Goal: Task Accomplishment & Management: Use online tool/utility

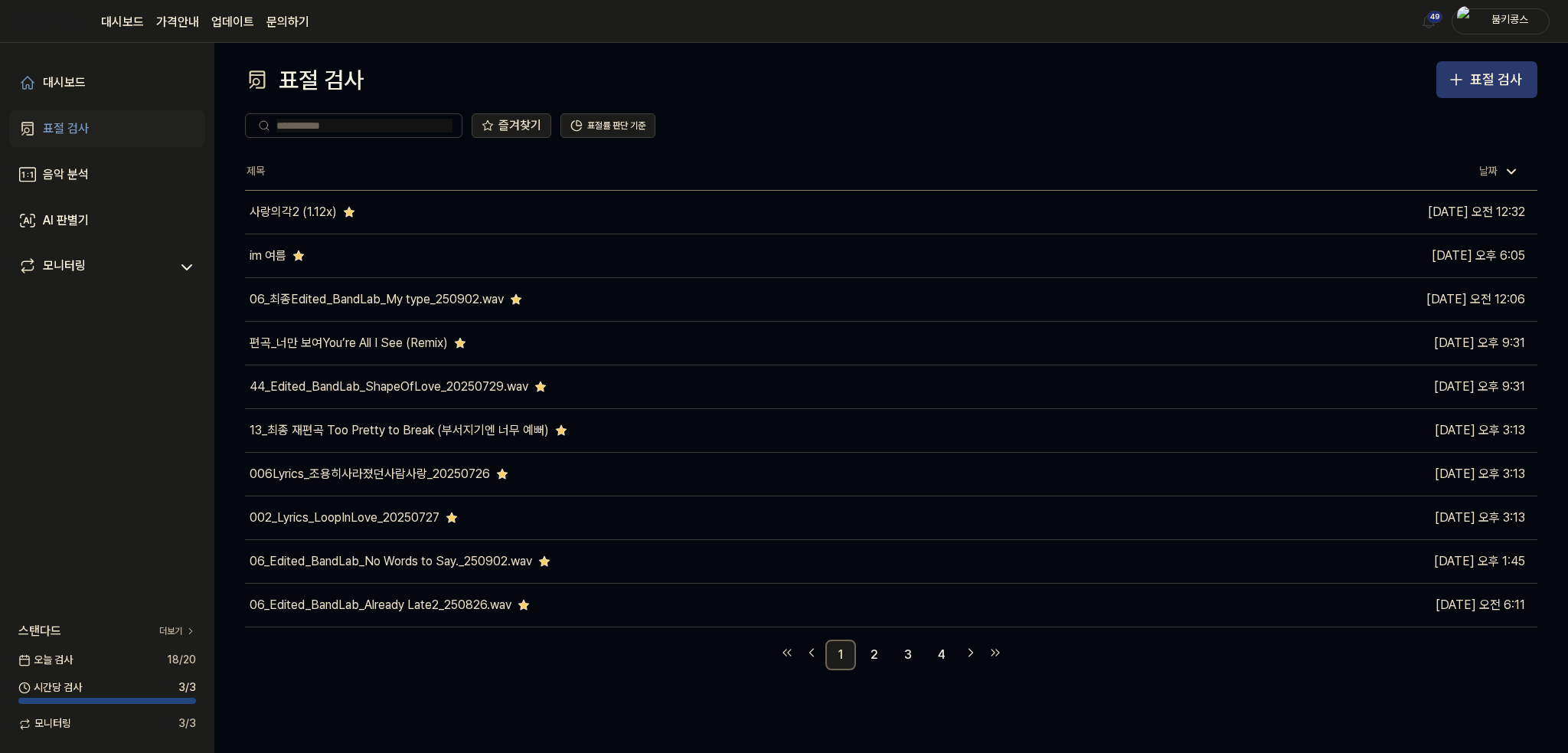
click at [1496, 85] on div "표절 검사" at bounding box center [1496, 79] width 52 height 22
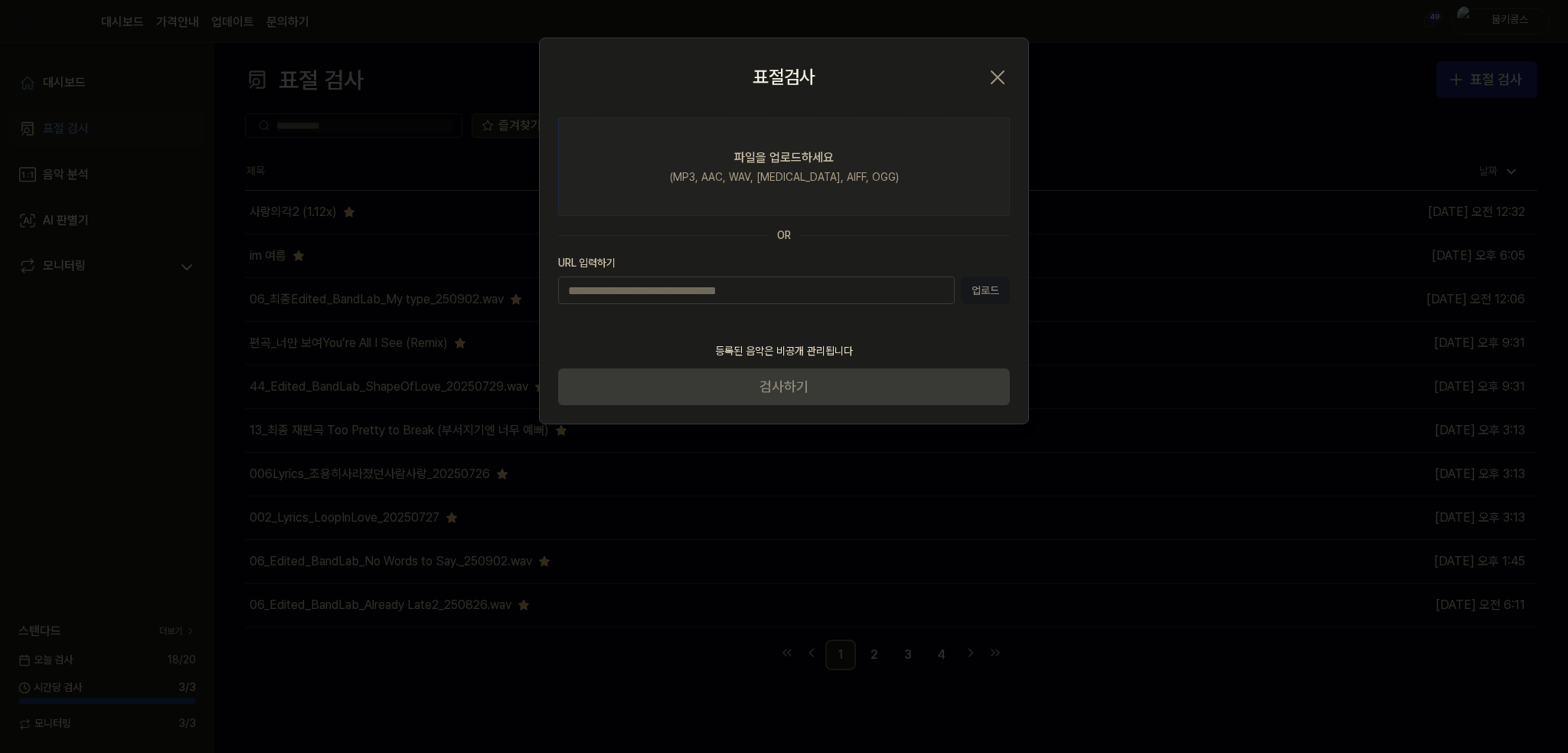
click at [837, 180] on div "(MP3, AAC, WAV, [MEDICAL_DATA], AIFF, OGG)" at bounding box center [784, 177] width 229 height 15
click at [0, 0] on input "파일을 업로드하세요 (MP3, AAC, WAV, [MEDICAL_DATA], AIFF, OGG)" at bounding box center [0, 0] width 0 height 0
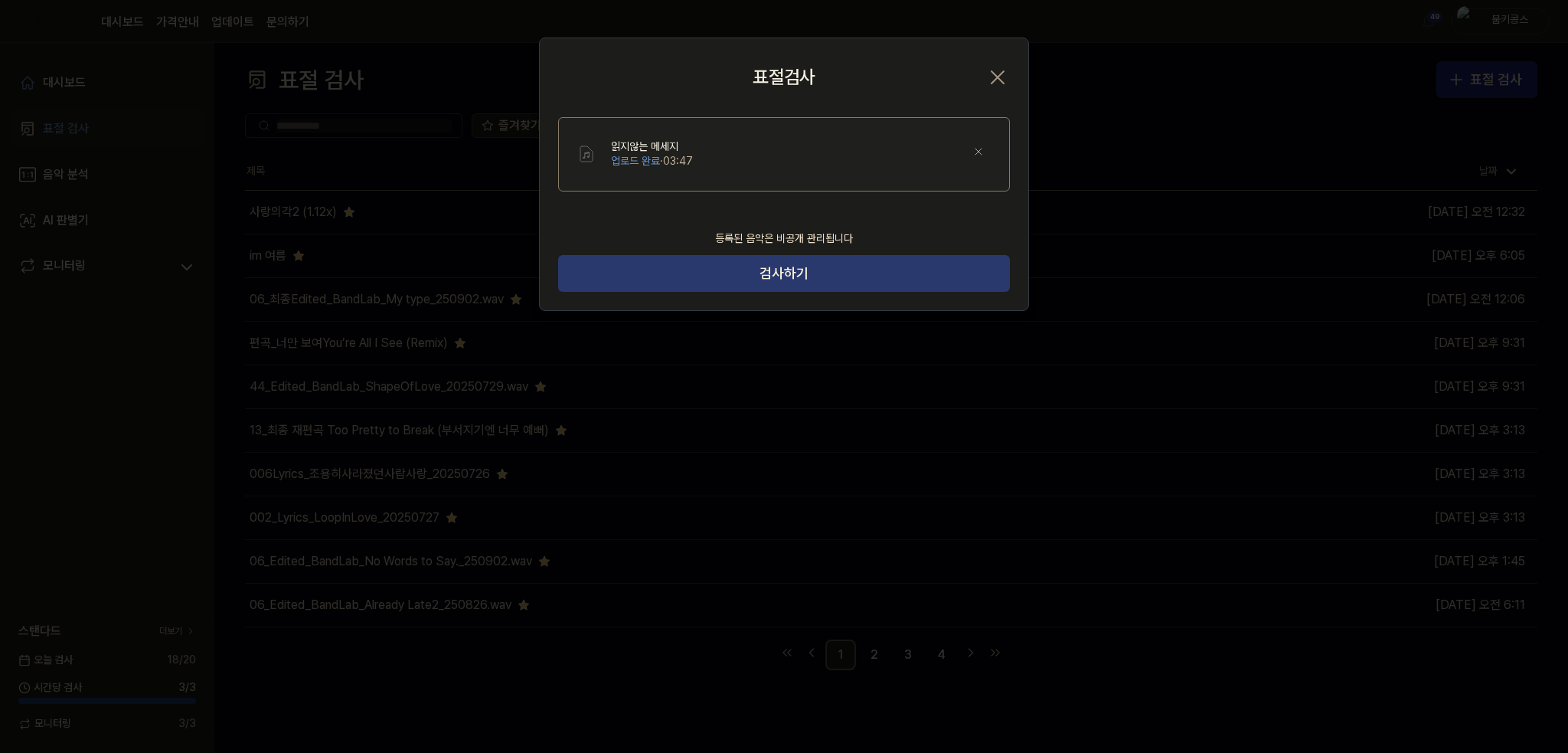
click at [774, 286] on button "검사하기" at bounding box center [784, 273] width 452 height 37
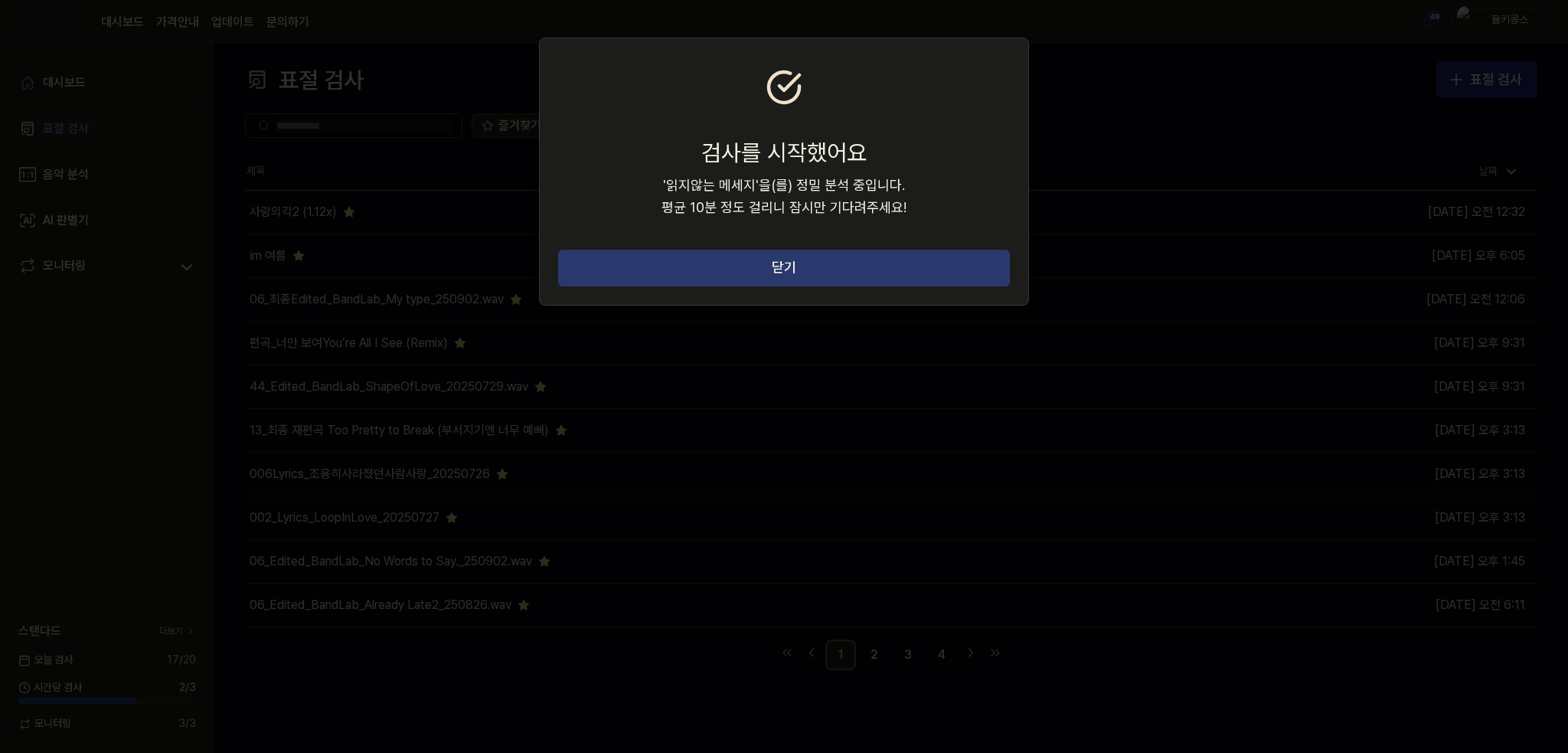
click at [696, 270] on button "닫기" at bounding box center [784, 267] width 452 height 37
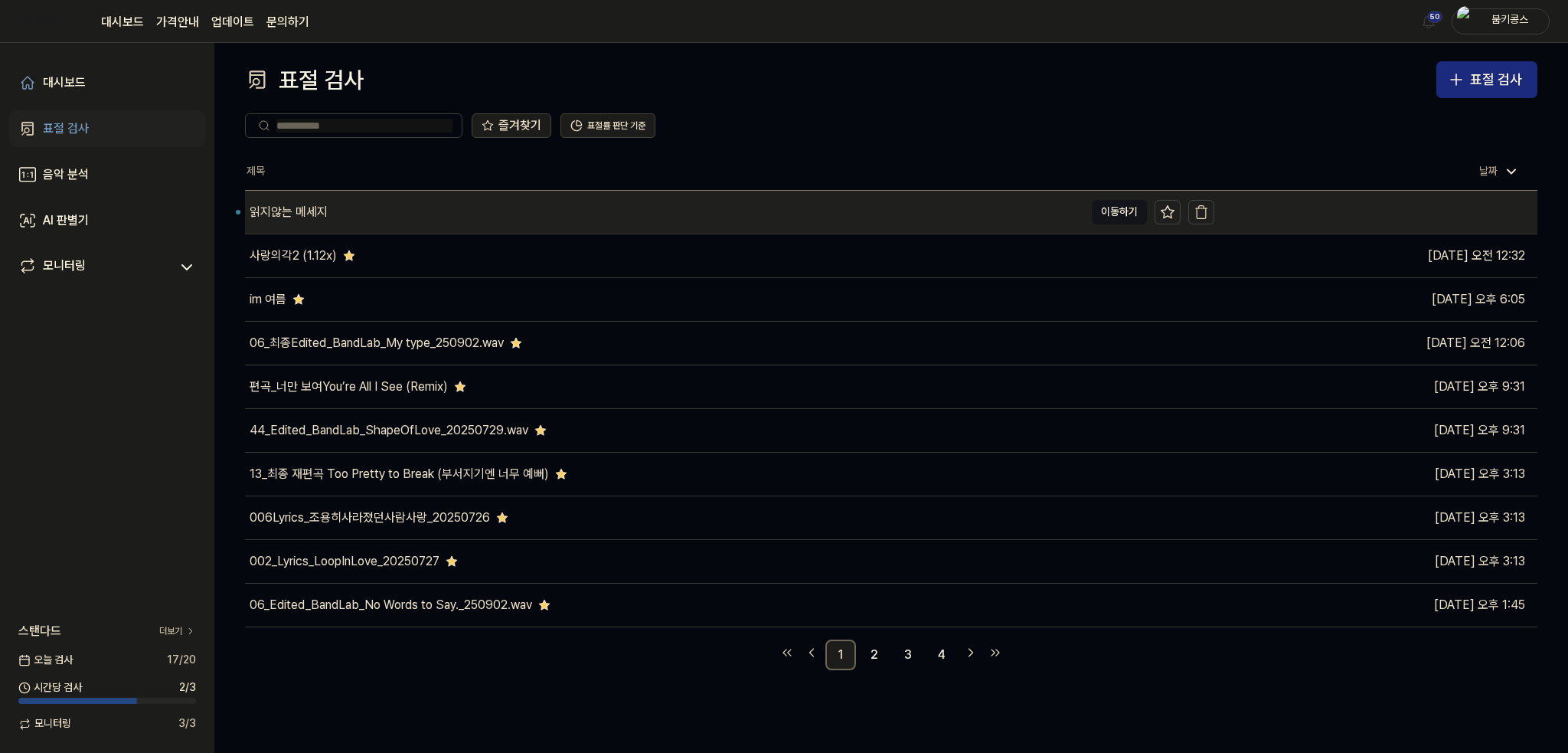
click at [365, 203] on div "읽지않는 메세지" at bounding box center [664, 212] width 839 height 43
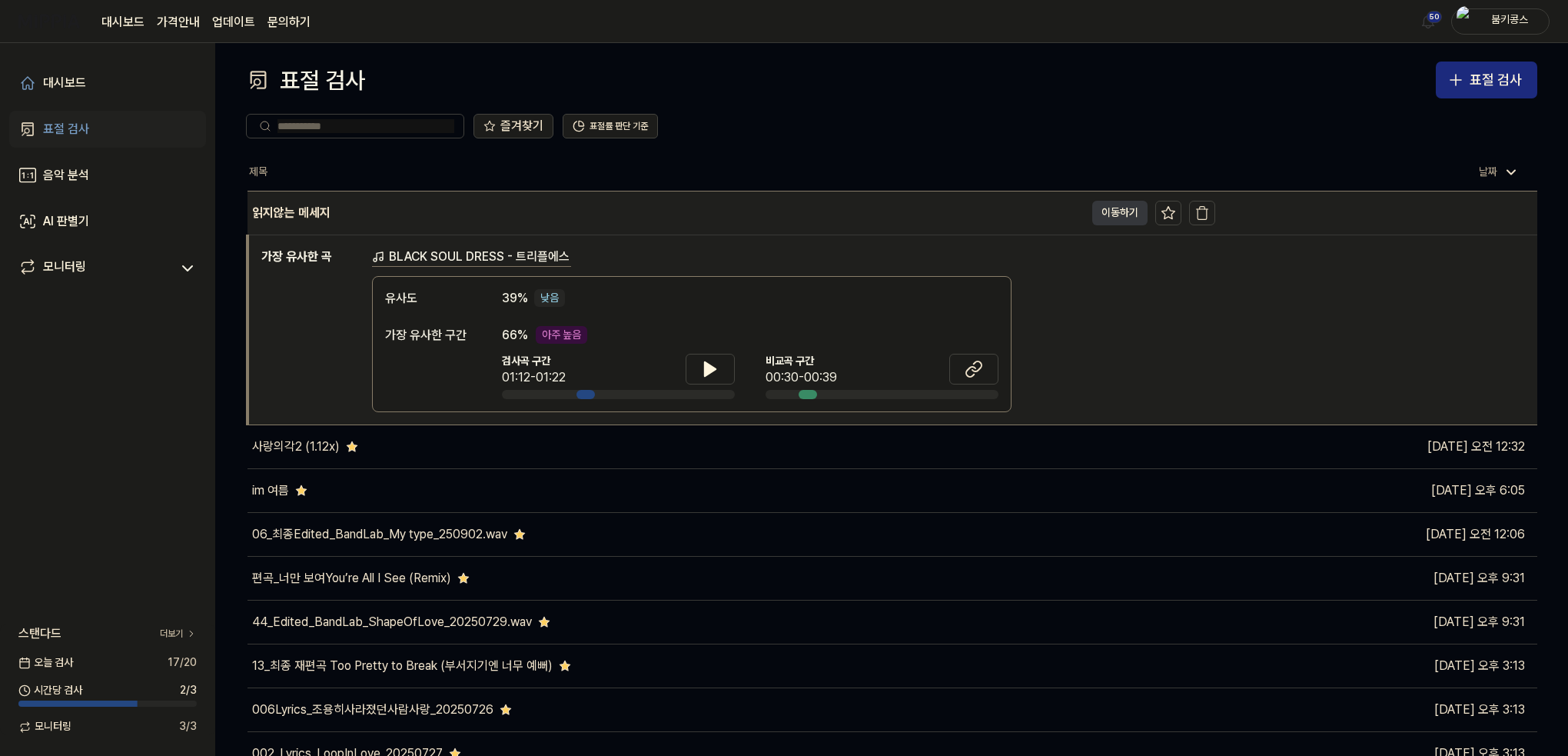
click at [1110, 209] on button "이동하기" at bounding box center [1120, 212] width 56 height 25
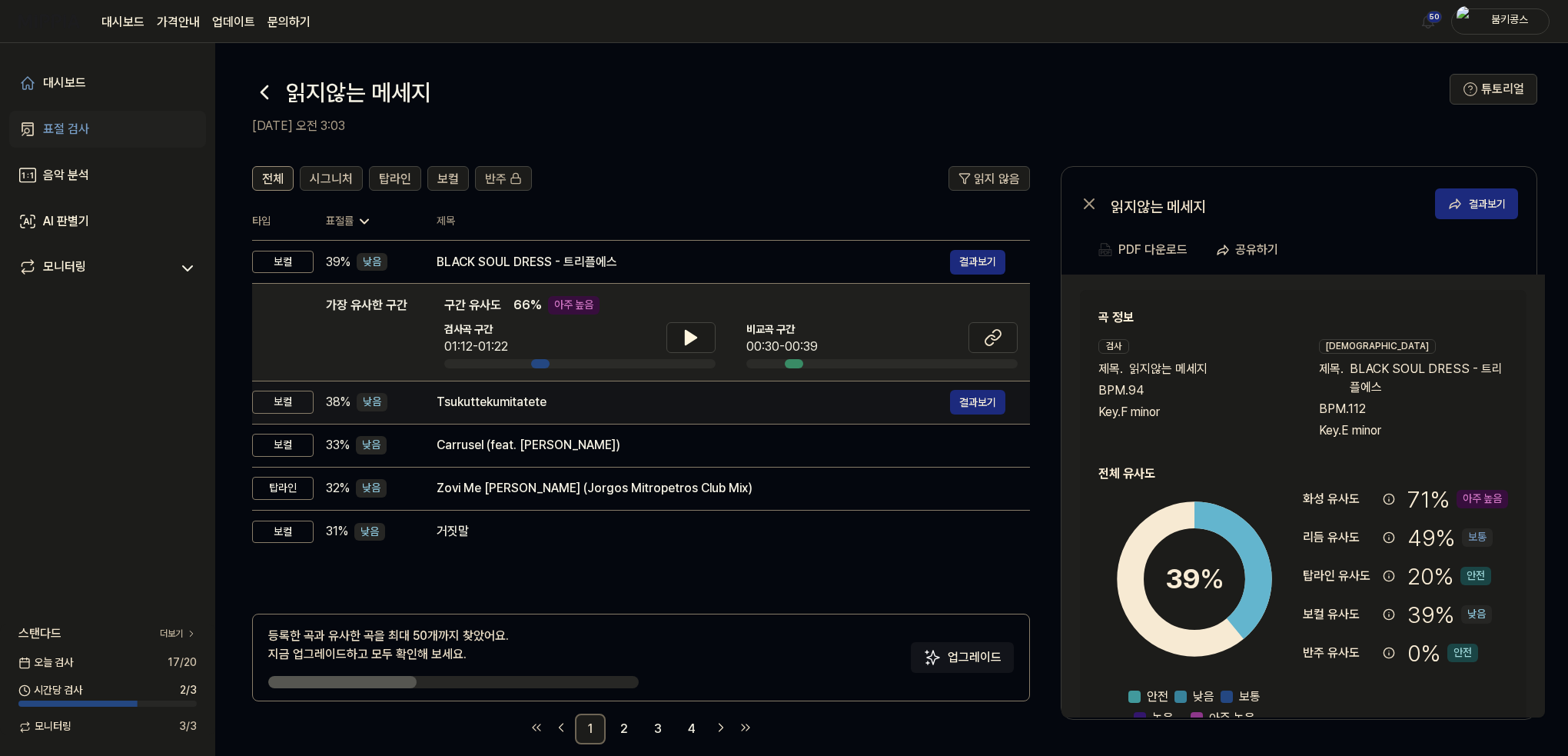
click at [517, 411] on div "Tsukuttekumitatete 결과보기" at bounding box center [721, 402] width 569 height 25
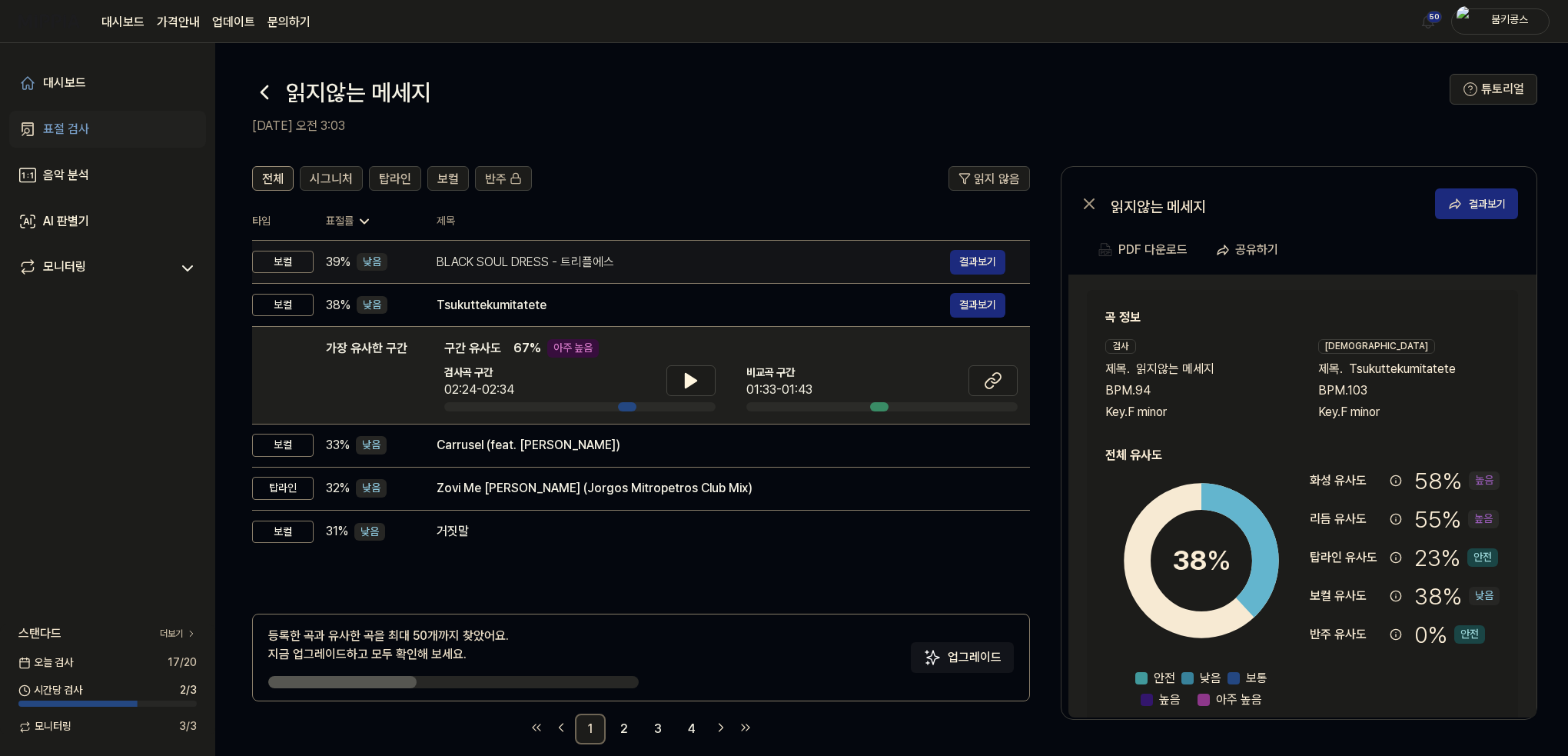
click at [617, 263] on div "BLACK SOUL DRESS - 트리플에스" at bounding box center [693, 262] width 513 height 19
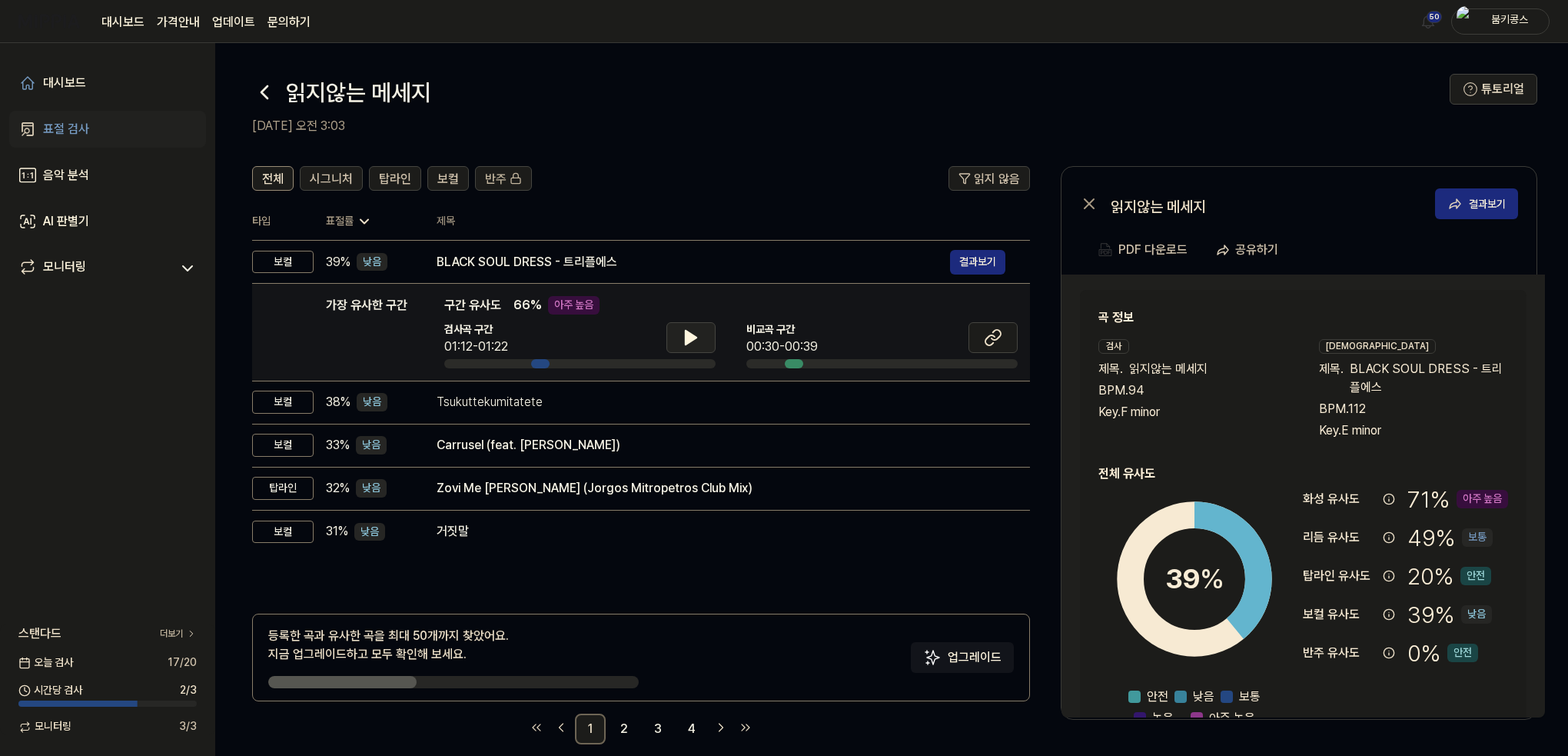
click at [683, 324] on button at bounding box center [690, 337] width 49 height 31
click at [691, 331] on icon at bounding box center [691, 337] width 19 height 19
click at [1015, 334] on button at bounding box center [992, 337] width 49 height 31
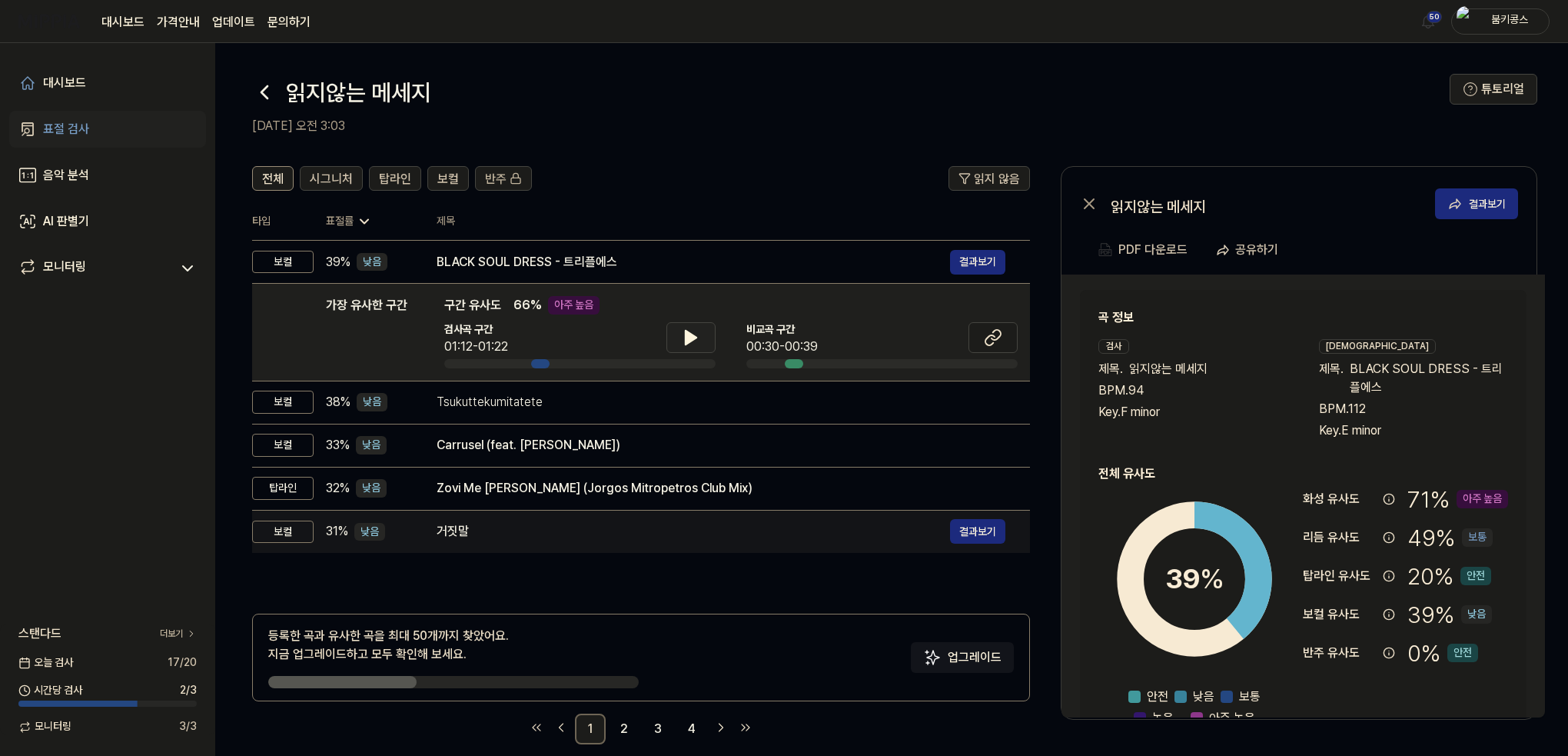
click at [551, 526] on div "거짓말" at bounding box center [693, 532] width 513 height 19
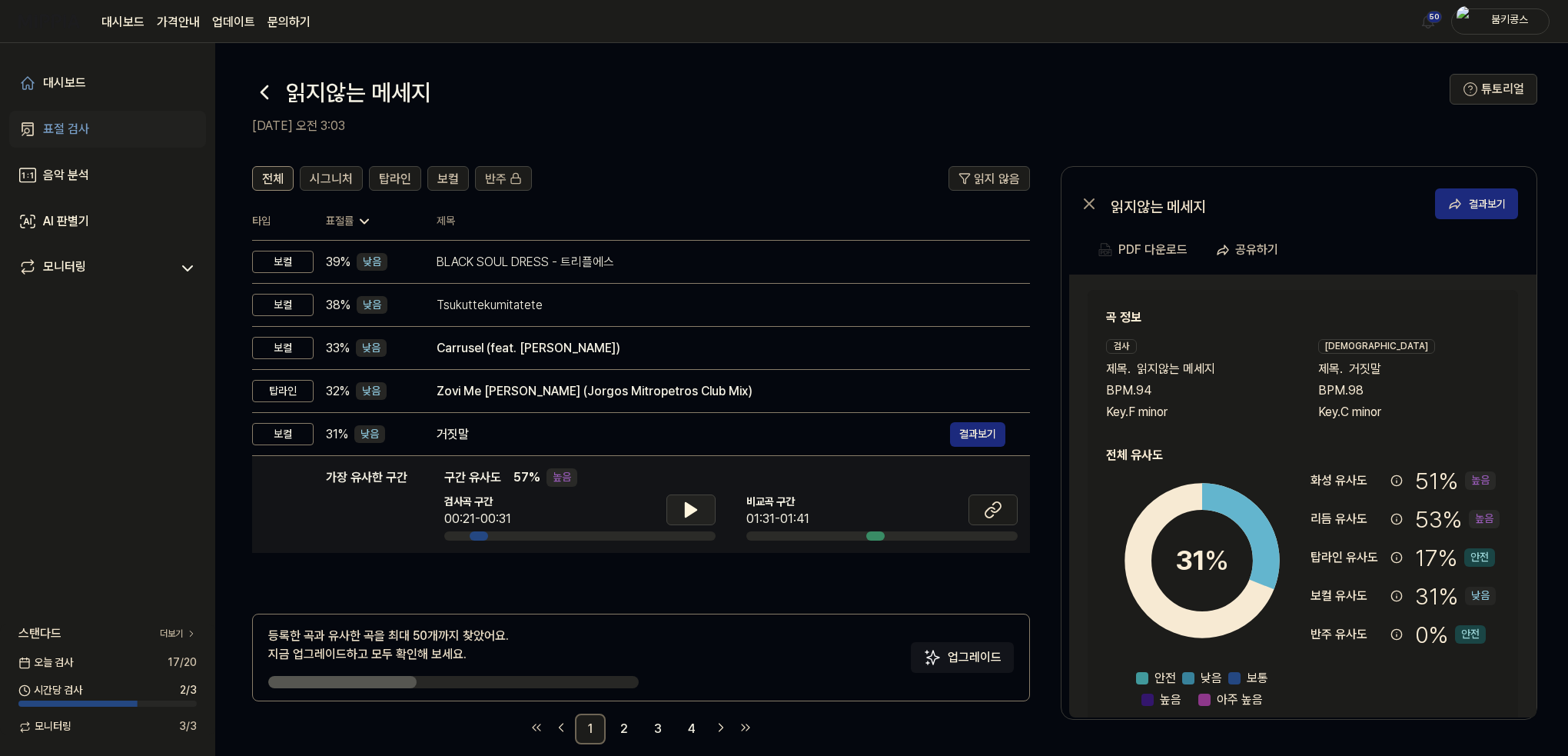
click at [692, 506] on icon at bounding box center [691, 510] width 19 height 19
click at [693, 508] on icon at bounding box center [694, 510] width 3 height 12
click at [1002, 520] on button at bounding box center [992, 510] width 49 height 31
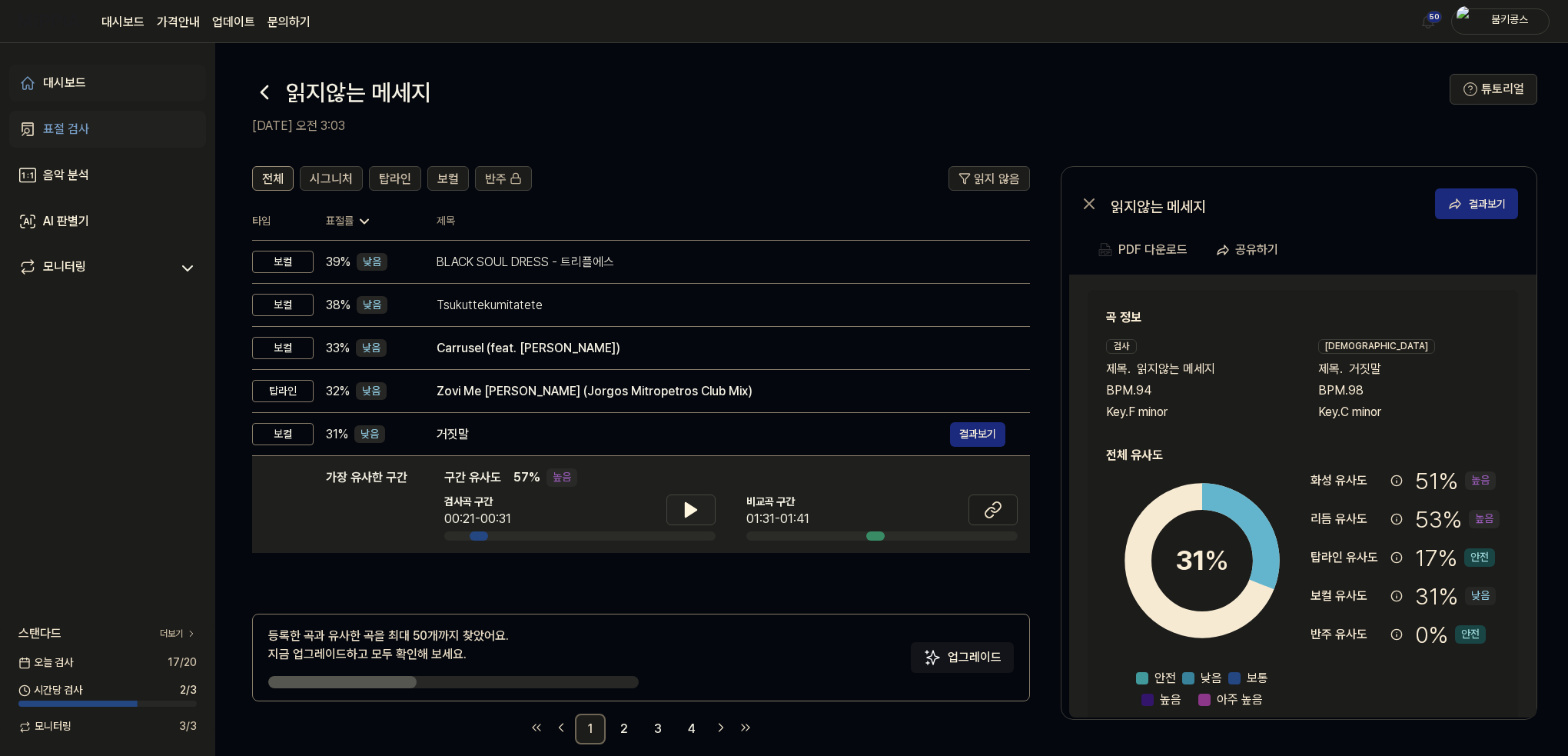
click at [90, 84] on link "대시보드" at bounding box center [107, 83] width 196 height 37
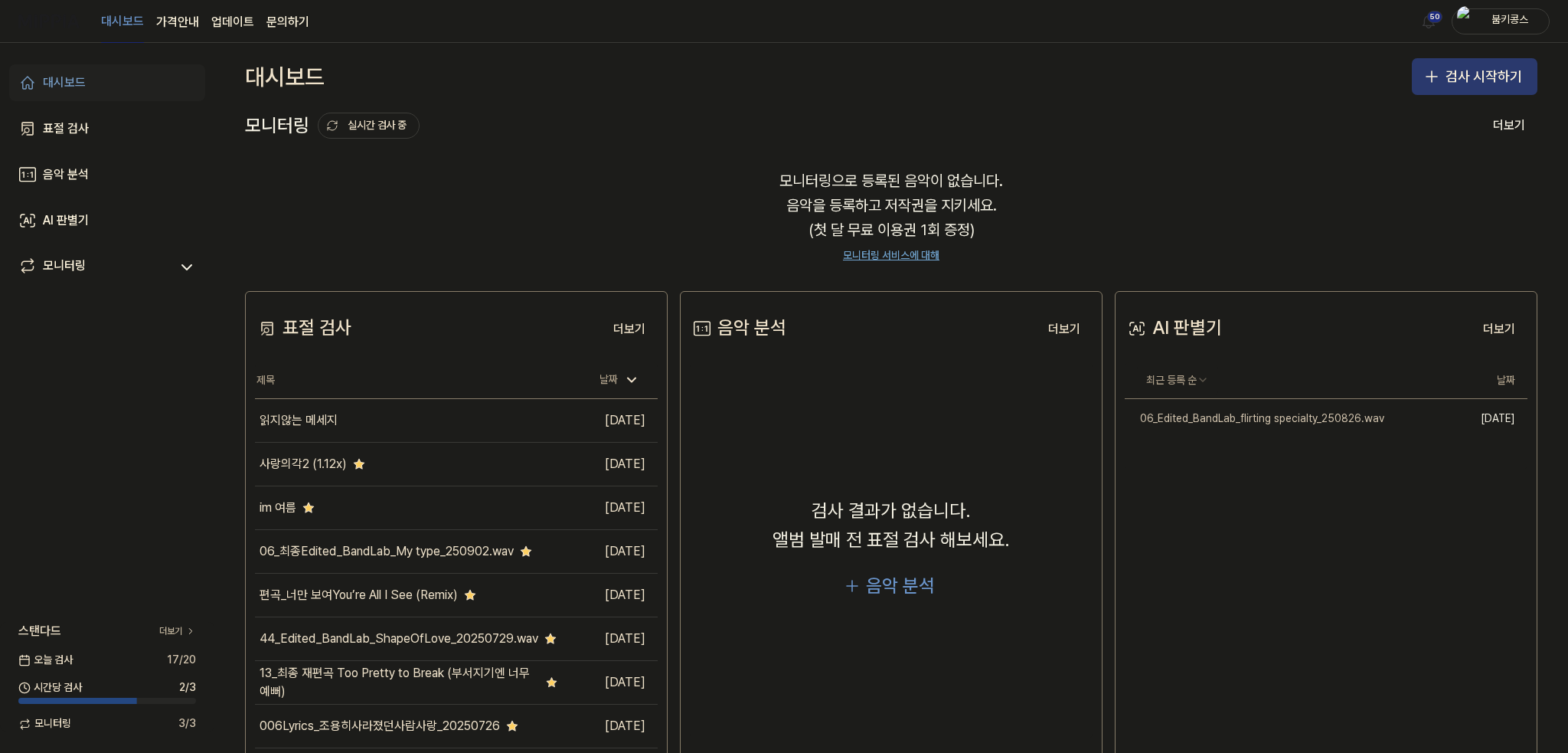
click at [1460, 67] on button "검사 시작하기" at bounding box center [1475, 76] width 125 height 37
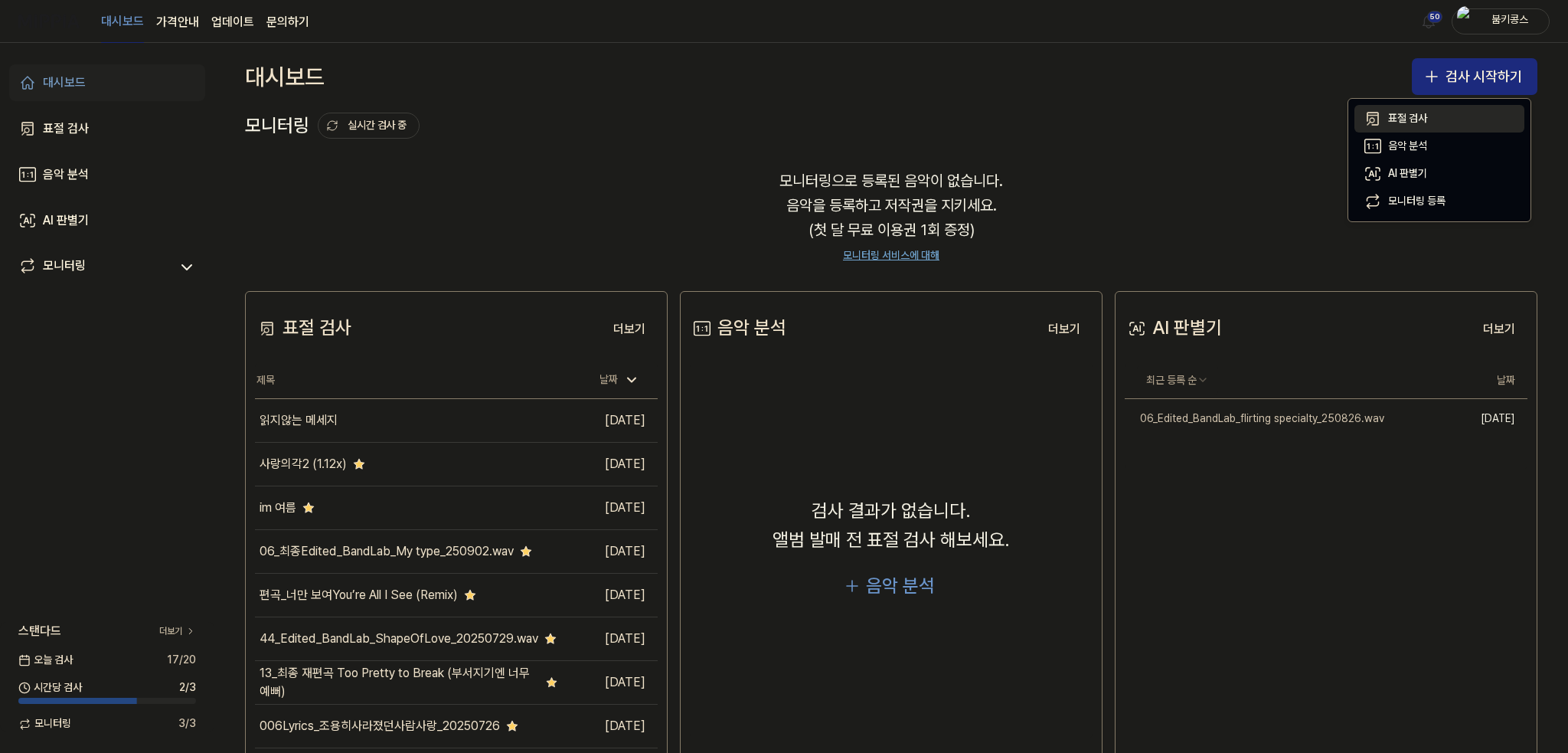
click at [1406, 118] on div "표절 검사" at bounding box center [1407, 118] width 39 height 15
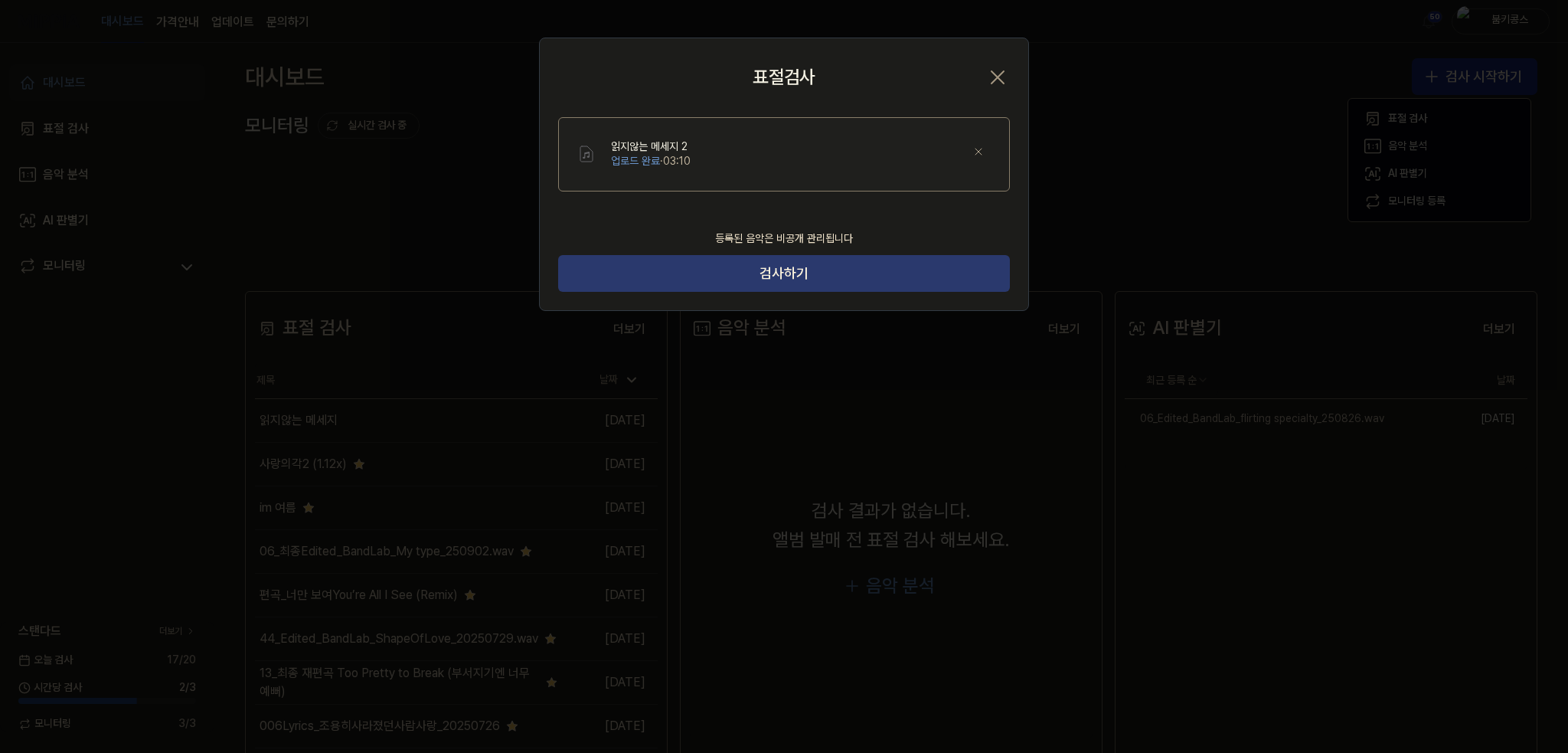
click at [815, 275] on button "검사하기" at bounding box center [784, 273] width 452 height 37
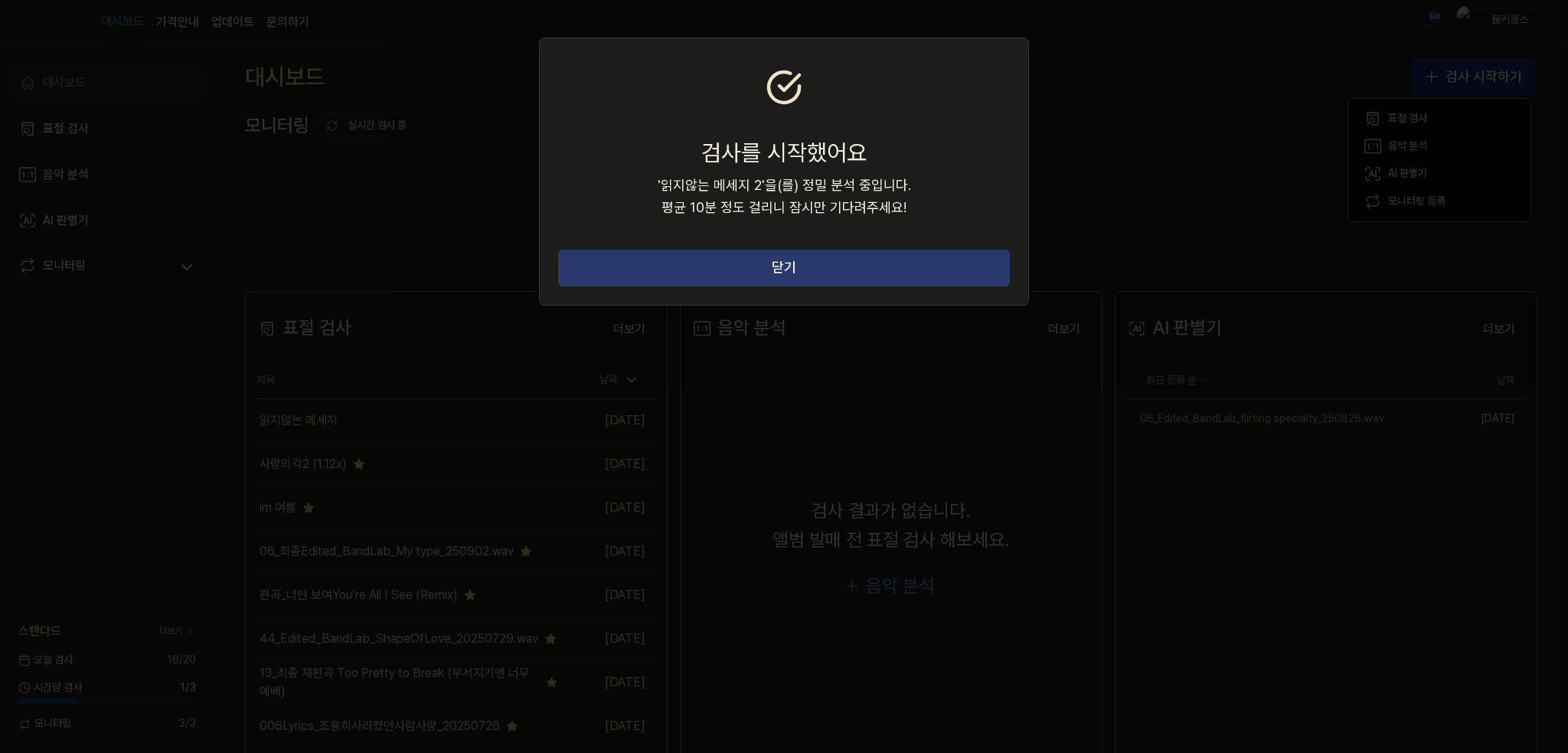
click at [936, 260] on button "닫기" at bounding box center [784, 267] width 452 height 37
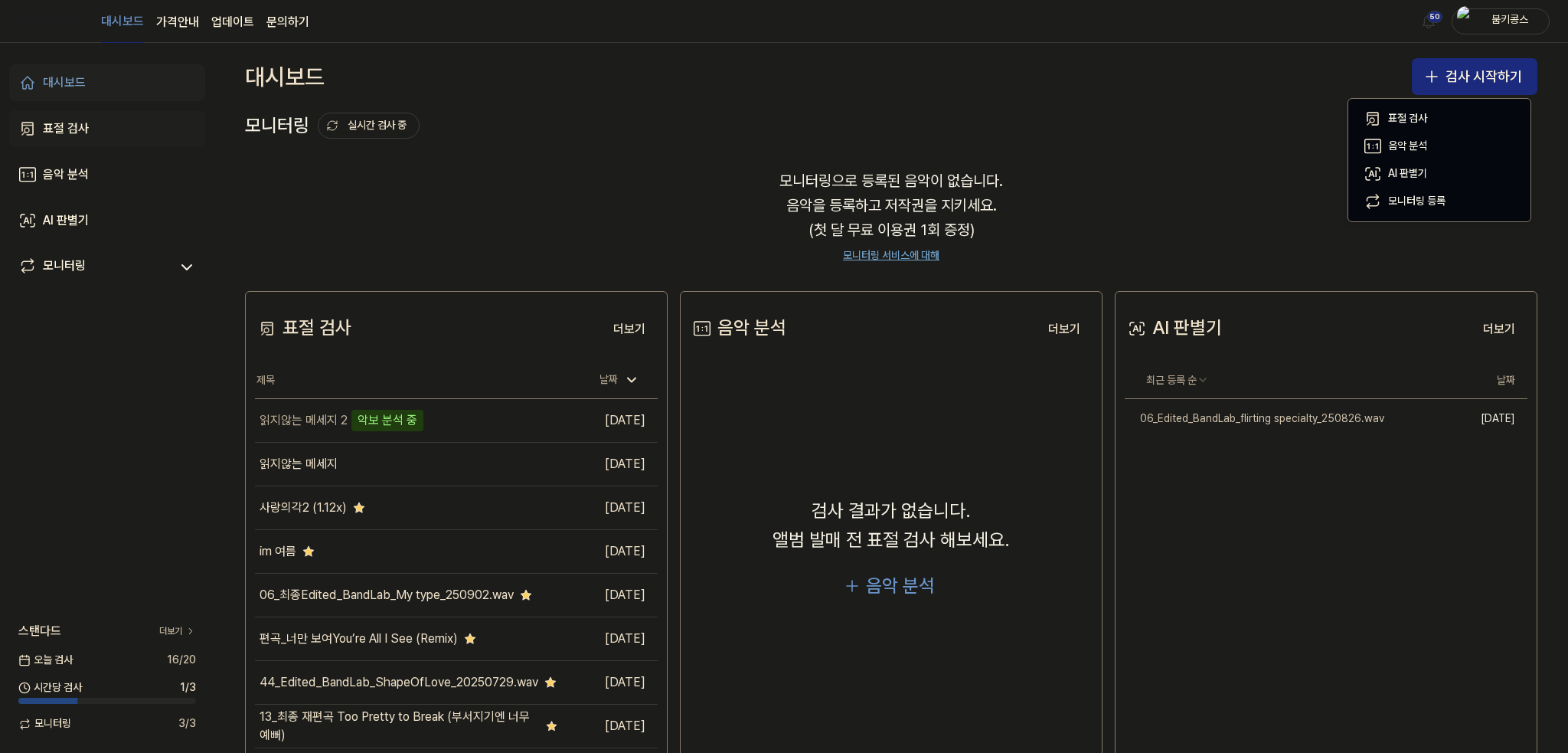
click at [81, 129] on div "표절 검사" at bounding box center [66, 128] width 46 height 19
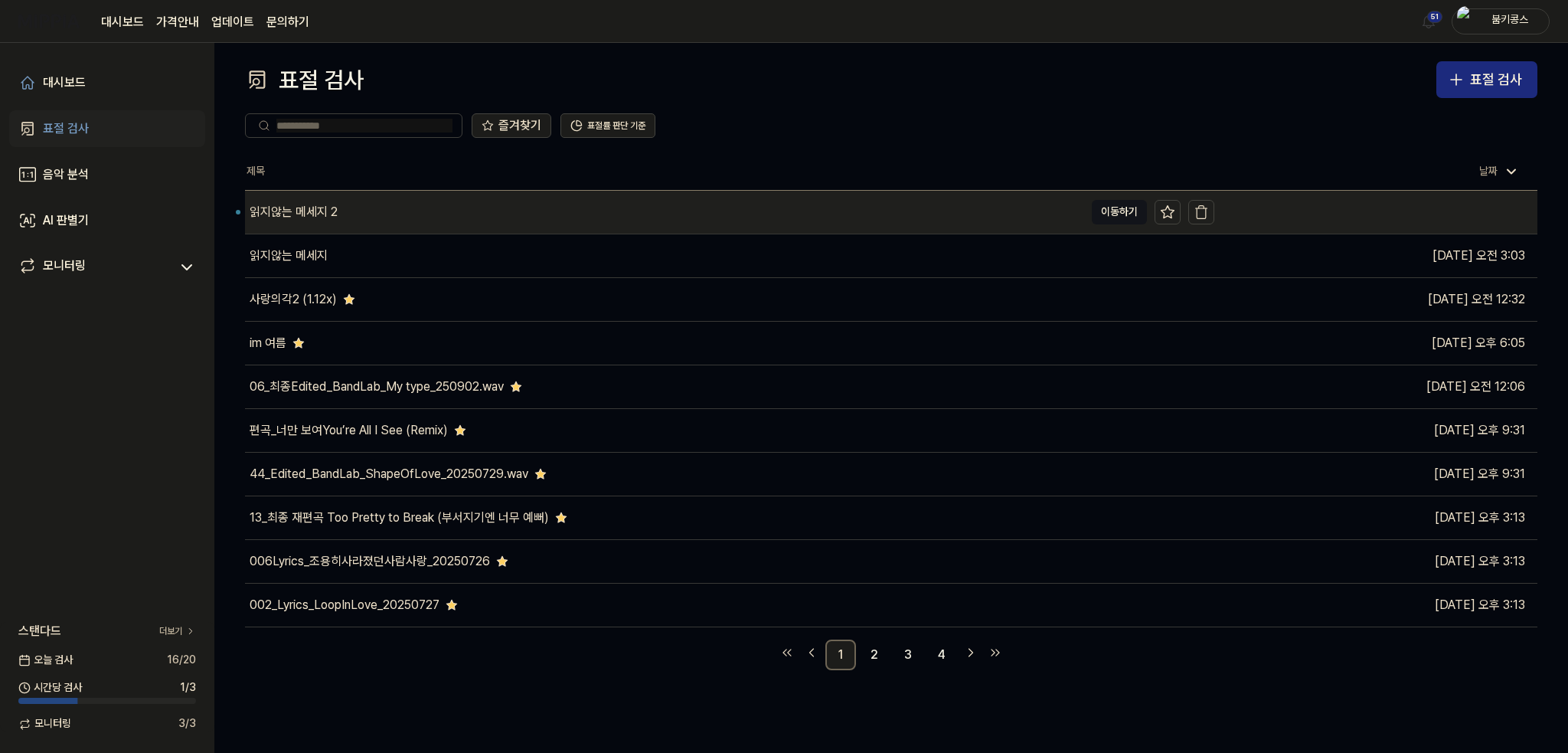
click at [350, 215] on div "읽지않는 메세지 2" at bounding box center [664, 212] width 839 height 43
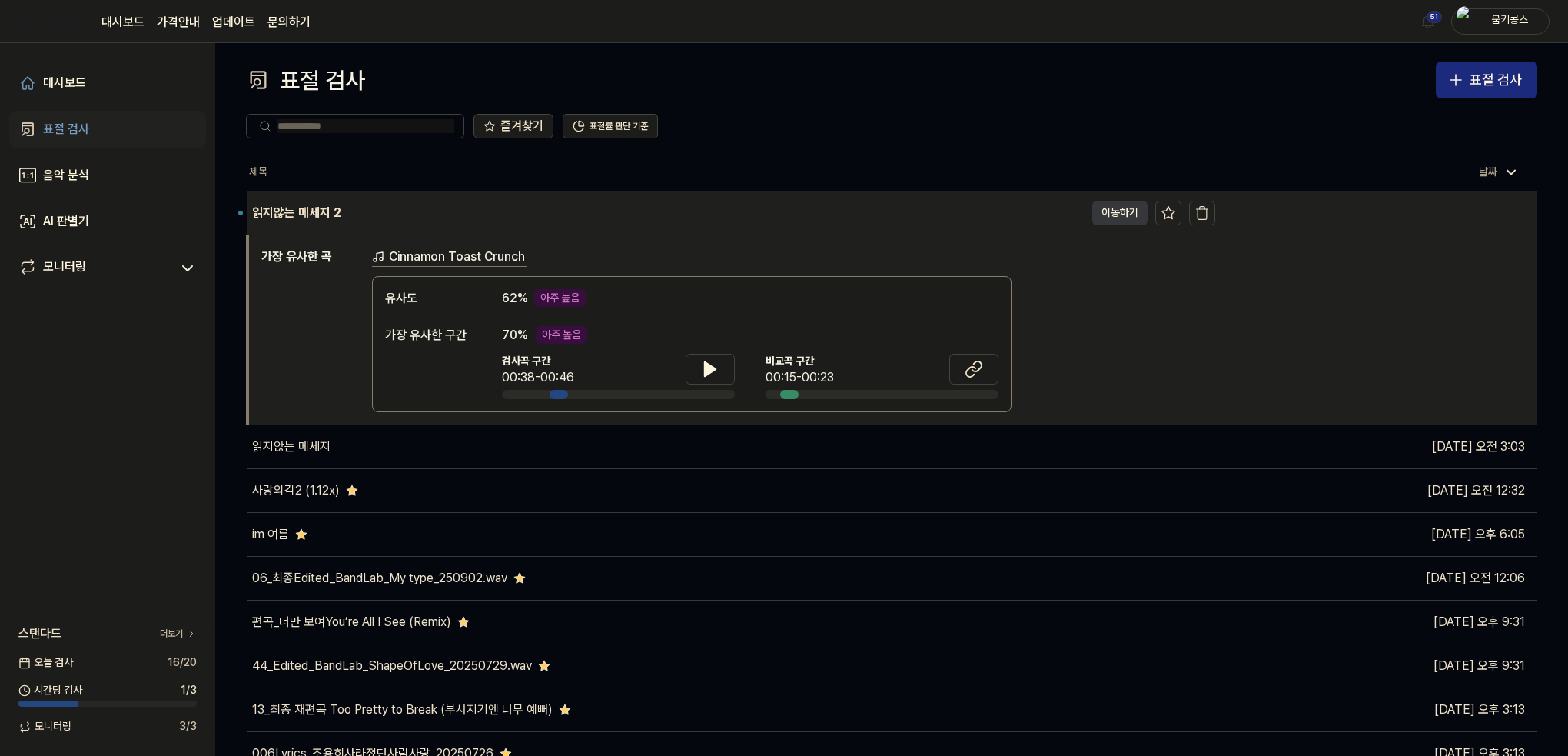
click at [1118, 216] on button "이동하기" at bounding box center [1120, 212] width 56 height 25
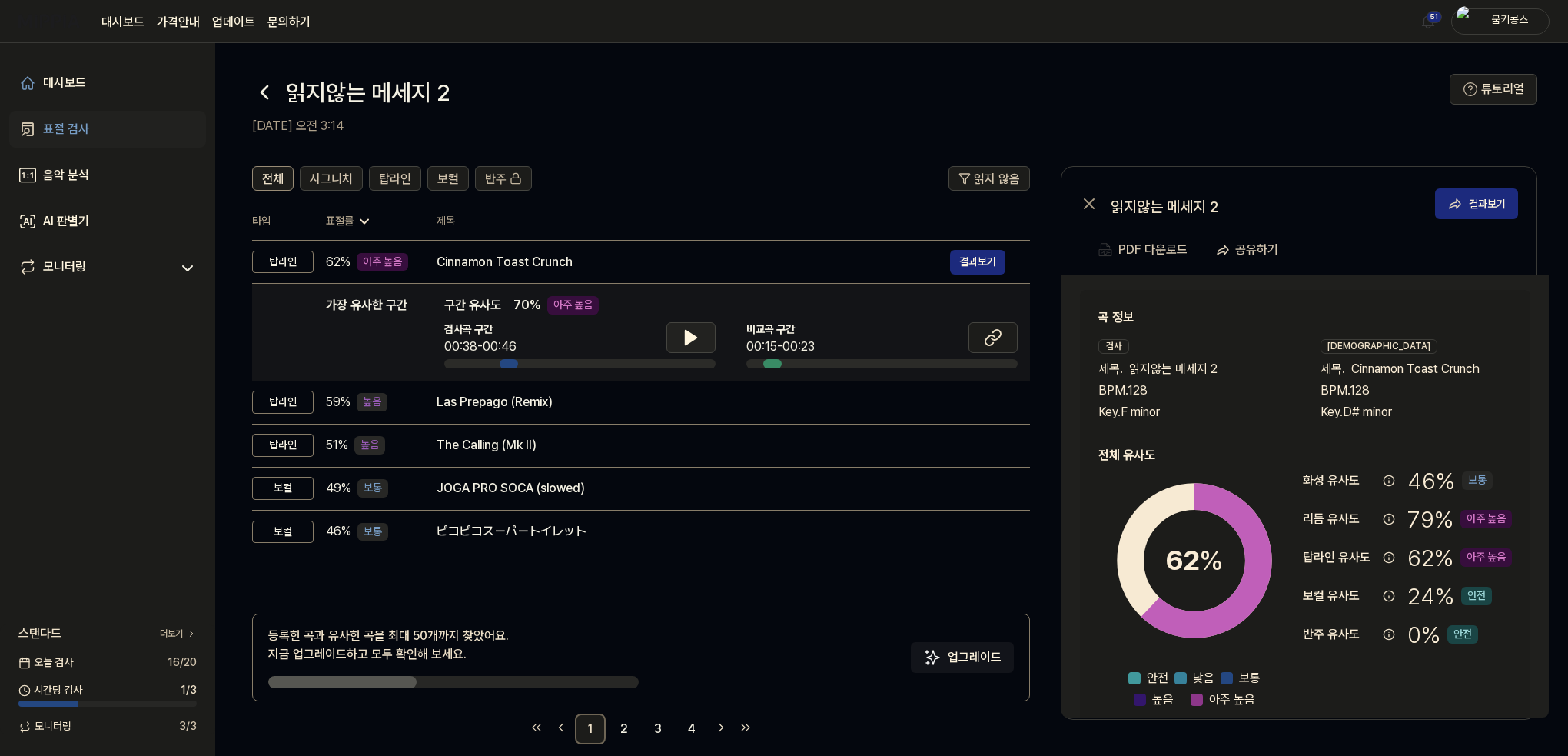
click at [680, 332] on button at bounding box center [690, 337] width 49 height 31
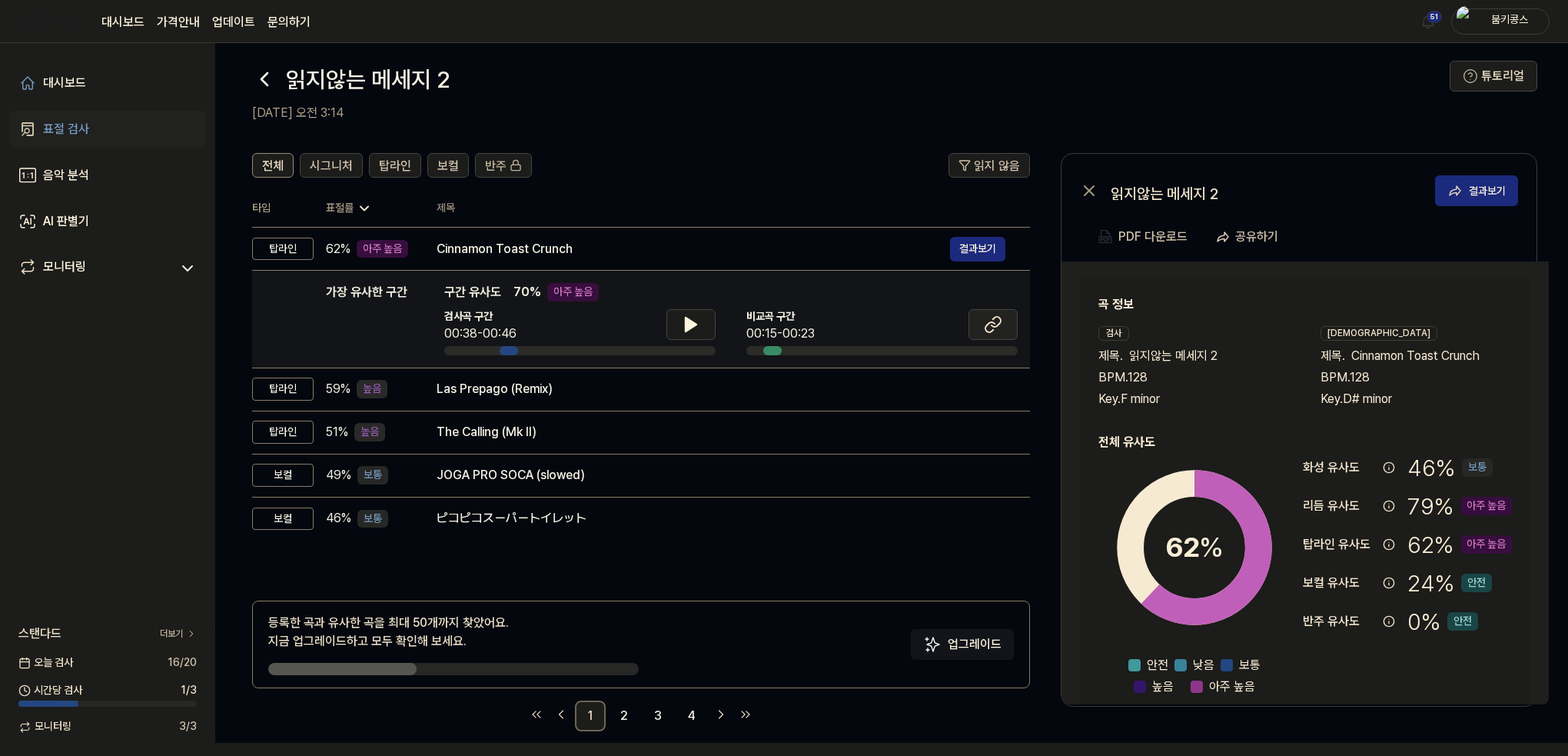
scroll to position [19, 0]
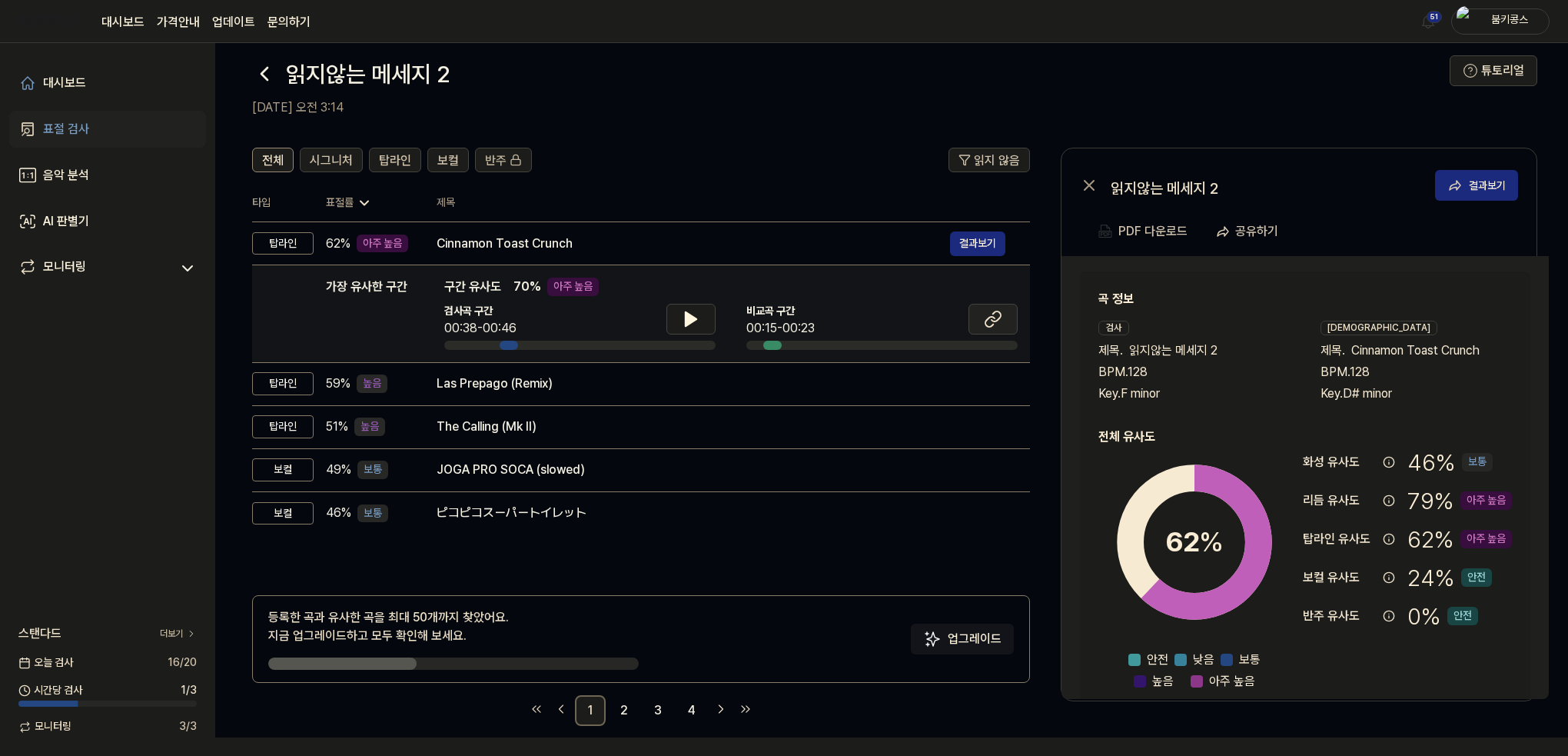
click at [991, 325] on icon at bounding box center [989, 322] width 9 height 10
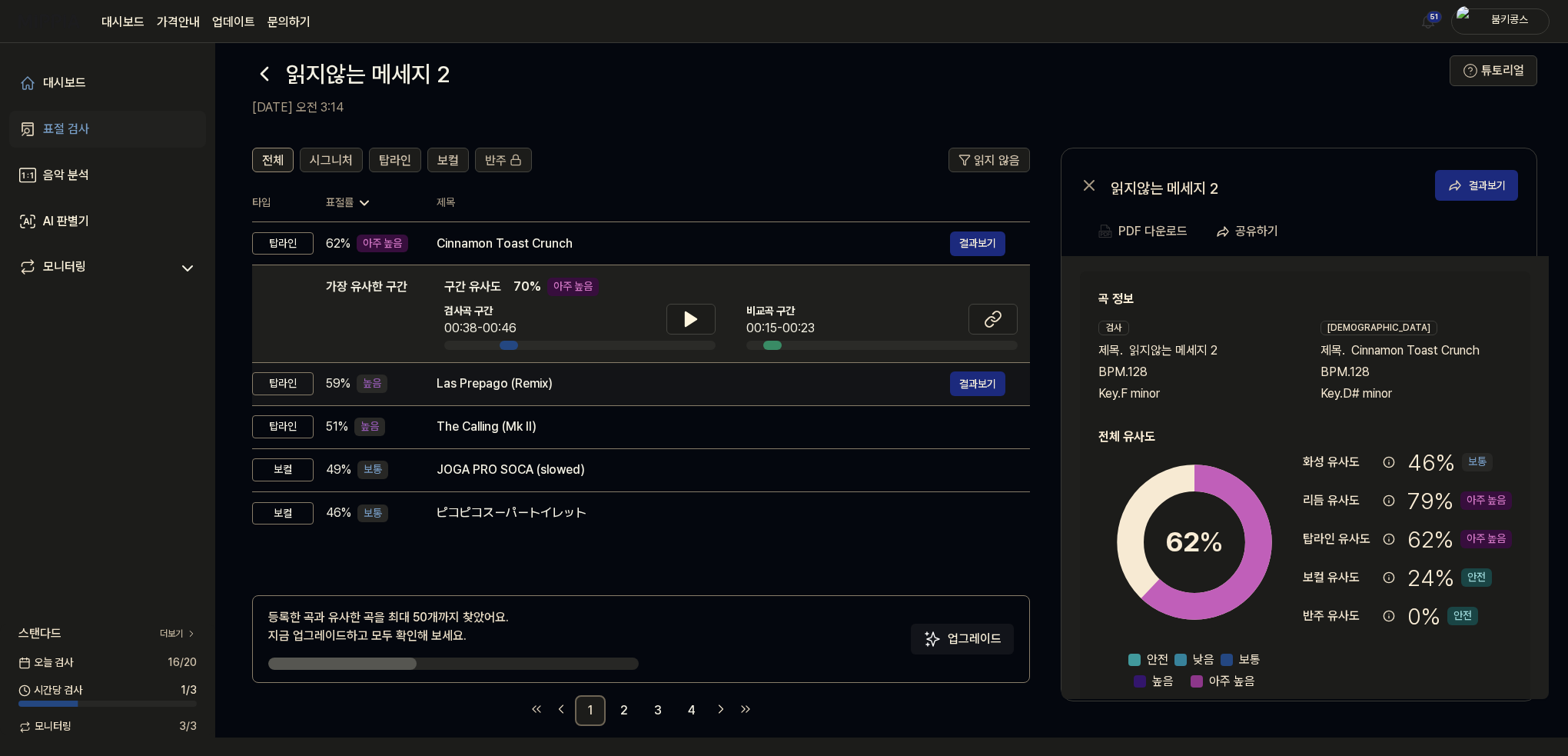
click at [544, 392] on div "Las Prepago (Remix) 결과보기" at bounding box center [721, 383] width 569 height 25
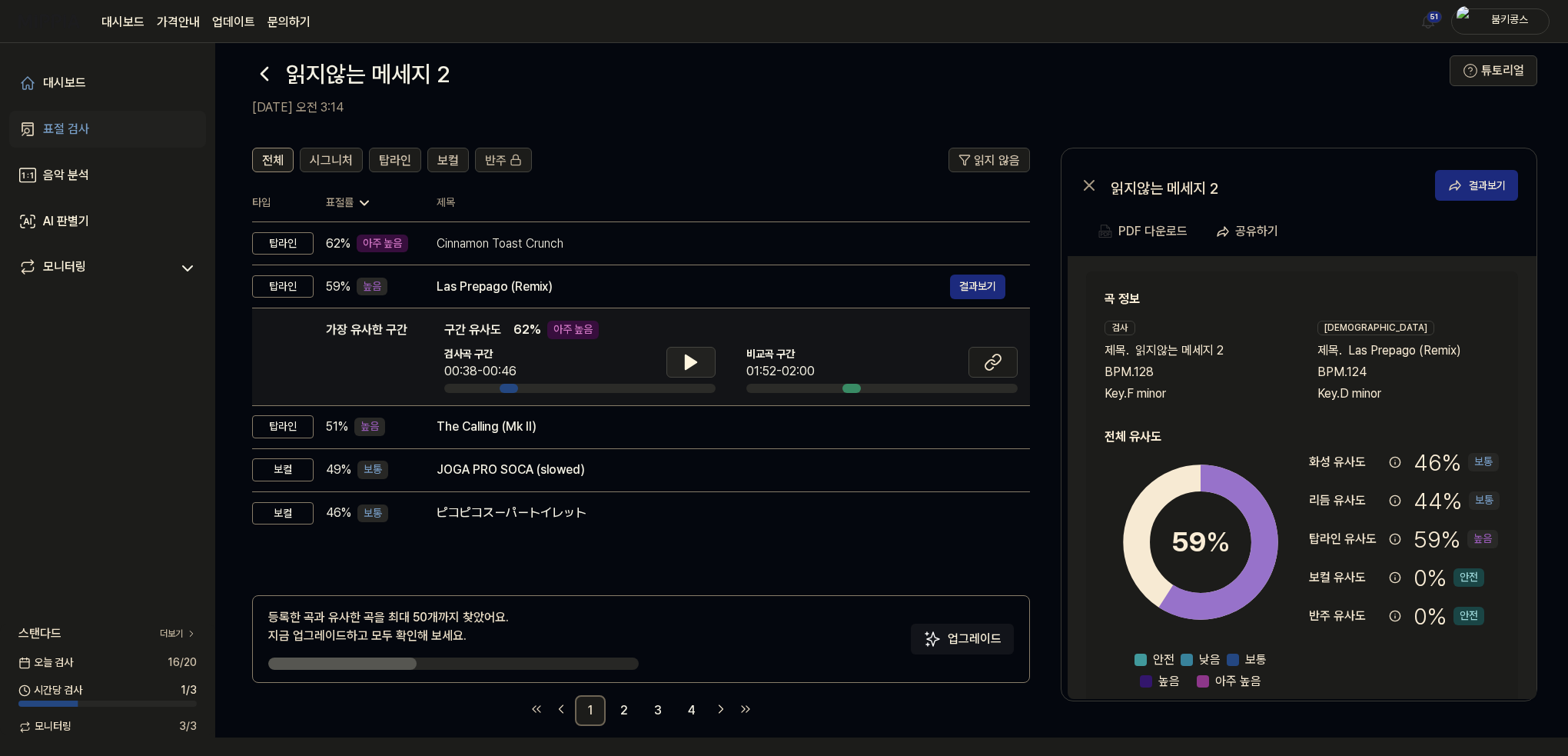
click at [703, 364] on button at bounding box center [690, 362] width 49 height 31
click at [703, 363] on button at bounding box center [690, 362] width 49 height 31
click at [996, 355] on icon at bounding box center [993, 362] width 19 height 19
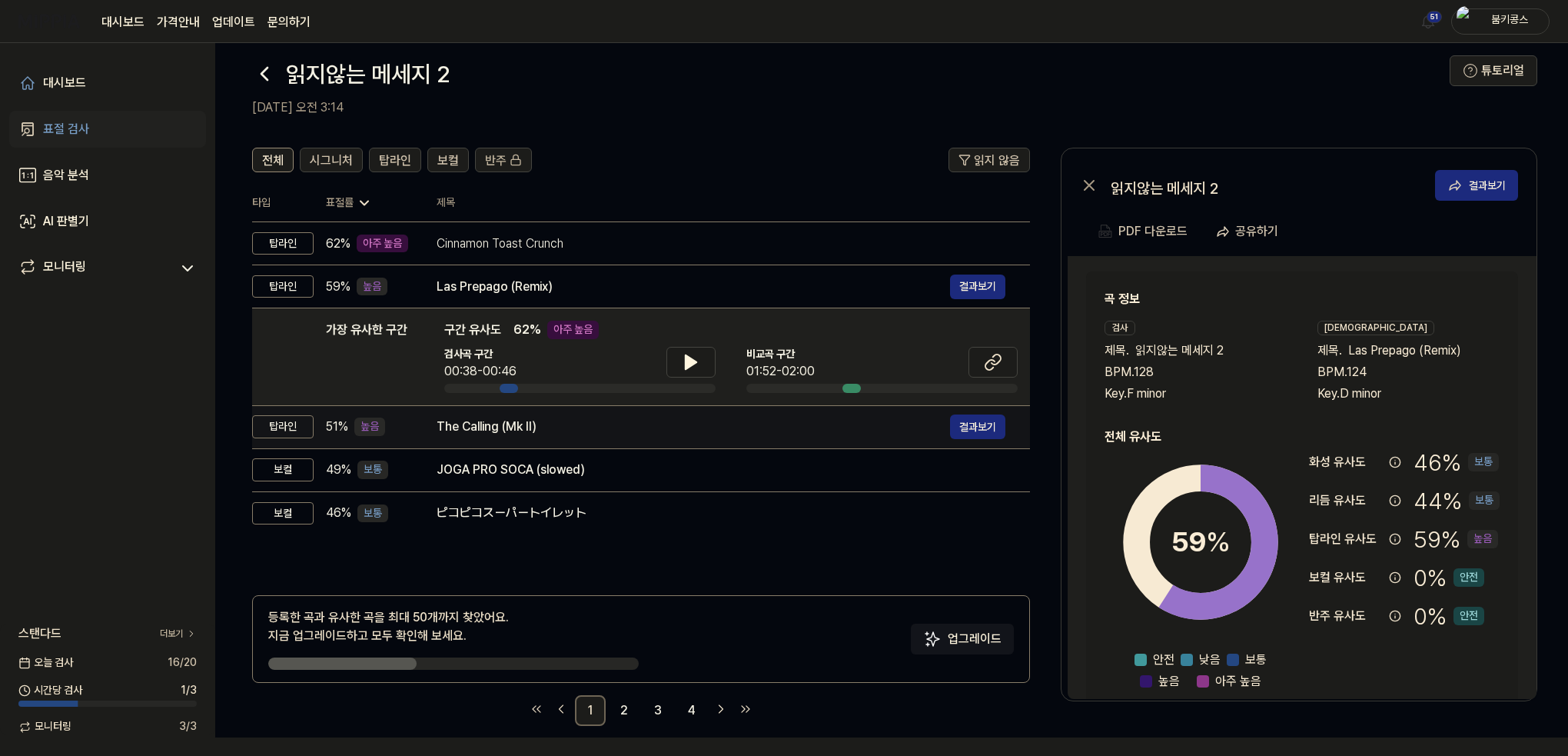
click at [570, 427] on div "The Calling (Mk II)" at bounding box center [693, 427] width 513 height 19
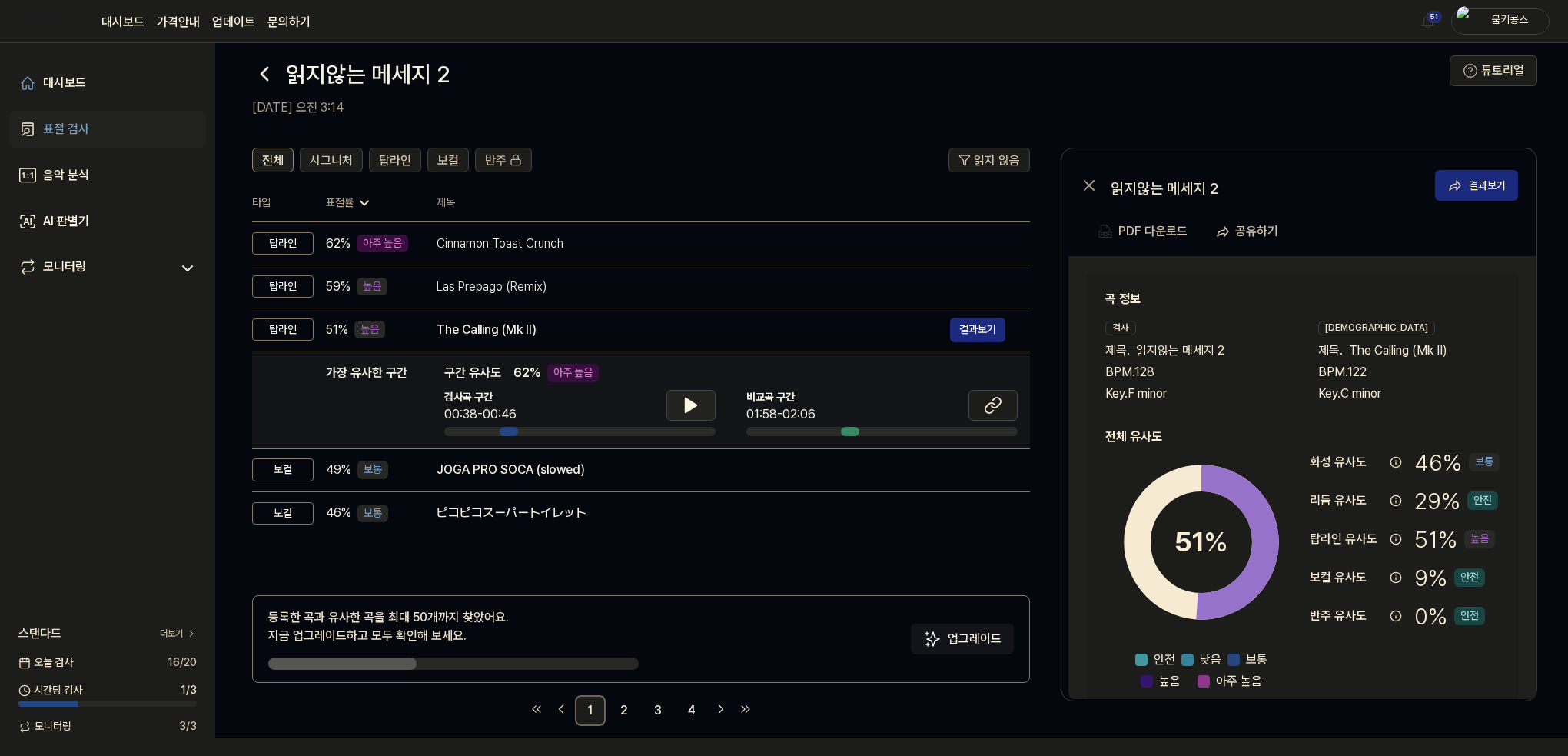
click at [693, 401] on icon at bounding box center [691, 405] width 19 height 19
click at [688, 406] on icon at bounding box center [691, 405] width 11 height 14
click at [693, 408] on icon at bounding box center [694, 405] width 3 height 12
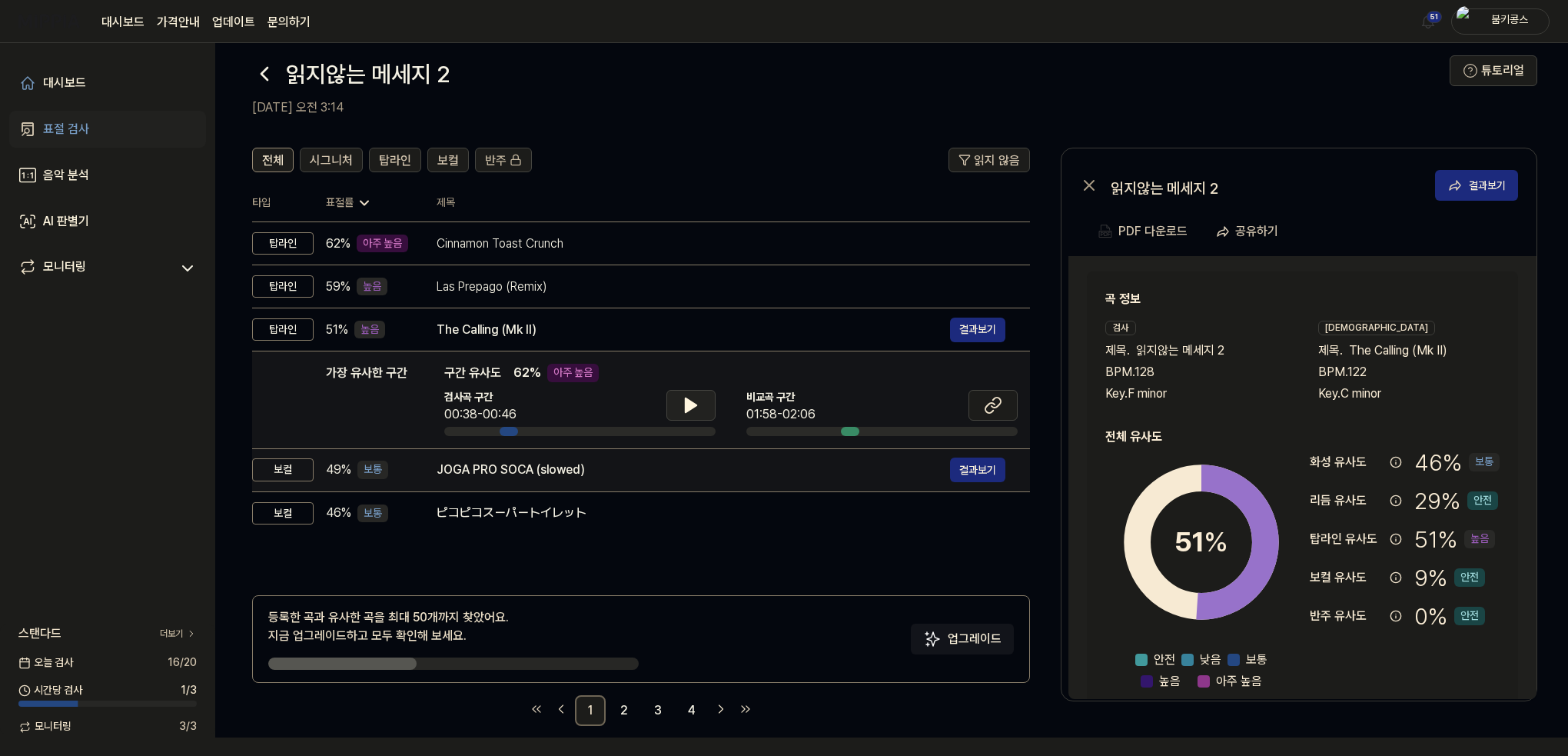
click at [550, 486] on td "JOGA PRO SOCA (slowed) 결과보기" at bounding box center [721, 469] width 618 height 43
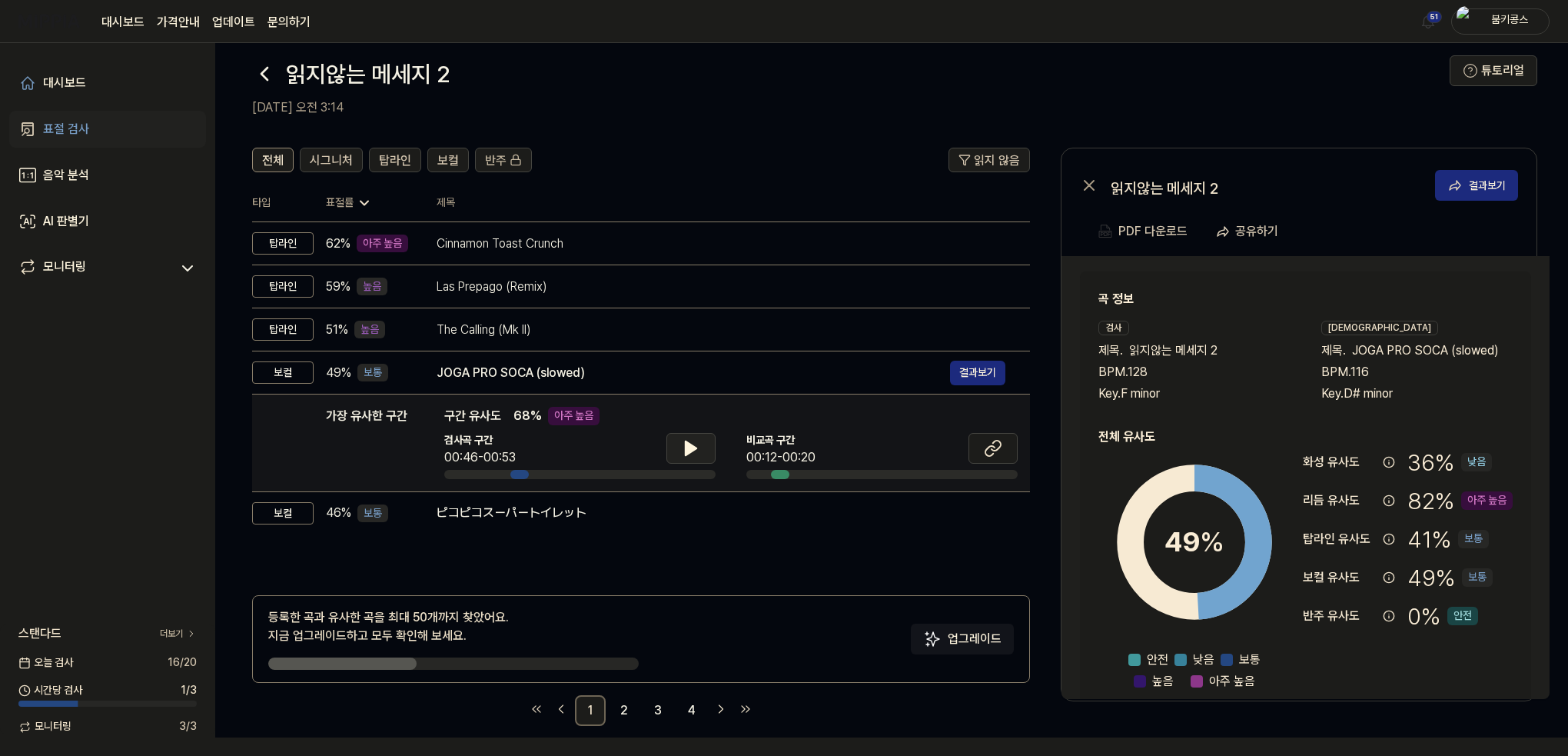
click at [686, 452] on icon at bounding box center [691, 449] width 11 height 14
click at [687, 452] on icon at bounding box center [688, 448] width 3 height 12
click at [1002, 442] on button at bounding box center [992, 448] width 49 height 31
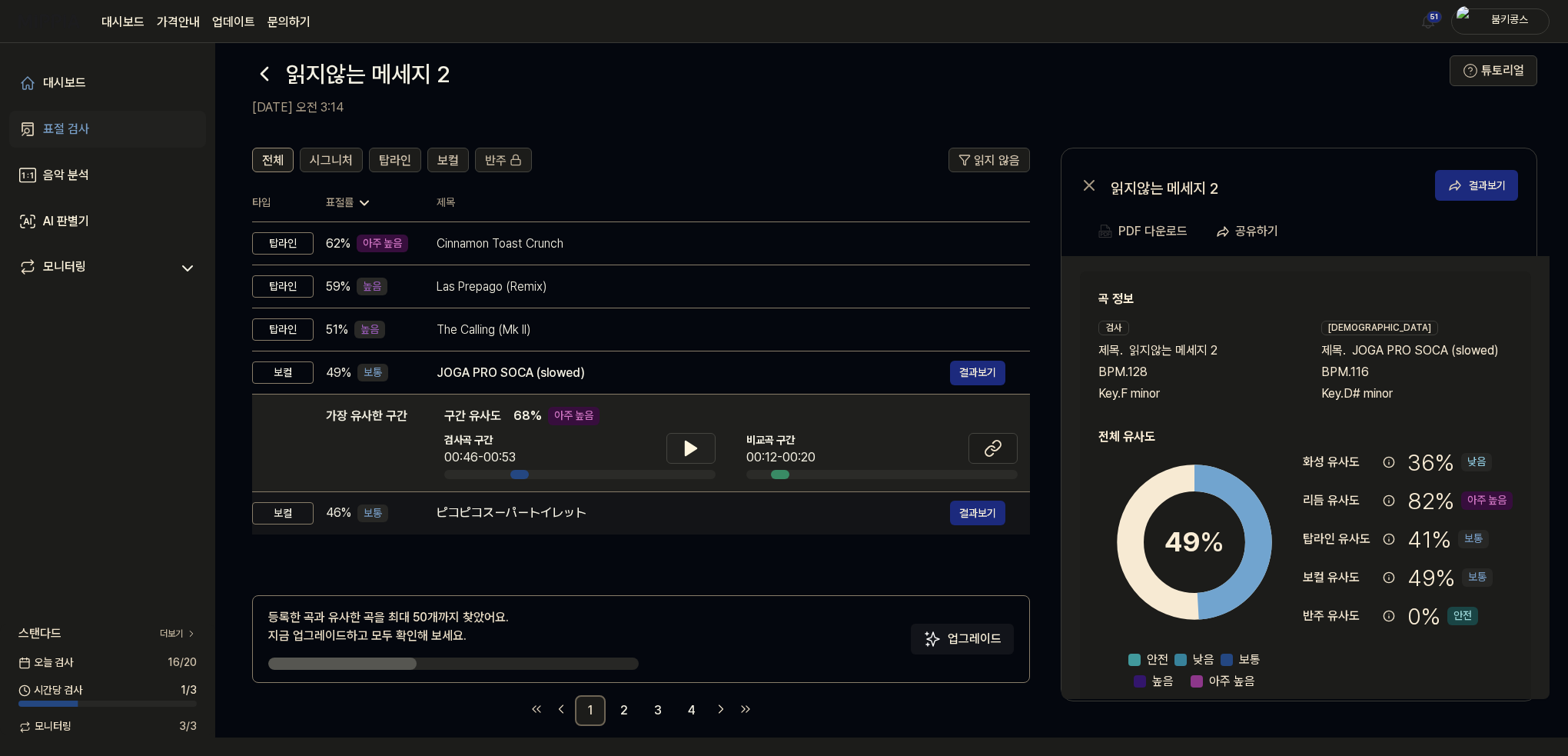
click at [555, 510] on div "ピコピコスーパートイレット" at bounding box center [693, 513] width 513 height 19
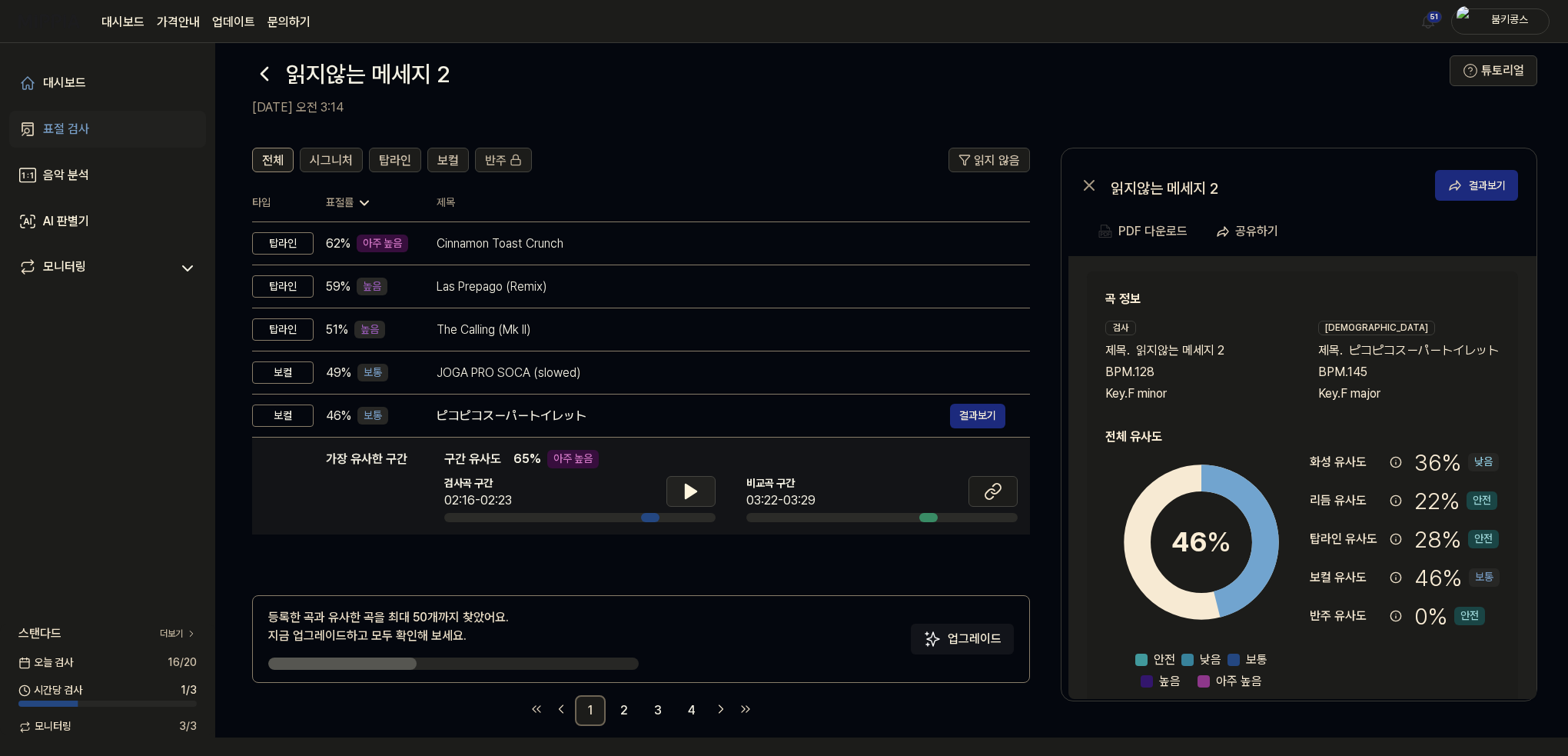
click at [683, 496] on icon at bounding box center [691, 491] width 19 height 19
click at [697, 492] on icon at bounding box center [691, 491] width 19 height 19
click at [995, 492] on icon at bounding box center [993, 491] width 19 height 19
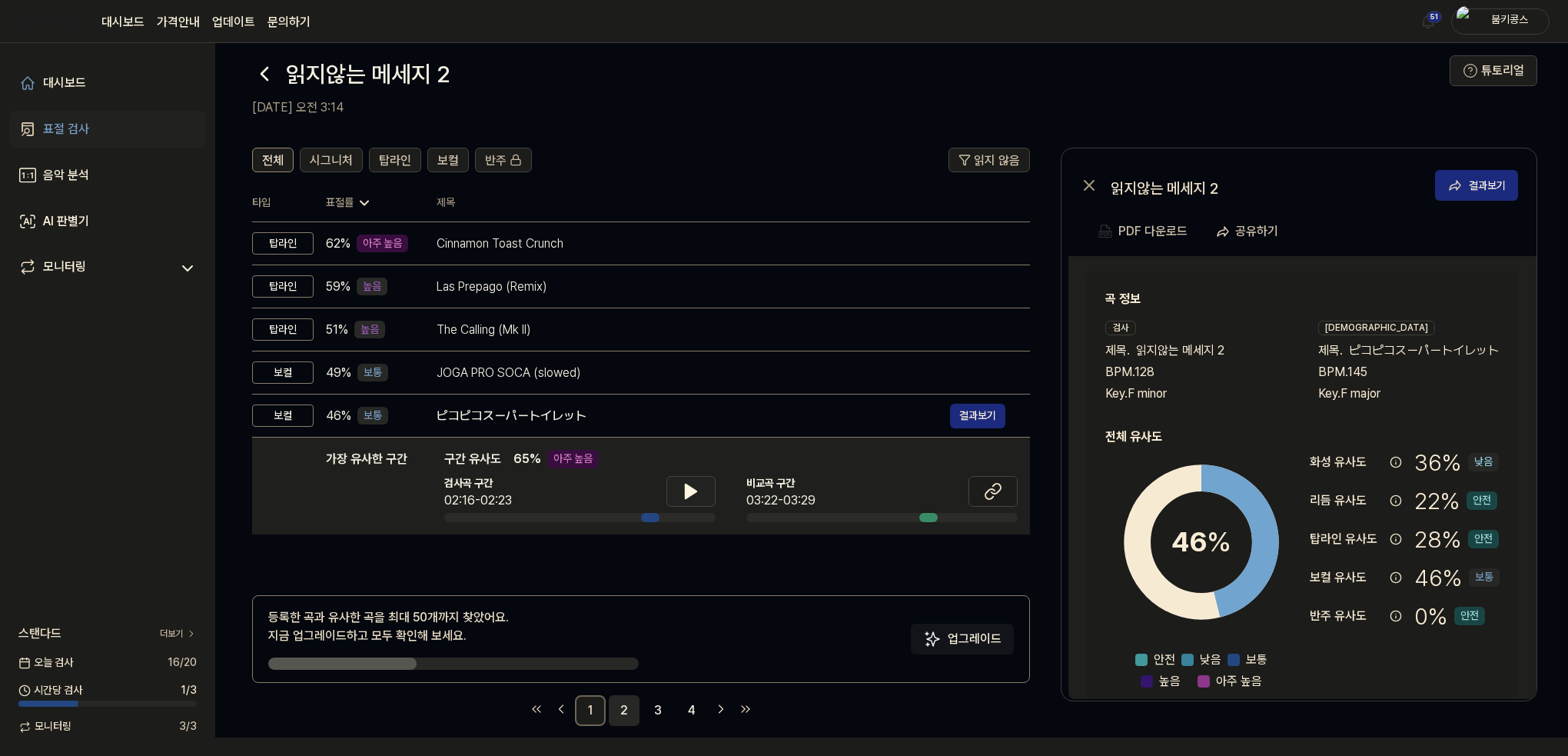
click at [622, 712] on link "2" at bounding box center [624, 710] width 31 height 31
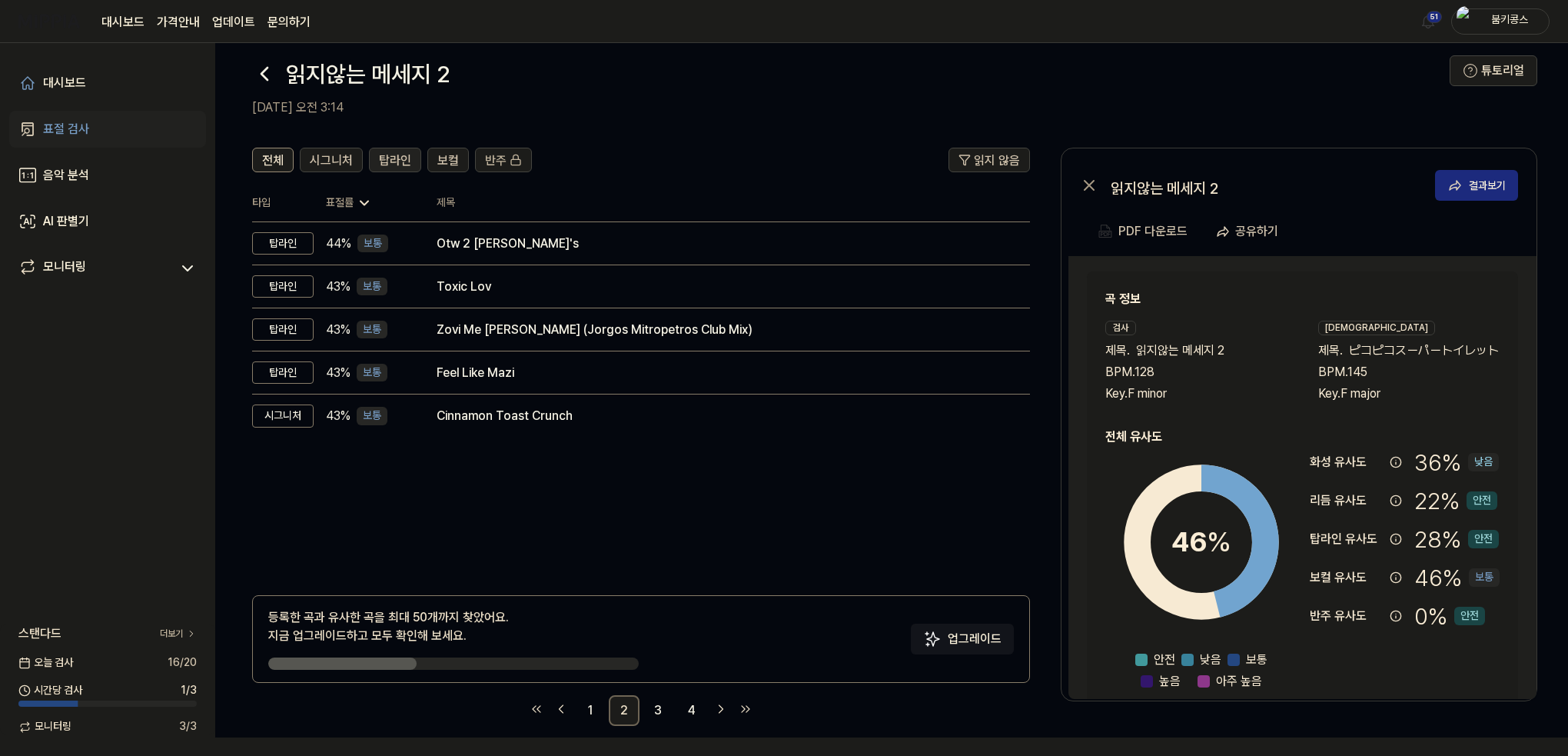
click at [395, 154] on span "탑라인" at bounding box center [395, 161] width 32 height 19
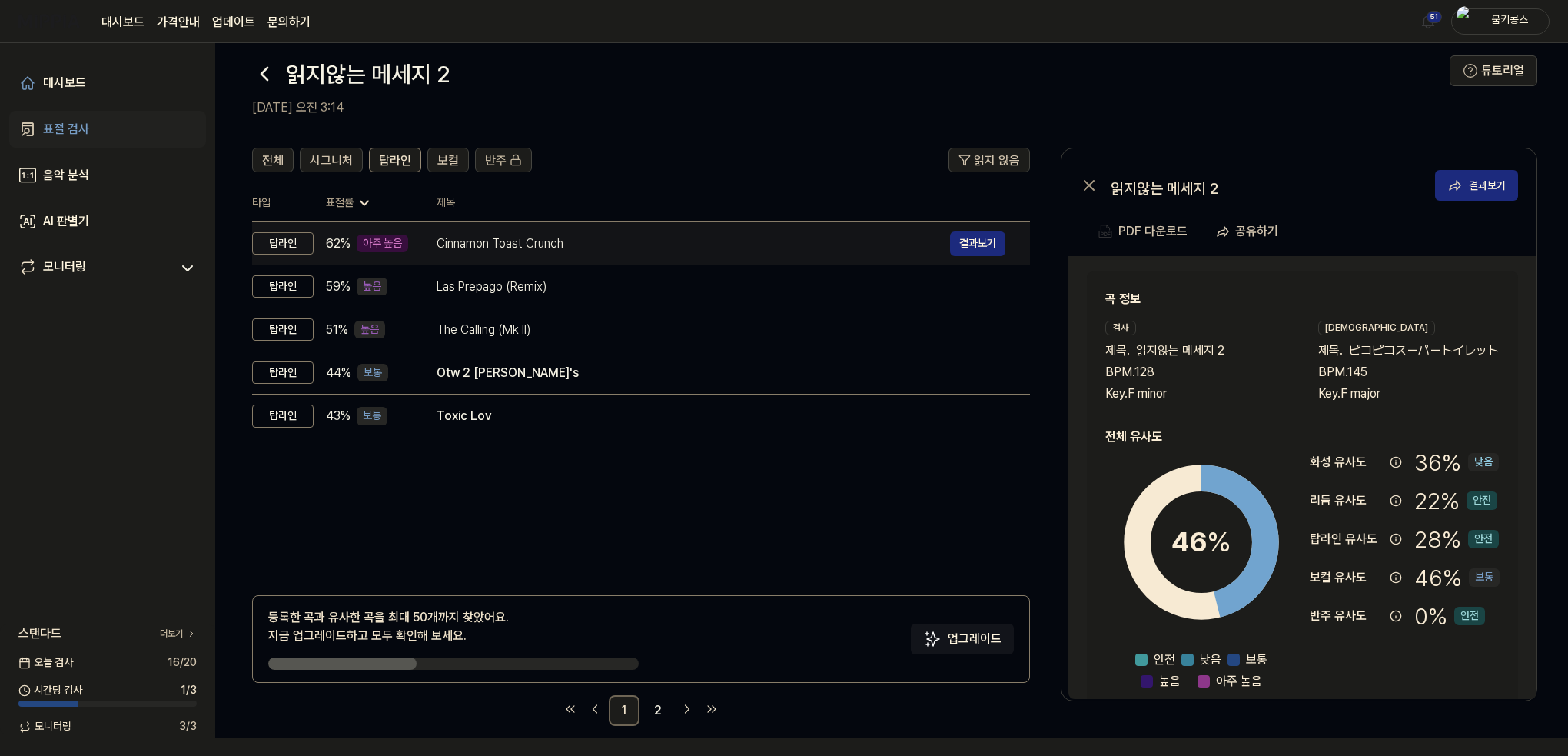
click at [470, 248] on div "Cinnamon Toast Crunch" at bounding box center [693, 243] width 513 height 19
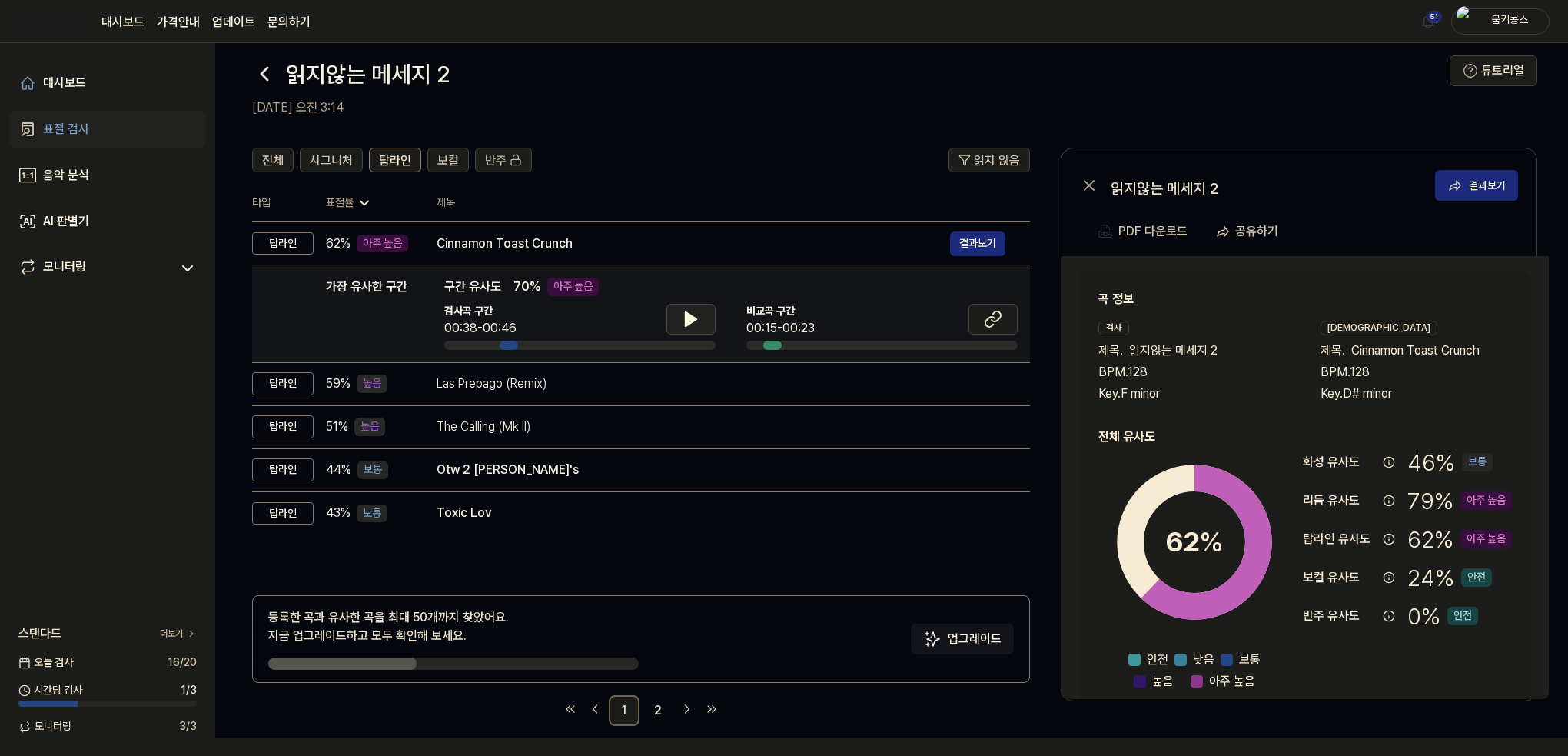
click at [692, 322] on icon at bounding box center [691, 319] width 19 height 19
click at [693, 322] on icon at bounding box center [694, 319] width 3 height 12
click at [988, 321] on icon at bounding box center [993, 319] width 19 height 19
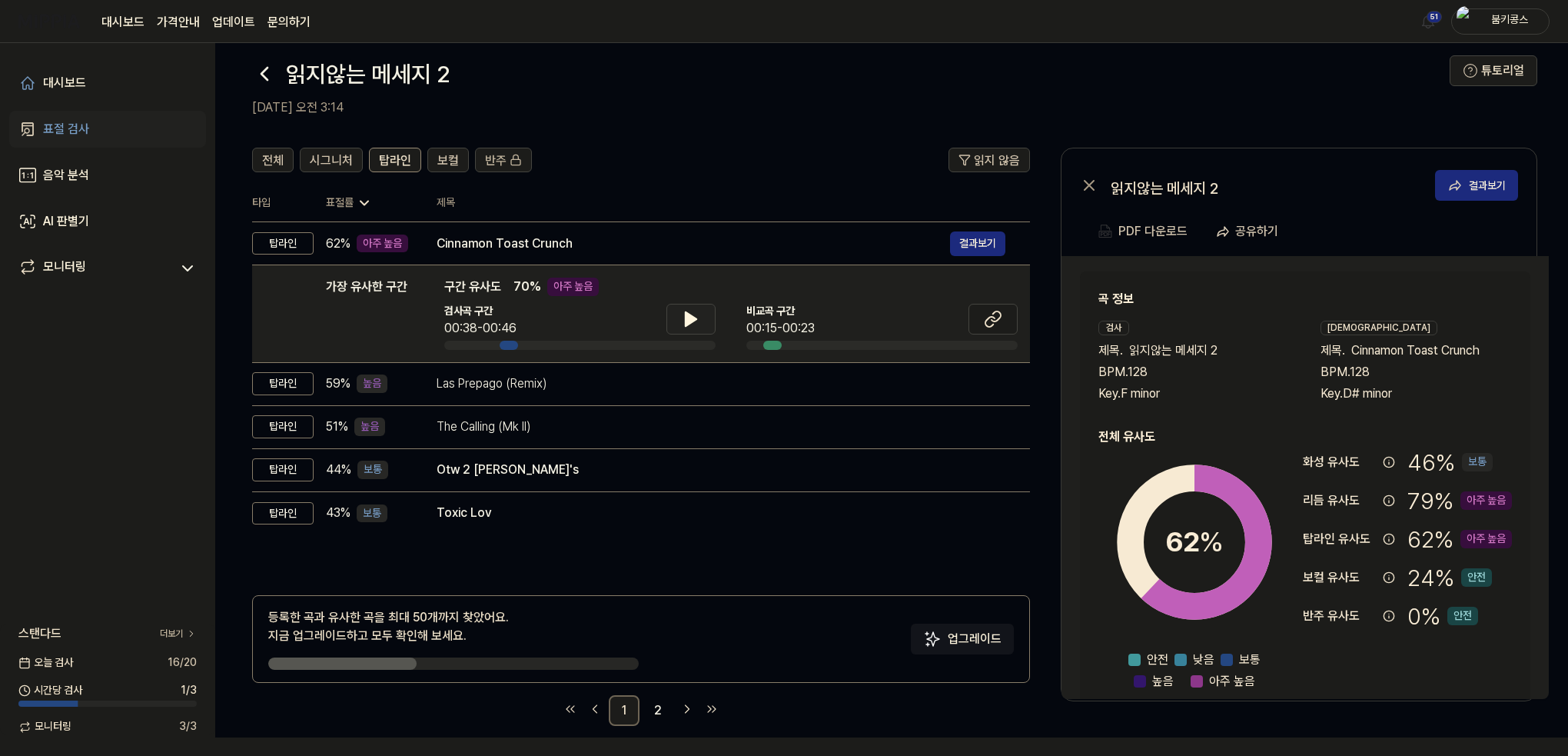
click at [263, 62] on icon at bounding box center [264, 74] width 25 height 25
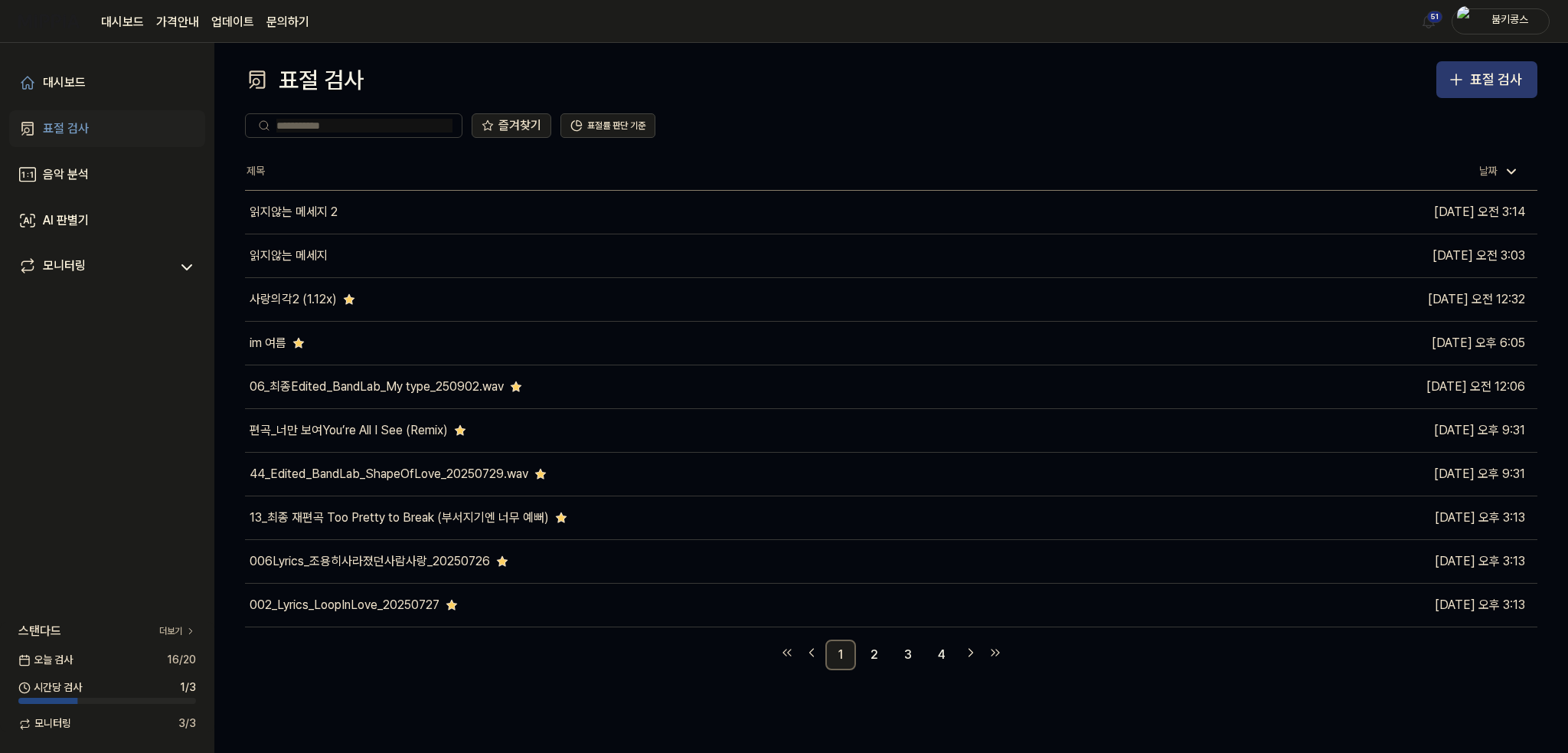
click at [1485, 84] on div "표절 검사" at bounding box center [1496, 79] width 52 height 22
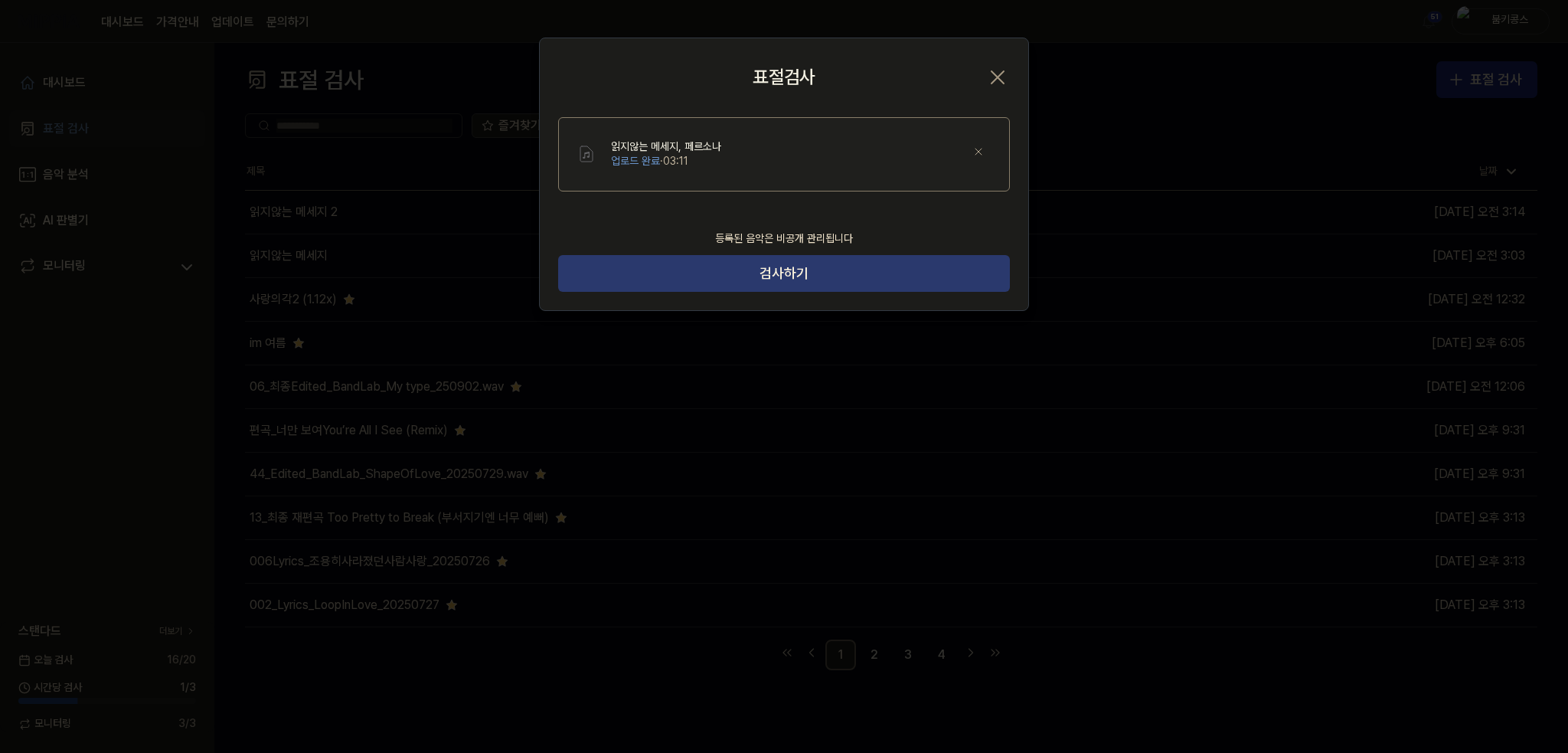
click at [834, 262] on button "검사하기" at bounding box center [784, 273] width 452 height 37
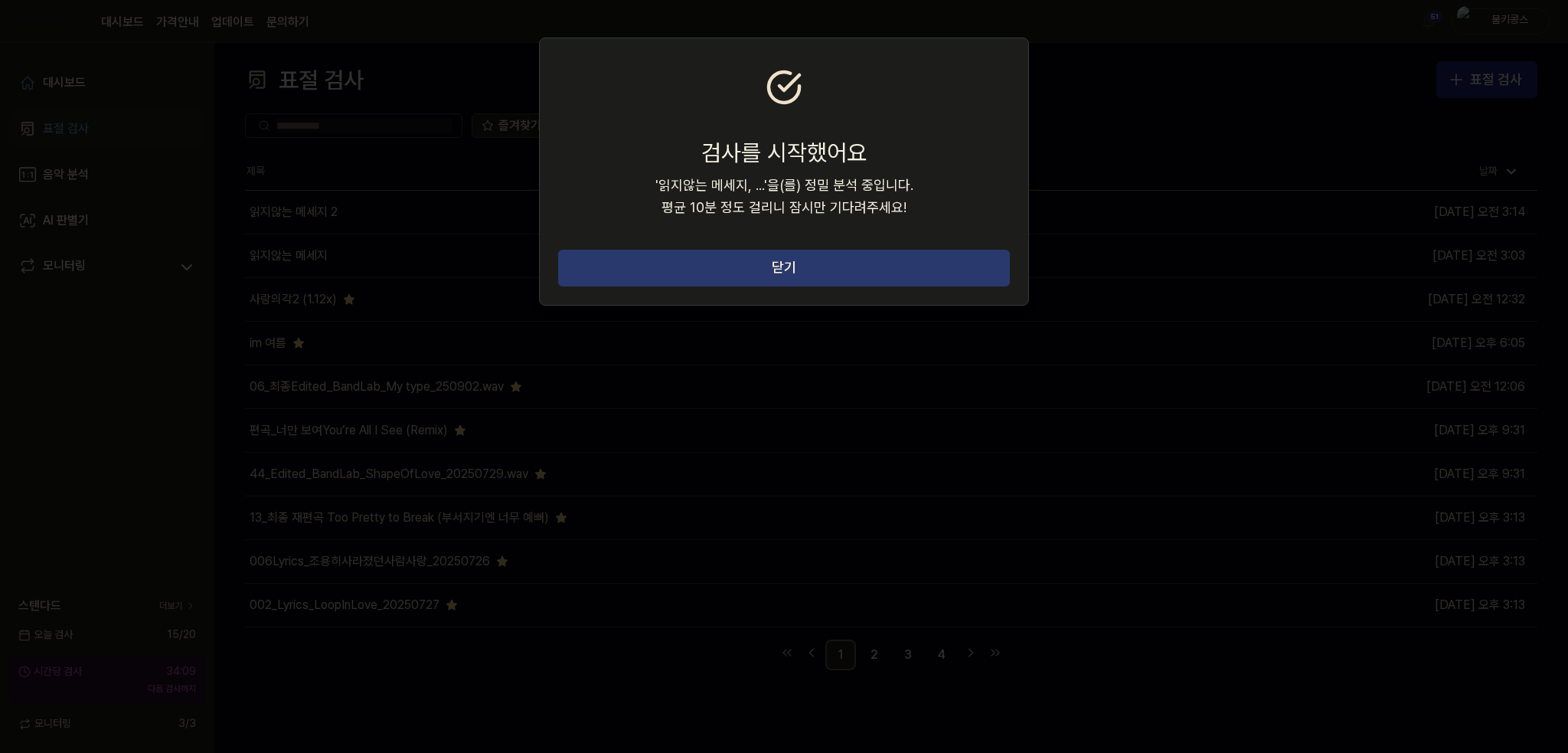
click at [741, 271] on button "닫기" at bounding box center [784, 267] width 452 height 37
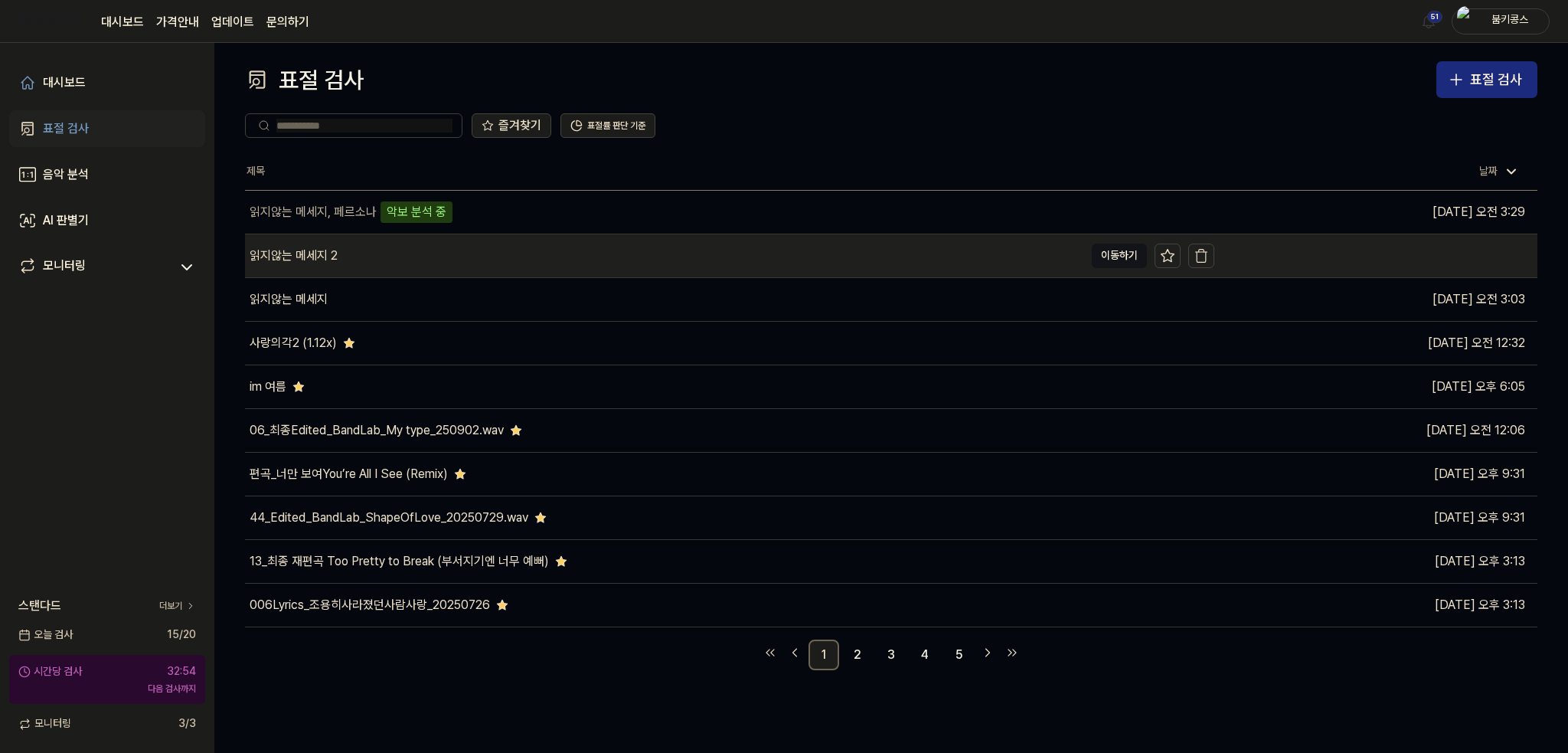
click at [313, 262] on div "읽지않는 메세지 2" at bounding box center [293, 255] width 88 height 19
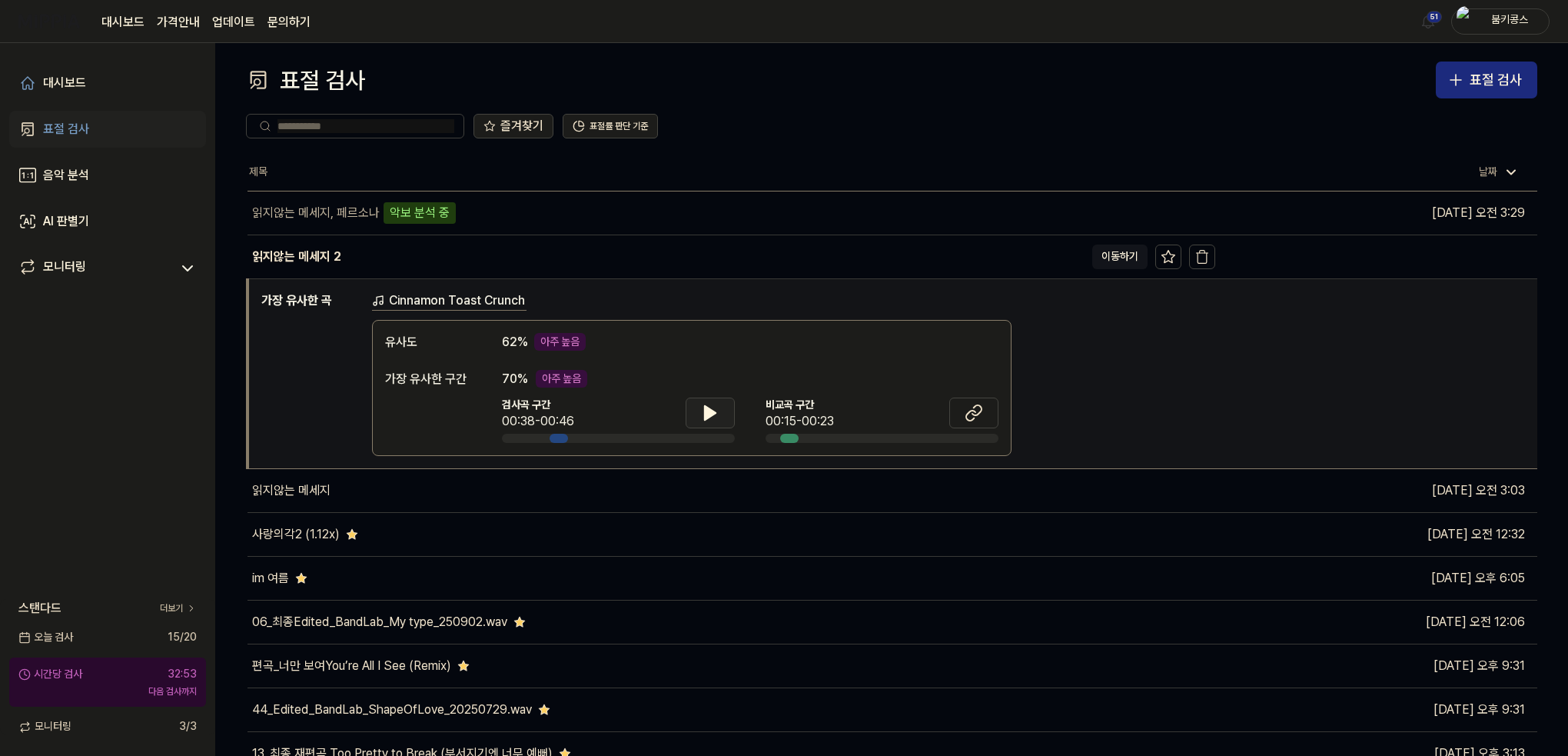
click at [710, 415] on icon at bounding box center [710, 413] width 11 height 14
click at [710, 415] on icon at bounding box center [710, 413] width 19 height 19
click at [965, 422] on button at bounding box center [973, 413] width 49 height 31
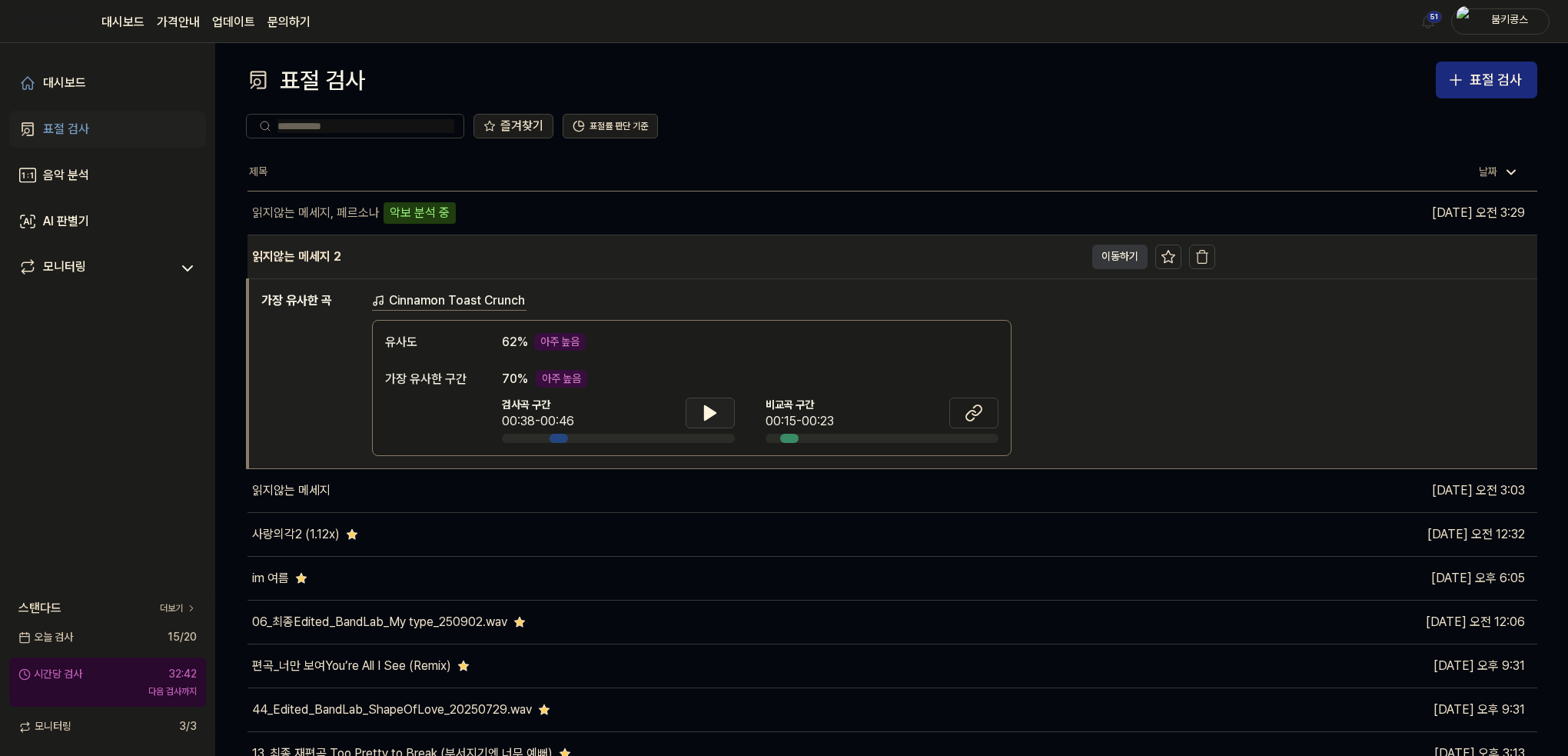
click at [1122, 252] on button "이동하기" at bounding box center [1120, 256] width 56 height 25
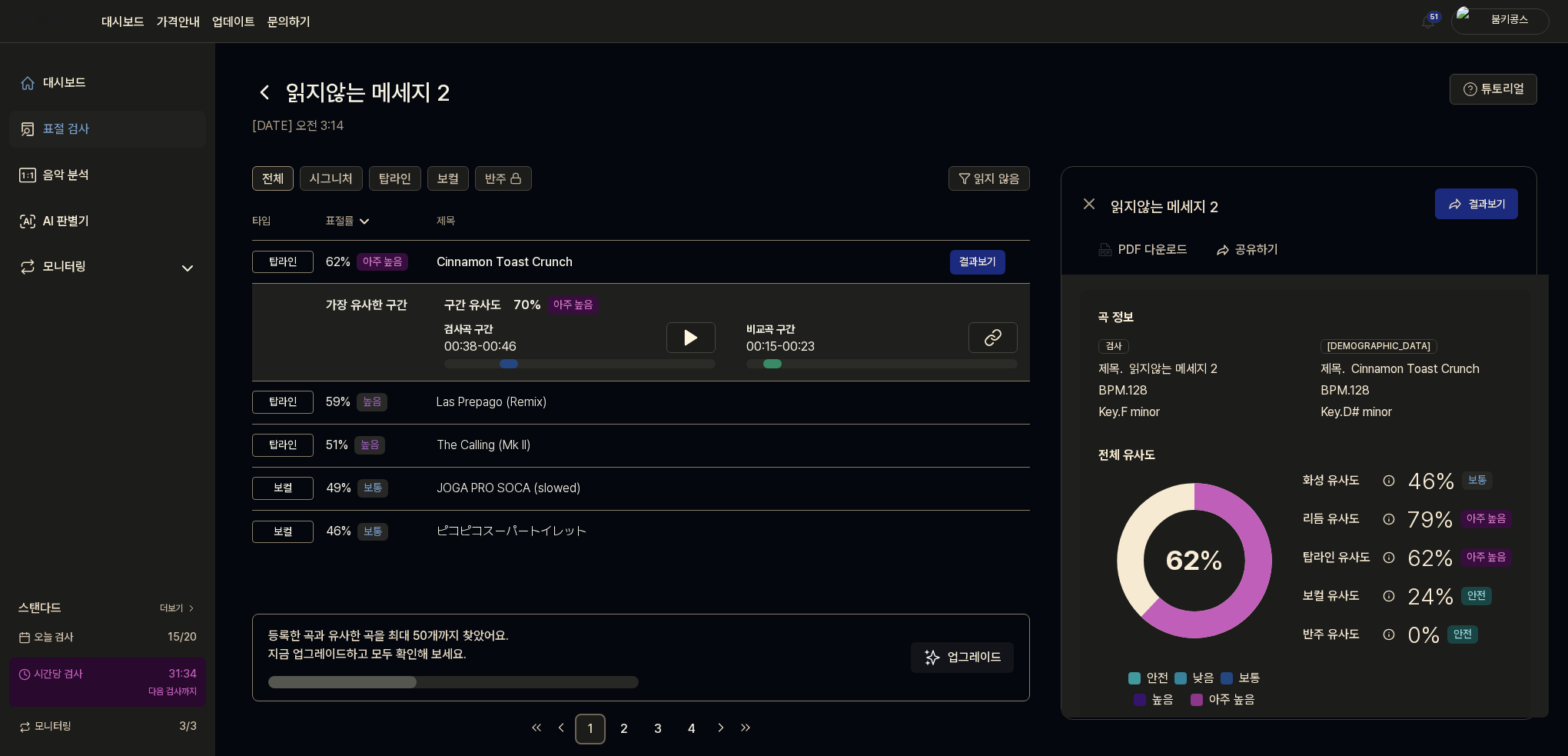
click at [272, 88] on icon at bounding box center [264, 92] width 25 height 25
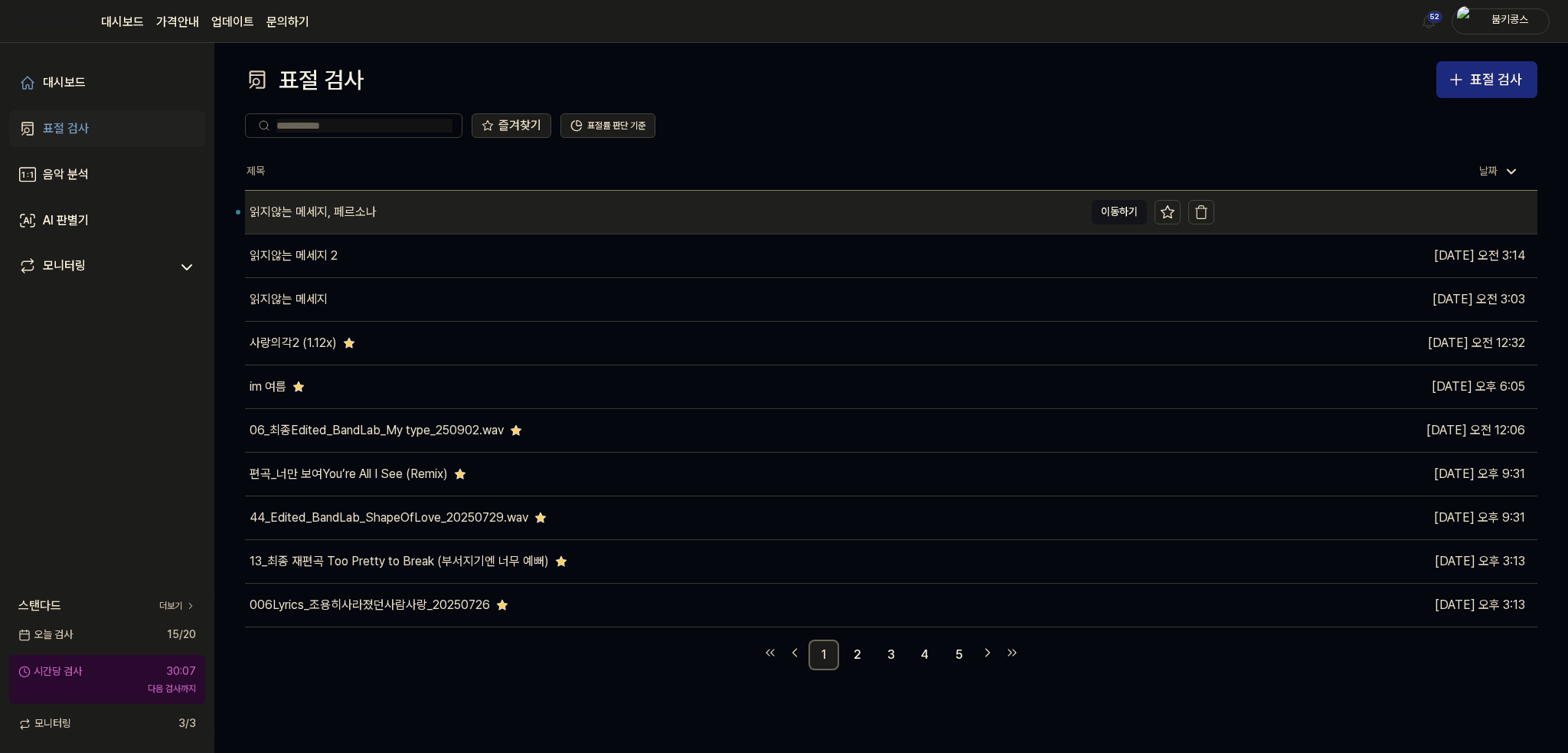
click at [340, 199] on div "읽지않는 메세지, 페르소나" at bounding box center [664, 212] width 839 height 43
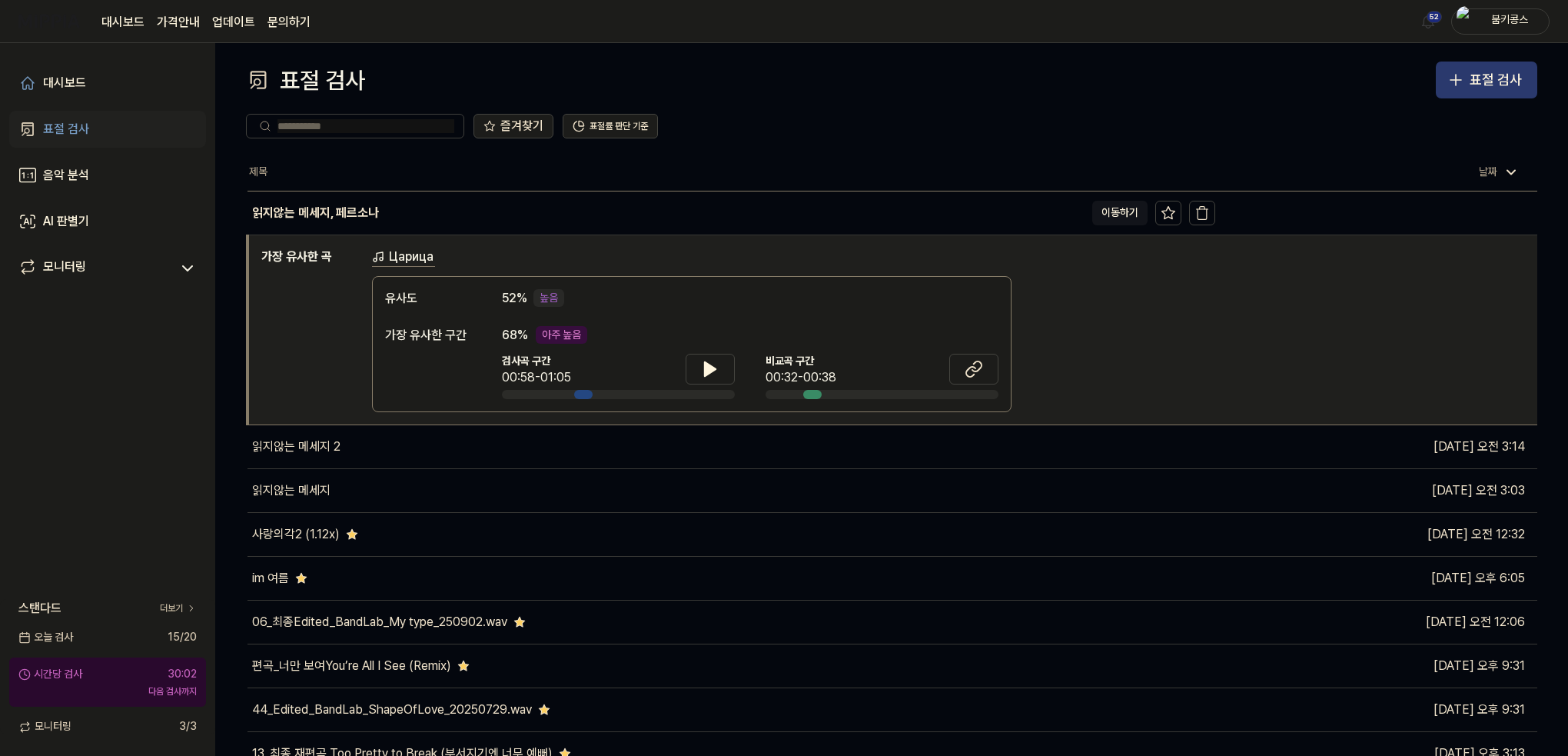
click at [1478, 89] on div "표절 검사" at bounding box center [1495, 80] width 52 height 22
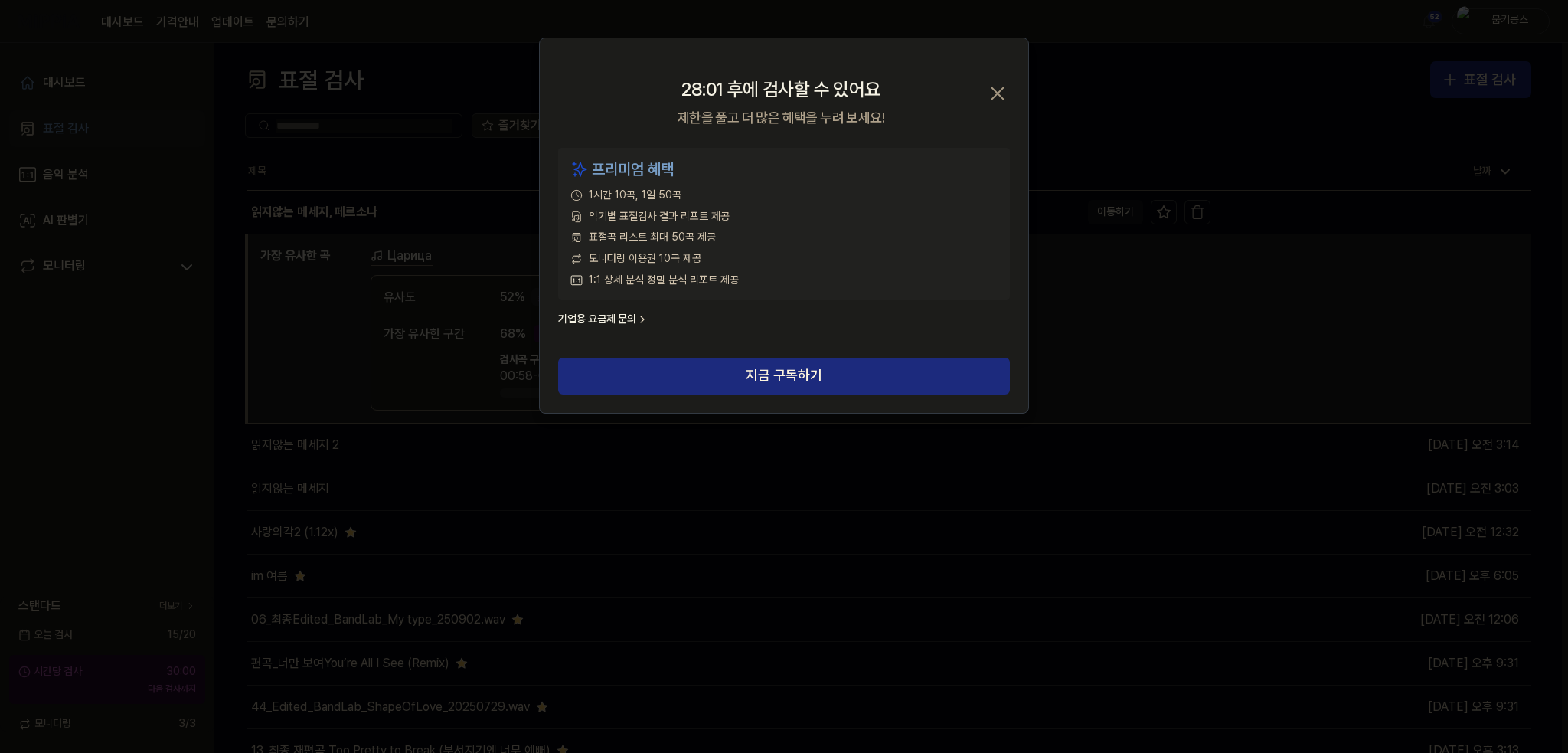
click at [1001, 97] on icon "button" at bounding box center [997, 93] width 12 height 12
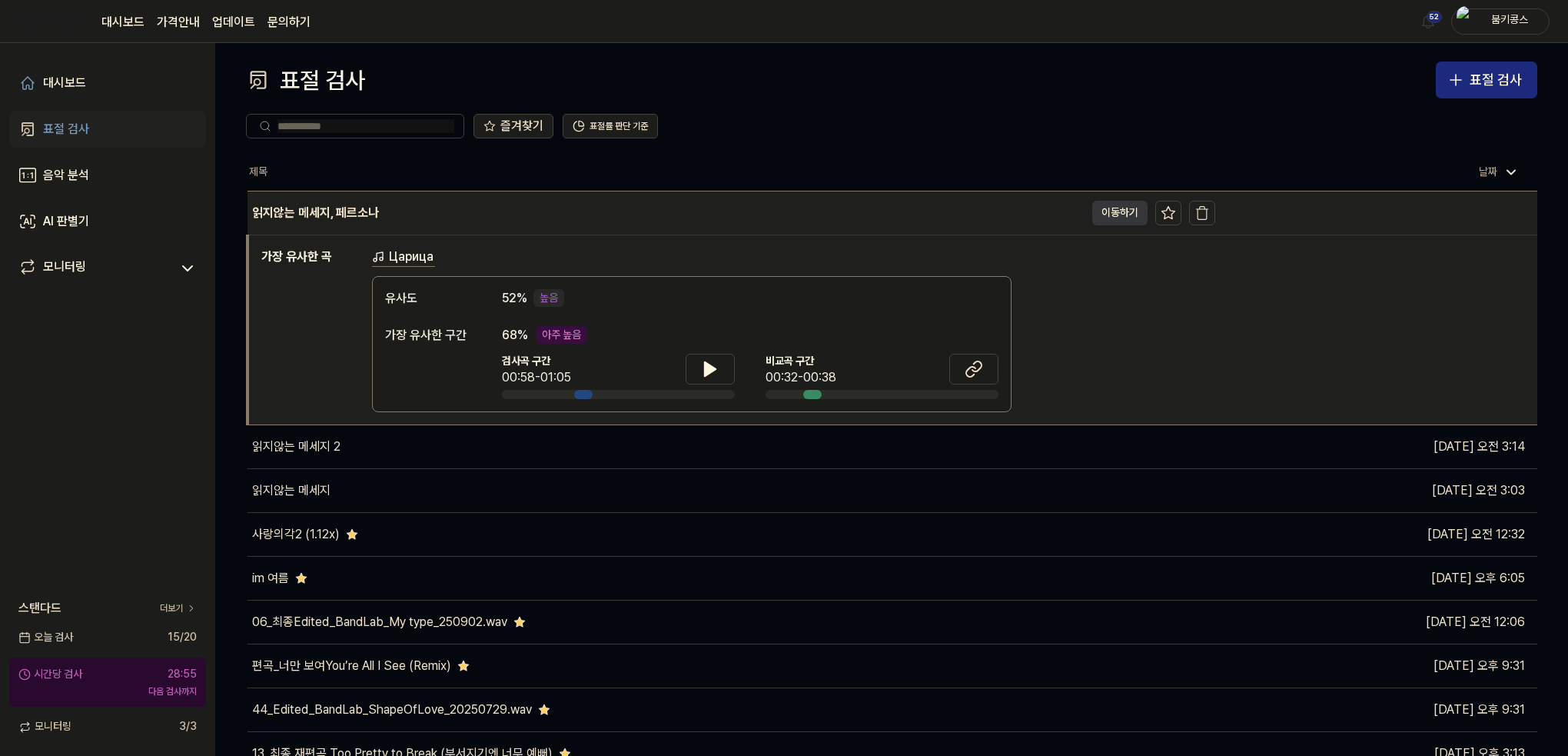
click at [1117, 215] on button "이동하기" at bounding box center [1120, 212] width 56 height 25
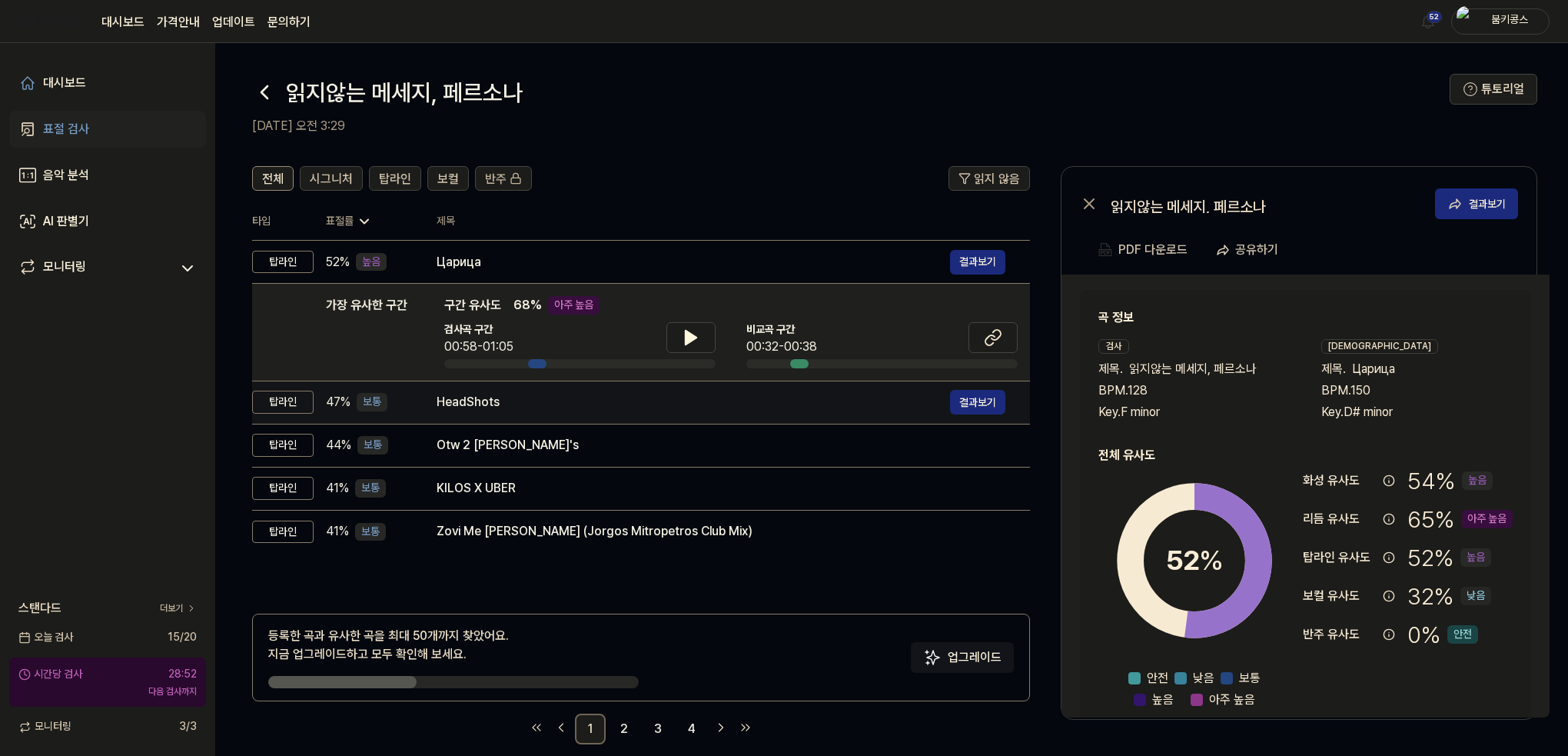
click at [641, 396] on div "HeadShots" at bounding box center [693, 402] width 513 height 19
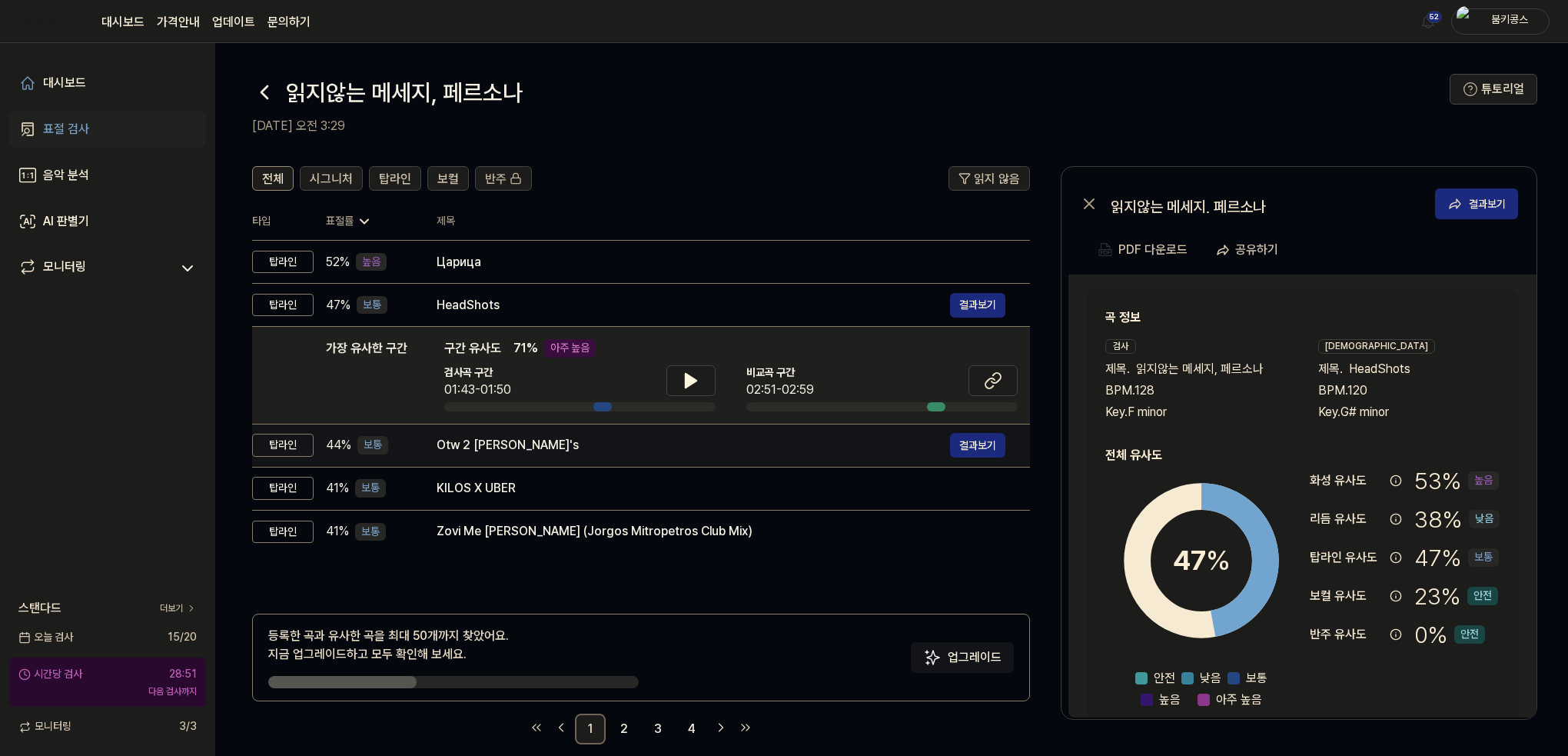
click at [622, 443] on div "Otw 2 mosey's" at bounding box center [693, 445] width 513 height 19
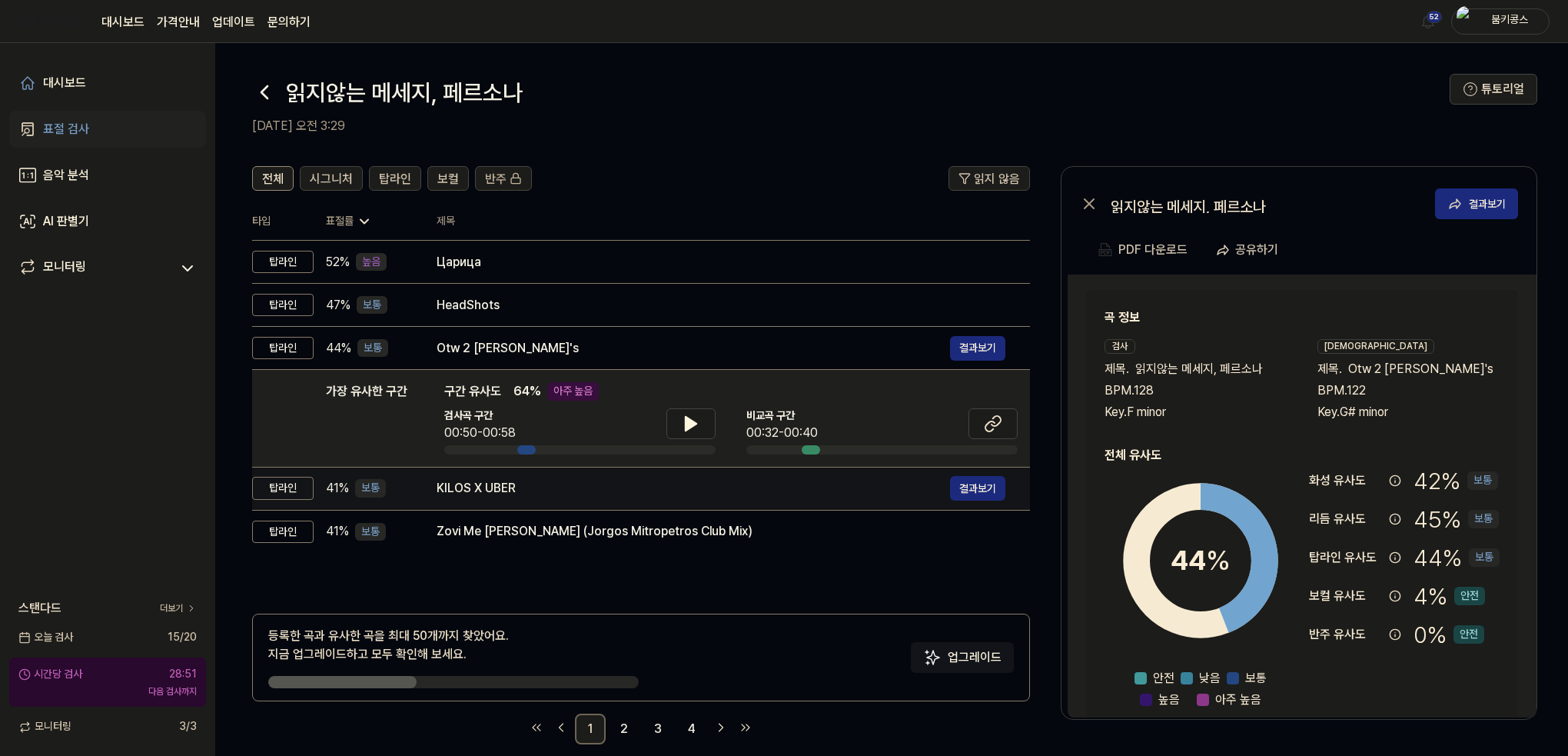
click at [627, 498] on div "KILOS X UBER 결과보기" at bounding box center [721, 488] width 569 height 25
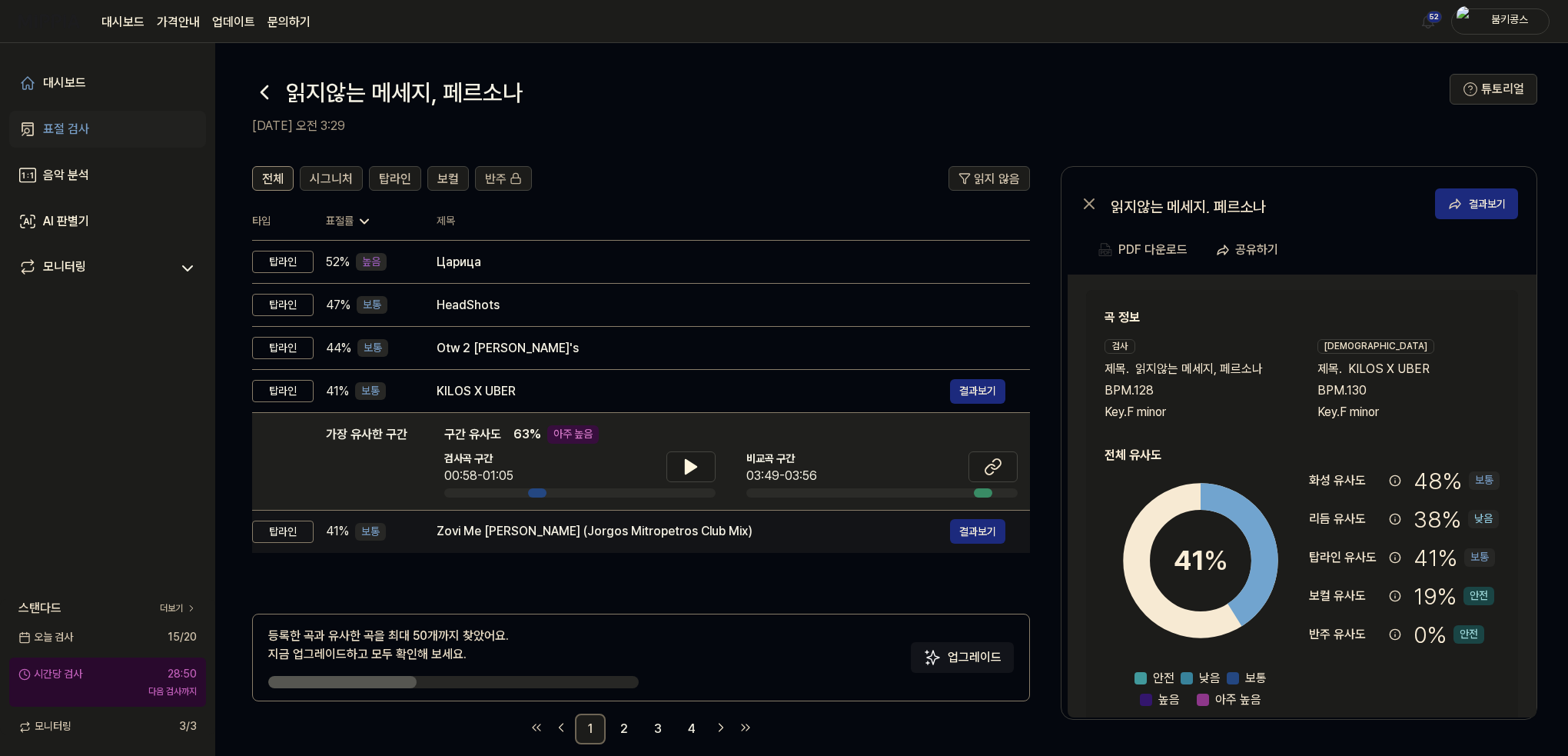
click at [643, 532] on div "Zovi Me [PERSON_NAME] (Jorgos Mitropetros Club Mix)" at bounding box center [693, 532] width 513 height 19
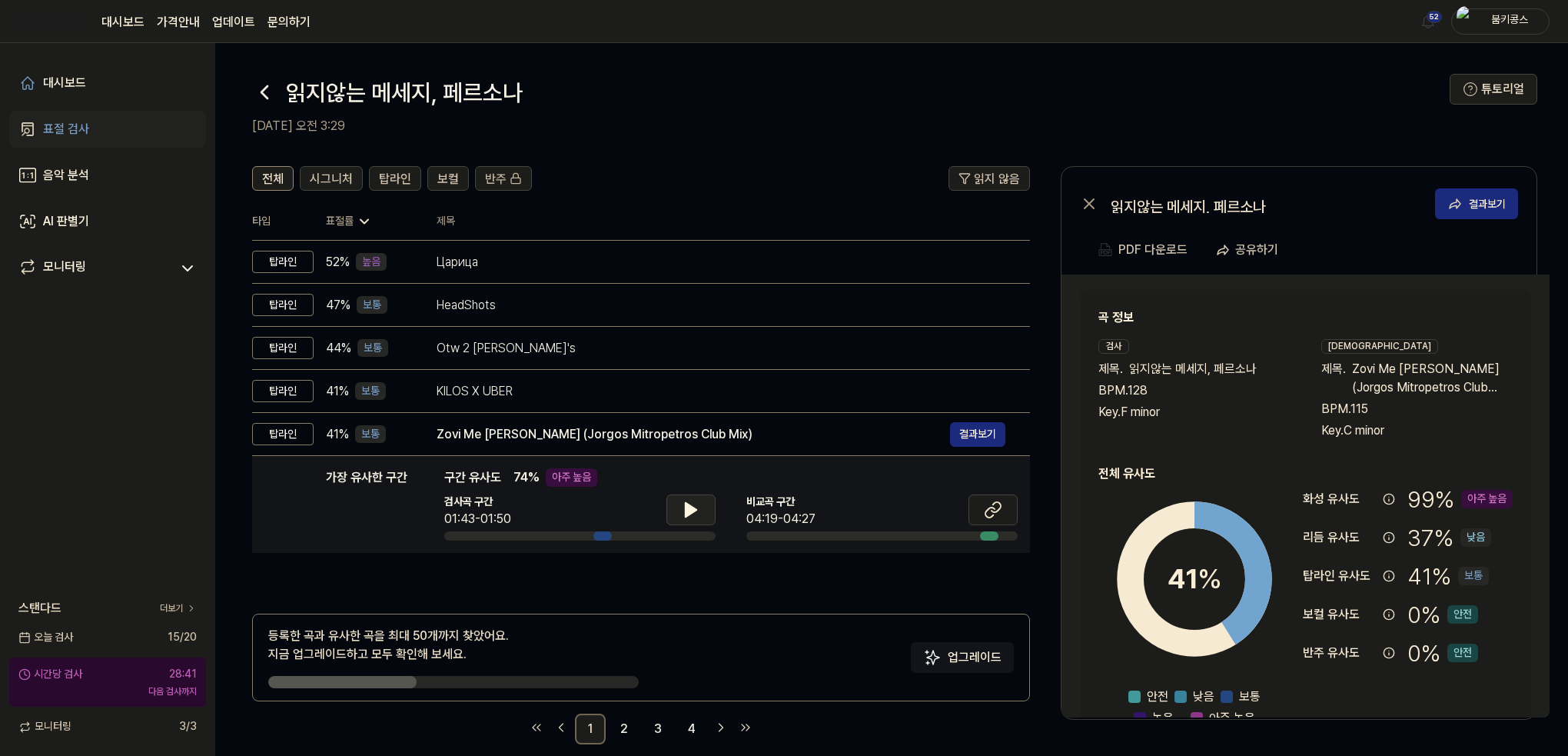
click at [698, 520] on button at bounding box center [690, 510] width 49 height 31
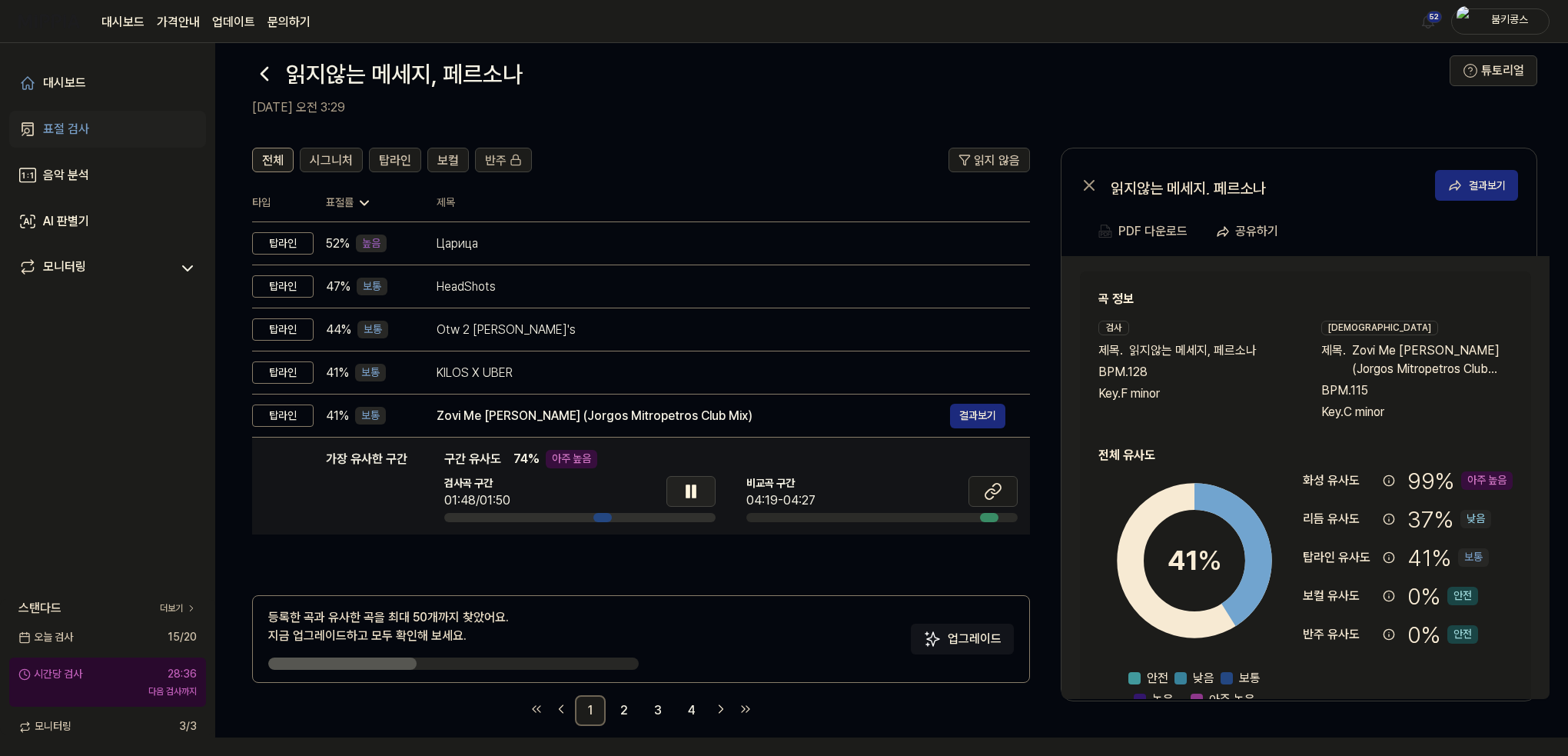
click at [687, 486] on icon at bounding box center [688, 492] width 3 height 12
click at [985, 492] on icon at bounding box center [989, 494] width 9 height 10
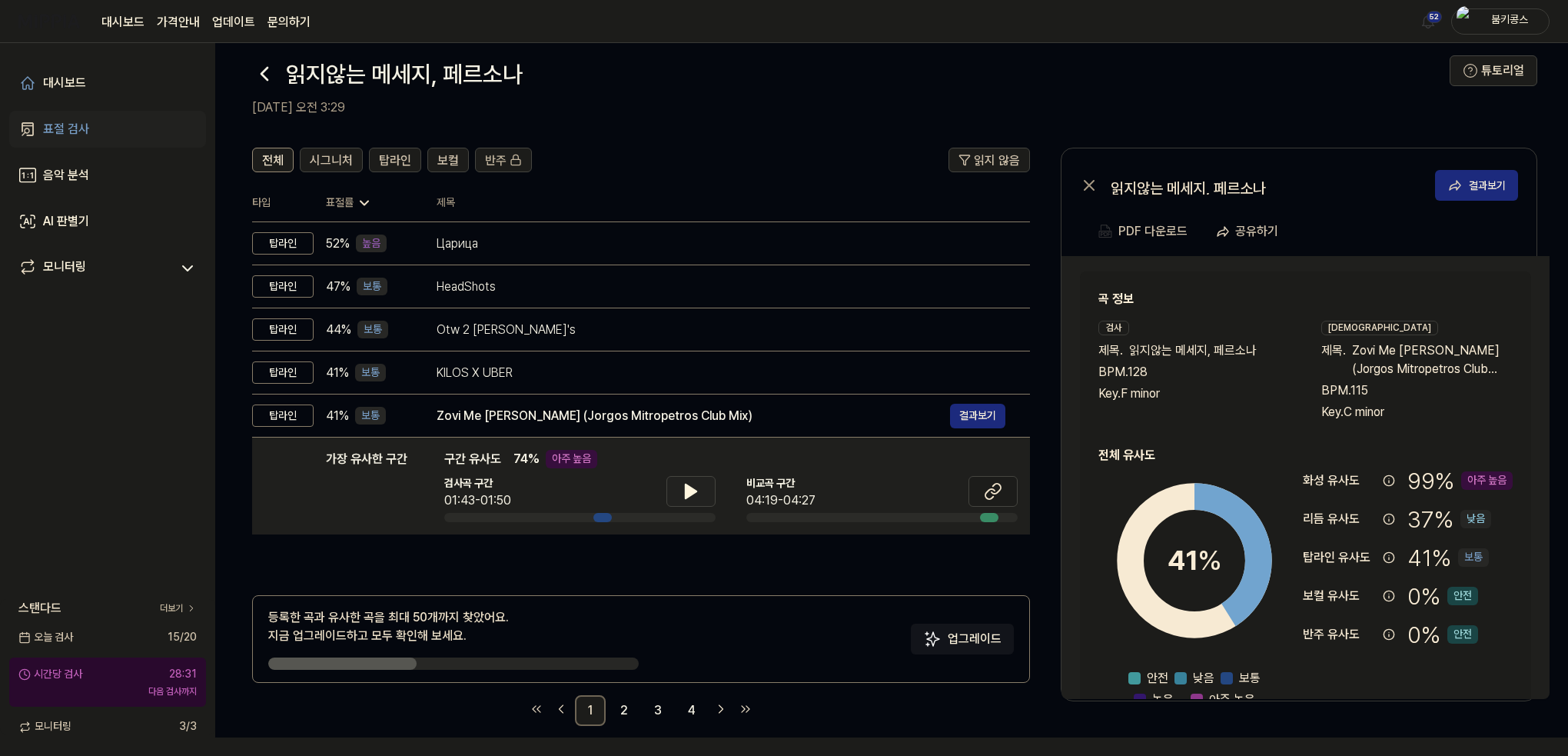
click at [686, 486] on icon at bounding box center [691, 492] width 11 height 14
click at [624, 700] on link "2" at bounding box center [624, 710] width 31 height 31
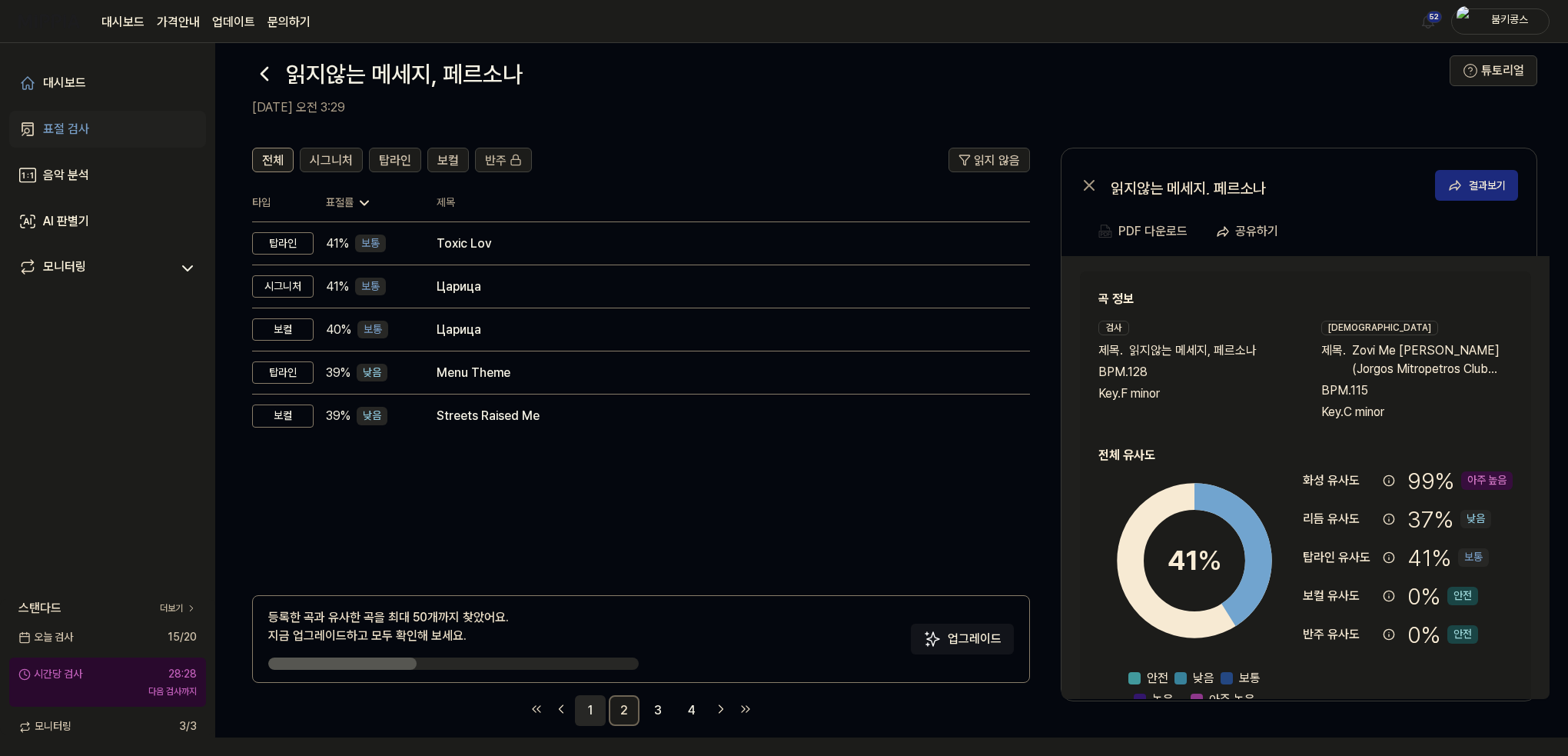
click at [587, 700] on link "1" at bounding box center [590, 710] width 31 height 31
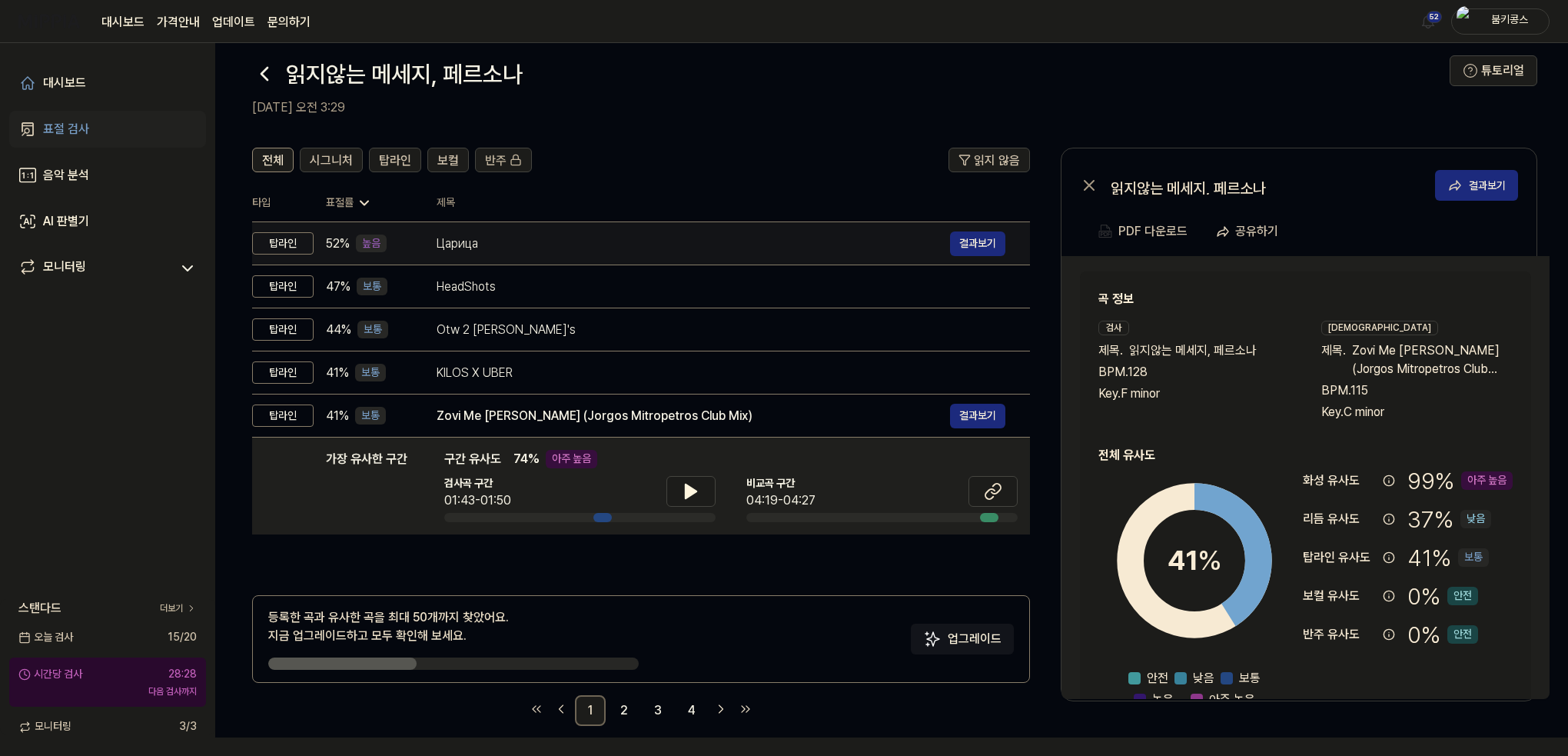
click at [494, 241] on div "Царица" at bounding box center [693, 243] width 513 height 19
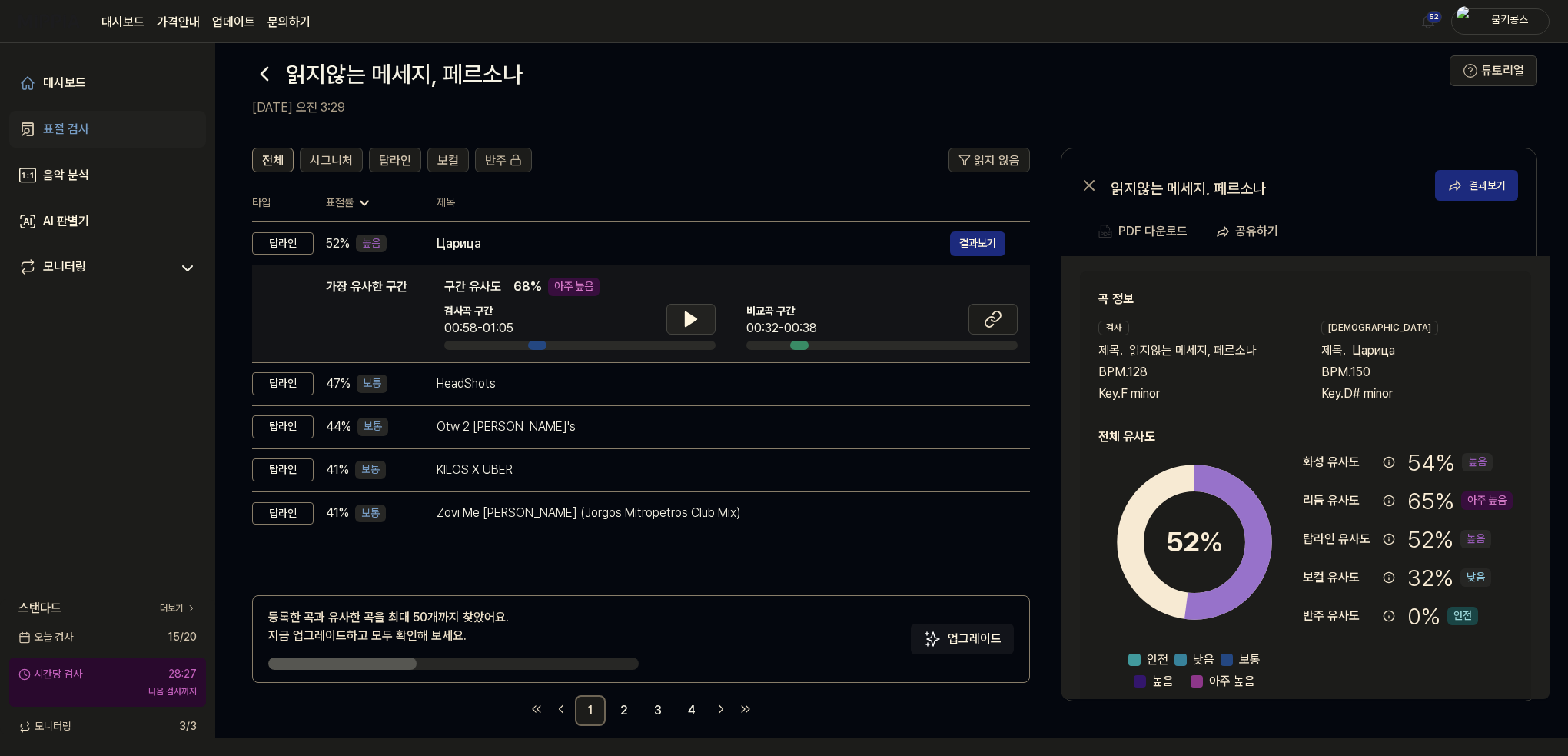
click at [672, 313] on button at bounding box center [690, 319] width 49 height 31
click at [689, 313] on icon at bounding box center [688, 319] width 3 height 12
click at [985, 317] on icon at bounding box center [993, 319] width 19 height 19
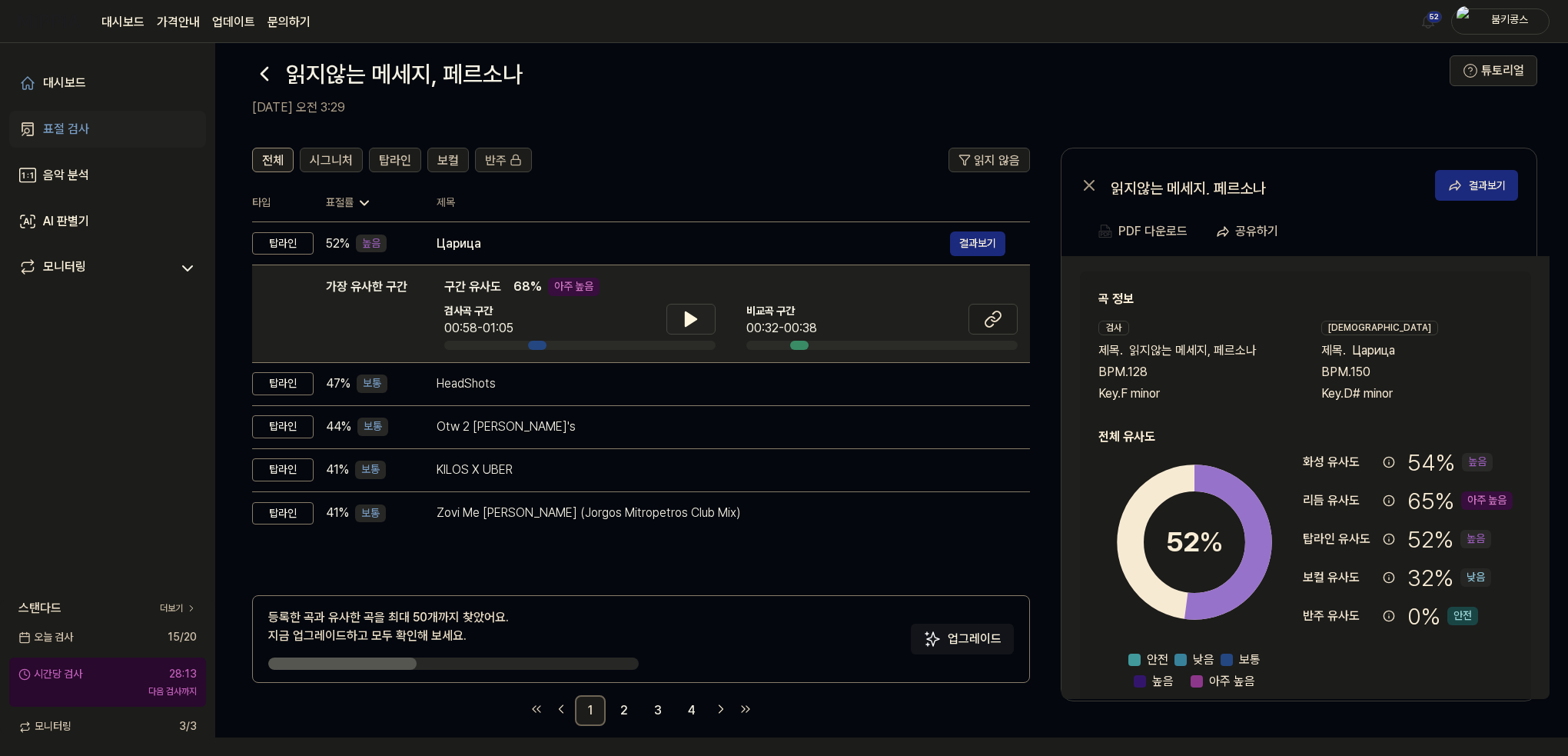
click at [686, 304] on button at bounding box center [690, 319] width 49 height 31
click at [685, 307] on button at bounding box center [690, 319] width 49 height 31
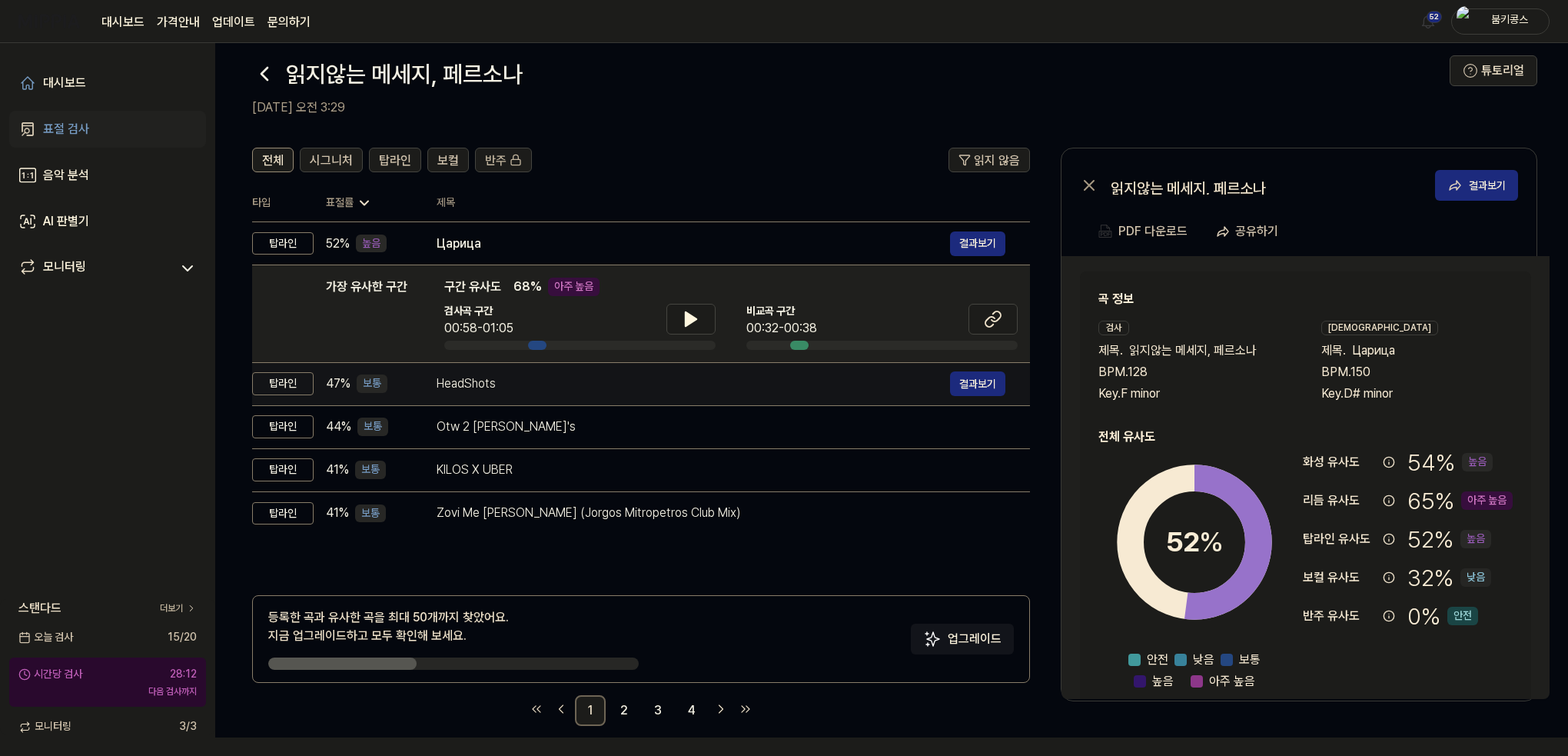
click at [654, 392] on div "HeadShots 결과보기" at bounding box center [721, 383] width 569 height 25
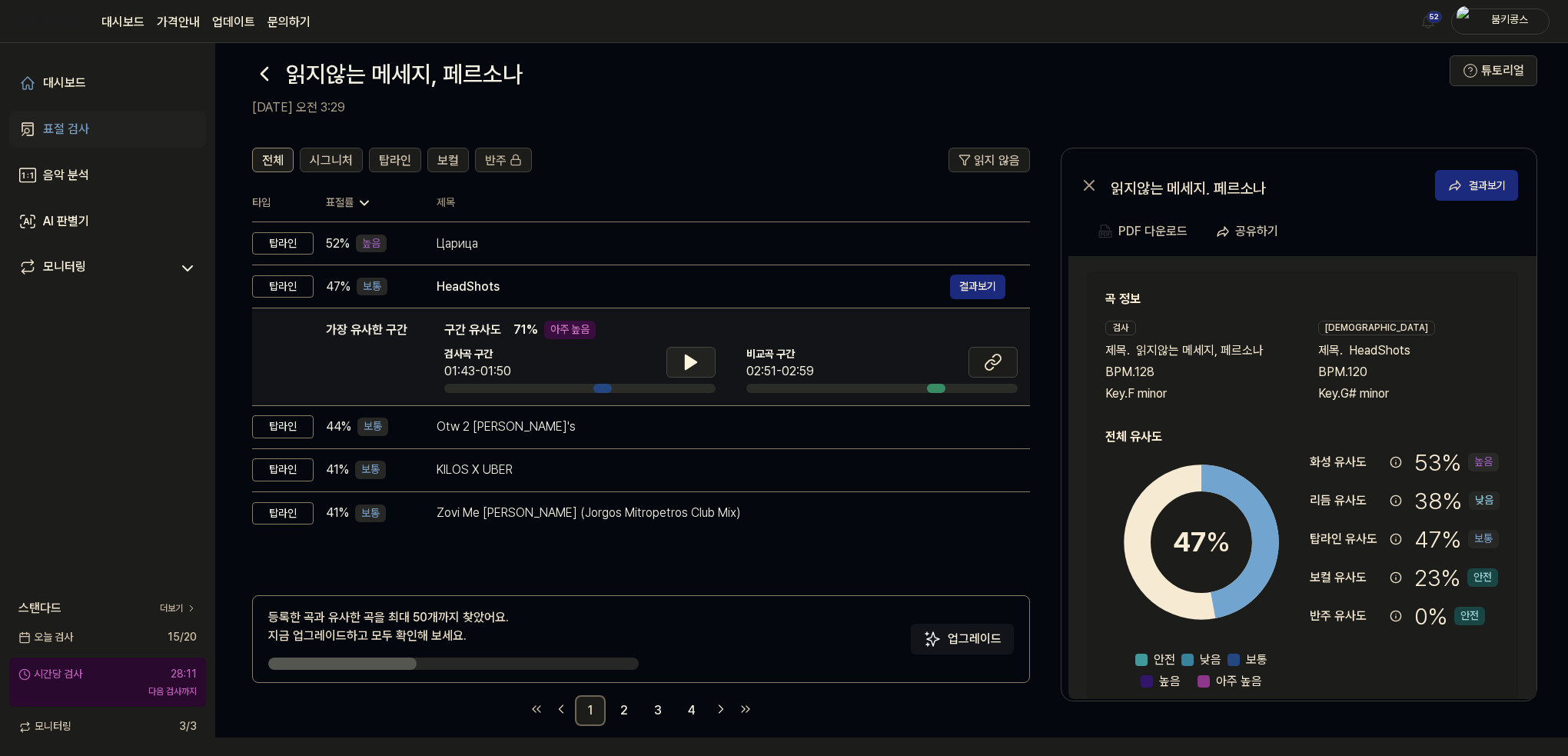
click at [694, 358] on icon at bounding box center [691, 362] width 19 height 19
click at [694, 358] on icon at bounding box center [694, 362] width 3 height 12
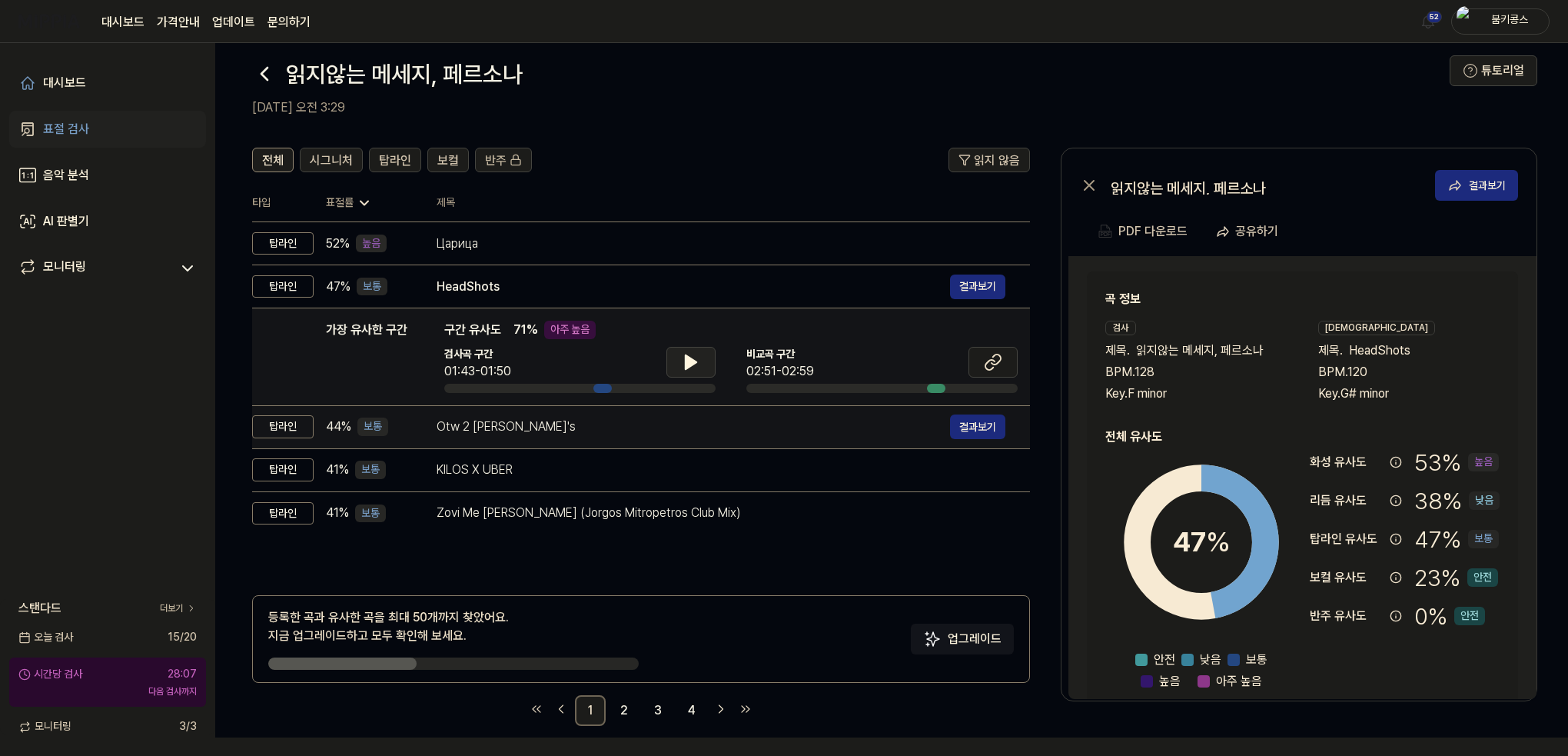
click at [624, 432] on div "Otw 2 mosey's" at bounding box center [693, 427] width 513 height 19
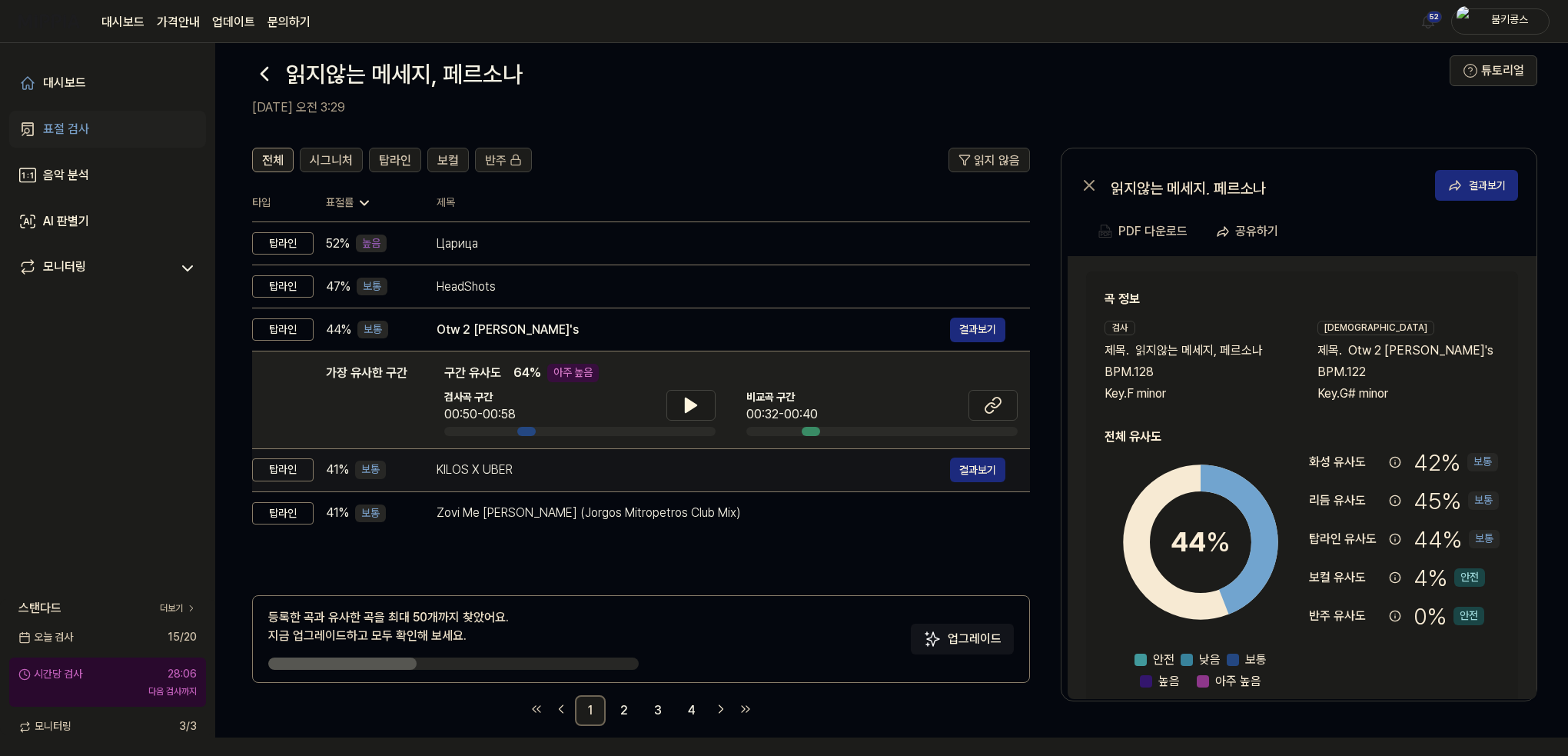
click at [616, 467] on div "KILOS X UBER" at bounding box center [693, 470] width 513 height 19
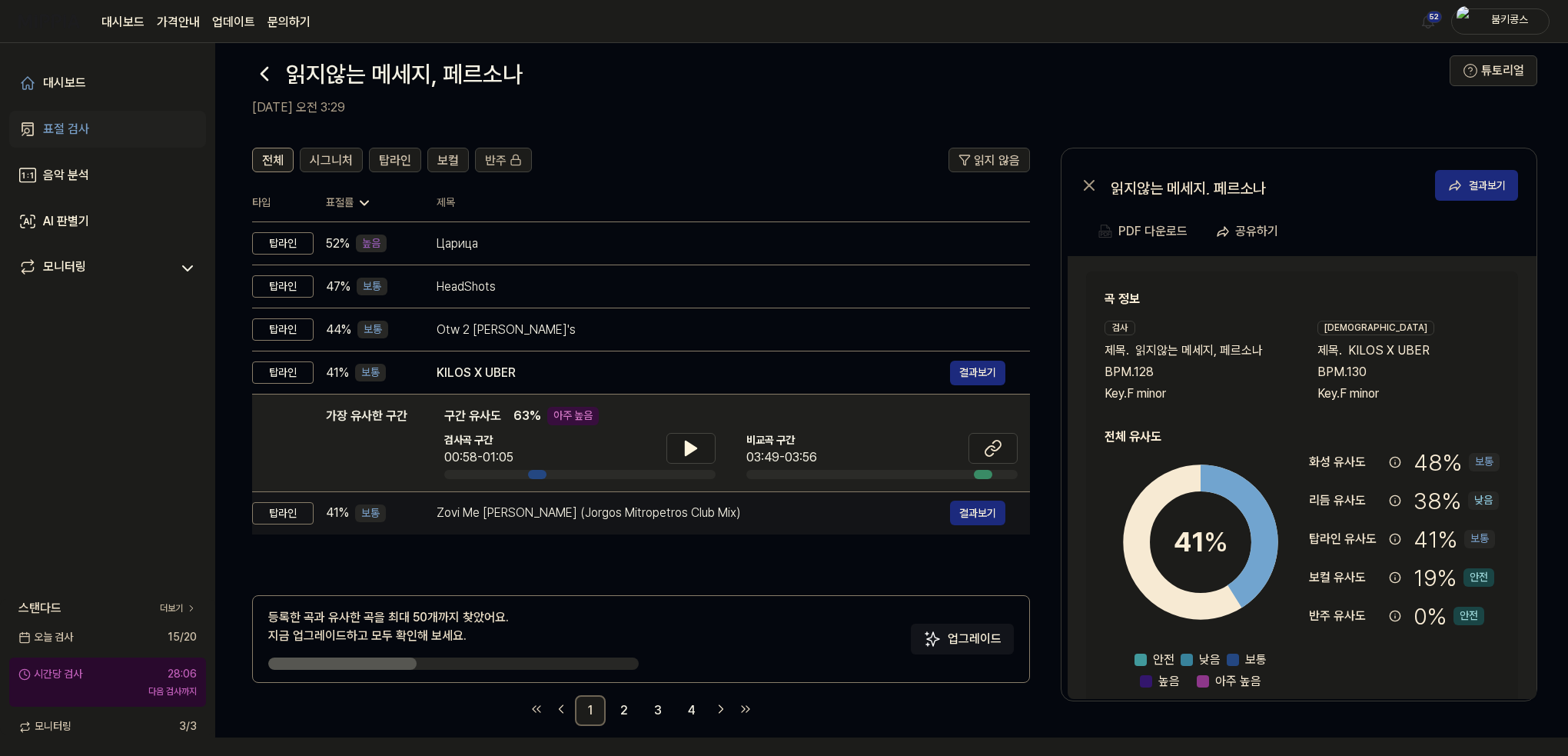
click at [612, 526] on td "Zovi Me [PERSON_NAME] (Jorgos Mitropetros Club Mix) 결과보기" at bounding box center [721, 513] width 618 height 43
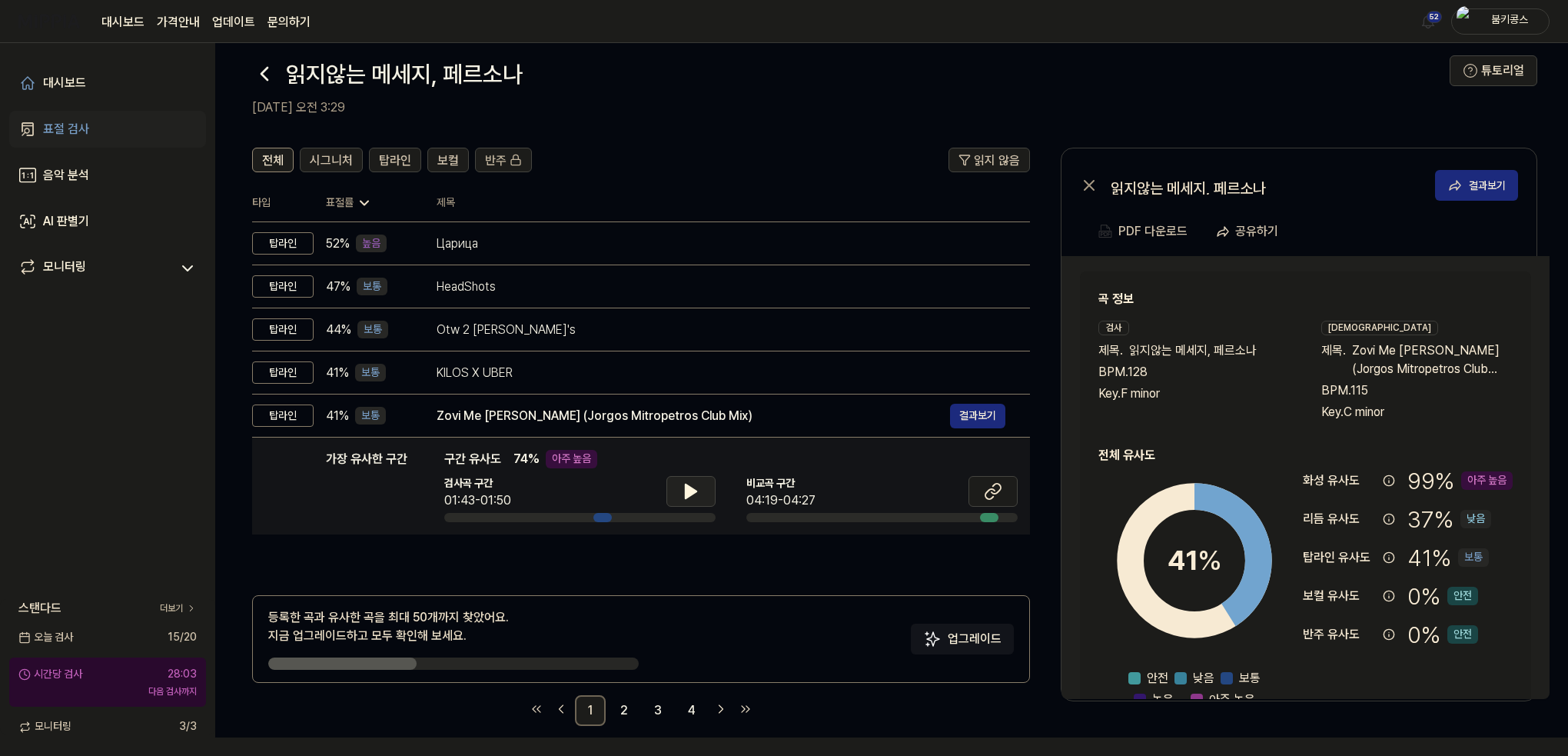
click at [689, 489] on icon at bounding box center [691, 492] width 11 height 14
click at [689, 489] on icon at bounding box center [688, 492] width 3 height 12
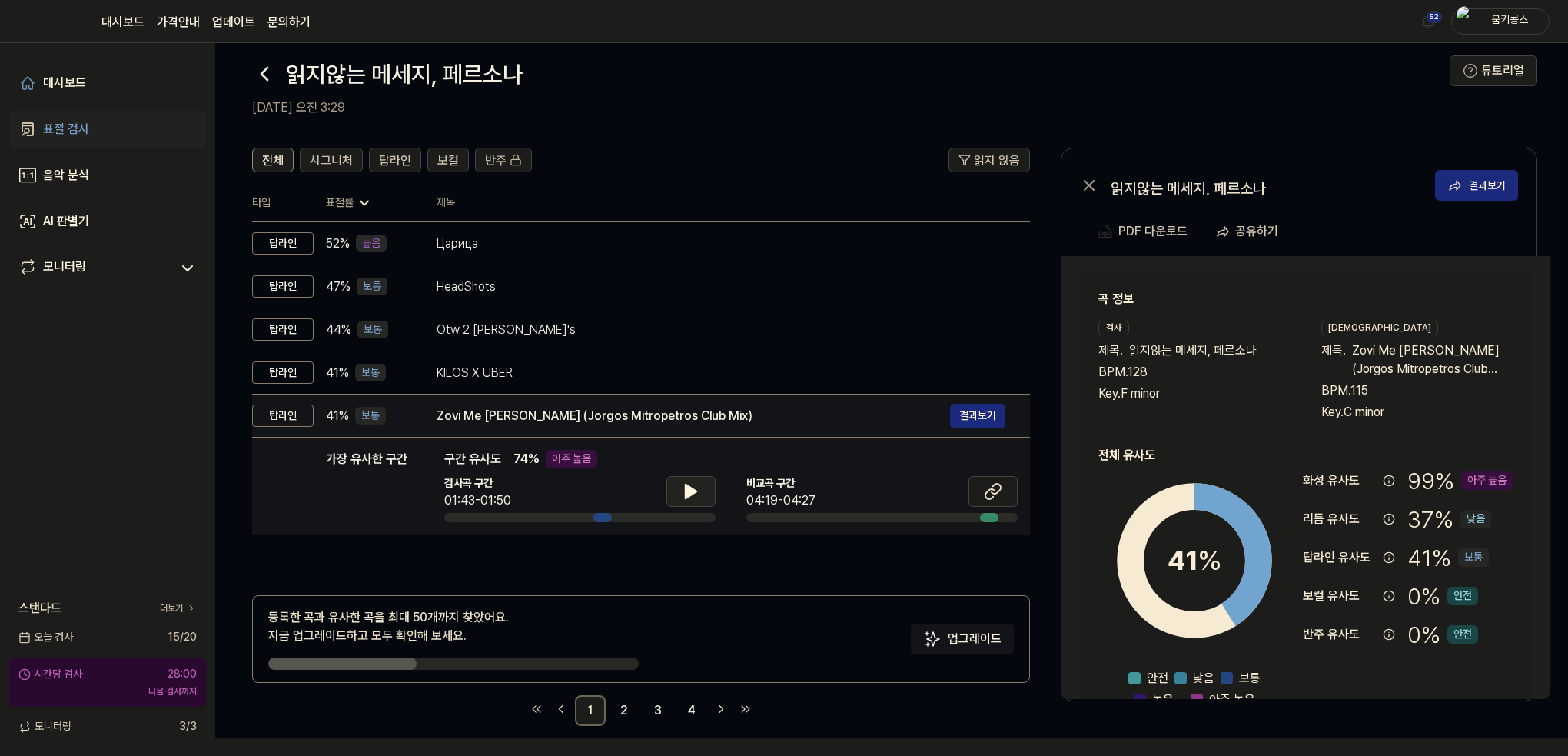
click at [651, 418] on div "Zovi Me [PERSON_NAME] (Jorgos Mitropetros Club Mix)" at bounding box center [693, 416] width 513 height 19
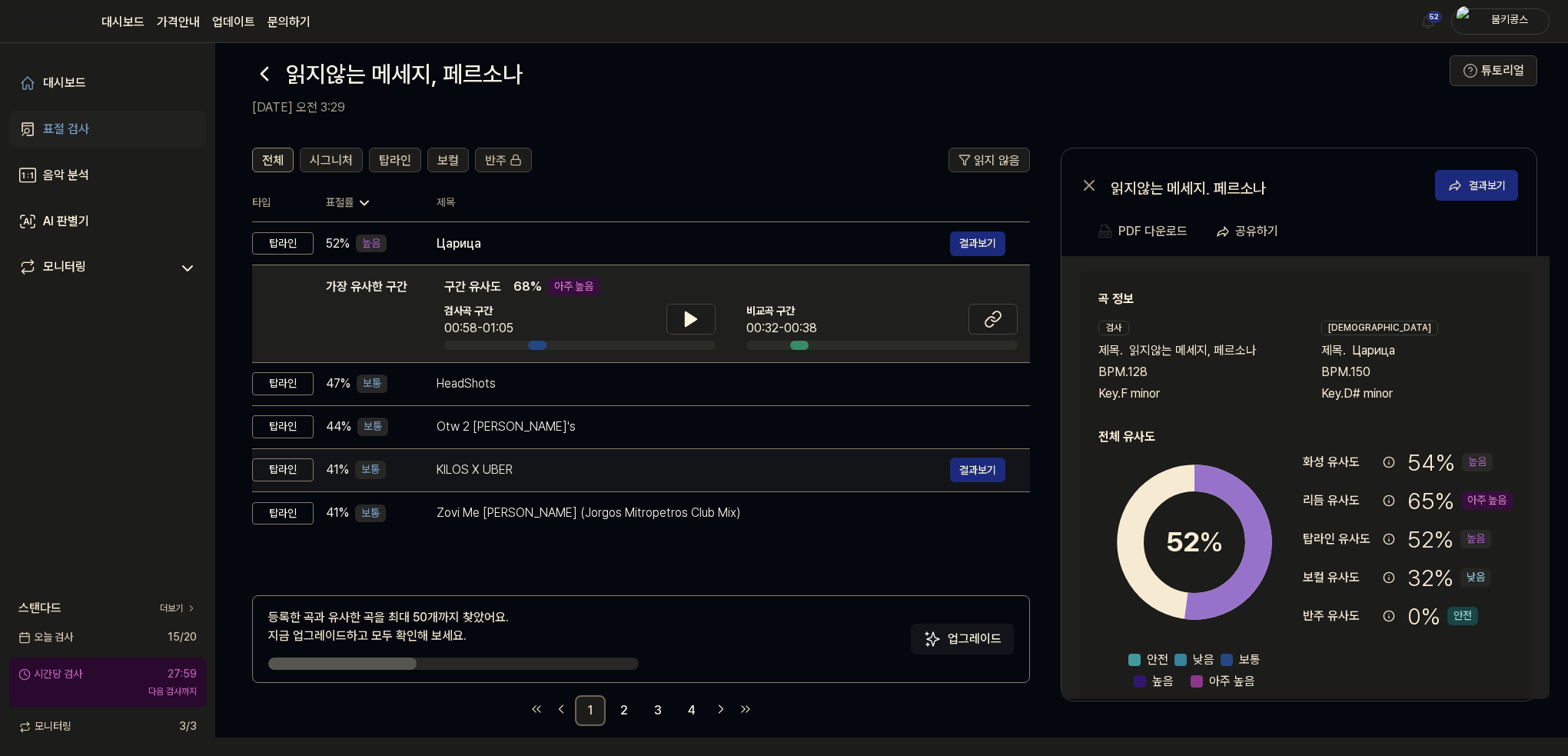
click at [589, 468] on div "KILOS X UBER" at bounding box center [693, 470] width 513 height 19
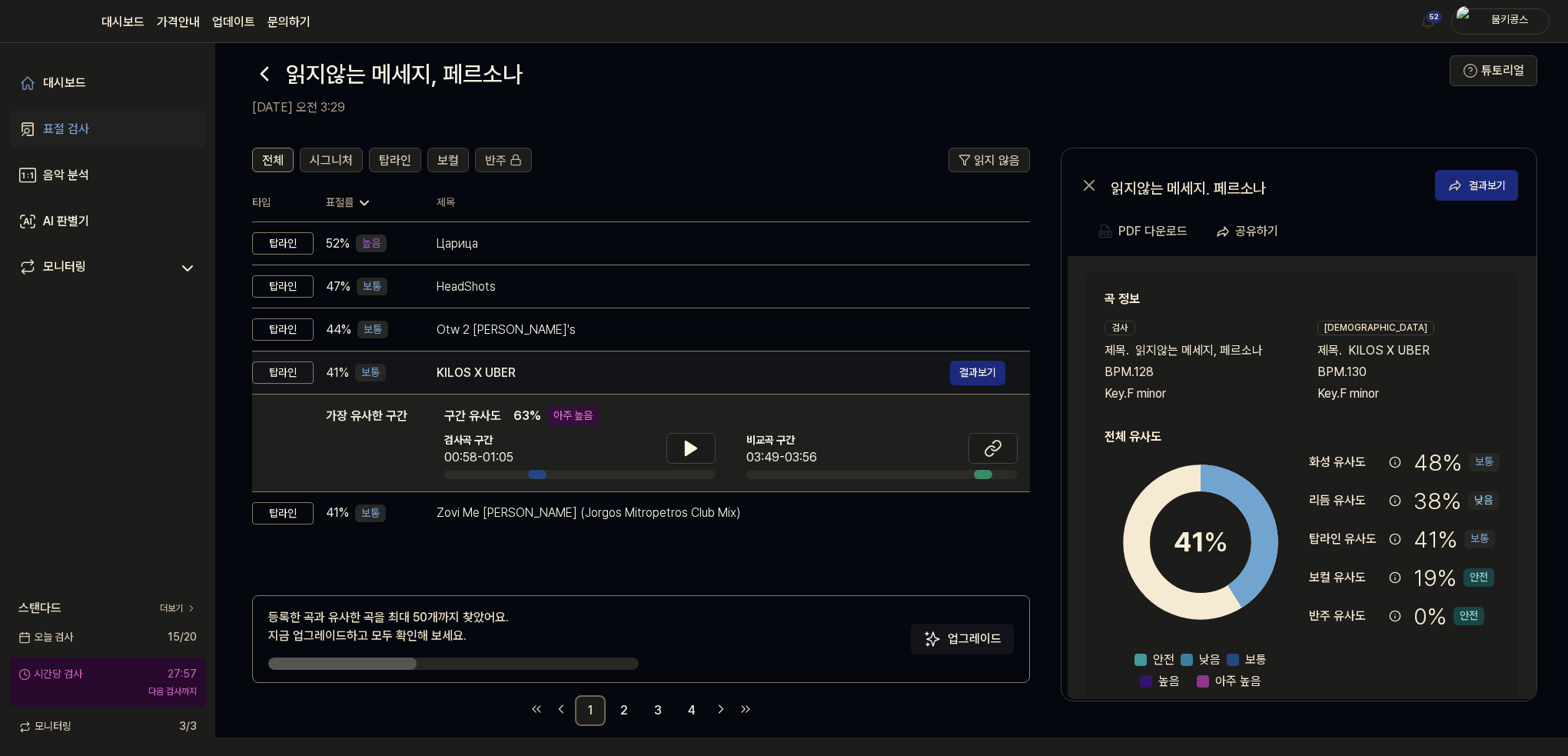
click at [574, 381] on div "KILOS X UBER" at bounding box center [693, 373] width 513 height 19
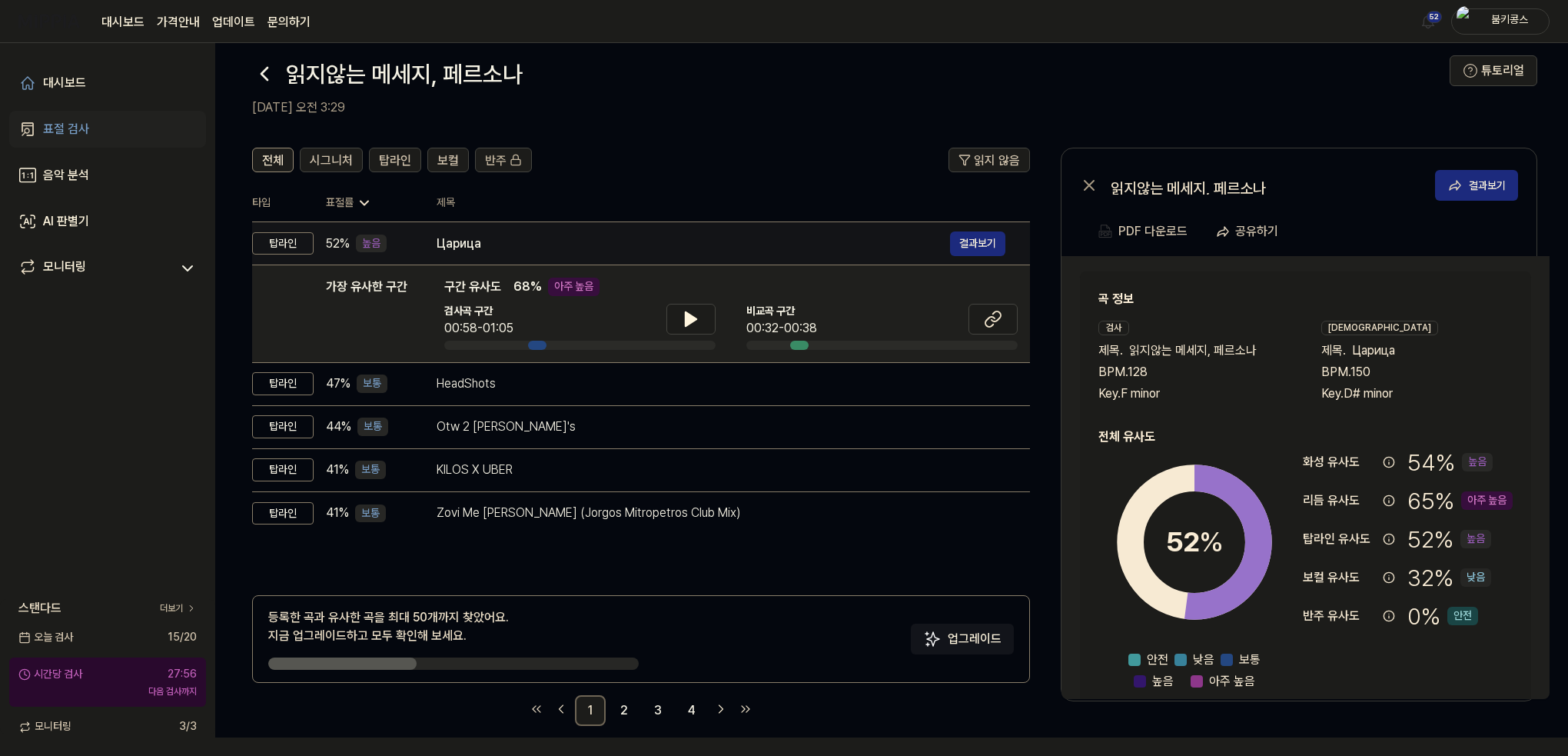
click at [562, 243] on div "Царица" at bounding box center [693, 243] width 513 height 19
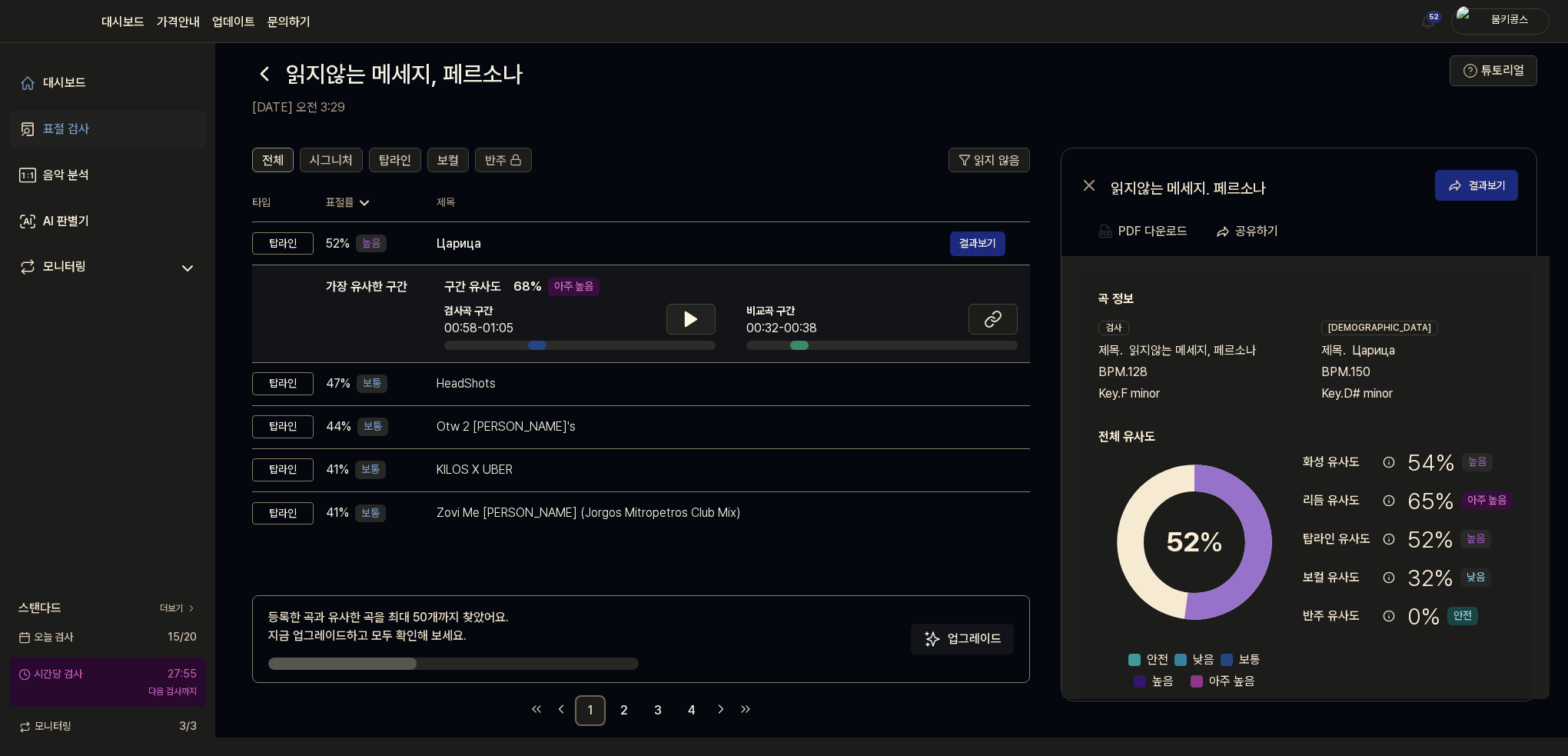
click at [707, 314] on button at bounding box center [690, 319] width 49 height 31
click at [707, 315] on button at bounding box center [690, 319] width 49 height 31
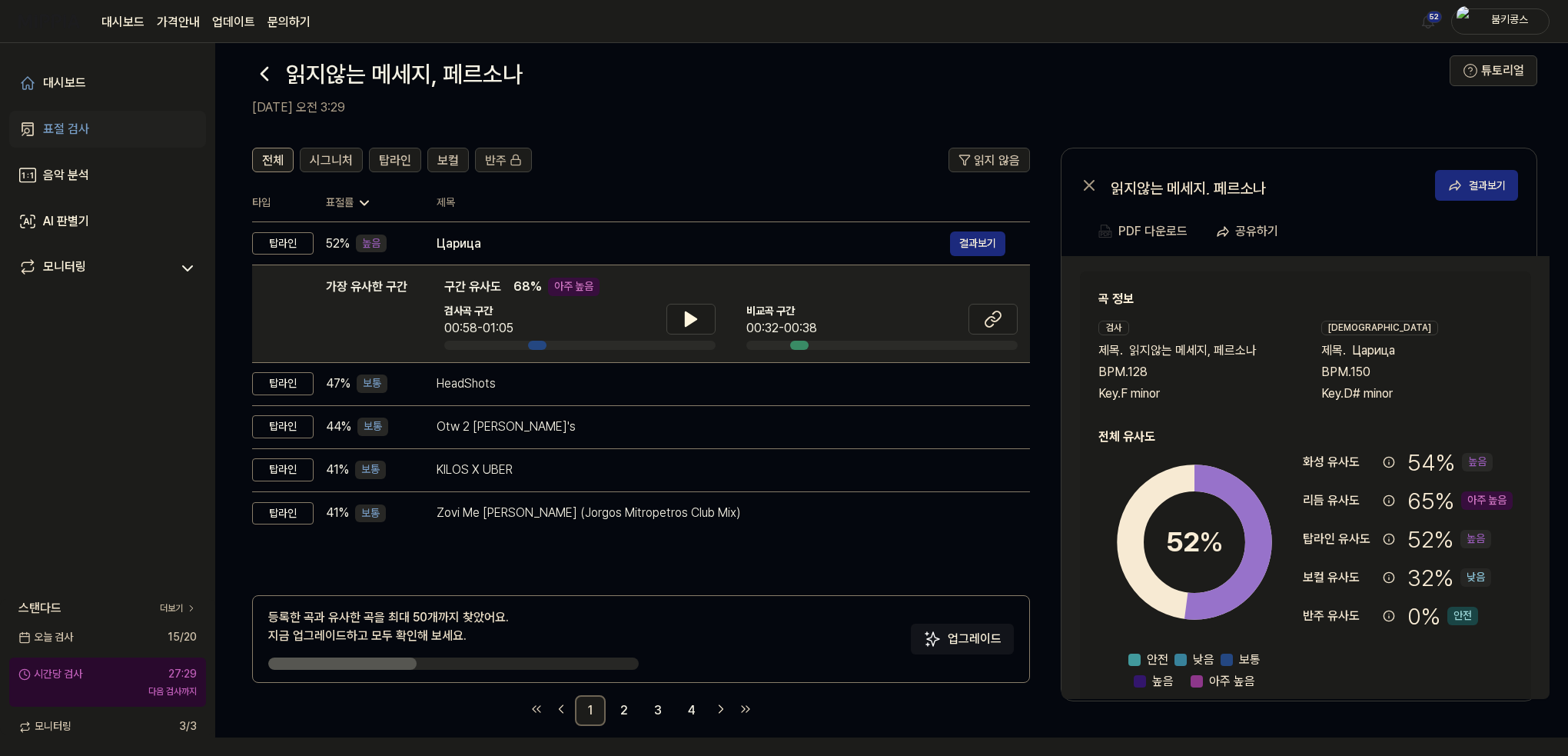
click at [93, 126] on link "표절 검사" at bounding box center [107, 129] width 196 height 37
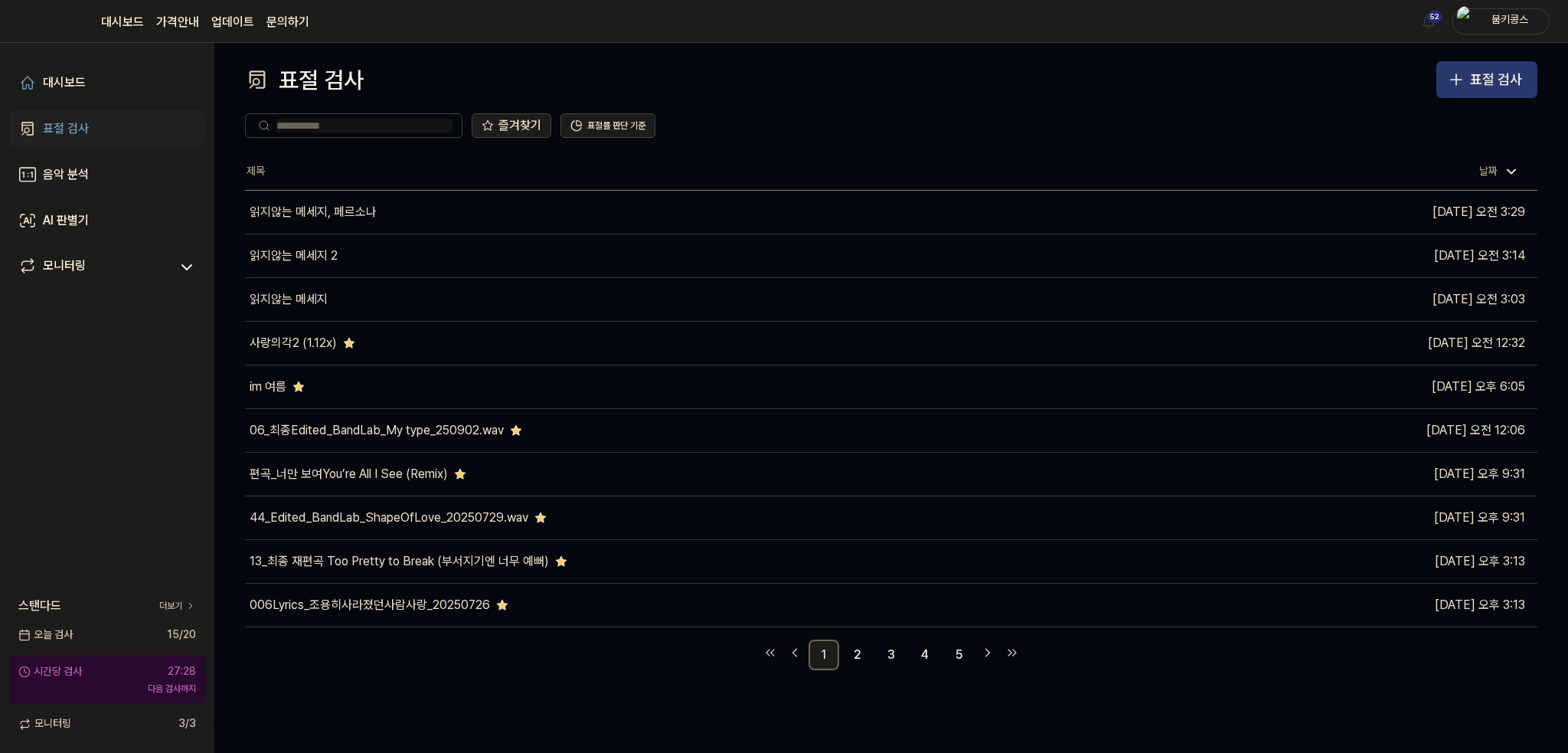
click at [1469, 72] on button "표절 검사" at bounding box center [1487, 79] width 101 height 37
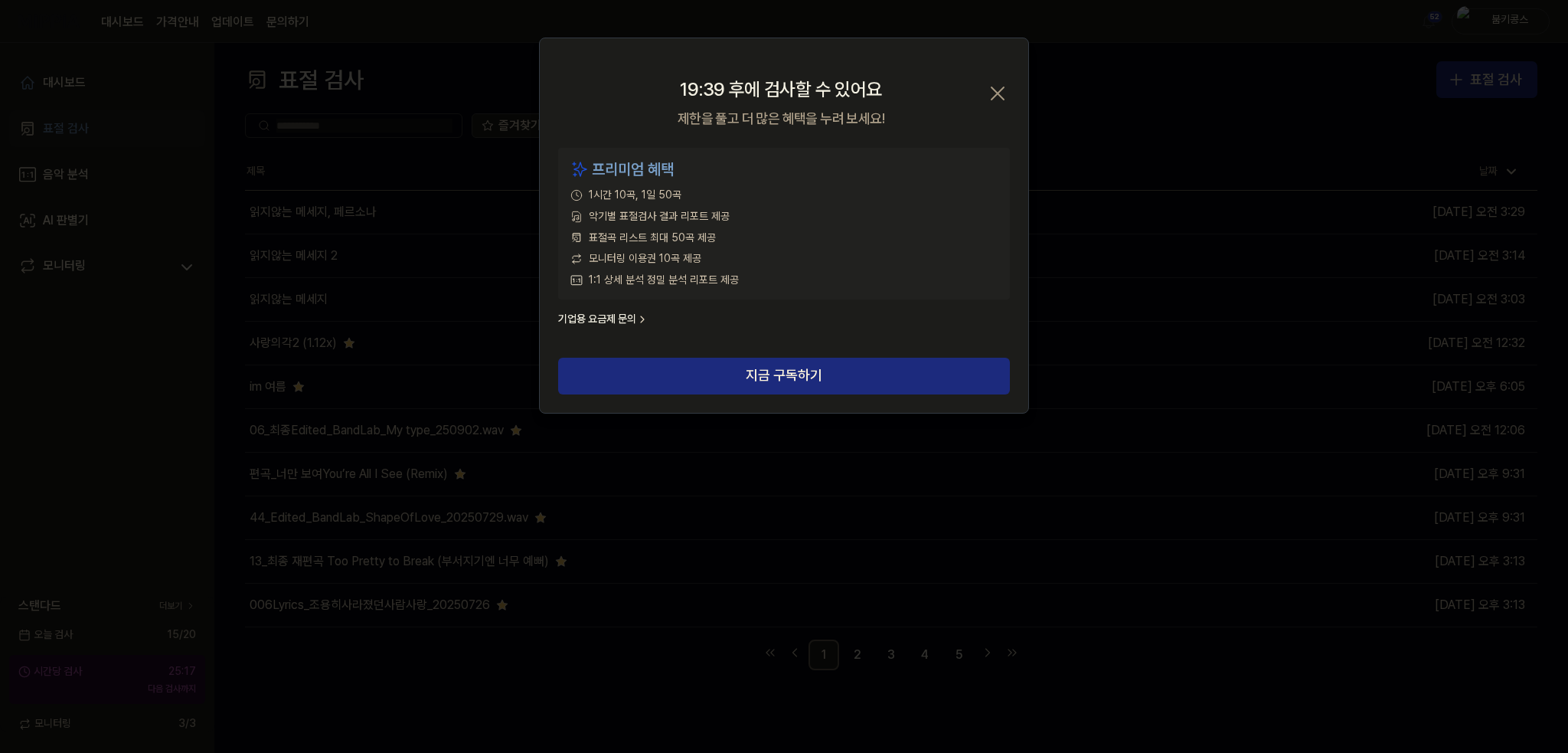
click at [999, 88] on icon "button" at bounding box center [997, 93] width 25 height 25
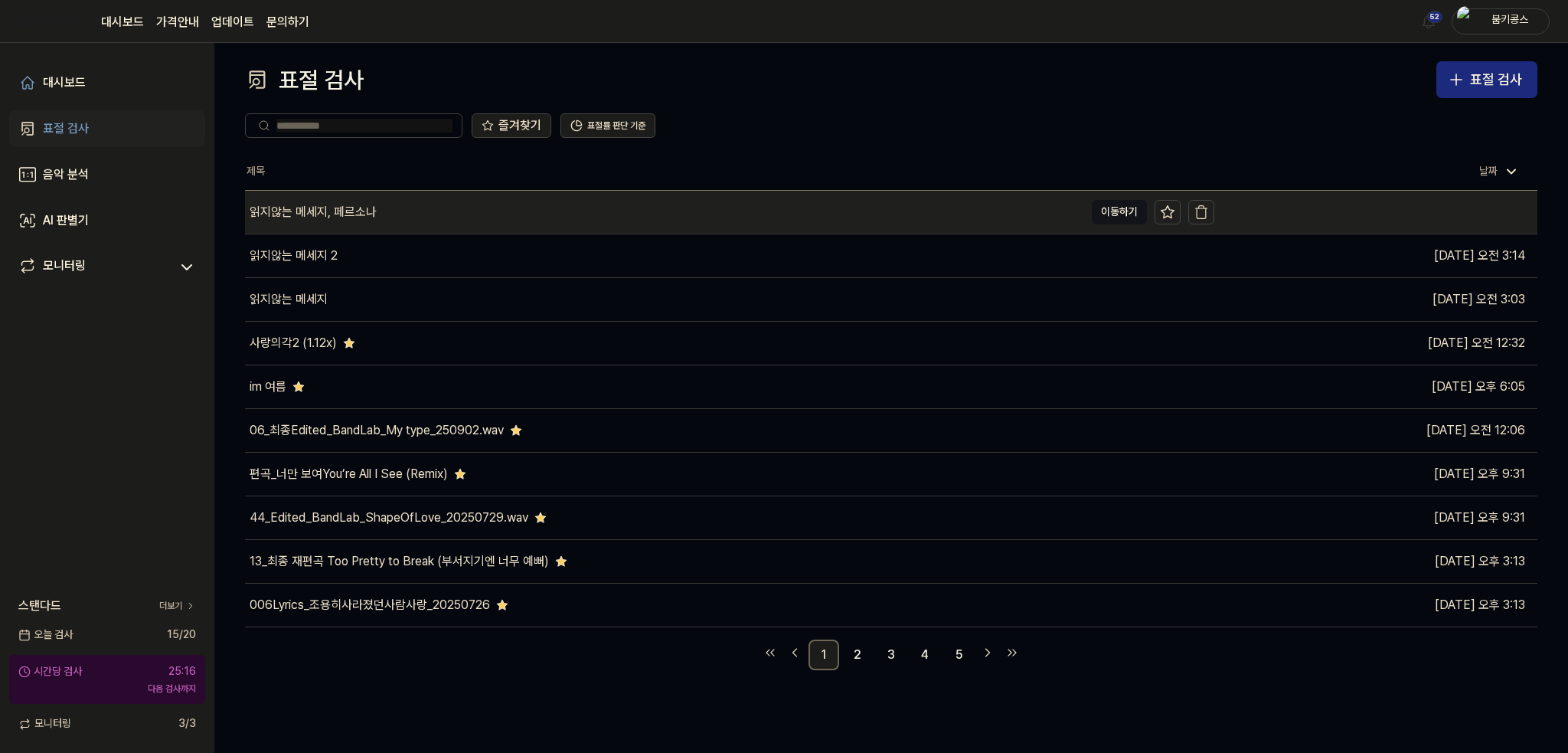
click at [460, 223] on div "읽지않는 메세지, 페르소나" at bounding box center [664, 212] width 839 height 43
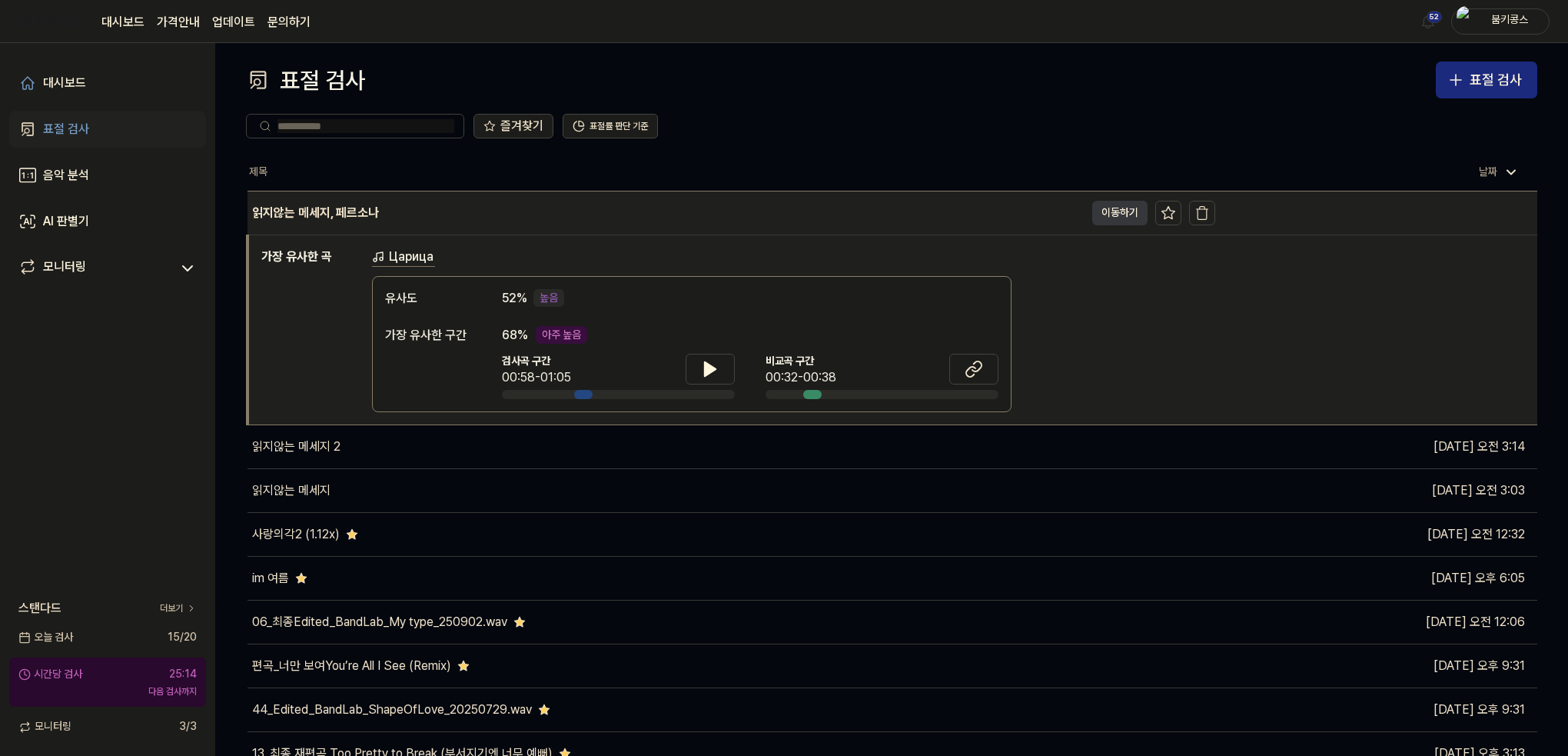
click at [1111, 213] on button "이동하기" at bounding box center [1120, 212] width 56 height 25
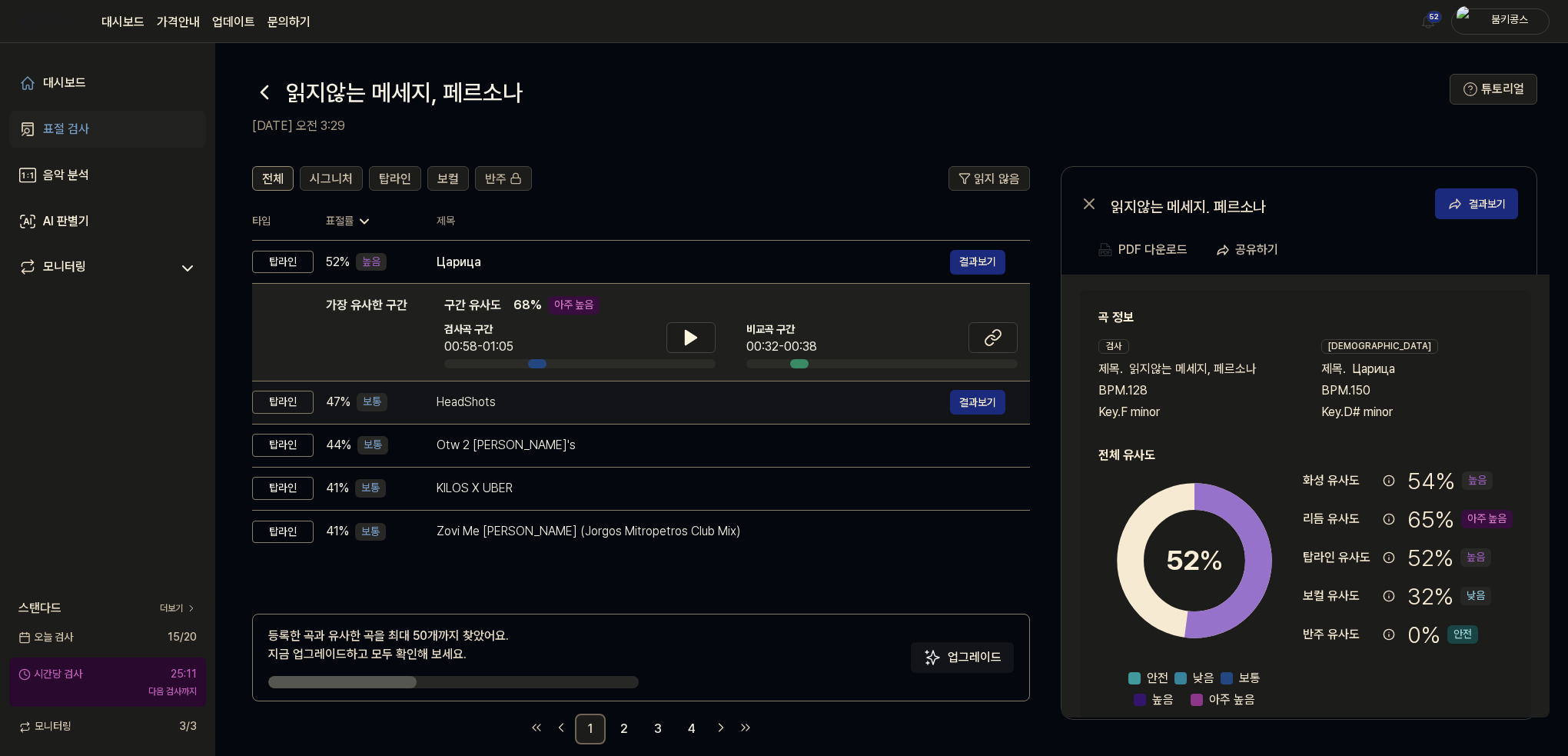
click at [565, 399] on div "HeadShots" at bounding box center [693, 402] width 513 height 19
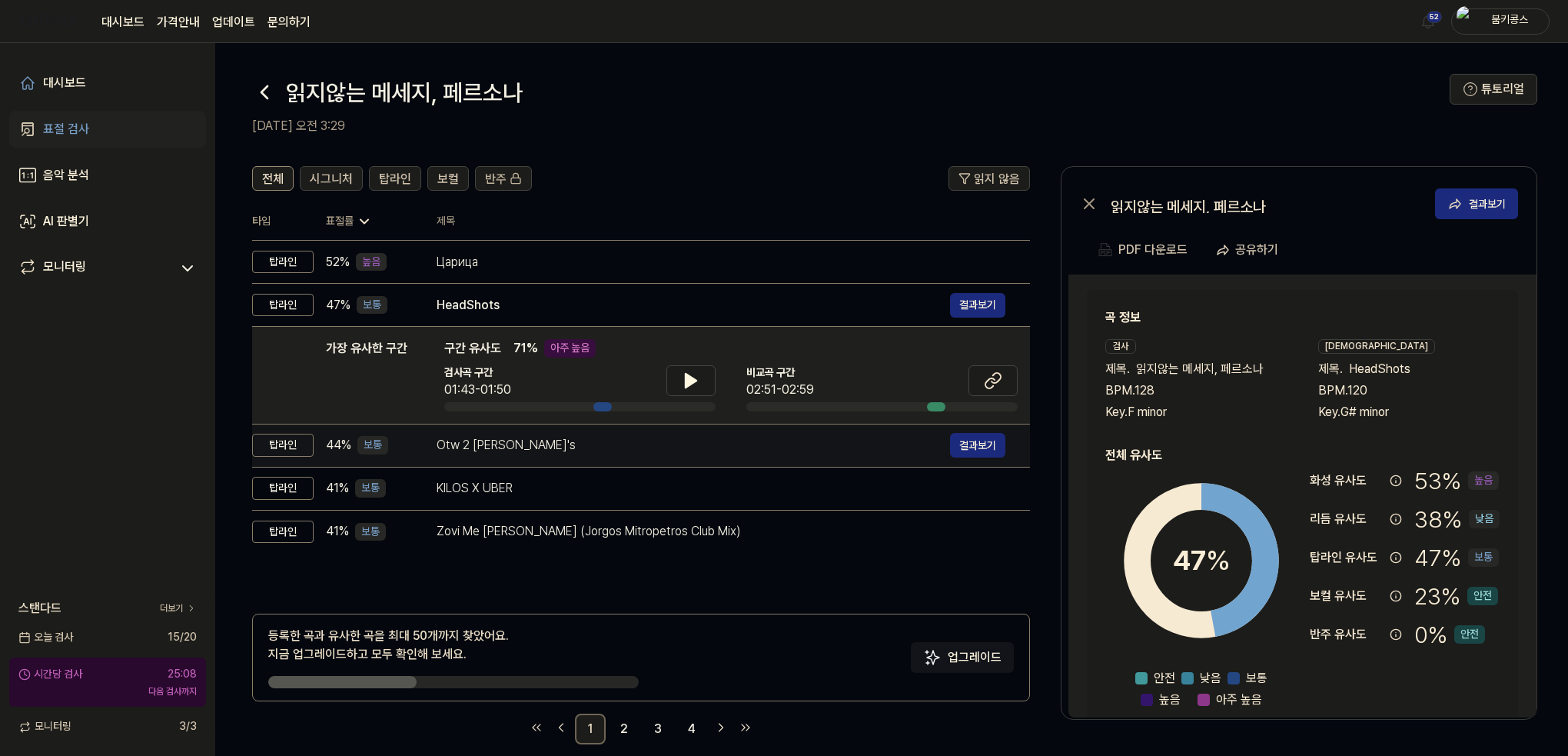
click at [526, 442] on div "Otw 2 mosey's" at bounding box center [693, 445] width 513 height 19
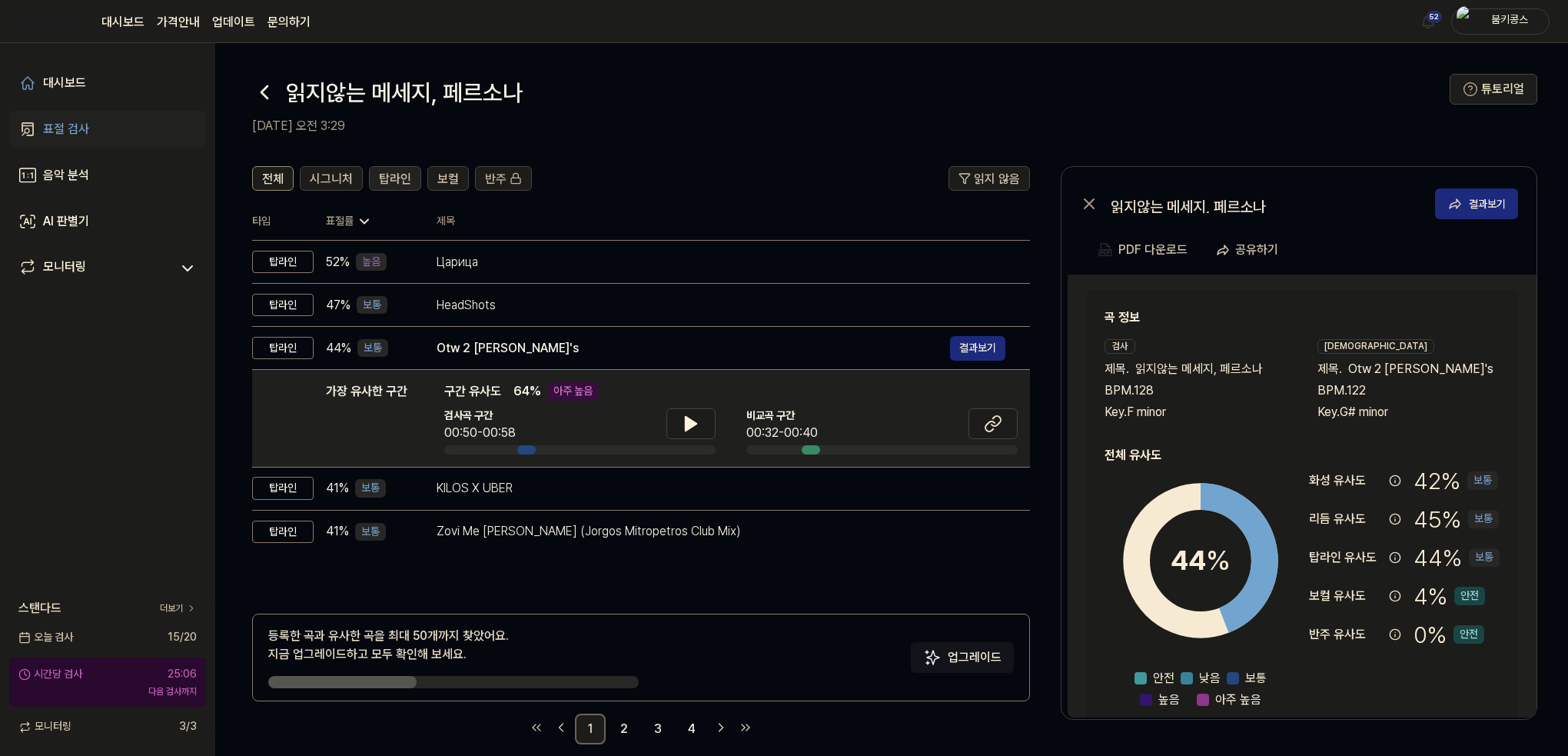
click at [403, 180] on span "탑라인" at bounding box center [395, 179] width 32 height 19
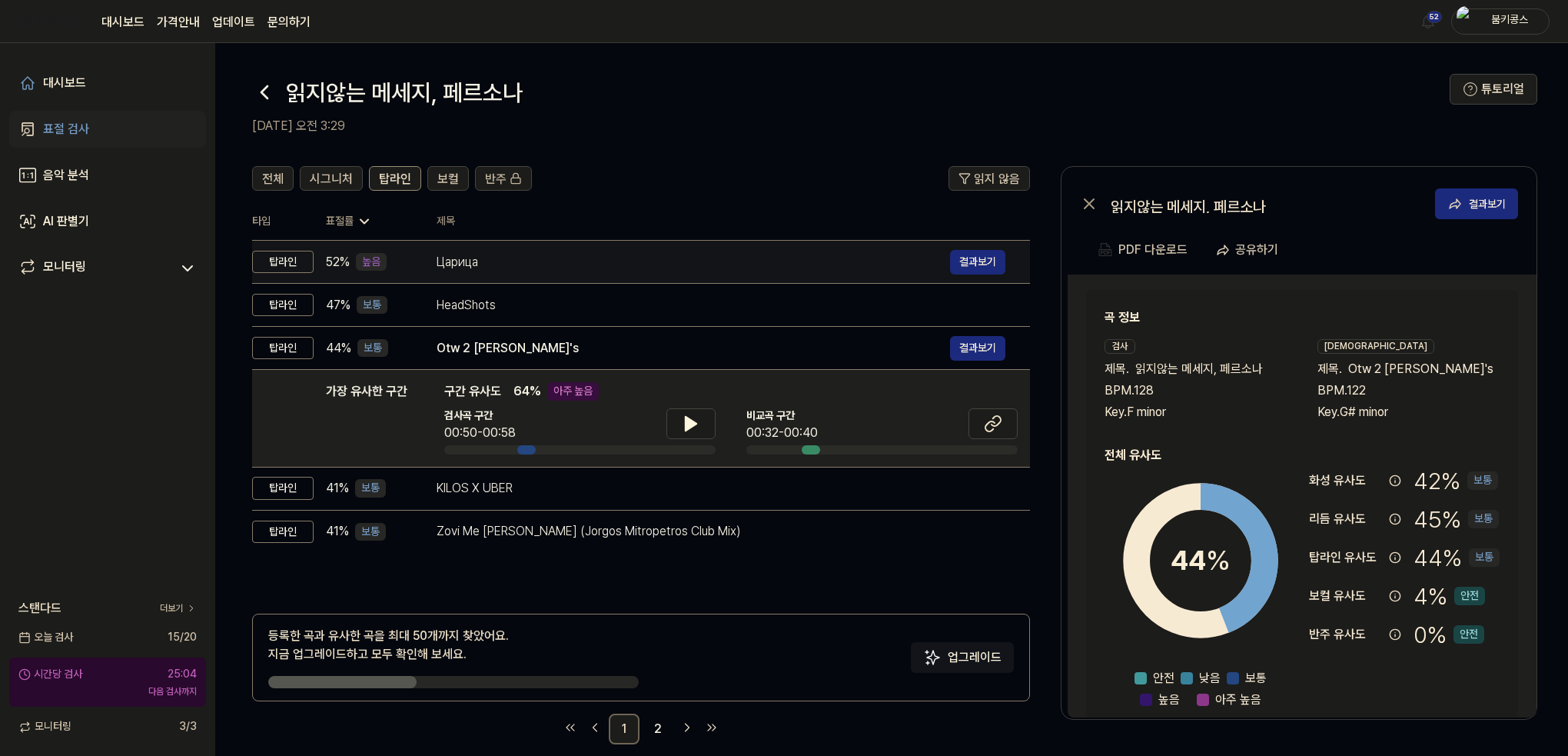
click at [460, 260] on div "Царица" at bounding box center [693, 262] width 513 height 19
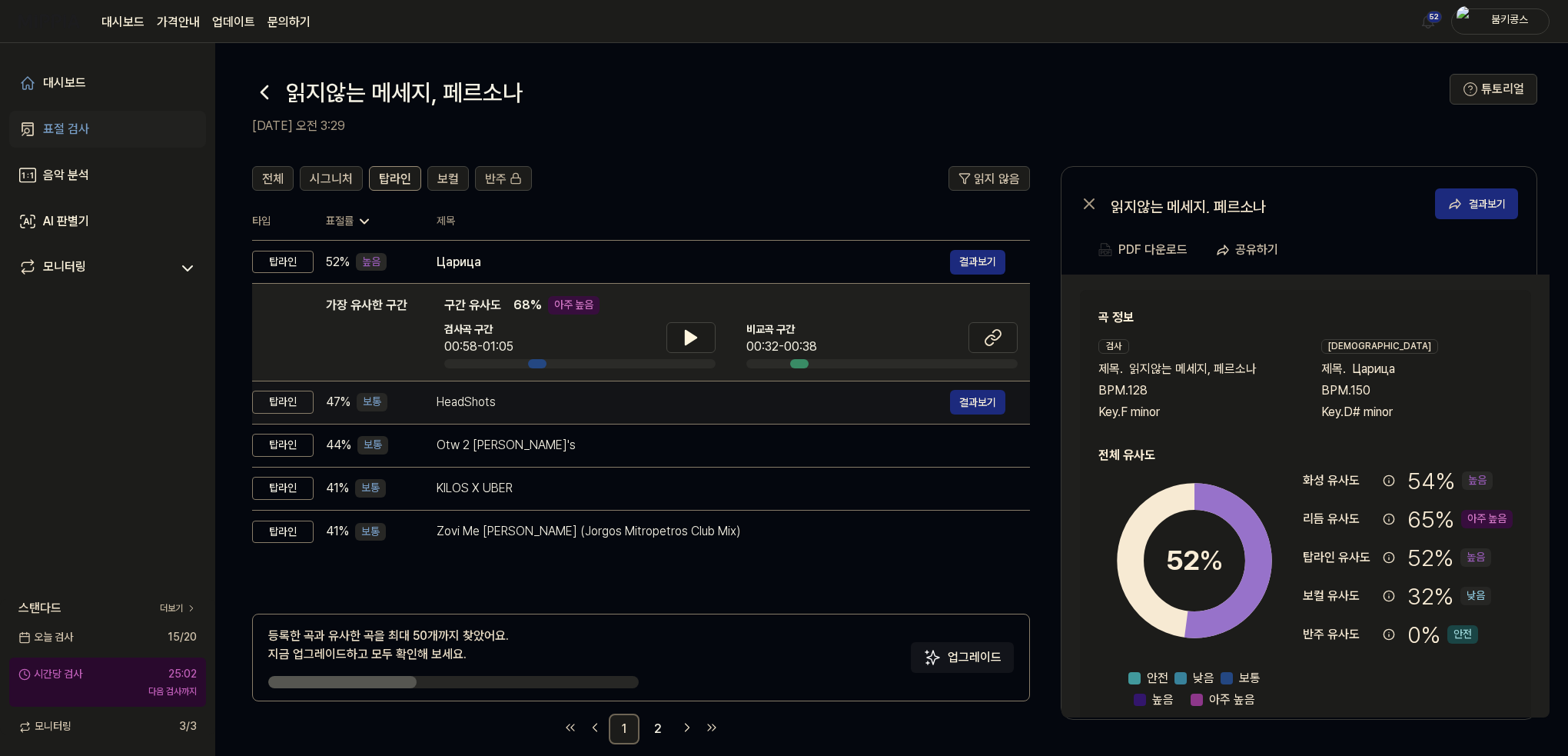
click at [516, 390] on div "HeadShots 결과보기" at bounding box center [721, 402] width 569 height 25
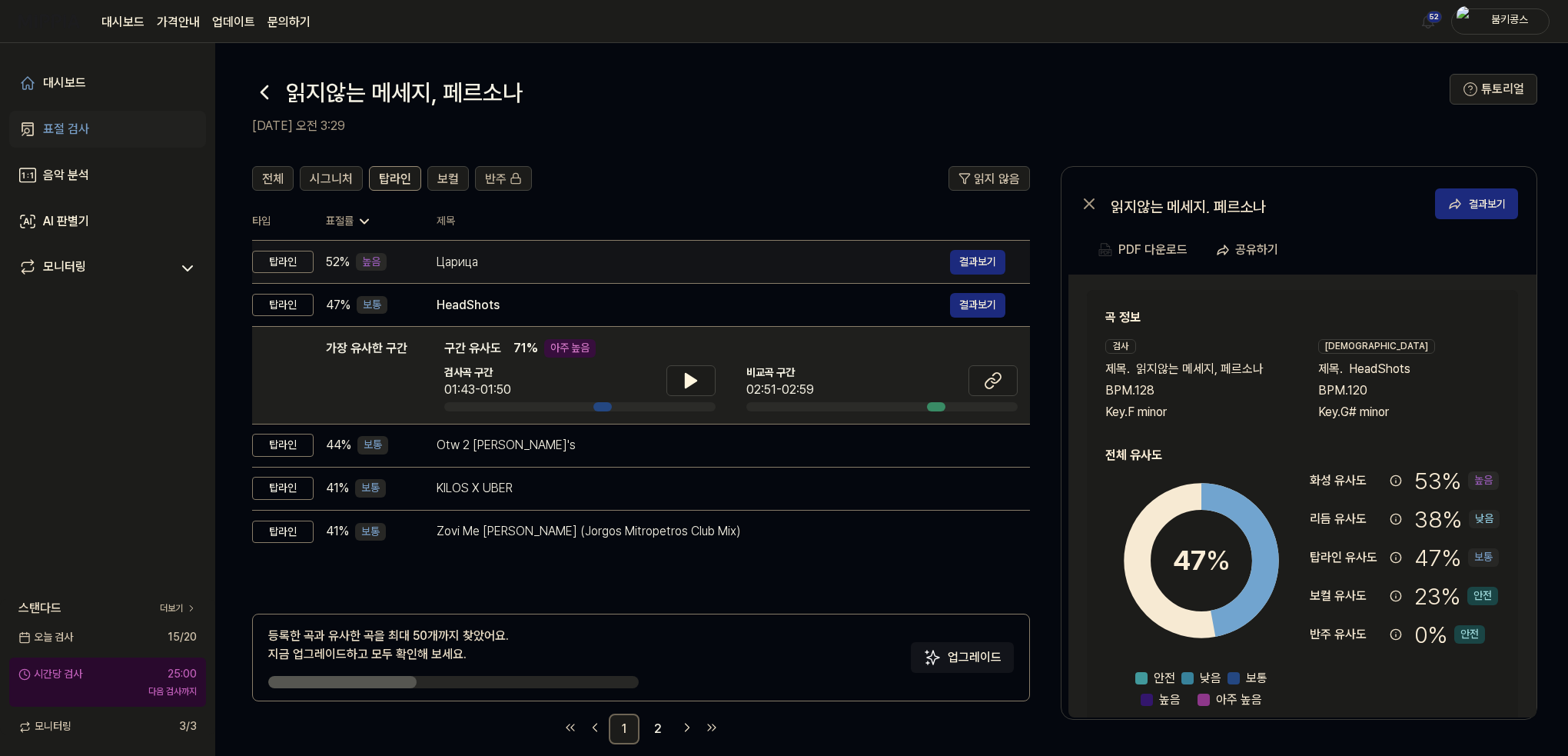
click at [504, 259] on div "Царица" at bounding box center [693, 262] width 513 height 19
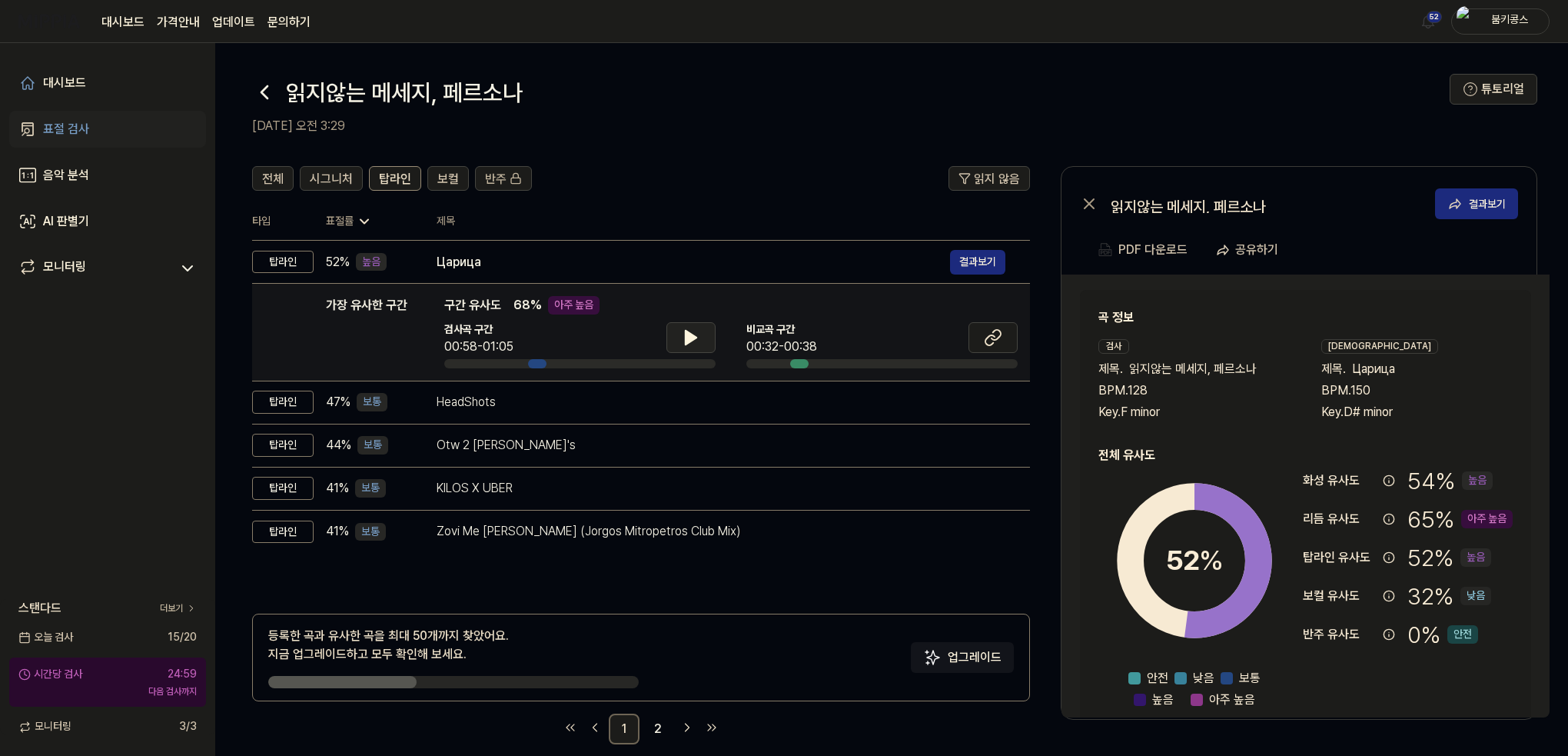
click at [698, 337] on icon at bounding box center [691, 337] width 19 height 19
click at [999, 335] on icon at bounding box center [993, 337] width 19 height 19
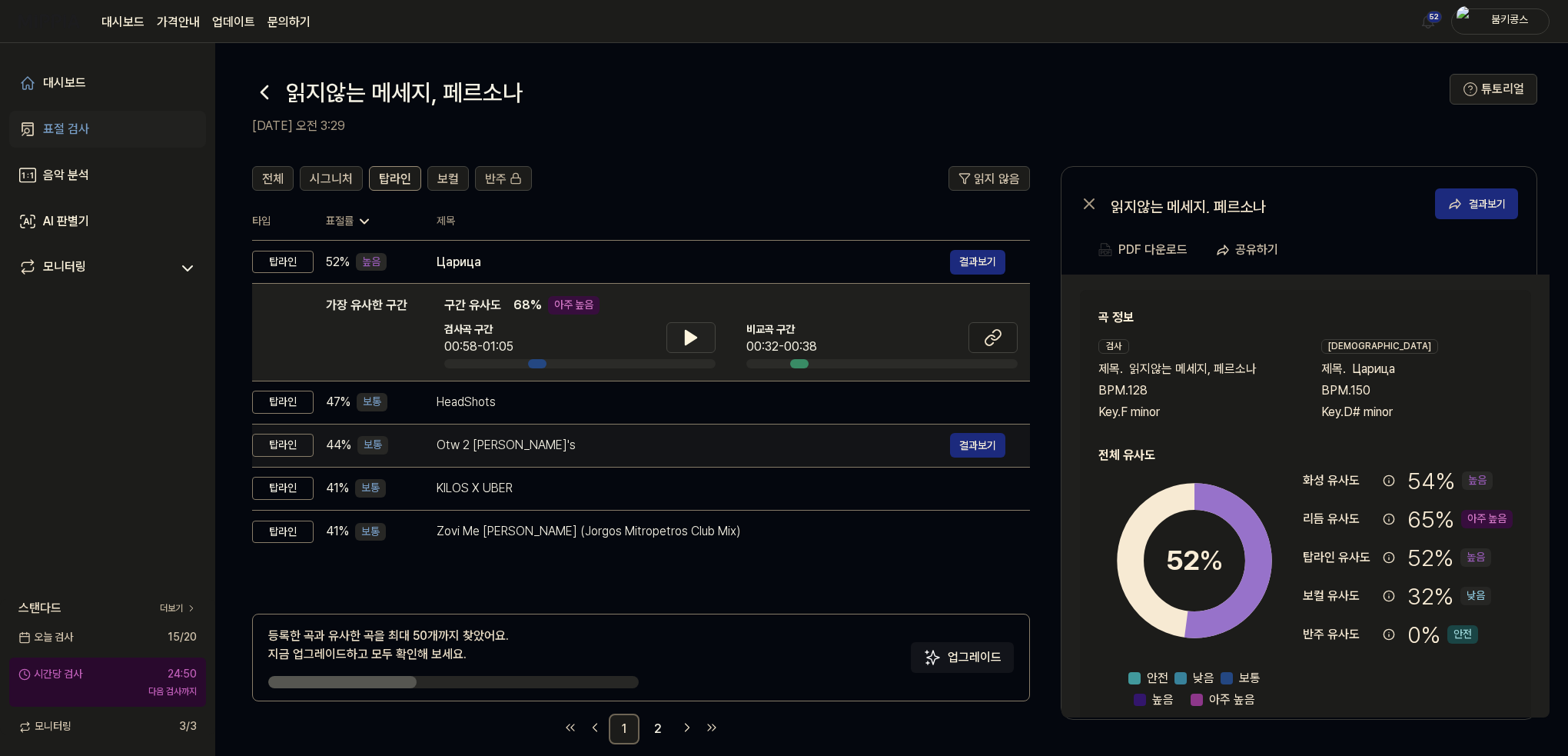
click at [612, 464] on td "Otw 2 mosey's 결과보기" at bounding box center [721, 445] width 618 height 43
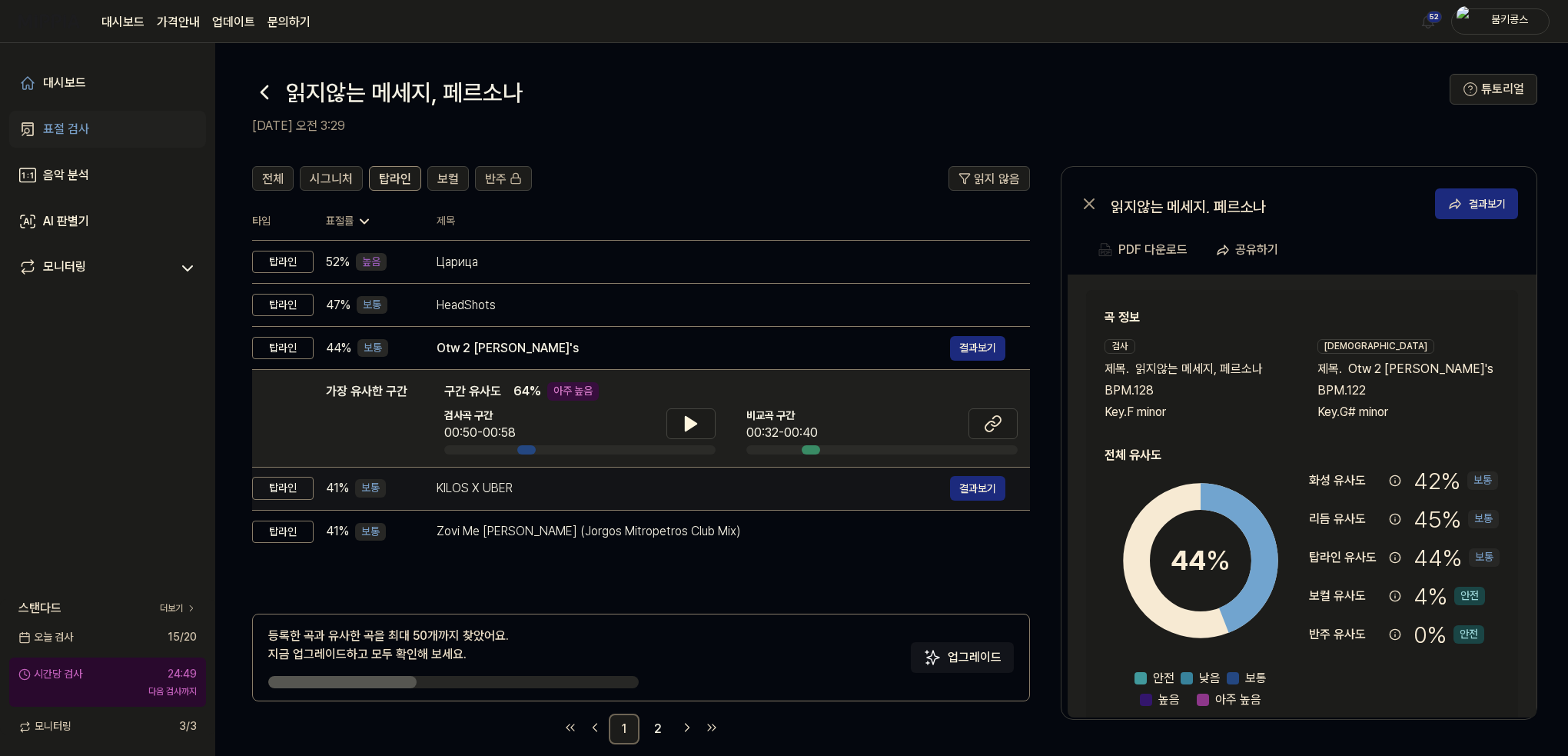
click at [596, 489] on div "KILOS X UBER" at bounding box center [693, 488] width 513 height 19
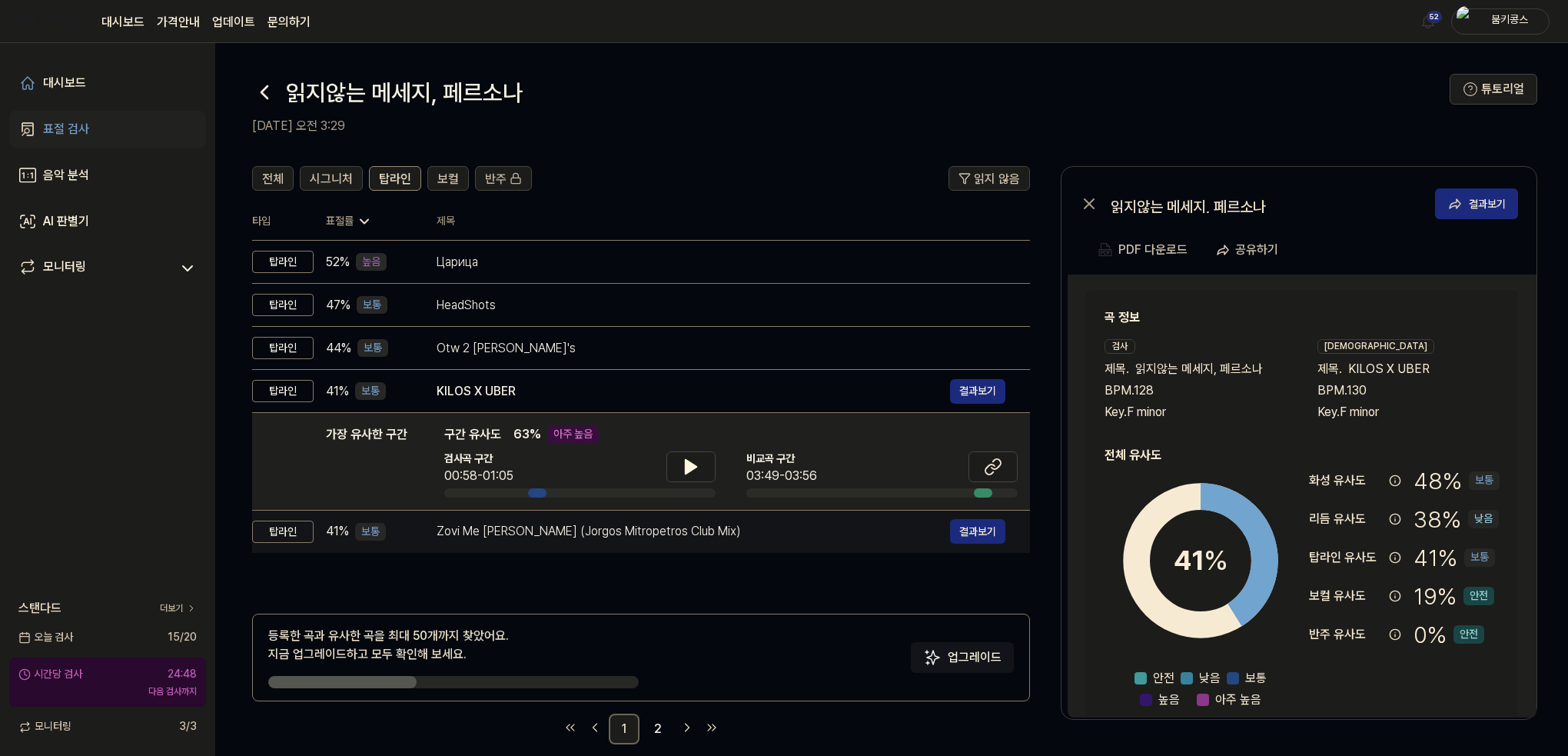
click at [601, 536] on div "Zovi Me [PERSON_NAME] (Jorgos Mitropetros Club Mix)" at bounding box center [693, 532] width 513 height 19
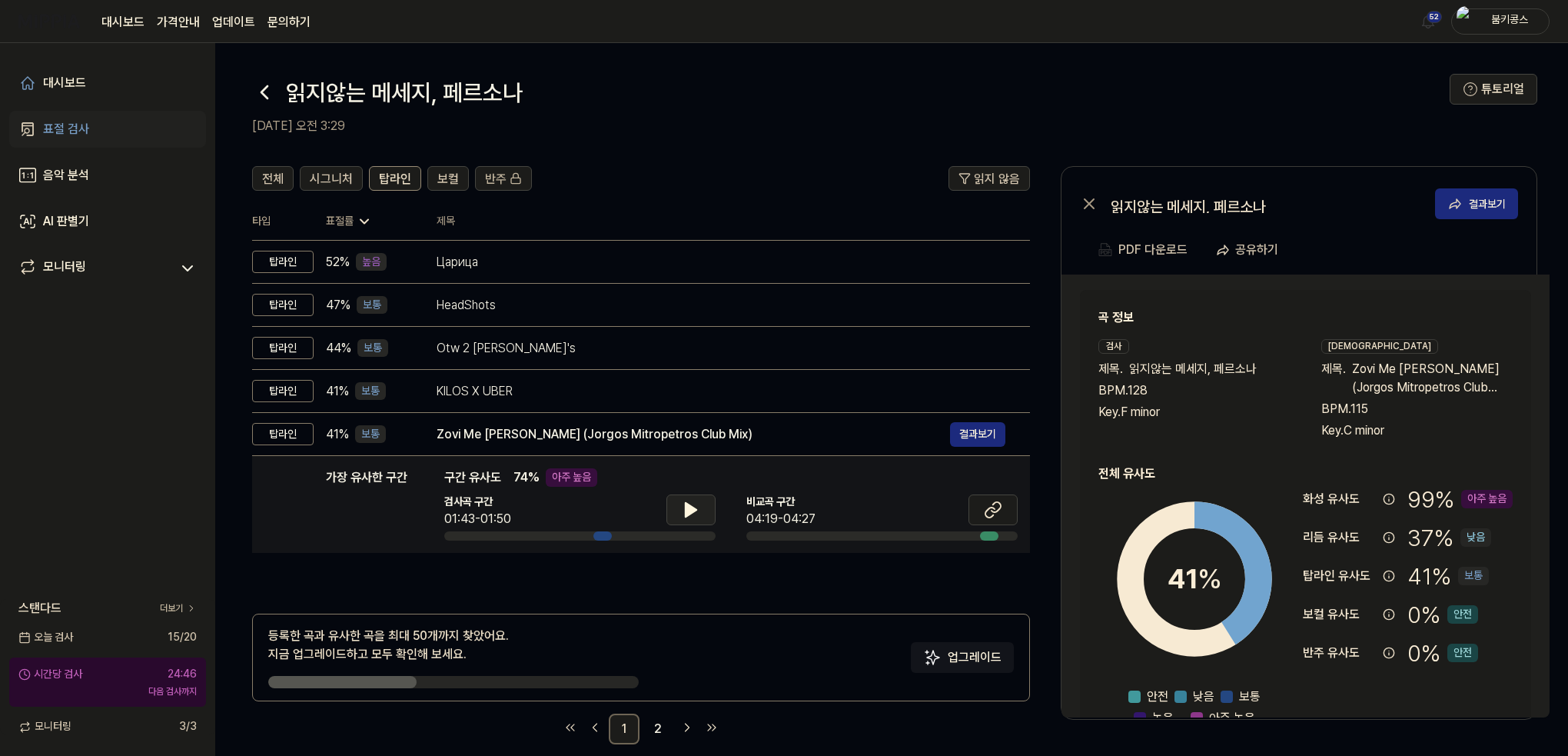
click at [680, 500] on button at bounding box center [690, 510] width 49 height 31
drag, startPoint x: 680, startPoint y: 499, endPoint x: 837, endPoint y: 516, distance: 157.9
click at [683, 499] on button at bounding box center [690, 510] width 49 height 31
click at [991, 508] on icon at bounding box center [989, 513] width 9 height 10
click at [687, 512] on icon at bounding box center [691, 510] width 11 height 14
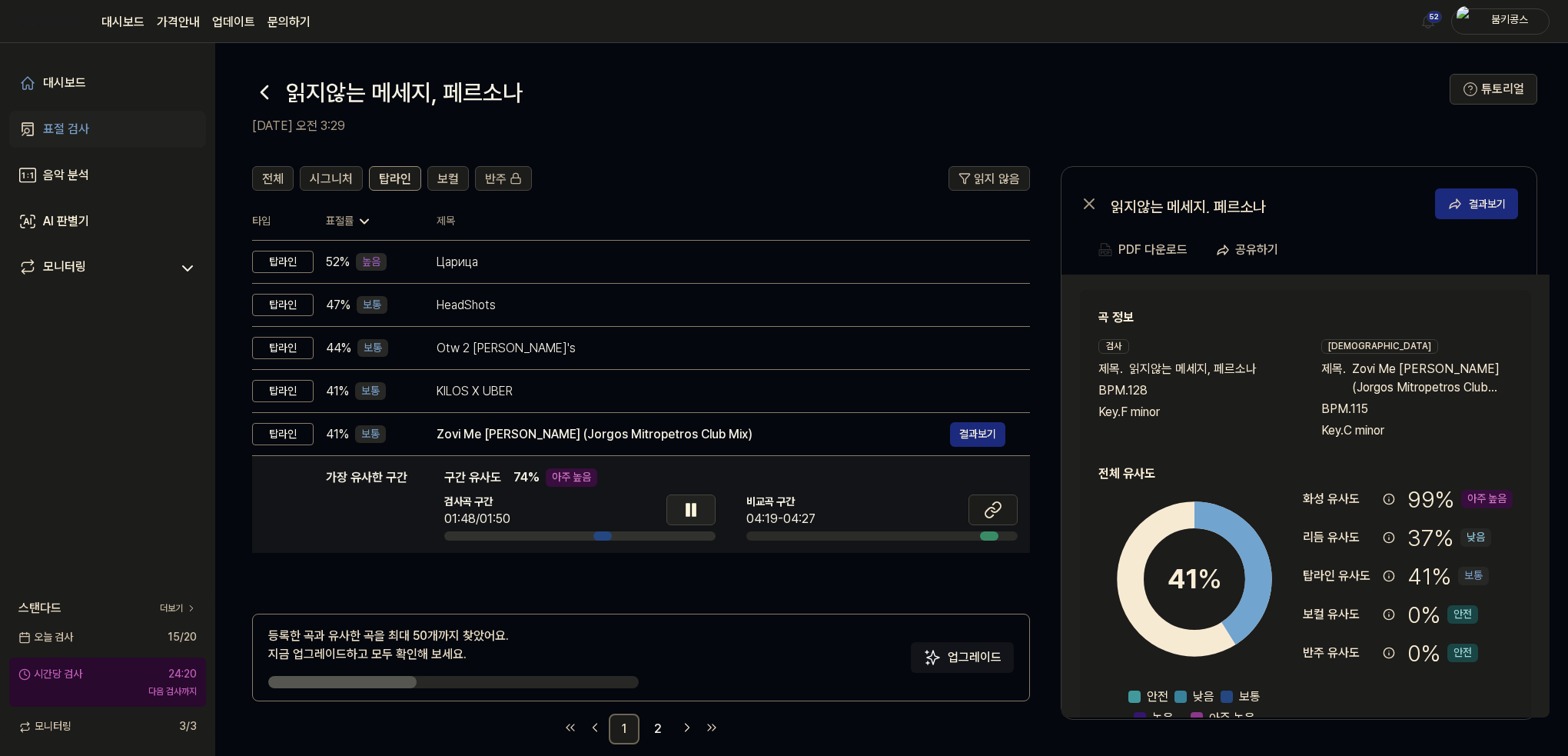
click at [693, 514] on icon at bounding box center [694, 510] width 3 height 12
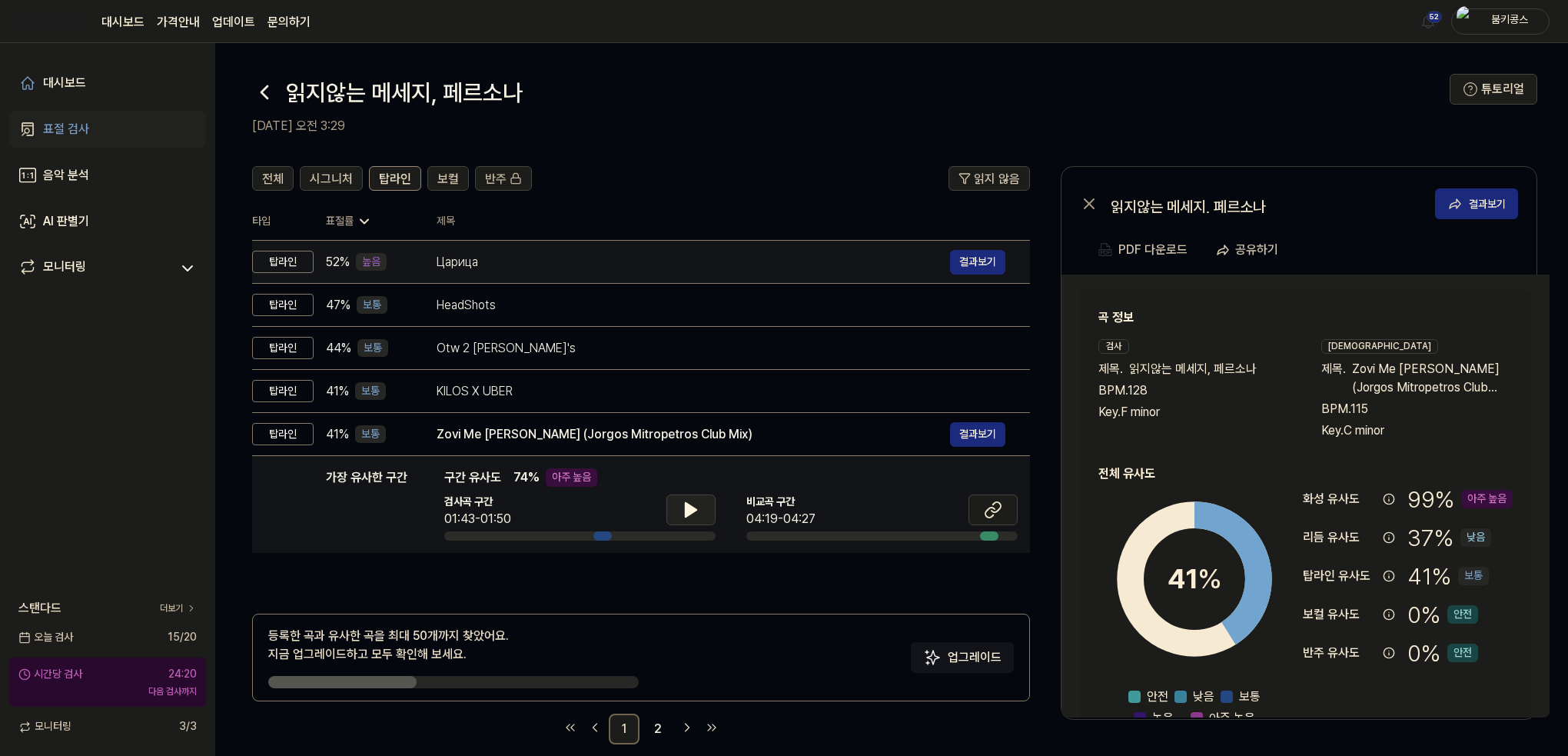
click at [599, 253] on div "Царица" at bounding box center [693, 262] width 513 height 19
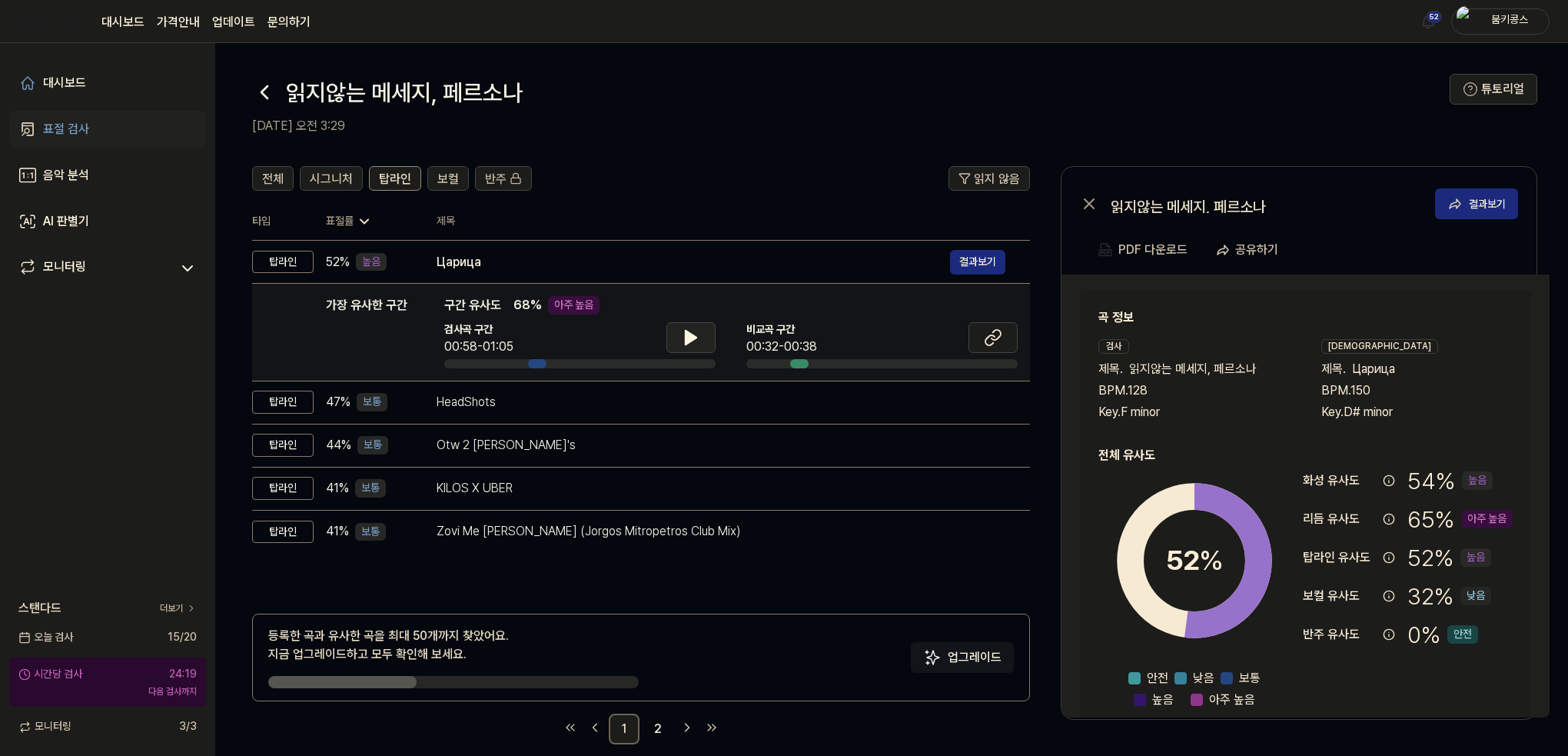
click at [698, 341] on icon at bounding box center [691, 337] width 19 height 19
click at [982, 334] on button at bounding box center [992, 337] width 49 height 31
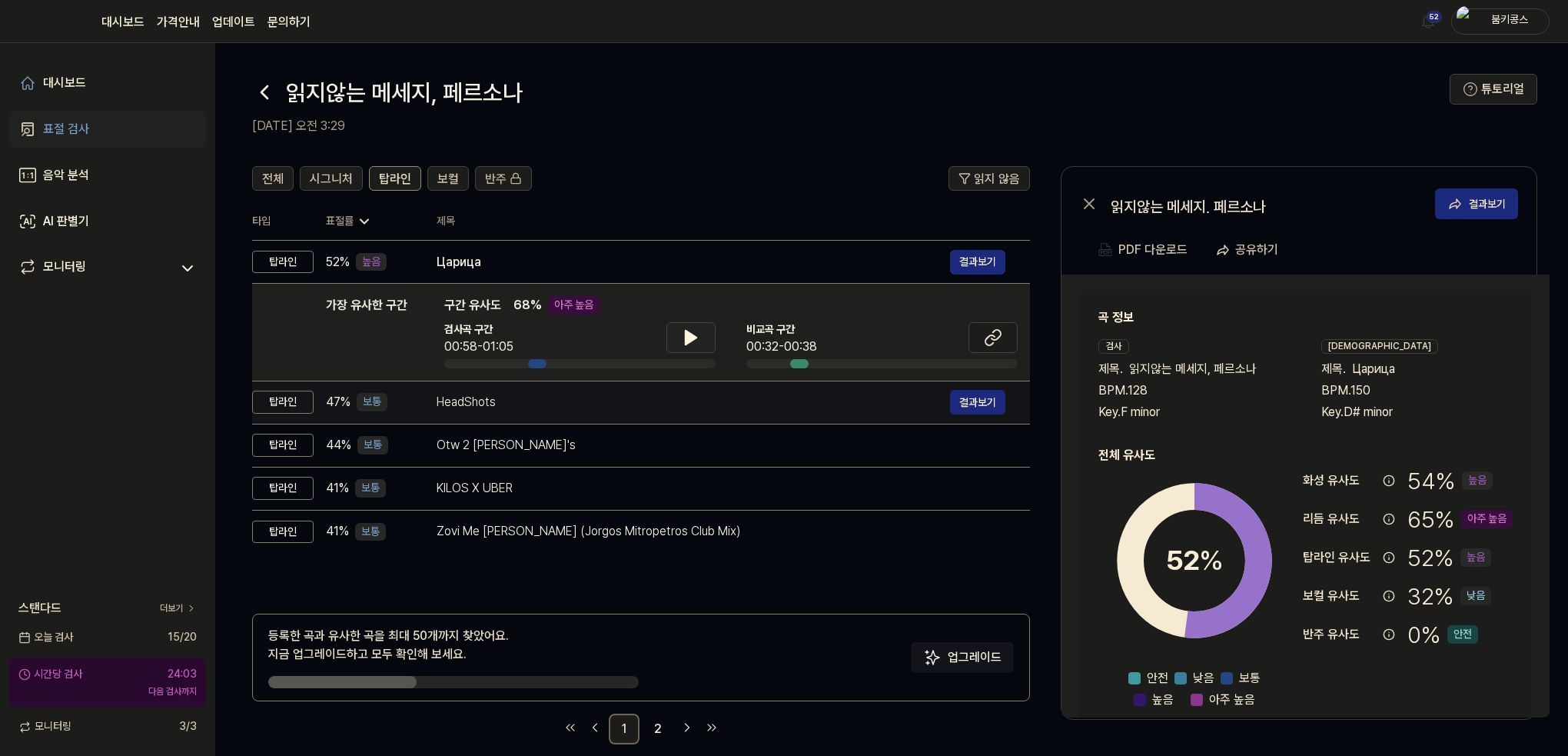
click at [522, 405] on div "HeadShots" at bounding box center [693, 402] width 513 height 19
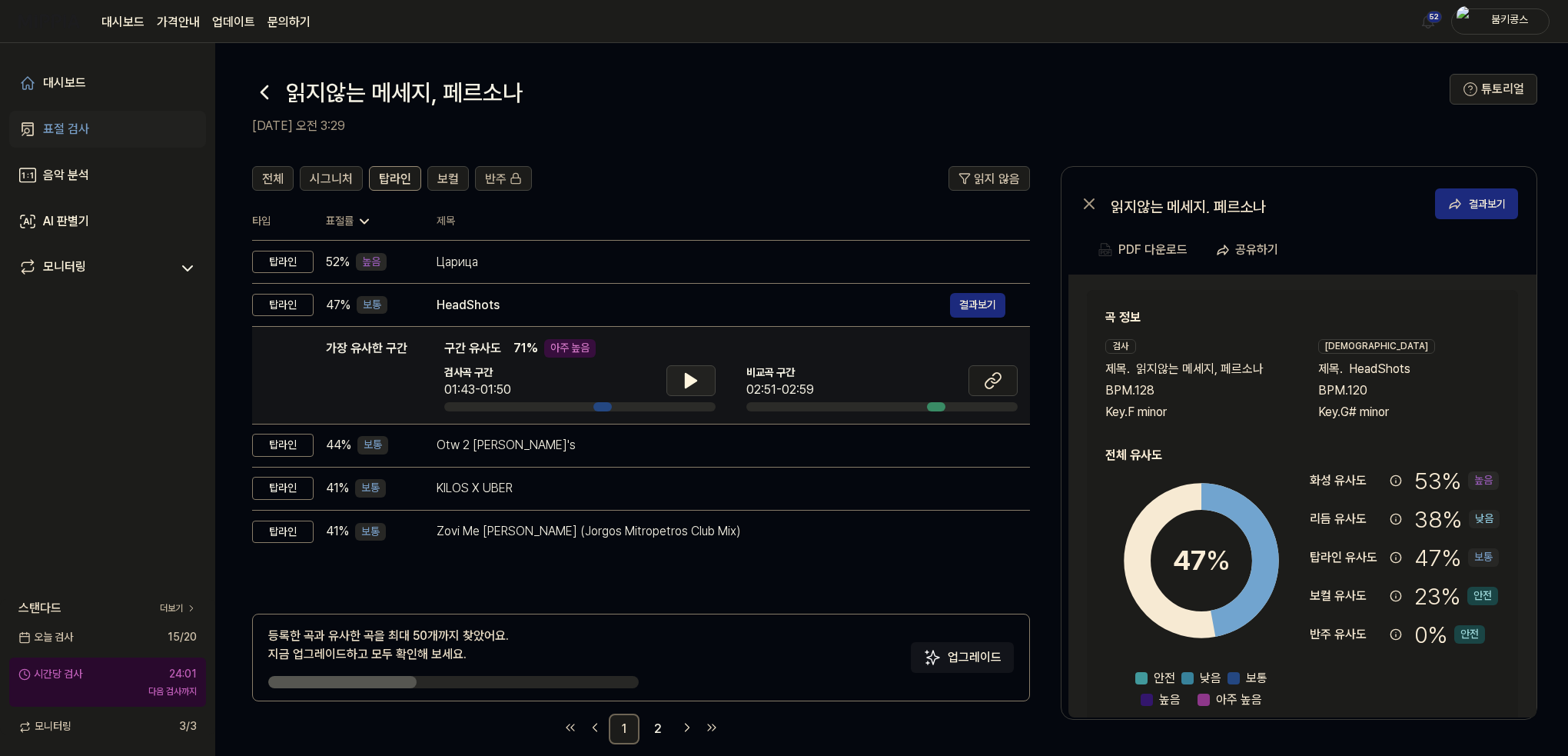
click at [691, 371] on icon at bounding box center [691, 380] width 19 height 19
click at [690, 373] on icon at bounding box center [691, 380] width 19 height 19
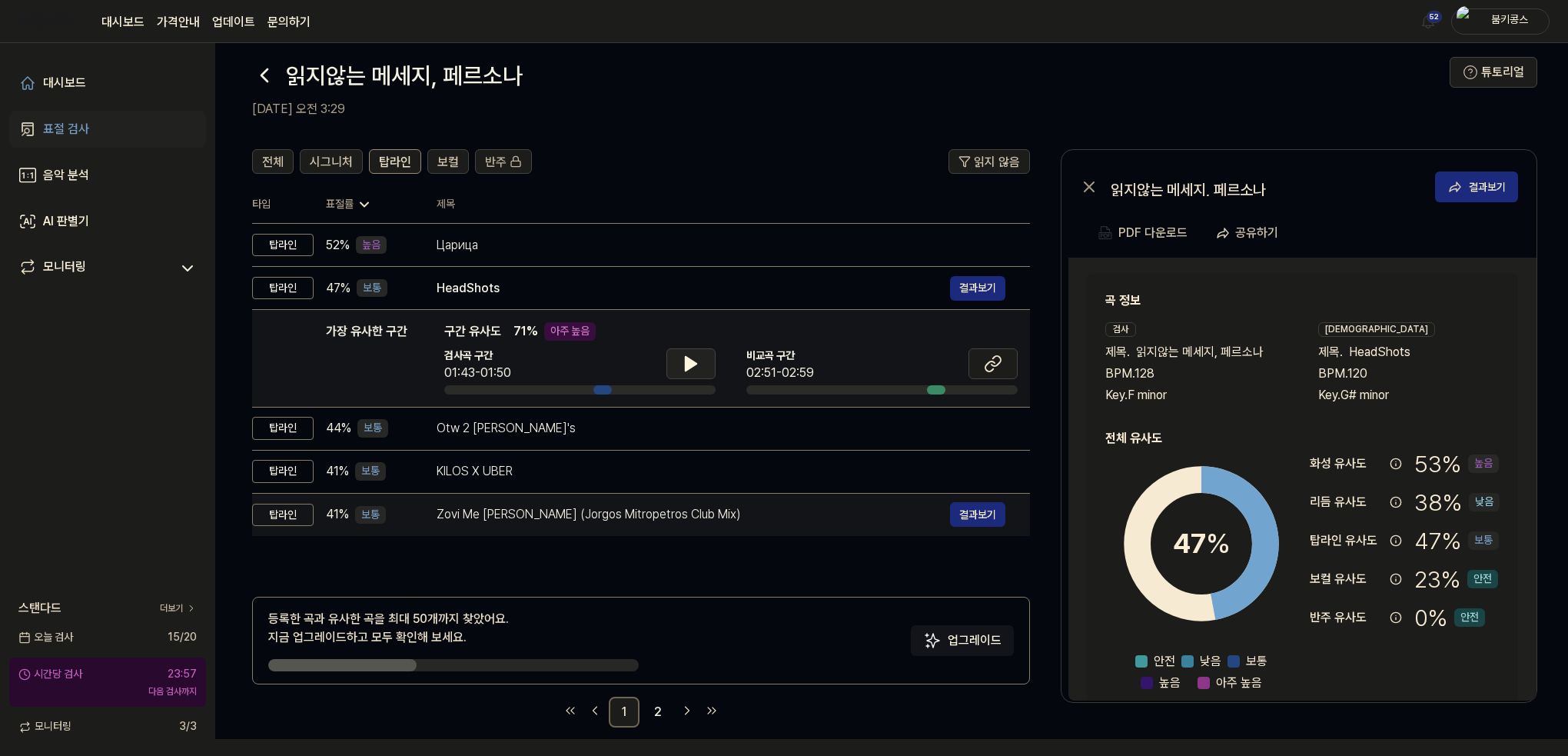
scroll to position [19, 0]
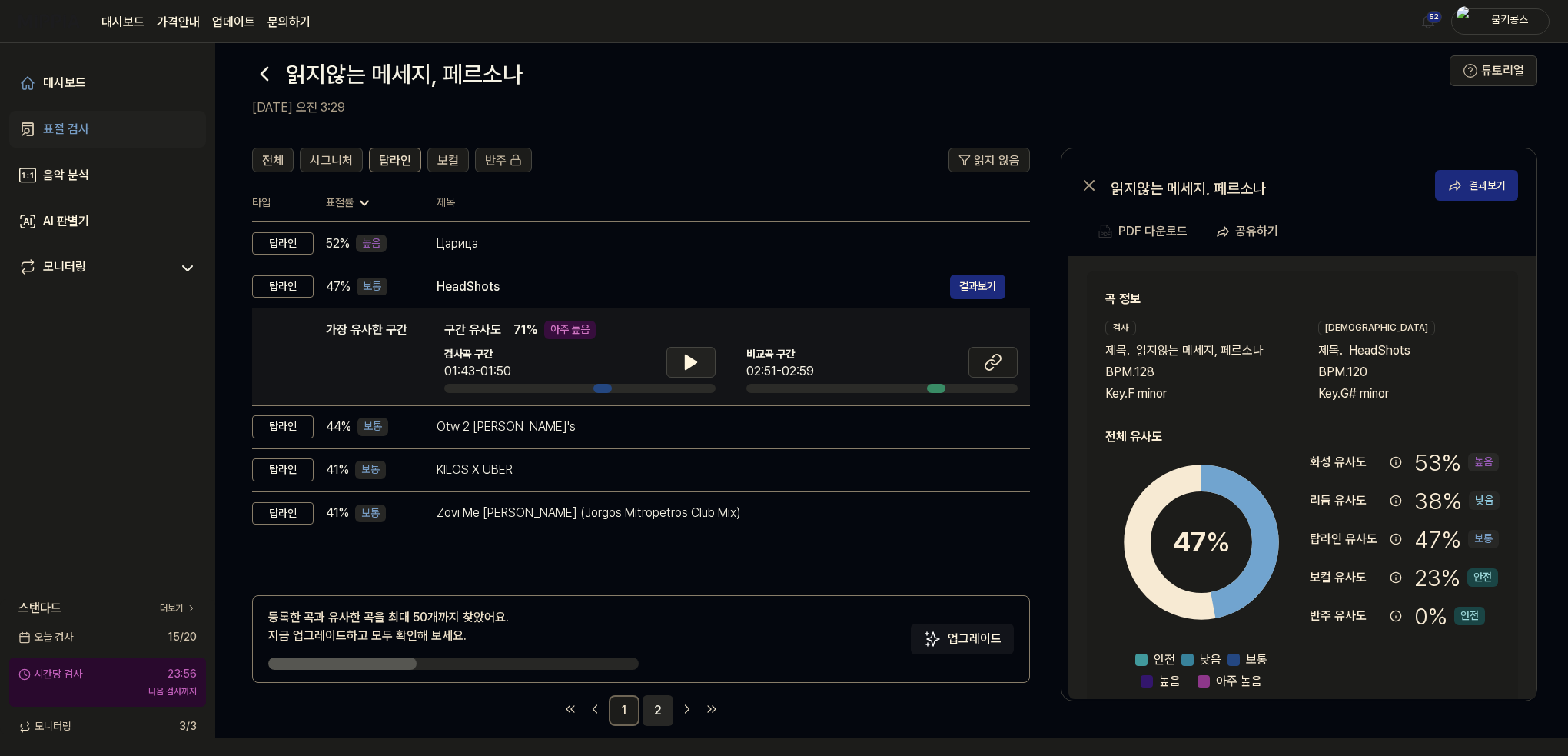
click at [650, 713] on link "2" at bounding box center [658, 710] width 31 height 31
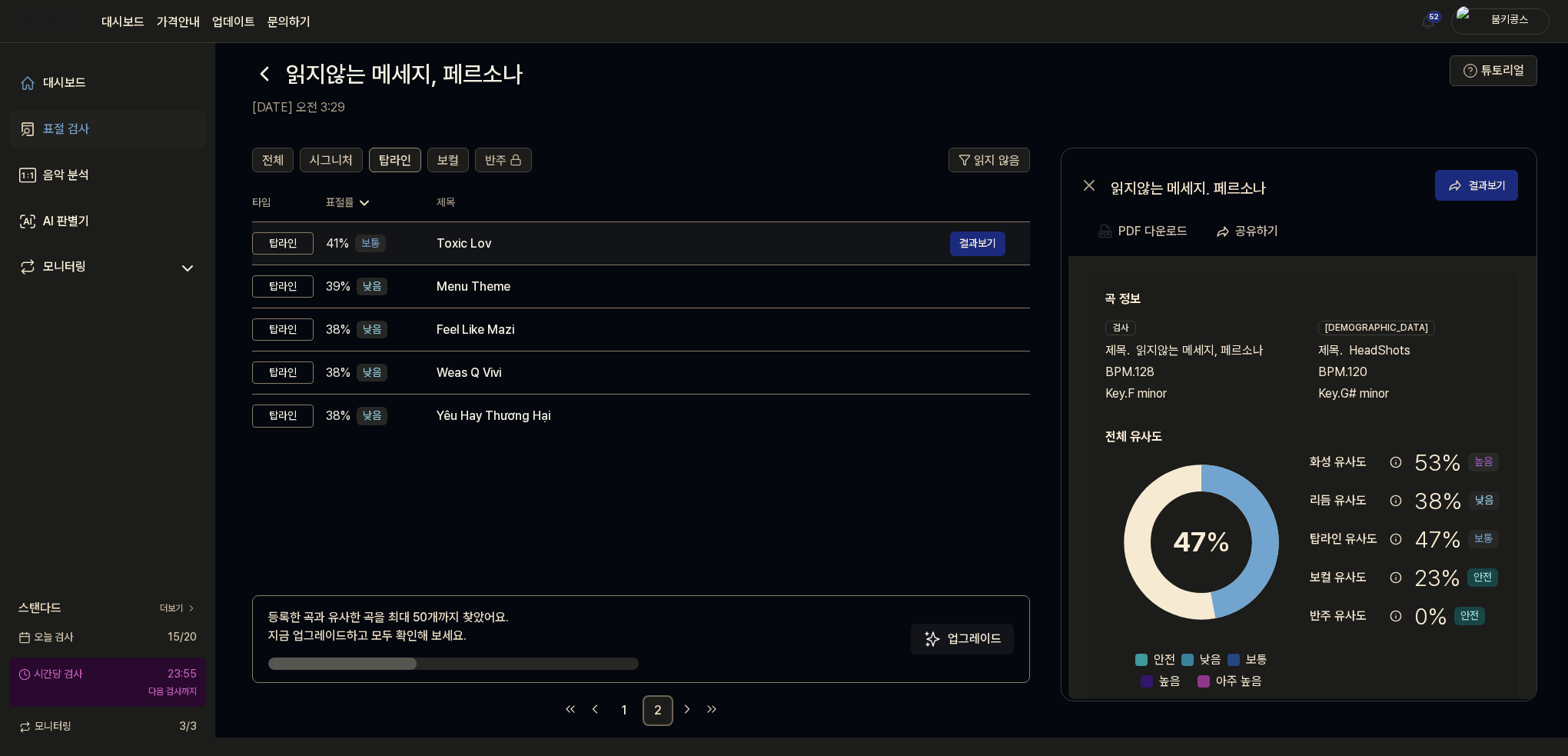
click at [528, 240] on div "Toxic Lov" at bounding box center [693, 243] width 513 height 19
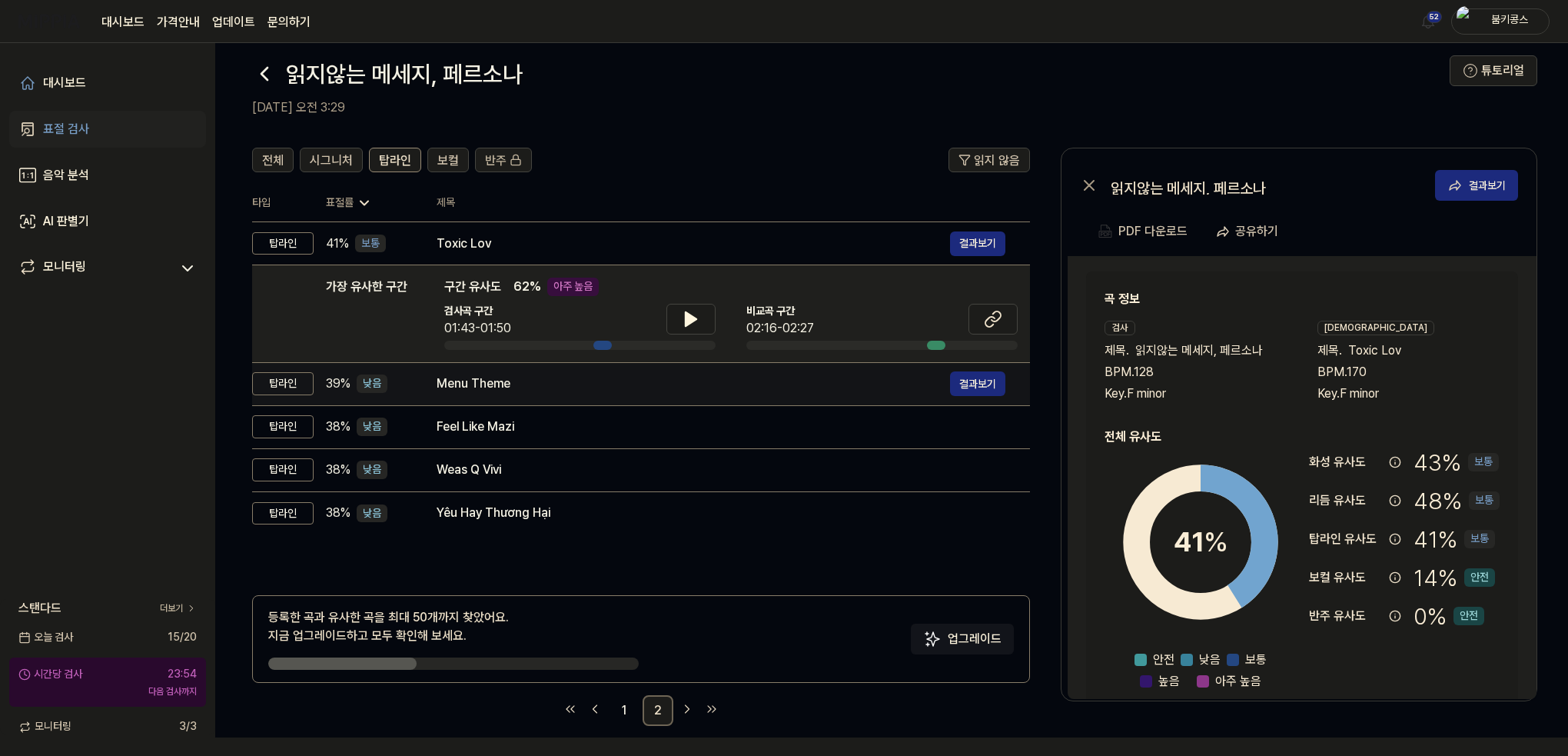
click at [525, 364] on td "Menu Theme 결과보기" at bounding box center [721, 383] width 618 height 43
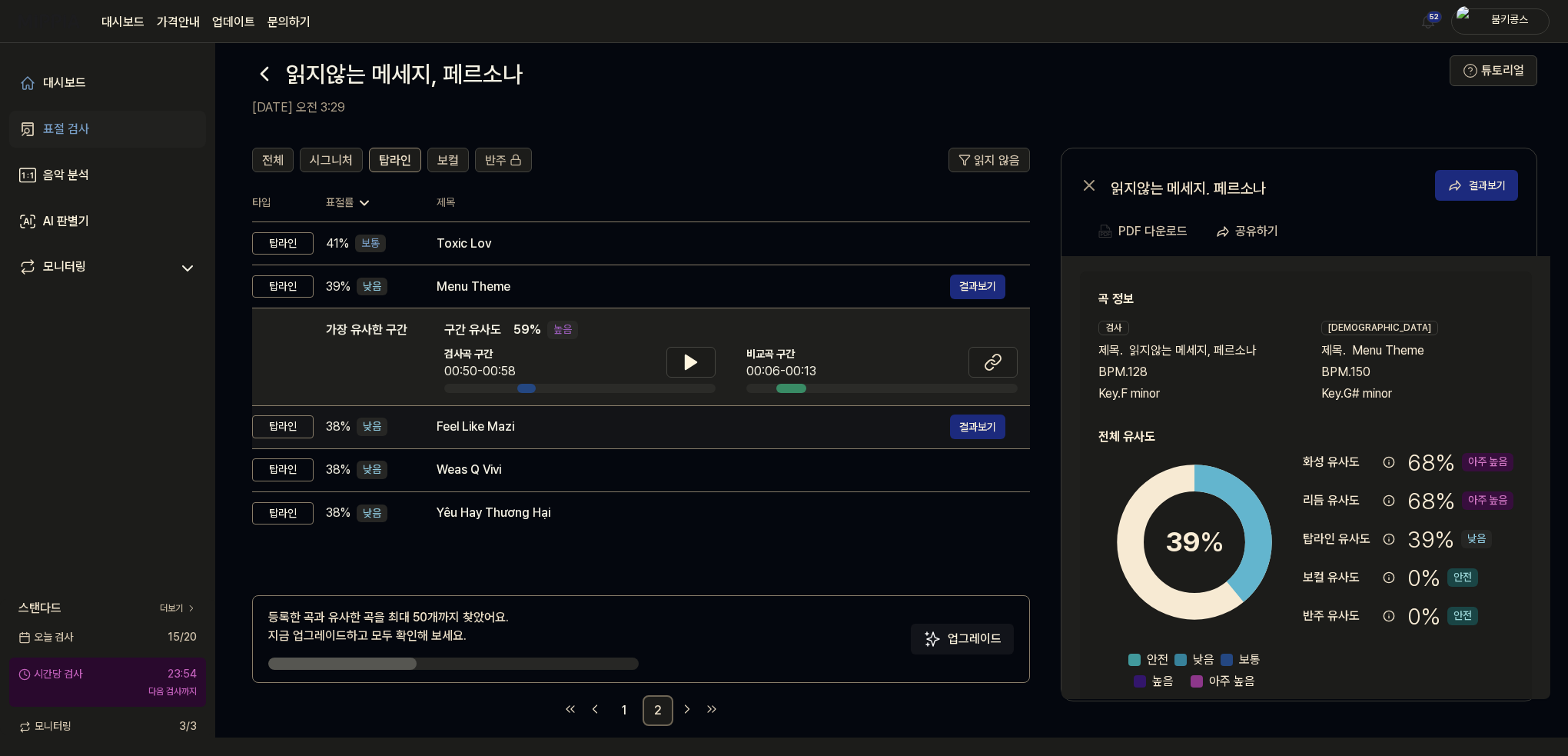
click at [535, 433] on div "Feel Like Mazi" at bounding box center [693, 427] width 513 height 19
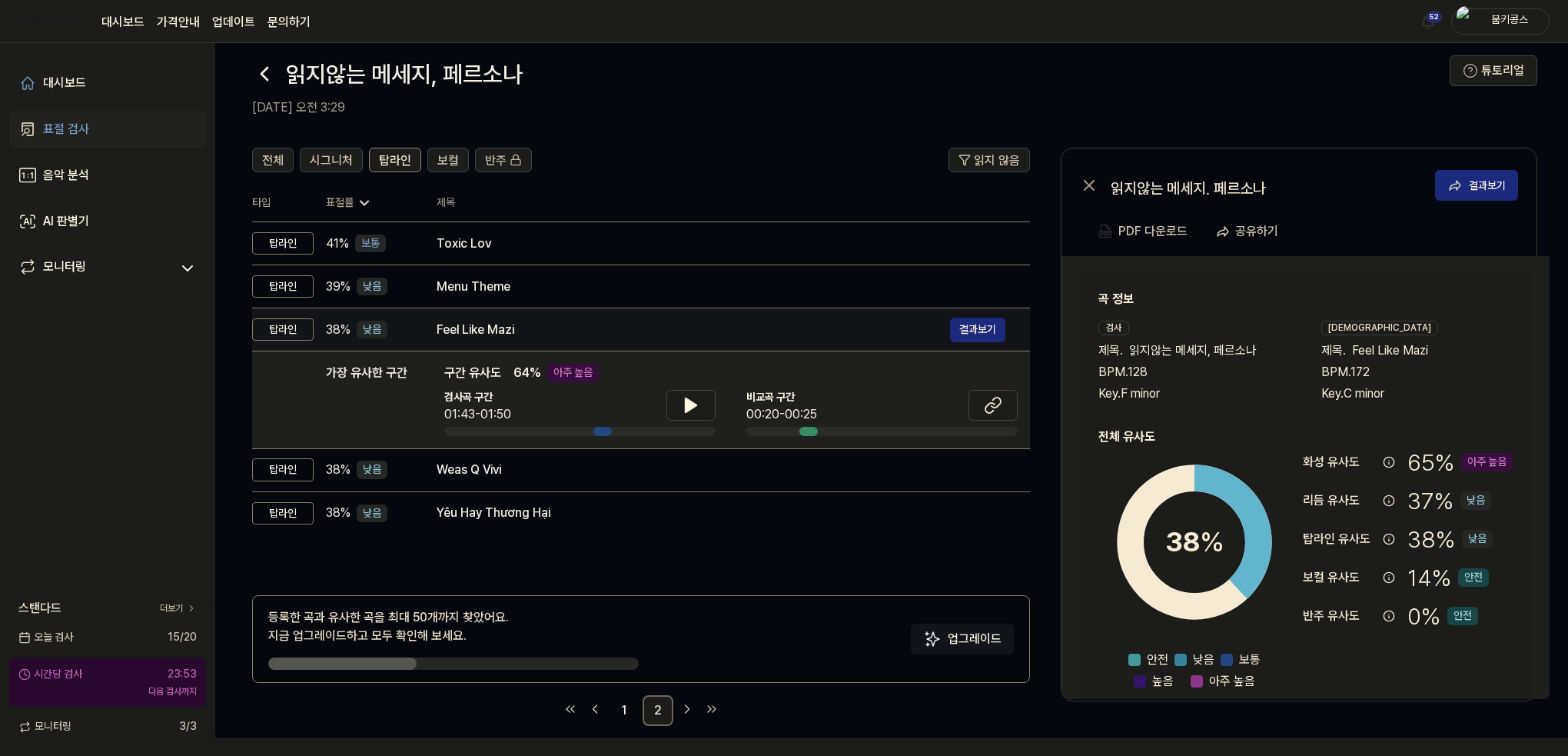
drag, startPoint x: 553, startPoint y: 322, endPoint x: 562, endPoint y: 327, distance: 10.3
click at [553, 324] on div "Feel Like Mazi" at bounding box center [693, 330] width 513 height 19
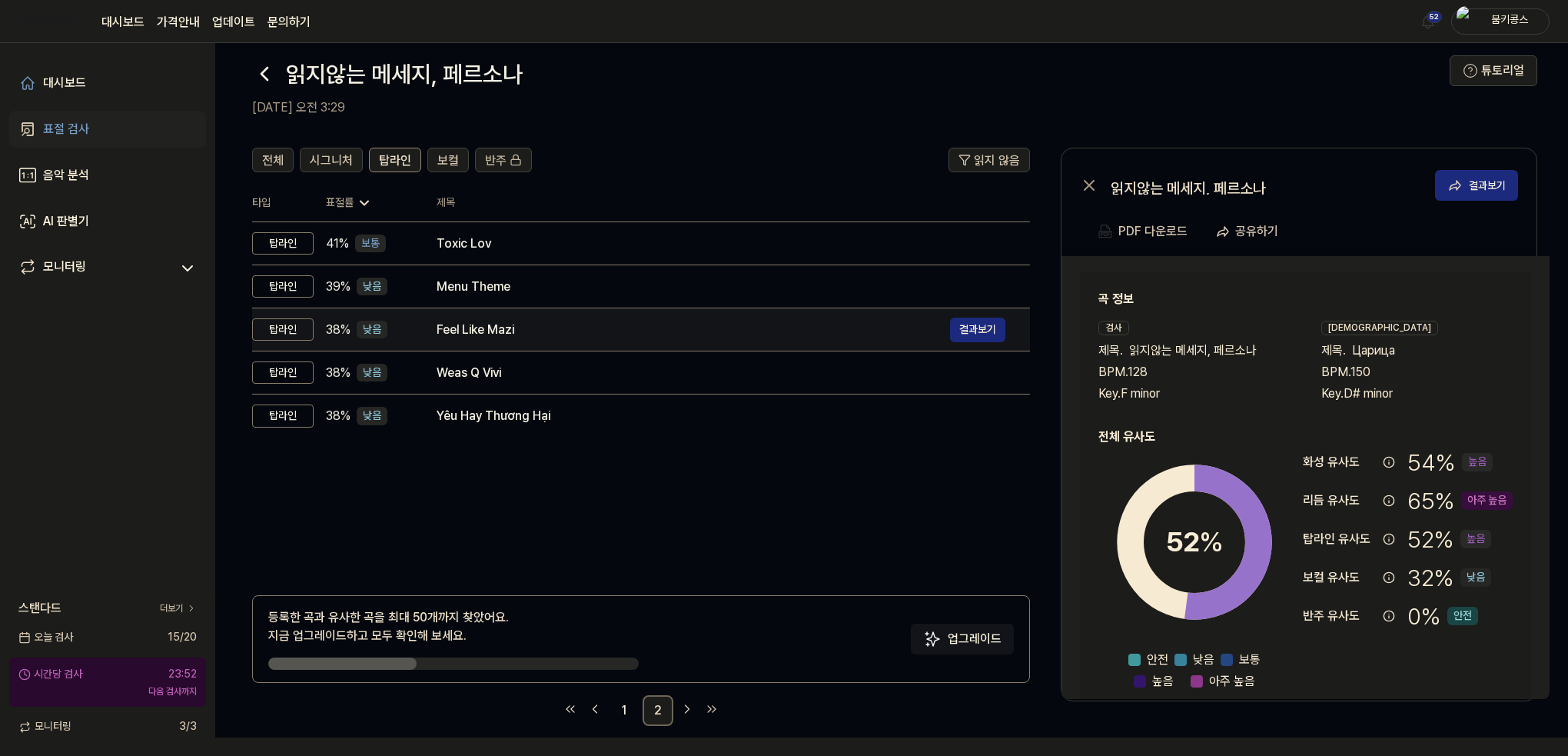
click at [558, 314] on td "Feel Like Mazi 결과보기" at bounding box center [721, 329] width 618 height 43
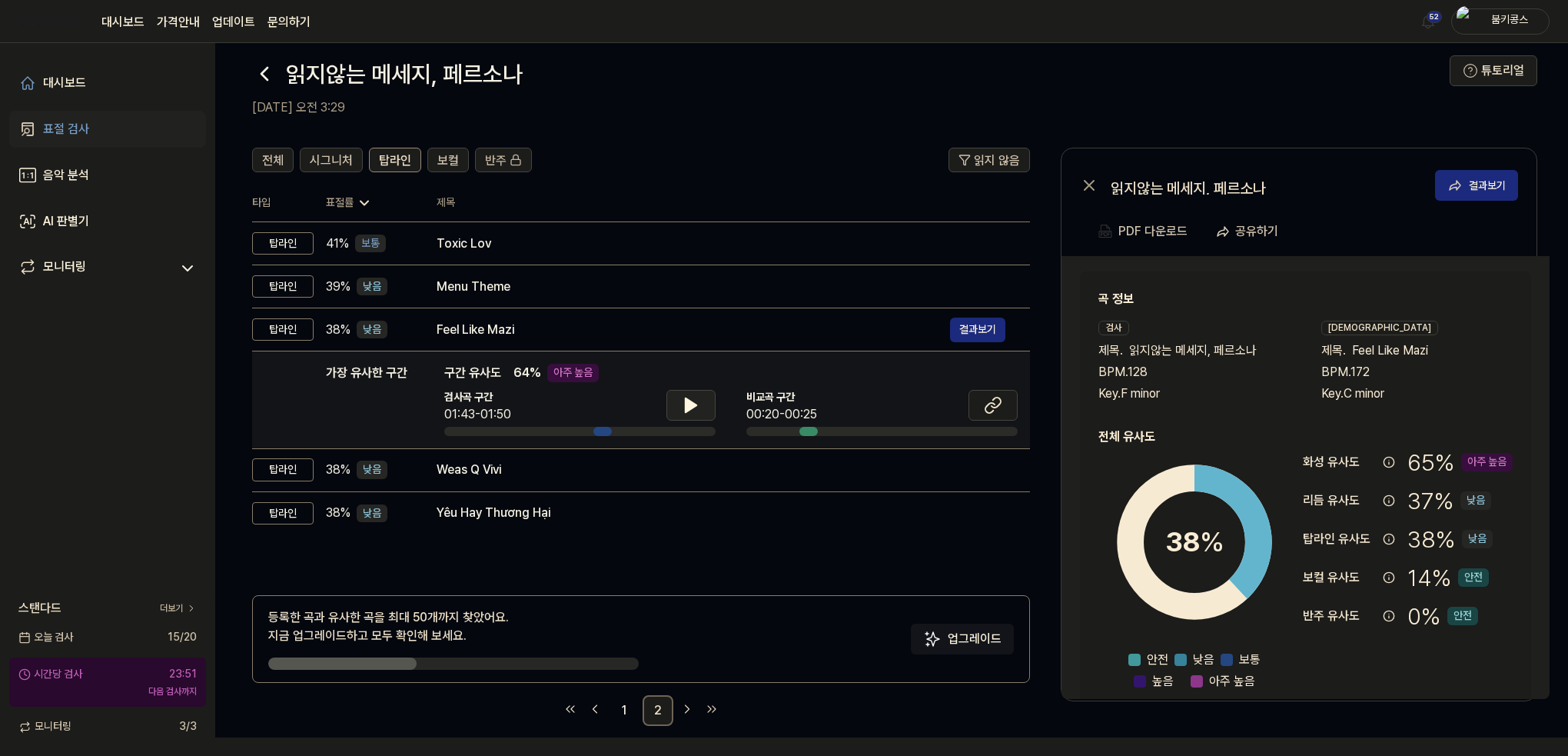
click at [692, 399] on icon at bounding box center [691, 405] width 19 height 19
click at [691, 401] on icon at bounding box center [691, 405] width 19 height 19
click at [392, 148] on button "탑라인" at bounding box center [395, 160] width 52 height 25
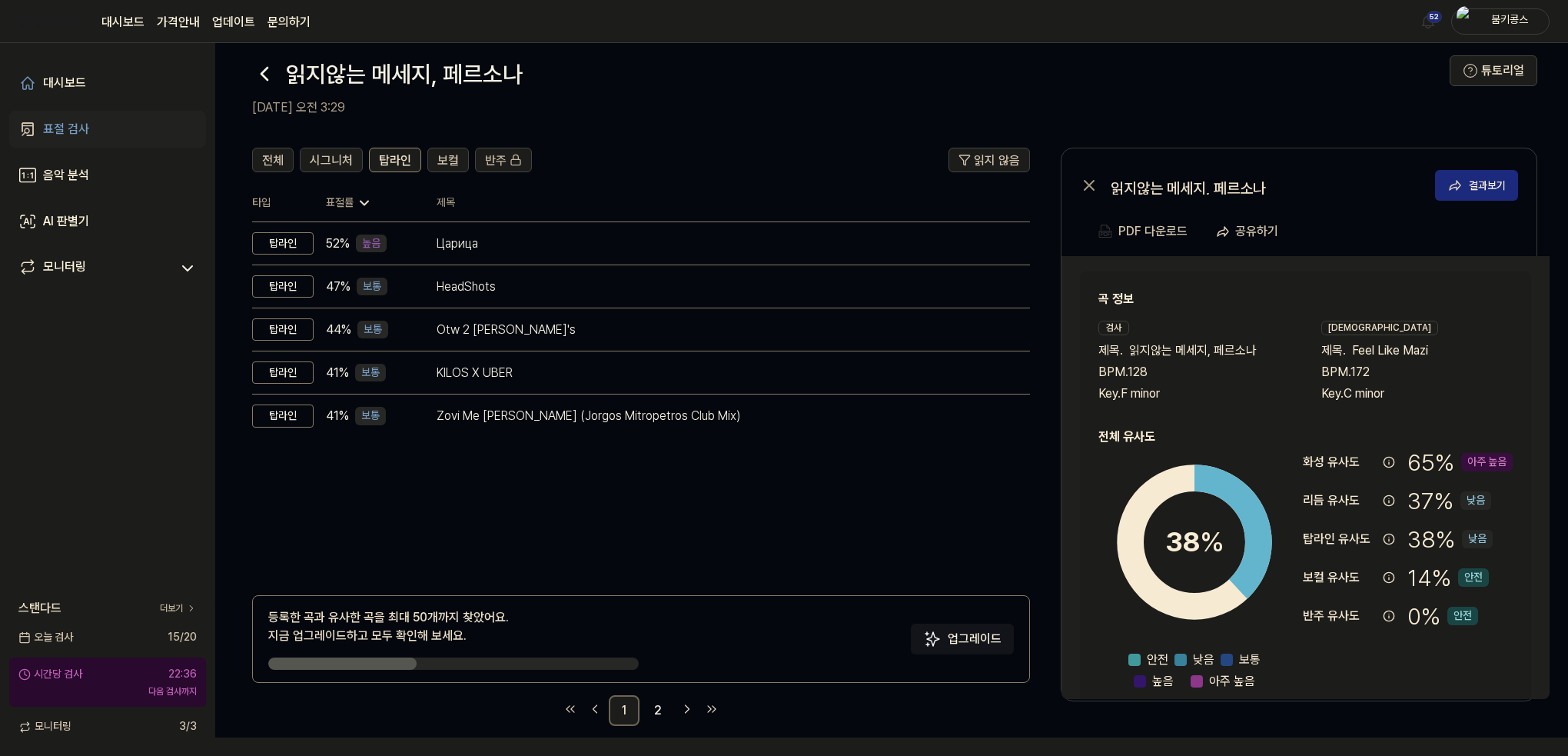
click at [252, 76] on icon at bounding box center [264, 74] width 25 height 25
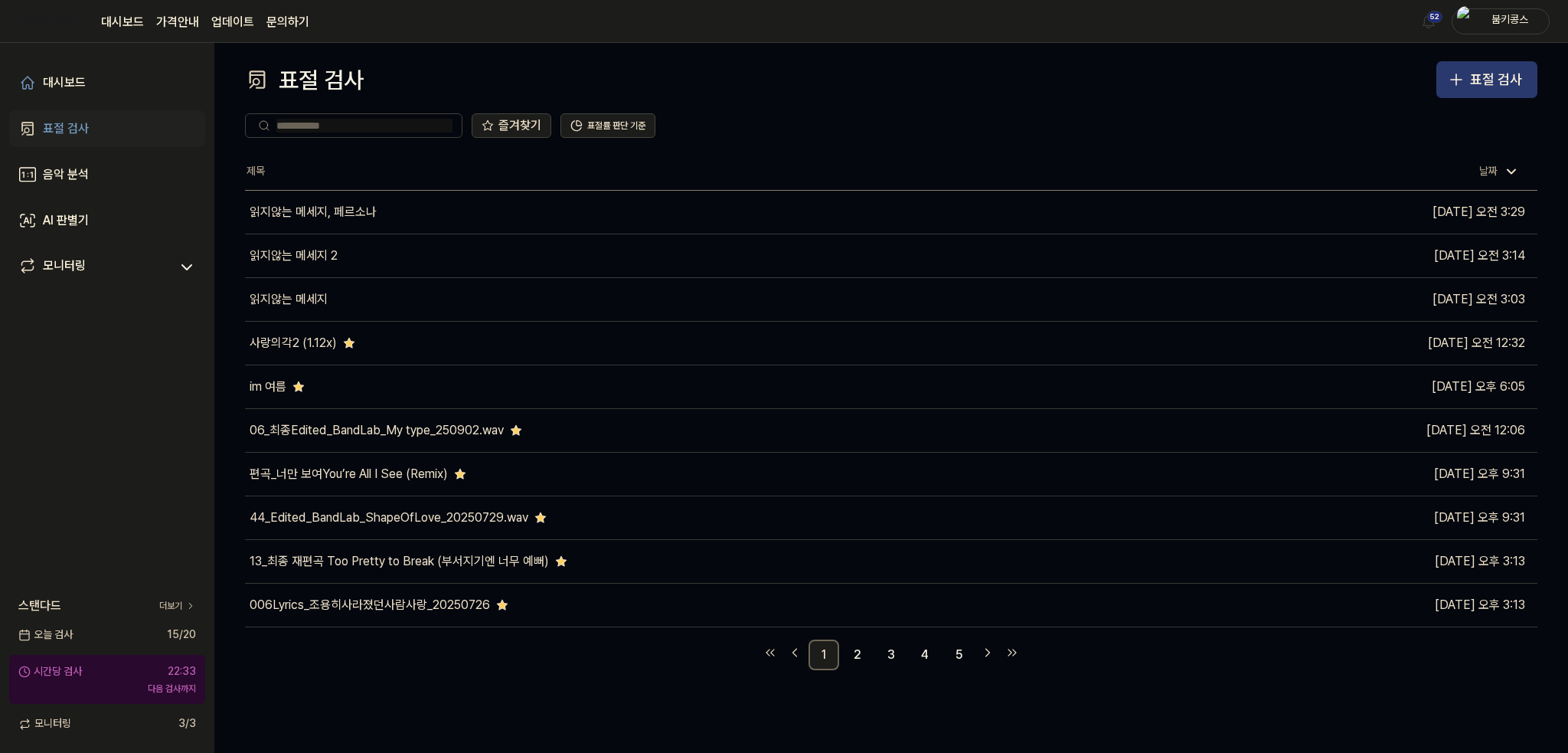
click at [1482, 85] on div "표절 검사" at bounding box center [1496, 79] width 52 height 22
click at [1500, 94] on button "표절 검사" at bounding box center [1487, 79] width 101 height 37
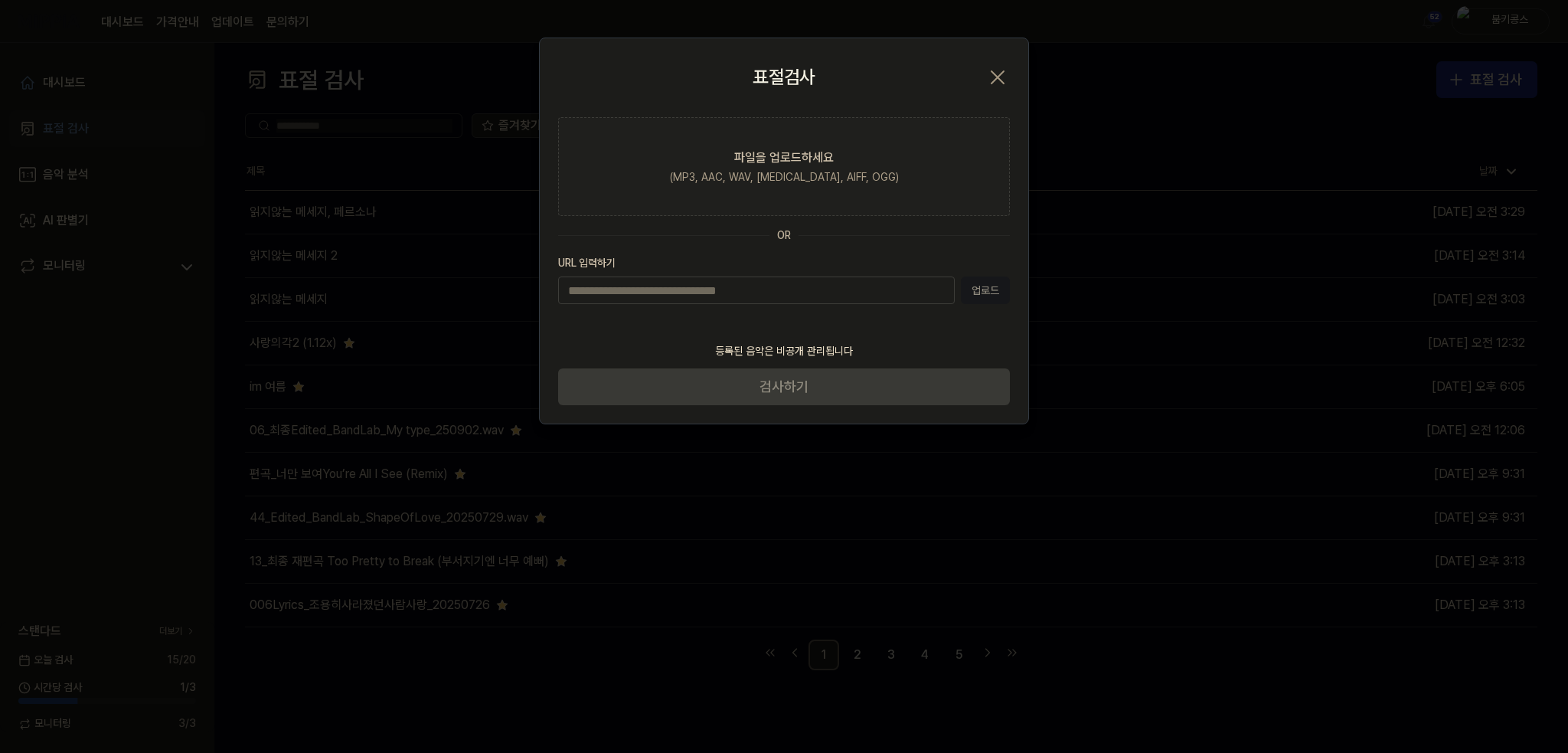
click at [999, 74] on icon "button" at bounding box center [997, 77] width 25 height 25
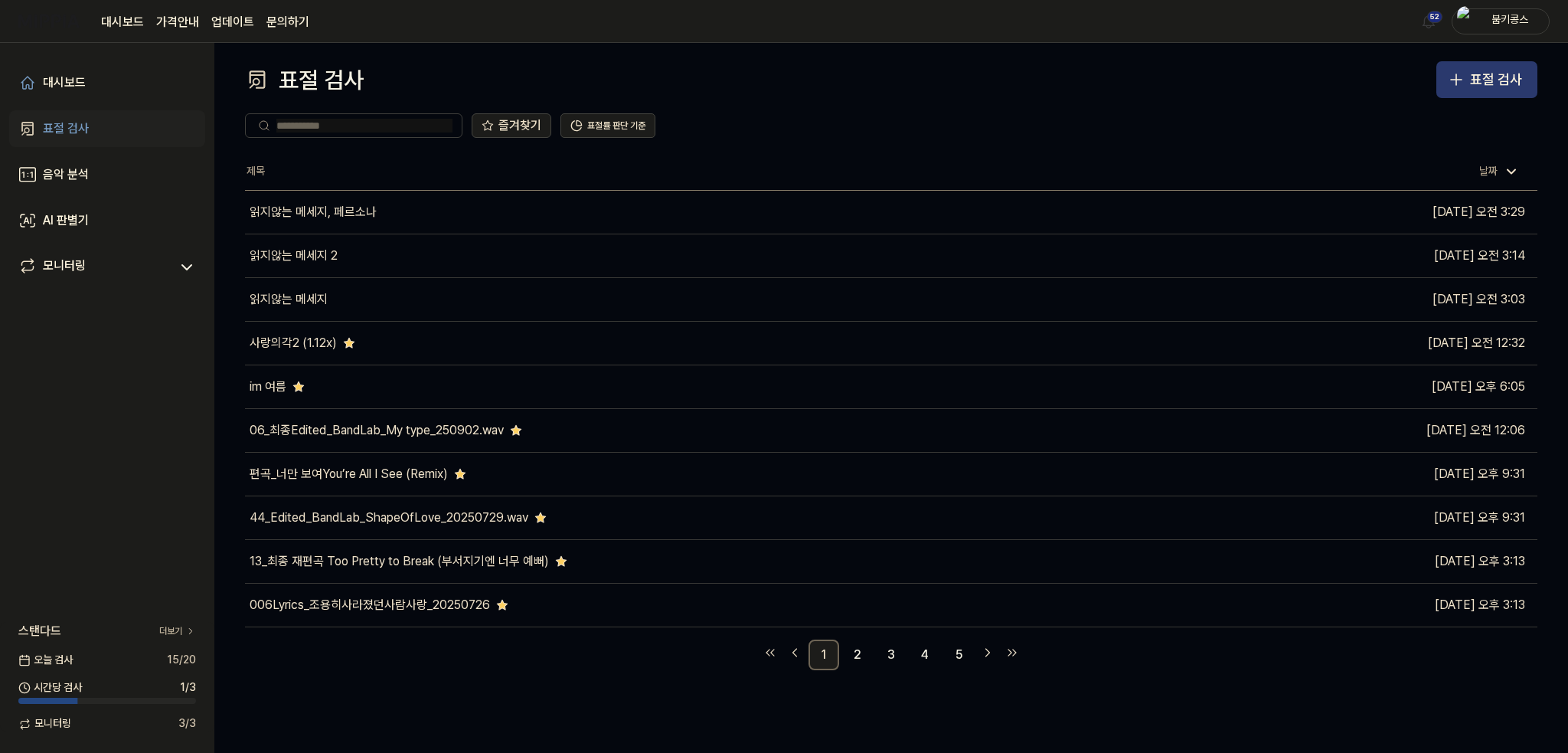
click at [1474, 85] on div "표절 검사" at bounding box center [1496, 79] width 52 height 22
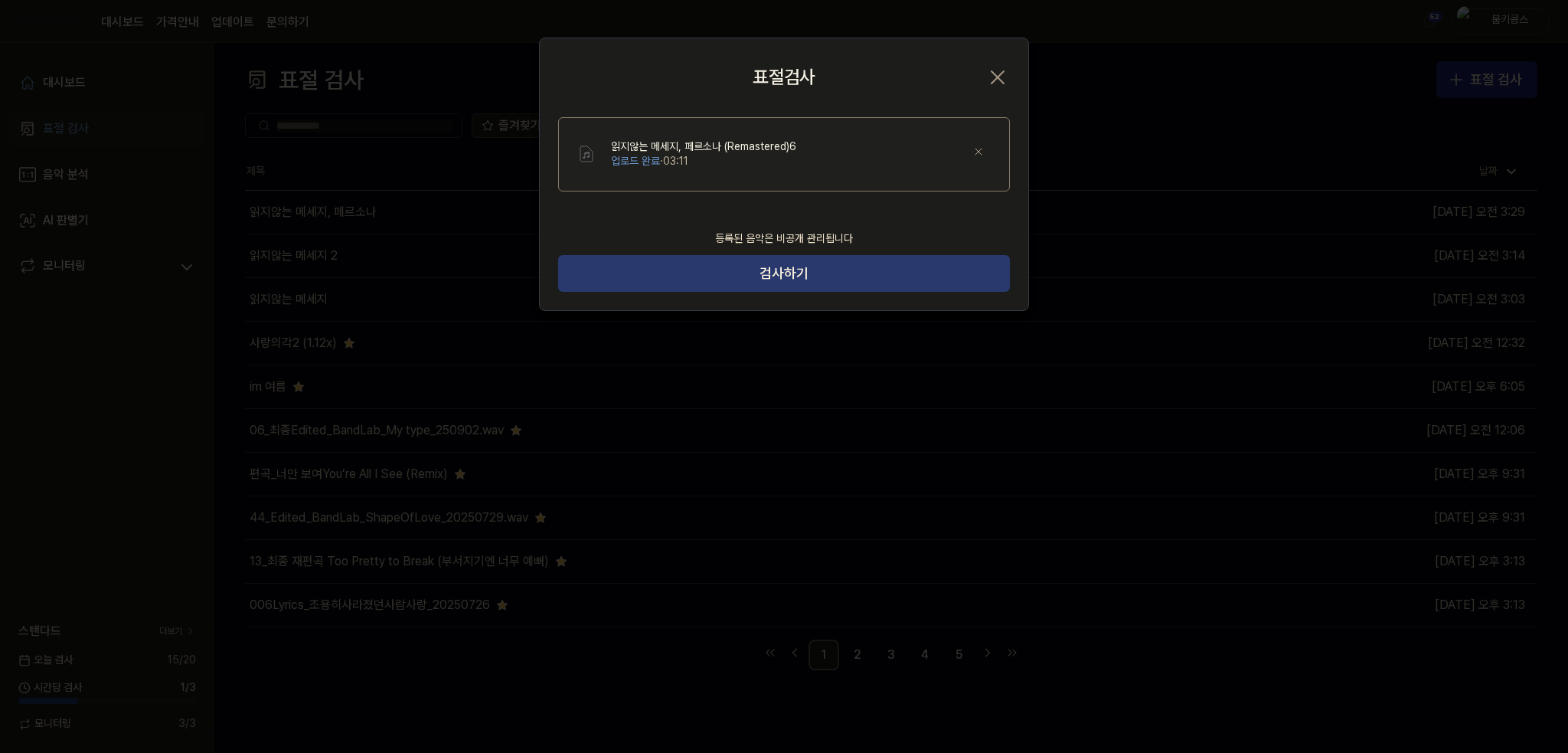
click at [800, 270] on button "검사하기" at bounding box center [784, 273] width 452 height 37
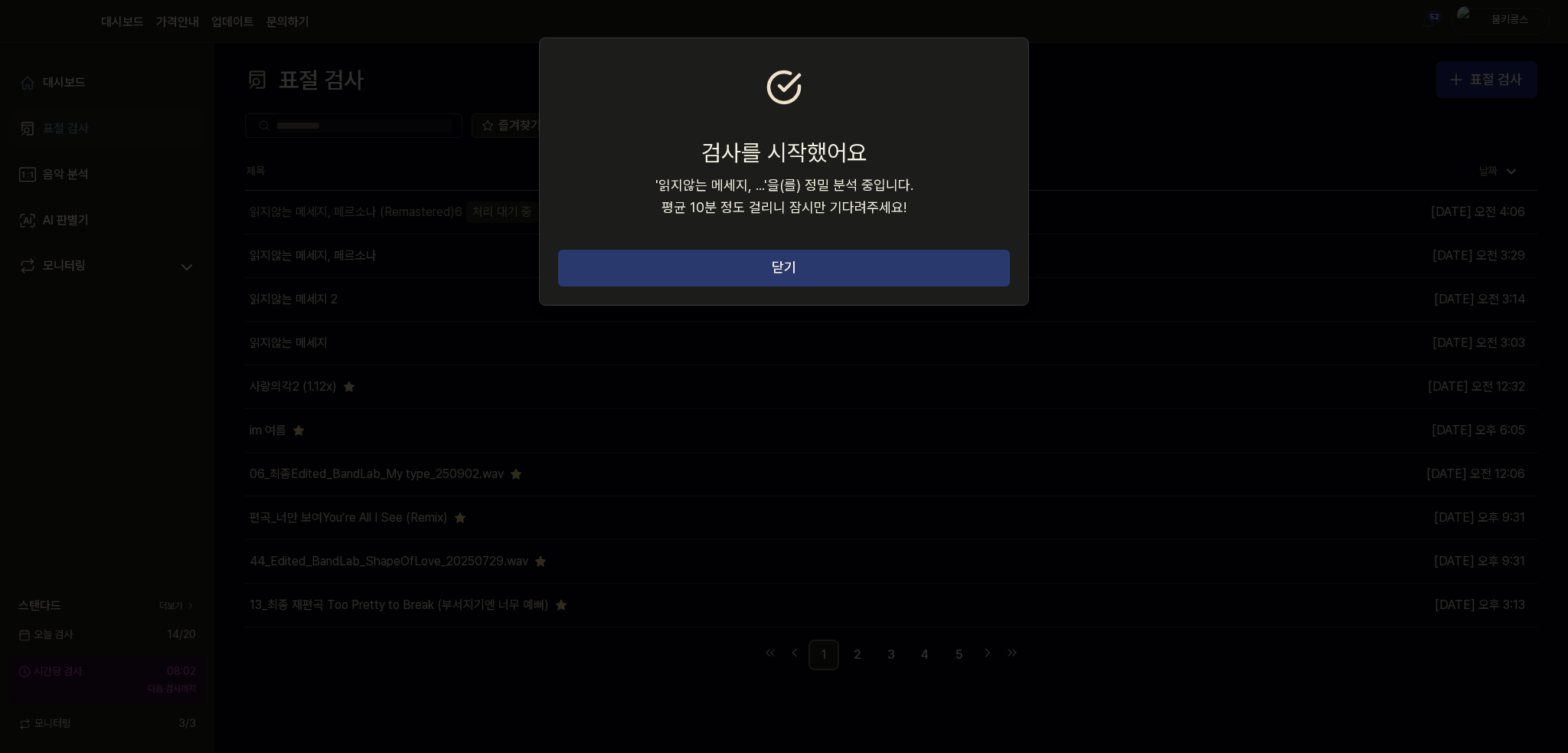
click at [797, 273] on button "닫기" at bounding box center [784, 267] width 452 height 37
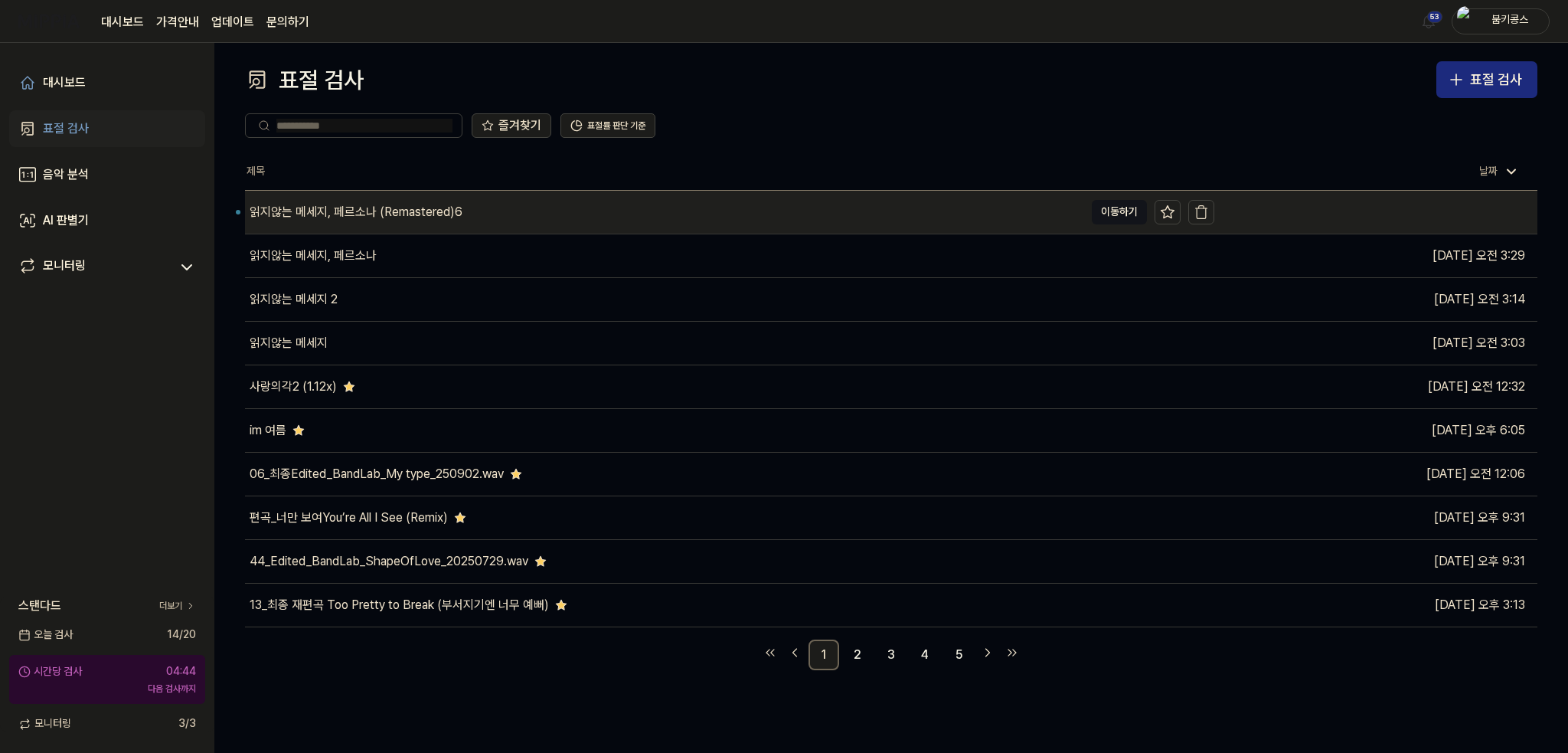
click at [971, 220] on div "읽지않는 메세지, 페르소나 (Remastered)6" at bounding box center [664, 212] width 839 height 43
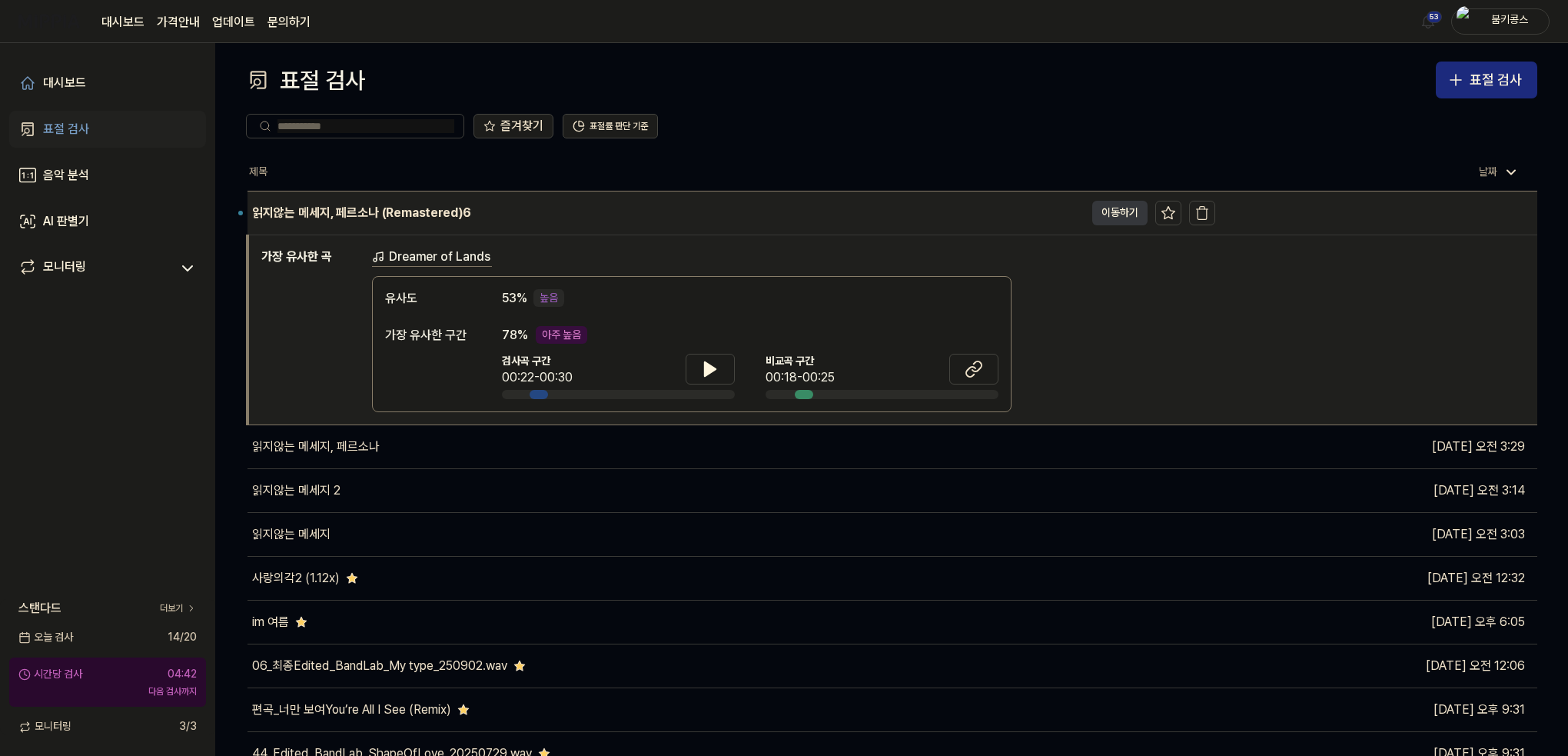
click at [1116, 209] on button "이동하기" at bounding box center [1120, 212] width 56 height 25
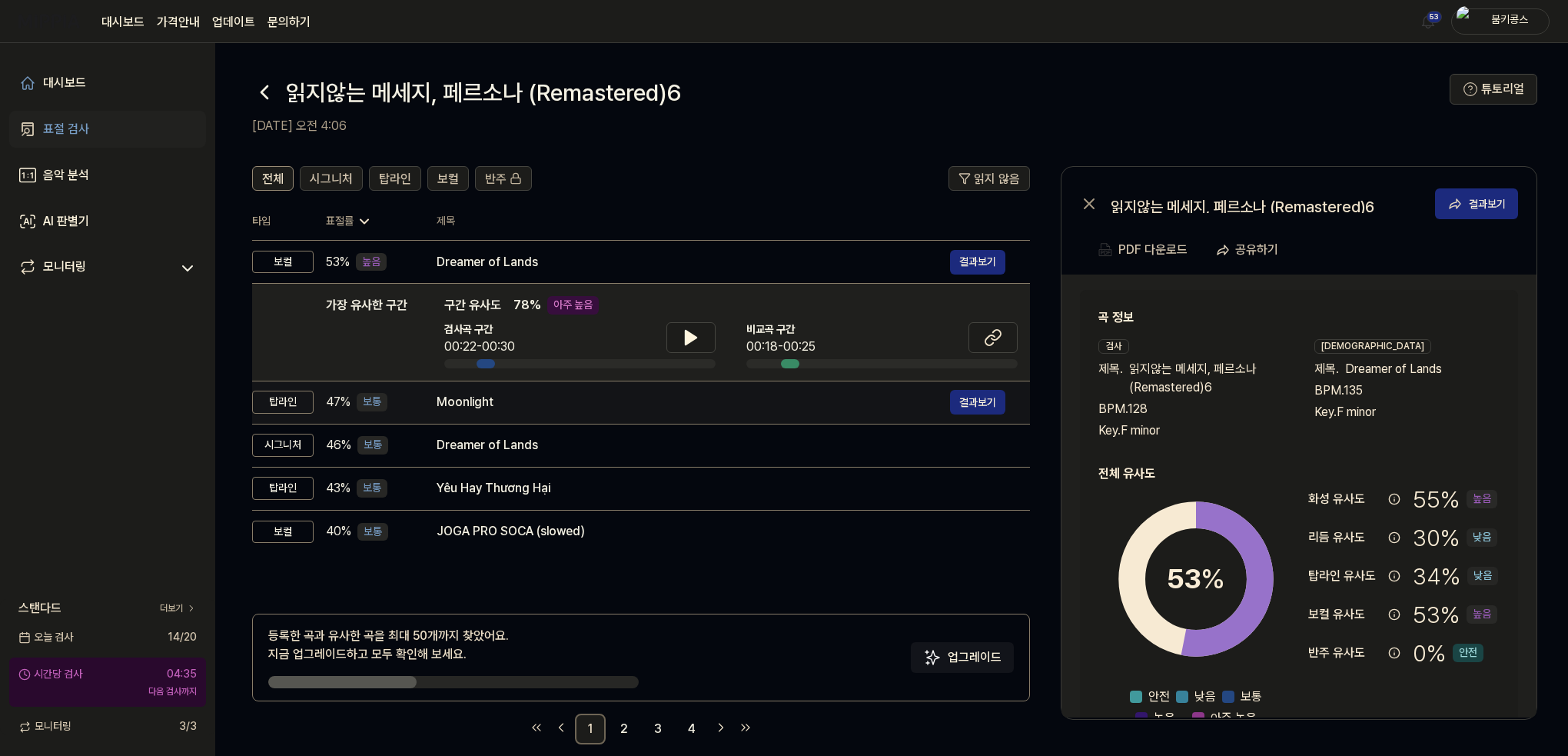
click at [505, 405] on div "Moonlight" at bounding box center [693, 402] width 513 height 19
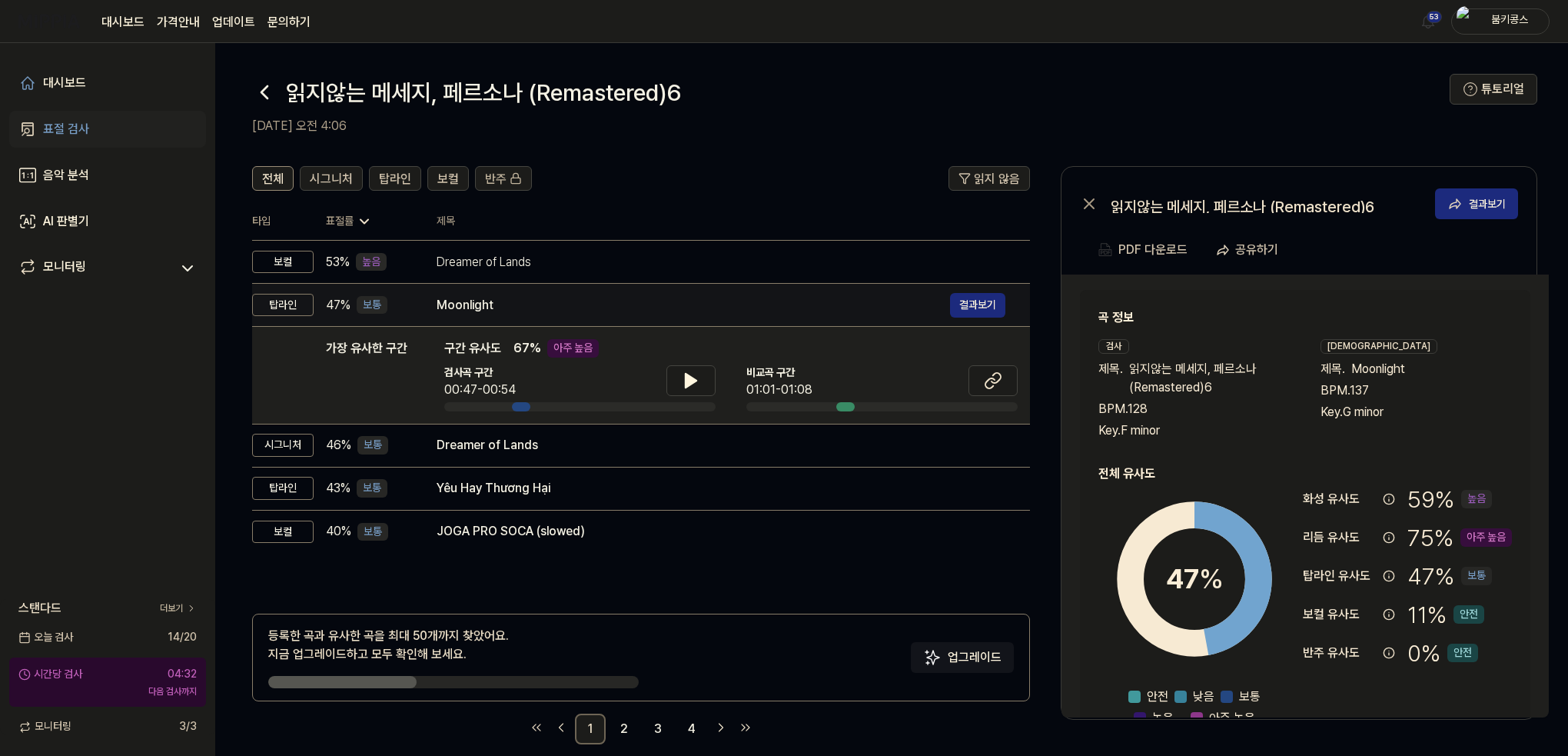
click at [575, 309] on div "Moonlight" at bounding box center [693, 305] width 513 height 19
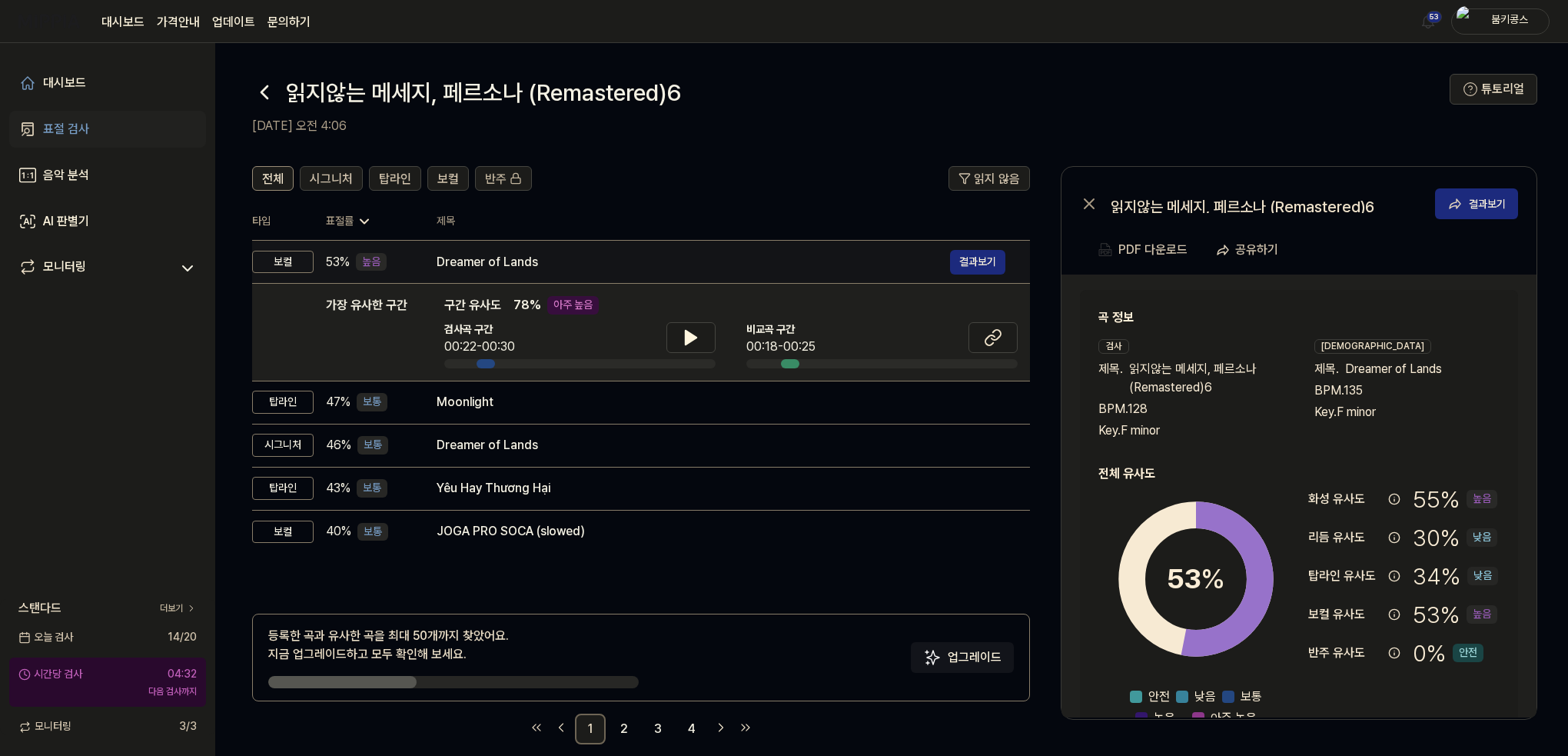
click at [580, 259] on div "Dreamer of Lands" at bounding box center [693, 262] width 513 height 19
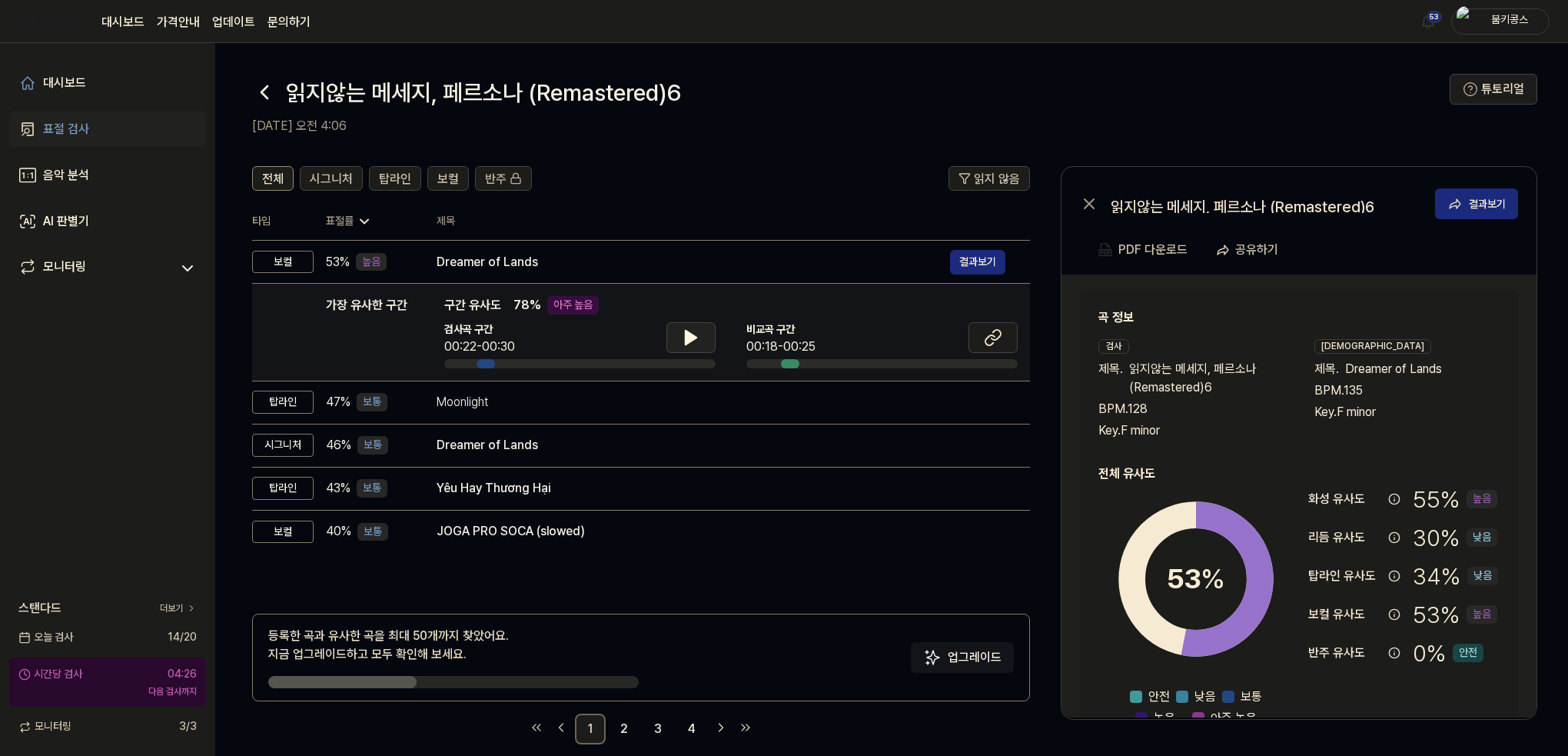
click at [700, 331] on button at bounding box center [690, 337] width 49 height 31
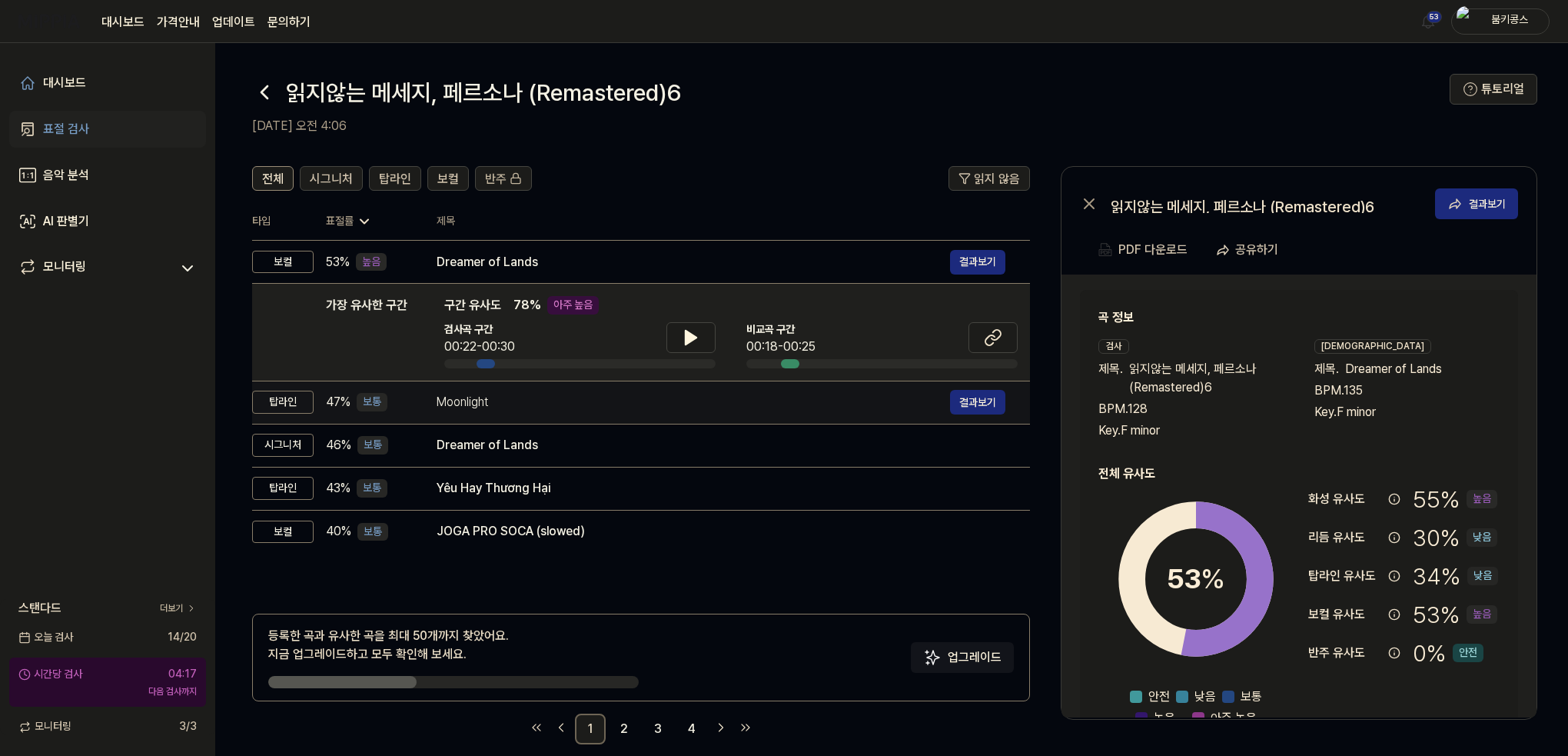
click at [666, 393] on div "Moonlight" at bounding box center [693, 402] width 513 height 19
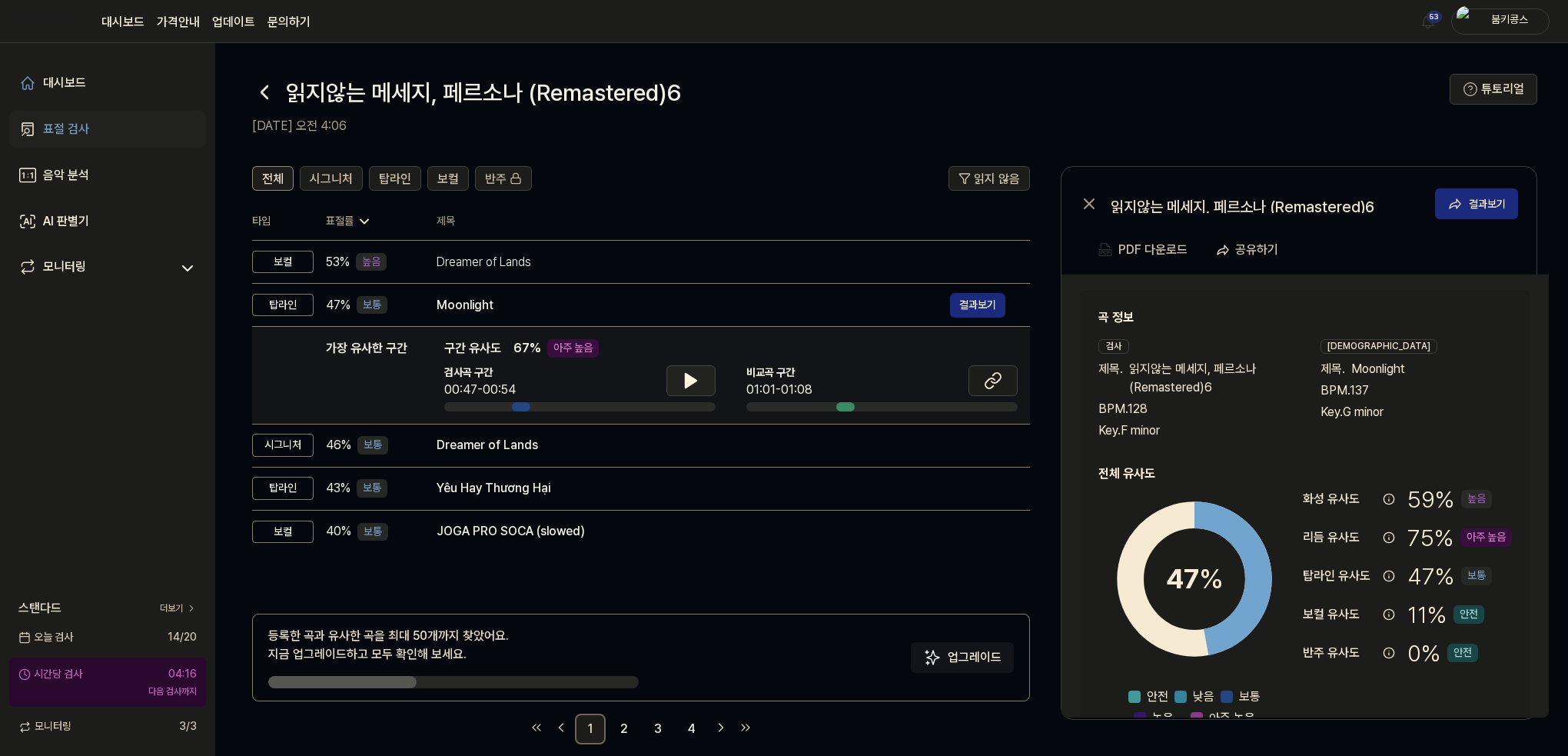
click at [686, 368] on button at bounding box center [690, 380] width 49 height 31
click at [687, 376] on icon at bounding box center [688, 380] width 3 height 12
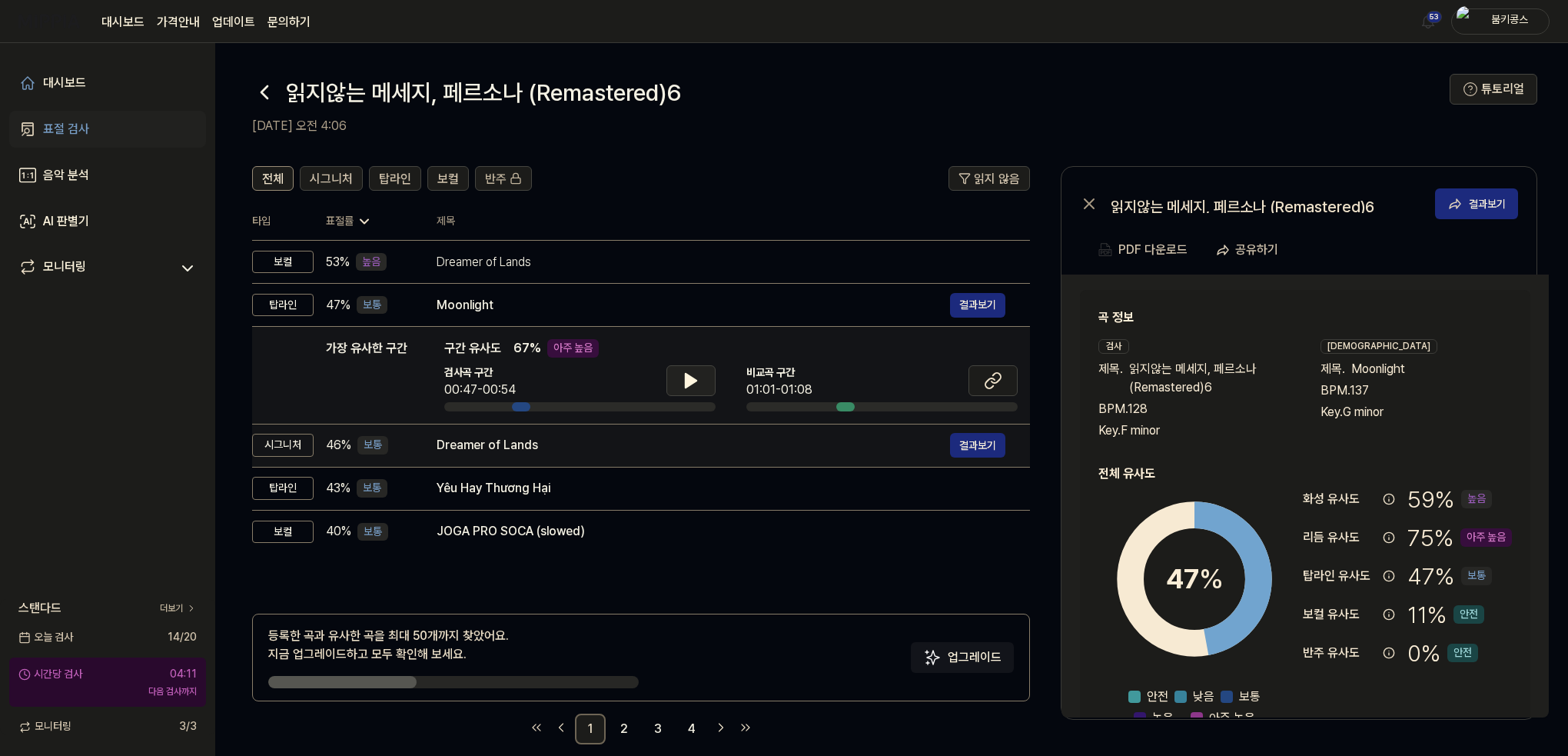
click at [627, 461] on td "Dreamer of Lands 결과보기" at bounding box center [721, 445] width 618 height 43
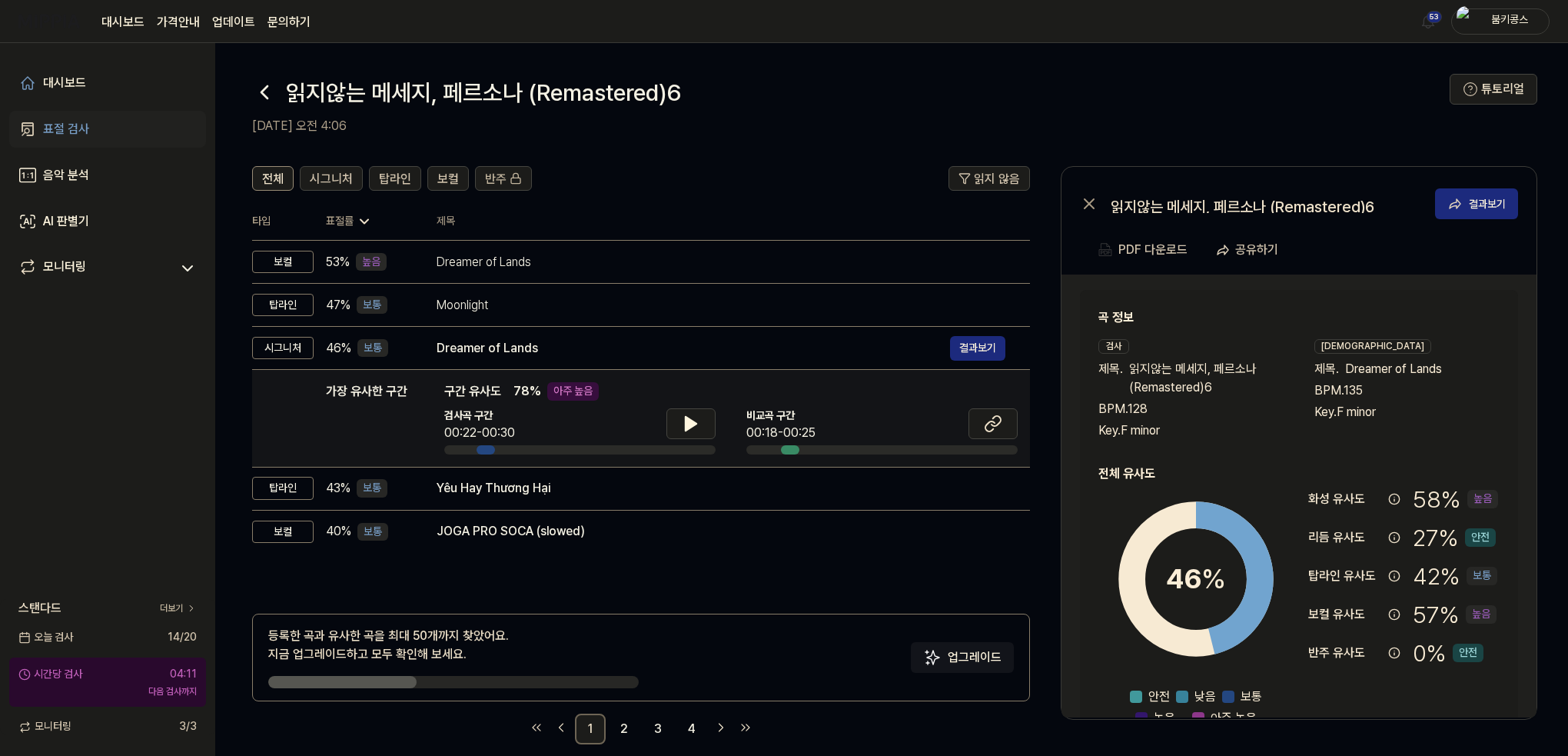
click at [656, 429] on div "검사곡 구간 00:22-00:30" at bounding box center [580, 425] width 271 height 34
click at [676, 421] on button at bounding box center [690, 423] width 49 height 31
click at [683, 422] on icon at bounding box center [691, 424] width 19 height 19
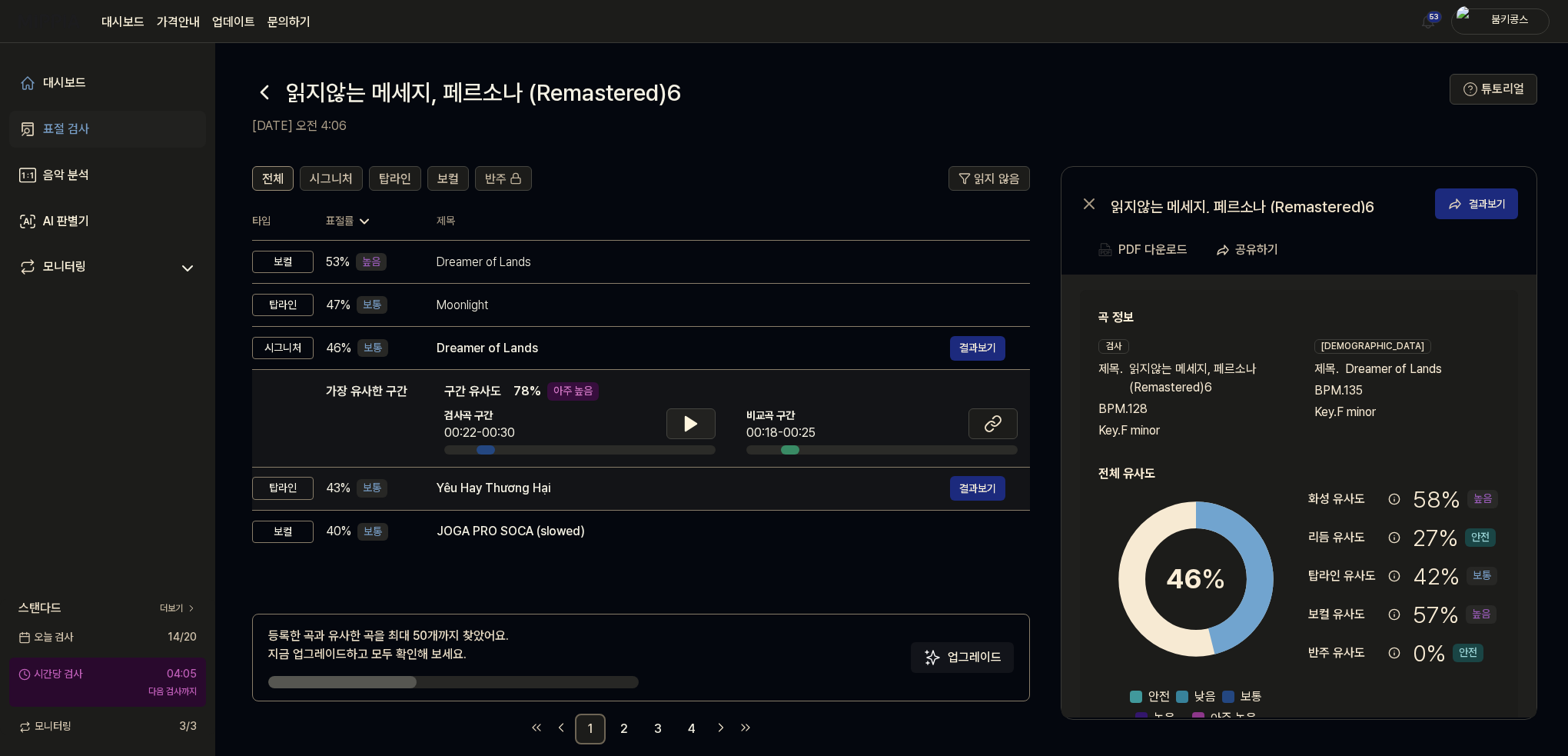
scroll to position [19, 0]
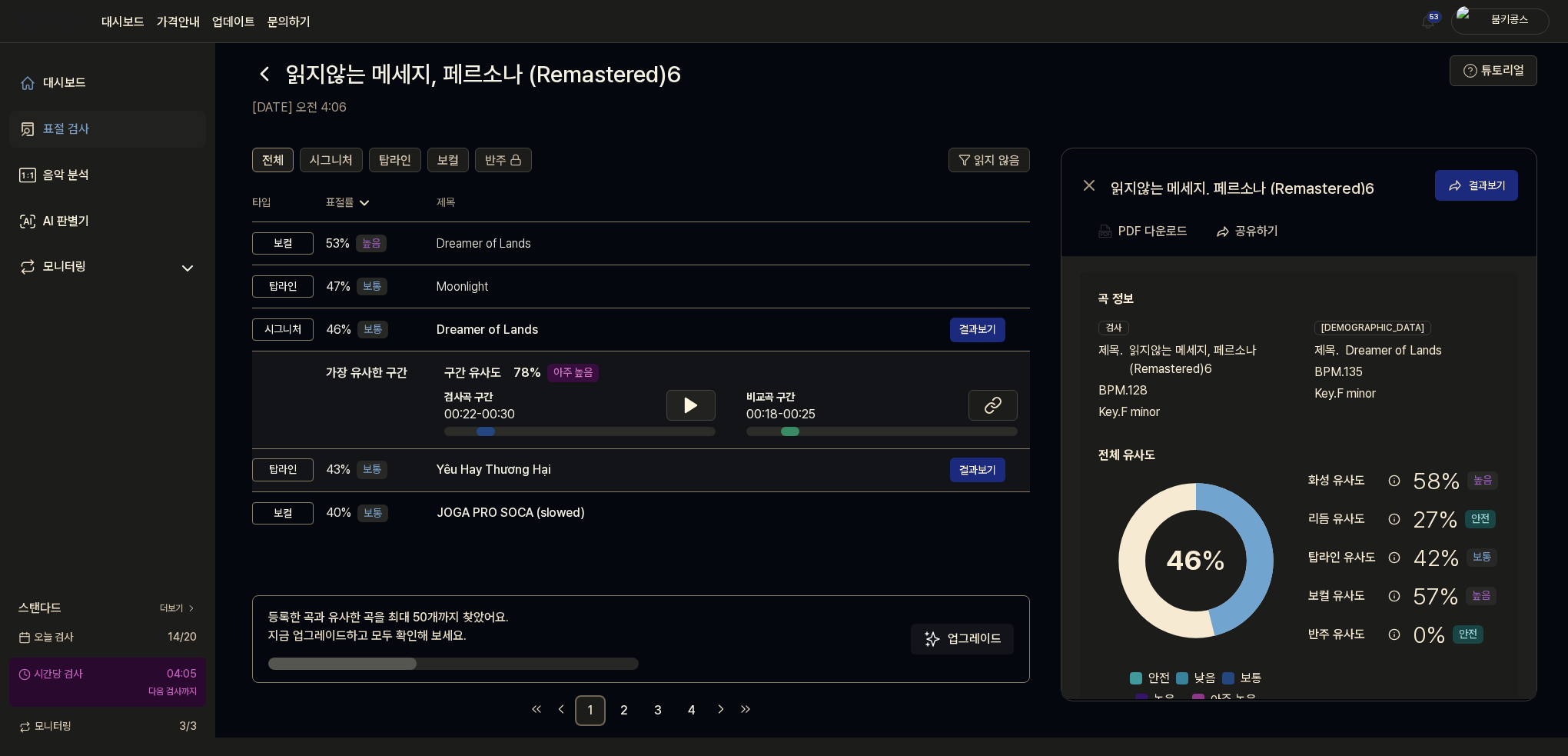
click at [649, 470] on div "Yêu Hay Thương Hại" at bounding box center [693, 470] width 513 height 19
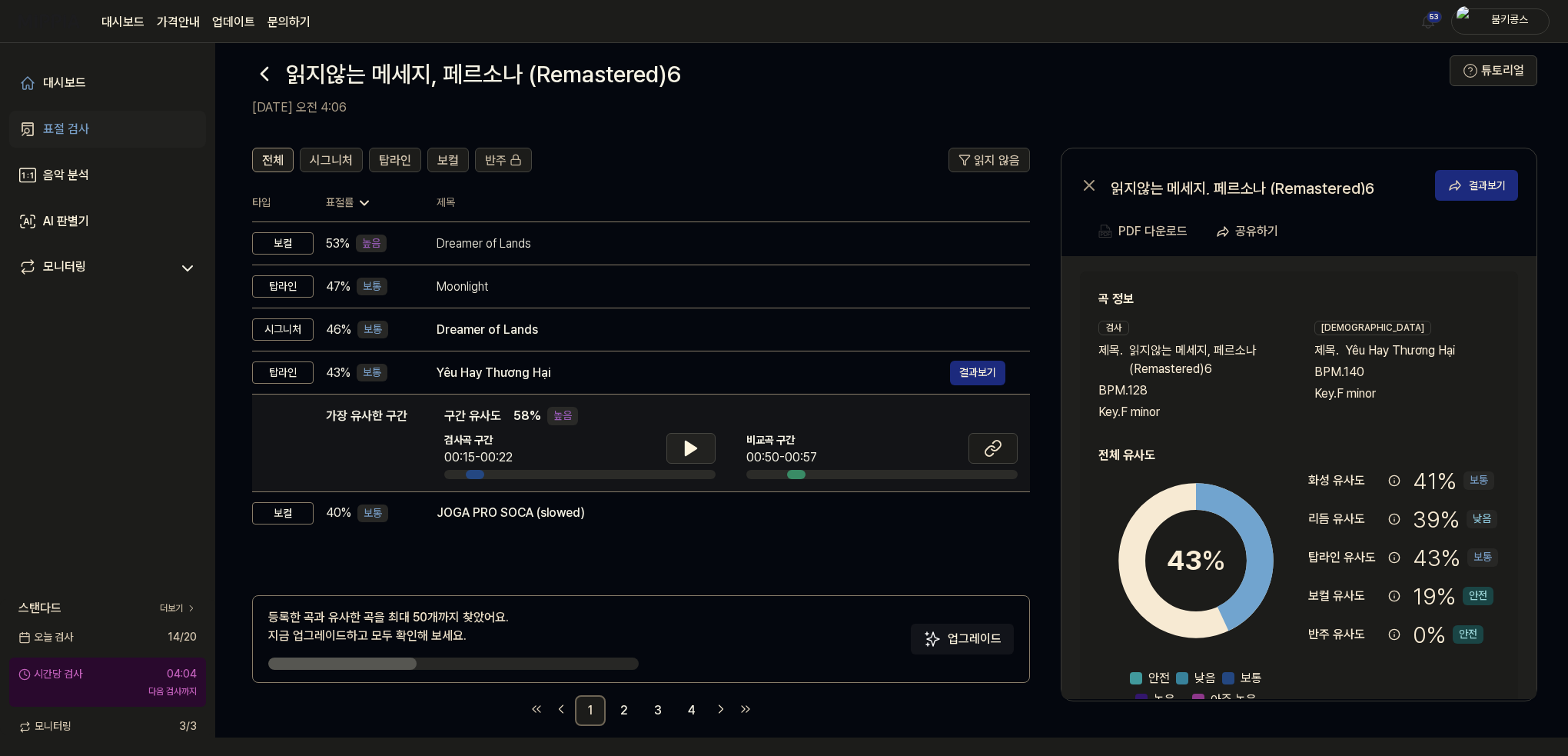
click at [670, 448] on button at bounding box center [690, 448] width 49 height 31
click at [672, 447] on button at bounding box center [690, 448] width 49 height 31
click at [989, 448] on icon at bounding box center [993, 448] width 19 height 19
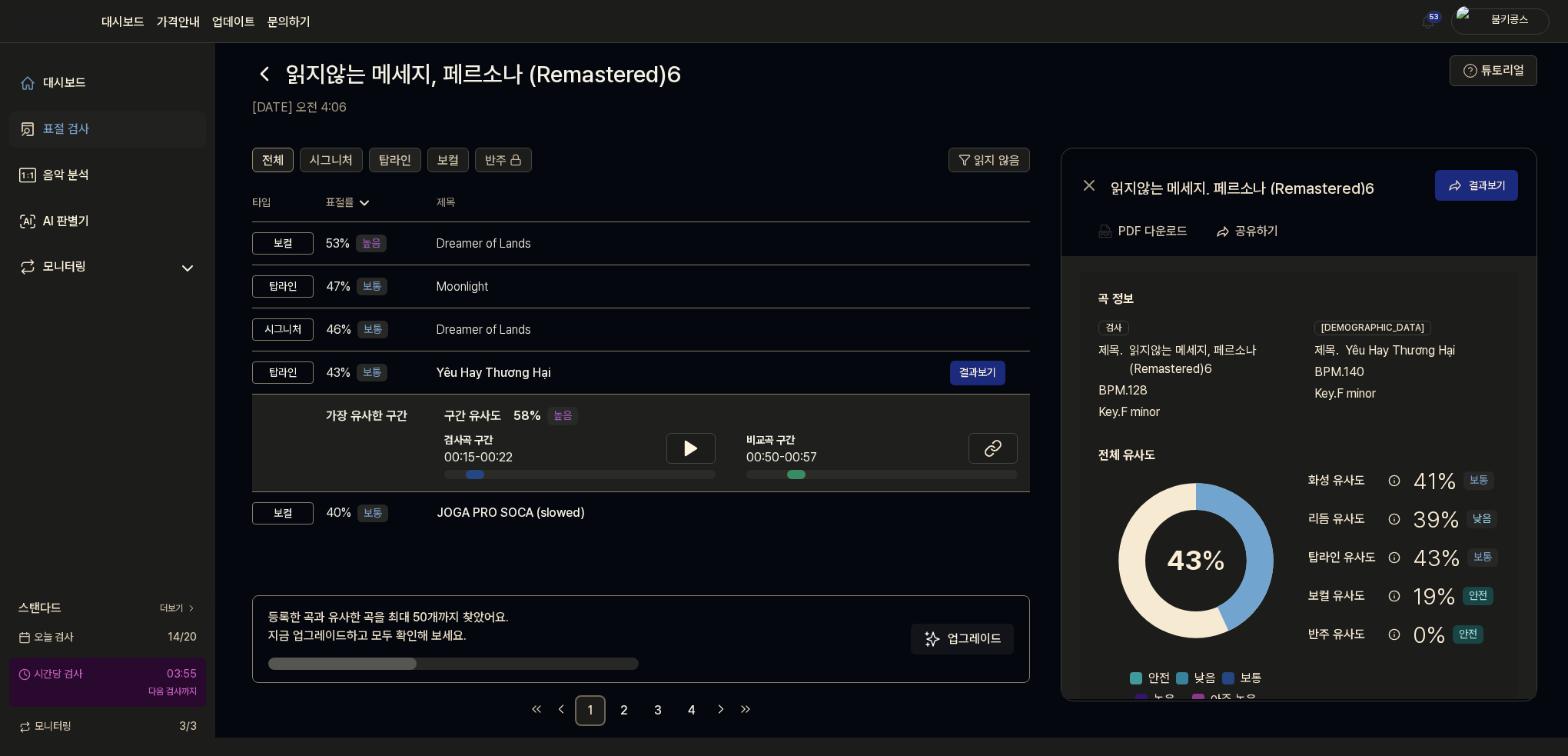
click at [389, 157] on span "탑라인" at bounding box center [395, 161] width 32 height 19
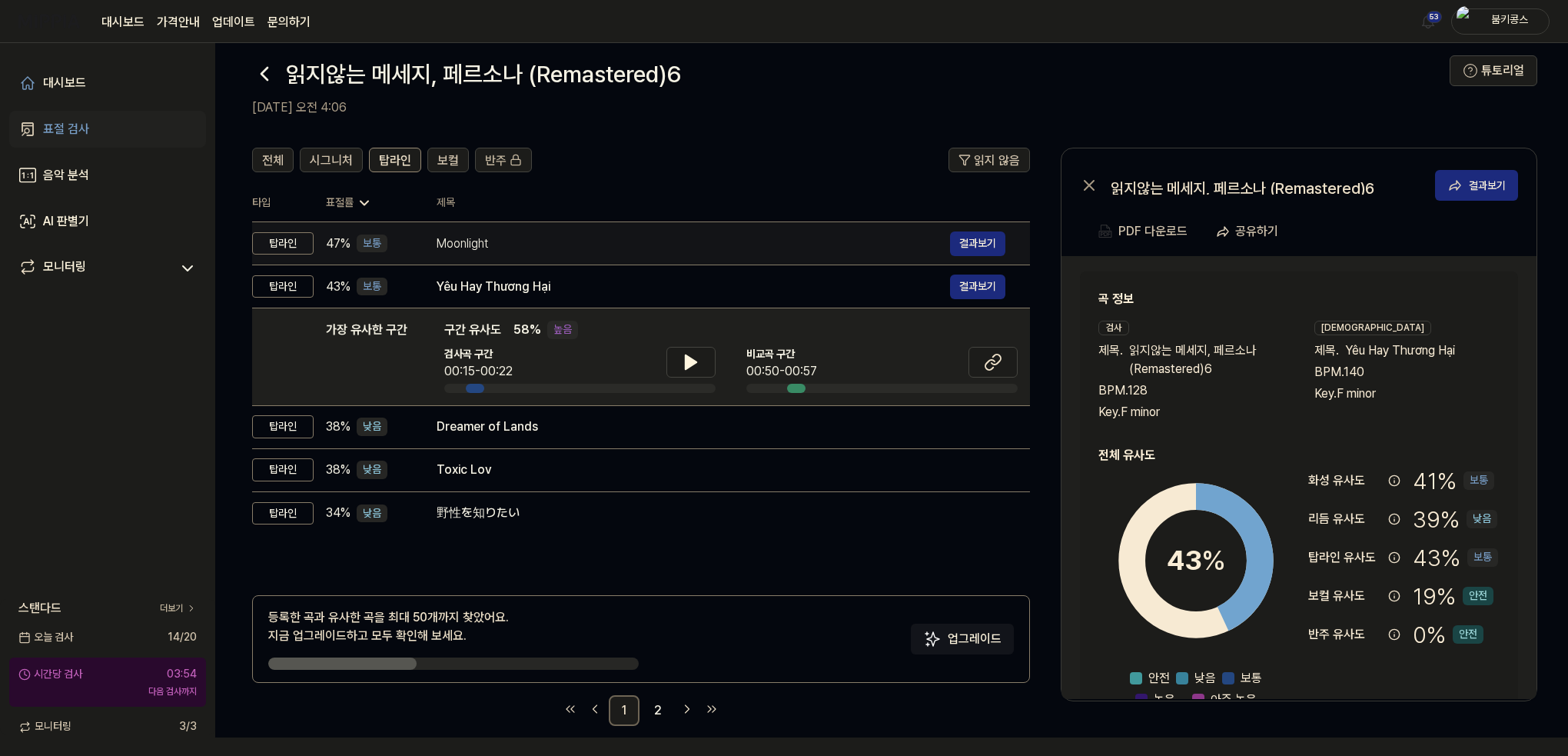
click at [482, 246] on div "Moonlight" at bounding box center [693, 243] width 513 height 19
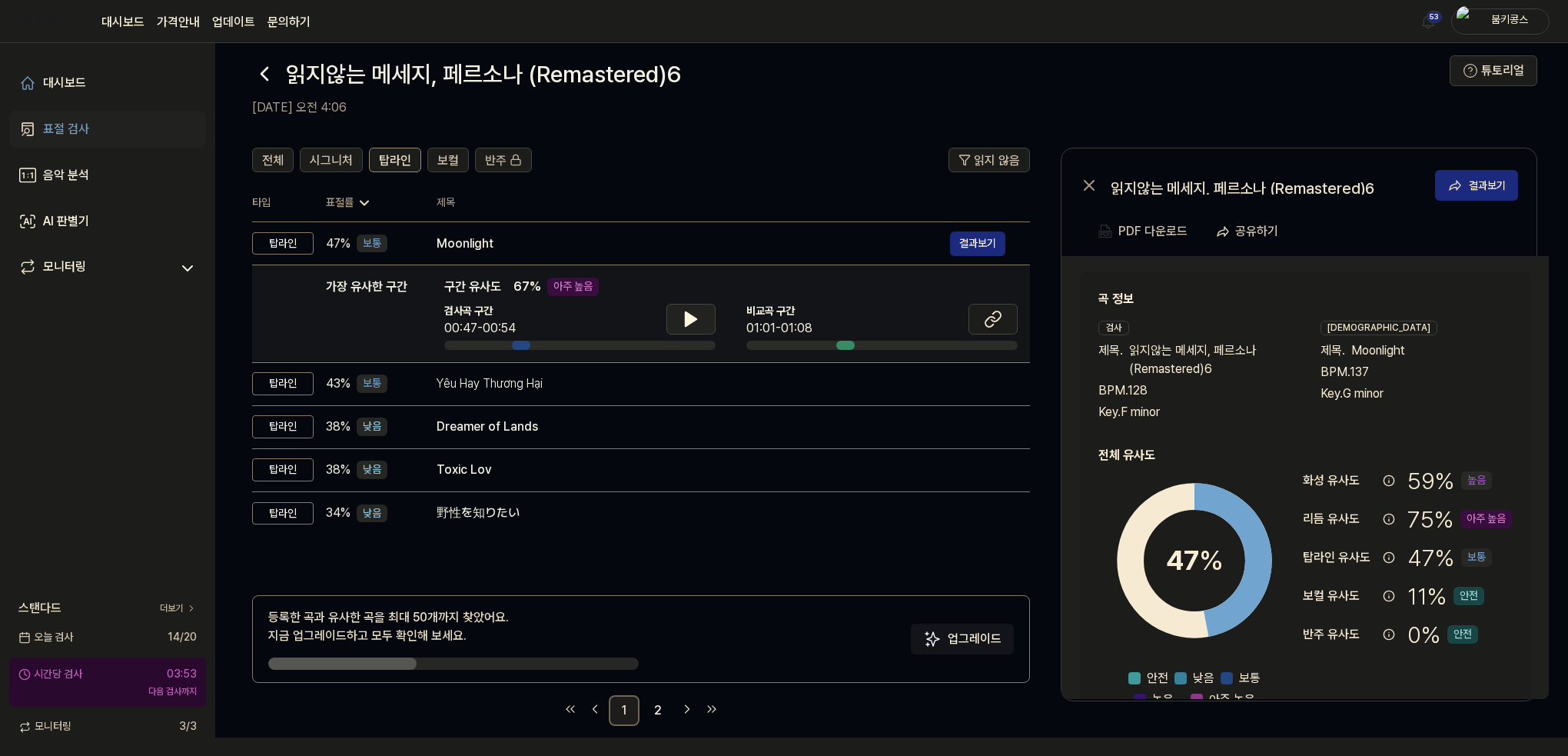
click at [706, 319] on button at bounding box center [690, 319] width 49 height 31
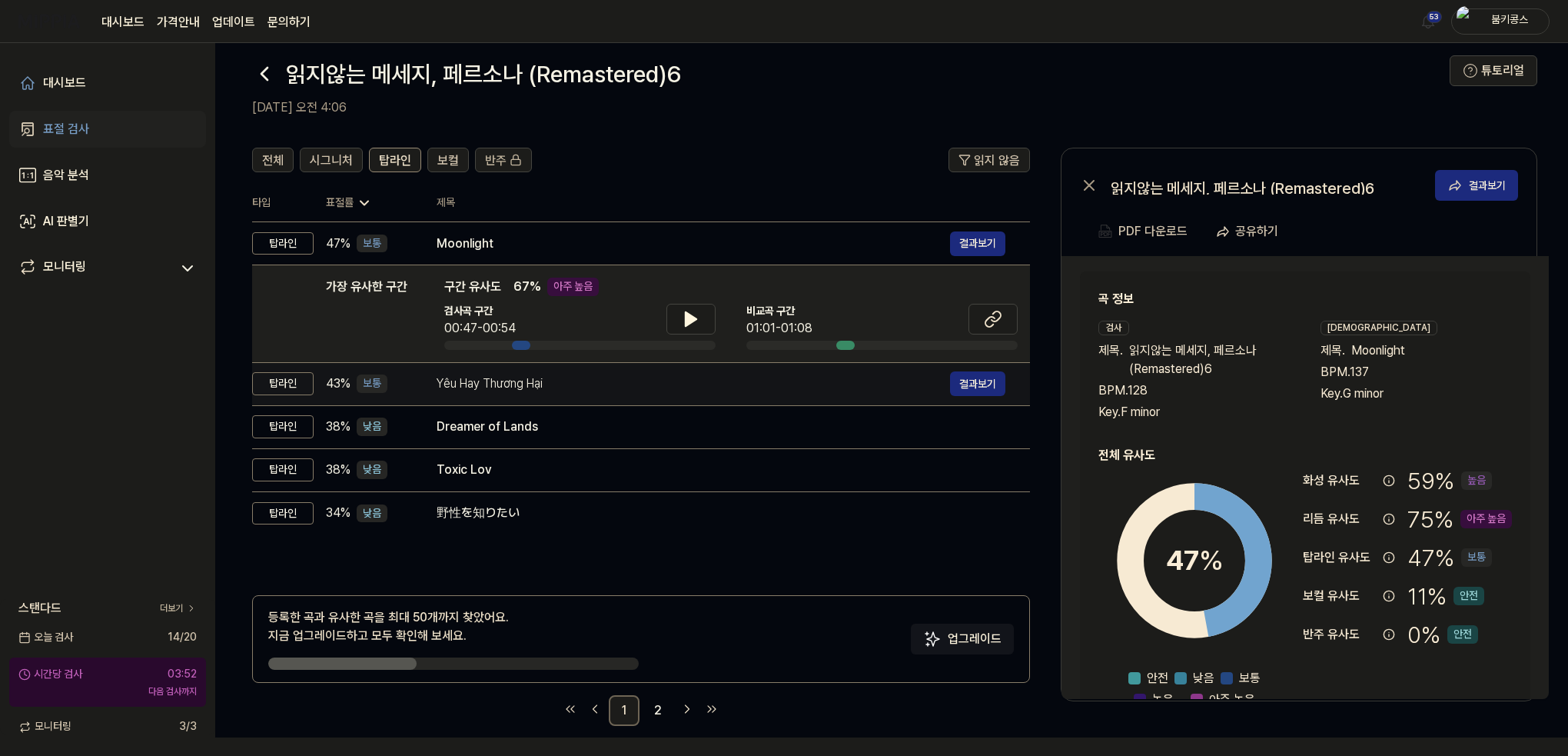
click at [612, 378] on div "Yêu Hay Thương Hại" at bounding box center [693, 383] width 513 height 19
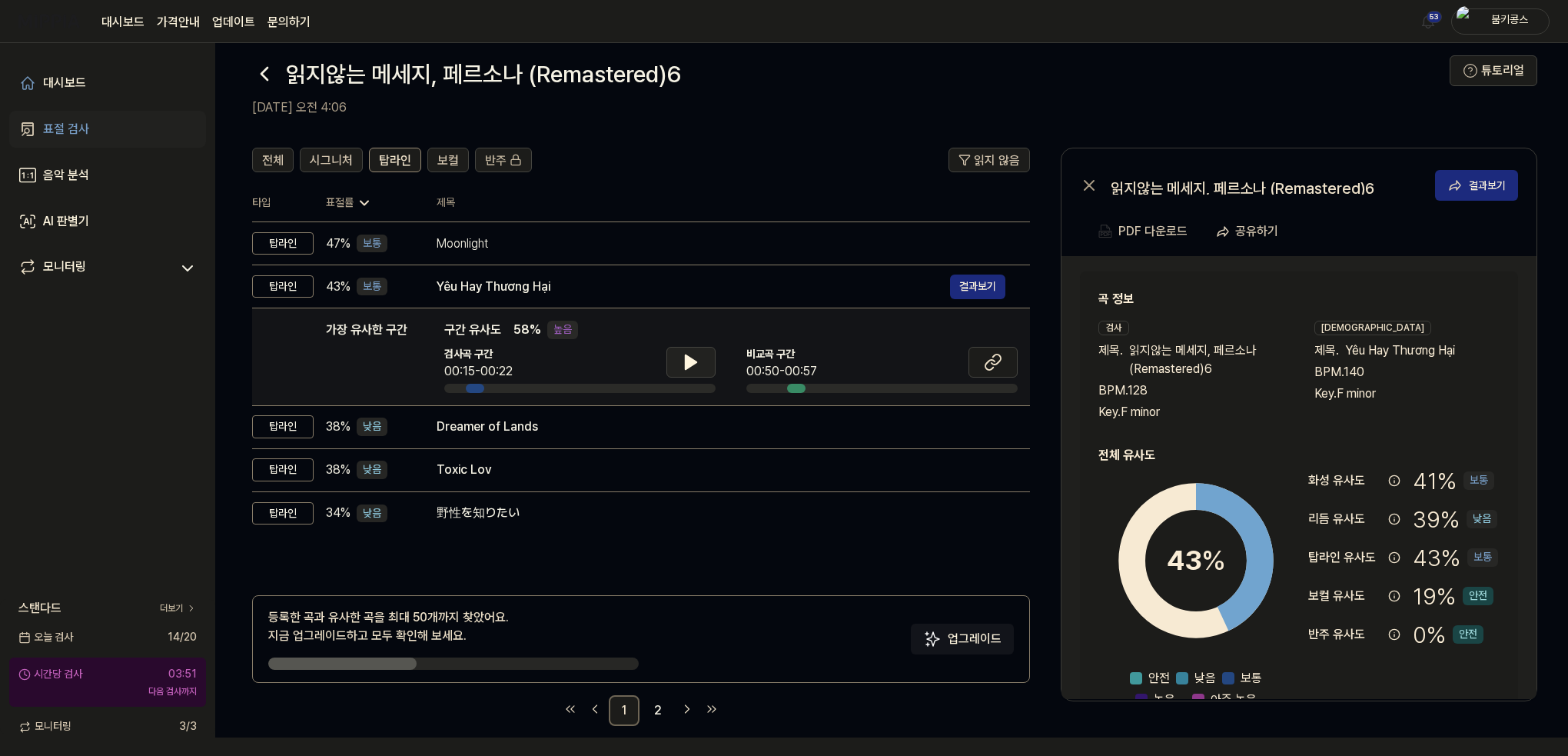
click at [689, 364] on icon at bounding box center [691, 362] width 11 height 14
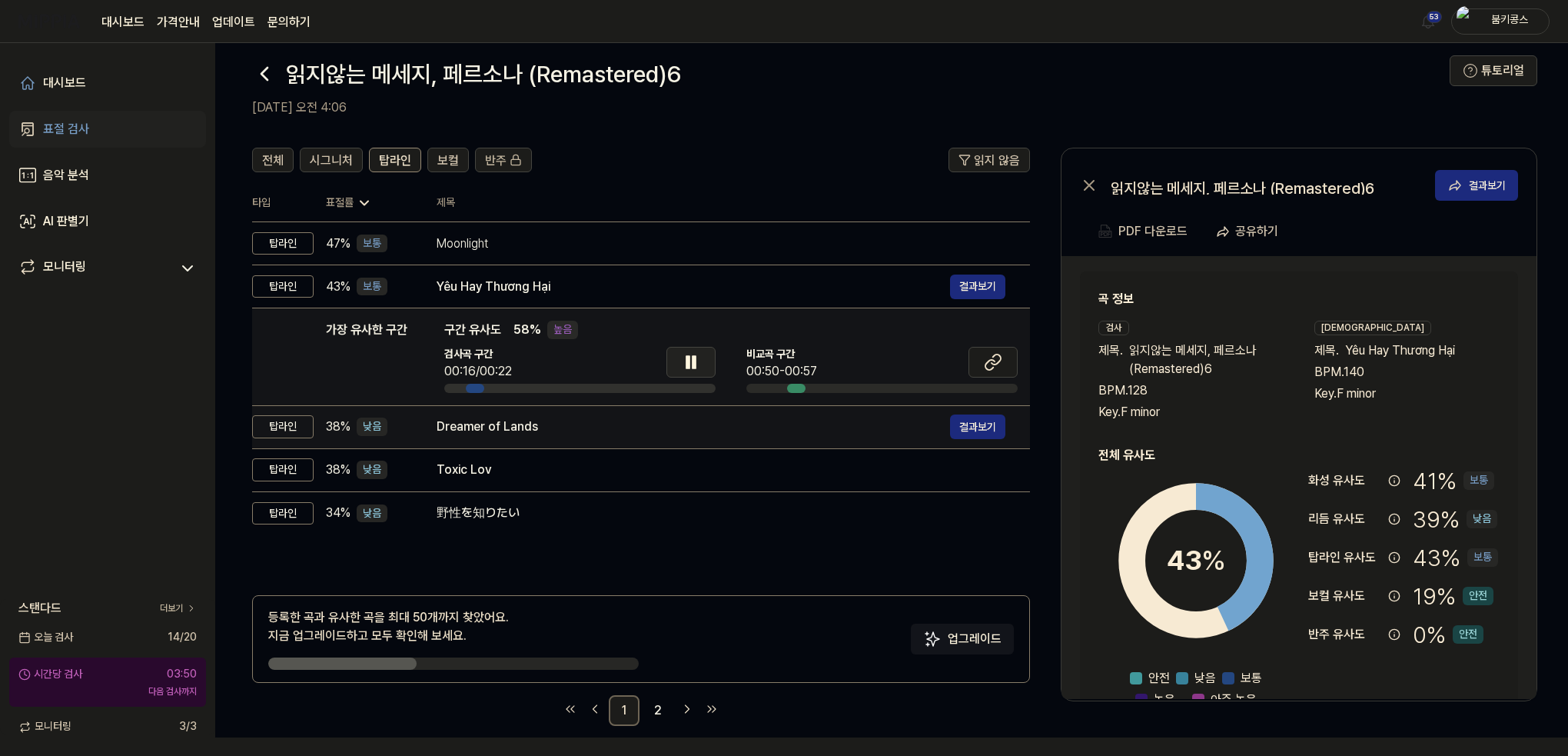
click at [612, 429] on div "Dreamer of Lands" at bounding box center [693, 427] width 513 height 19
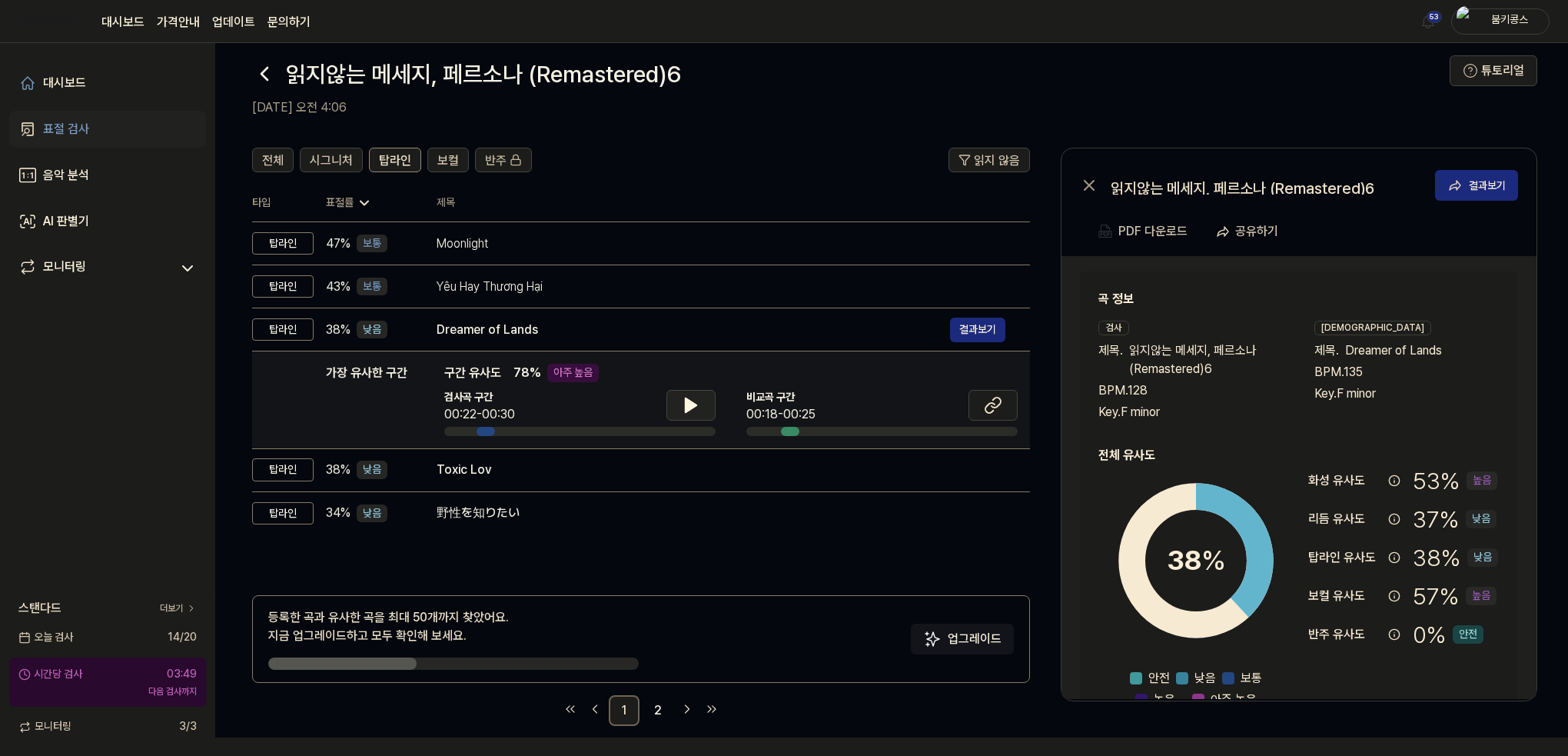
click at [682, 404] on icon at bounding box center [691, 405] width 19 height 19
click at [683, 405] on icon at bounding box center [691, 405] width 19 height 19
click at [266, 60] on div at bounding box center [264, 74] width 25 height 37
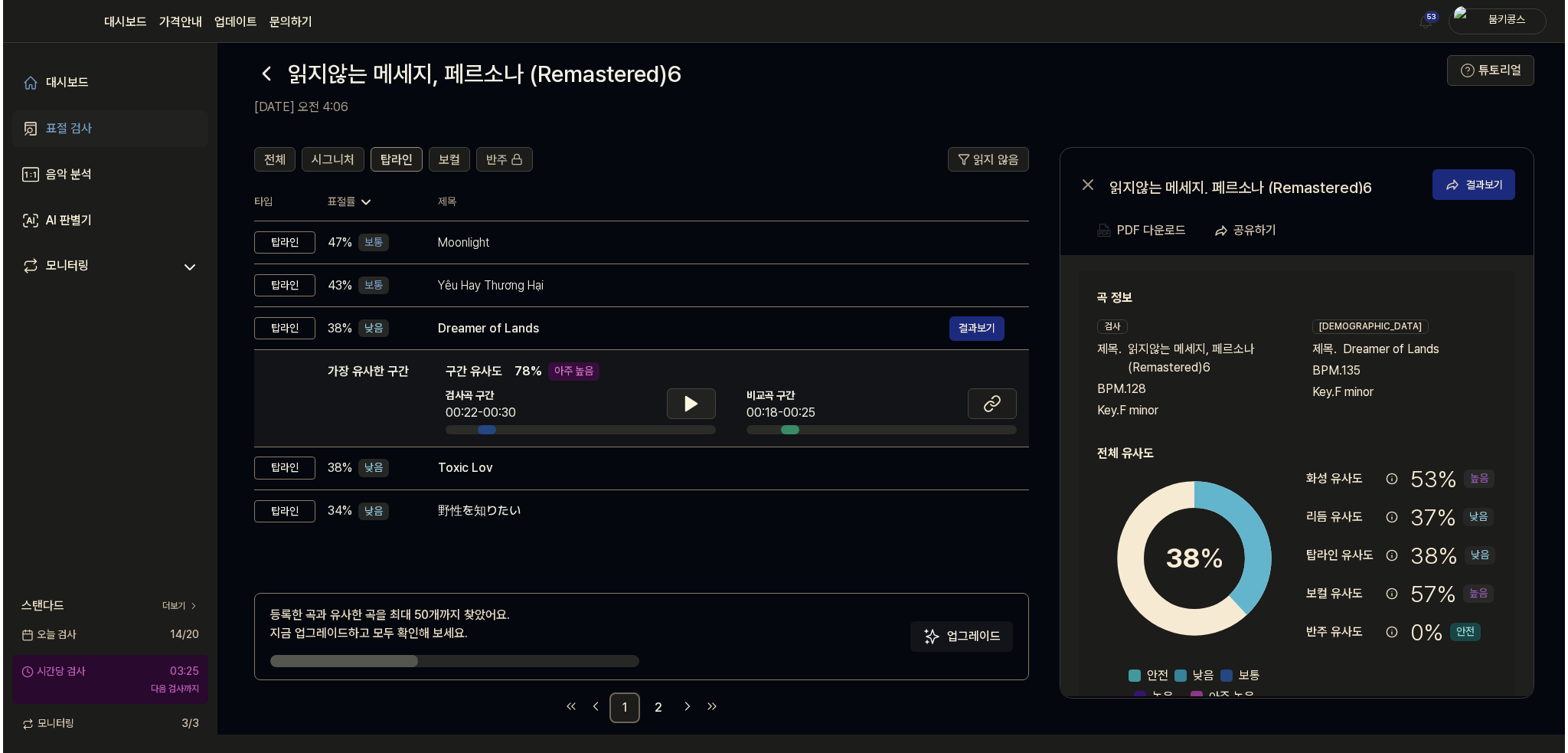
scroll to position [0, 0]
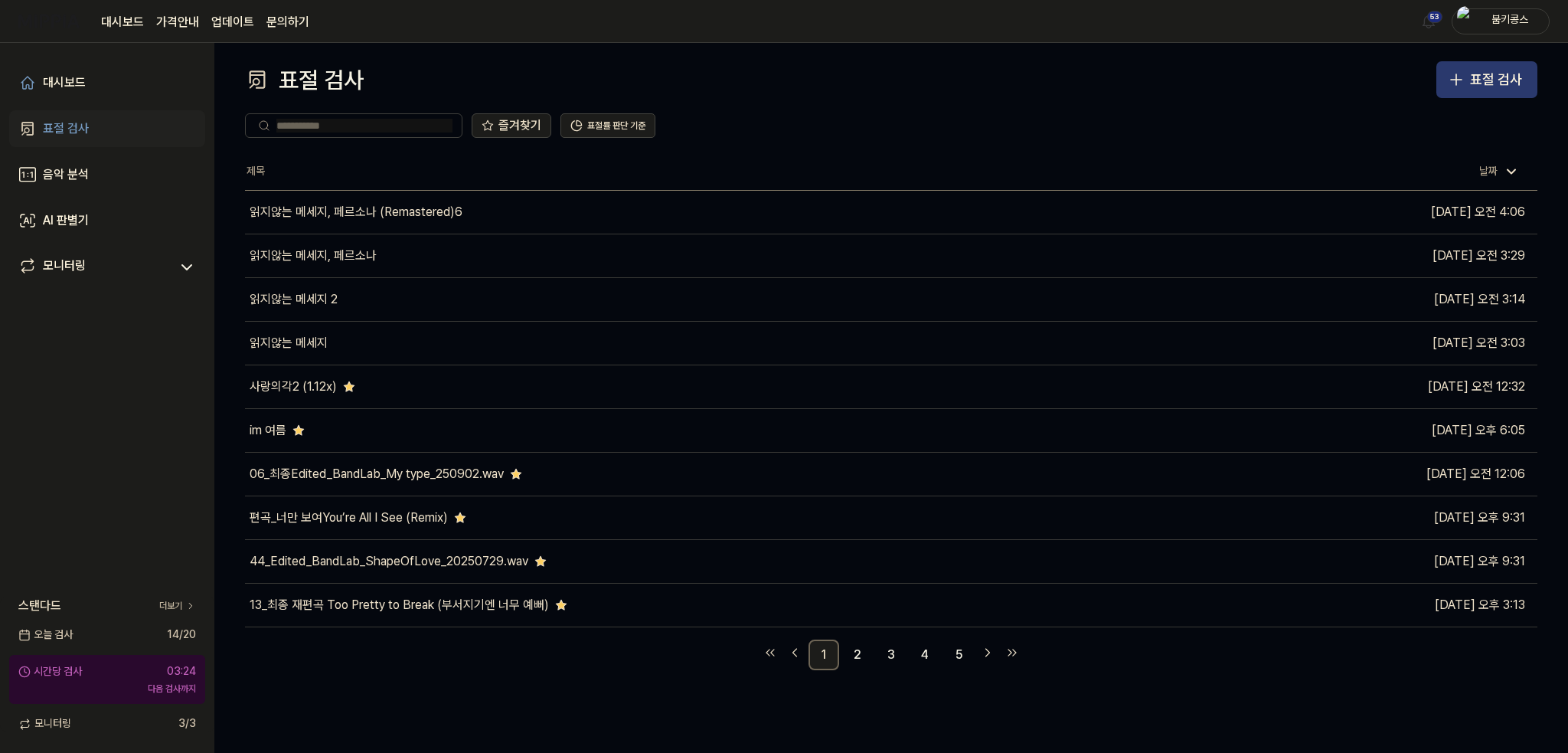
click at [1491, 79] on div "표절 검사" at bounding box center [1496, 79] width 52 height 22
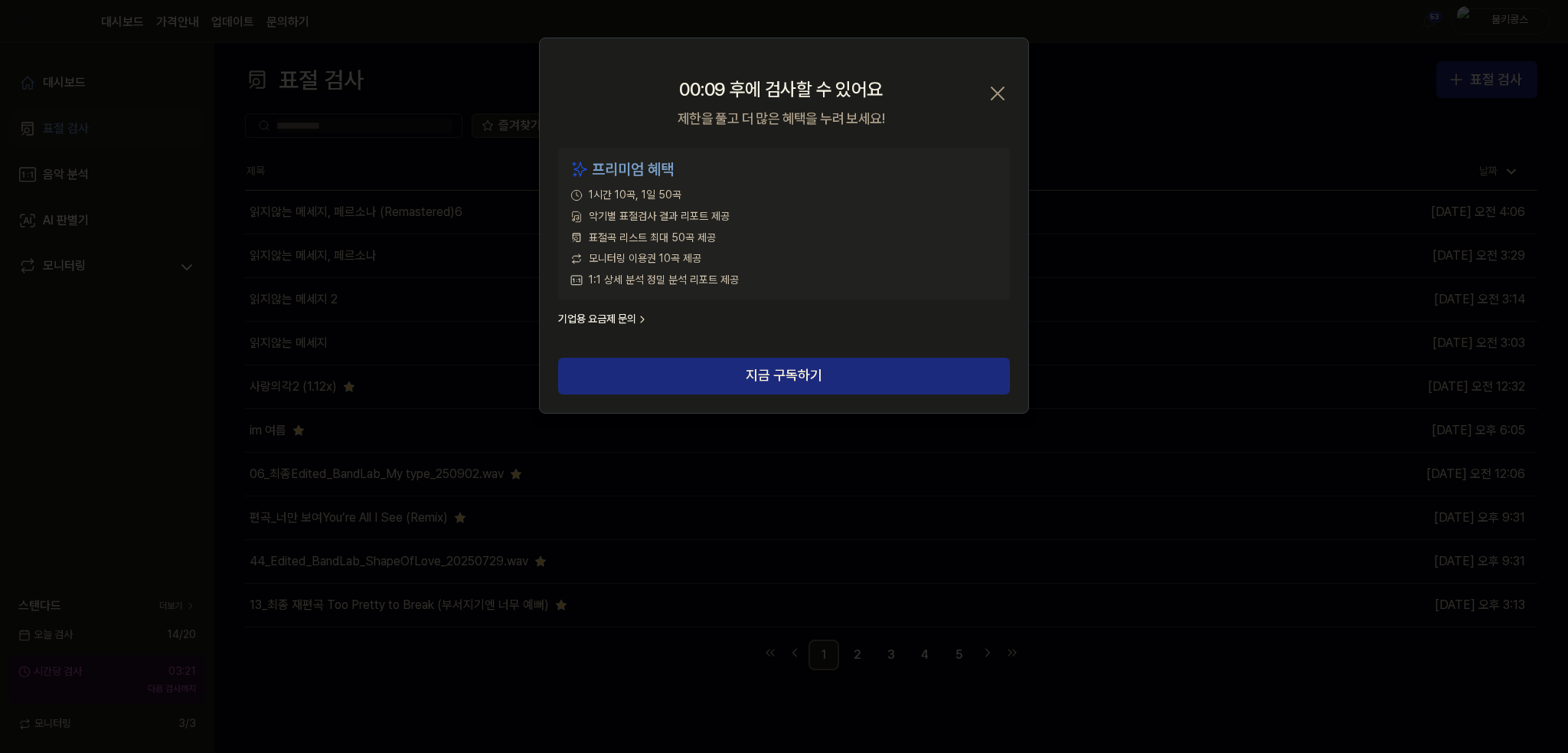
click at [993, 84] on icon "button" at bounding box center [997, 93] width 25 height 25
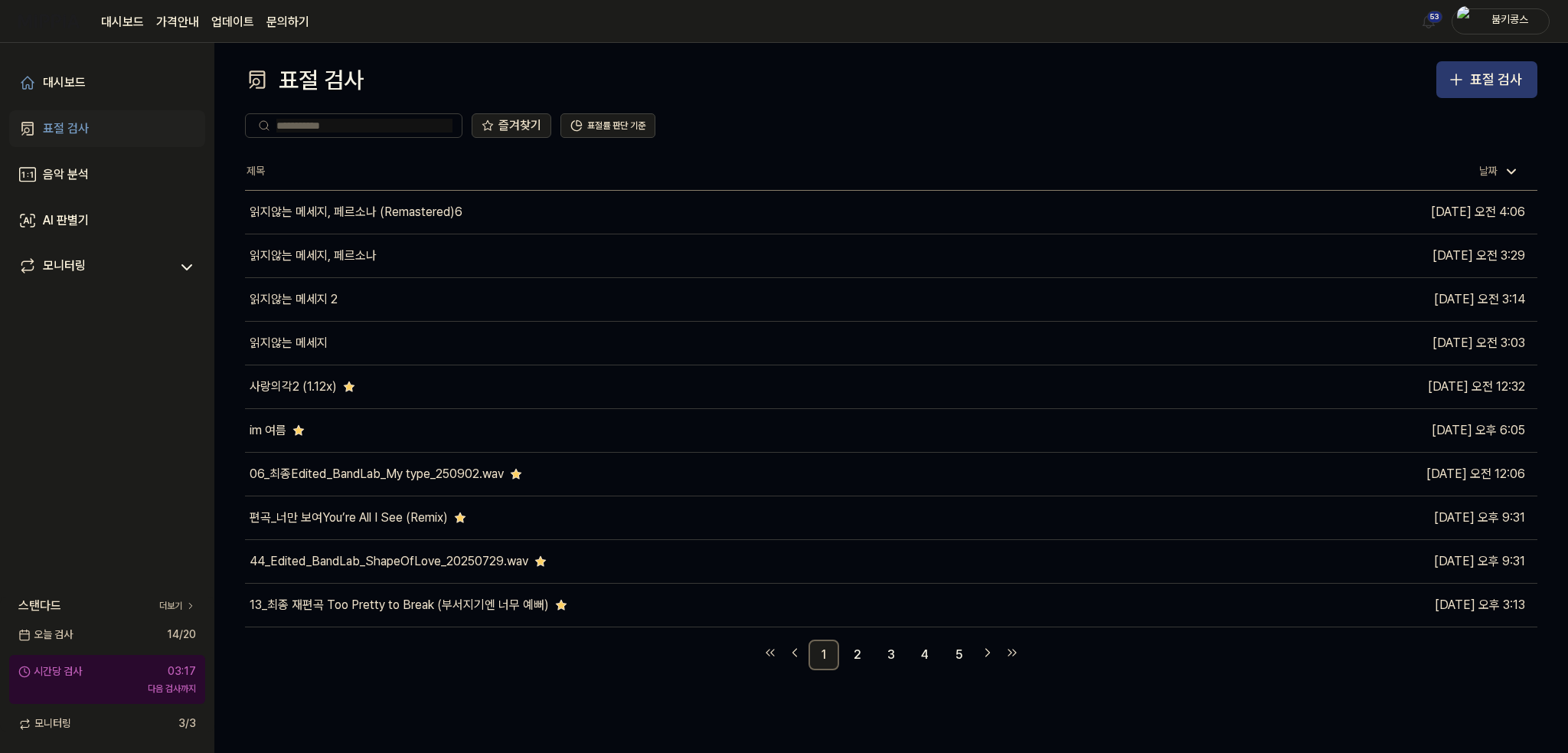
click at [1452, 80] on icon "button" at bounding box center [1456, 79] width 19 height 19
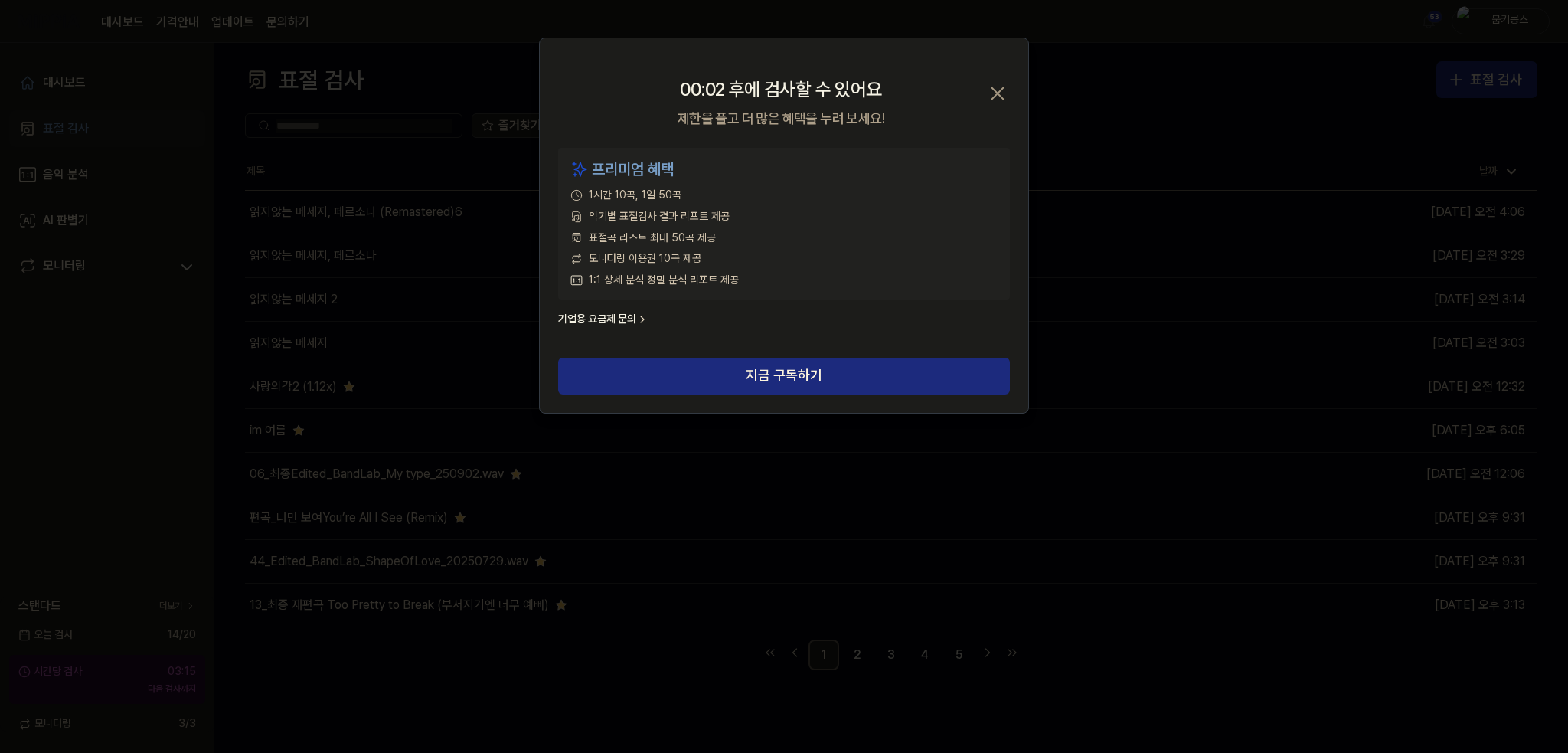
click at [999, 87] on icon "button" at bounding box center [997, 93] width 25 height 25
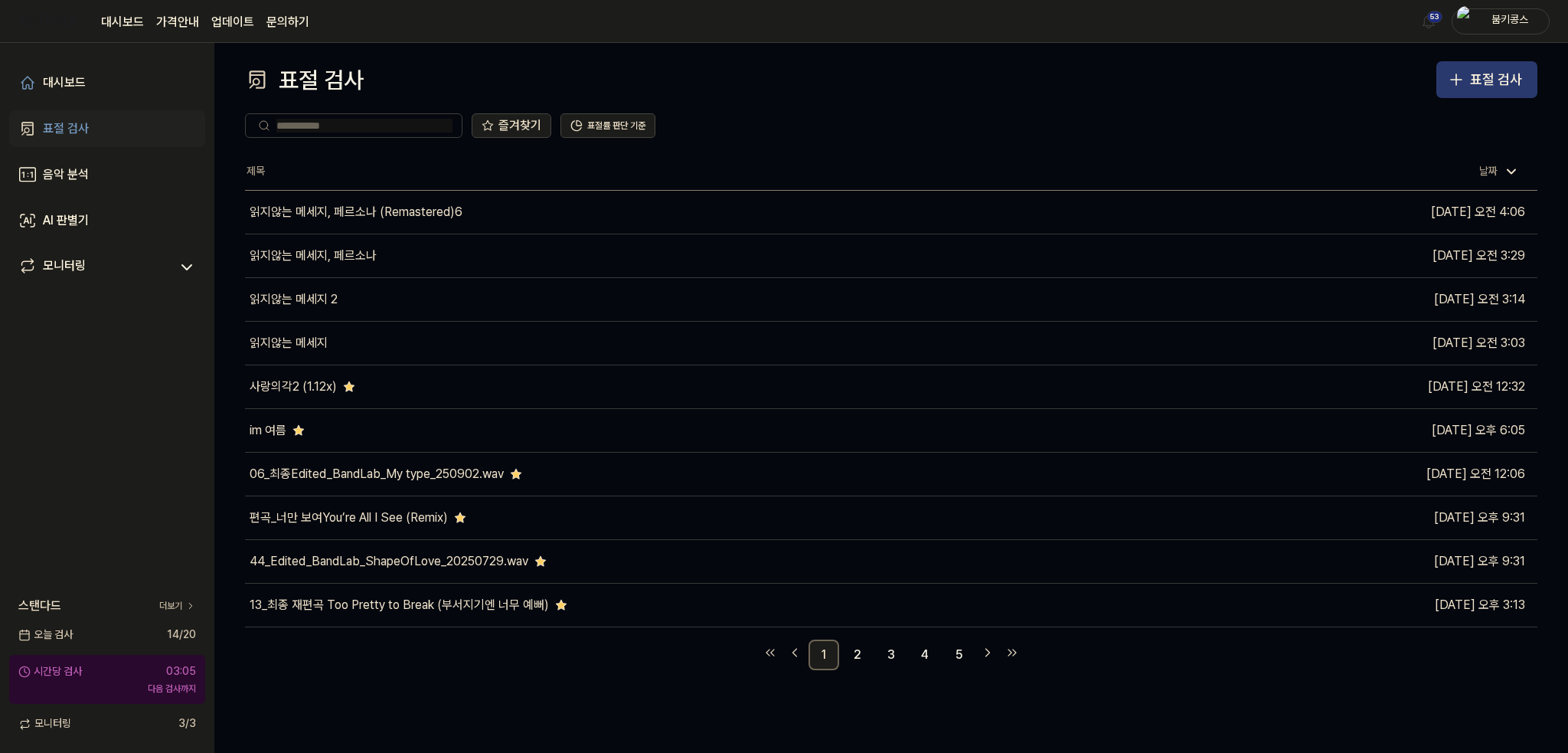
click at [1492, 83] on div "표절 검사" at bounding box center [1496, 79] width 52 height 22
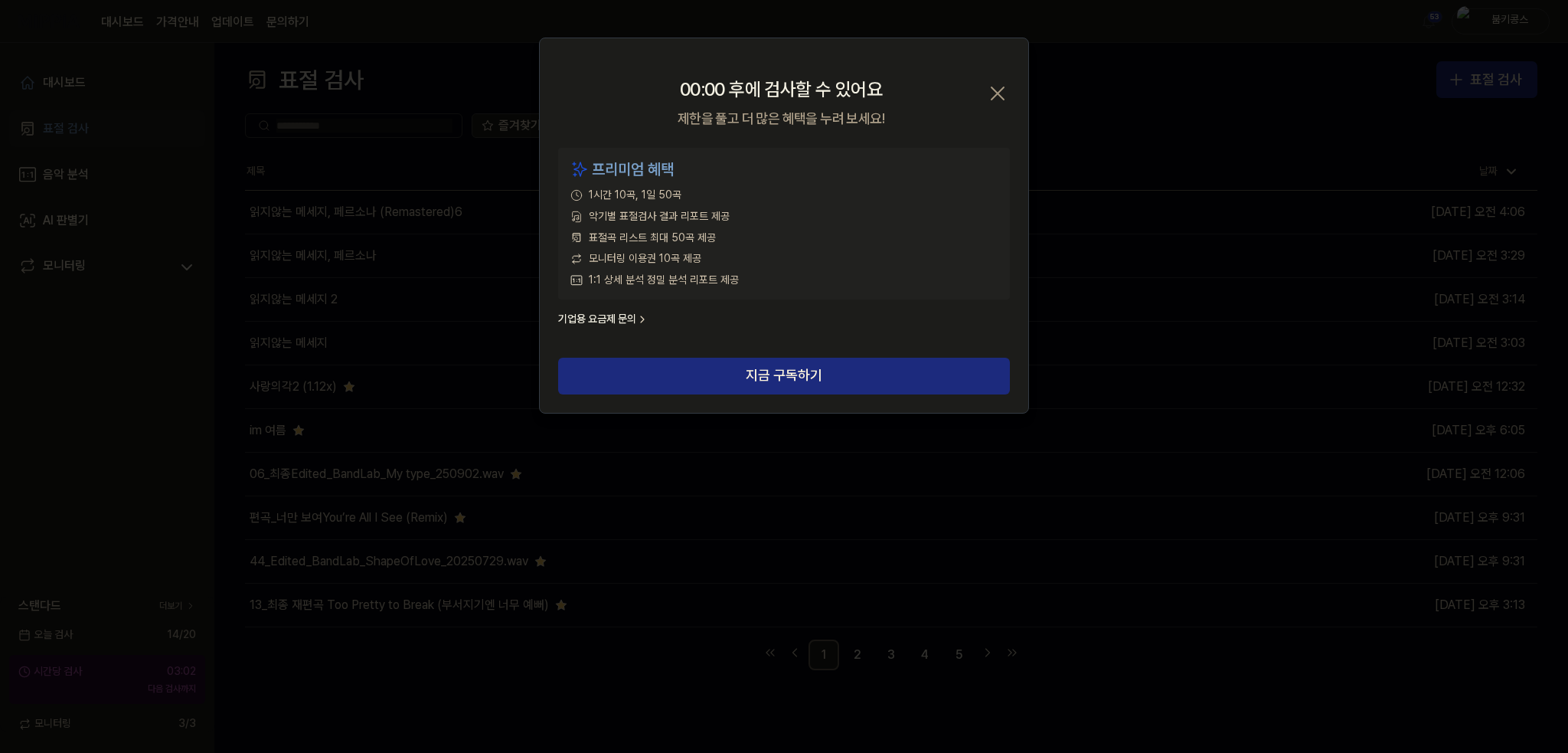
click at [998, 94] on icon "button" at bounding box center [997, 93] width 25 height 25
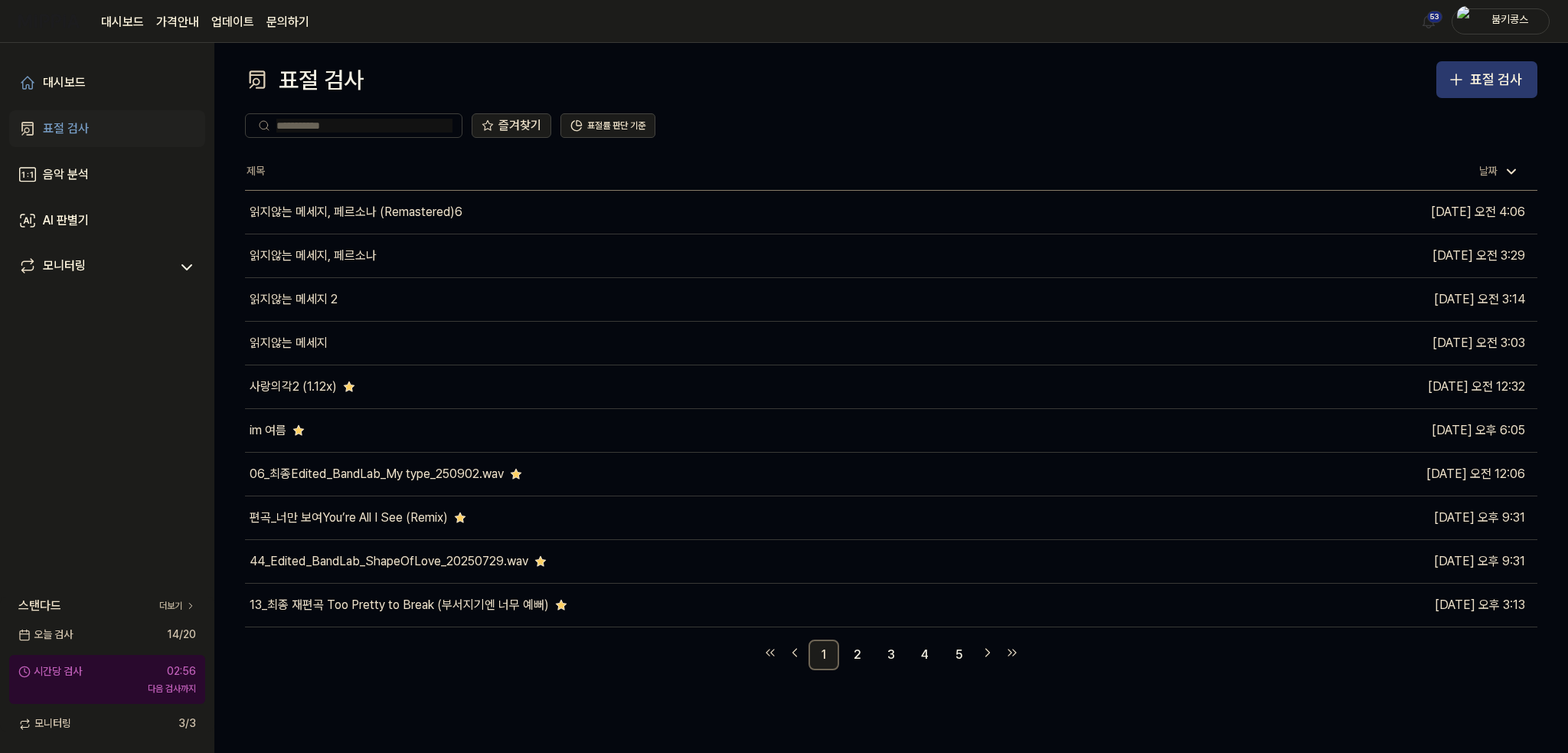
click at [1445, 85] on button "표절 검사" at bounding box center [1487, 79] width 101 height 37
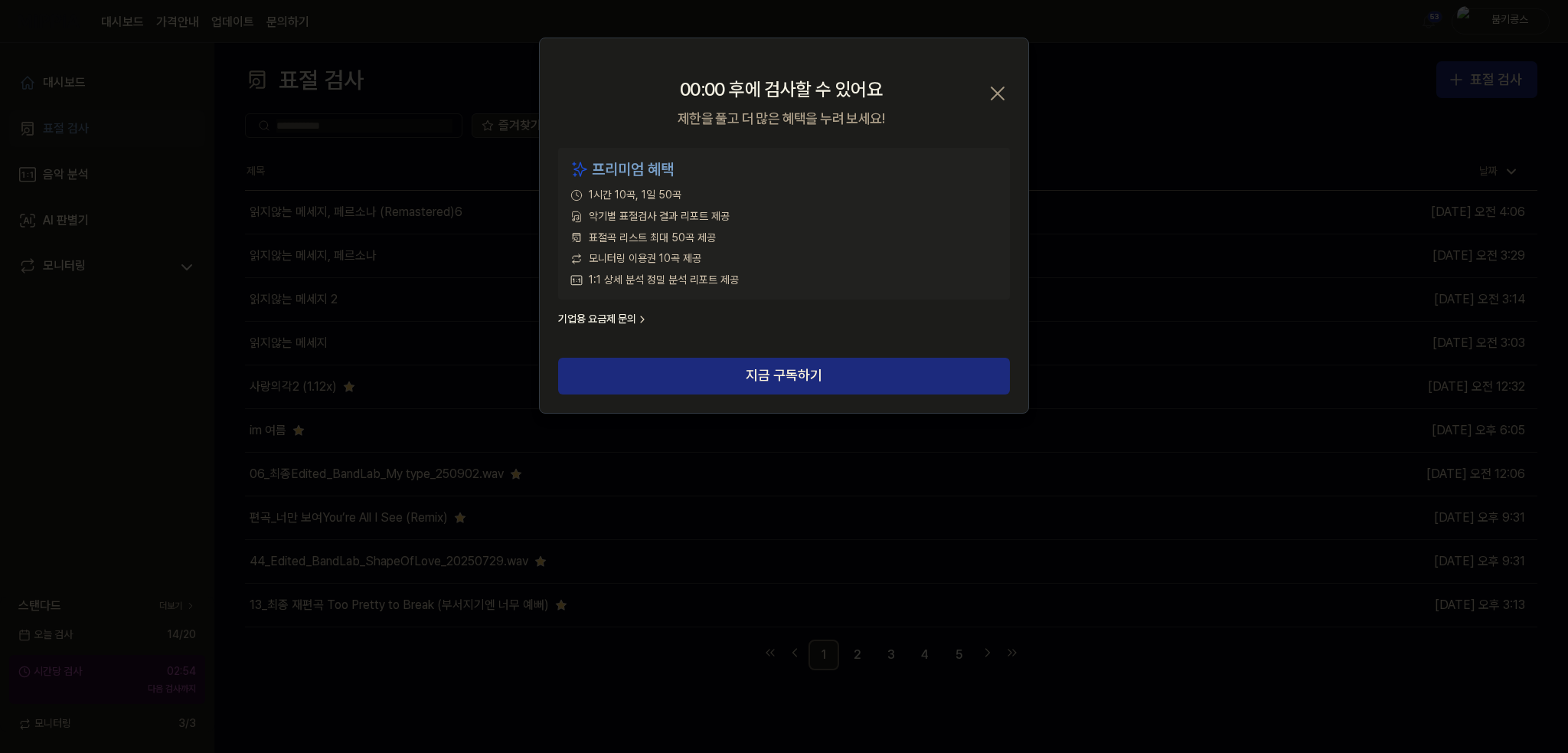
click at [989, 96] on icon "button" at bounding box center [997, 93] width 25 height 25
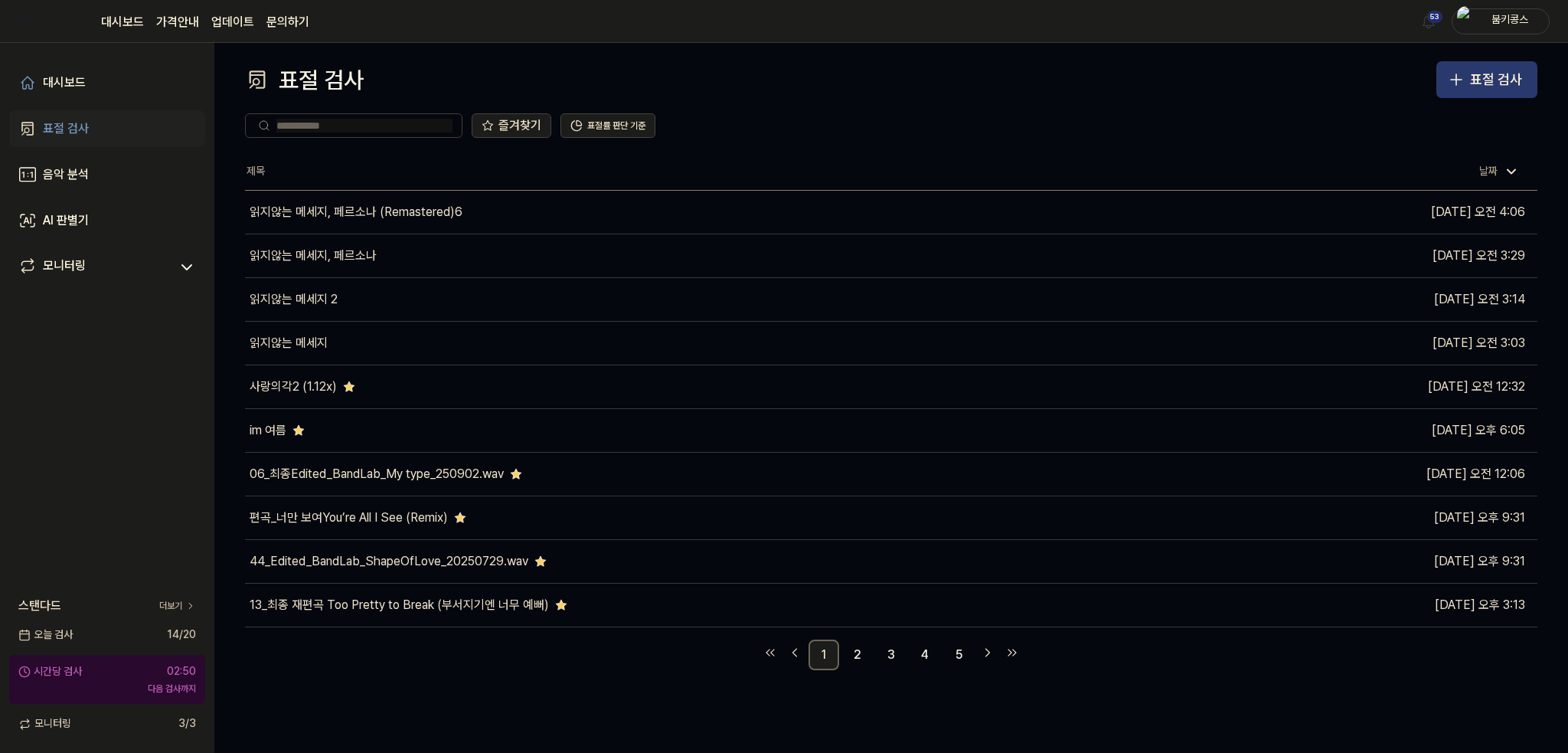
click at [1470, 88] on div "표절 검사" at bounding box center [1496, 79] width 52 height 22
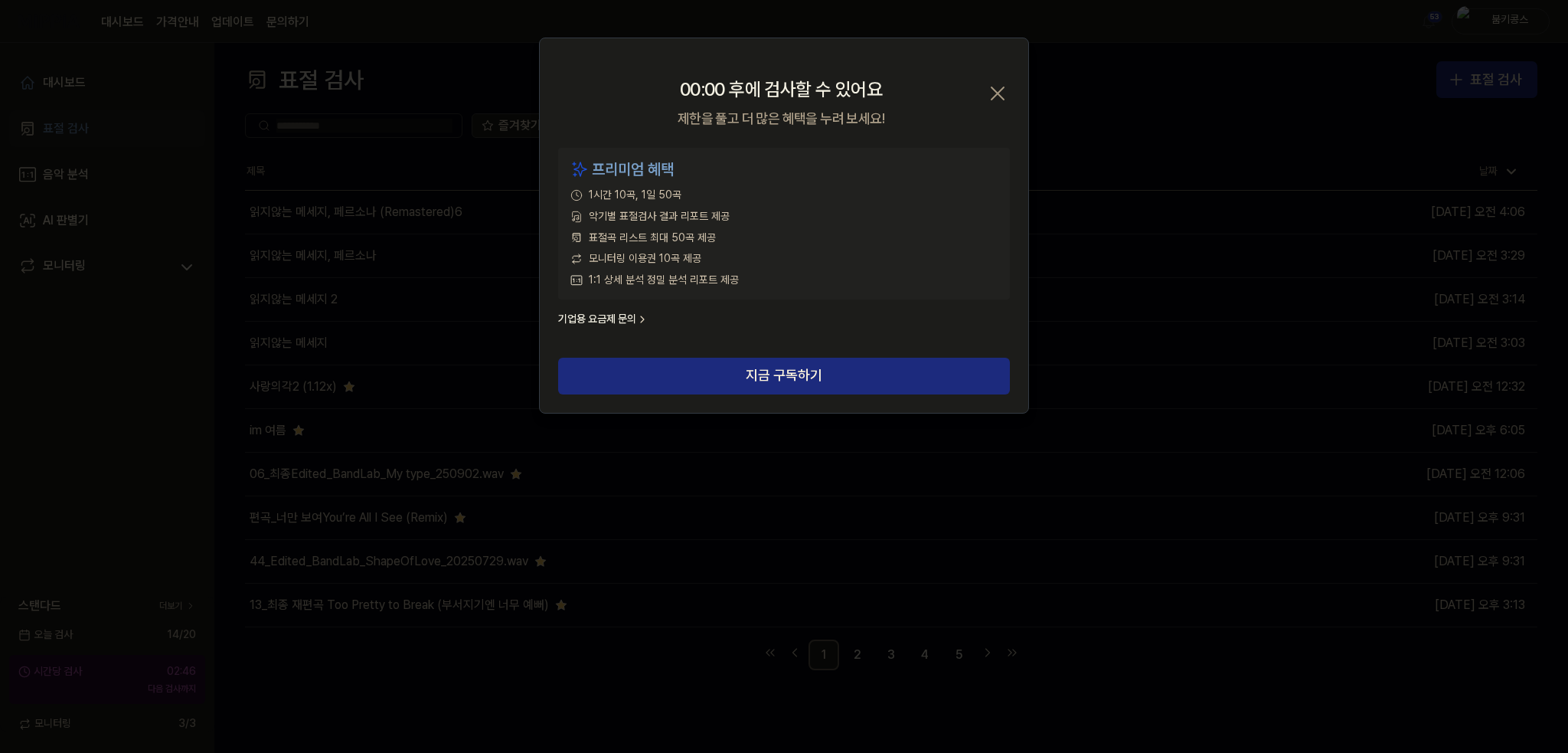
click at [1001, 85] on icon "button" at bounding box center [997, 93] width 25 height 25
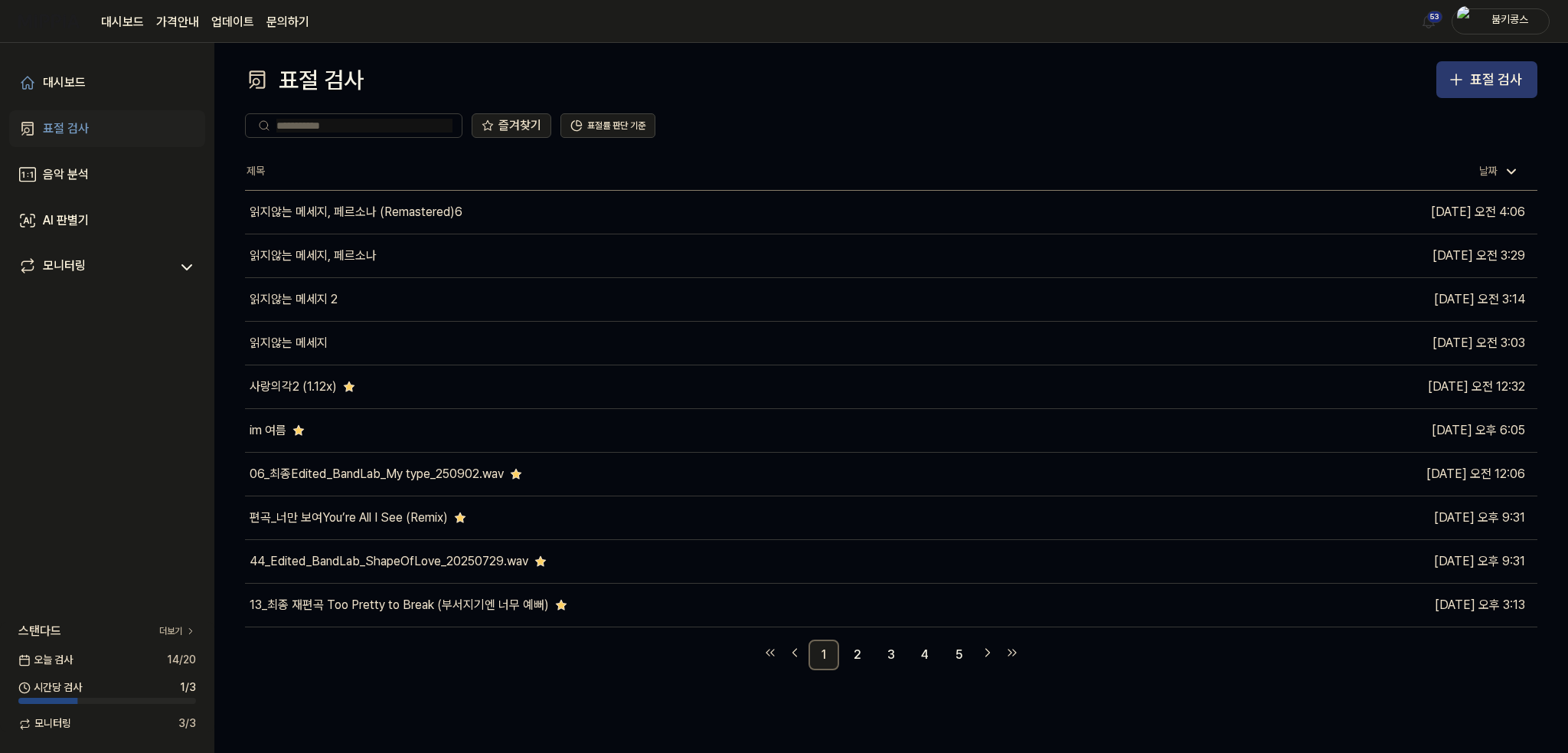
click at [1489, 78] on div "표절 검사" at bounding box center [1496, 79] width 52 height 22
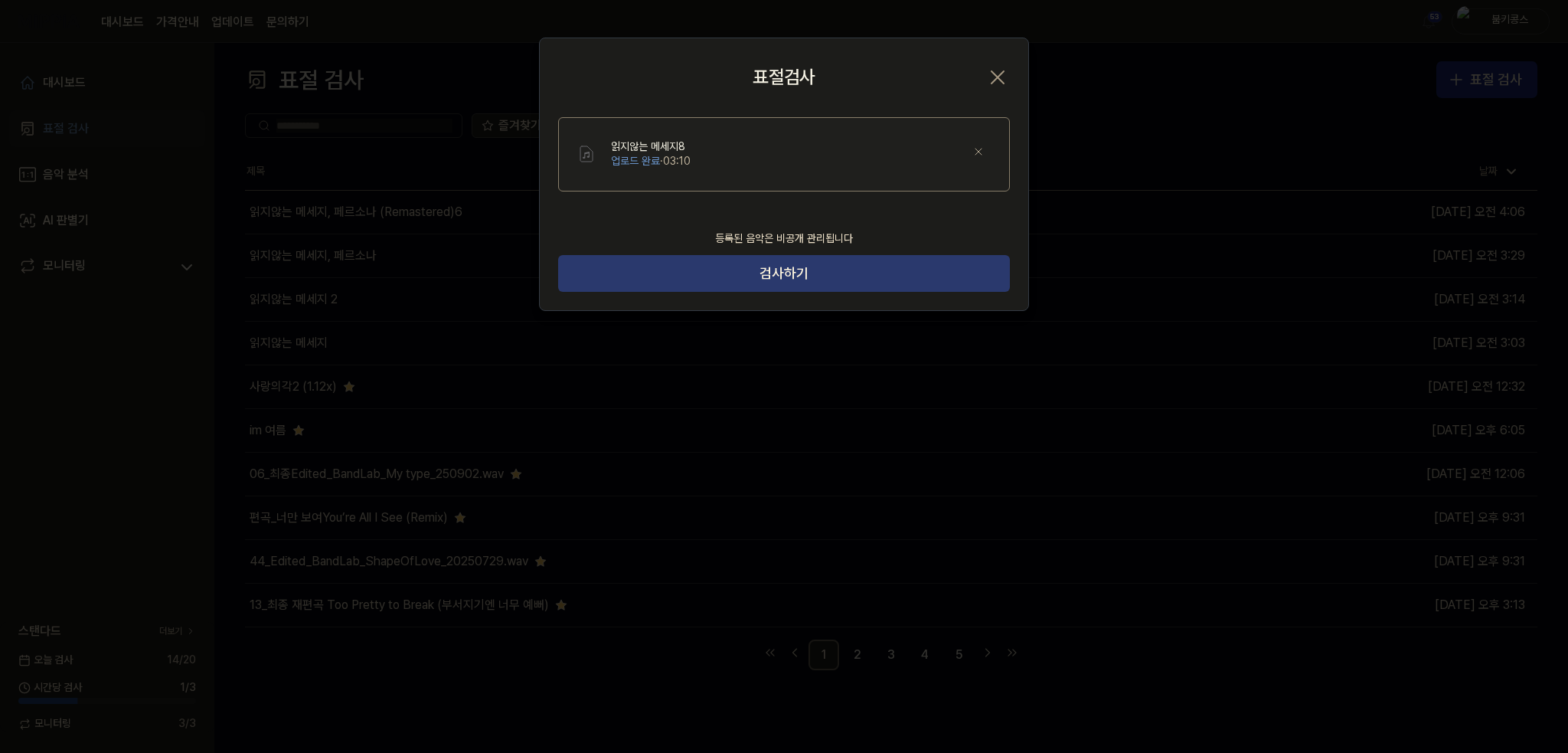
click at [704, 278] on button "검사하기" at bounding box center [784, 273] width 452 height 37
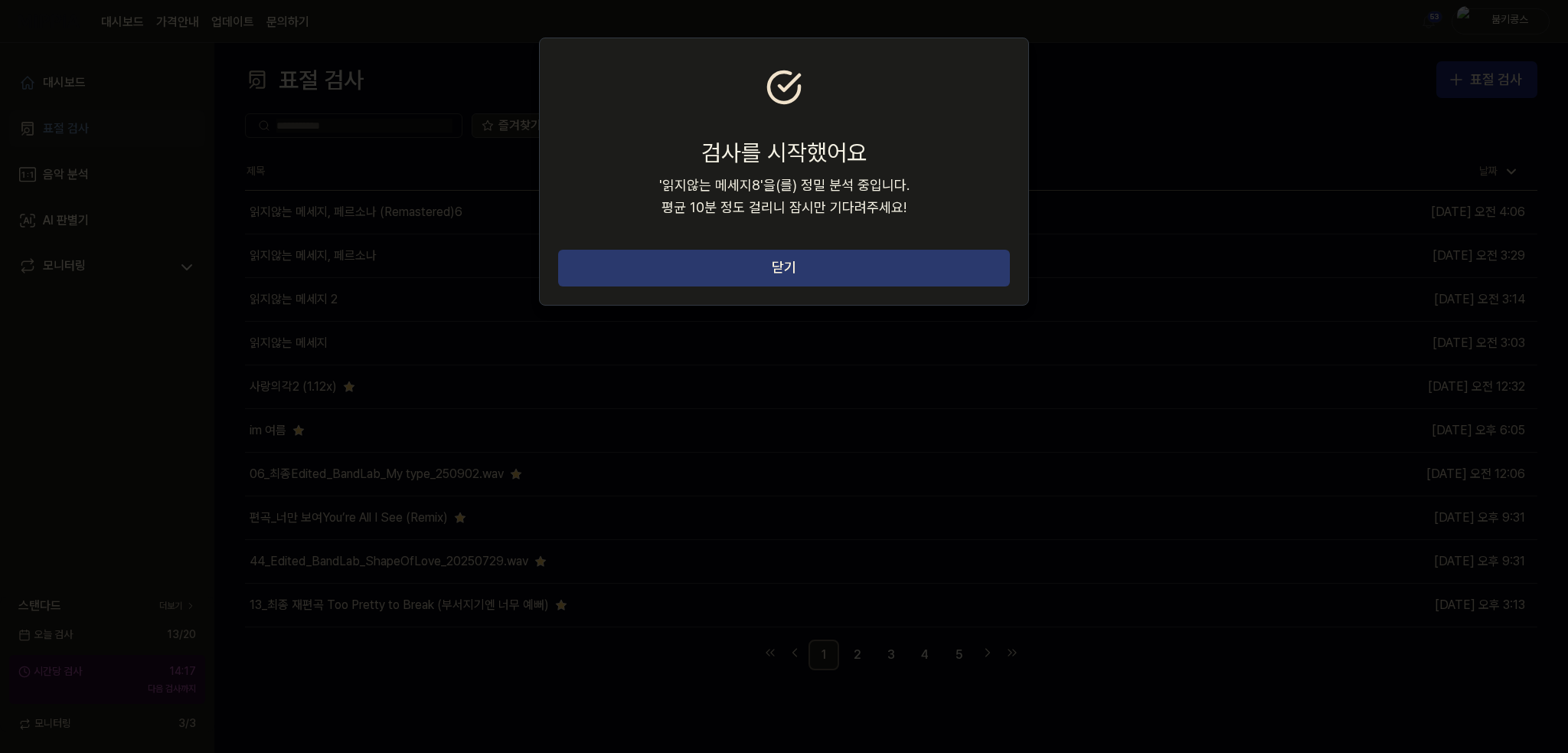
click at [771, 277] on button "닫기" at bounding box center [784, 267] width 452 height 37
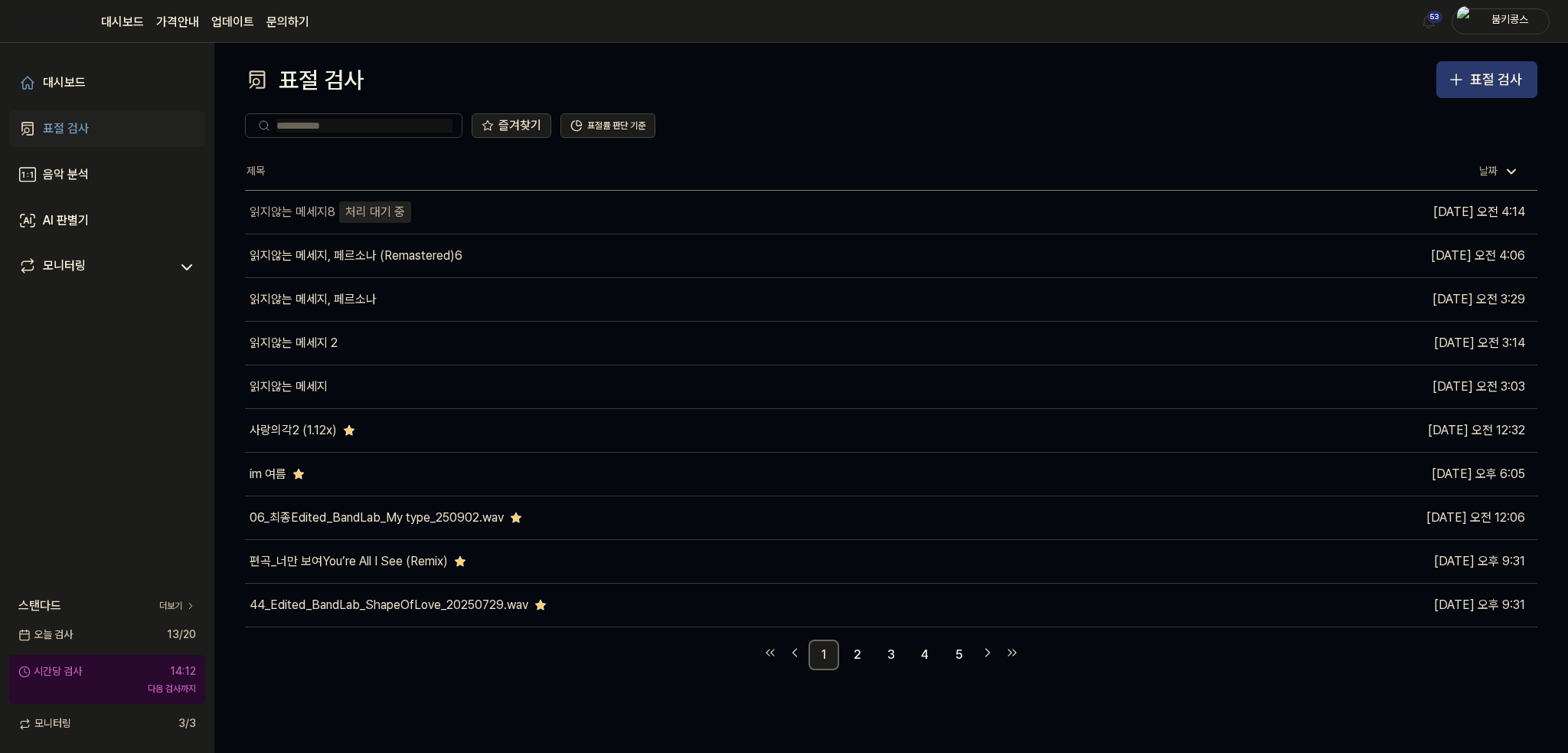
click at [1466, 94] on button "표절 검사" at bounding box center [1487, 79] width 101 height 37
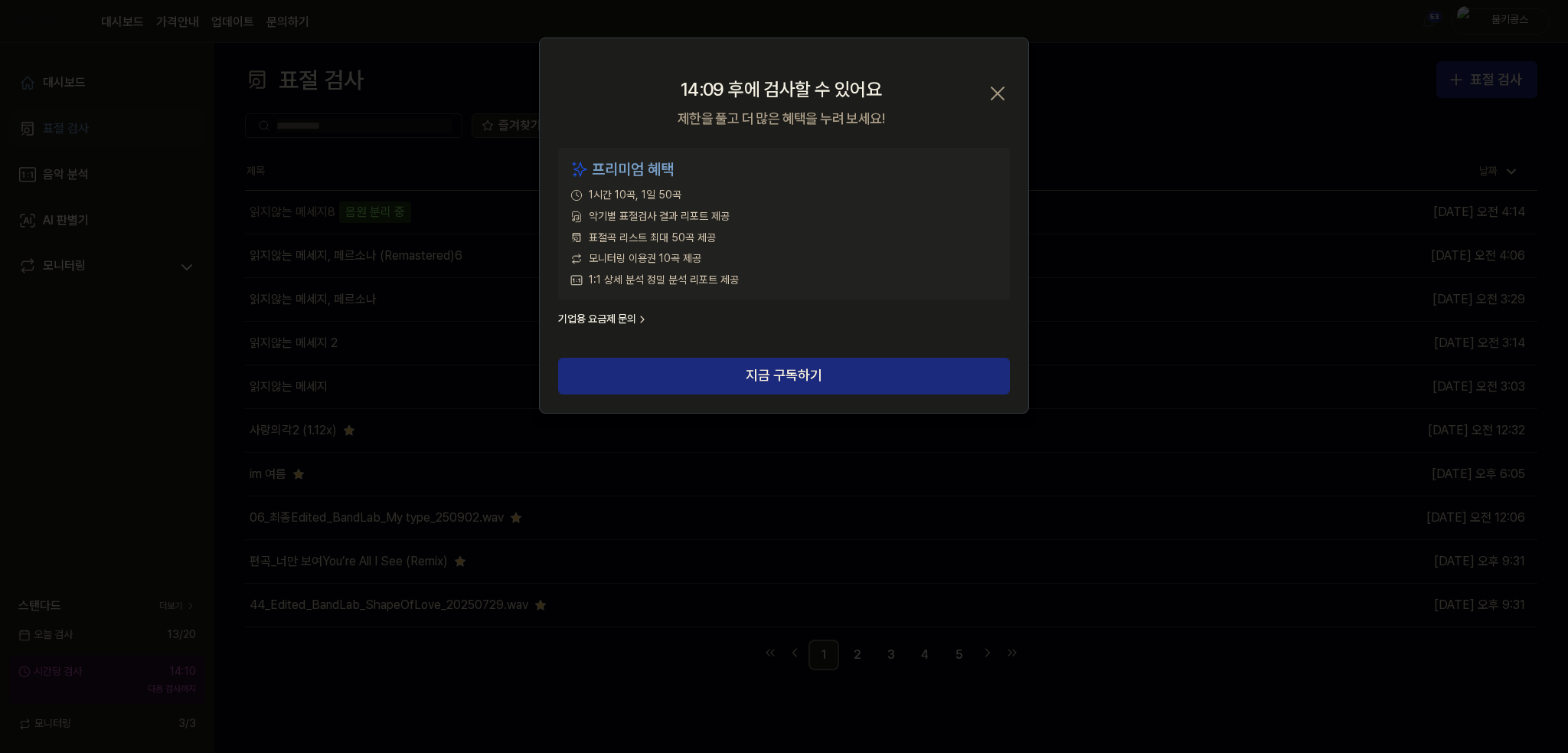
click at [997, 92] on icon "button" at bounding box center [997, 93] width 12 height 12
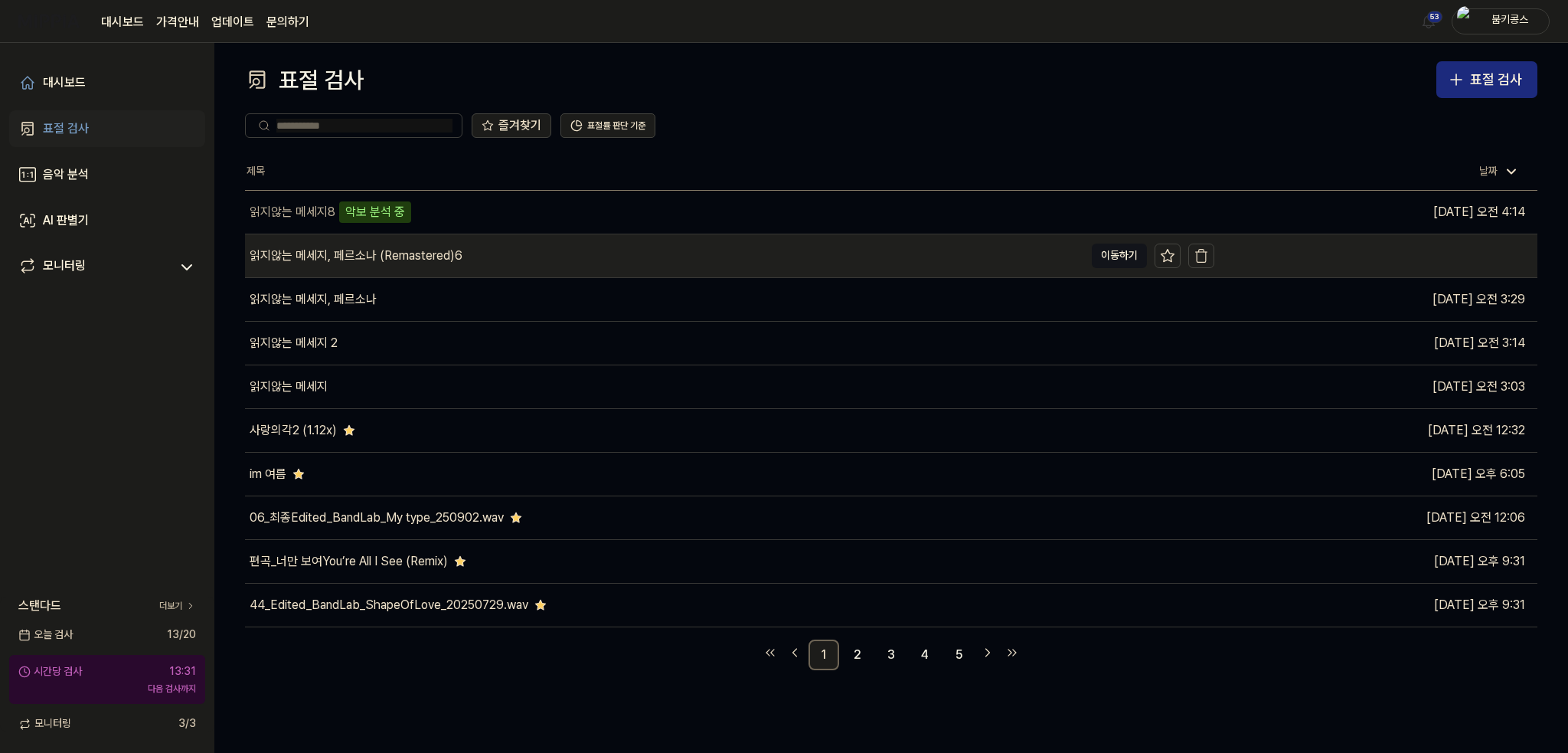
click at [1051, 255] on div "읽지않는 메세지, 페르소나 (Remastered)6" at bounding box center [664, 255] width 839 height 43
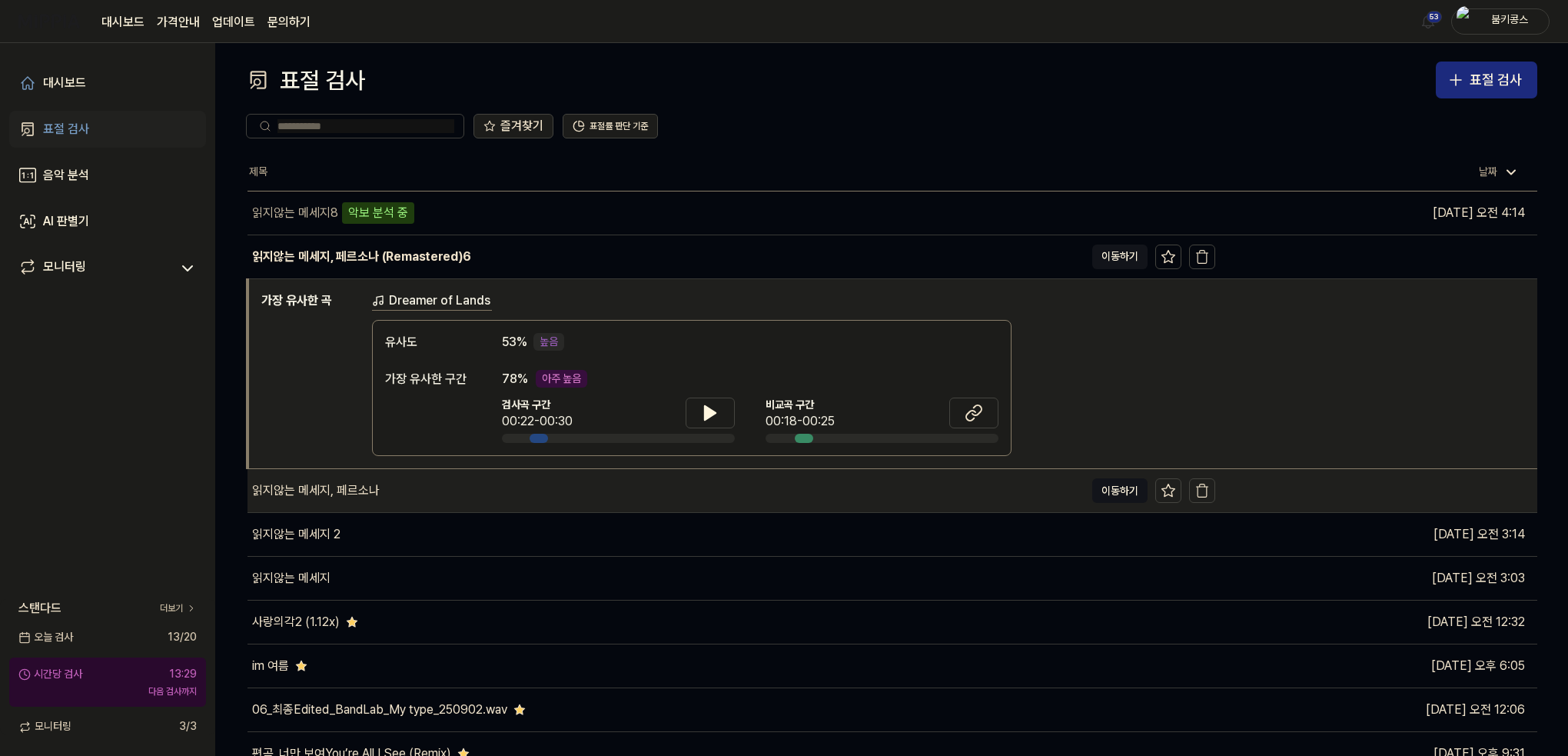
click at [683, 484] on div "읽지않는 메세지, 페르소나" at bounding box center [666, 490] width 837 height 43
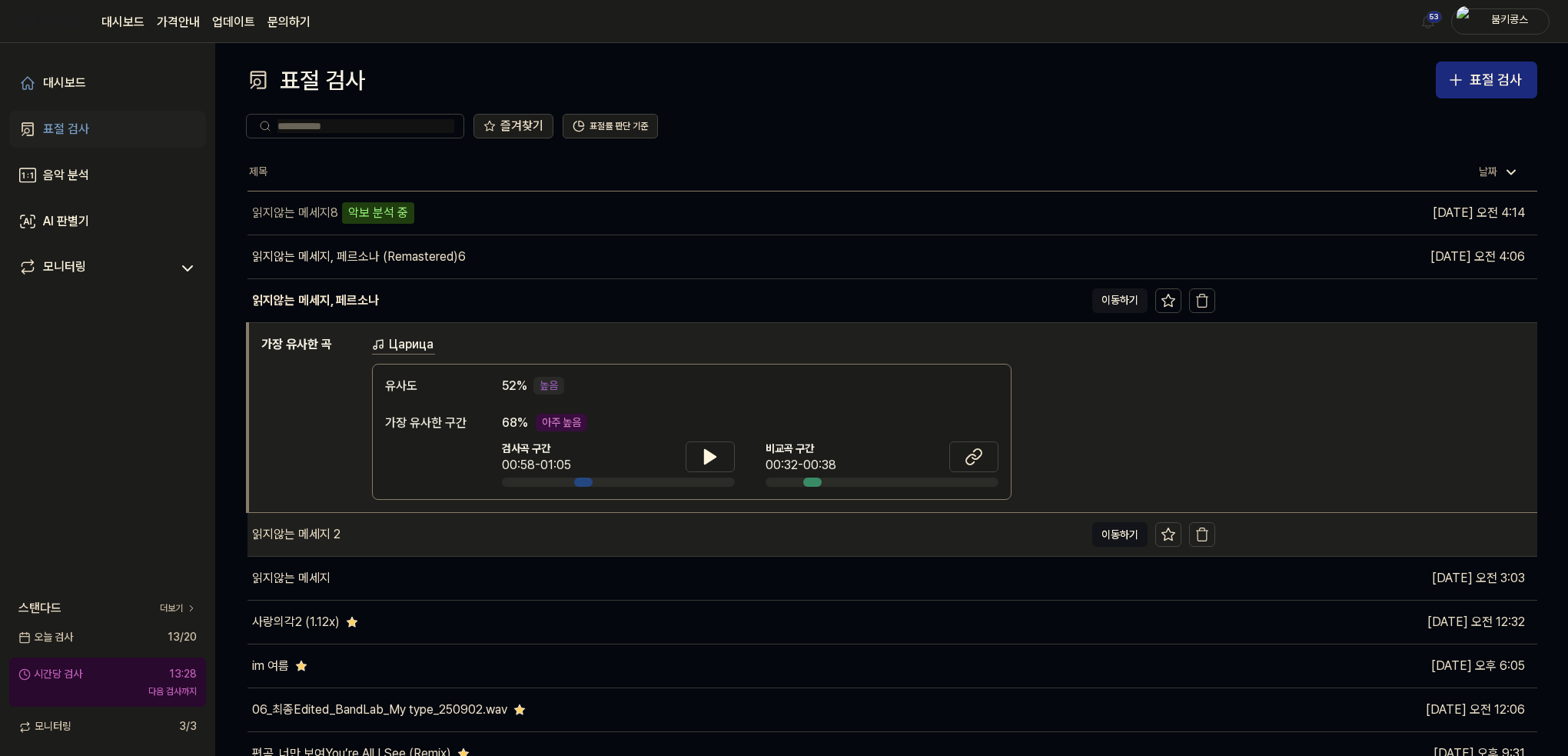
click at [664, 536] on div "읽지않는 메세지 2" at bounding box center [666, 534] width 837 height 43
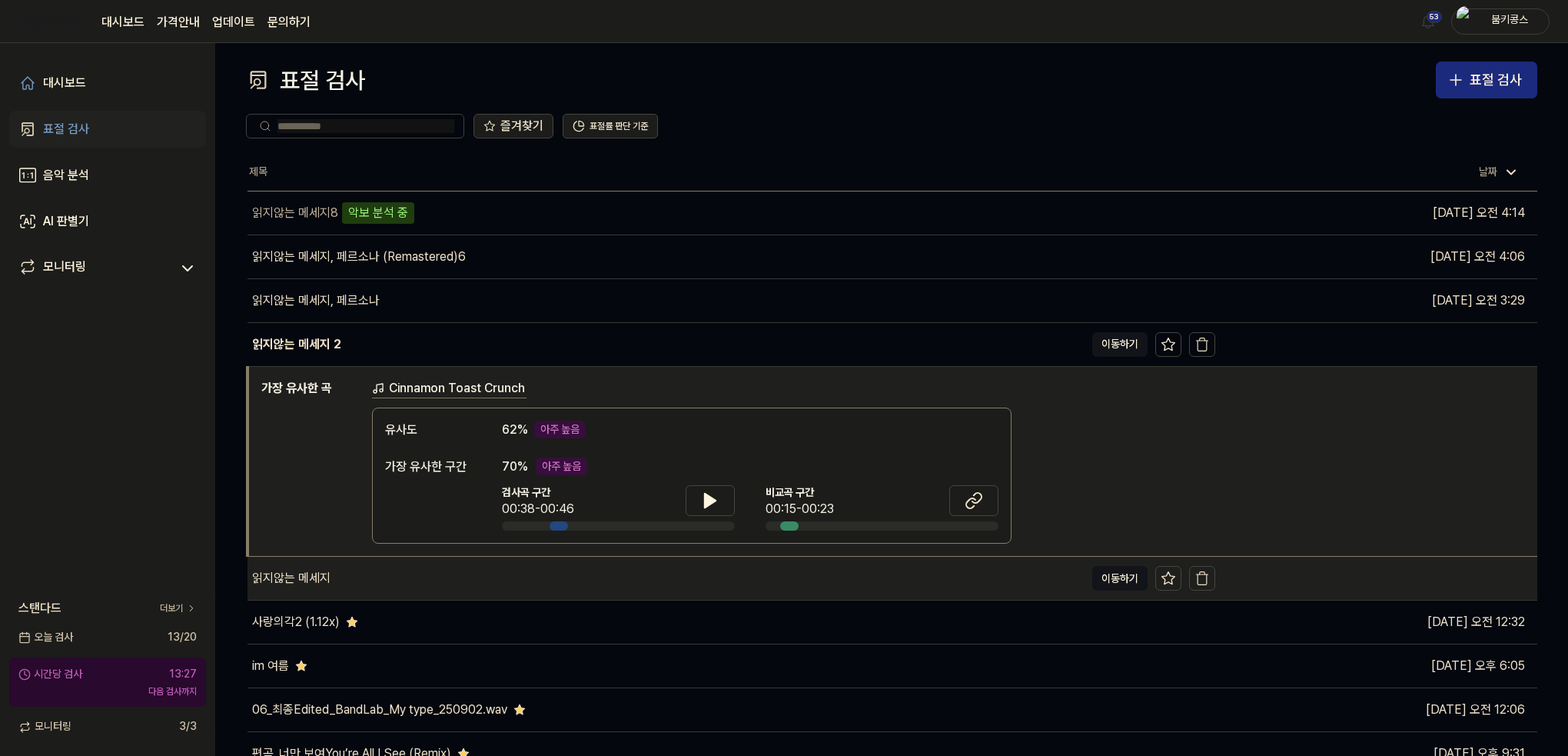
click at [645, 589] on div "읽지않는 메세지" at bounding box center [666, 577] width 837 height 43
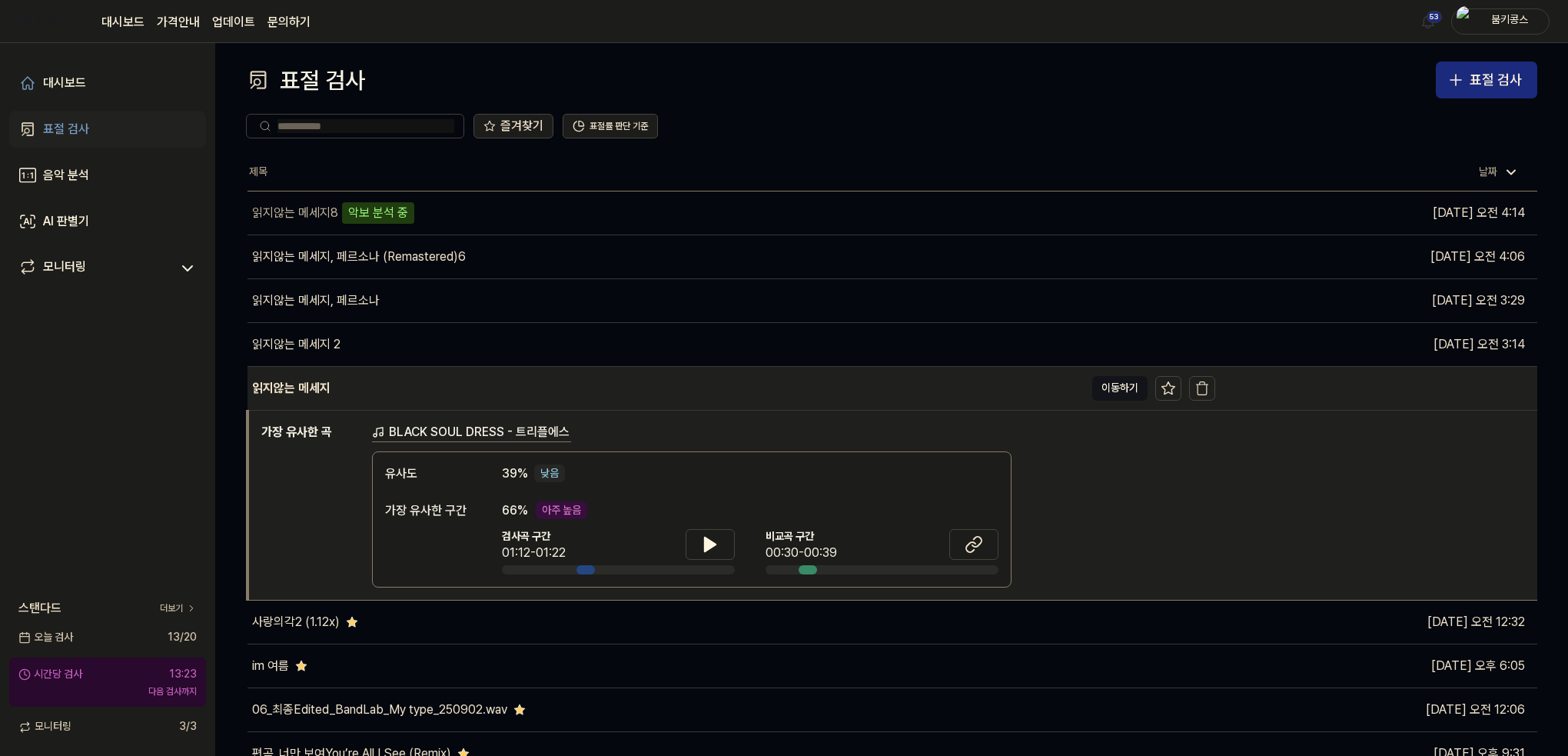
click at [703, 395] on div "읽지않는 메세지" at bounding box center [666, 388] width 837 height 43
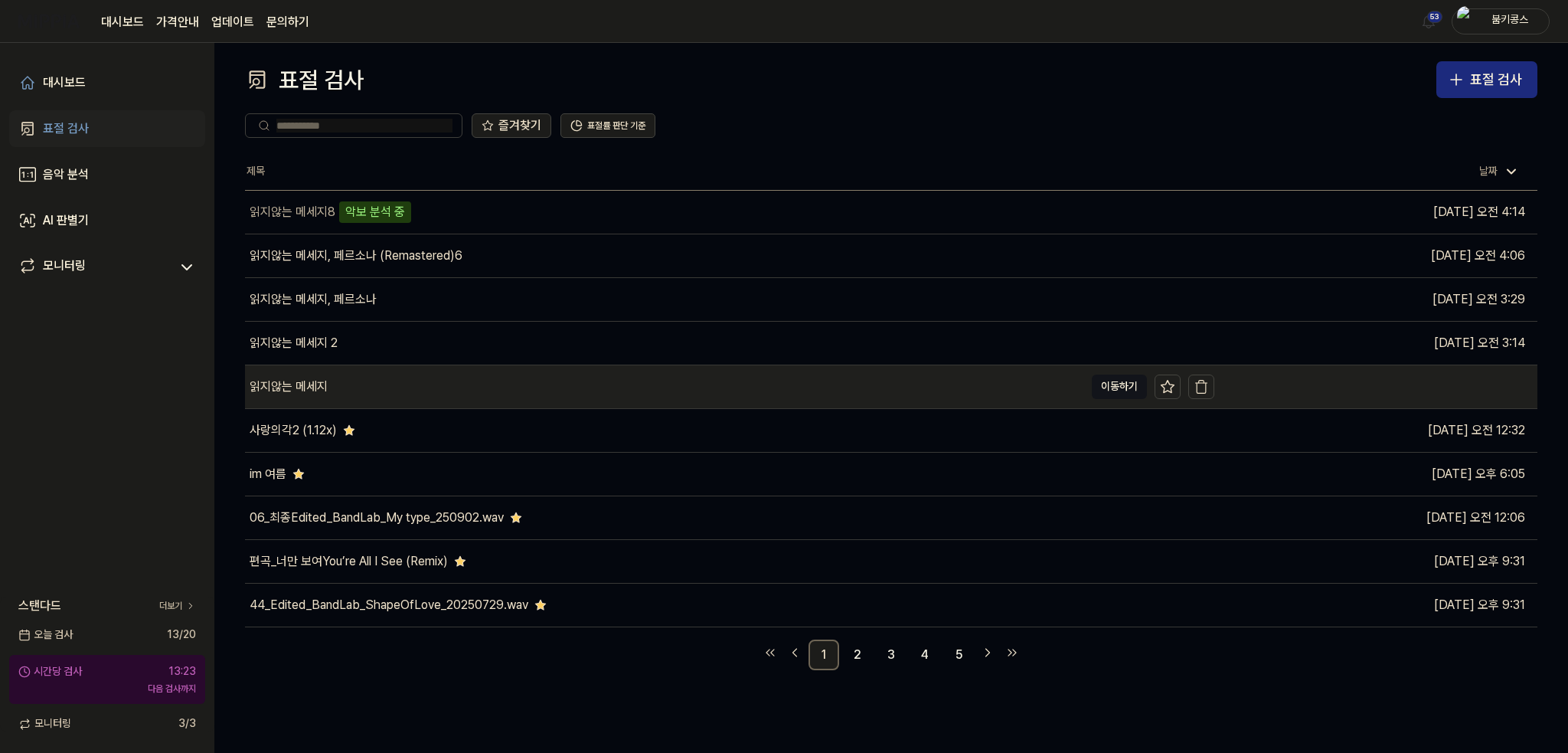
click at [700, 393] on div "읽지않는 메세지" at bounding box center [664, 386] width 839 height 43
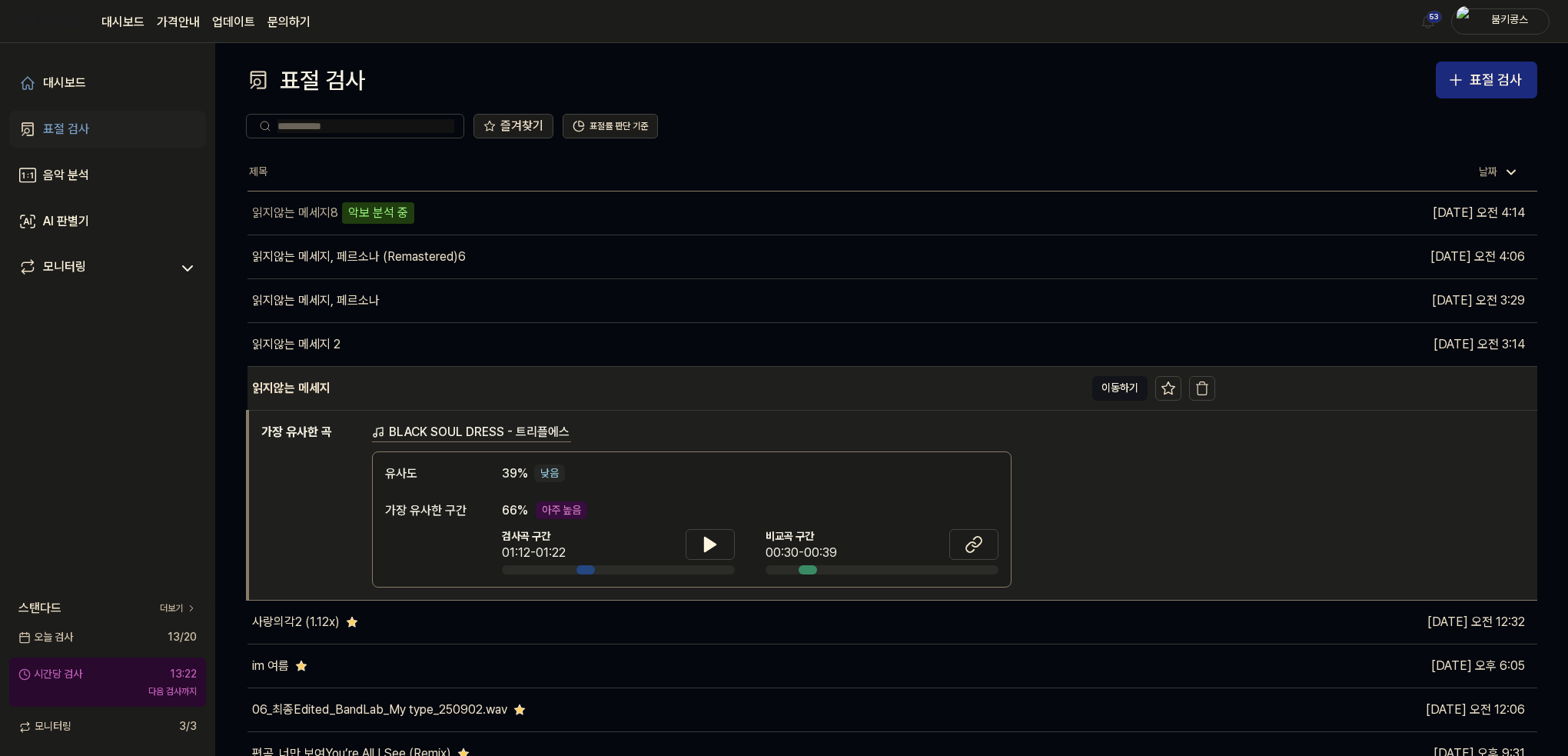
click at [703, 395] on div "읽지않는 메세지" at bounding box center [666, 388] width 837 height 43
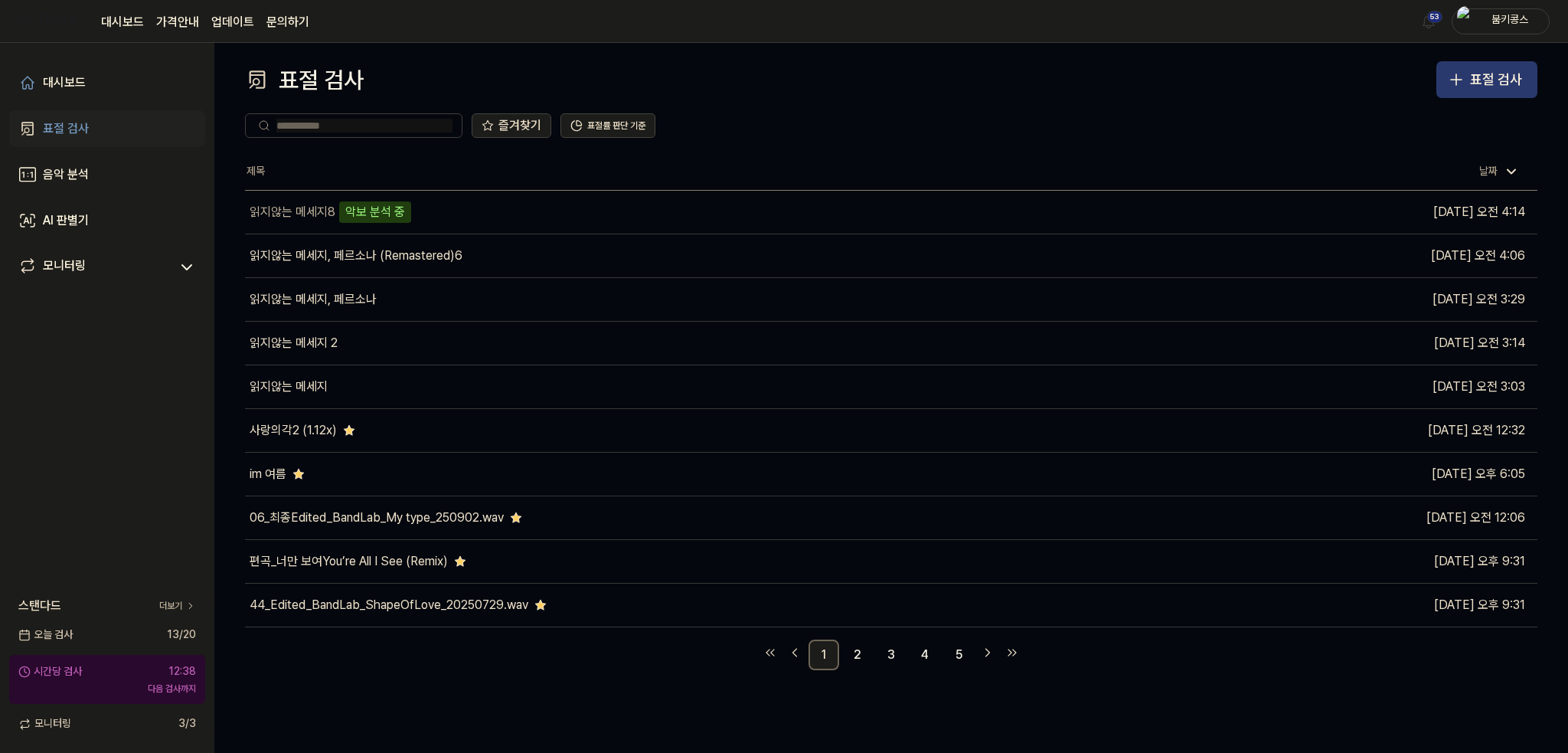
click at [1479, 79] on div "표절 검사" at bounding box center [1496, 79] width 52 height 22
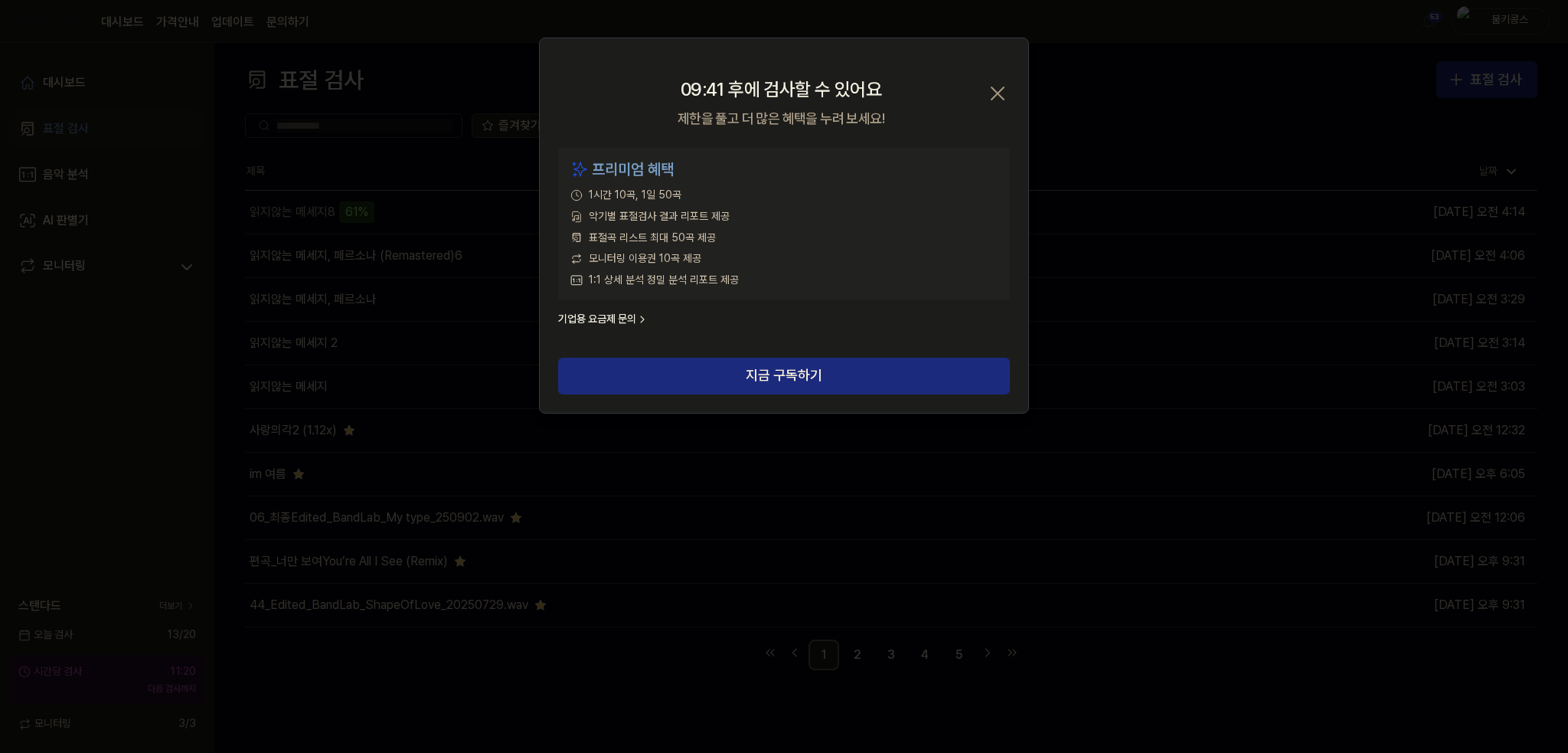
click at [991, 88] on icon "button" at bounding box center [997, 93] width 25 height 25
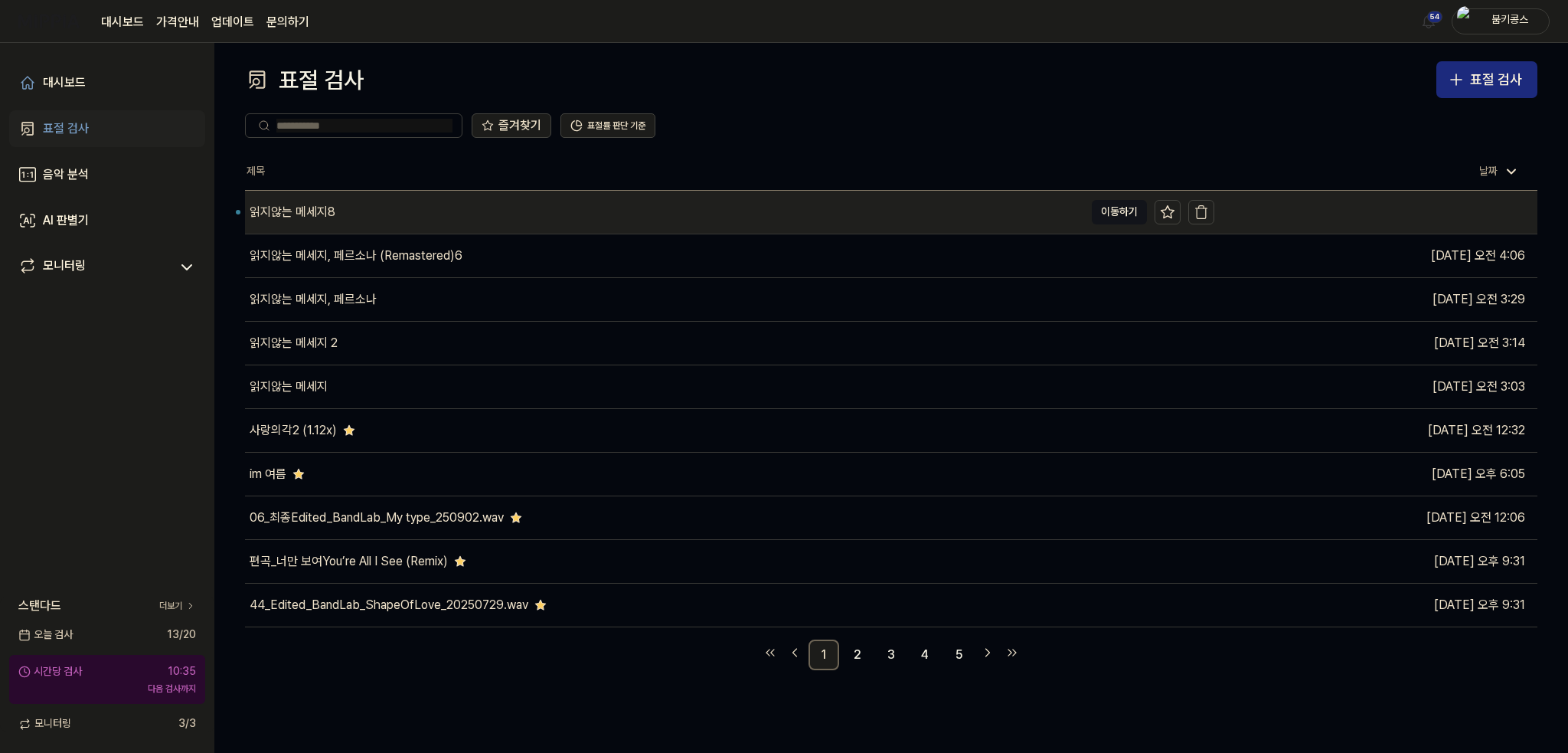
click at [371, 199] on div "읽지않는 메세지8" at bounding box center [664, 212] width 839 height 43
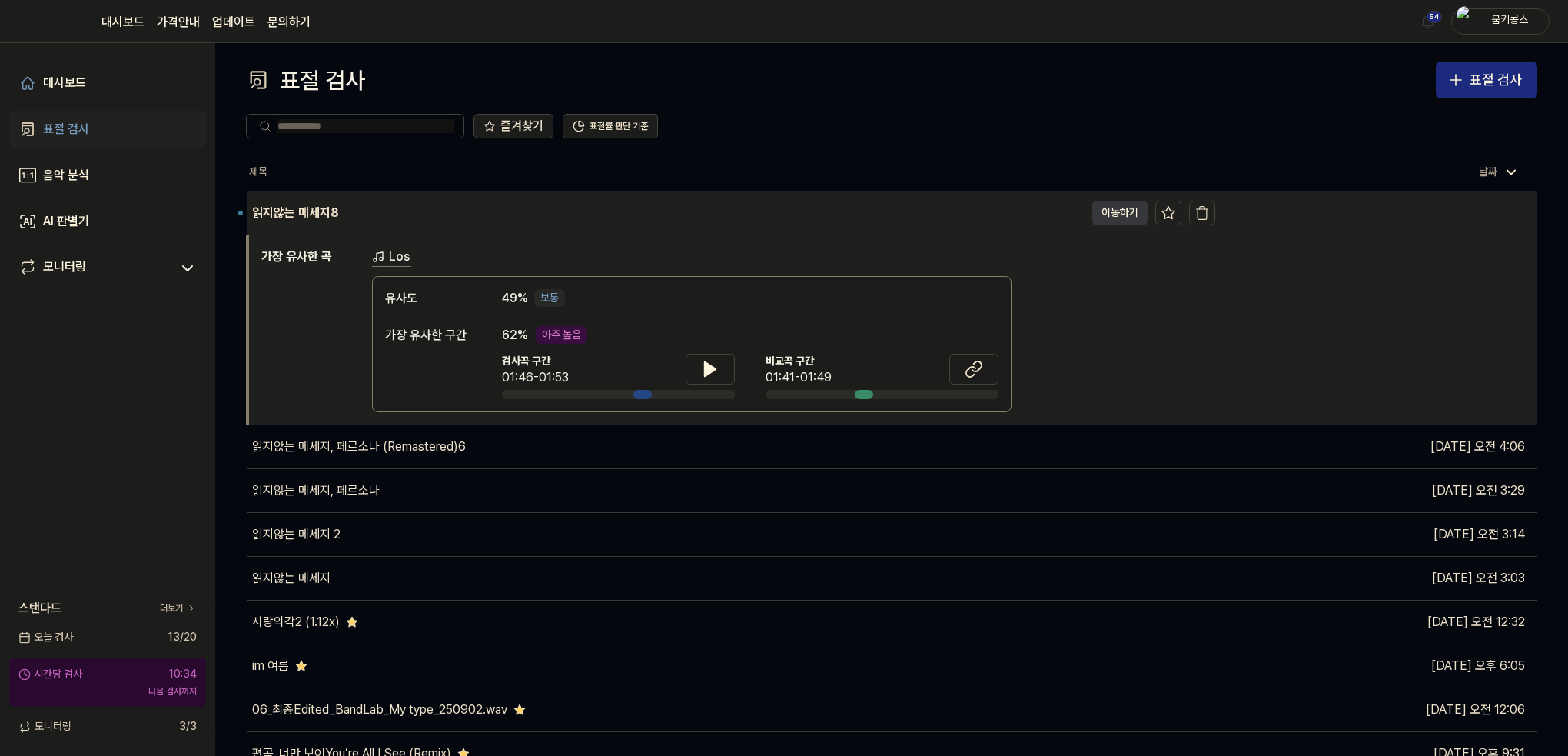
click at [1108, 214] on button "이동하기" at bounding box center [1120, 212] width 56 height 25
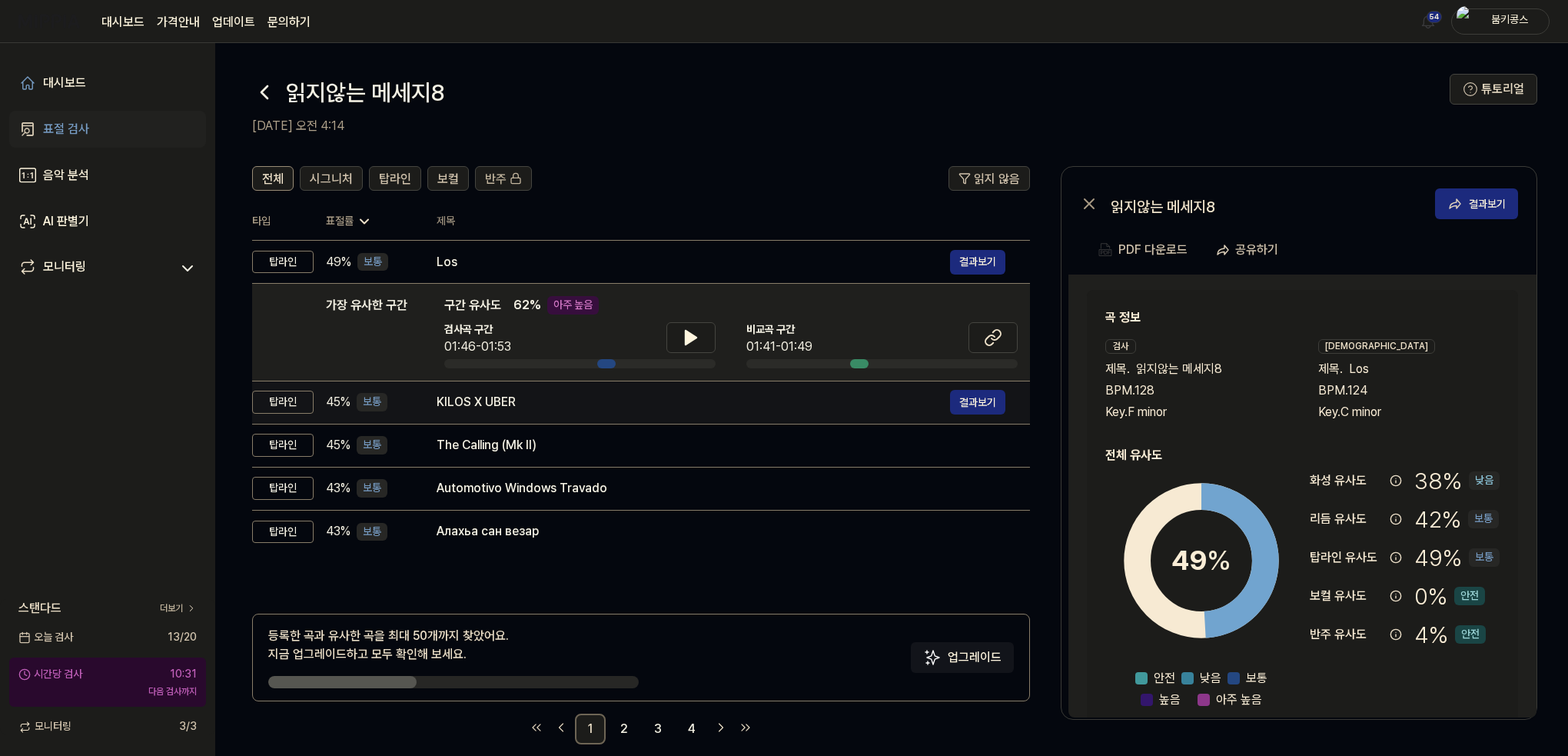
click at [502, 397] on div "KILOS X UBER" at bounding box center [693, 402] width 513 height 19
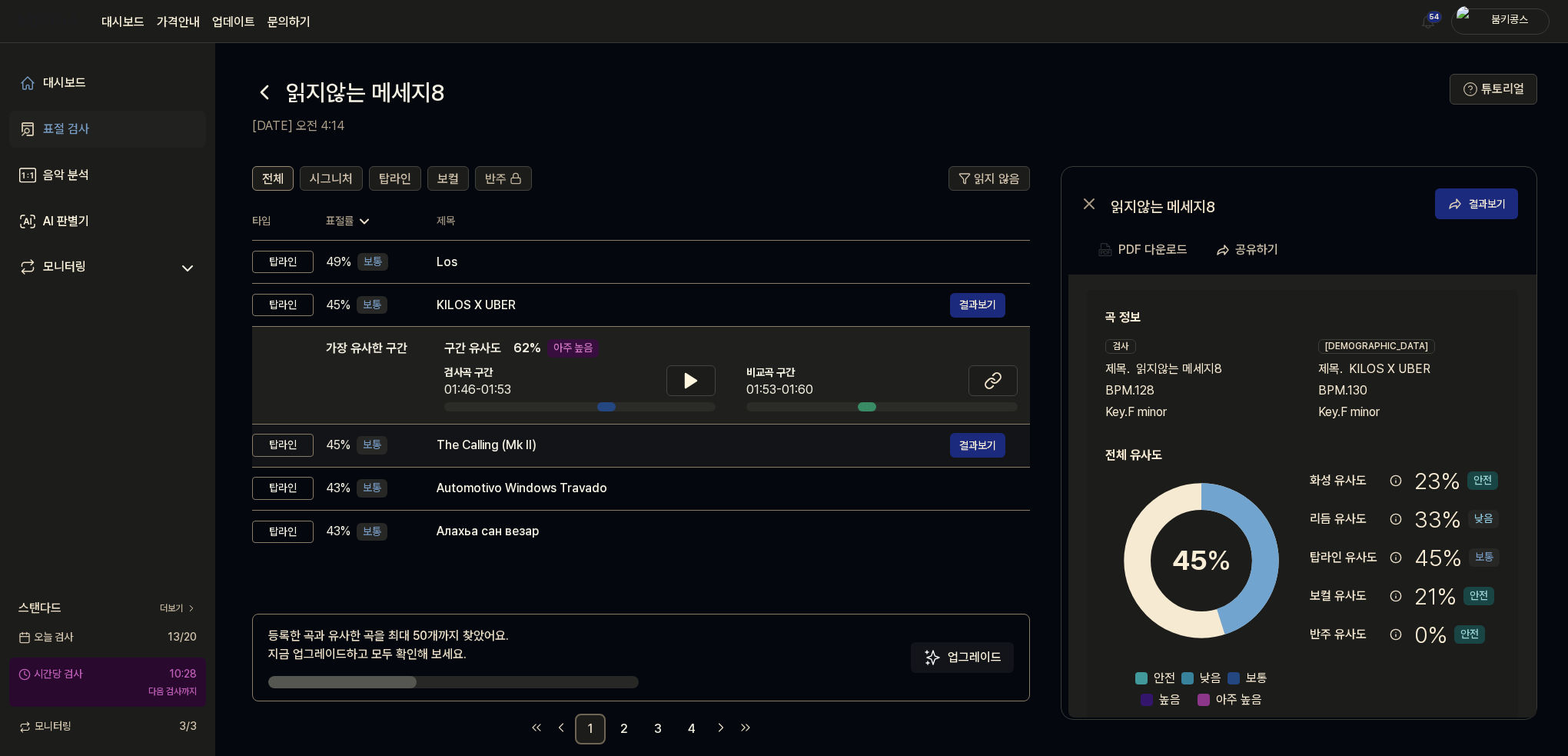
click at [522, 438] on div "The Calling (Mk II)" at bounding box center [693, 445] width 513 height 19
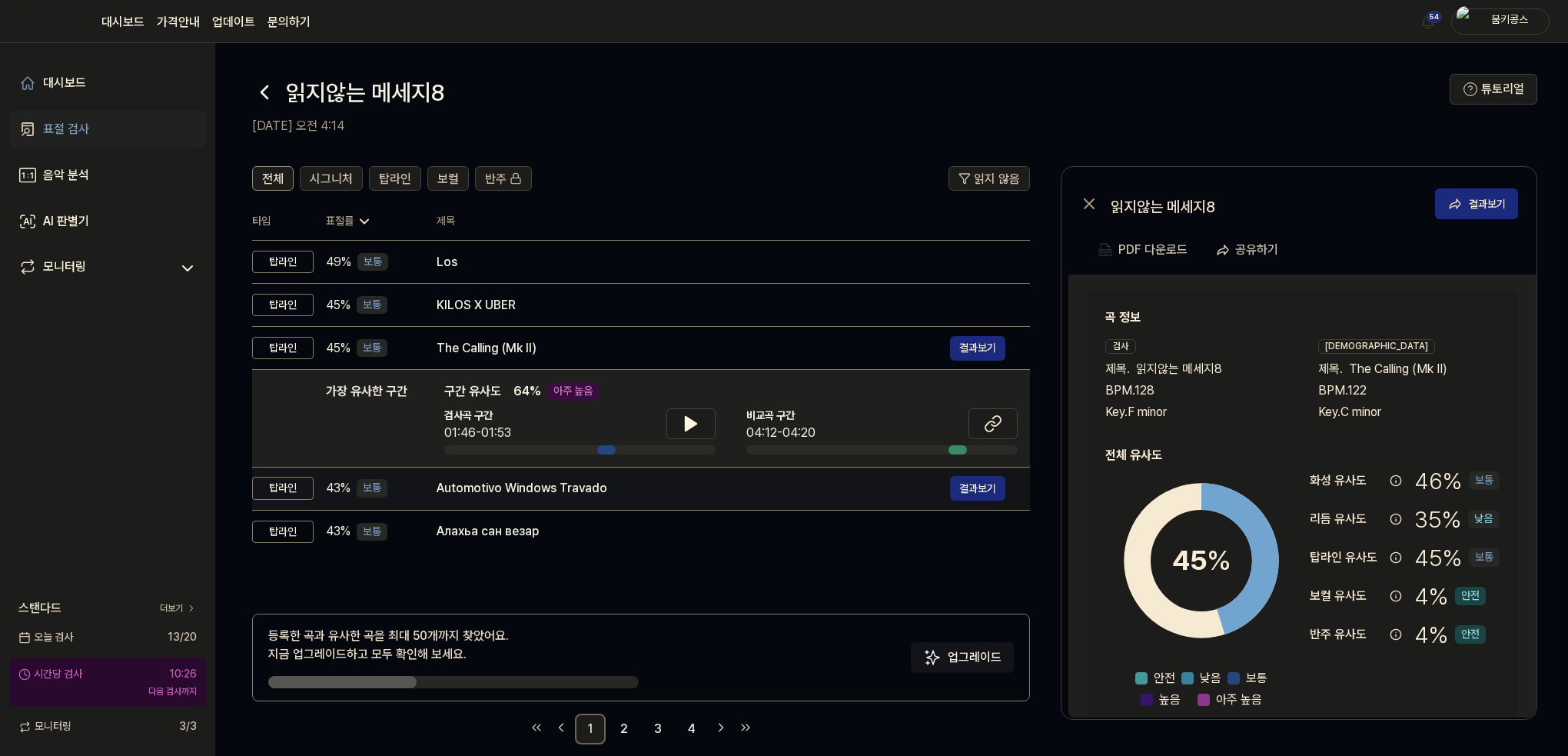
click at [515, 485] on div "Automotivo Windows Travado" at bounding box center [693, 488] width 513 height 19
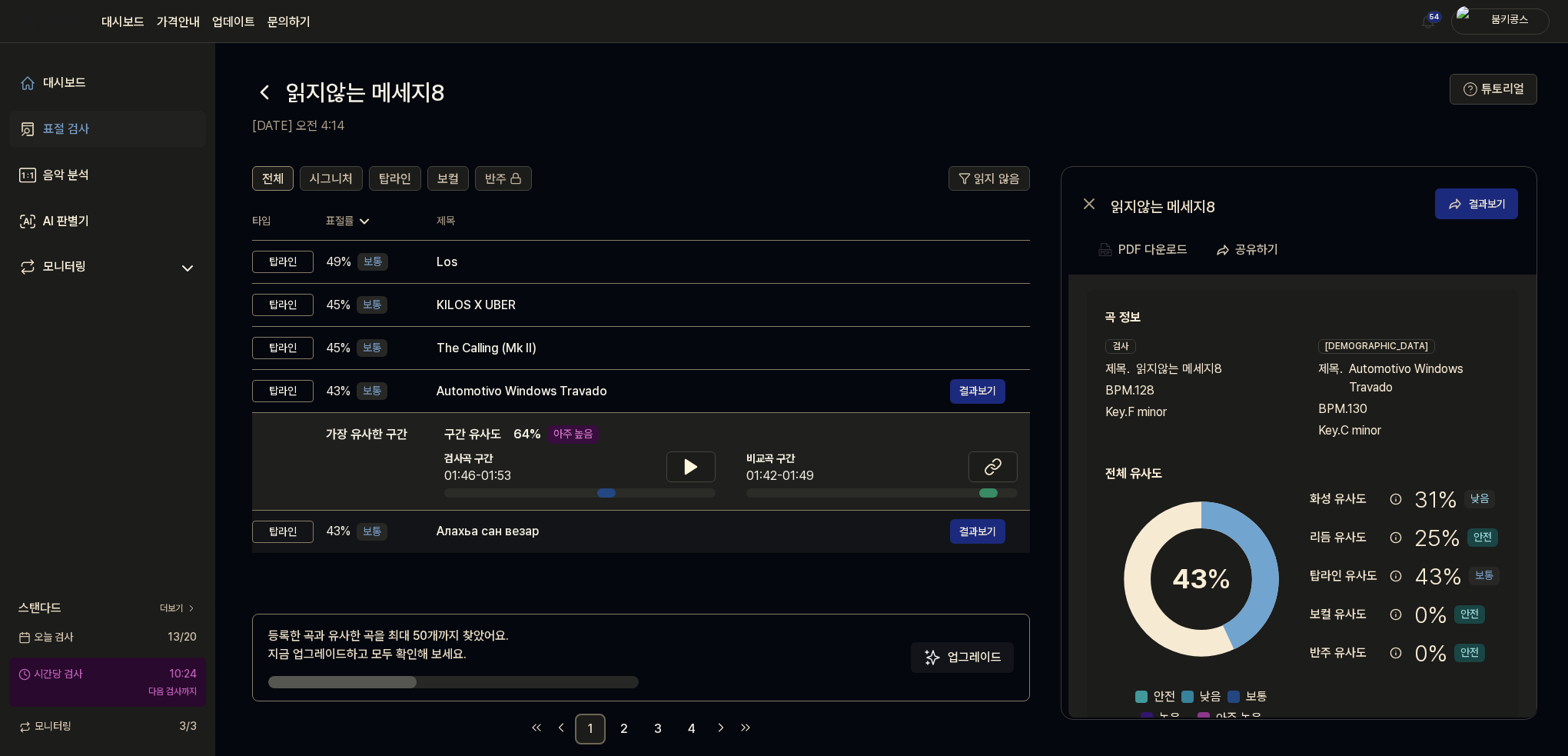
click at [489, 539] on div "Алахьа сан везар" at bounding box center [693, 532] width 513 height 19
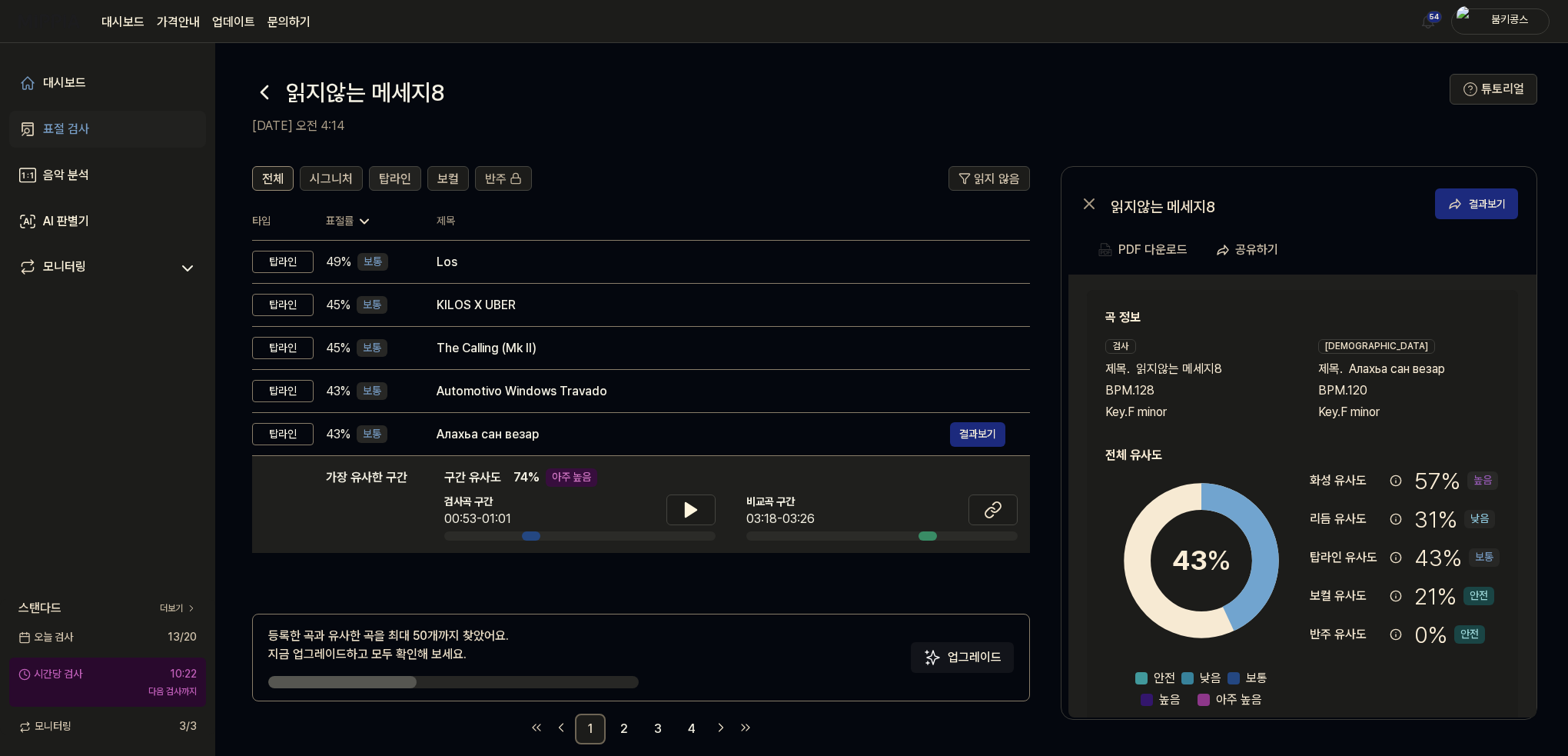
click at [401, 178] on span "탑라인" at bounding box center [395, 179] width 32 height 19
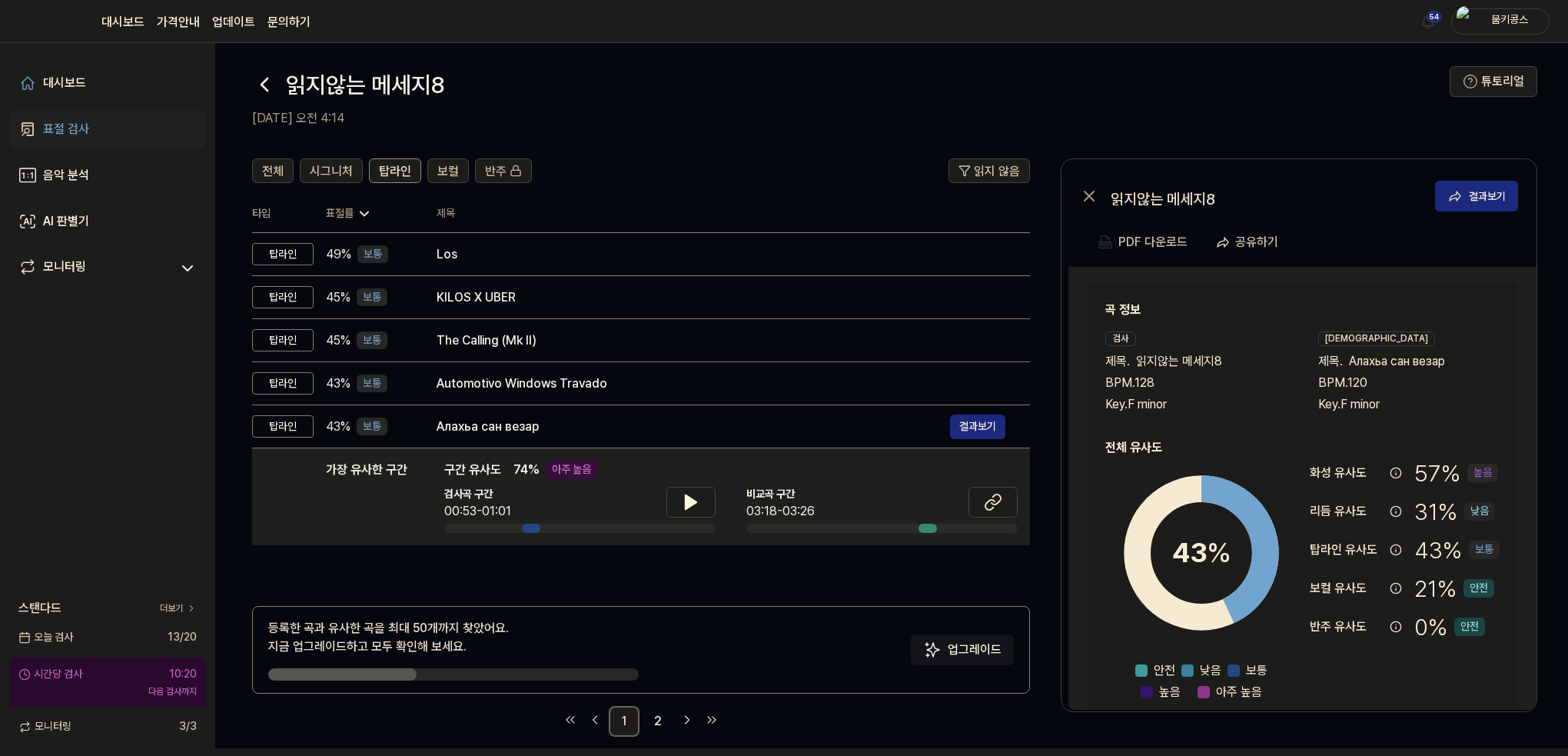
scroll to position [19, 0]
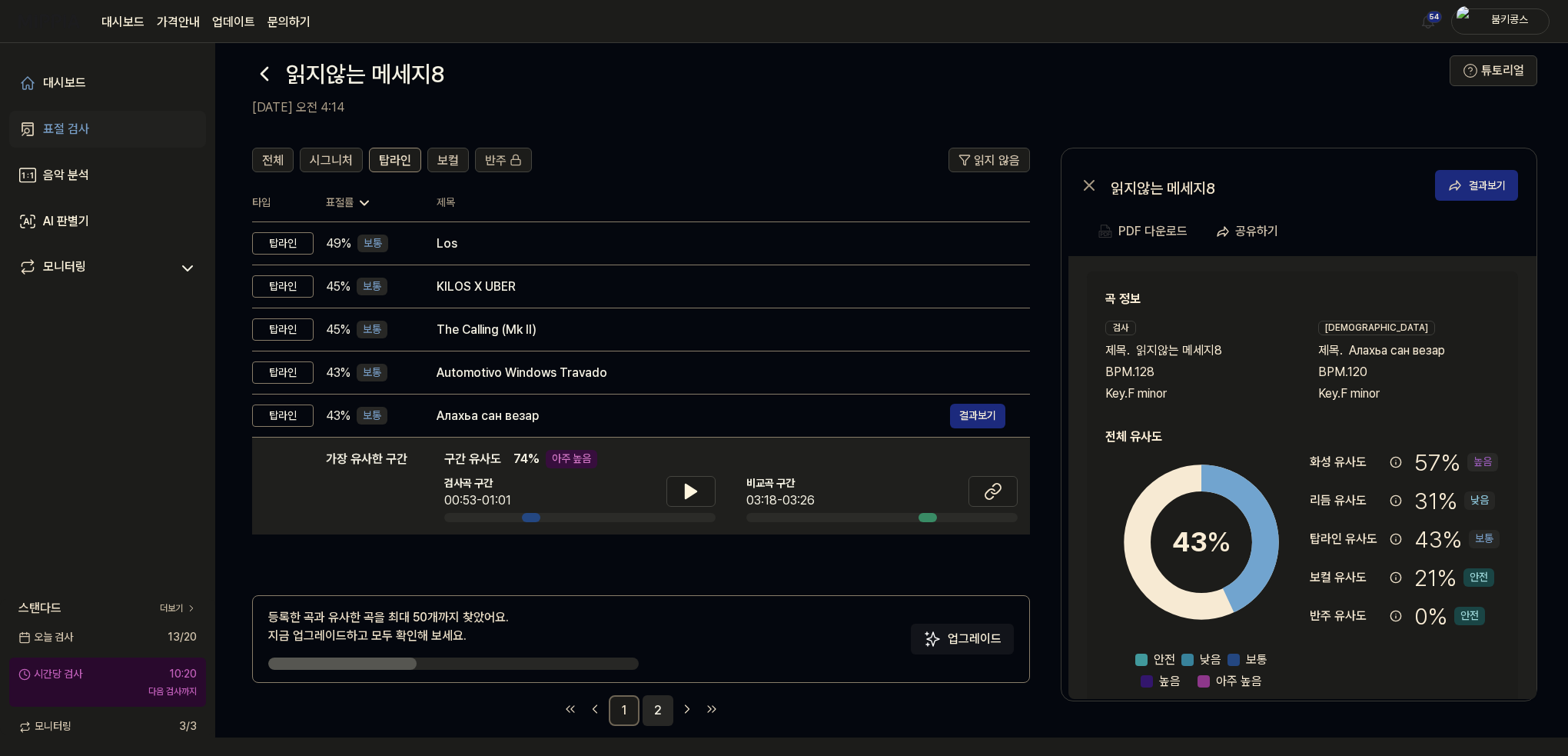
click at [651, 711] on link "2" at bounding box center [658, 710] width 31 height 31
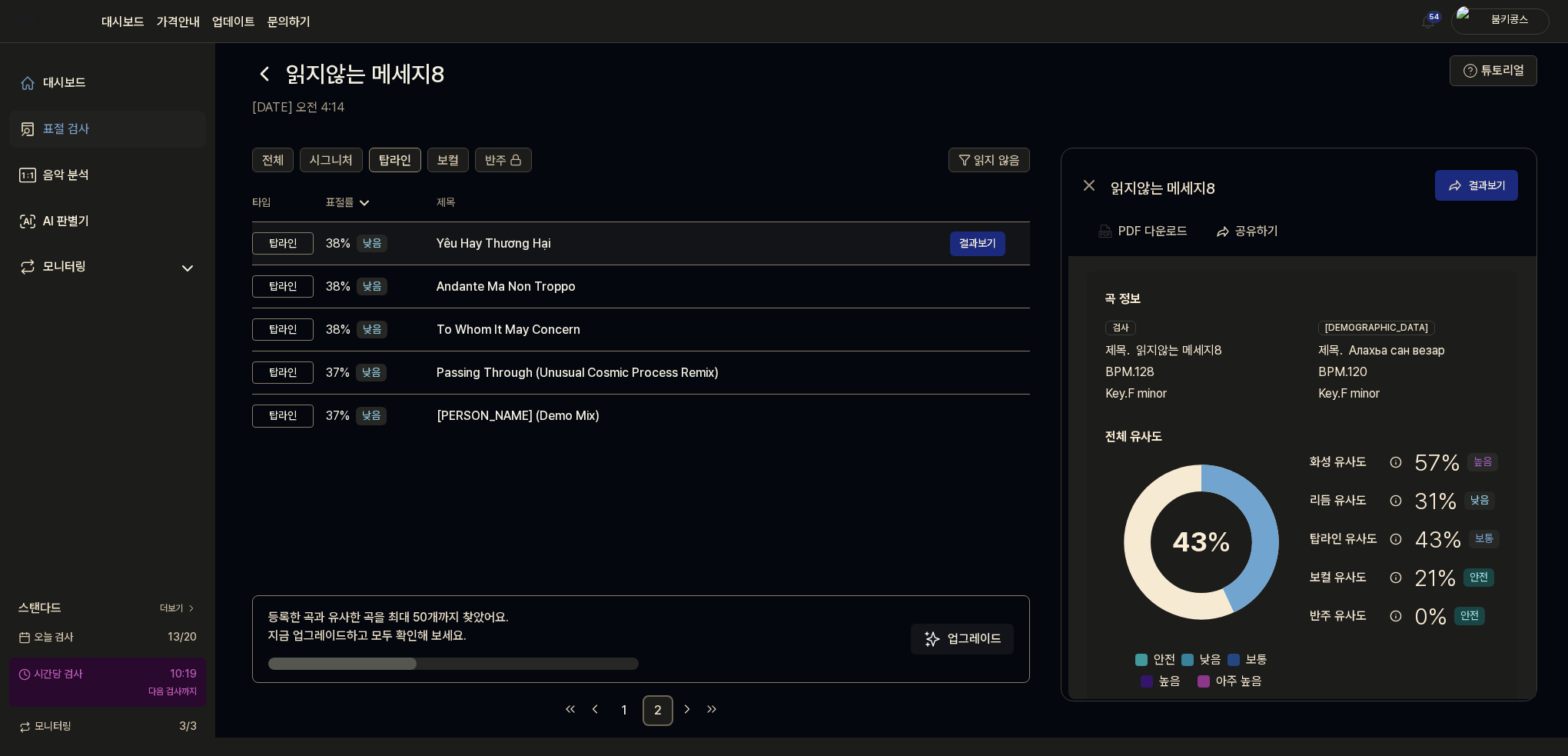
click at [459, 242] on div "Yêu Hay Thương Hại" at bounding box center [693, 243] width 513 height 19
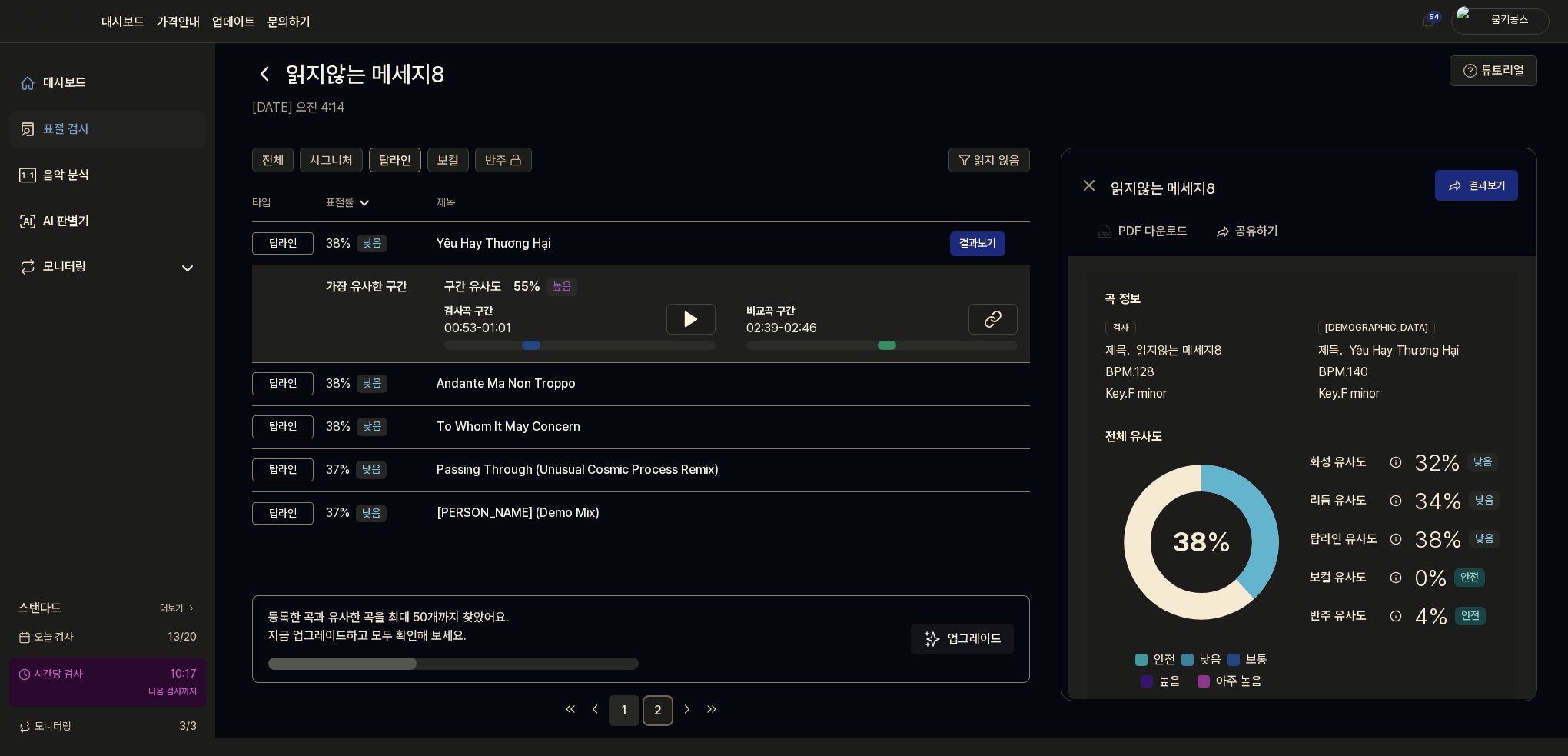
click at [619, 708] on link "1" at bounding box center [624, 710] width 31 height 31
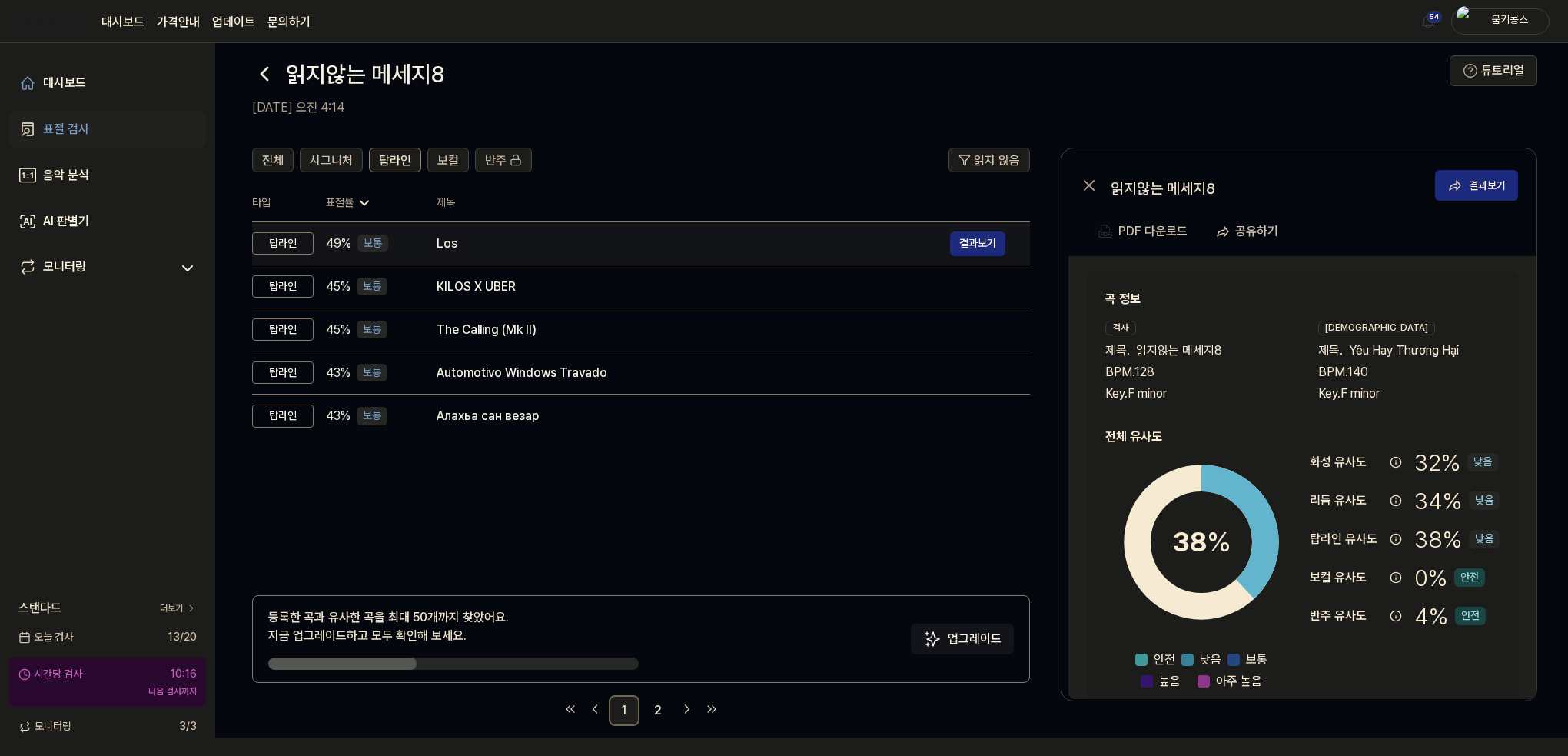
click at [447, 240] on div "Los" at bounding box center [693, 243] width 513 height 19
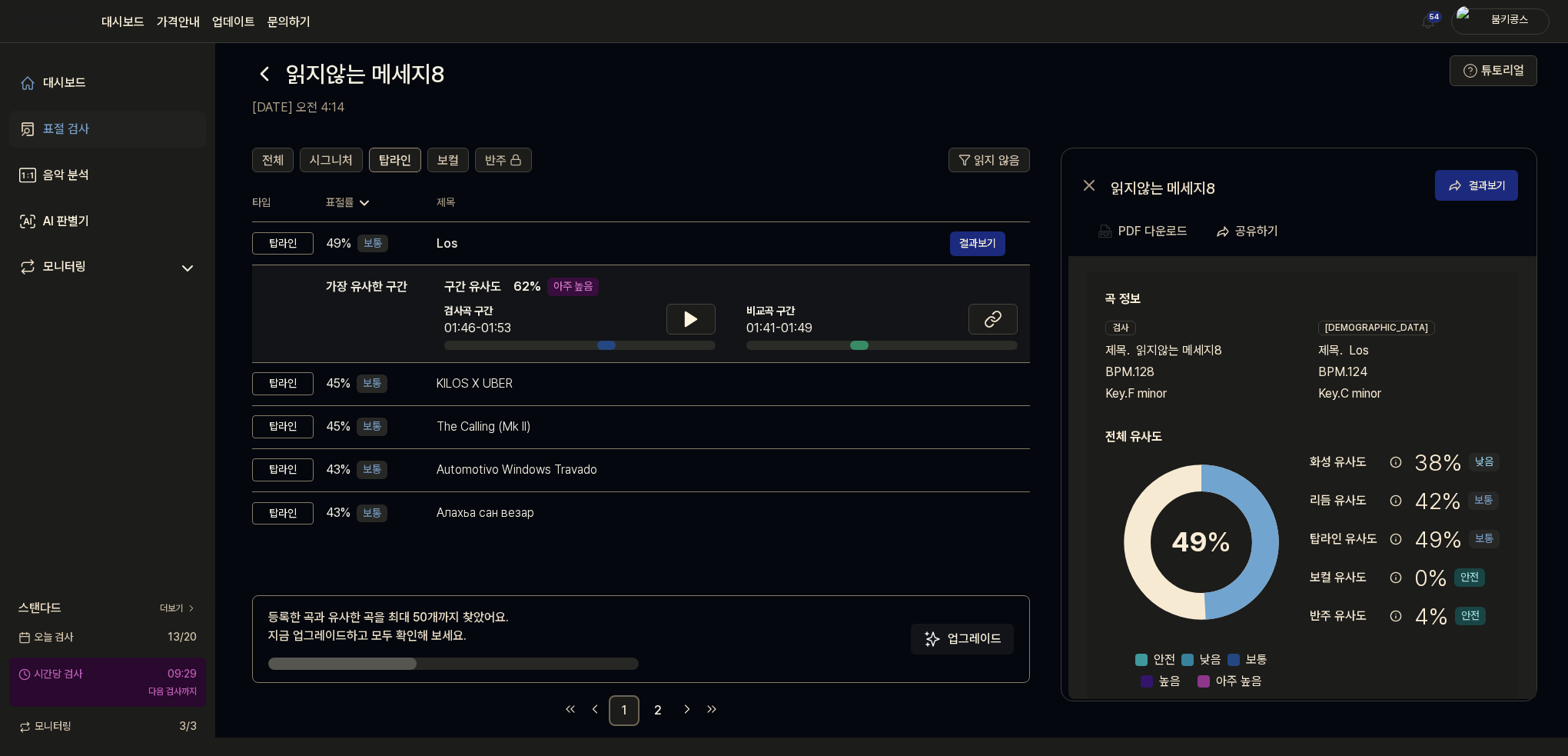
click at [689, 300] on div "가장 유사한 구간 구간 유사도 62 % 아주 높음 검사곡 구간 01:46-01:53 비교곡 구간 01:41-01:49" at bounding box center [731, 313] width 573 height 72
click at [692, 317] on icon at bounding box center [691, 319] width 11 height 14
click at [693, 317] on icon at bounding box center [694, 319] width 3 height 12
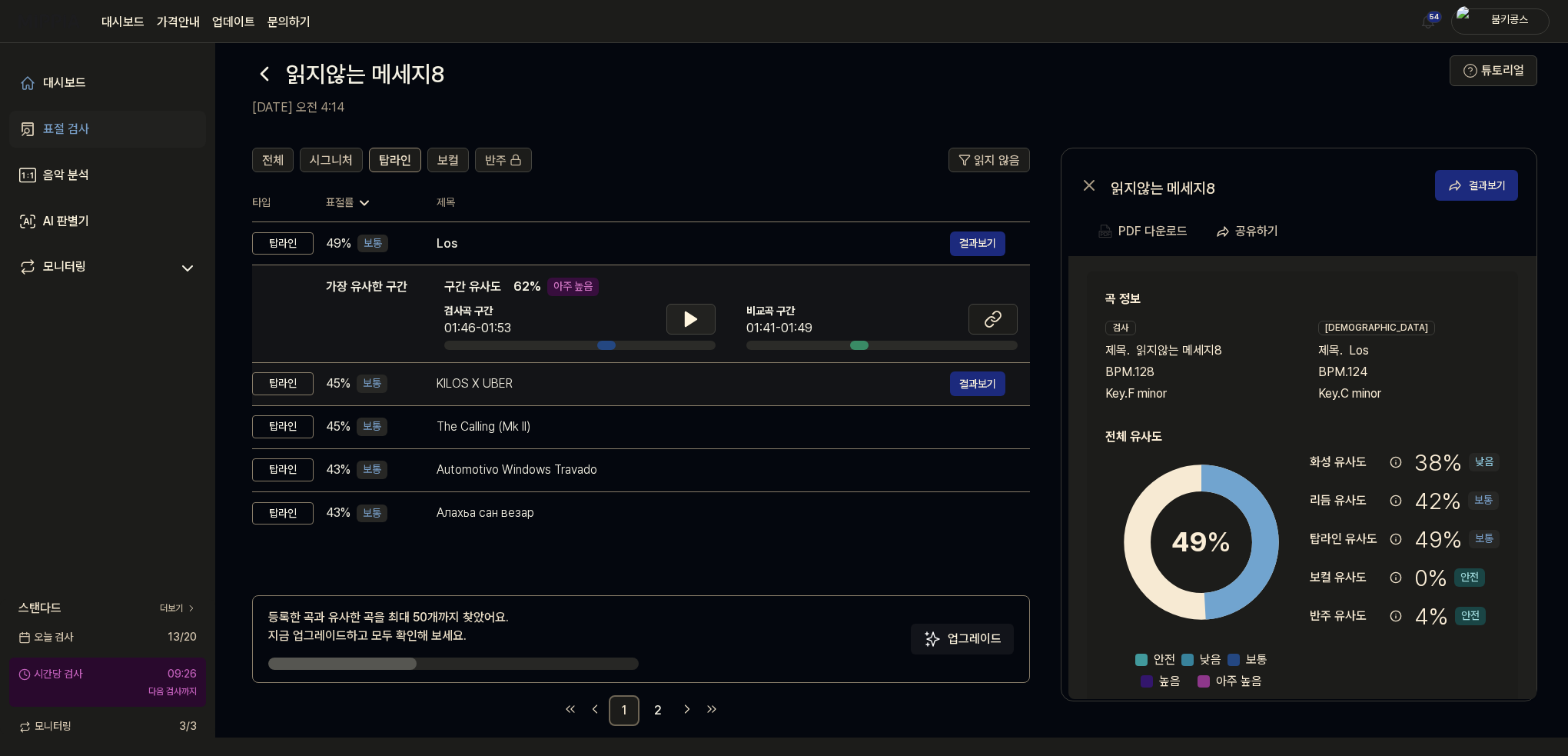
click at [669, 395] on div "KILOS X UBER 결과보기" at bounding box center [721, 383] width 569 height 25
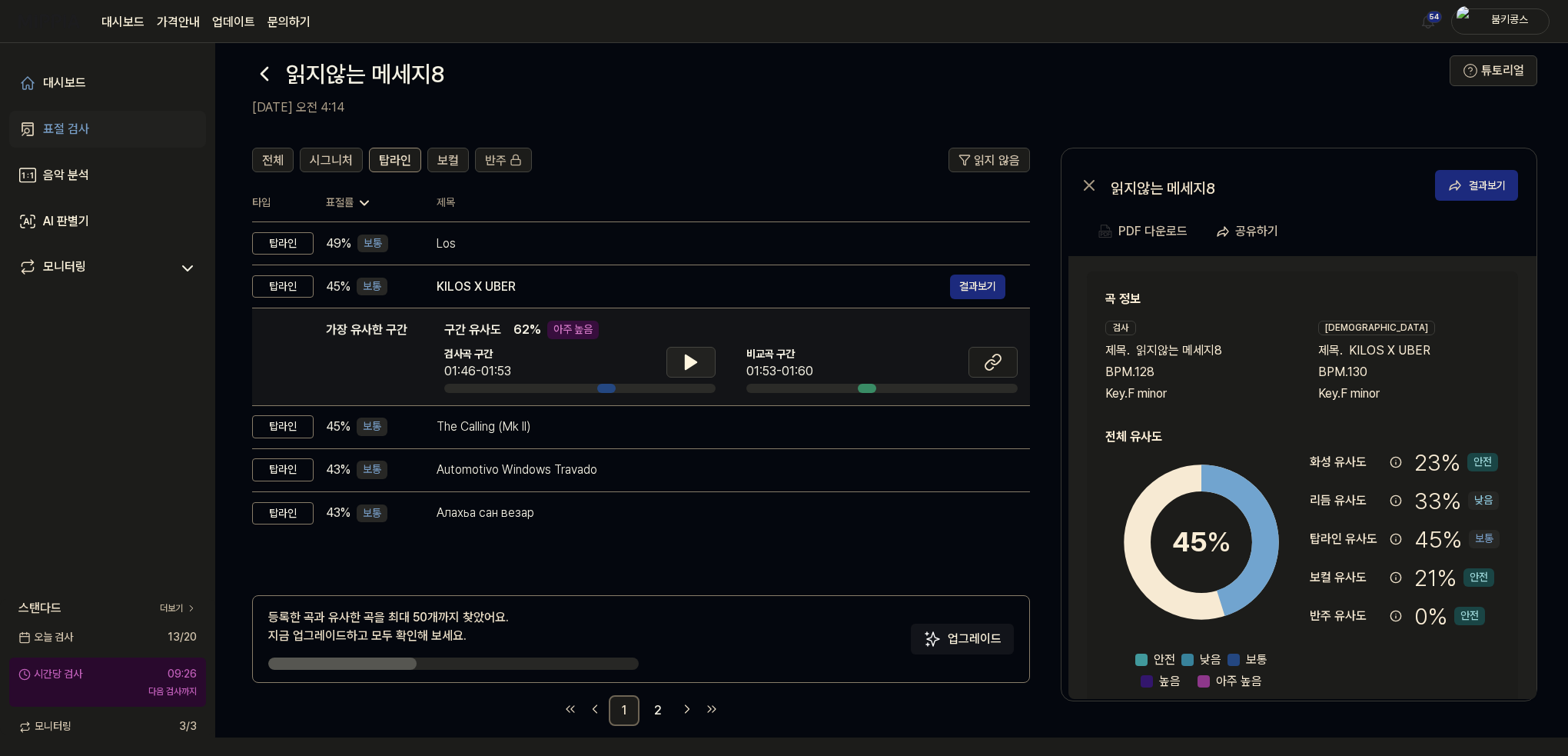
click at [696, 364] on icon at bounding box center [691, 362] width 19 height 19
click at [696, 360] on icon at bounding box center [691, 362] width 19 height 19
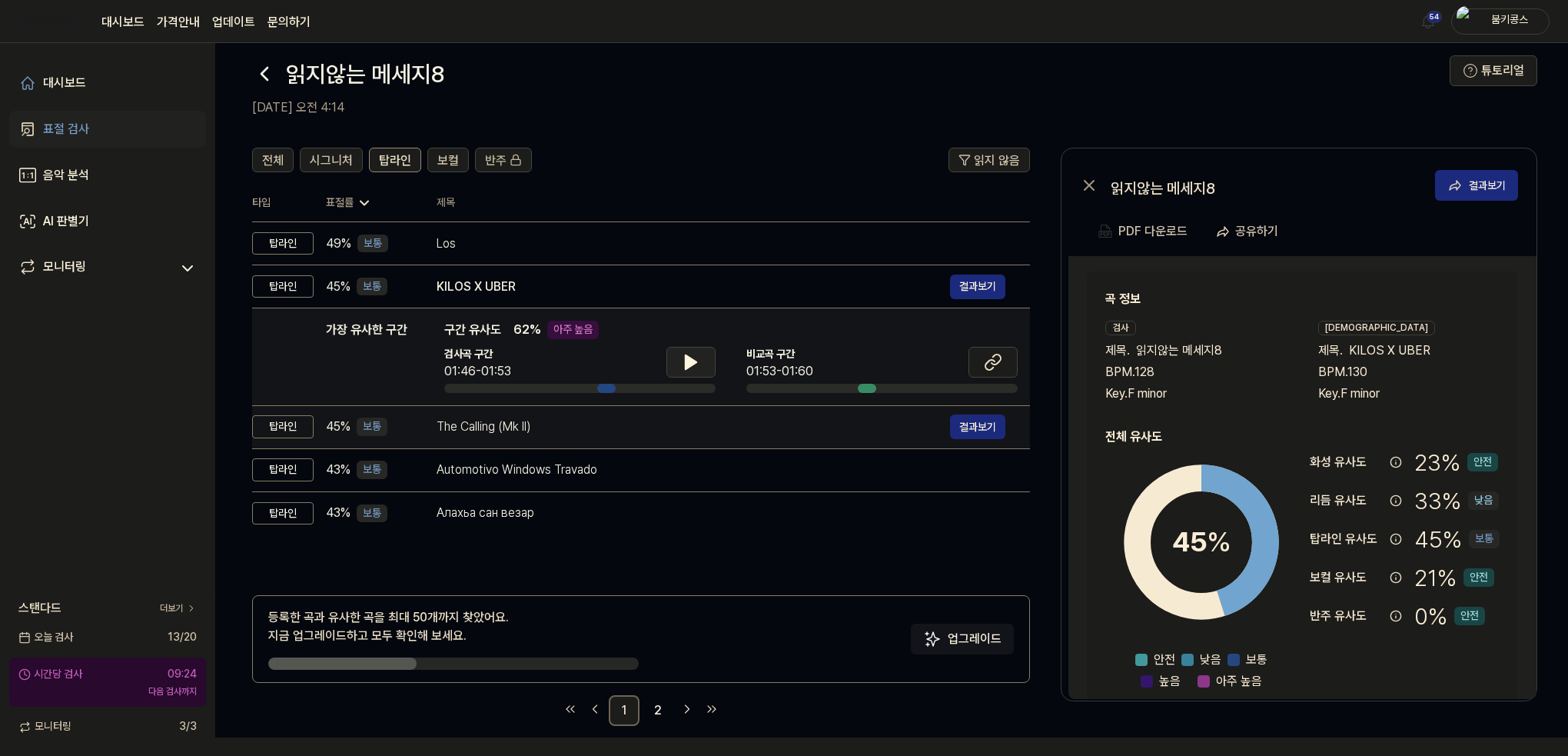
click at [669, 415] on div "The Calling (Mk II) 결과보기" at bounding box center [721, 427] width 569 height 25
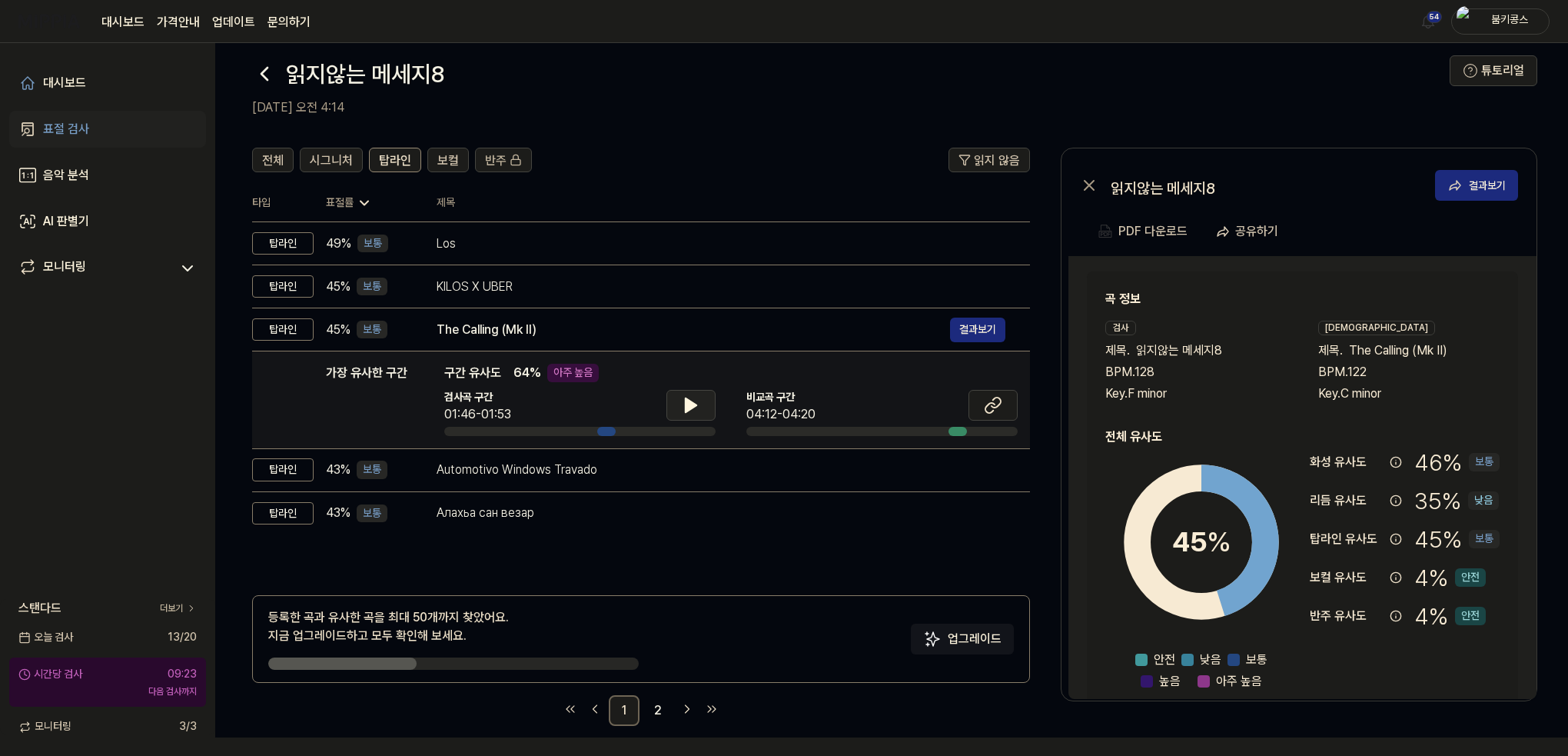
click at [683, 405] on icon at bounding box center [691, 405] width 19 height 19
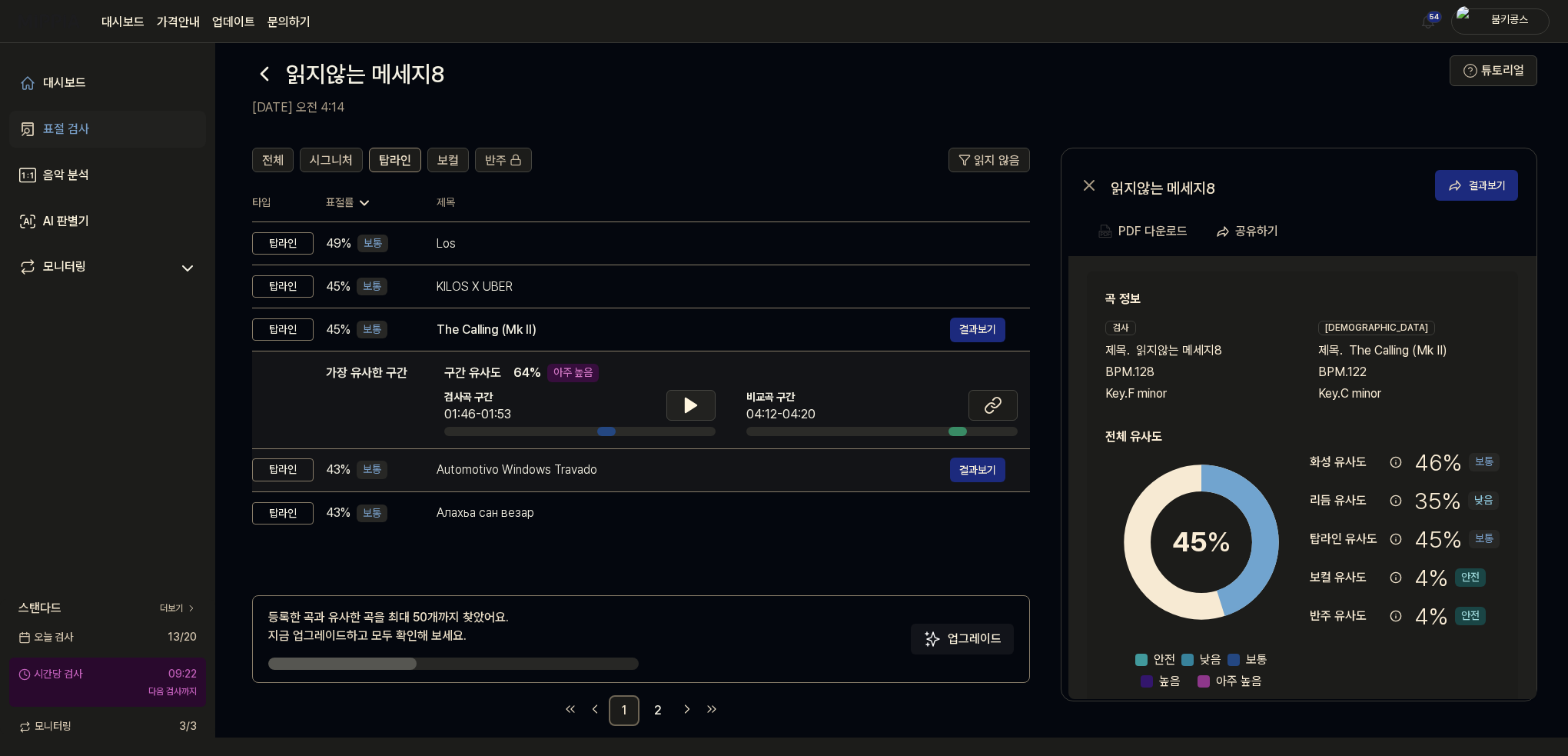
click at [658, 465] on div "Automotivo Windows Travado" at bounding box center [693, 470] width 513 height 19
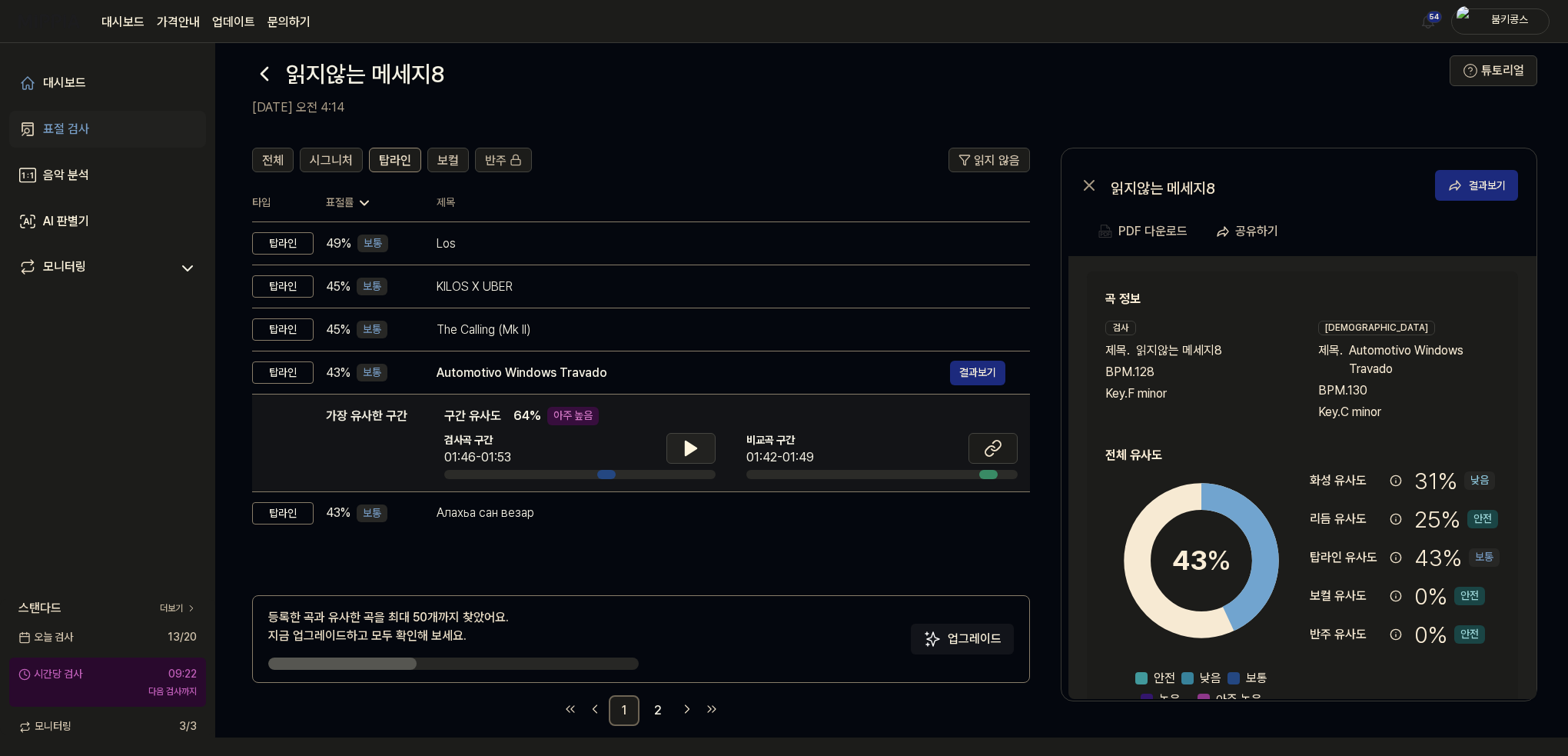
click at [687, 445] on icon at bounding box center [691, 449] width 11 height 14
click at [688, 445] on icon at bounding box center [688, 448] width 3 height 12
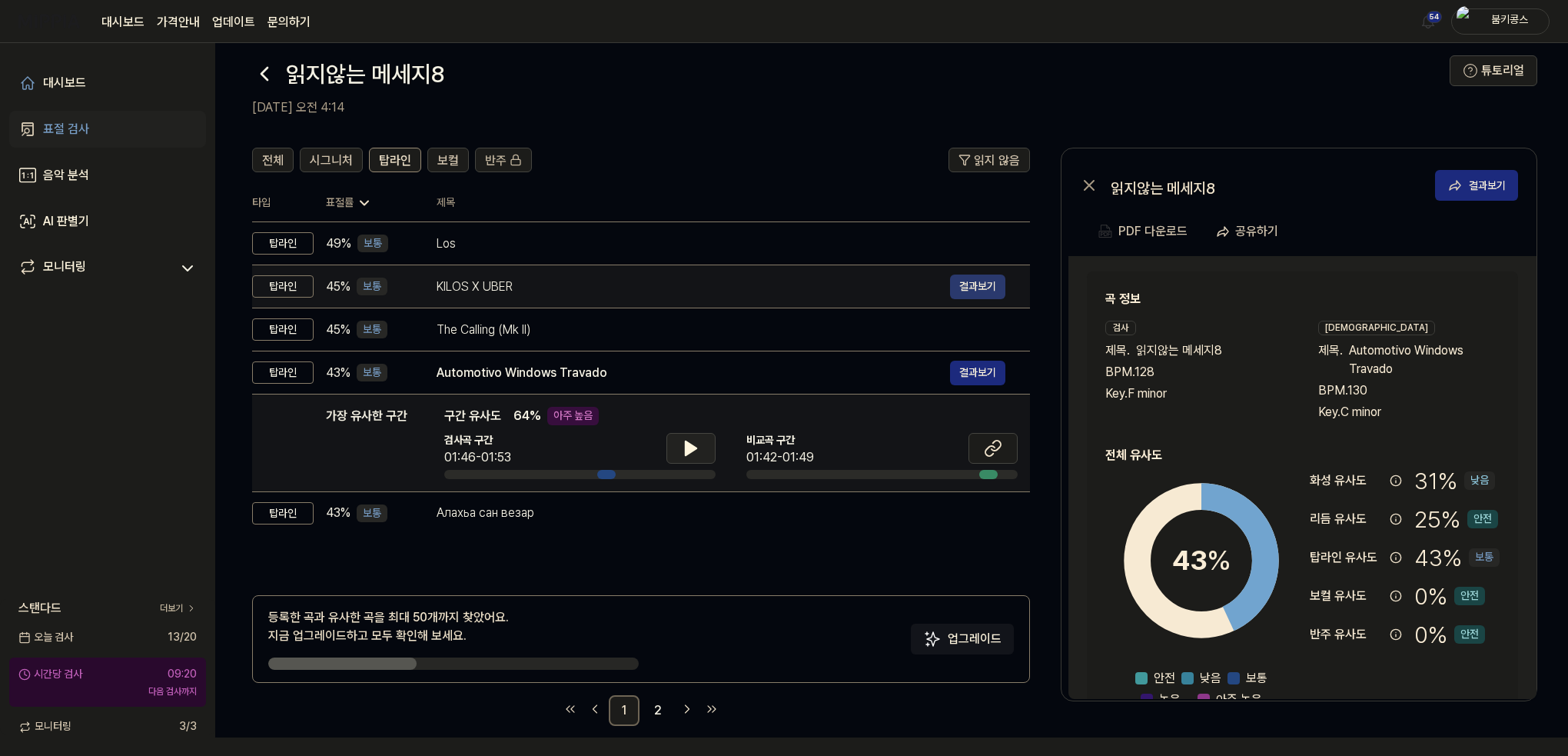
click at [979, 380] on button "결과보기" at bounding box center [978, 373] width 56 height 25
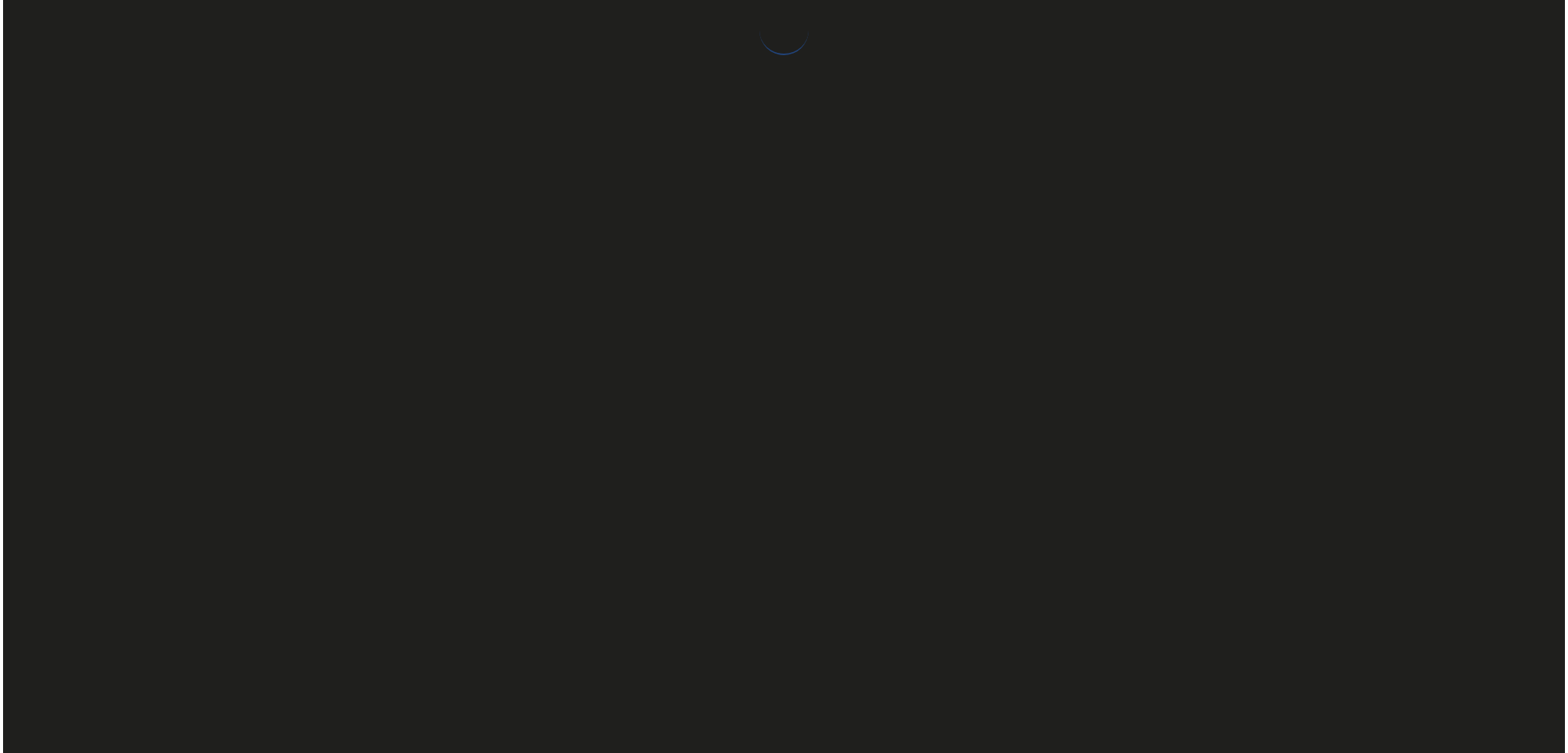
scroll to position [0, 0]
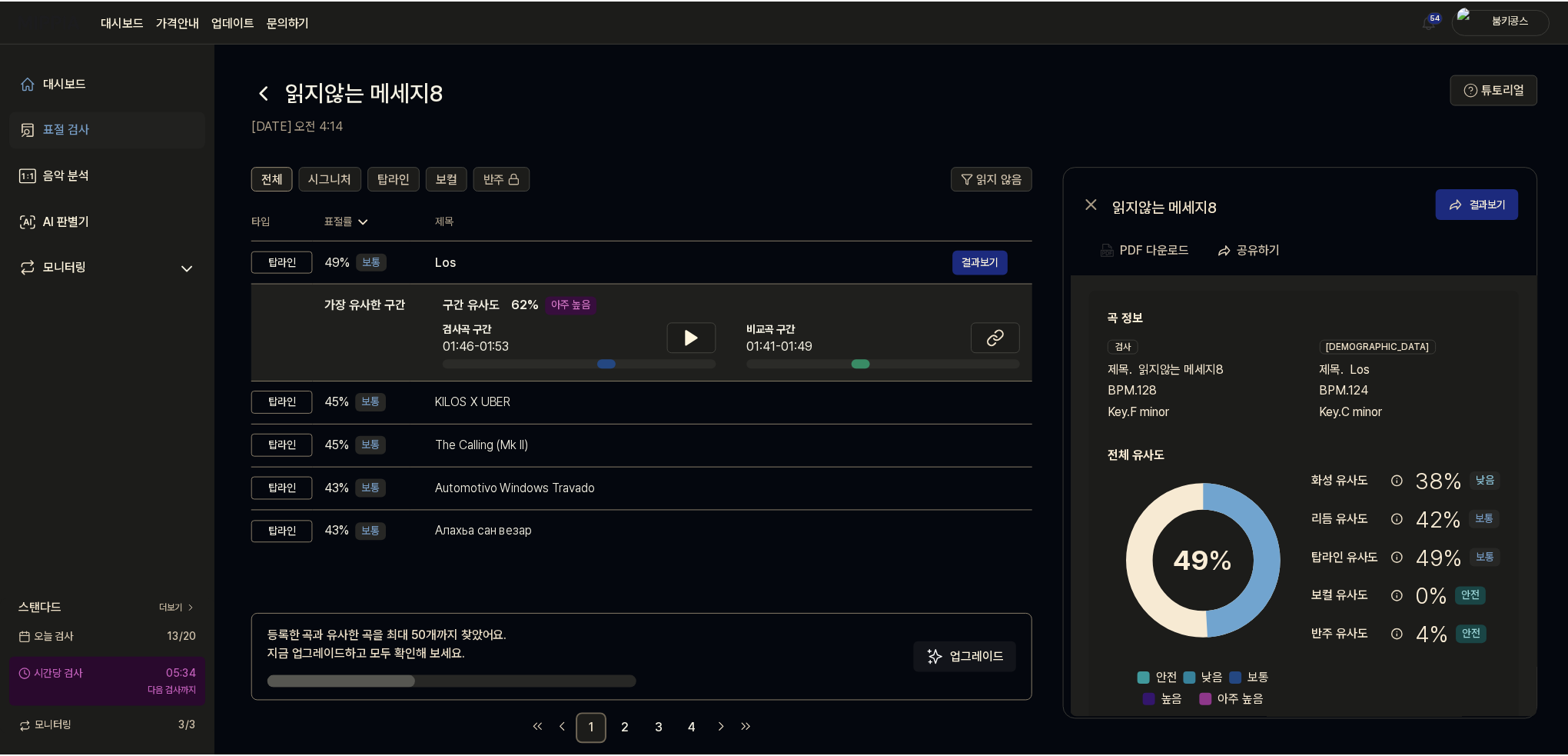
scroll to position [19, 0]
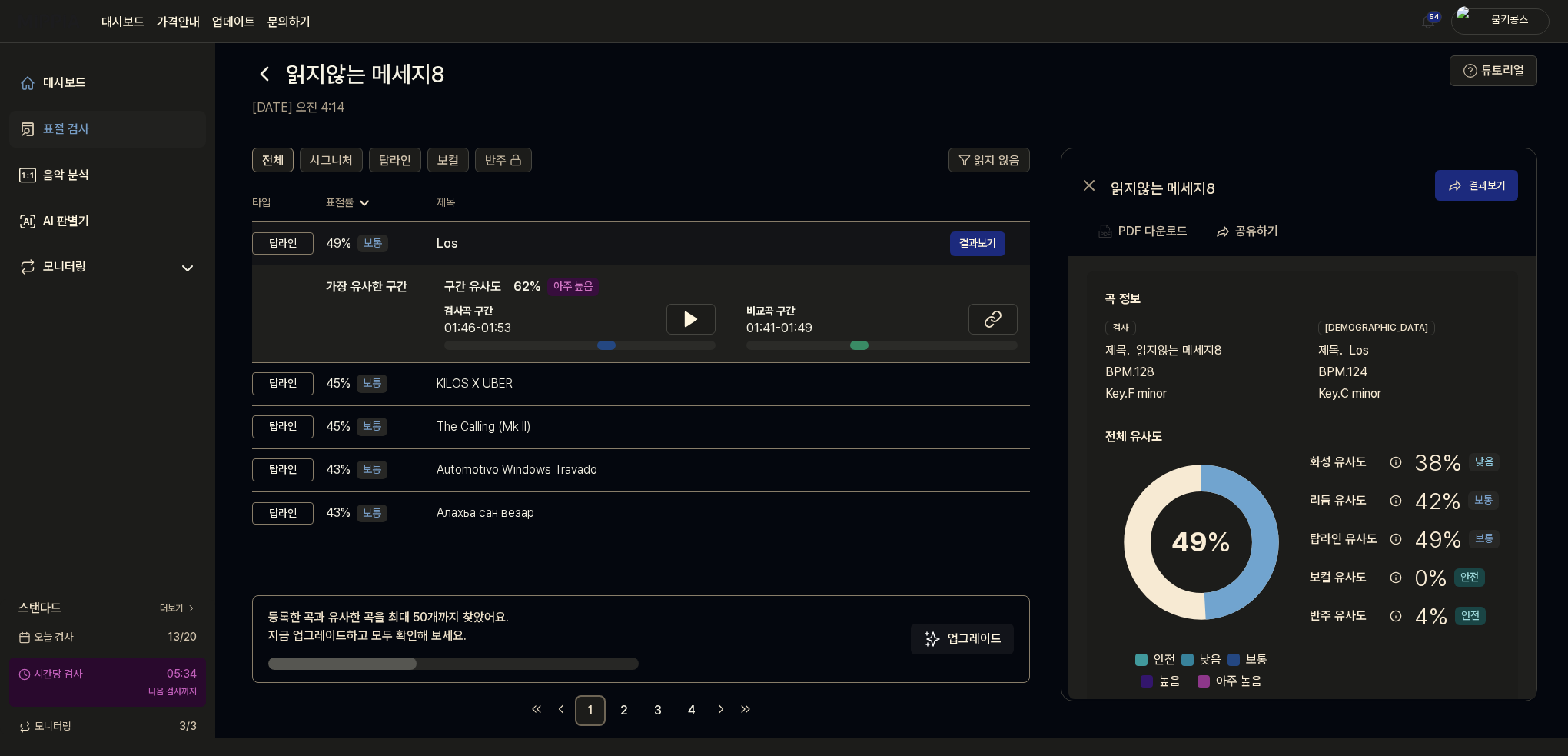
click at [624, 244] on div "Los" at bounding box center [693, 243] width 513 height 19
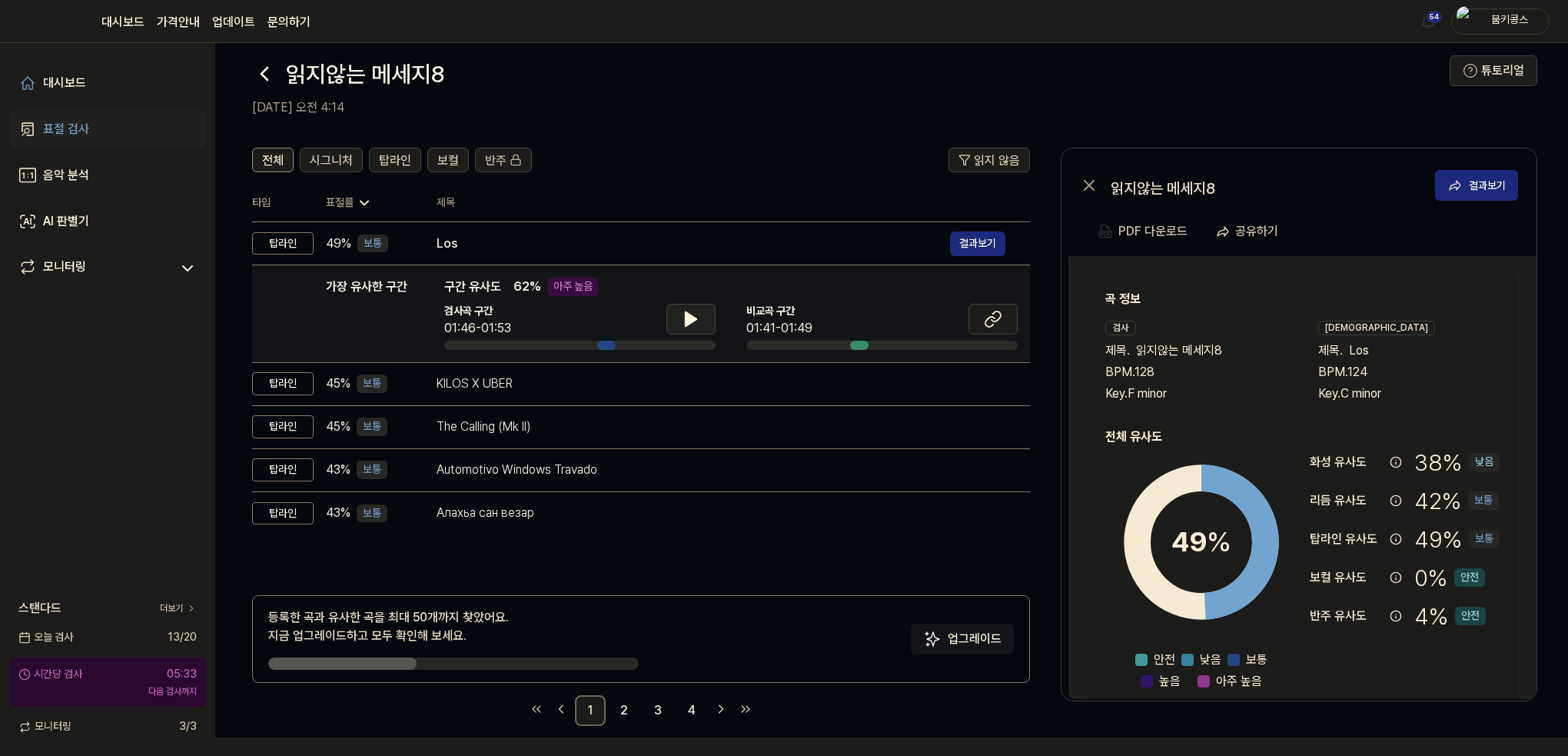
click at [688, 314] on icon at bounding box center [691, 319] width 11 height 14
drag, startPoint x: 688, startPoint y: 314, endPoint x: 799, endPoint y: 317, distance: 111.0
click at [690, 315] on icon at bounding box center [691, 319] width 19 height 19
click at [982, 317] on button at bounding box center [992, 319] width 49 height 31
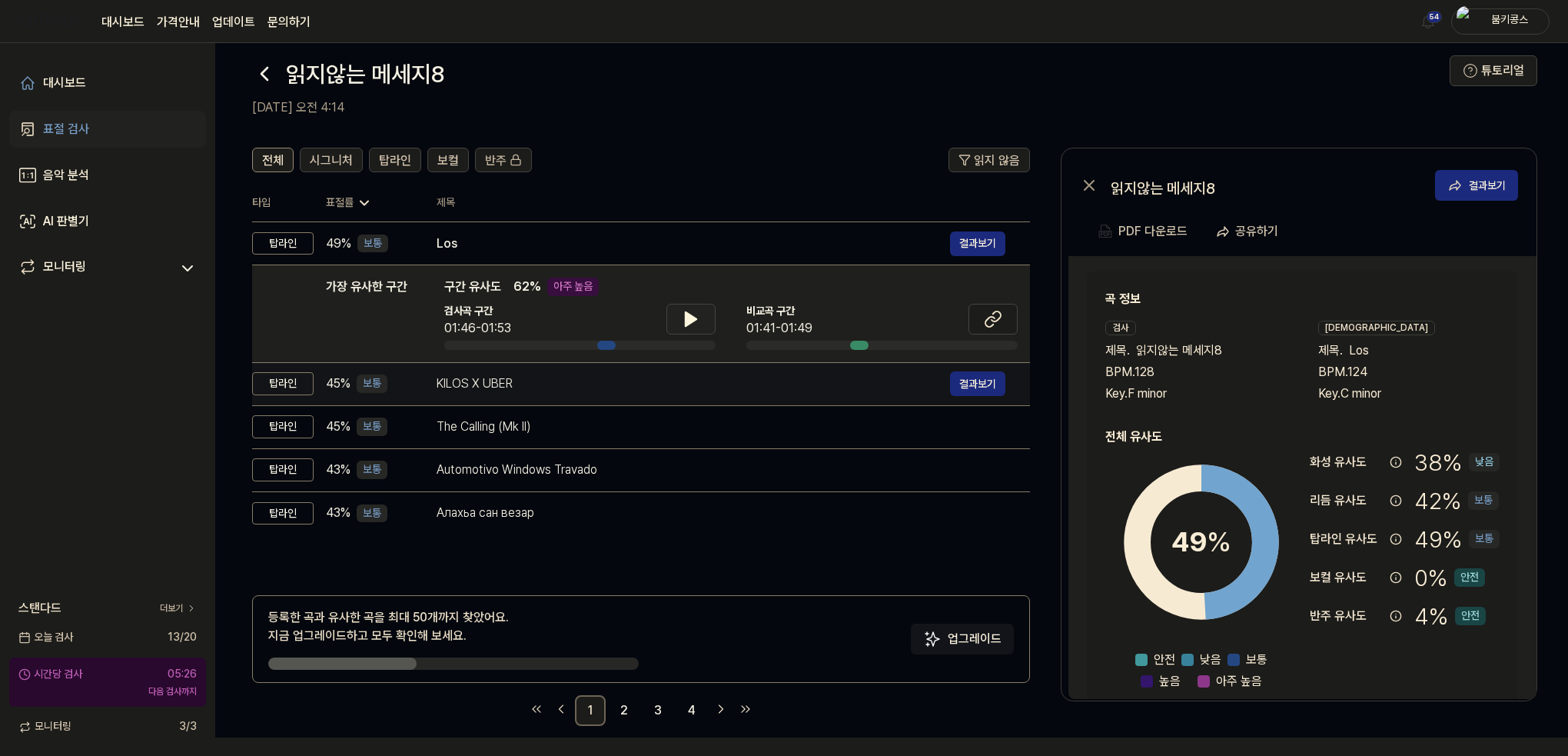
click at [622, 389] on div "KILOS X UBER" at bounding box center [693, 383] width 513 height 19
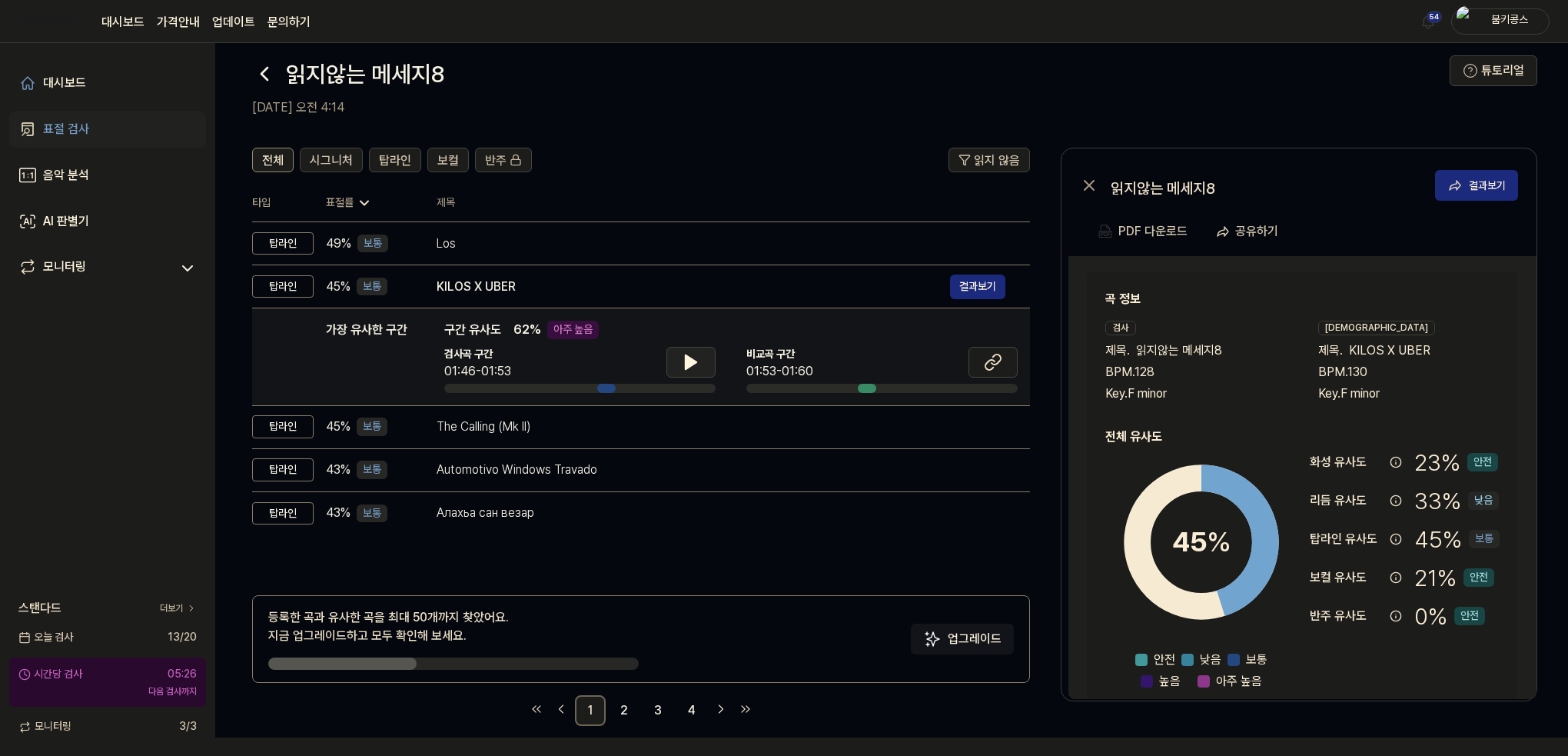
click at [692, 362] on icon at bounding box center [691, 362] width 11 height 14
drag, startPoint x: 692, startPoint y: 362, endPoint x: 839, endPoint y: 374, distance: 147.5
click at [693, 362] on icon at bounding box center [694, 362] width 3 height 12
click at [990, 368] on icon at bounding box center [993, 362] width 19 height 19
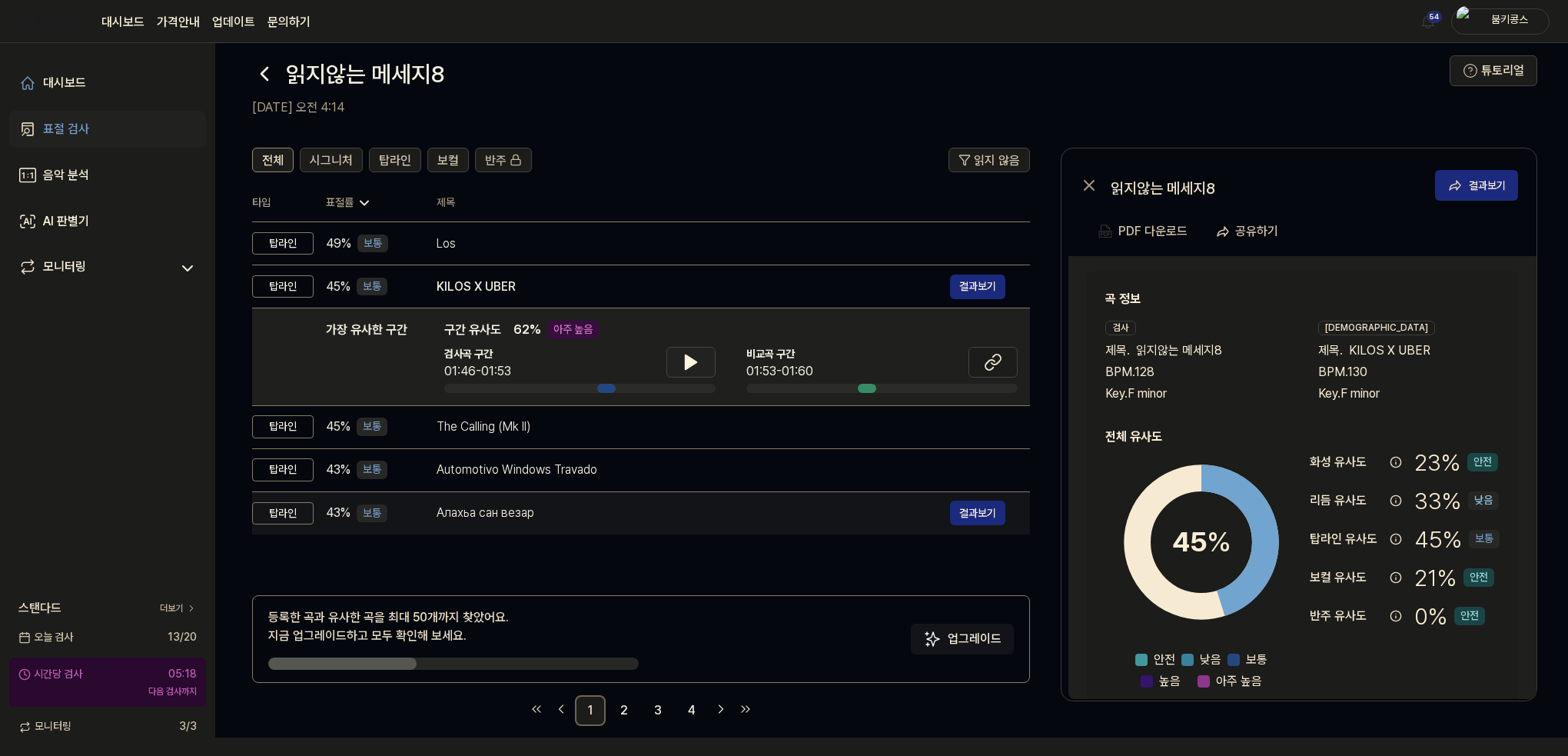
click at [533, 510] on div "Алахьа сан везар" at bounding box center [693, 513] width 513 height 19
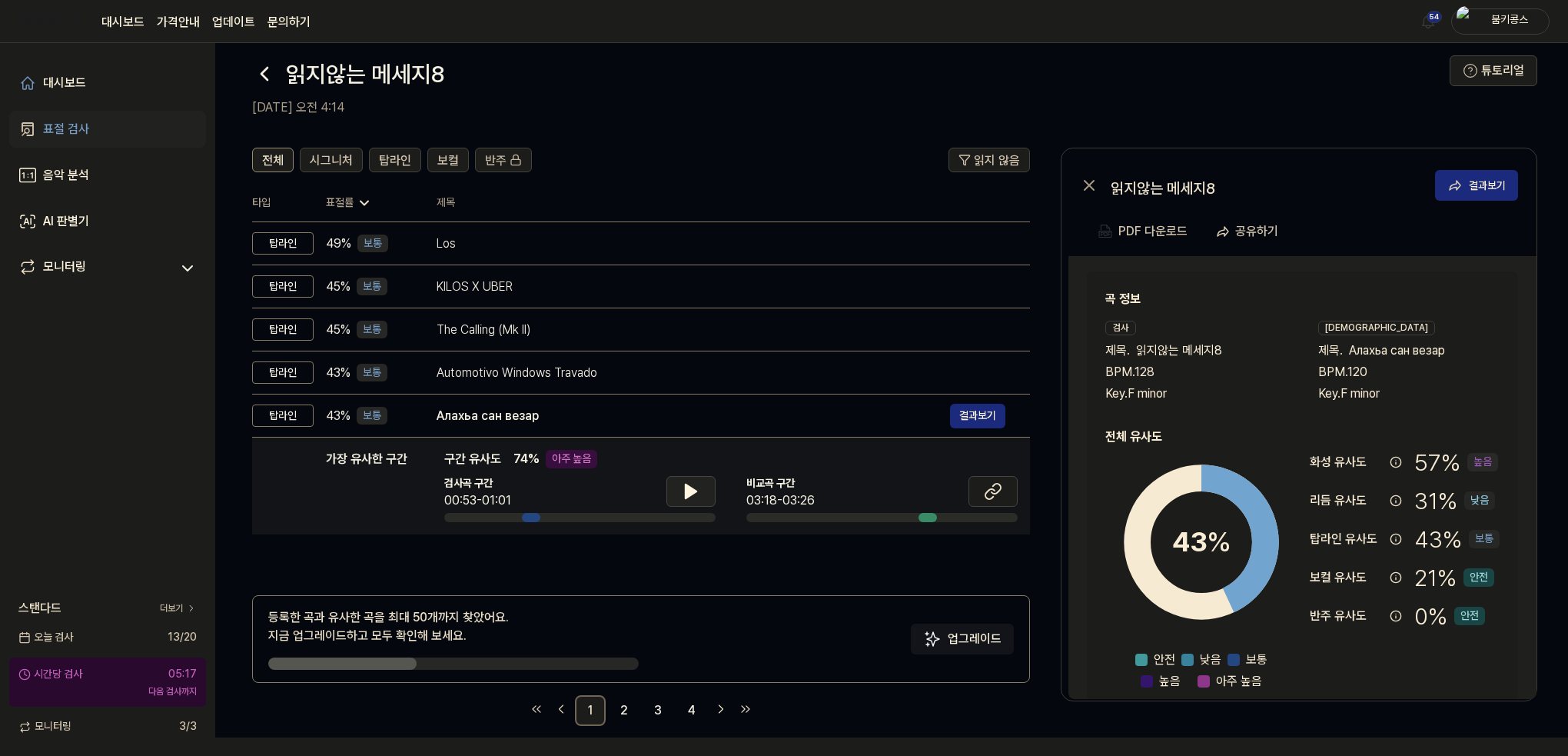
click at [683, 483] on icon at bounding box center [691, 491] width 19 height 19
click at [683, 482] on icon at bounding box center [691, 491] width 19 height 19
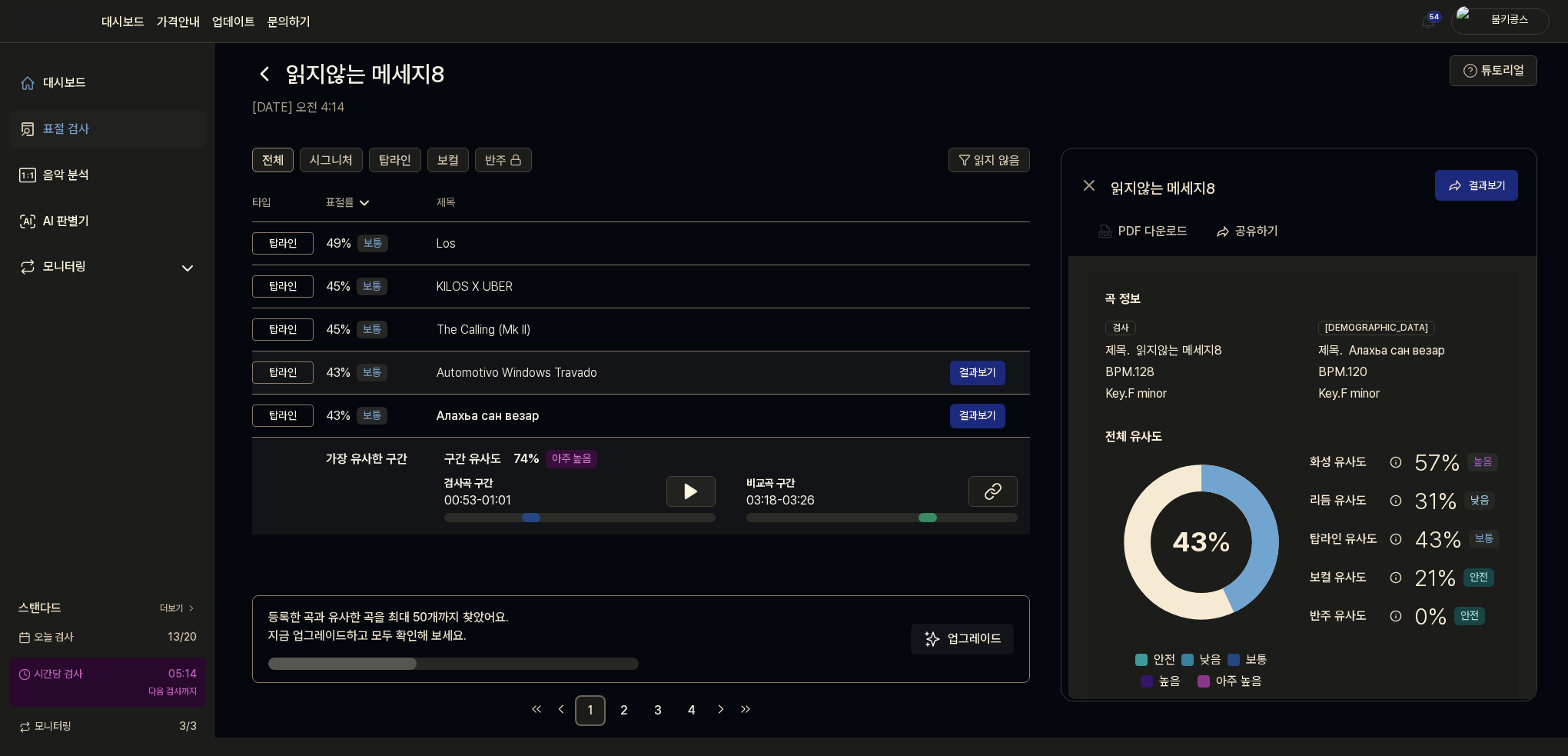
click at [649, 365] on div "Automotivo Windows Travado" at bounding box center [693, 373] width 513 height 19
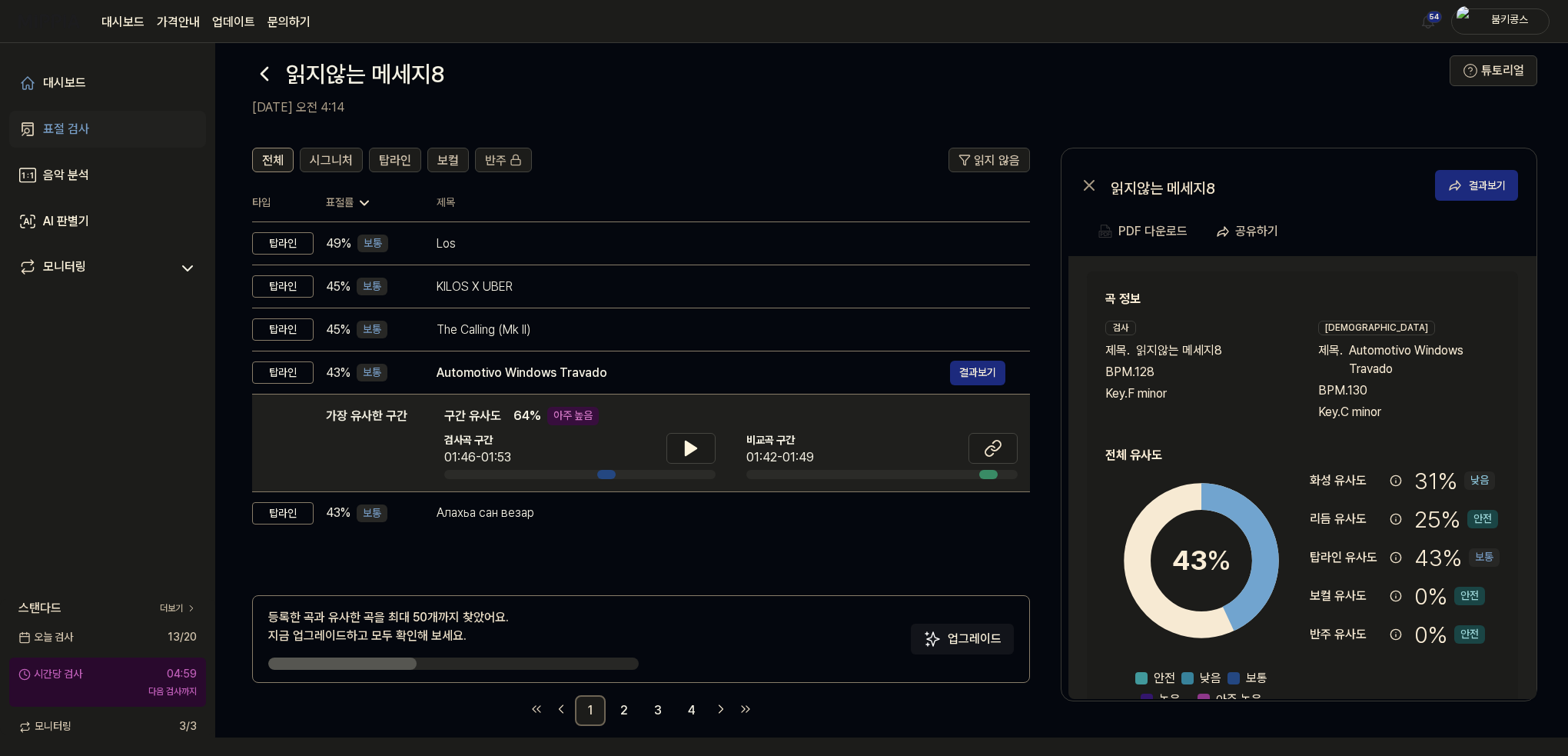
click at [270, 67] on icon at bounding box center [264, 74] width 25 height 25
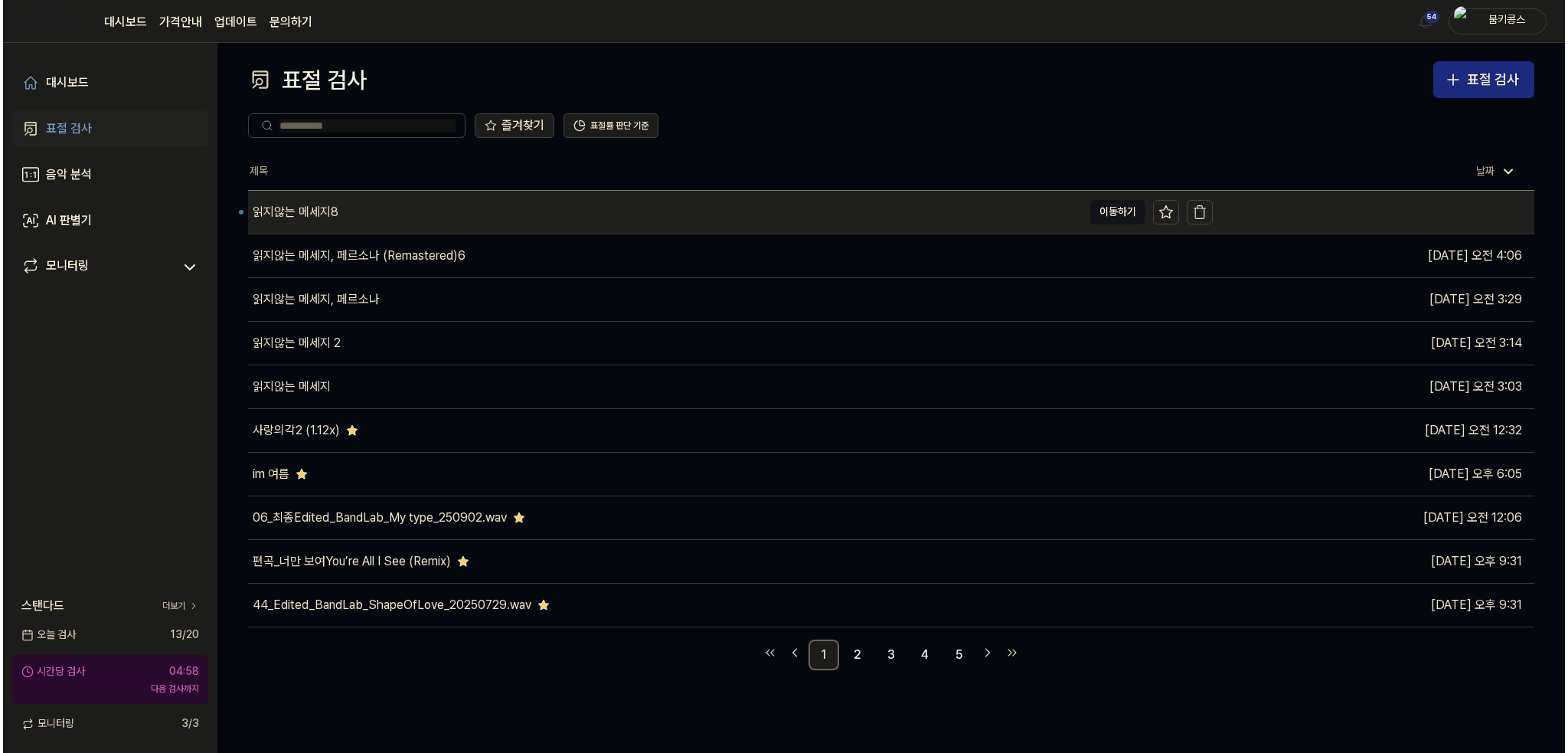
scroll to position [0, 0]
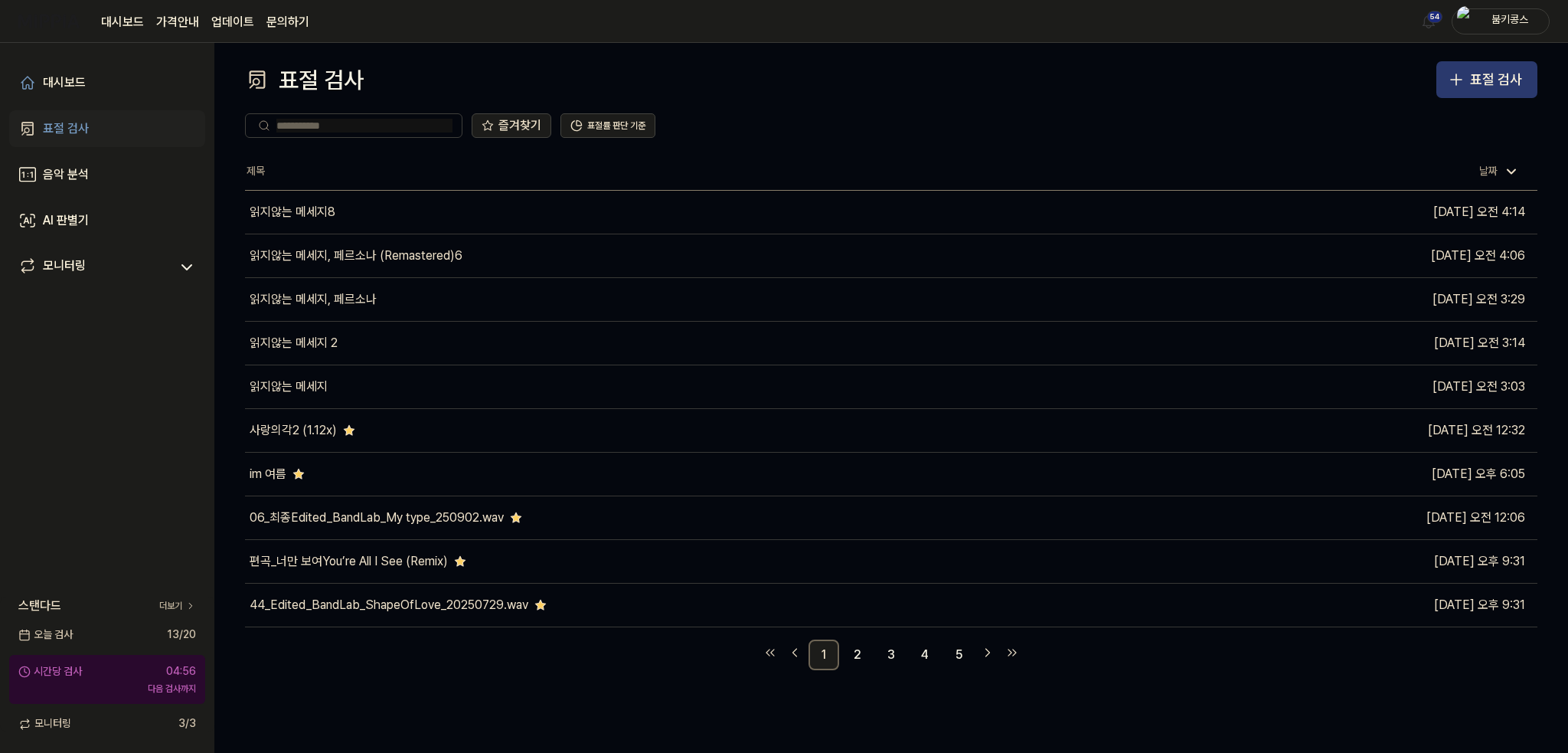
click at [1489, 78] on div "표절 검사" at bounding box center [1496, 79] width 52 height 22
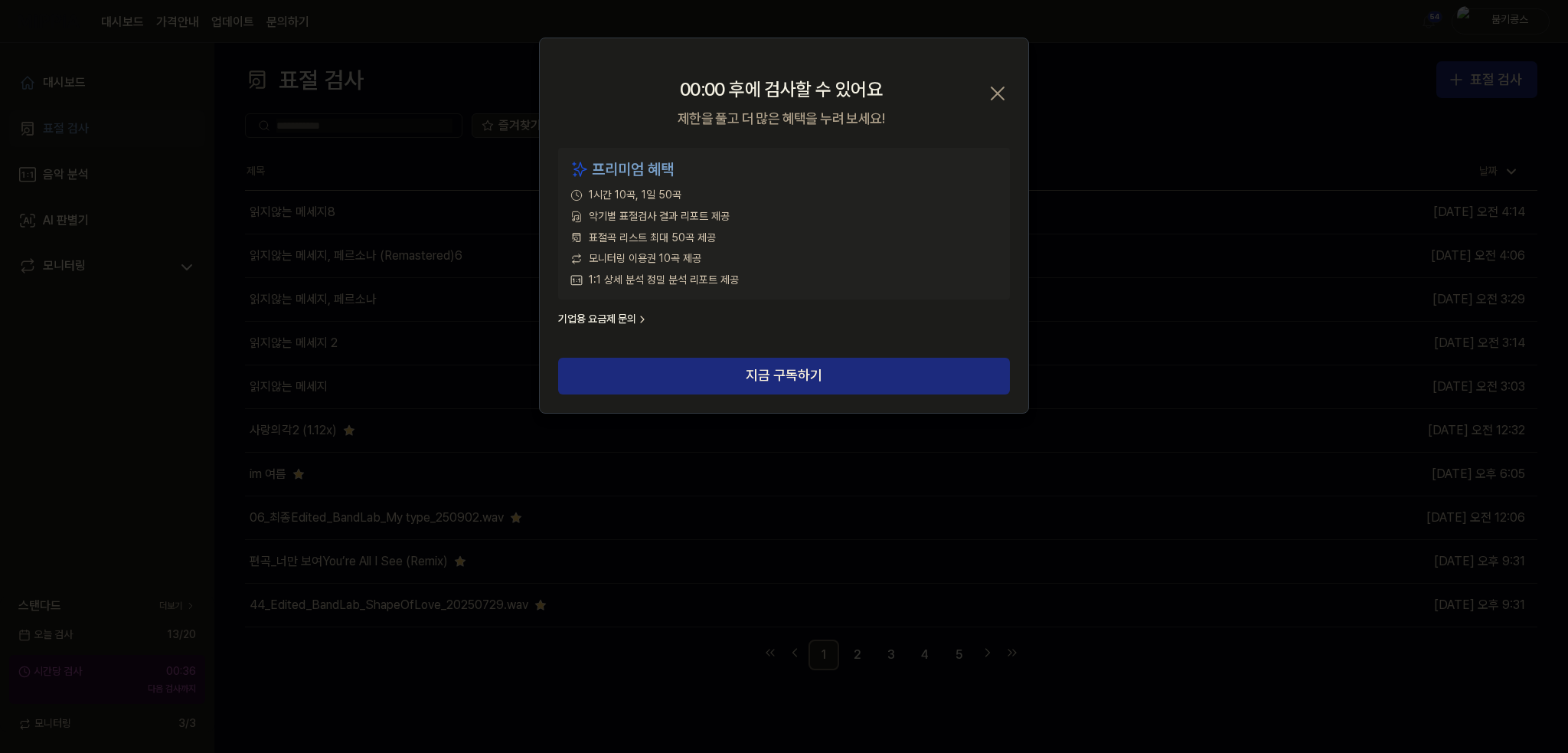
drag, startPoint x: 998, startPoint y: 101, endPoint x: 1022, endPoint y: 103, distance: 24.1
click at [998, 101] on icon "button" at bounding box center [997, 93] width 25 height 25
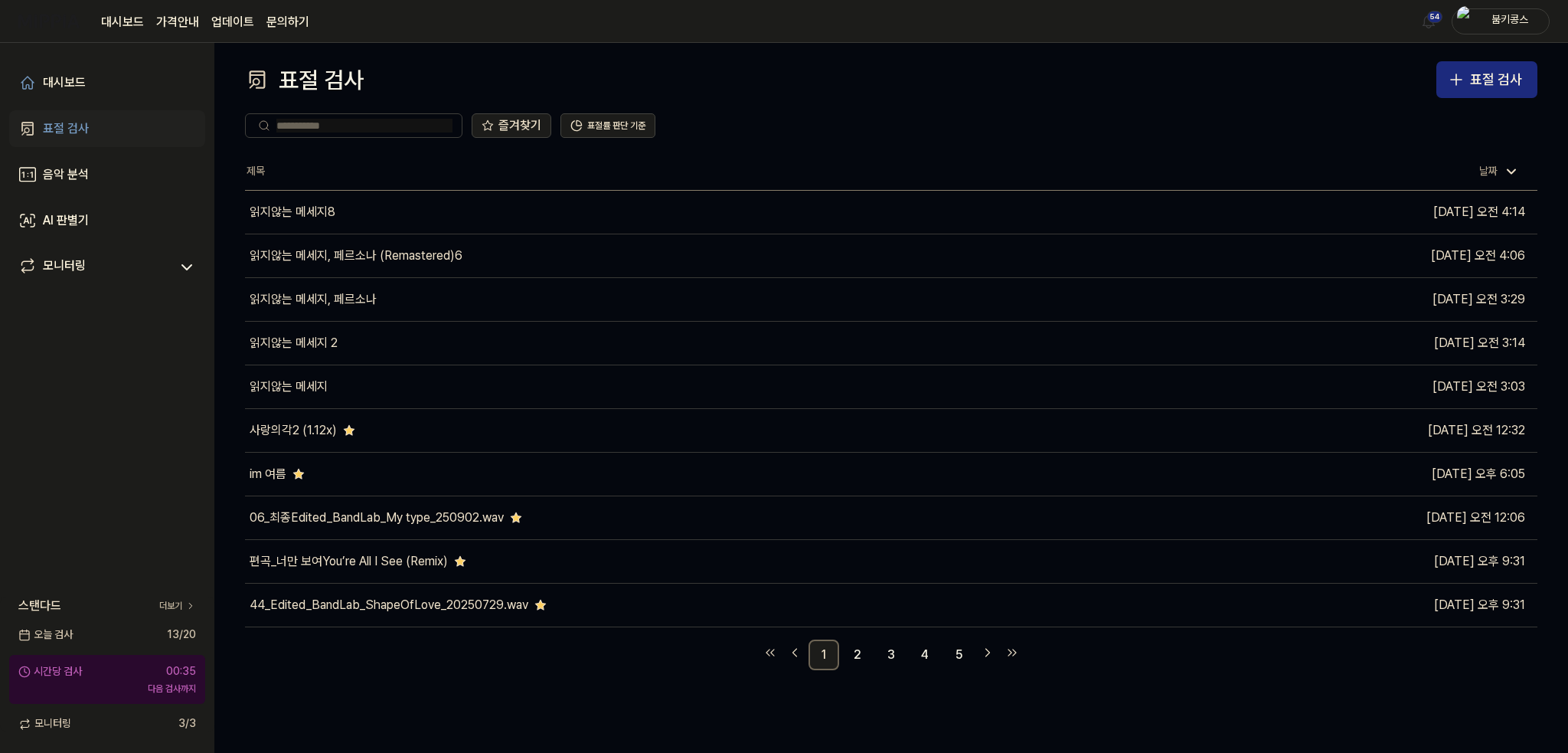
click at [1516, 103] on div "즐겨찾기 표절률 판단 기준" at bounding box center [891, 126] width 1292 height 56
click at [1517, 88] on div "표절 검사" at bounding box center [1496, 79] width 52 height 22
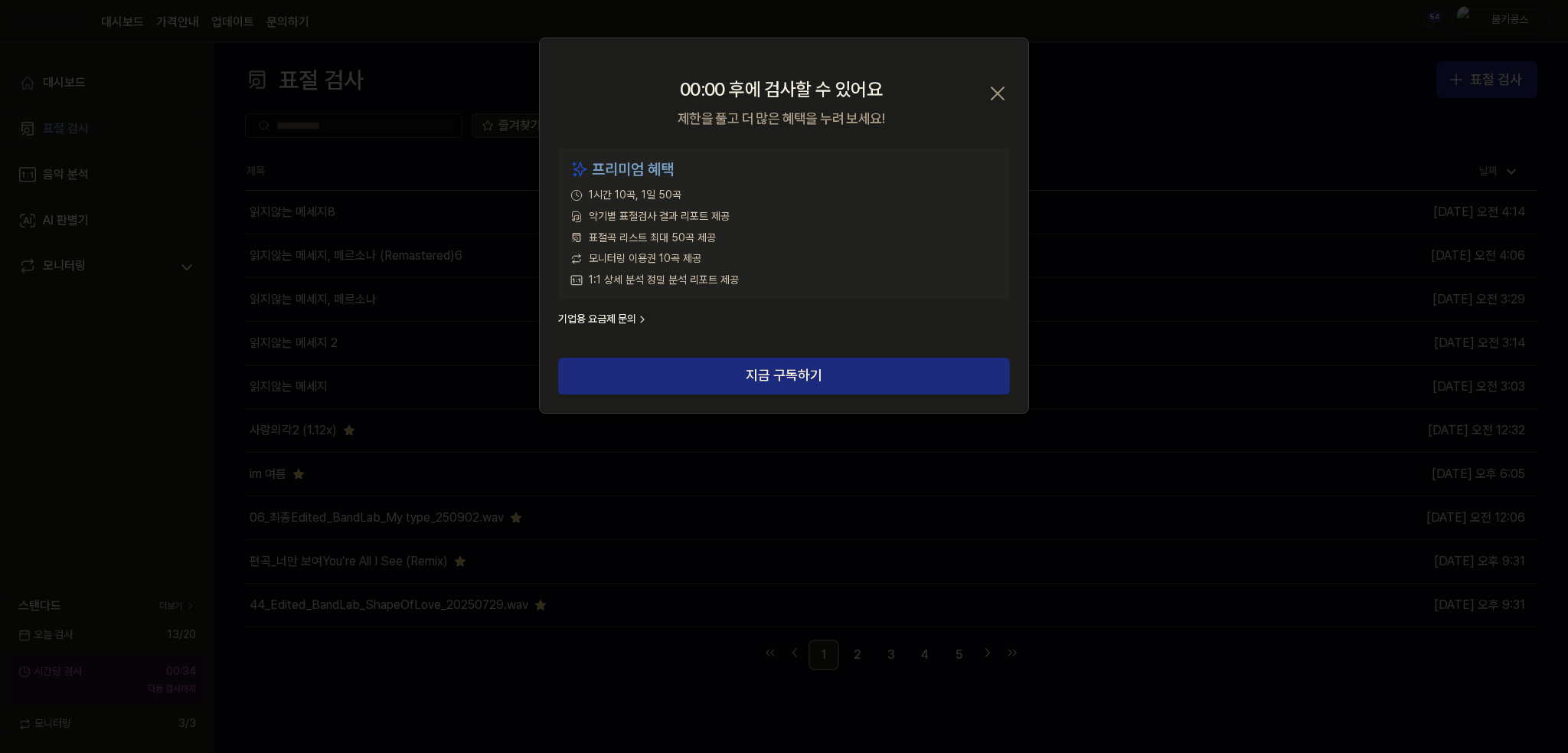
drag, startPoint x: 995, startPoint y: 87, endPoint x: 670, endPoint y: 0, distance: 336.4
click at [995, 87] on icon "button" at bounding box center [997, 93] width 25 height 25
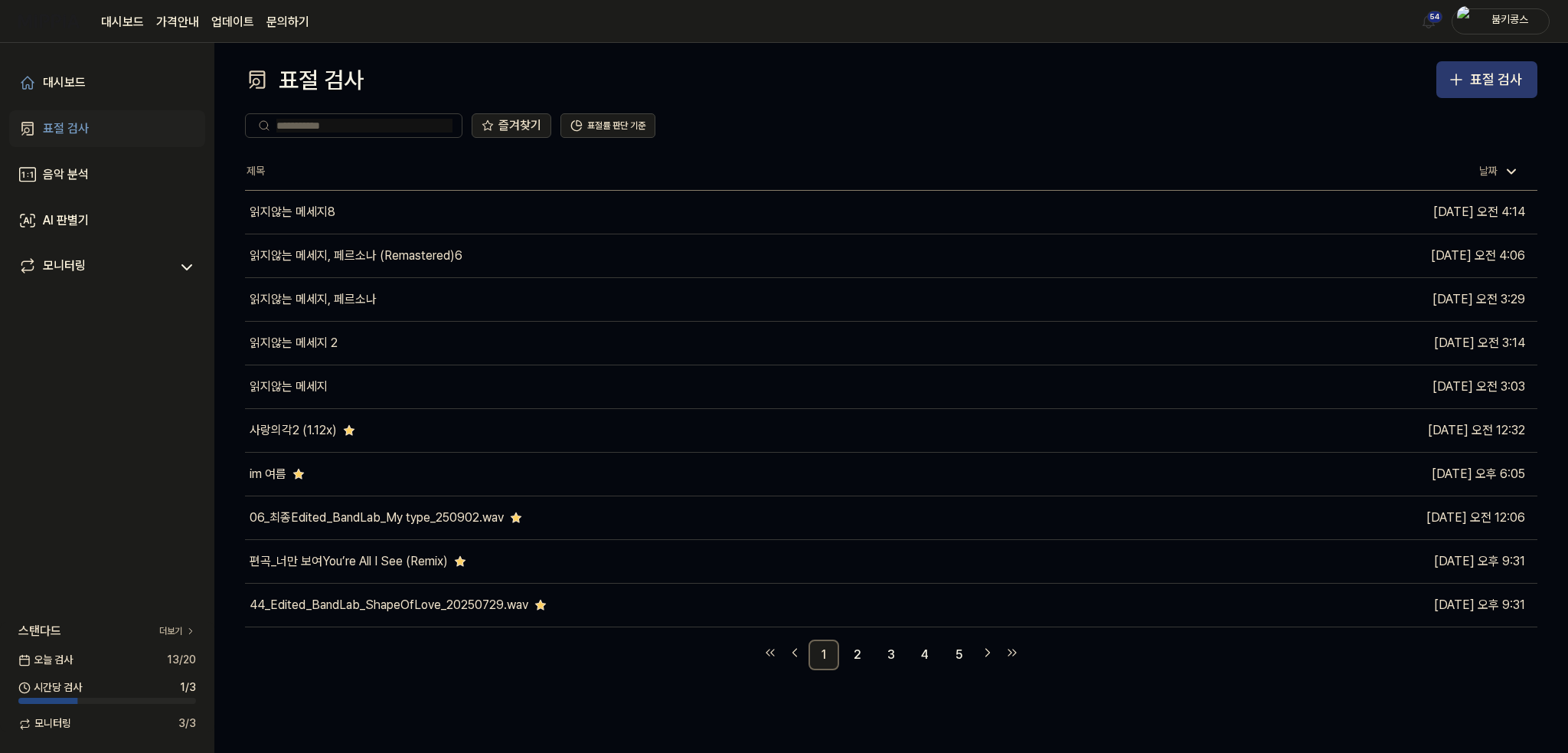
click at [1487, 89] on div "표절 검사" at bounding box center [1496, 79] width 52 height 22
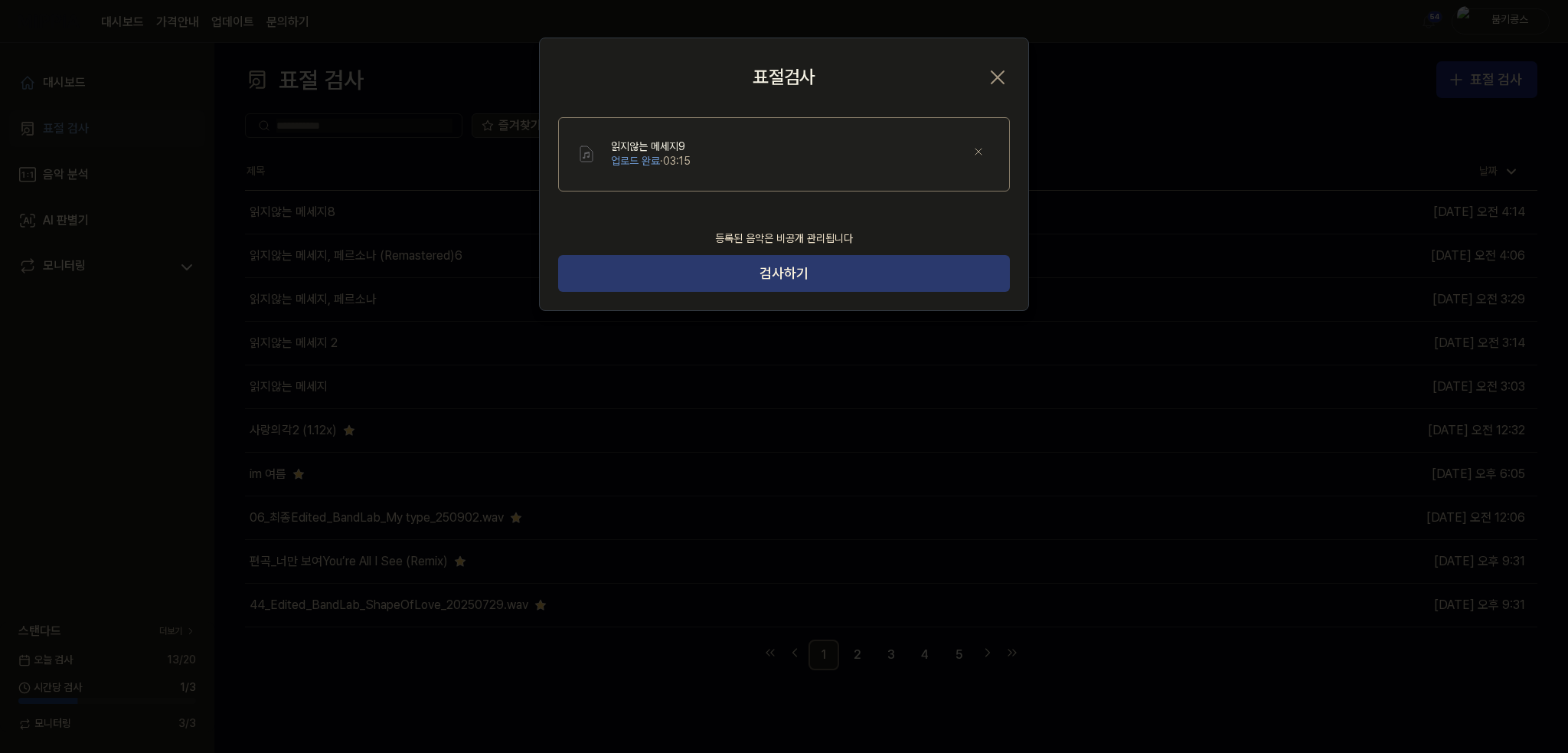
click at [775, 266] on button "검사하기" at bounding box center [784, 273] width 452 height 37
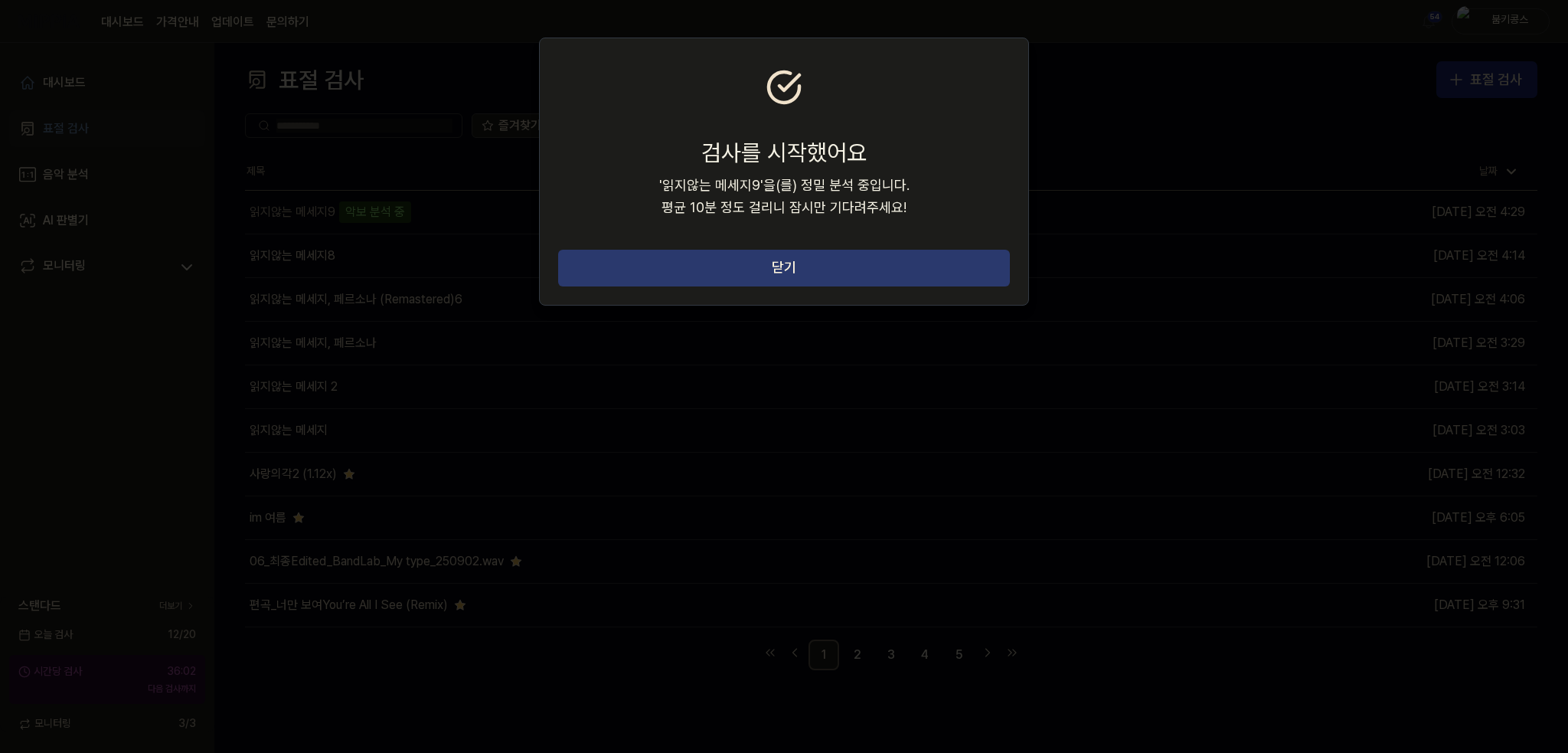
click at [761, 266] on button "닫기" at bounding box center [784, 267] width 452 height 37
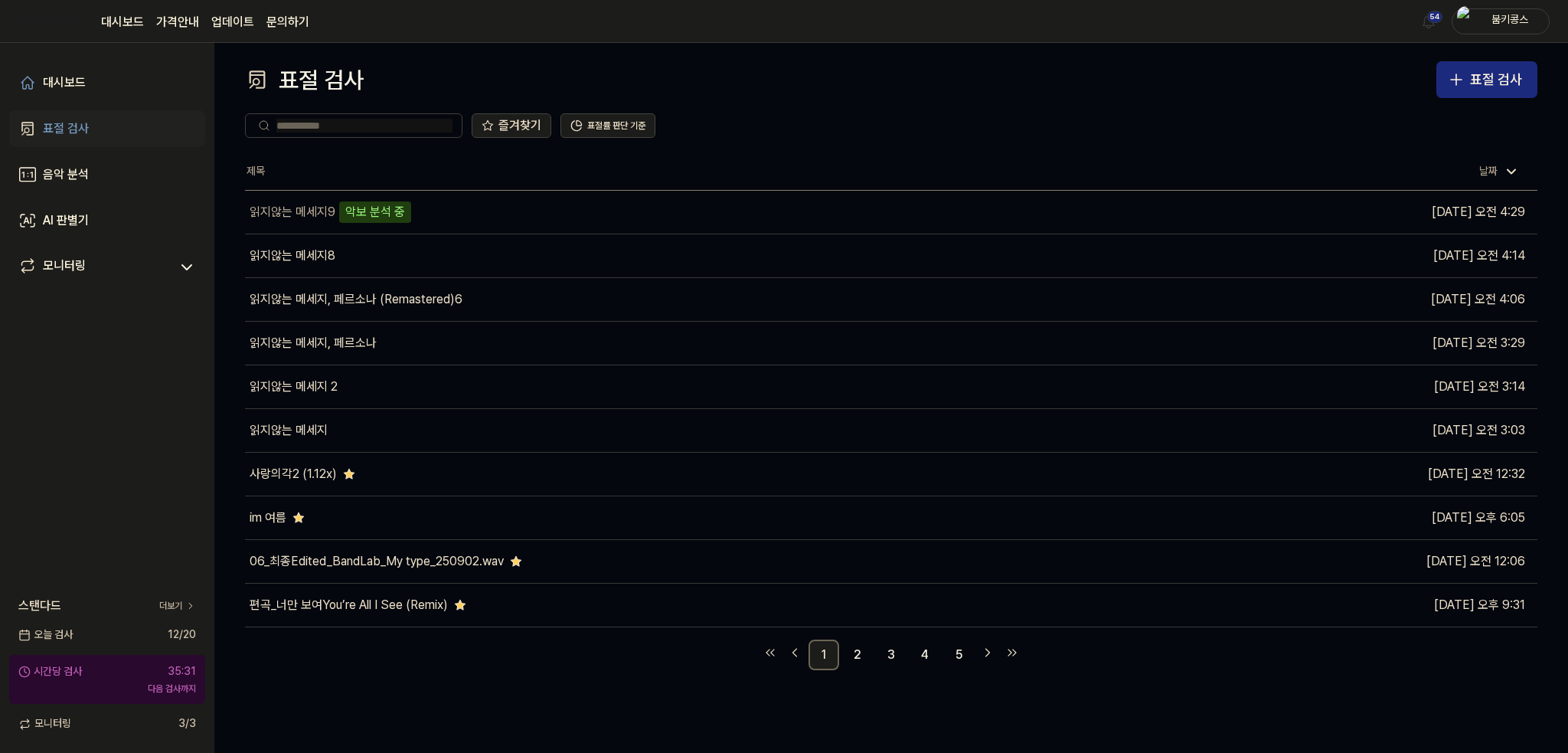
drag, startPoint x: 759, startPoint y: 59, endPoint x: 774, endPoint y: 42, distance: 22.7
click at [759, 59] on div "표절 검사 표절 검사 표절 검사 음악 분석 AI 판별기 즐겨찾기 표절률 판단 기준 제목 날짜 읽지않는 메세지9 악보 분석 중 이동하기 [DAT…" at bounding box center [891, 397] width 1354 height 710
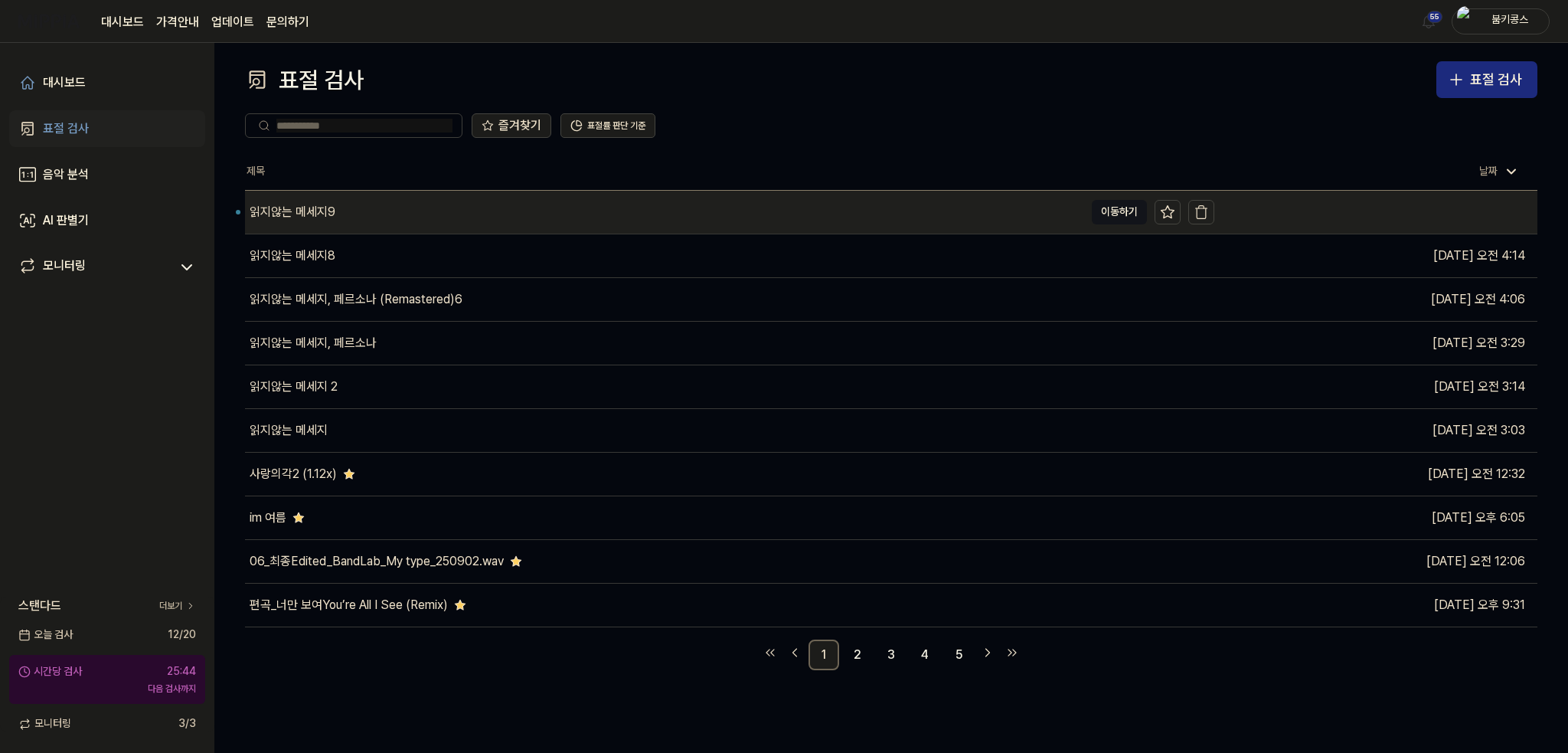
click at [497, 216] on div "읽지않는 메세지9" at bounding box center [664, 212] width 839 height 43
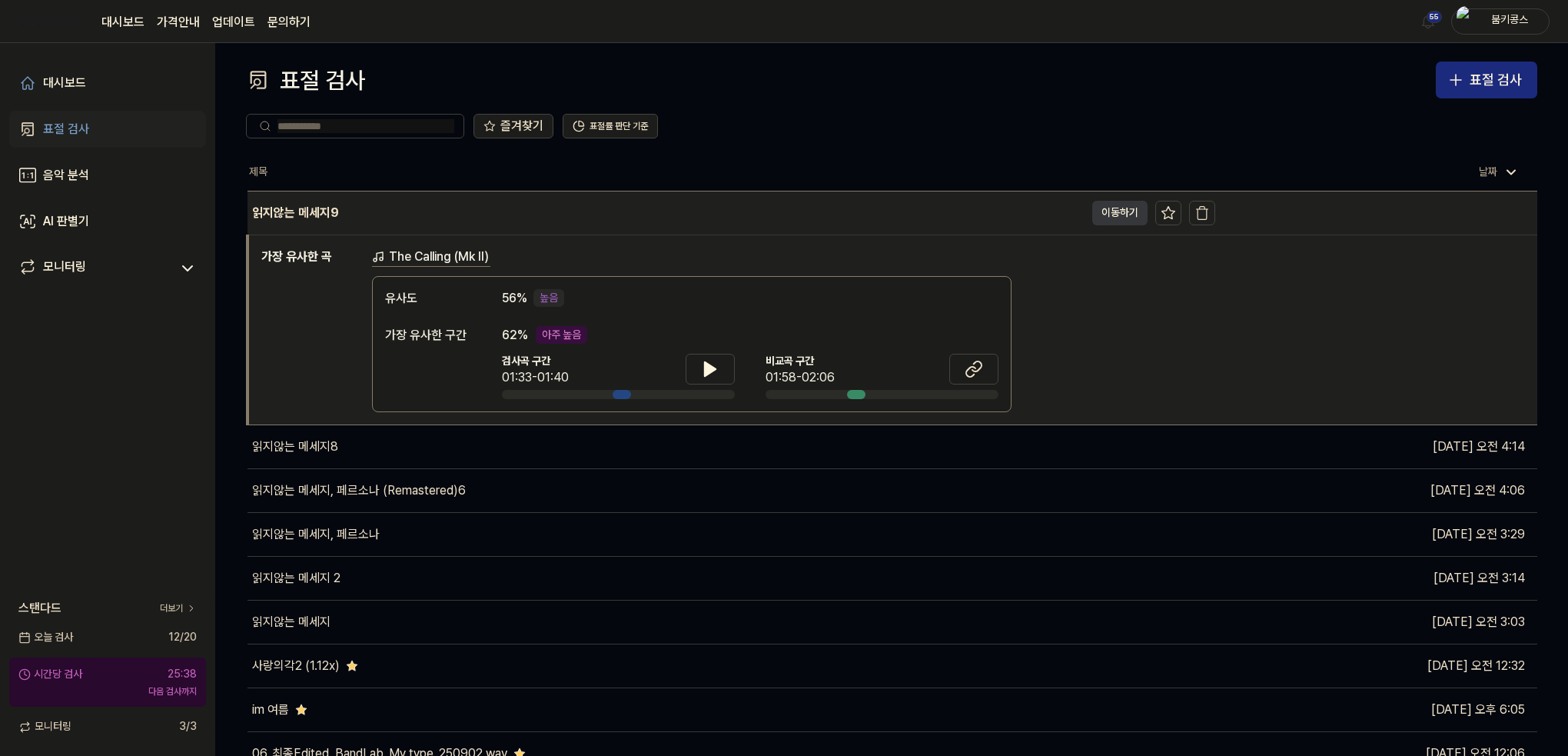
click at [1109, 217] on button "이동하기" at bounding box center [1120, 212] width 56 height 25
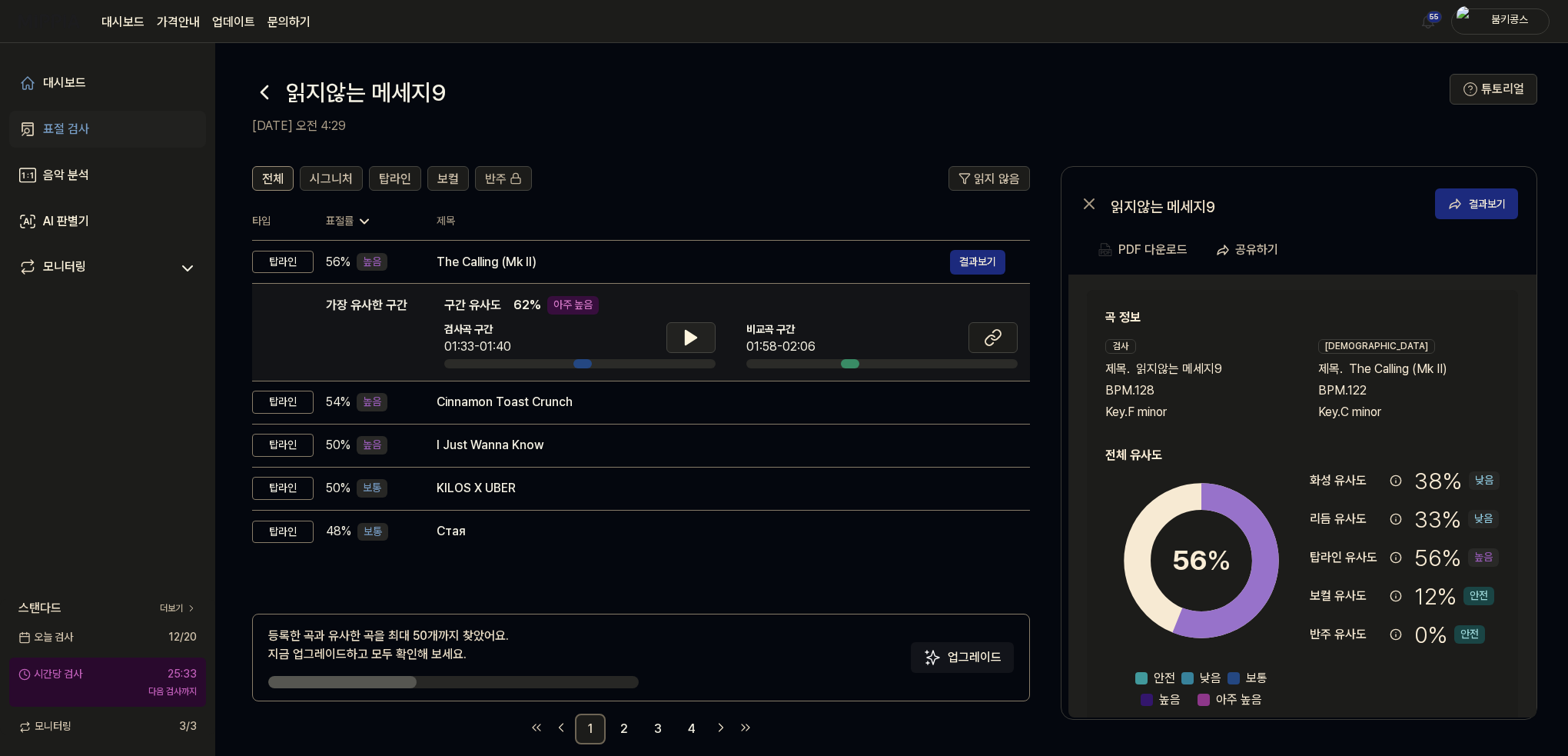
click at [691, 327] on button at bounding box center [690, 337] width 49 height 31
click at [990, 339] on icon at bounding box center [993, 337] width 19 height 19
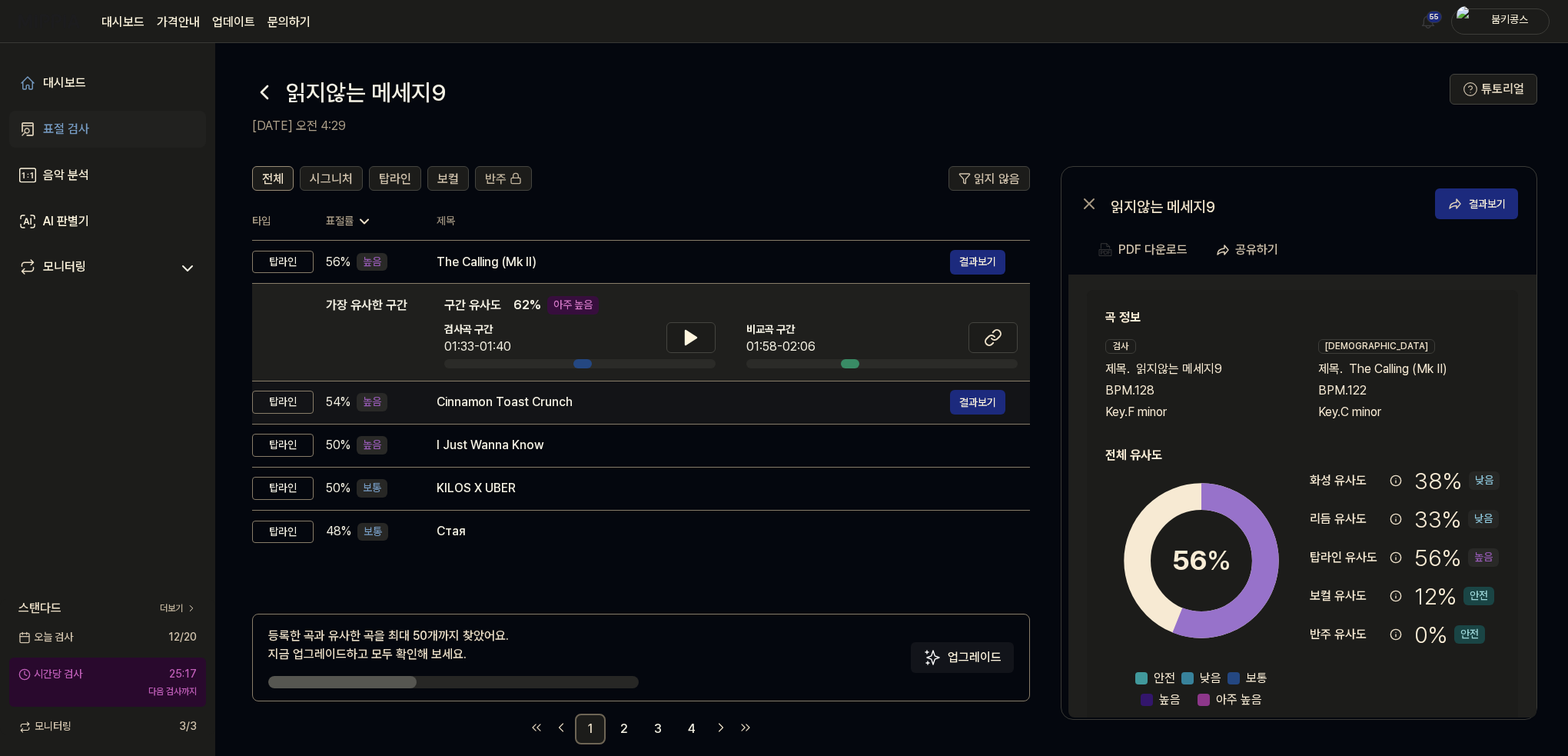
click at [667, 405] on div "Cinnamon Toast Crunch" at bounding box center [693, 402] width 513 height 19
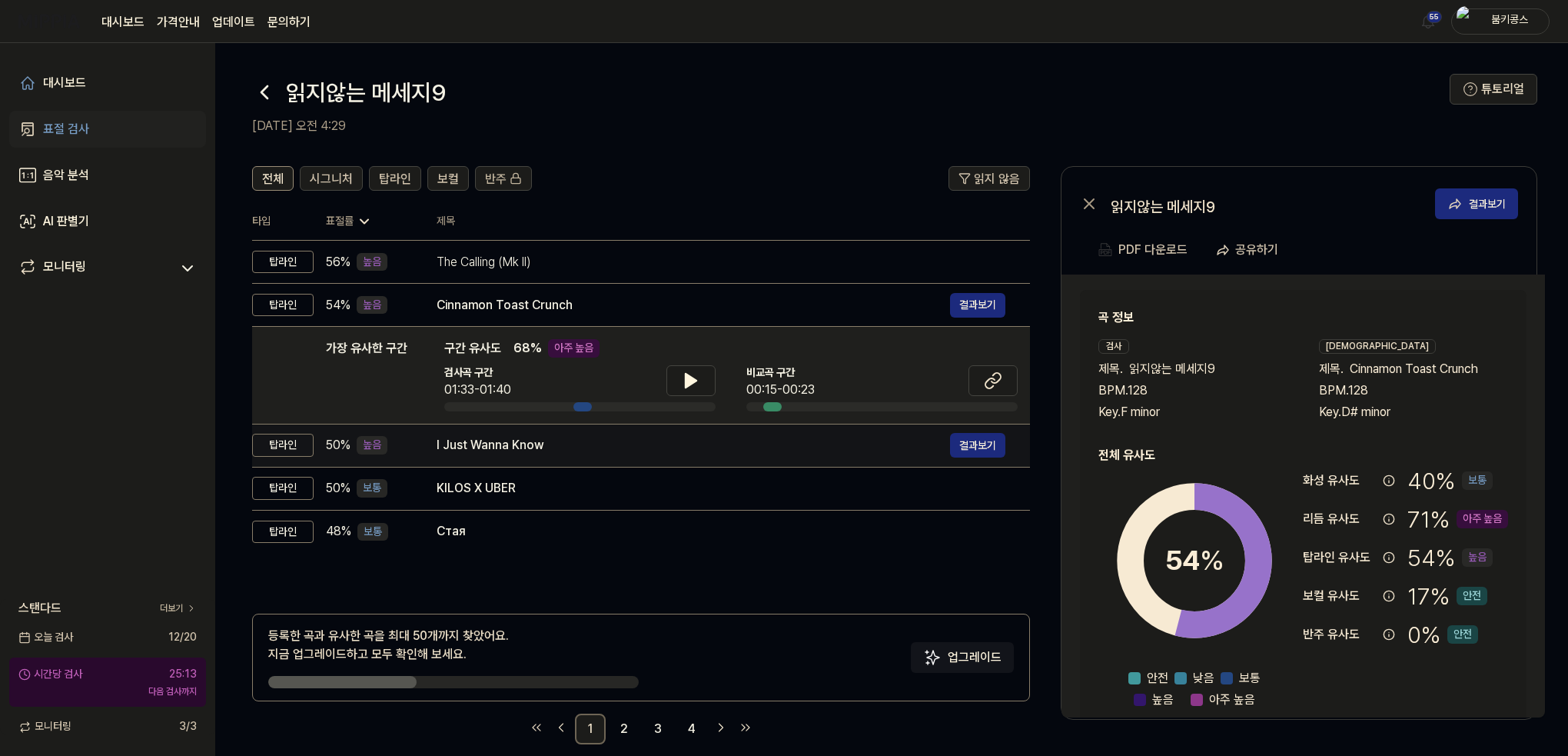
click at [616, 452] on div "I Just Wanna Know" at bounding box center [693, 445] width 513 height 19
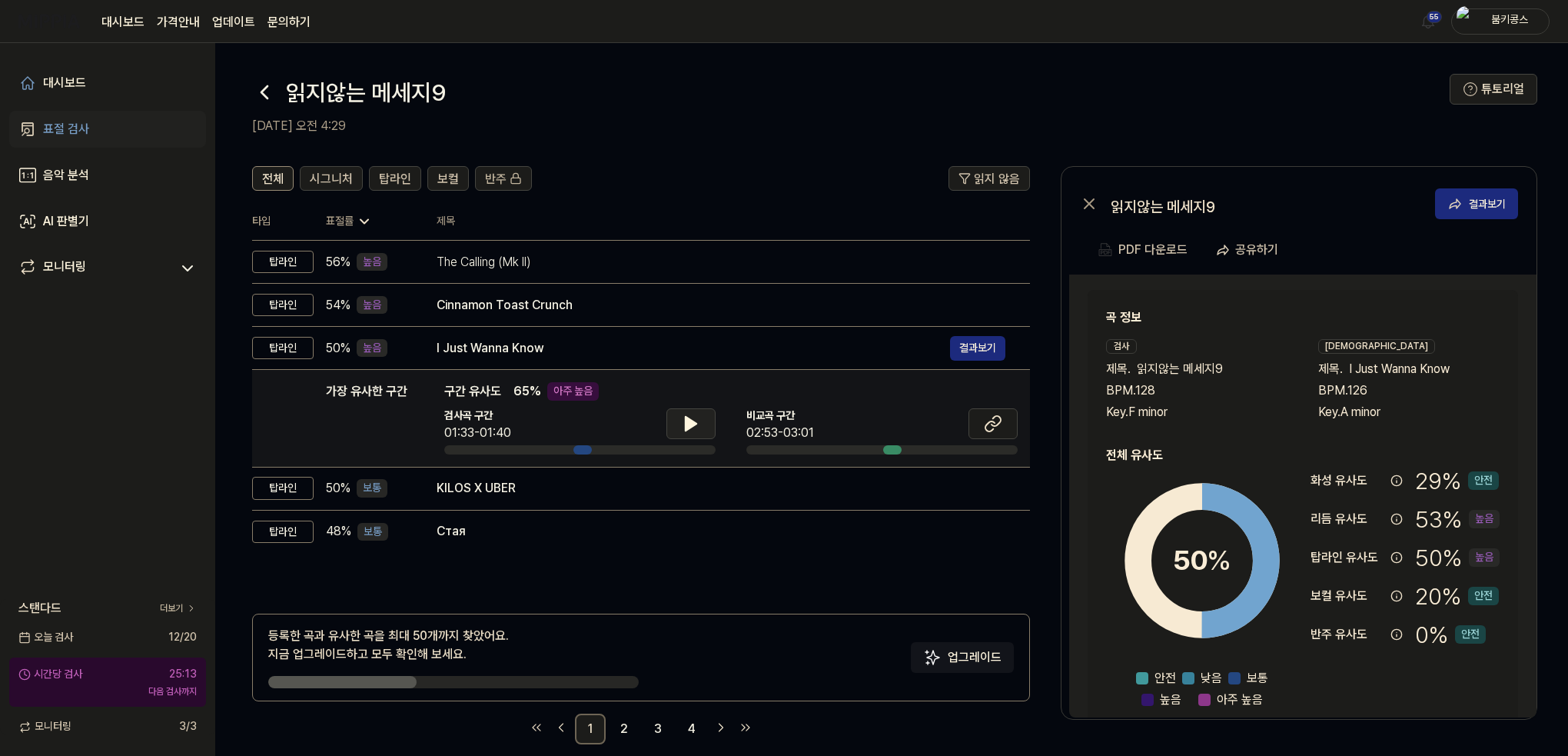
click at [686, 426] on icon at bounding box center [691, 424] width 11 height 14
click at [685, 426] on icon at bounding box center [691, 424] width 19 height 19
click at [261, 98] on icon at bounding box center [264, 92] width 25 height 25
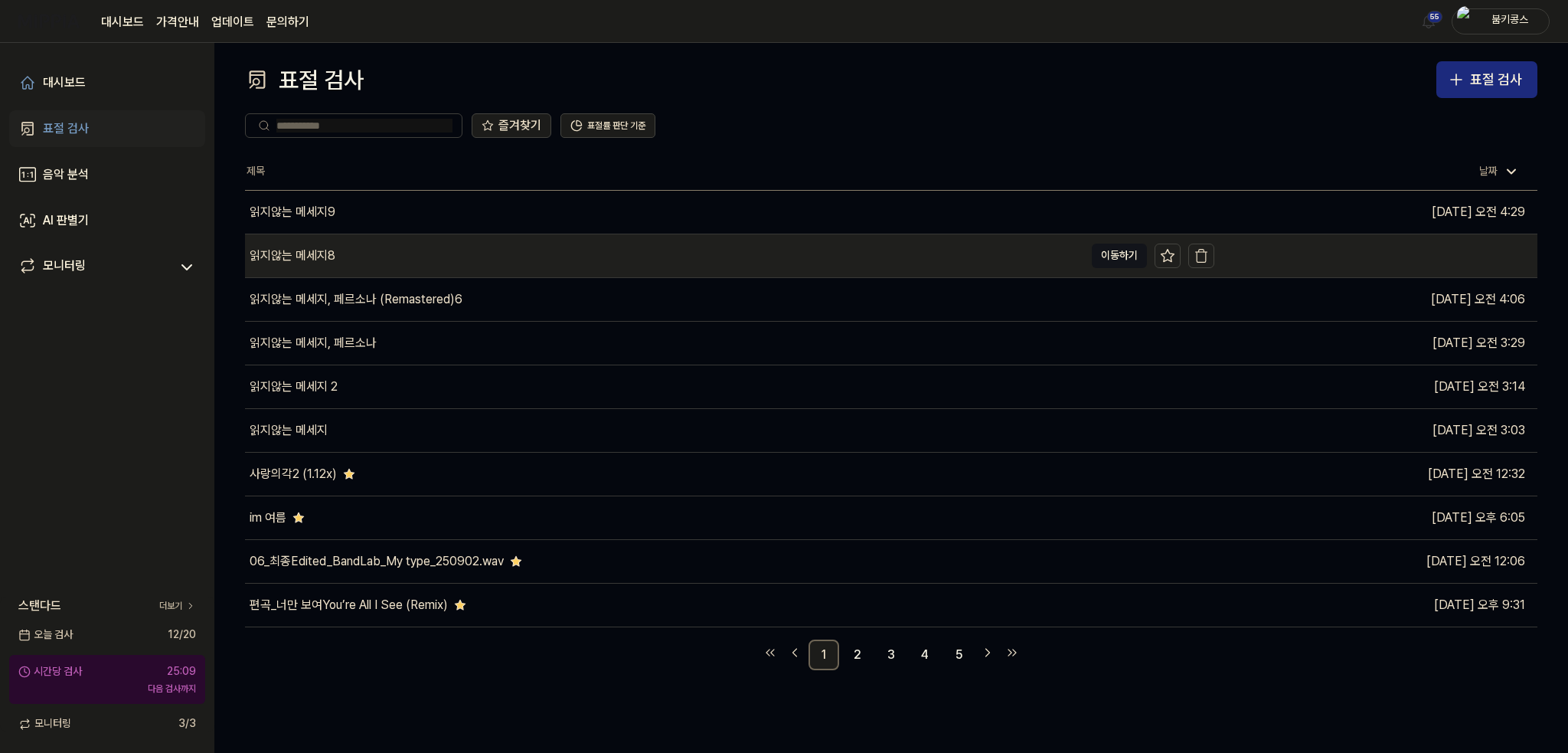
click at [376, 259] on div "읽지않는 메세지8" at bounding box center [664, 255] width 839 height 43
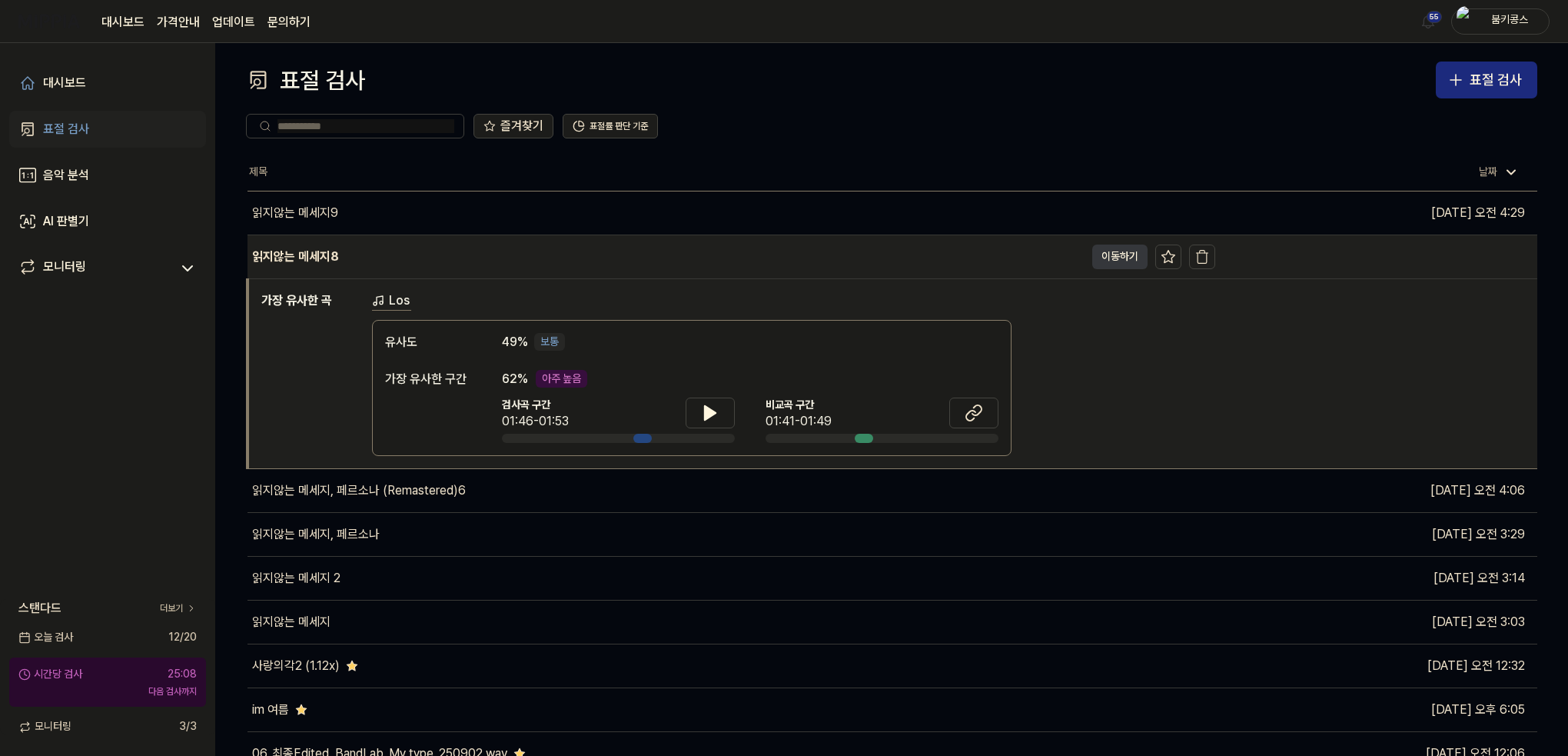
click at [1106, 260] on button "이동하기" at bounding box center [1120, 256] width 56 height 25
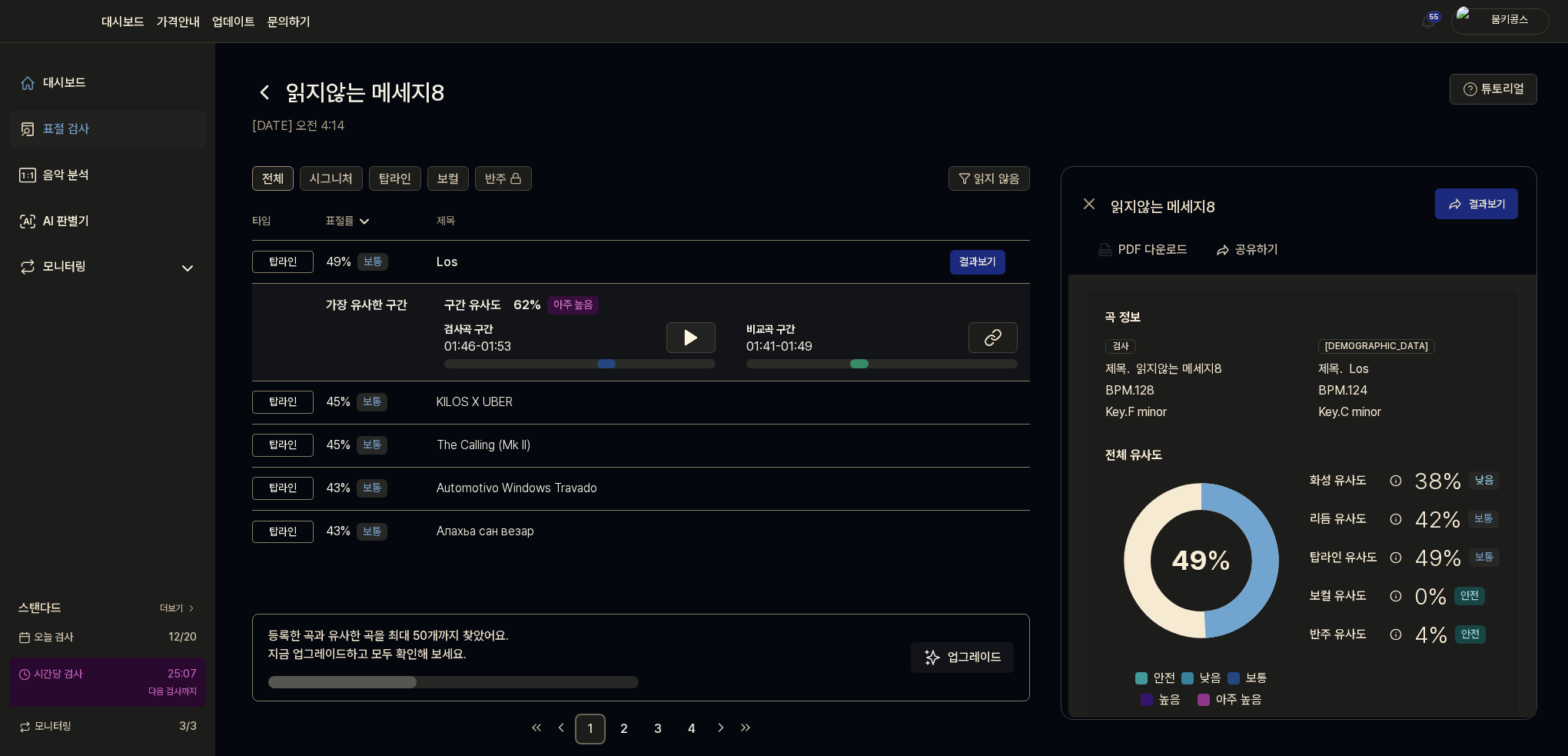
click at [697, 341] on icon at bounding box center [691, 337] width 19 height 19
click at [261, 89] on icon at bounding box center [264, 92] width 25 height 25
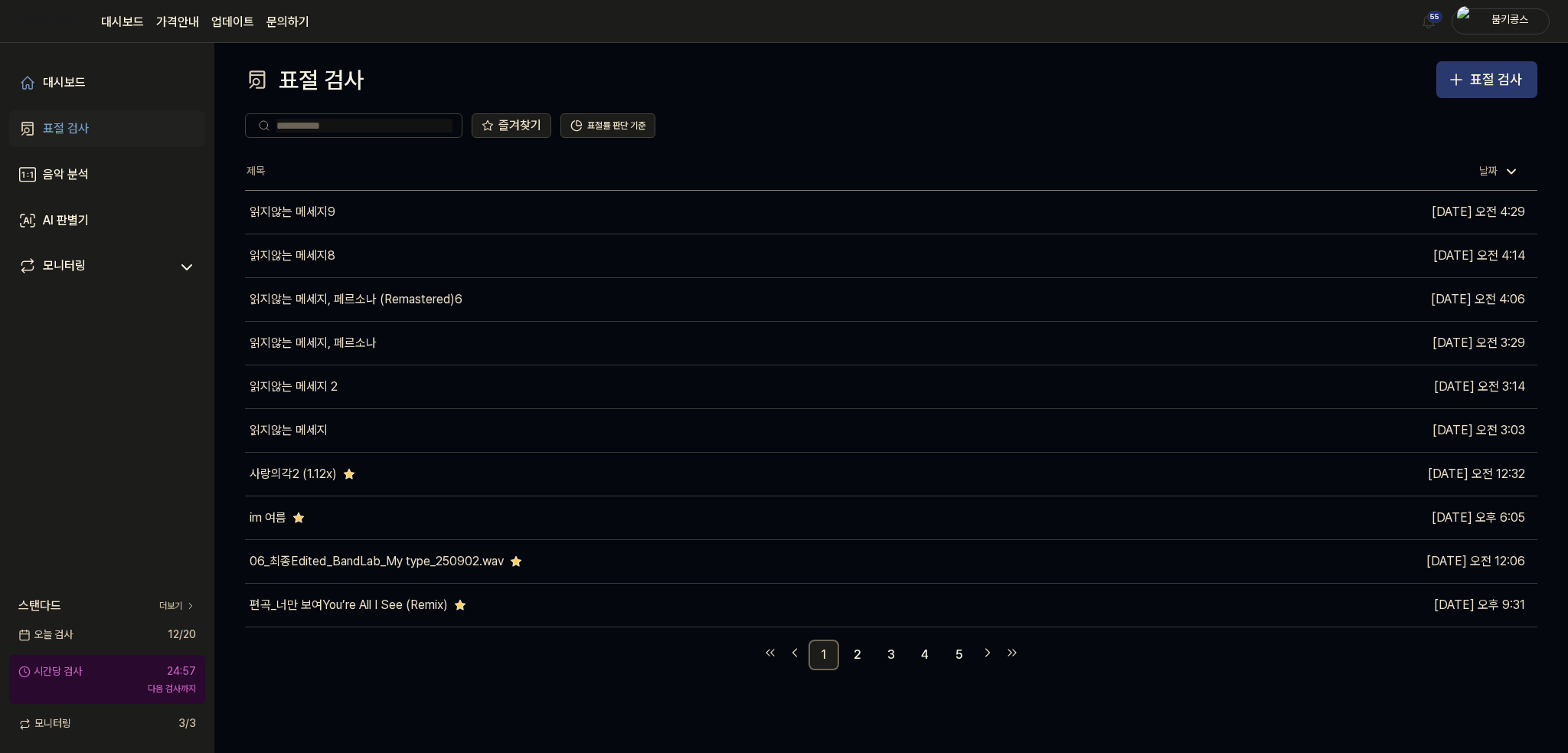
click at [1452, 81] on icon "button" at bounding box center [1456, 79] width 19 height 19
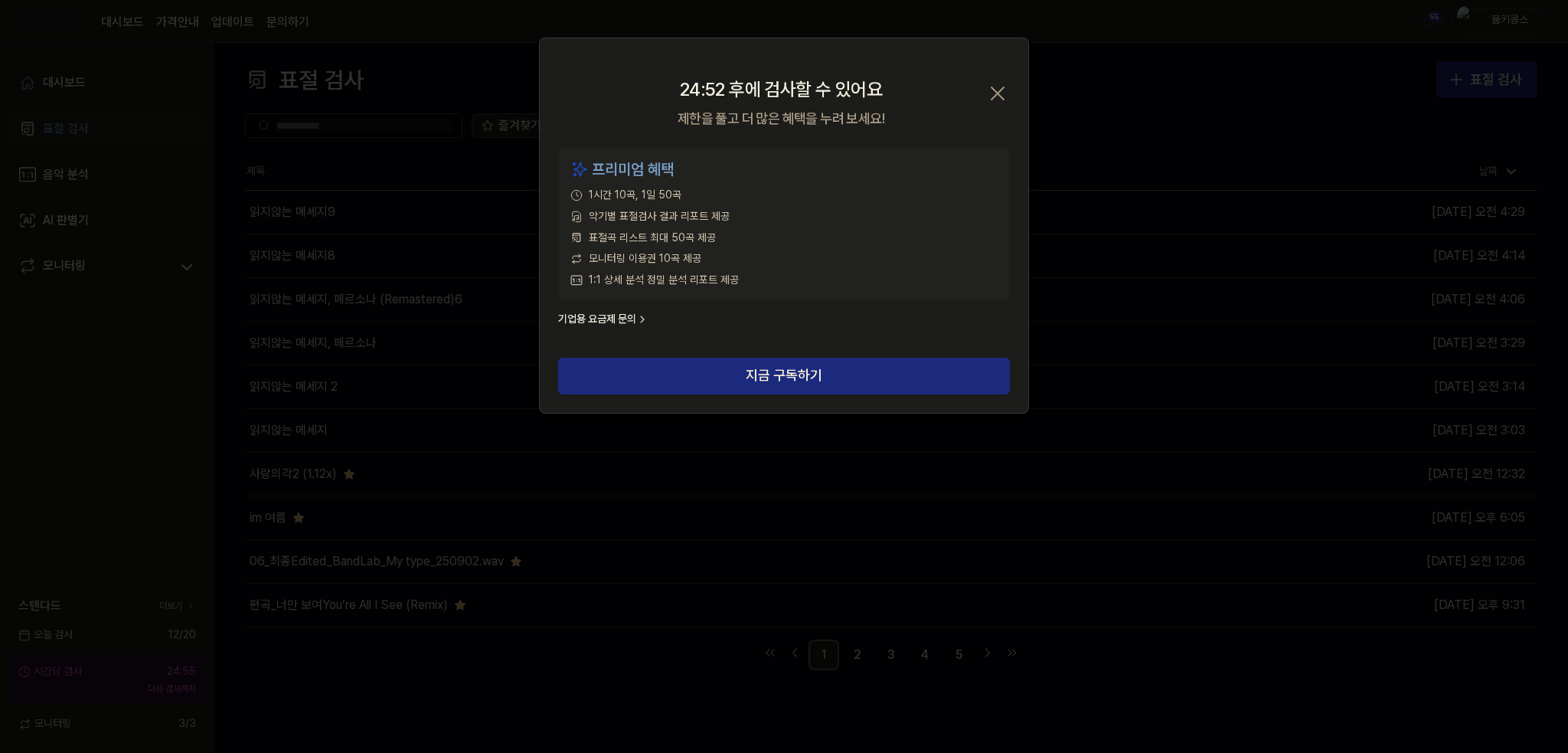
click at [995, 88] on icon "button" at bounding box center [997, 93] width 25 height 25
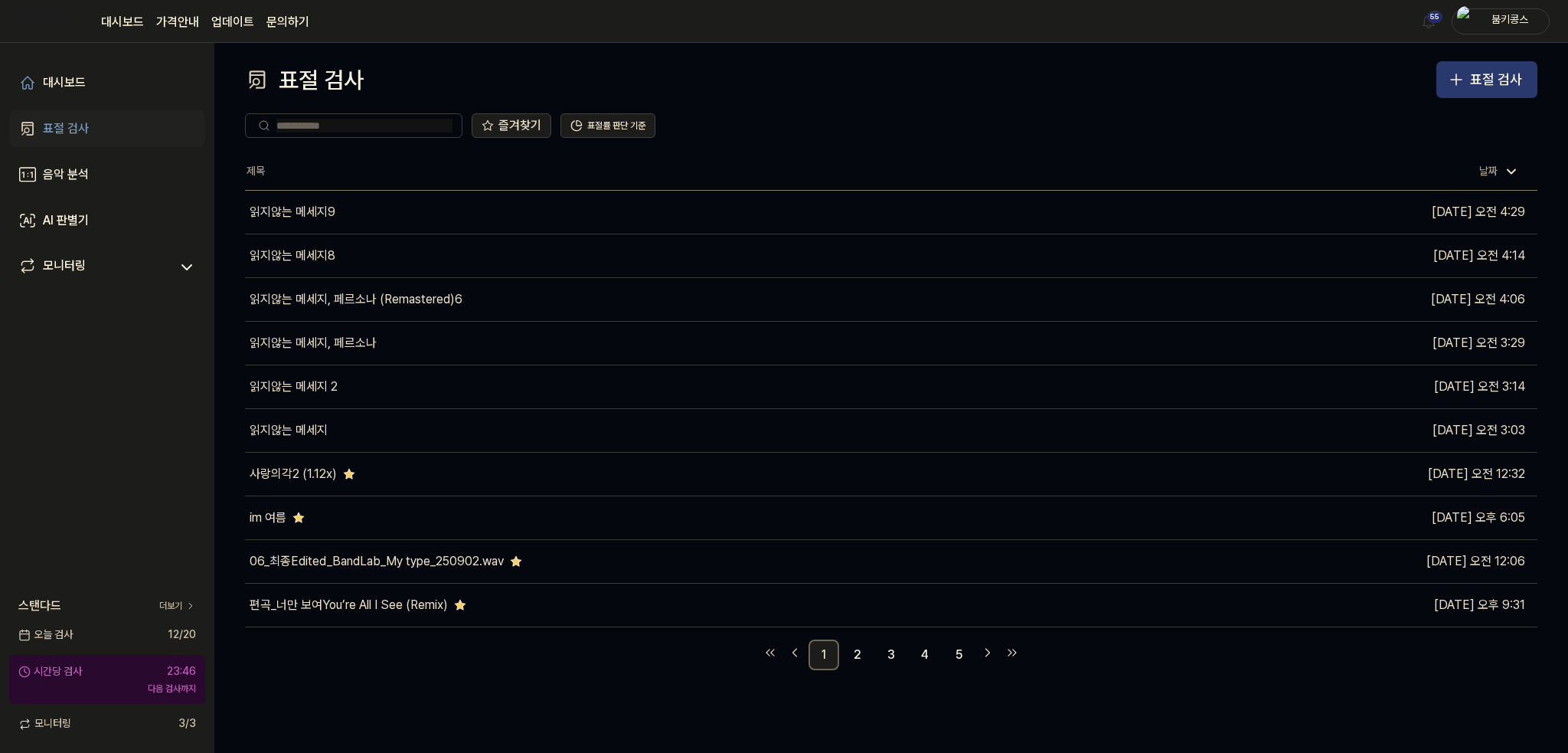
click at [1472, 85] on div "표절 검사" at bounding box center [1496, 79] width 52 height 22
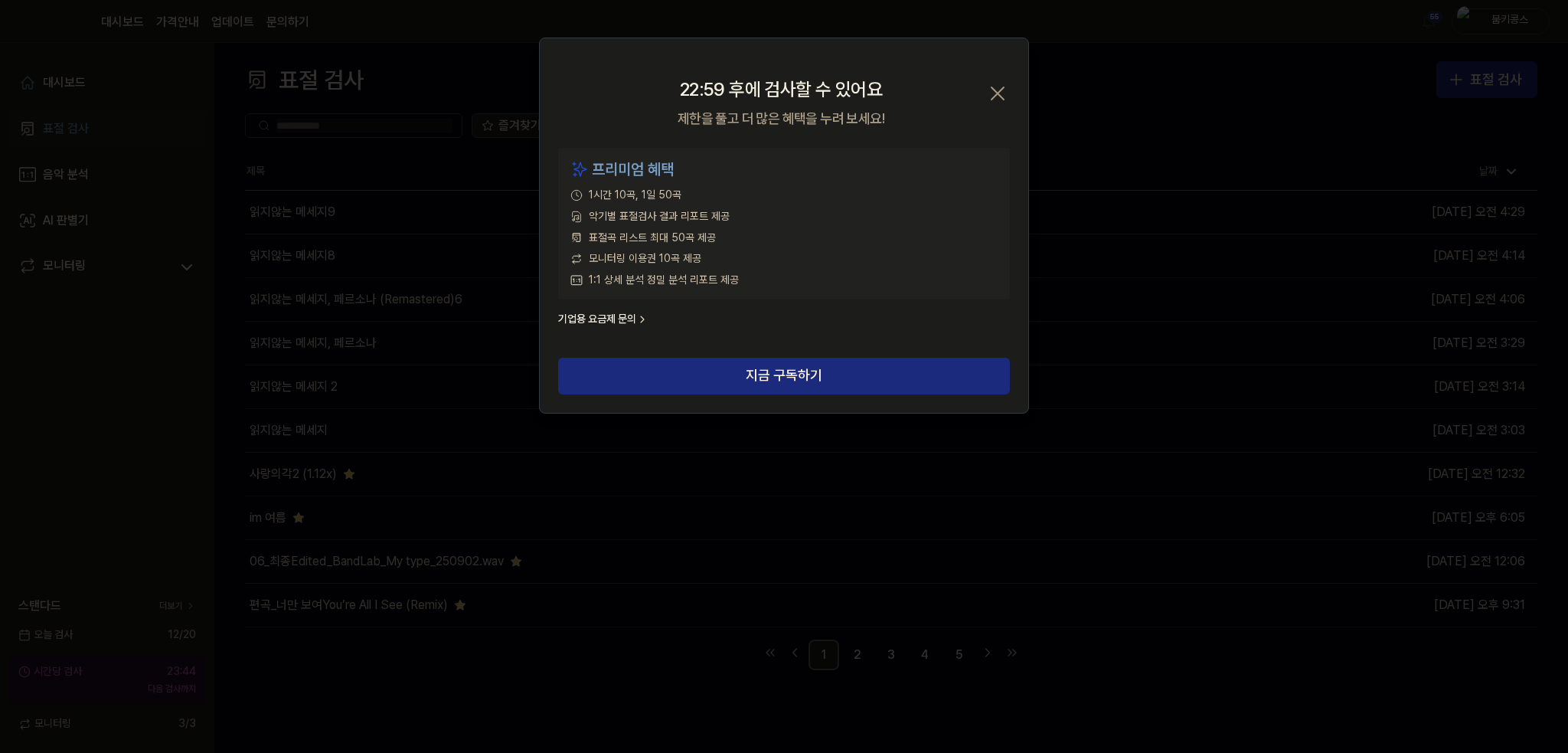
click at [993, 88] on icon "button" at bounding box center [997, 93] width 12 height 12
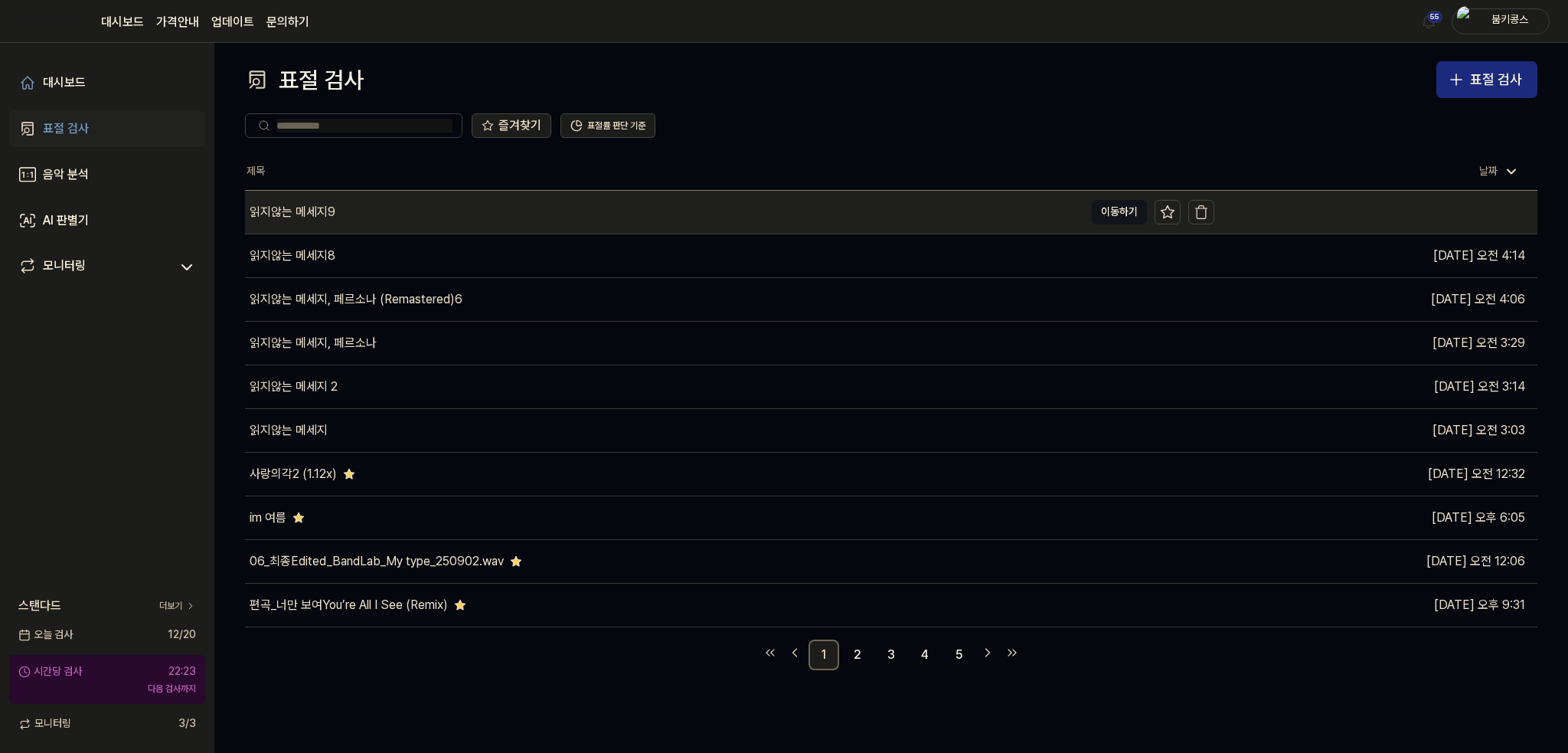
click at [873, 224] on div "읽지않는 메세지9" at bounding box center [664, 212] width 839 height 43
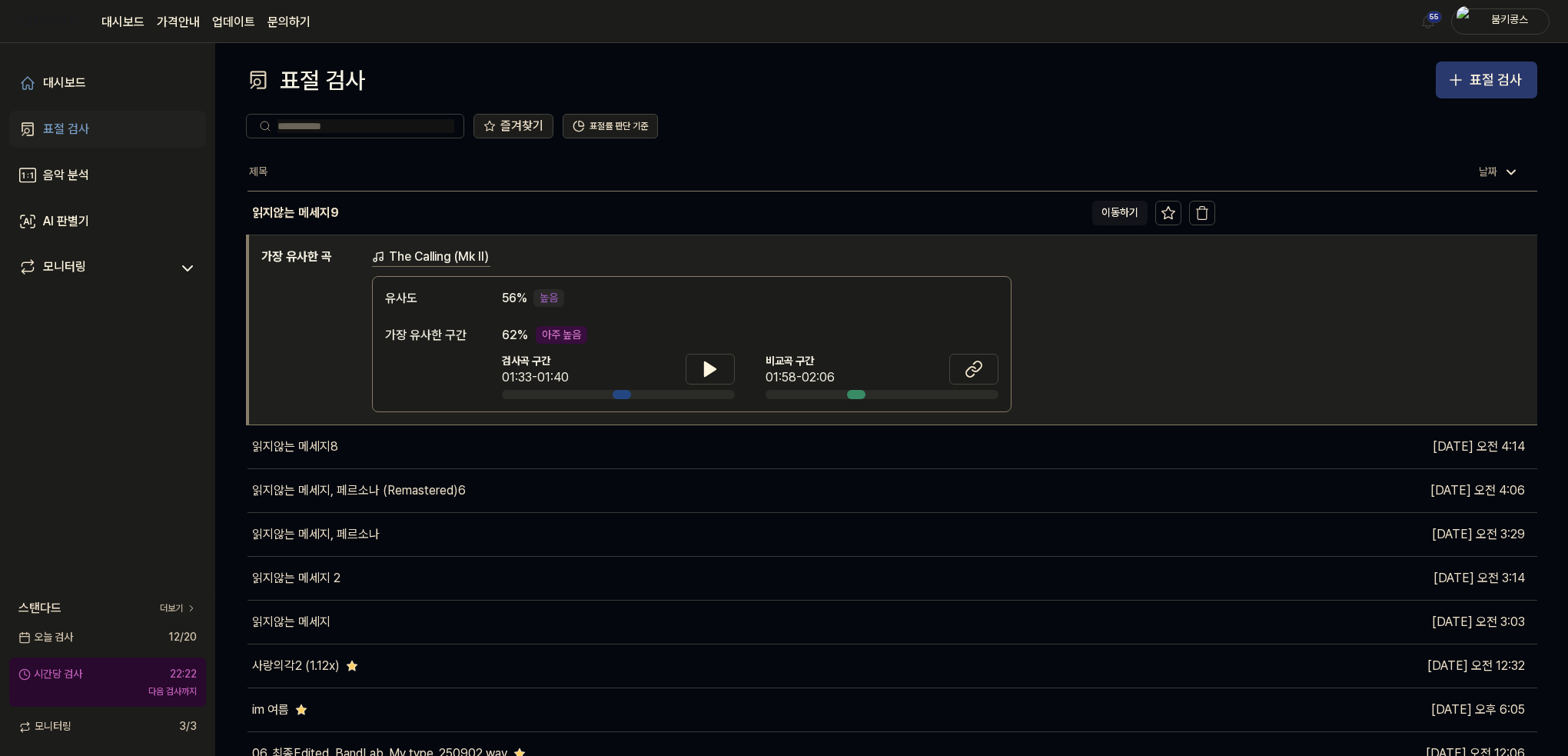
click at [1481, 90] on div "표절 검사" at bounding box center [1495, 80] width 52 height 22
click at [1499, 85] on div "표절 검사" at bounding box center [1495, 80] width 52 height 22
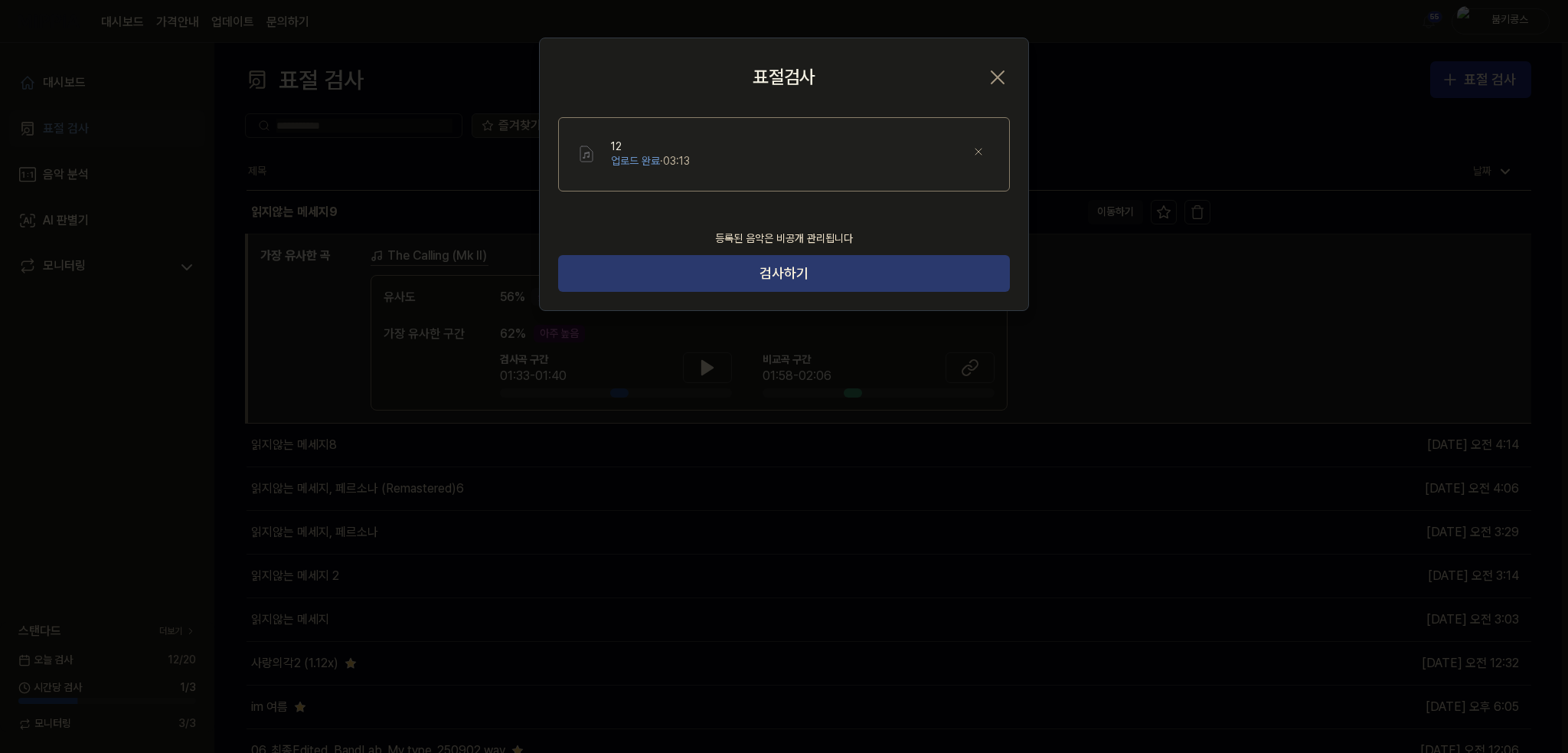
click at [796, 275] on button "검사하기" at bounding box center [784, 273] width 452 height 37
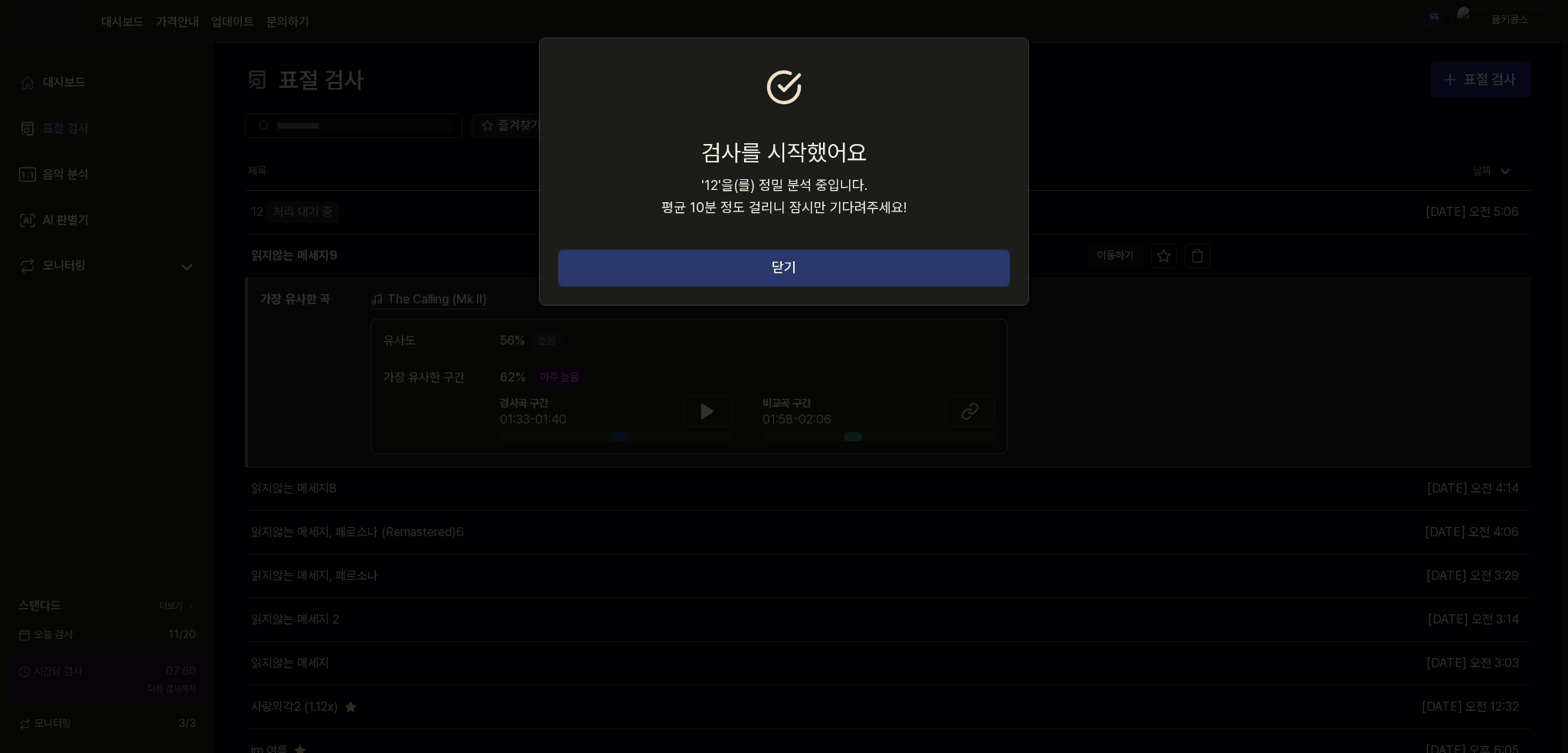
click at [859, 262] on button "닫기" at bounding box center [784, 267] width 452 height 37
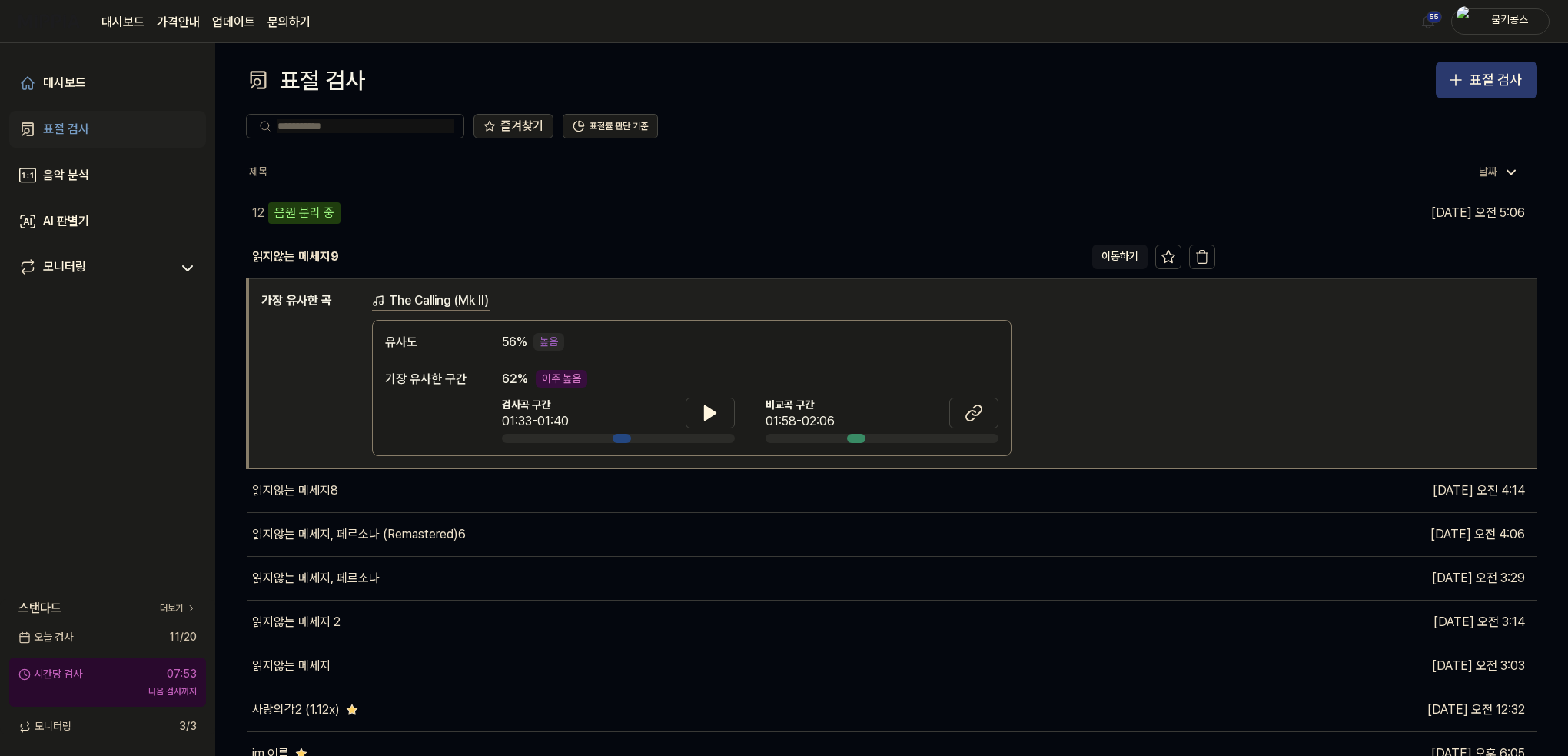
click at [1469, 67] on button "표절 검사" at bounding box center [1486, 80] width 102 height 37
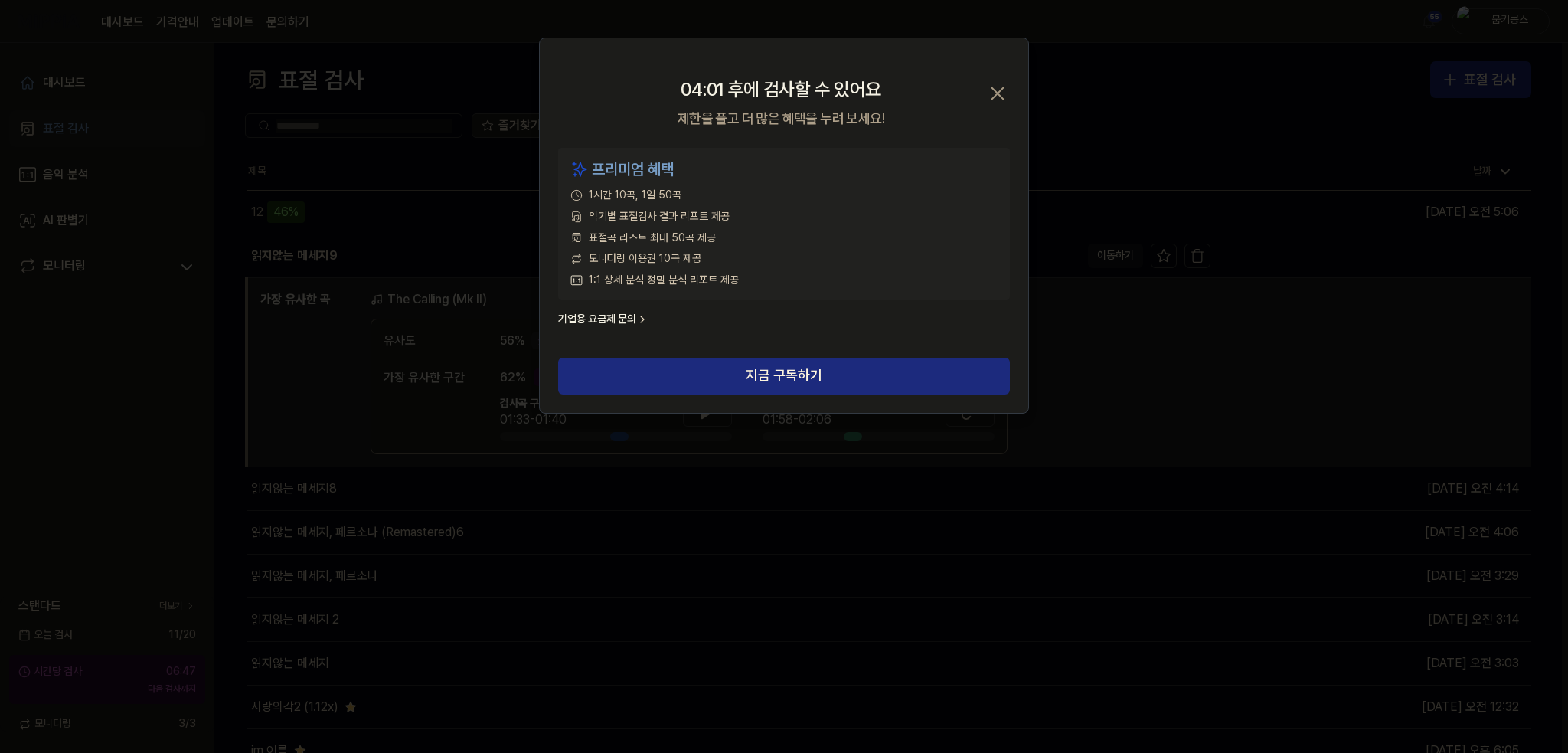
click at [998, 88] on icon "button" at bounding box center [997, 93] width 25 height 25
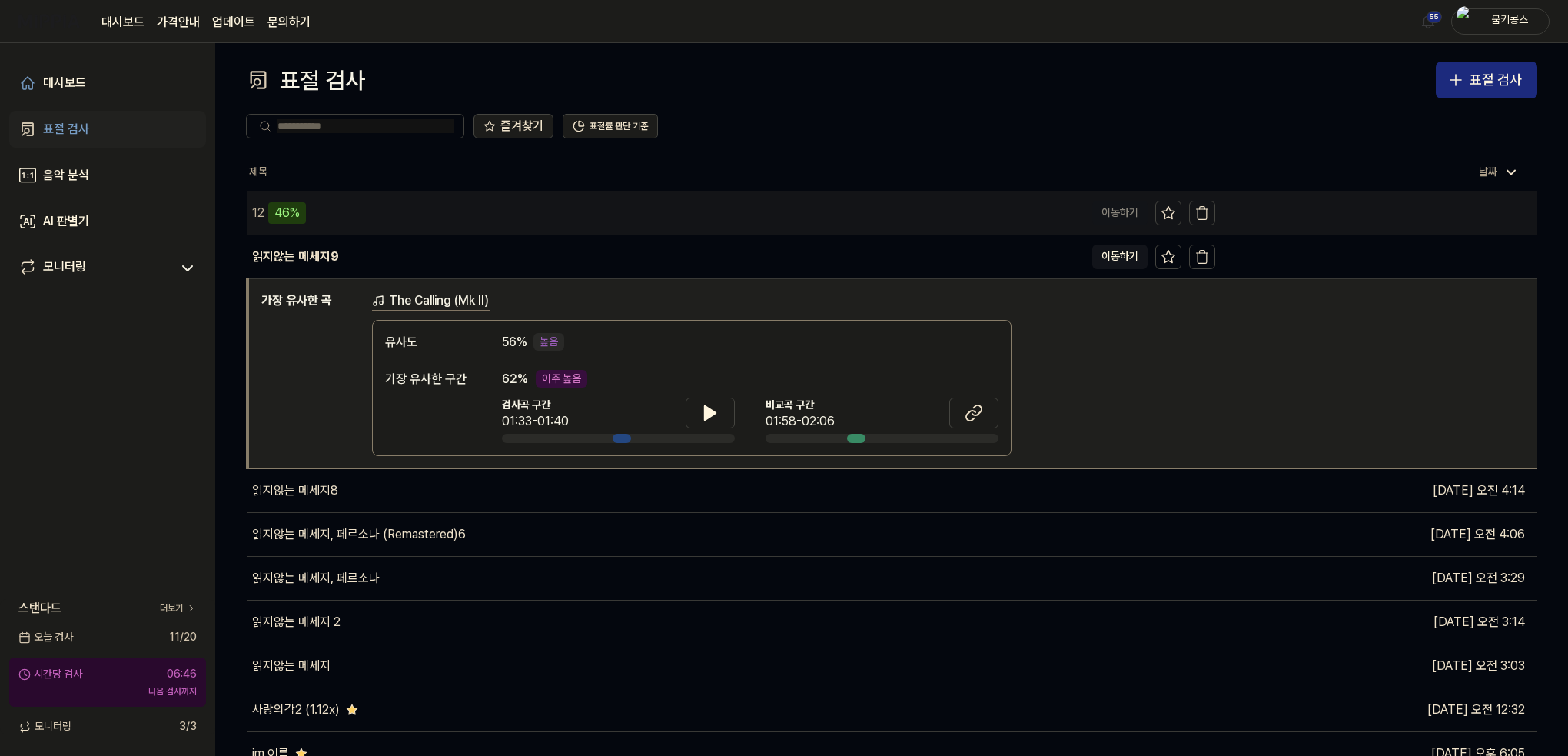
click at [370, 217] on div "12 46%" at bounding box center [666, 212] width 837 height 43
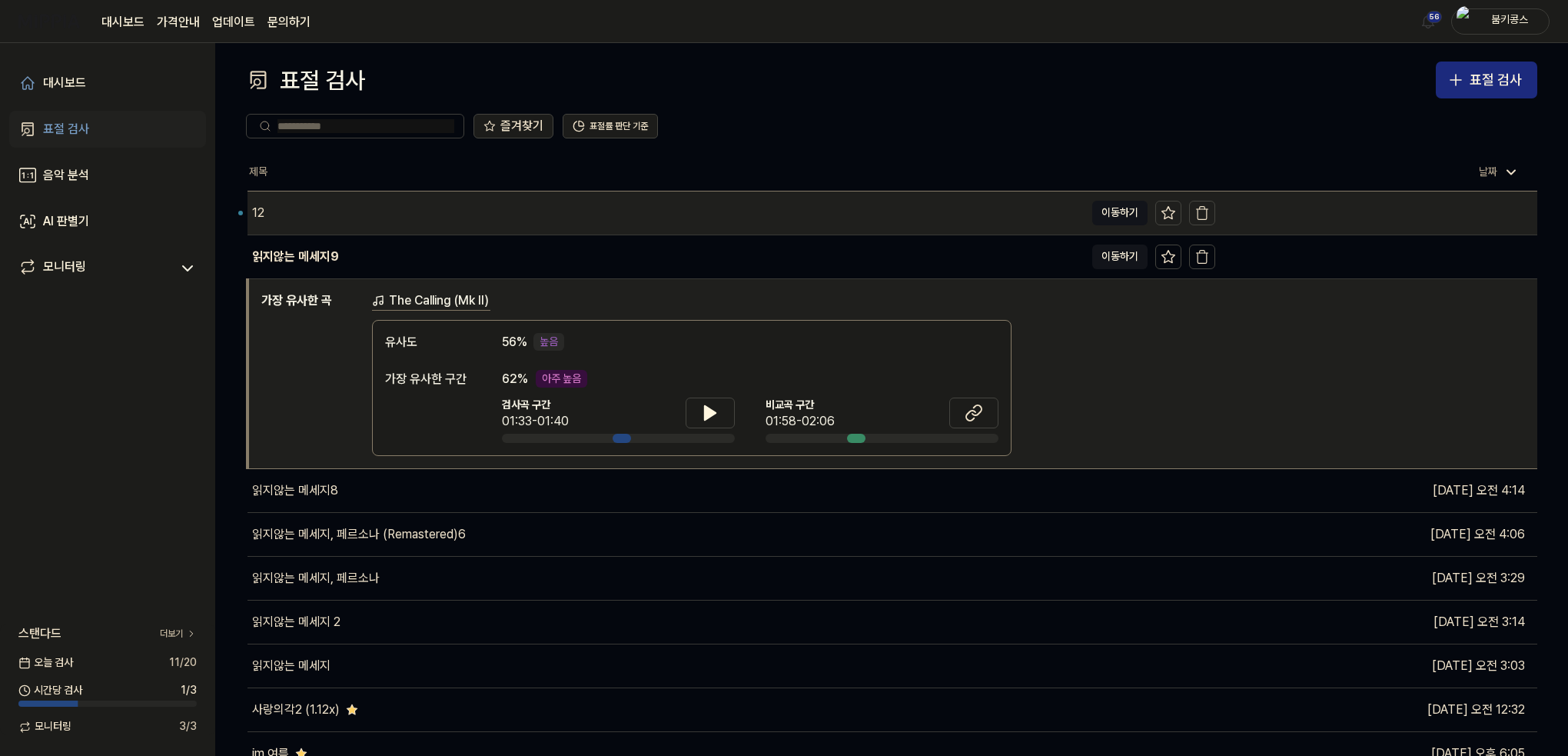
click at [385, 226] on div "12" at bounding box center [666, 212] width 837 height 43
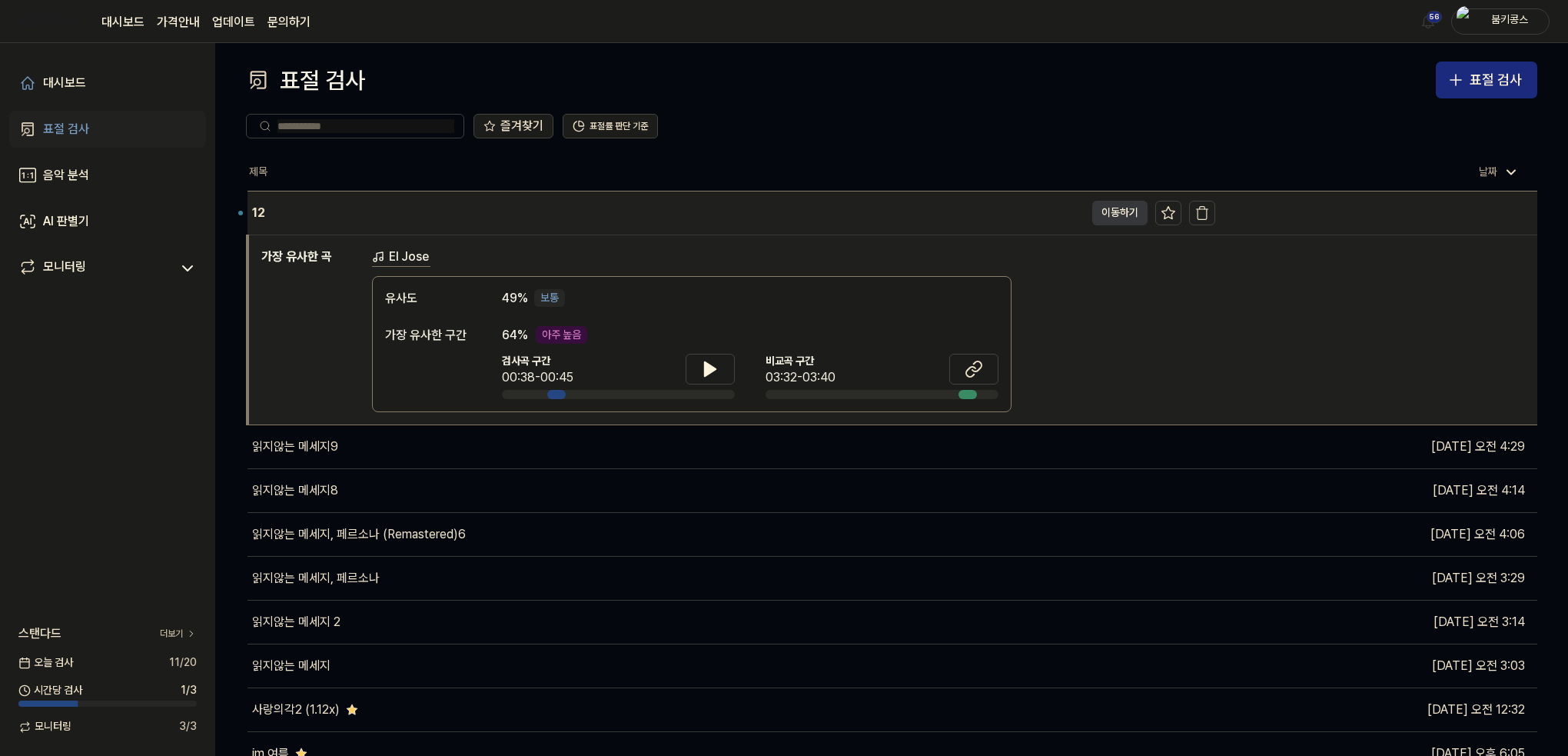
click at [1119, 202] on button "이동하기" at bounding box center [1120, 212] width 56 height 25
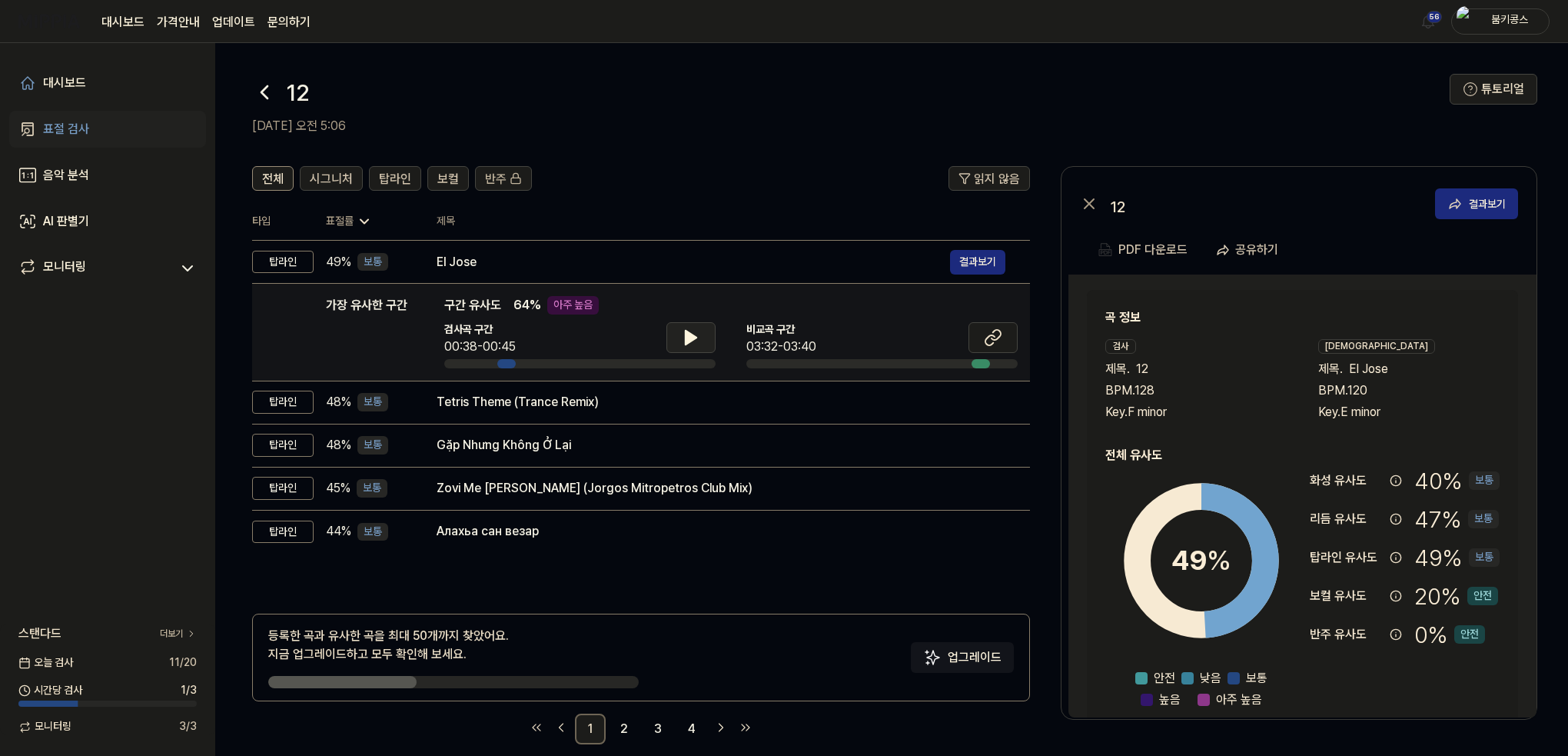
click at [683, 334] on icon at bounding box center [691, 337] width 19 height 19
click at [690, 339] on icon at bounding box center [691, 337] width 19 height 19
click at [985, 342] on icon at bounding box center [989, 340] width 9 height 10
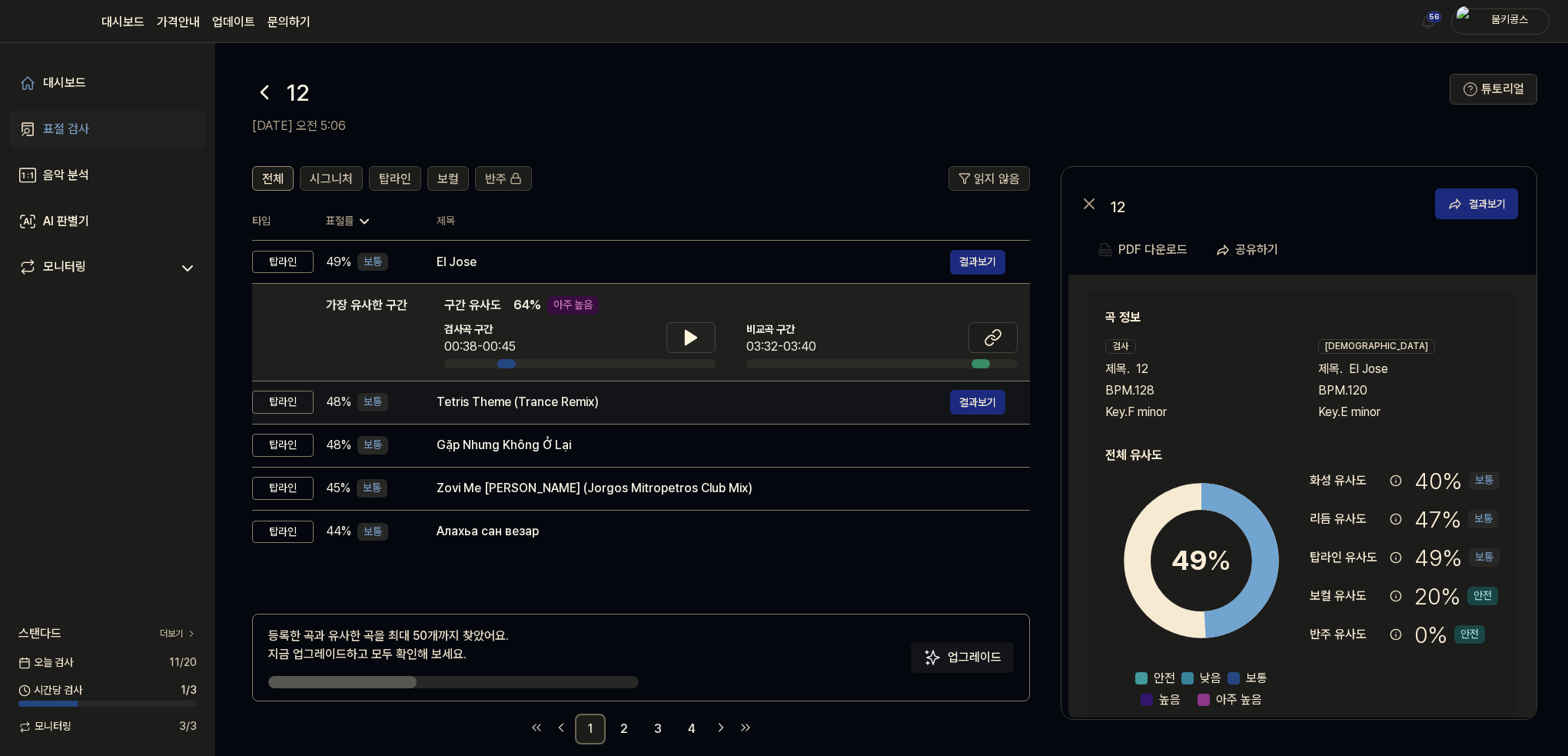
click at [596, 411] on div "Tetris Theme (Trance Remix) 결과보기" at bounding box center [721, 402] width 569 height 25
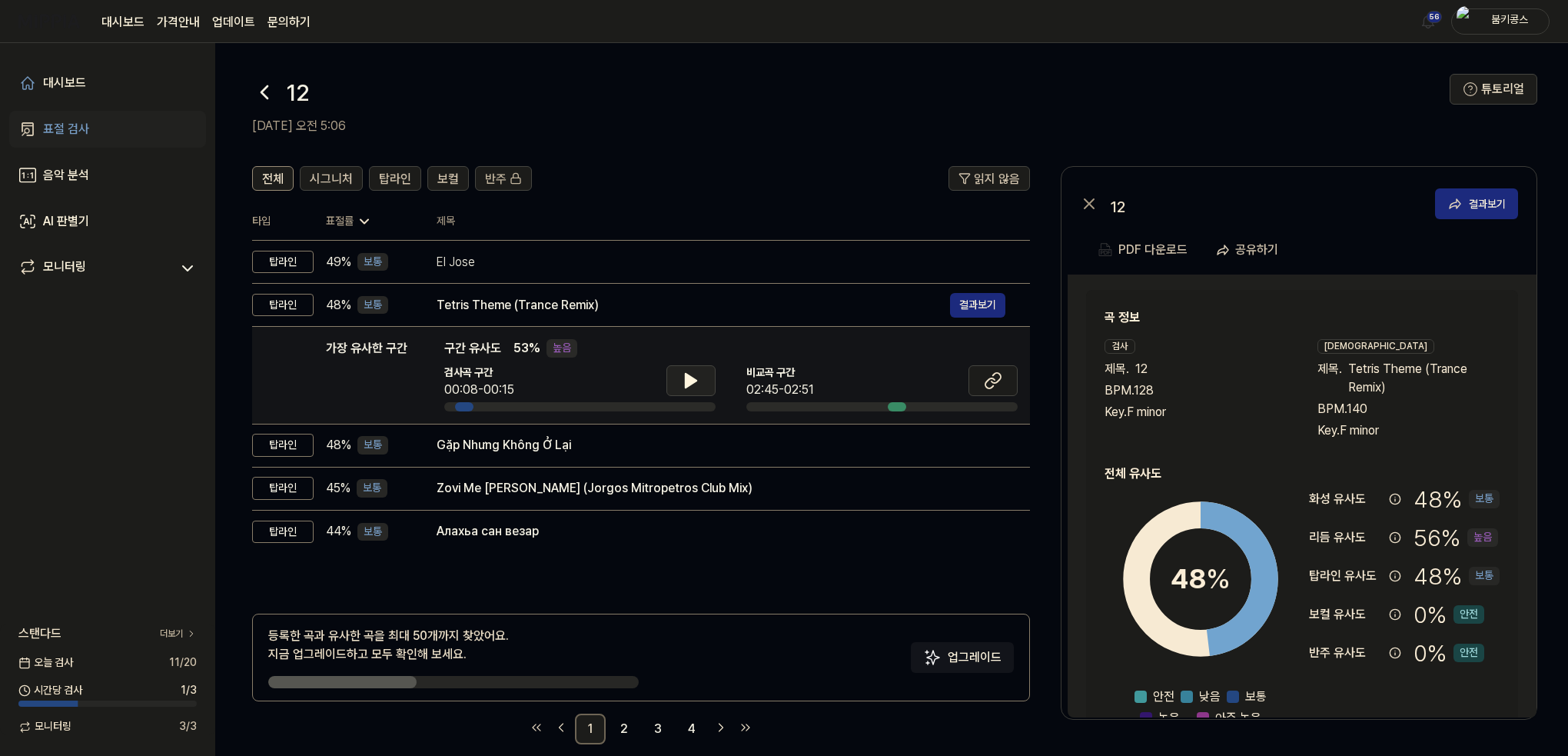
click at [690, 378] on icon at bounding box center [691, 381] width 11 height 14
click at [690, 378] on icon at bounding box center [691, 380] width 19 height 19
click at [993, 377] on icon at bounding box center [993, 380] width 19 height 19
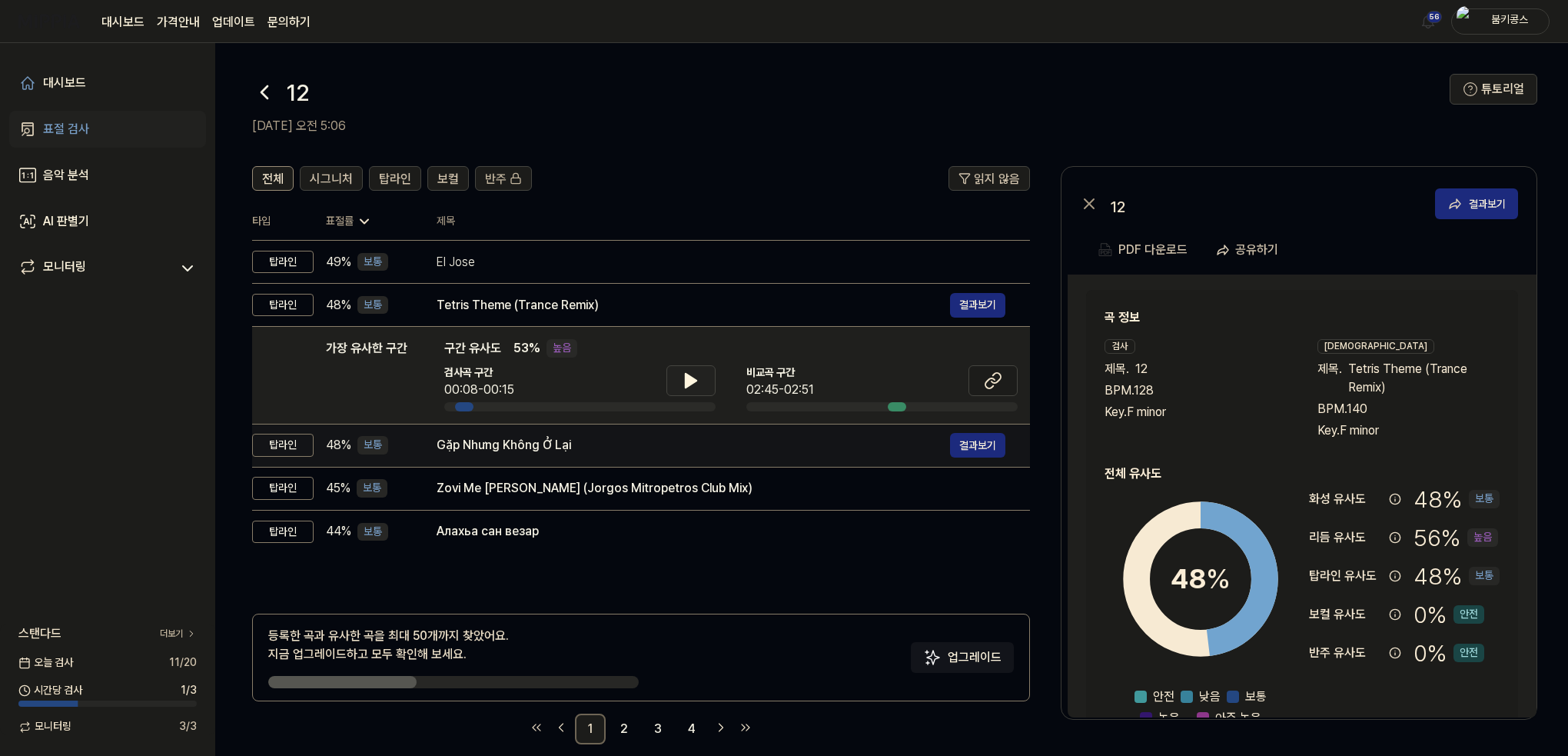
click at [565, 455] on div "Gặp Nhưng Không Ở Lại 결과보기" at bounding box center [721, 445] width 569 height 25
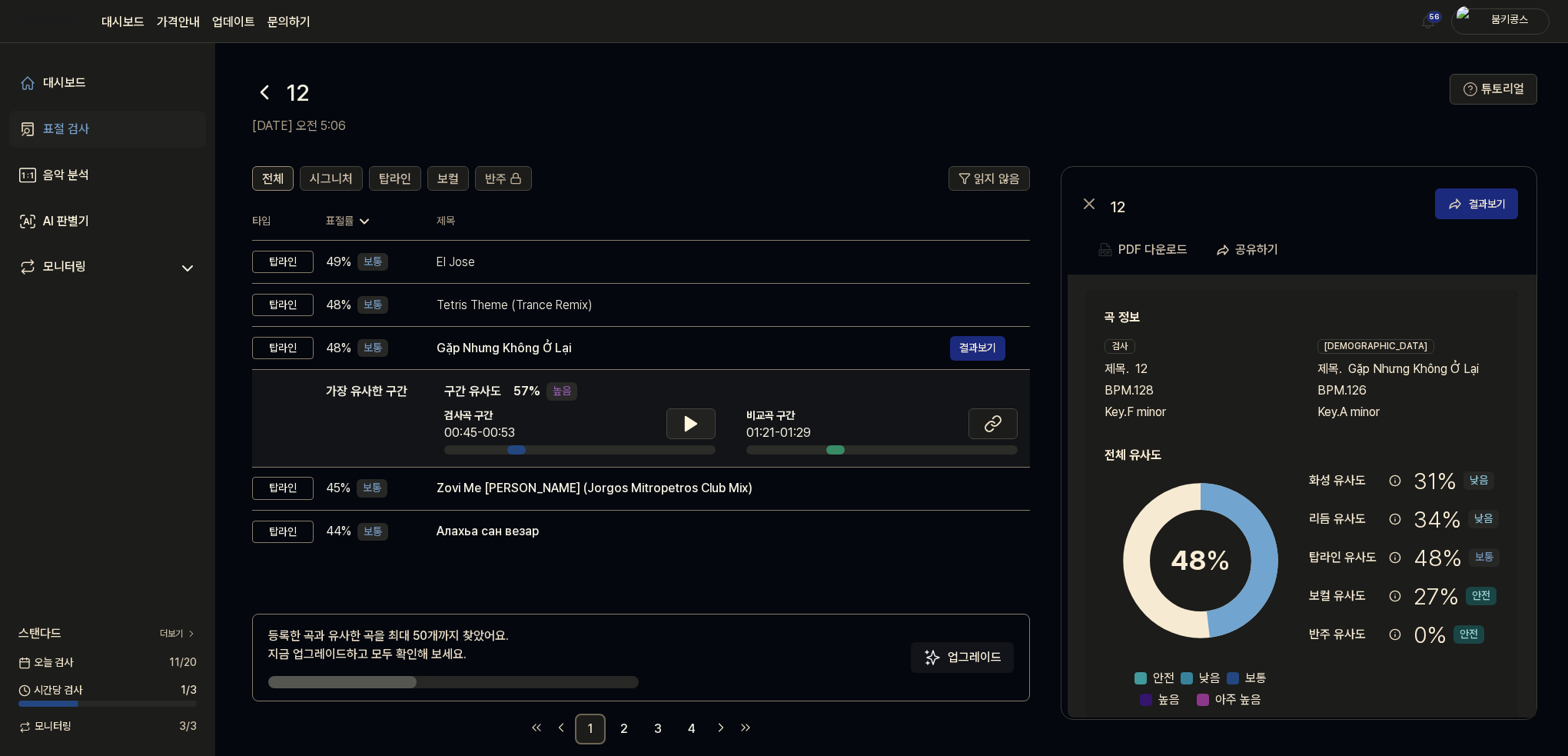
click at [686, 421] on icon at bounding box center [691, 424] width 11 height 14
click at [687, 421] on icon at bounding box center [688, 424] width 3 height 12
click at [979, 425] on button at bounding box center [992, 423] width 49 height 31
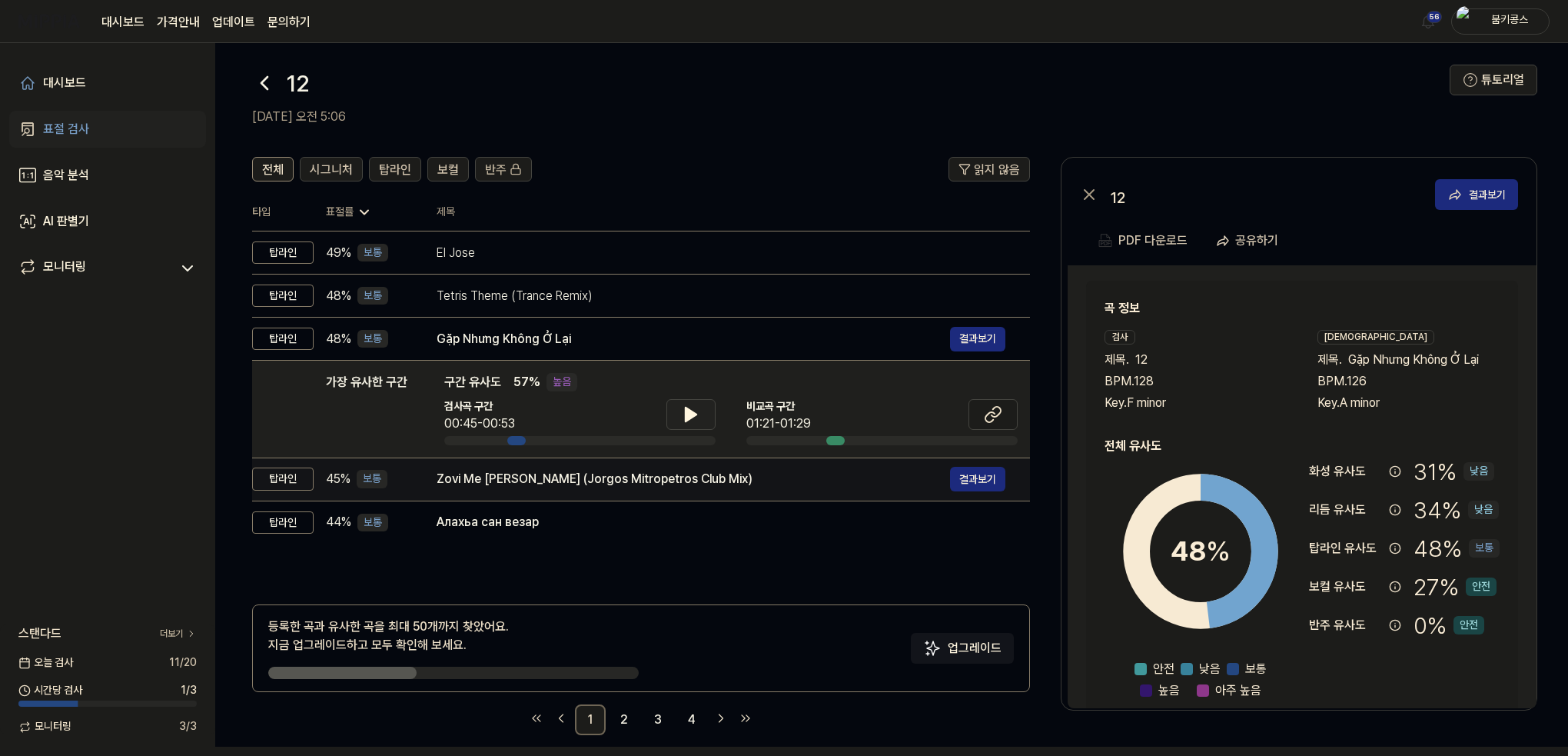
scroll to position [19, 0]
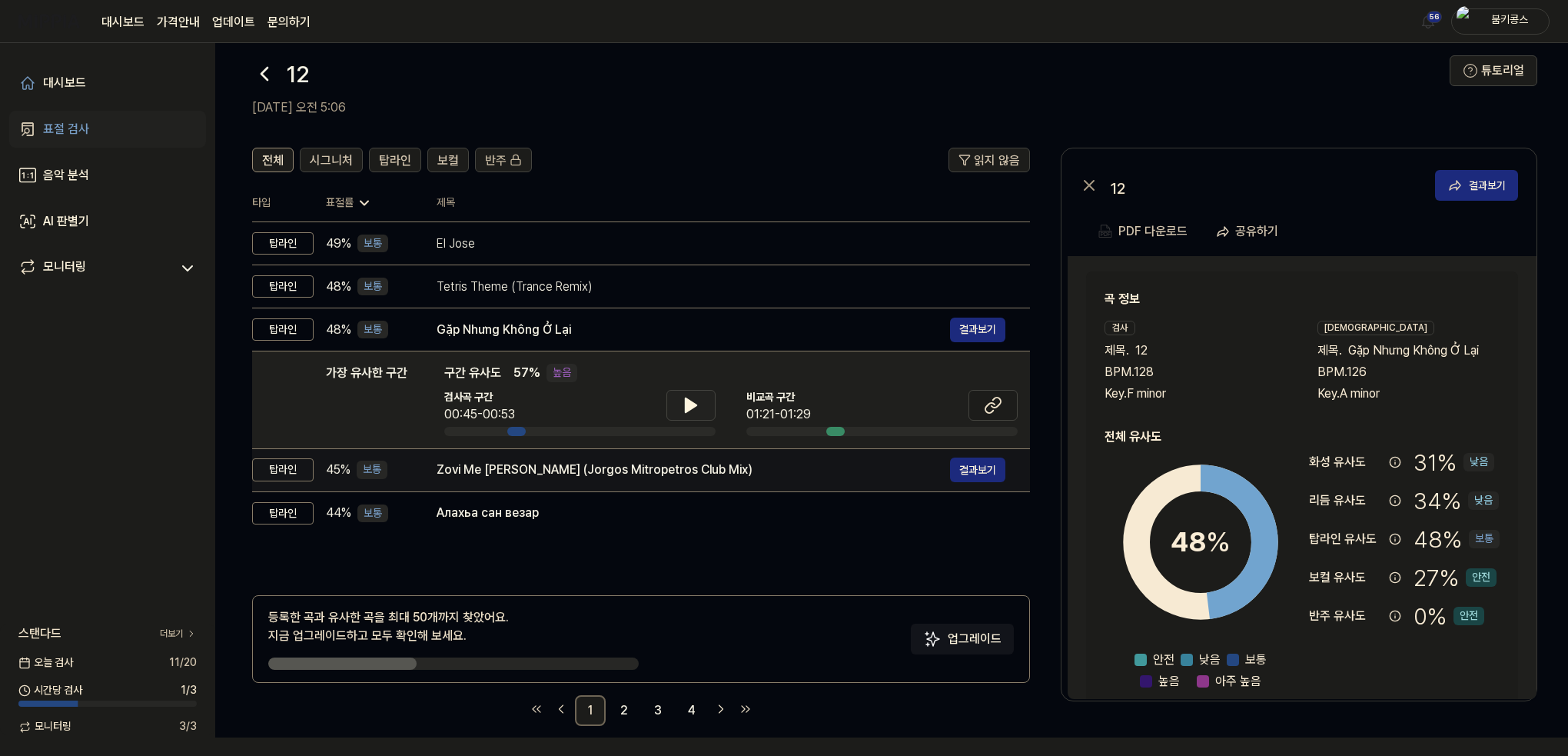
click at [535, 463] on div "Zovi Me [PERSON_NAME] (Jorgos Mitropetros Club Mix)" at bounding box center [693, 470] width 513 height 19
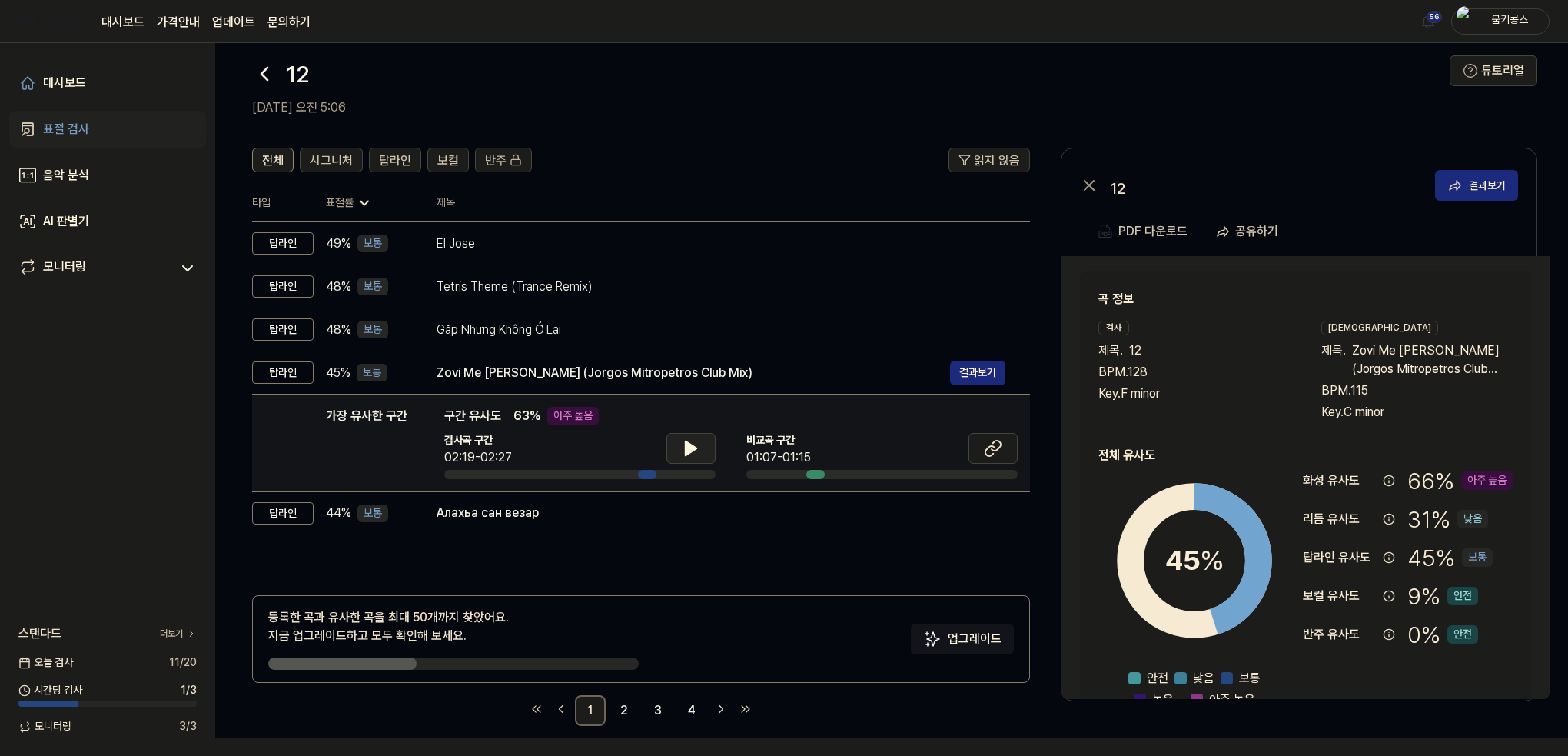
click at [700, 453] on button at bounding box center [690, 448] width 49 height 31
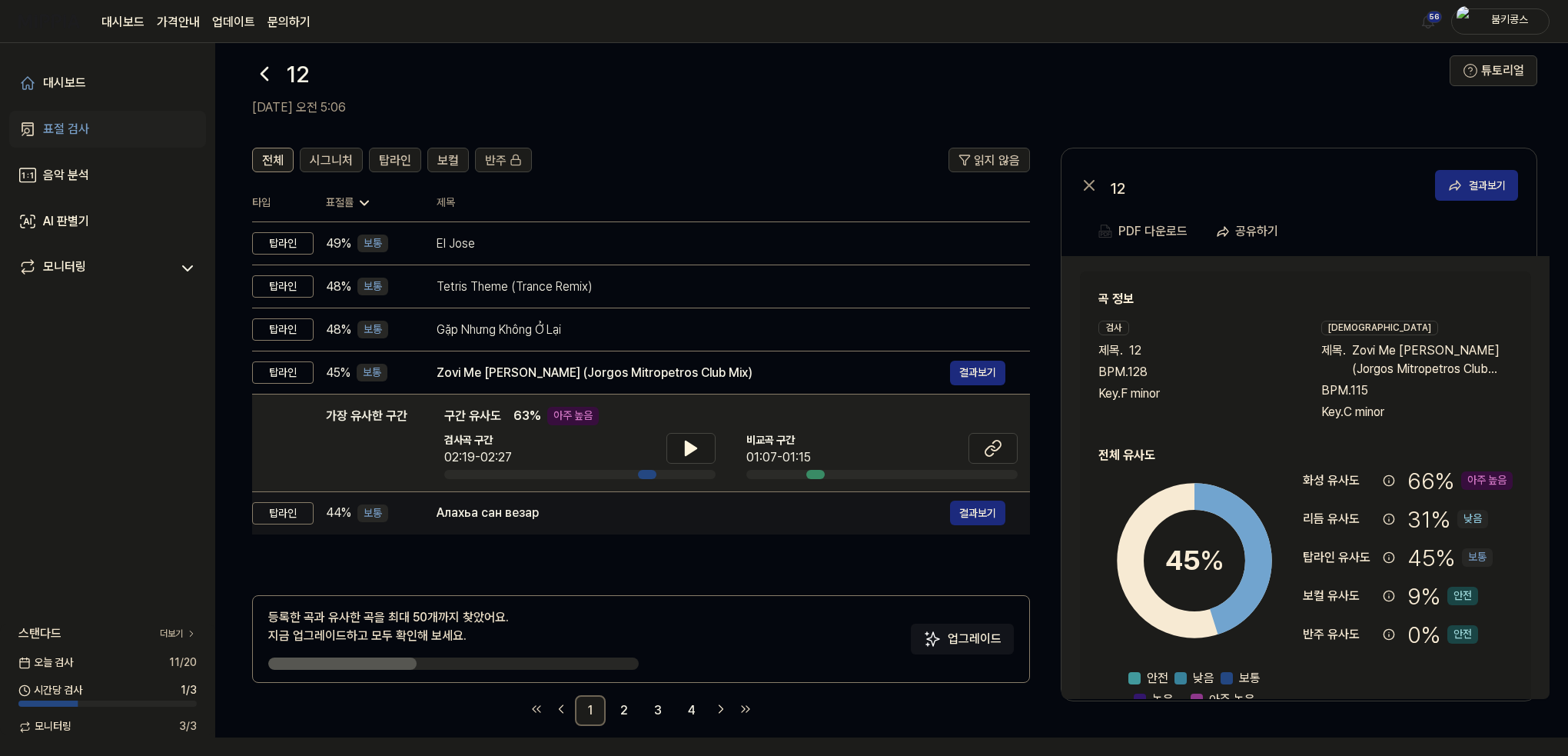
click at [535, 521] on div "Алахьа сан везар" at bounding box center [693, 513] width 513 height 19
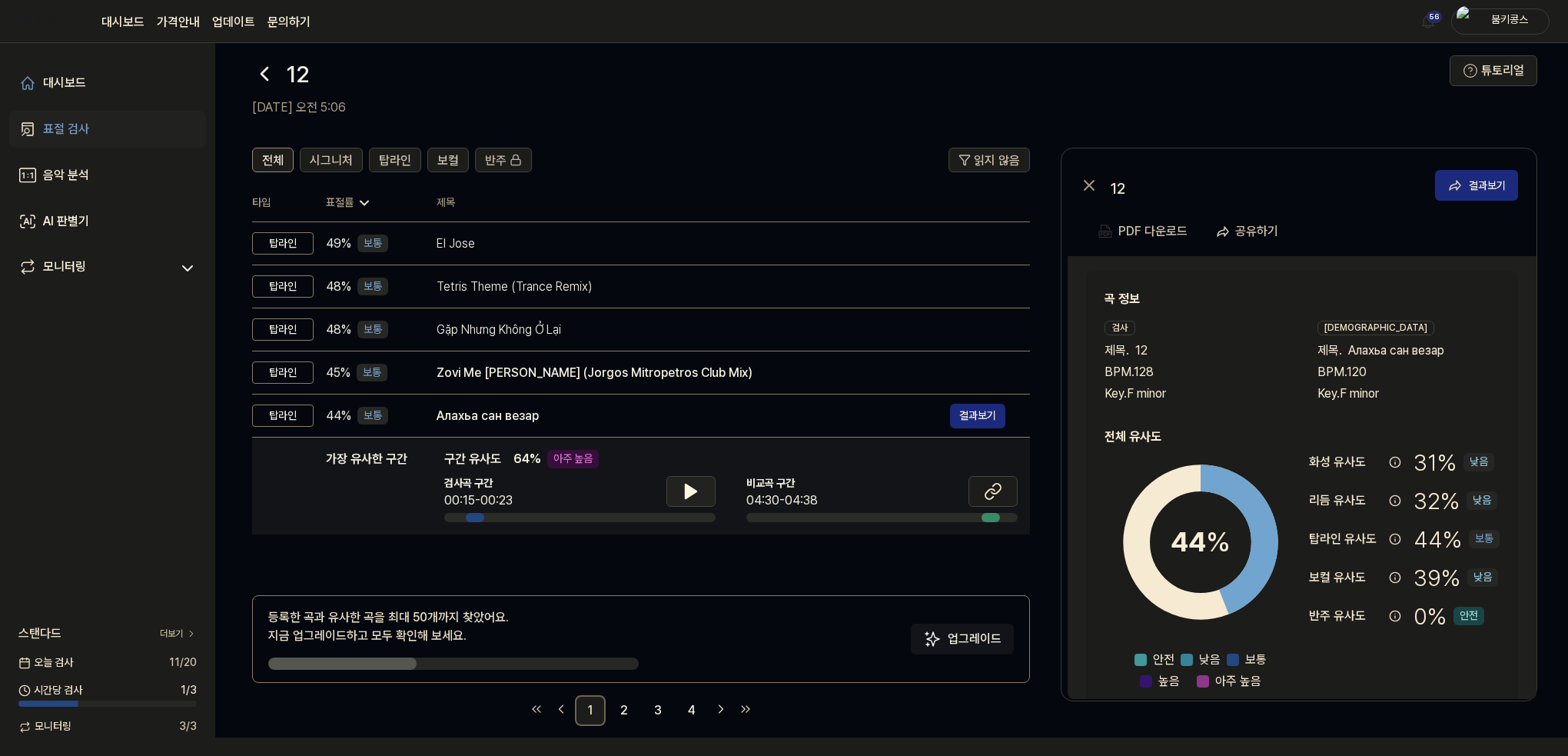
click at [675, 489] on button at bounding box center [690, 491] width 49 height 31
click at [992, 486] on icon at bounding box center [993, 491] width 19 height 19
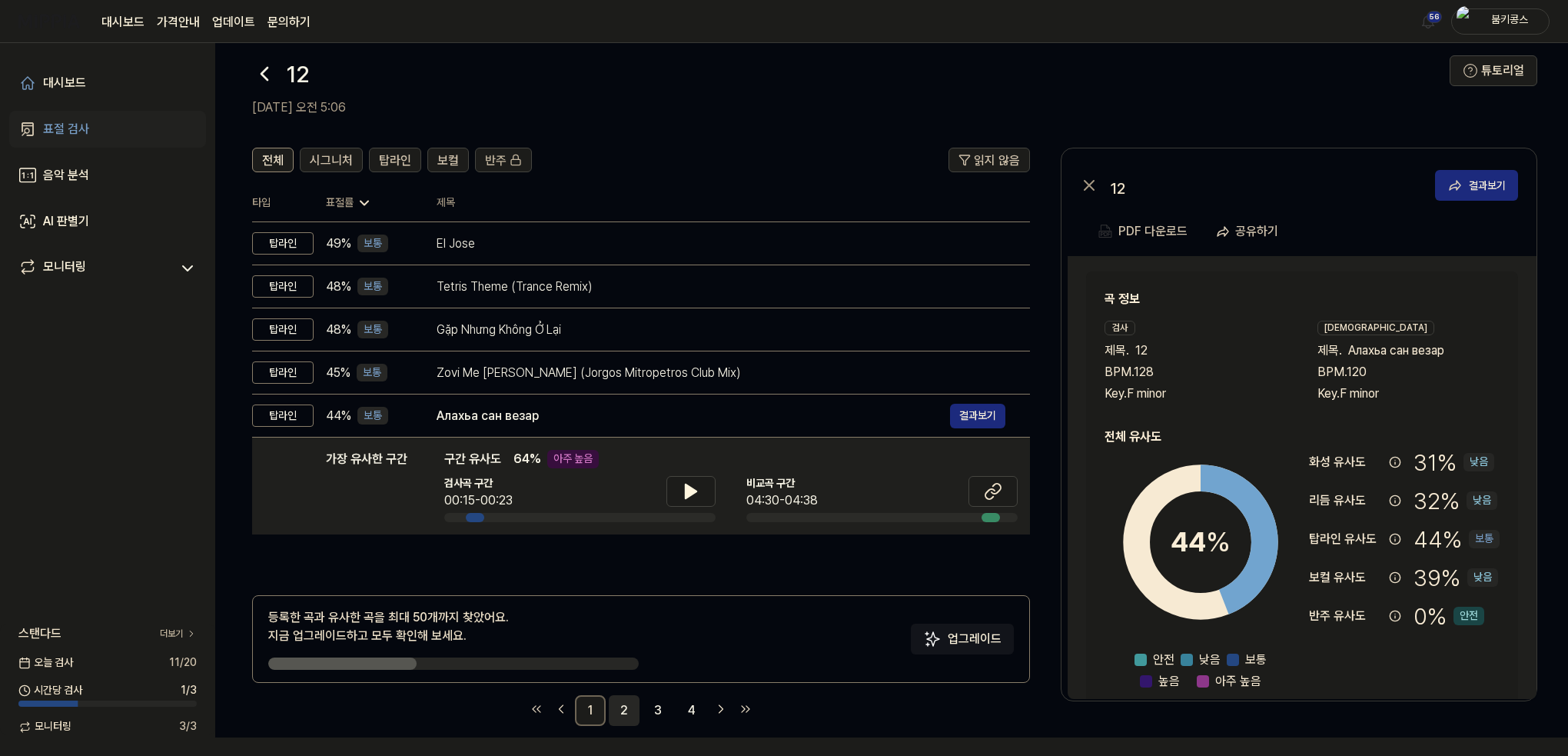
click at [633, 705] on link "2" at bounding box center [624, 710] width 31 height 31
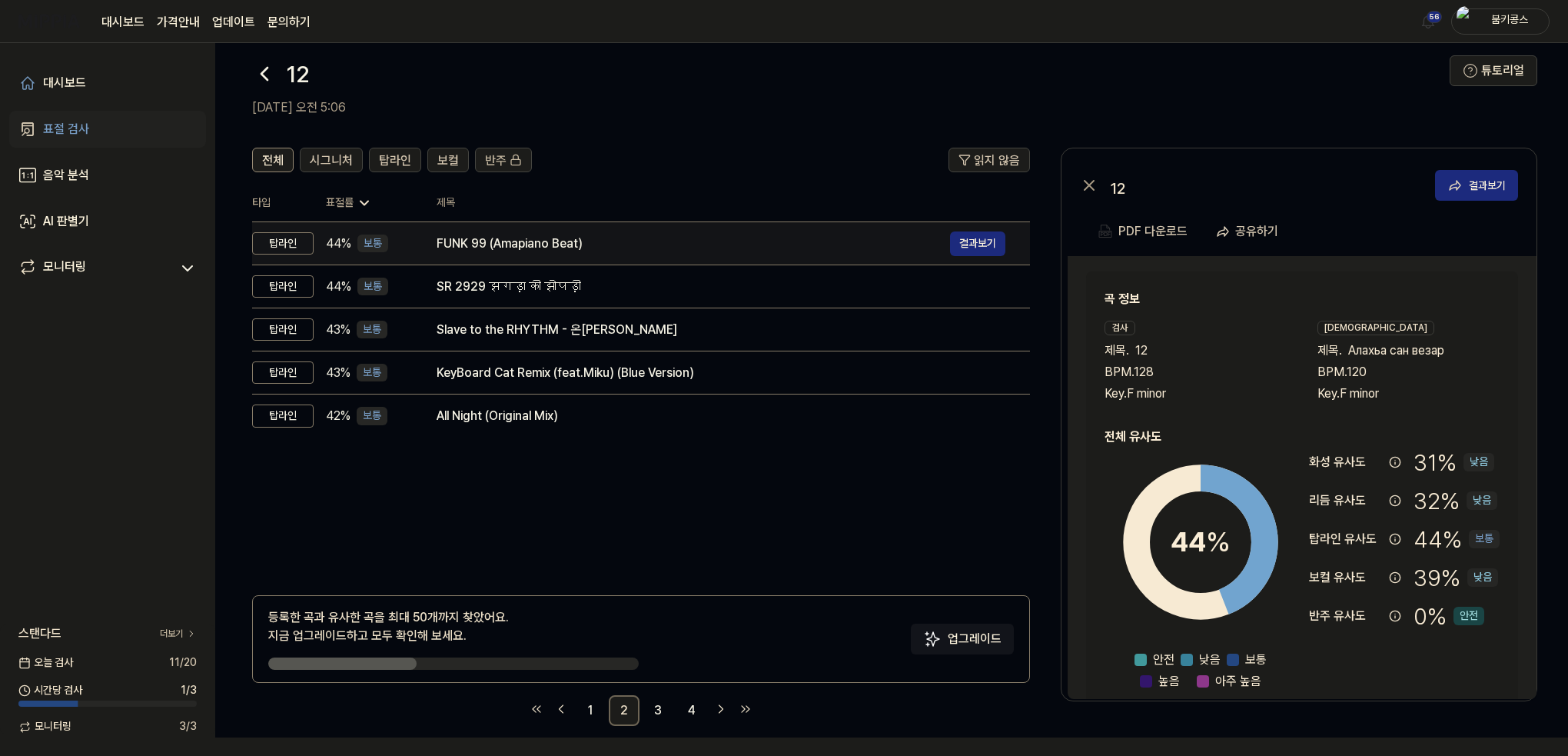
click at [489, 250] on div "FUNK 99 (Amapiano Beat)" at bounding box center [693, 243] width 513 height 19
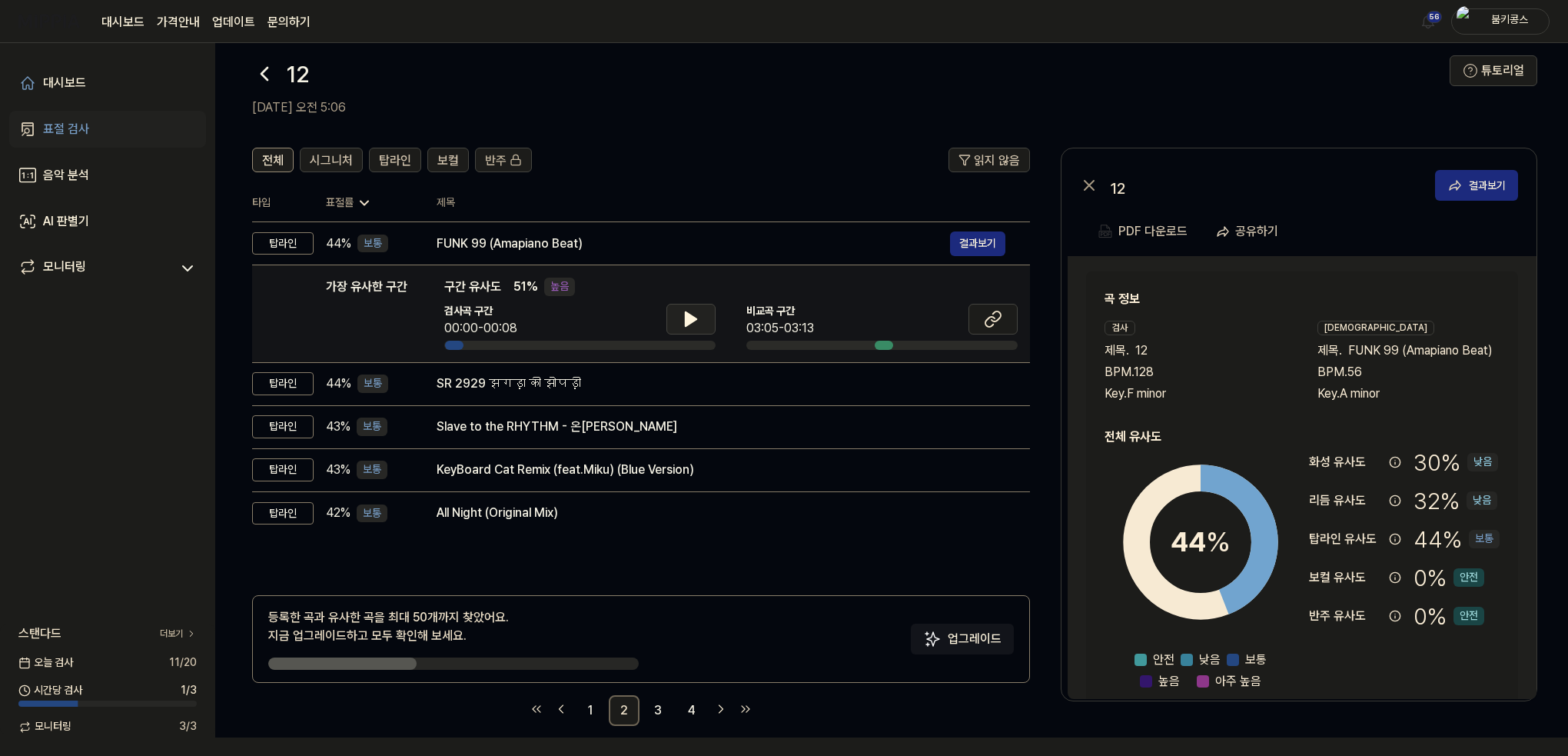
click at [686, 325] on icon at bounding box center [691, 319] width 11 height 14
click at [686, 325] on icon at bounding box center [691, 319] width 19 height 19
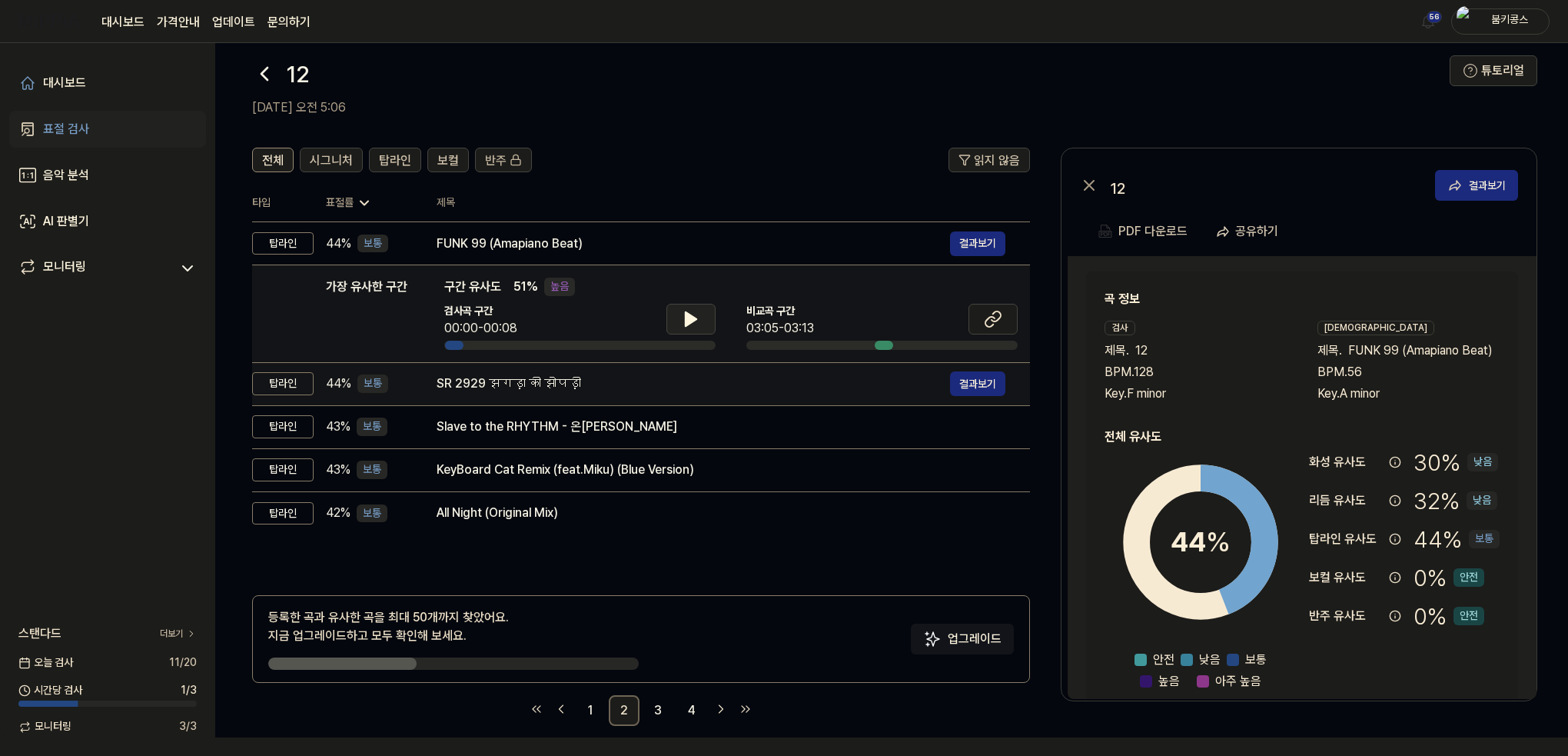
click at [572, 379] on div "SR 2929 झगड़ा की झोपड़ी" at bounding box center [693, 383] width 513 height 19
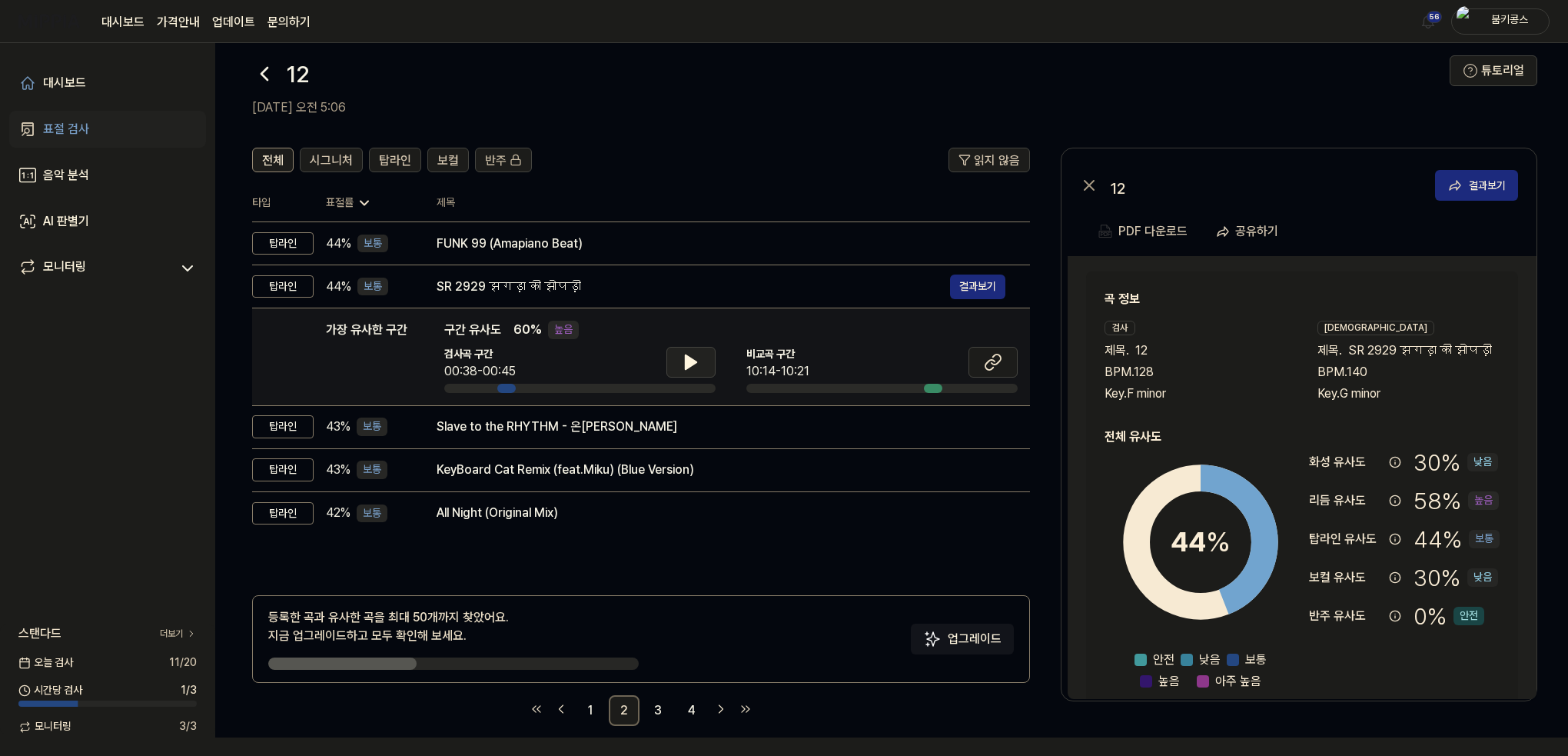
click at [682, 364] on icon at bounding box center [691, 362] width 19 height 19
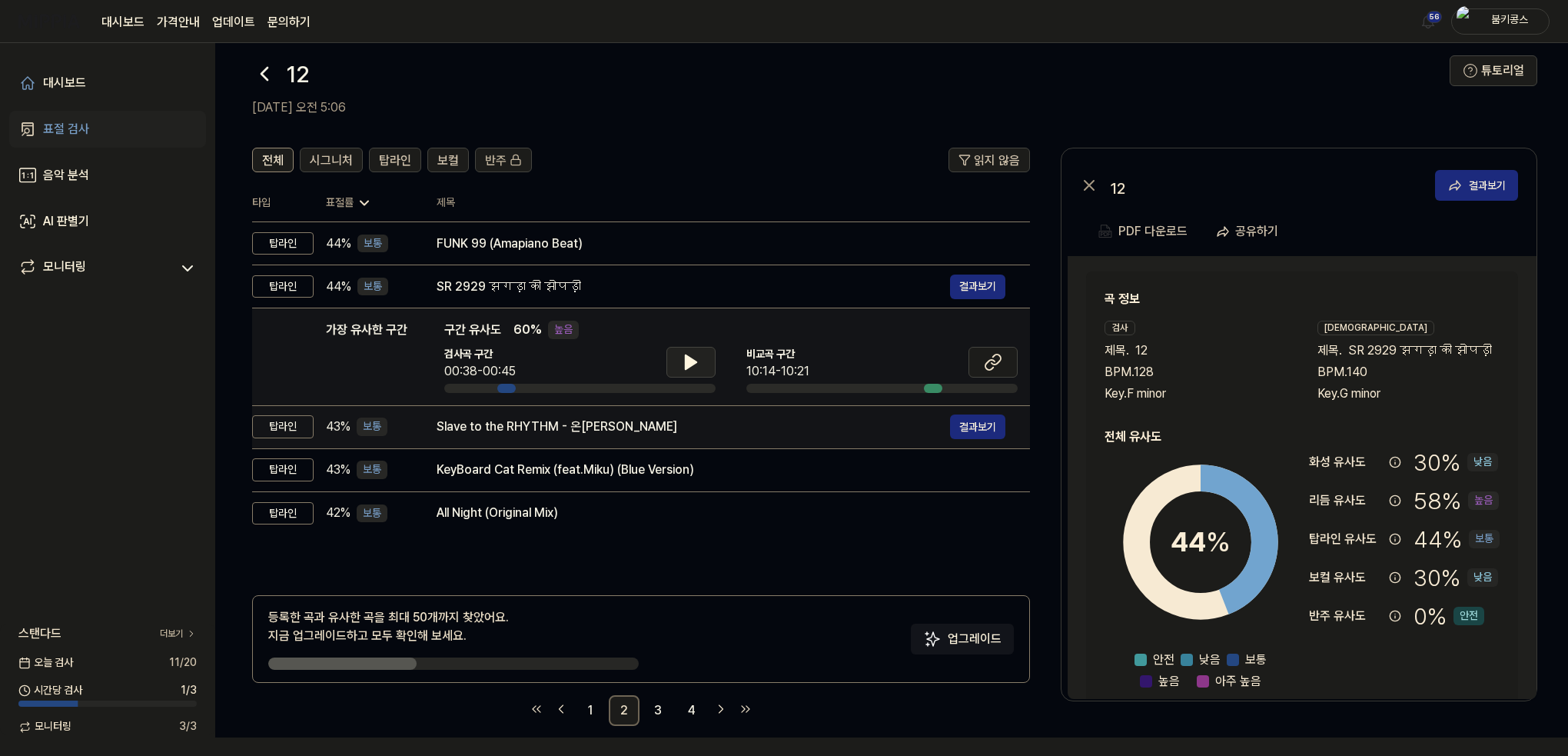
click at [633, 422] on div "Slave to the RHYTHM - 온[PERSON_NAME]" at bounding box center [693, 427] width 513 height 19
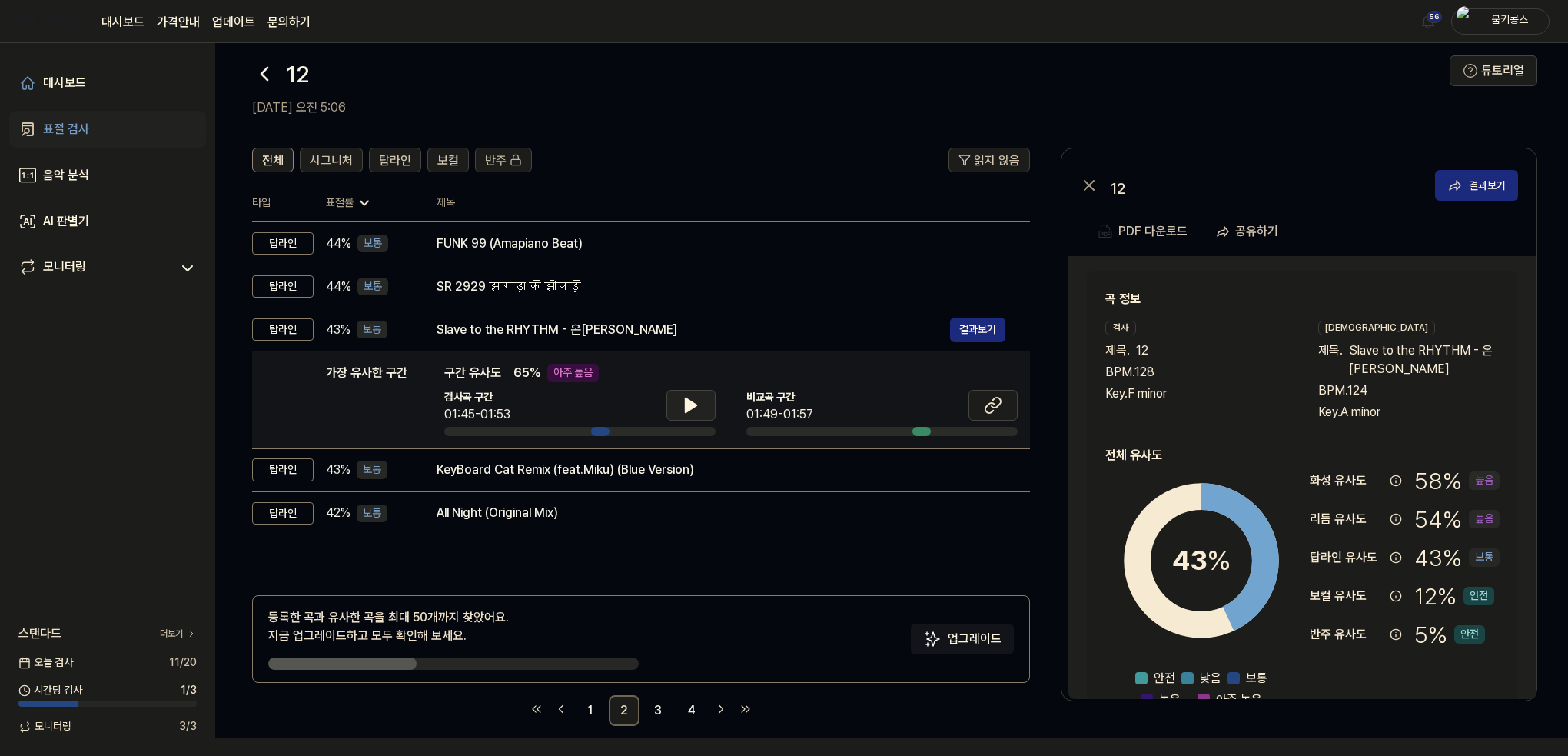
click at [699, 407] on icon at bounding box center [691, 405] width 19 height 19
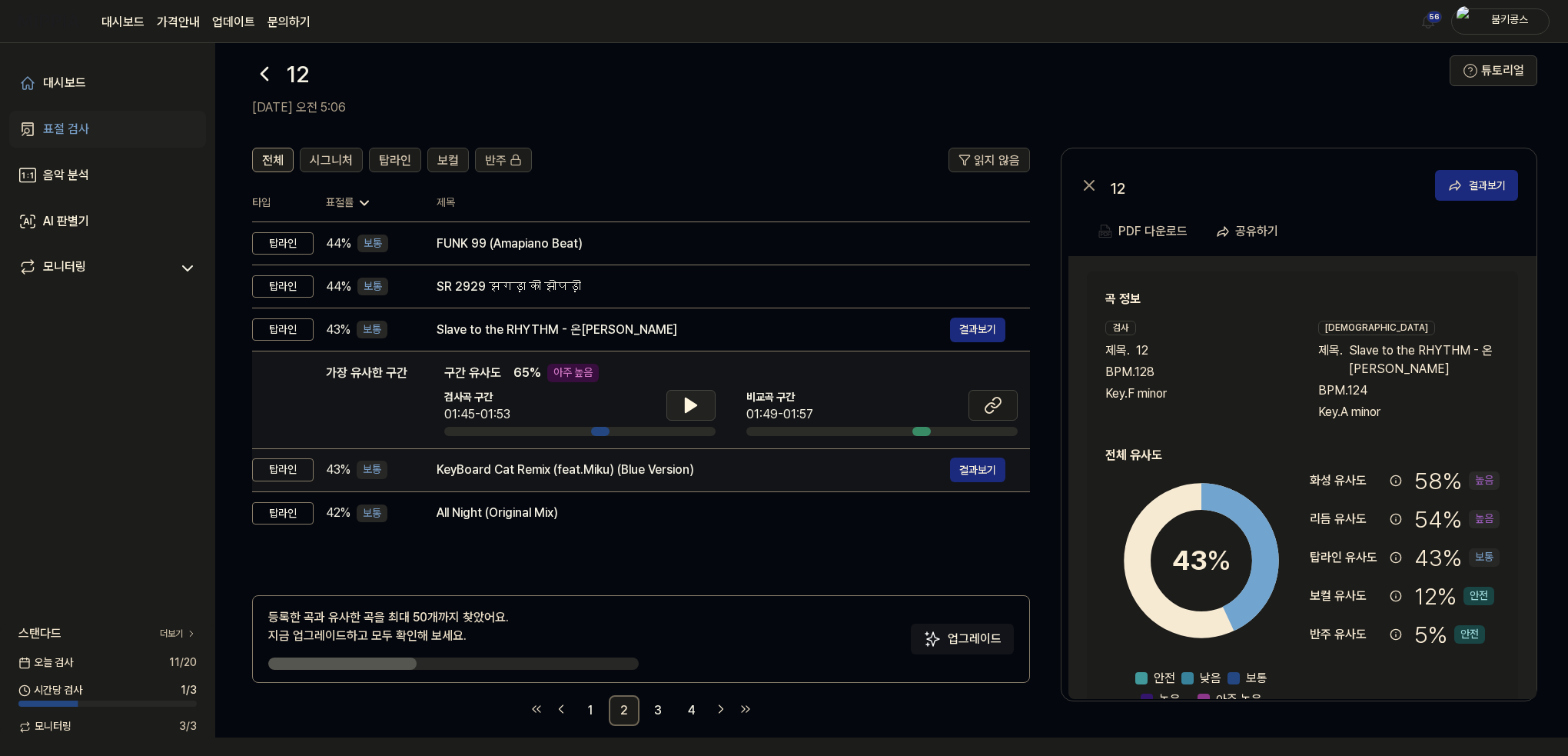
click at [605, 470] on div "KeyBoard Cat Remix (feat.Miku) (Blue Version)" at bounding box center [693, 470] width 513 height 19
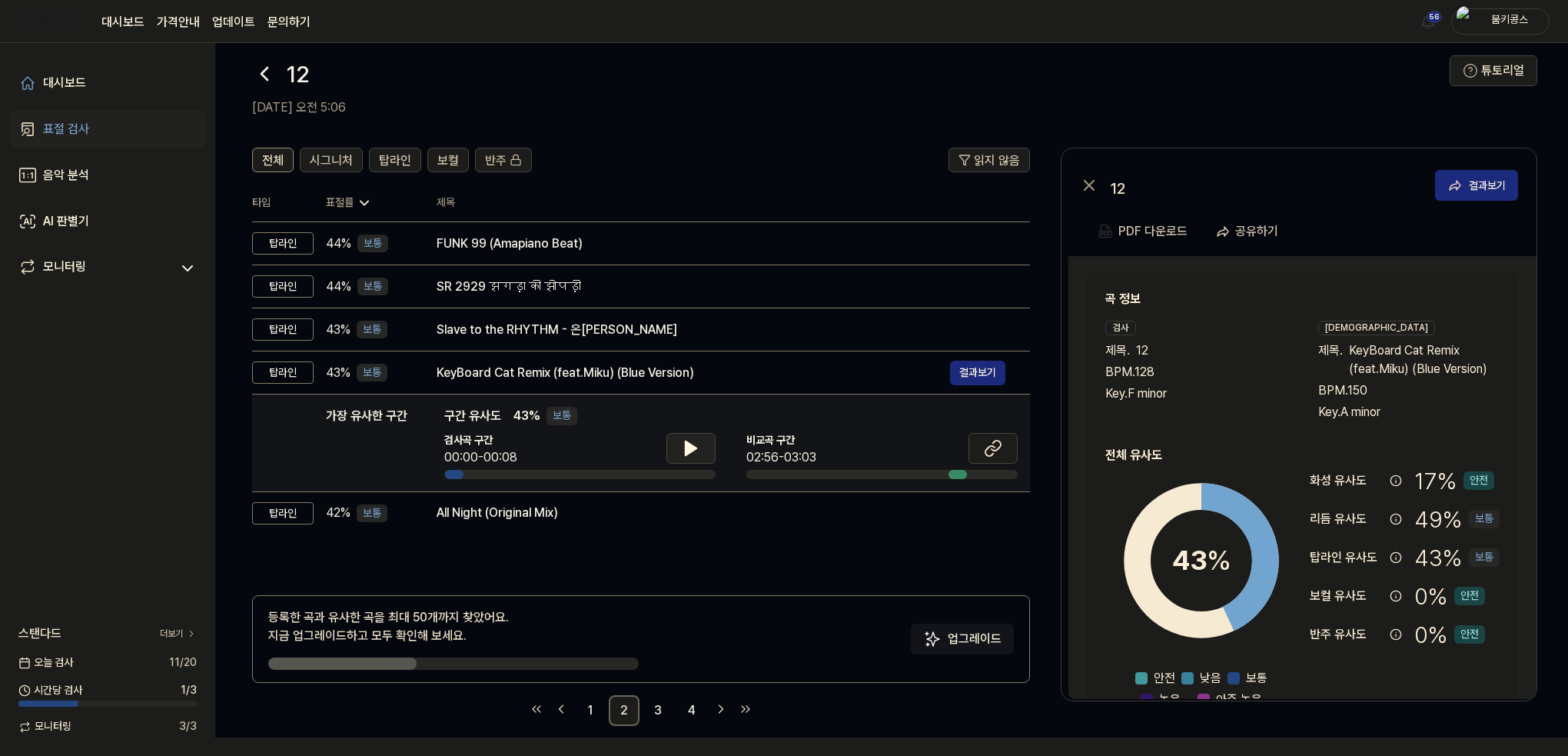
click at [686, 445] on icon at bounding box center [691, 449] width 11 height 14
click at [687, 445] on icon at bounding box center [688, 448] width 3 height 12
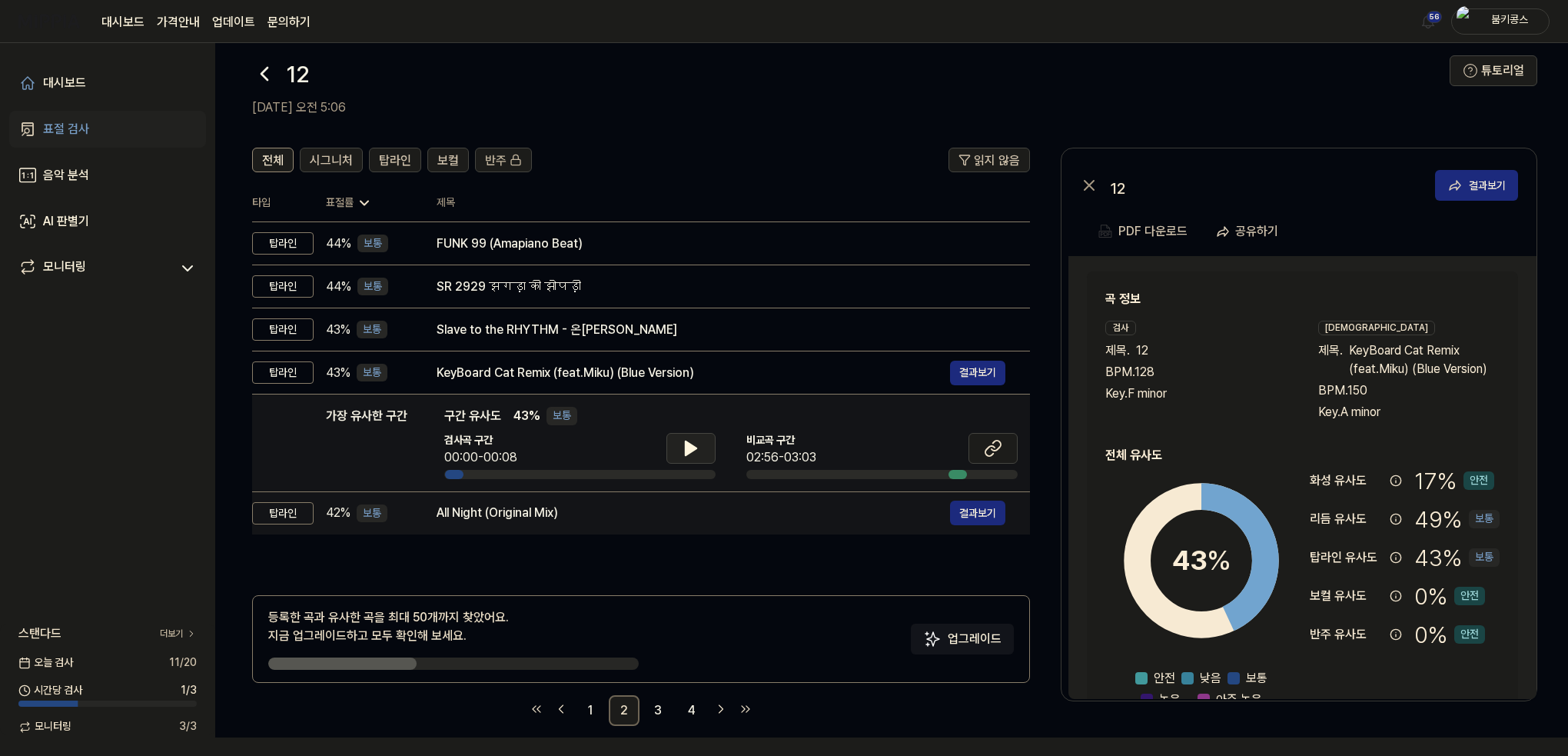
click at [608, 525] on td "All Night (Original Mix) 결과보기" at bounding box center [721, 513] width 618 height 43
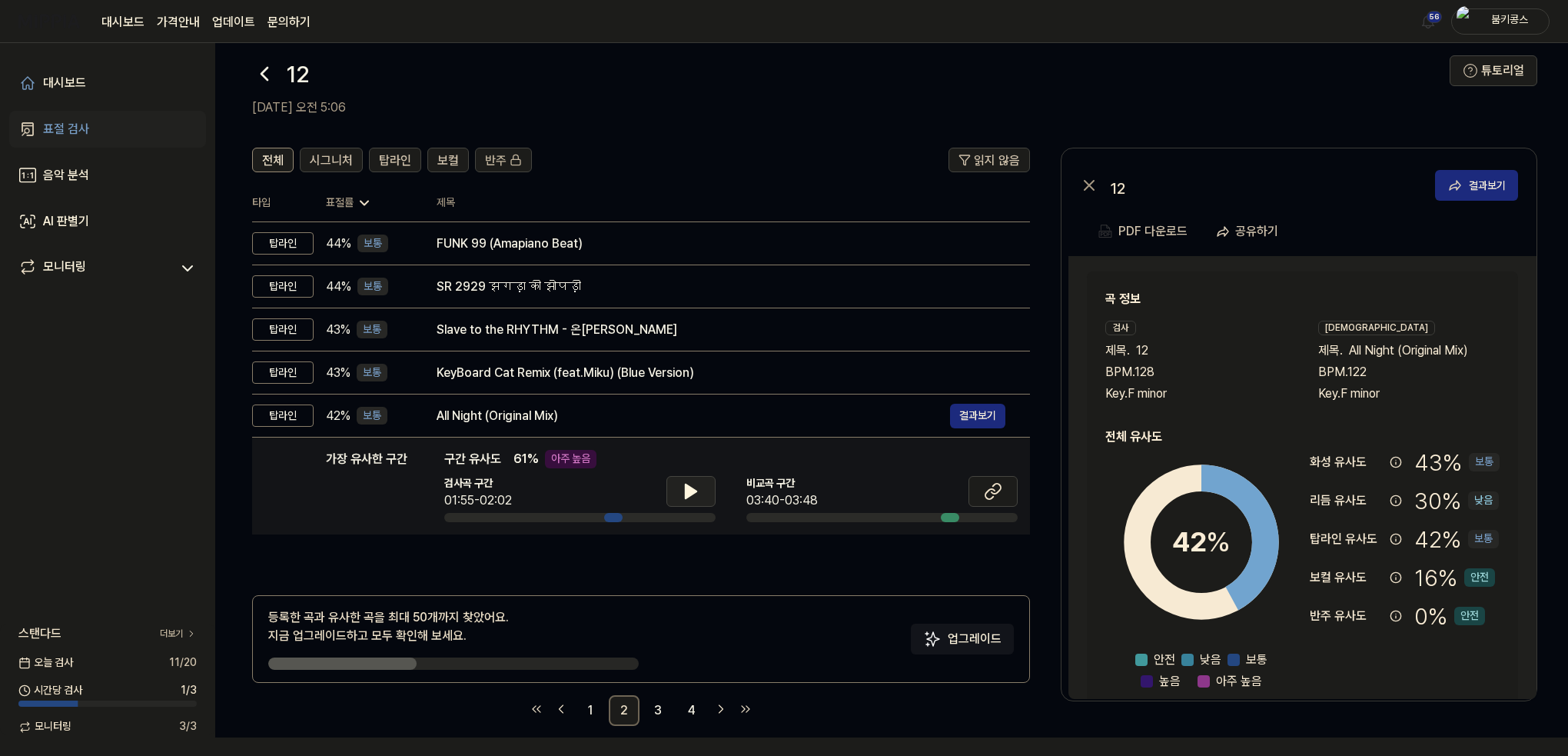
click at [697, 486] on icon at bounding box center [691, 491] width 19 height 19
click at [331, 165] on span "시그니처" at bounding box center [331, 161] width 43 height 19
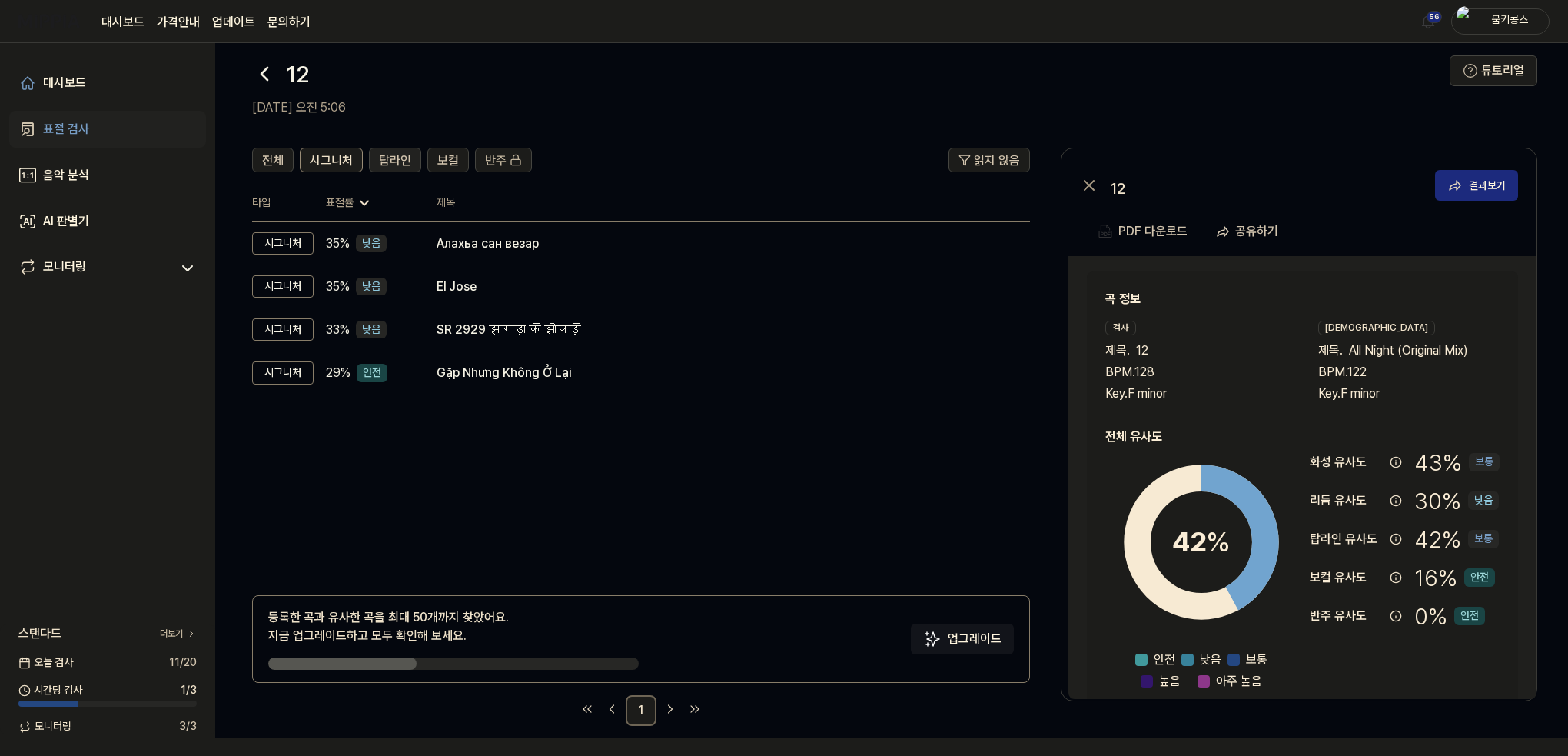
click at [403, 163] on span "탑라인" at bounding box center [395, 161] width 32 height 19
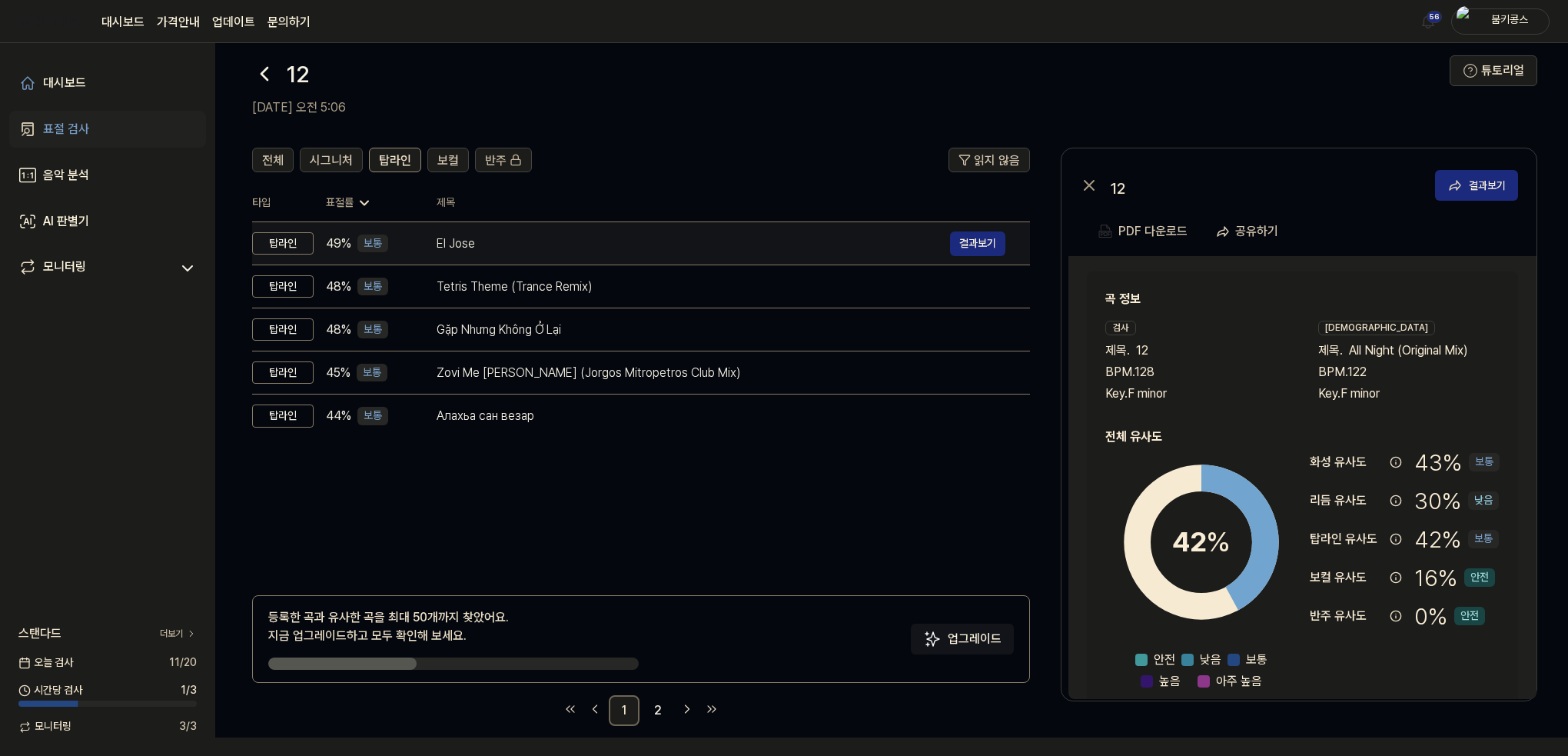
click at [523, 254] on div "El Jose 결과보기" at bounding box center [721, 243] width 569 height 25
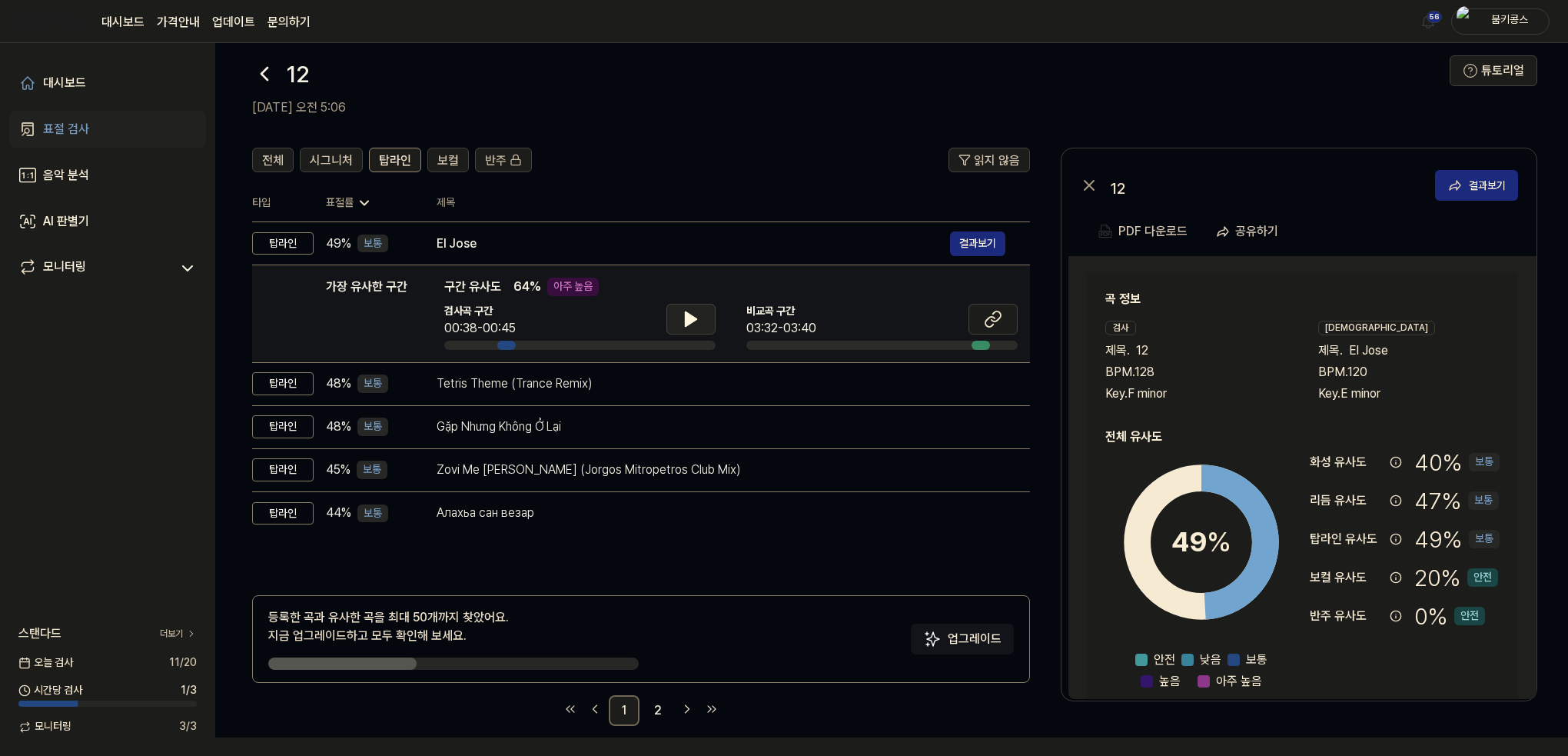
click at [686, 312] on icon at bounding box center [691, 319] width 11 height 14
click at [687, 313] on icon at bounding box center [688, 319] width 3 height 12
click at [660, 708] on link "2" at bounding box center [658, 710] width 31 height 31
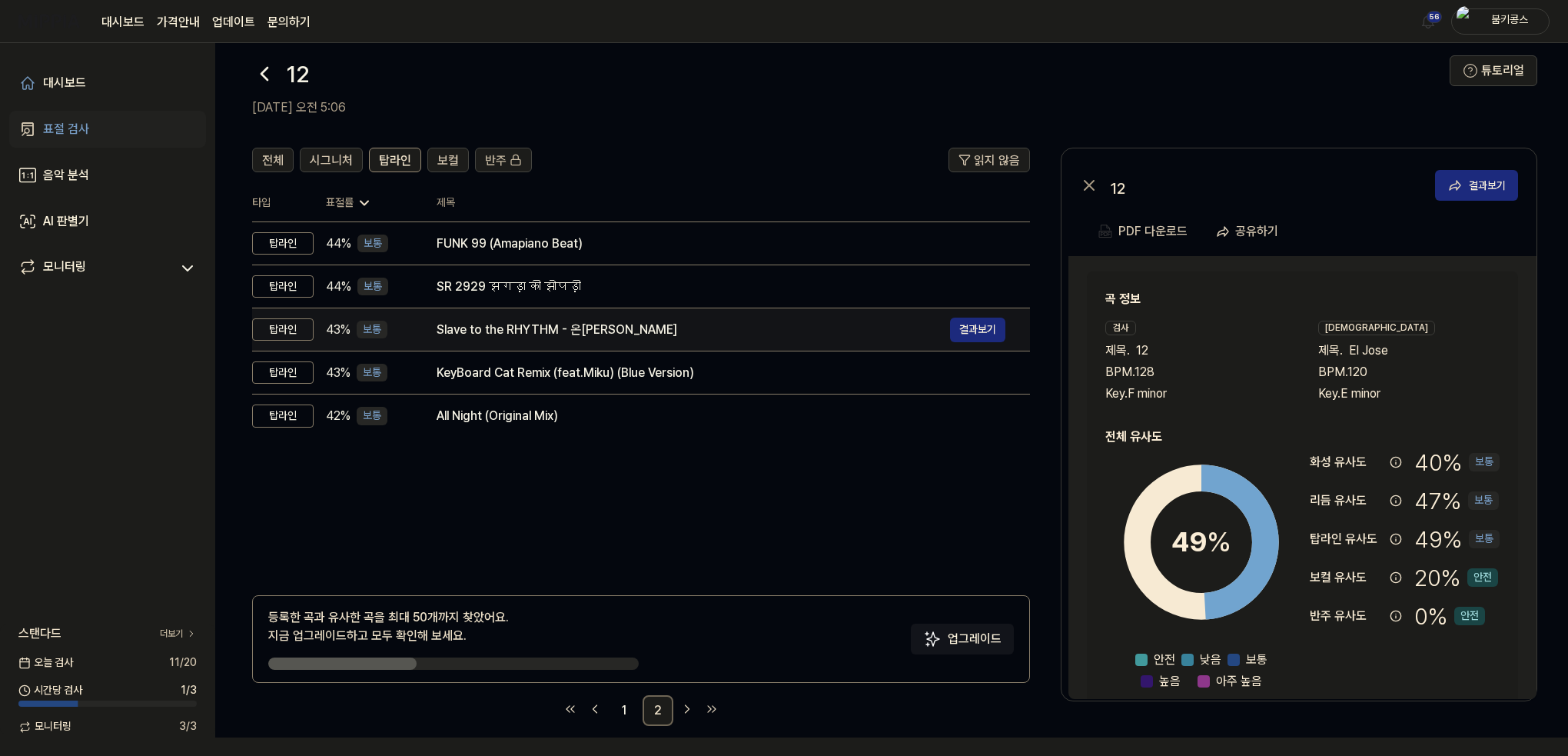
click at [636, 332] on div "Slave to the RHYTHM - 온[PERSON_NAME]" at bounding box center [693, 330] width 513 height 19
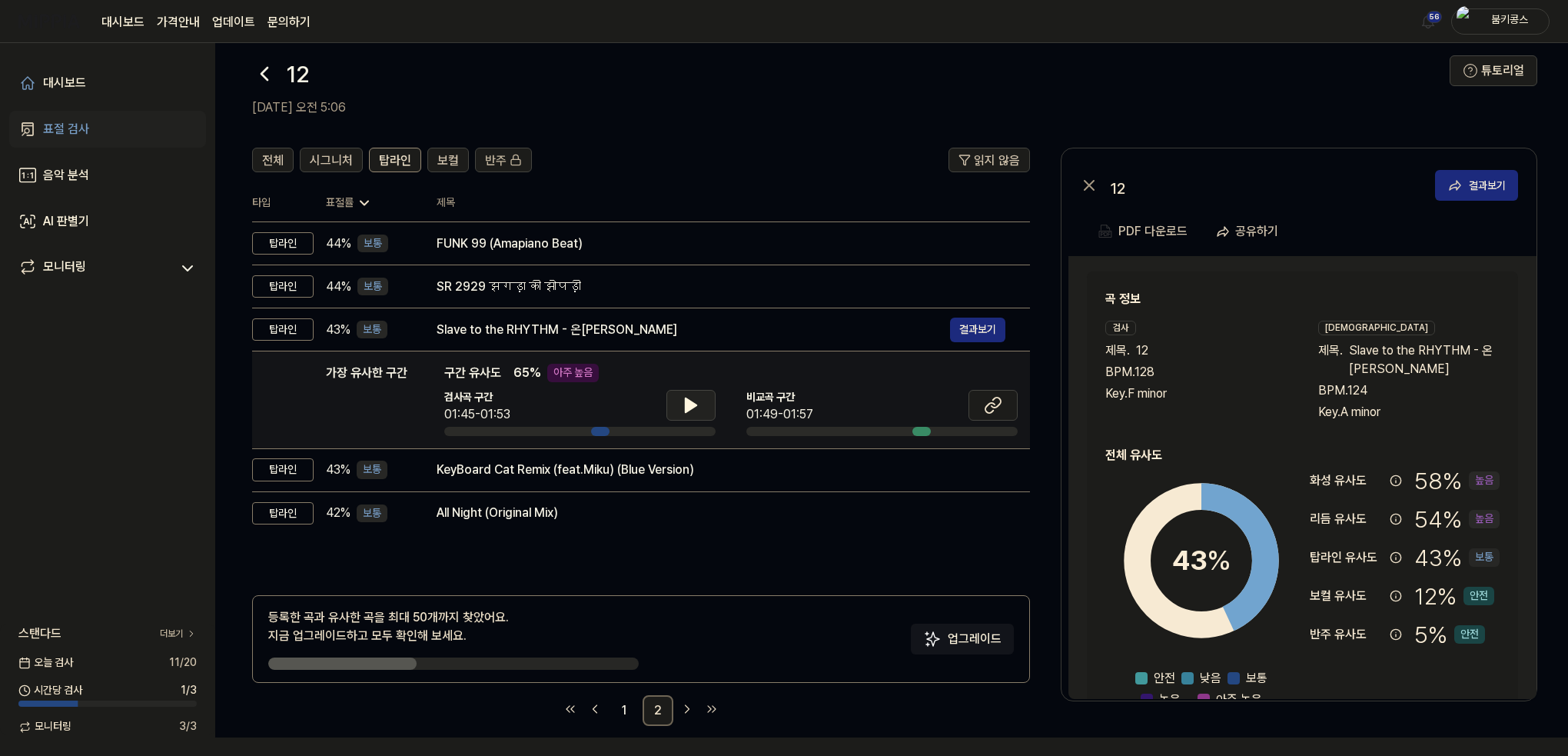
click at [686, 410] on icon at bounding box center [691, 405] width 11 height 14
click at [685, 410] on icon at bounding box center [691, 405] width 19 height 19
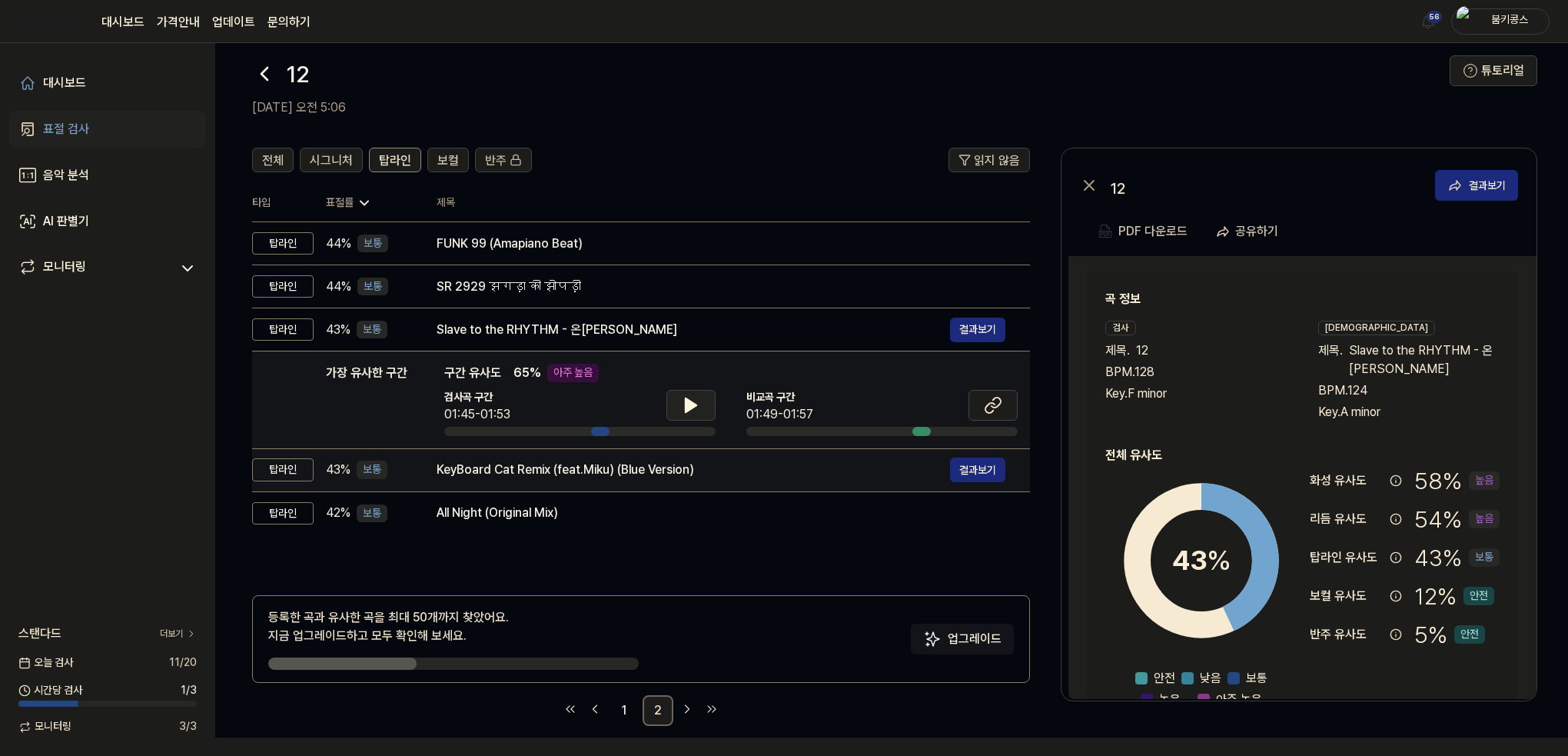
click at [658, 465] on div "KeyBoard Cat Remix (feat.Miku) (Blue Version)" at bounding box center [693, 470] width 513 height 19
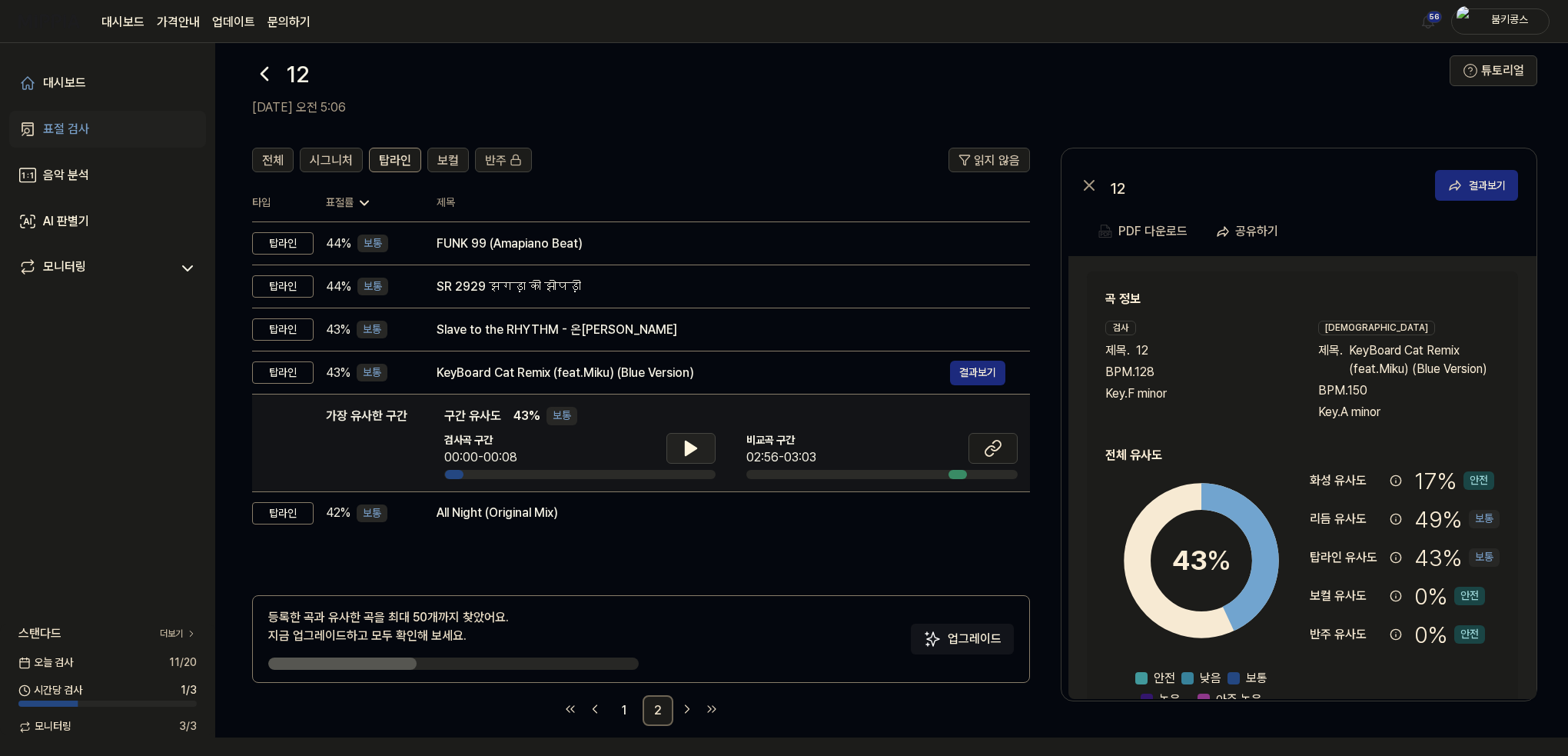
click at [680, 446] on button at bounding box center [690, 448] width 49 height 31
click at [676, 444] on button at bounding box center [690, 448] width 49 height 31
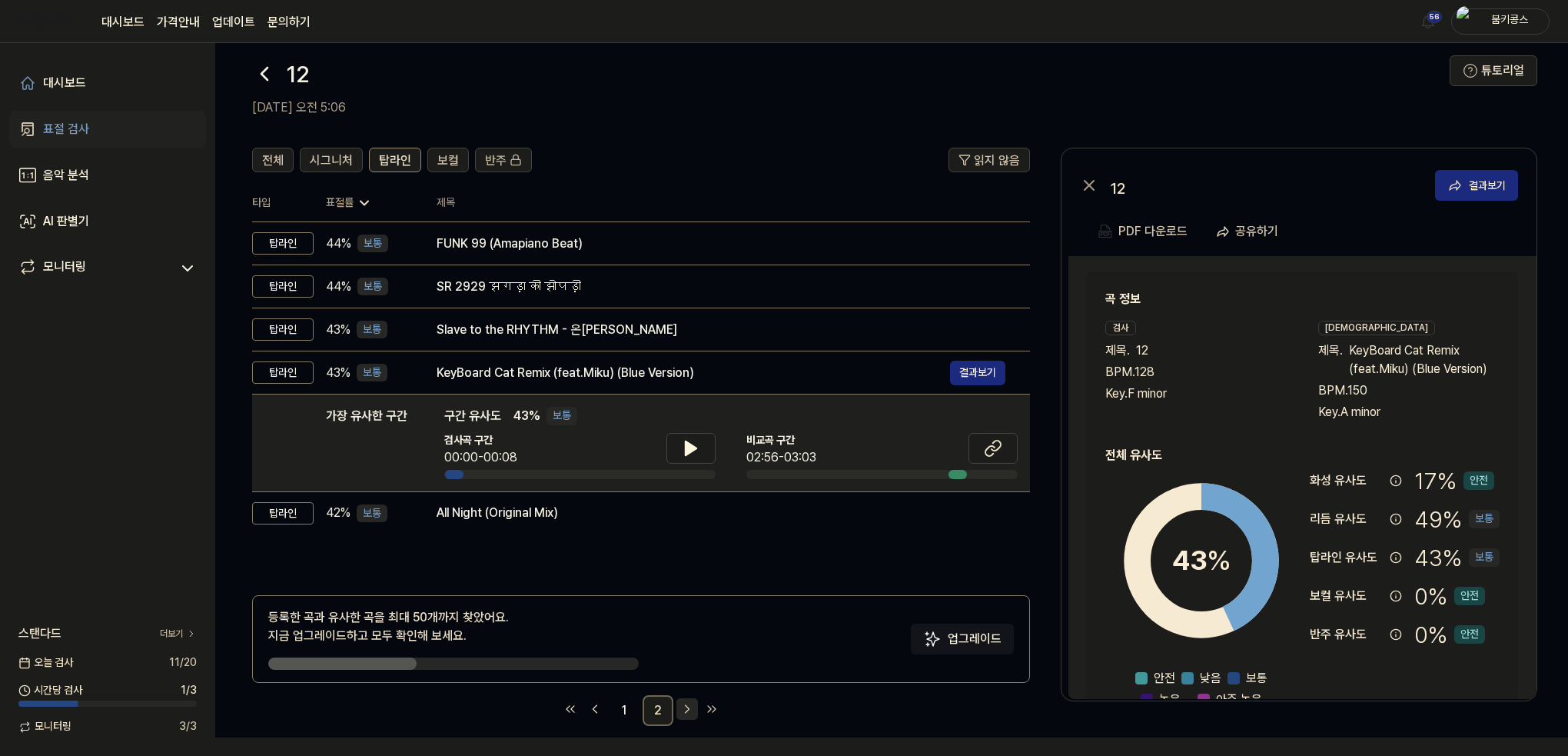
click at [686, 707] on icon "Go to next page" at bounding box center [687, 709] width 15 height 19
click at [261, 86] on icon at bounding box center [264, 74] width 25 height 25
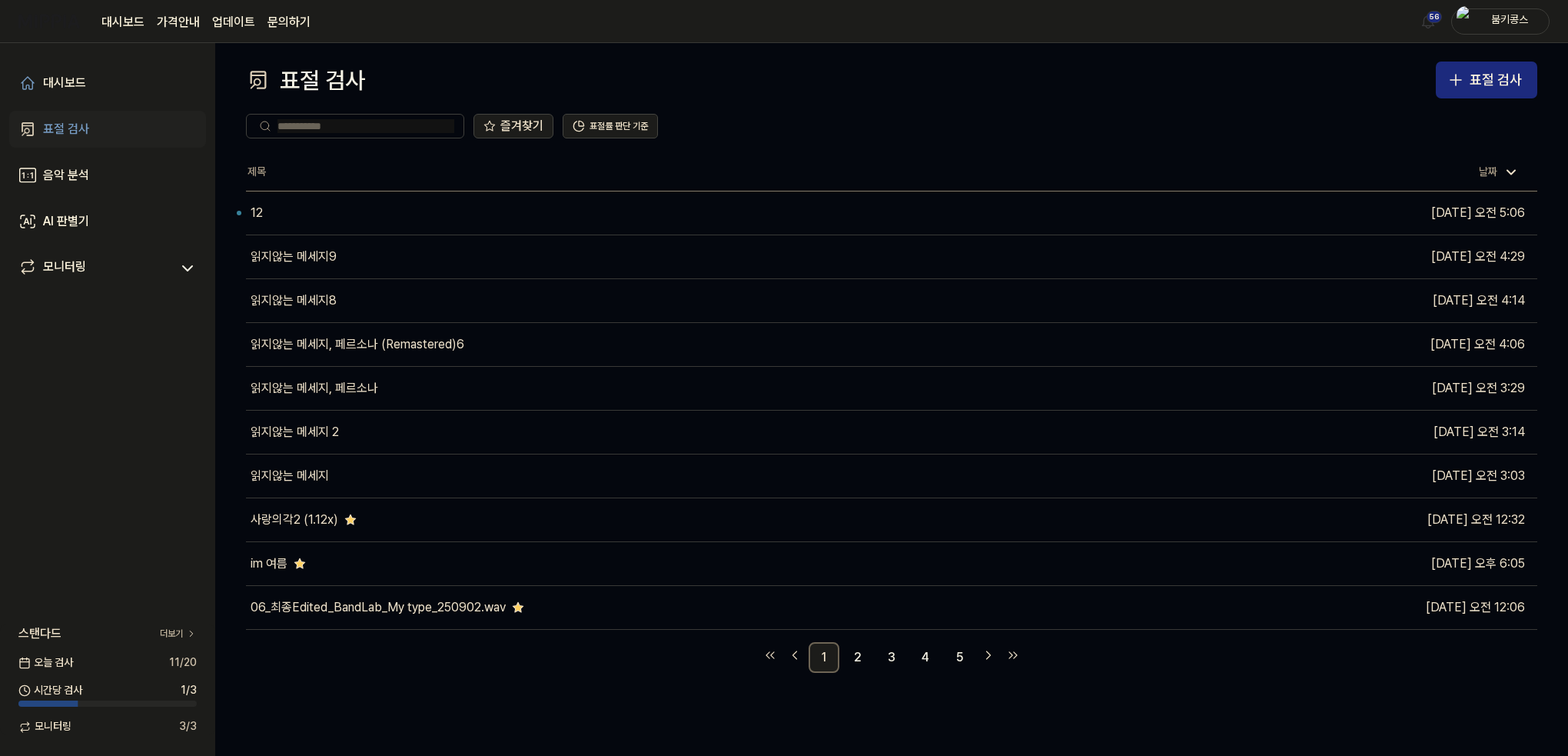
scroll to position [0, 0]
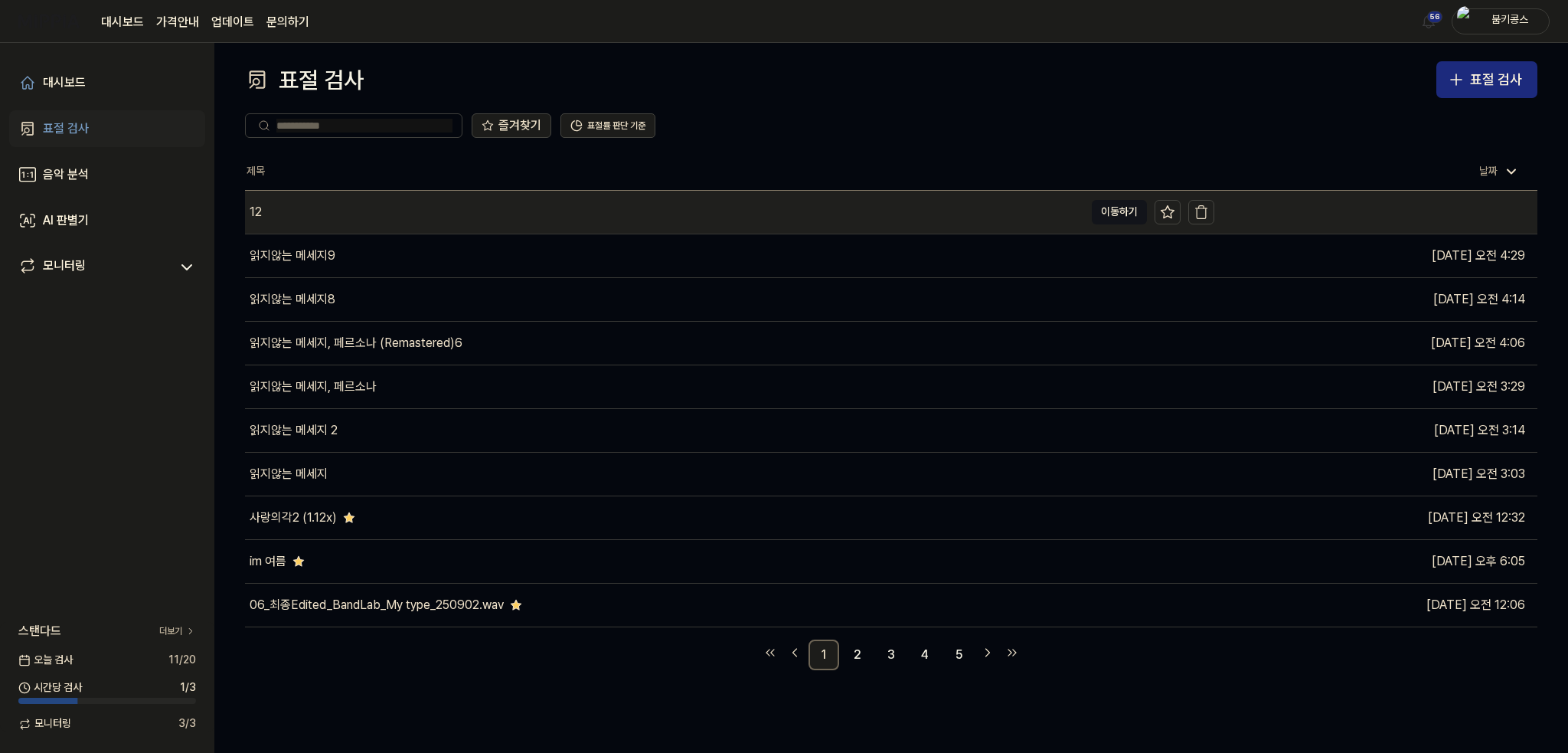
click at [316, 217] on div "12" at bounding box center [664, 212] width 839 height 43
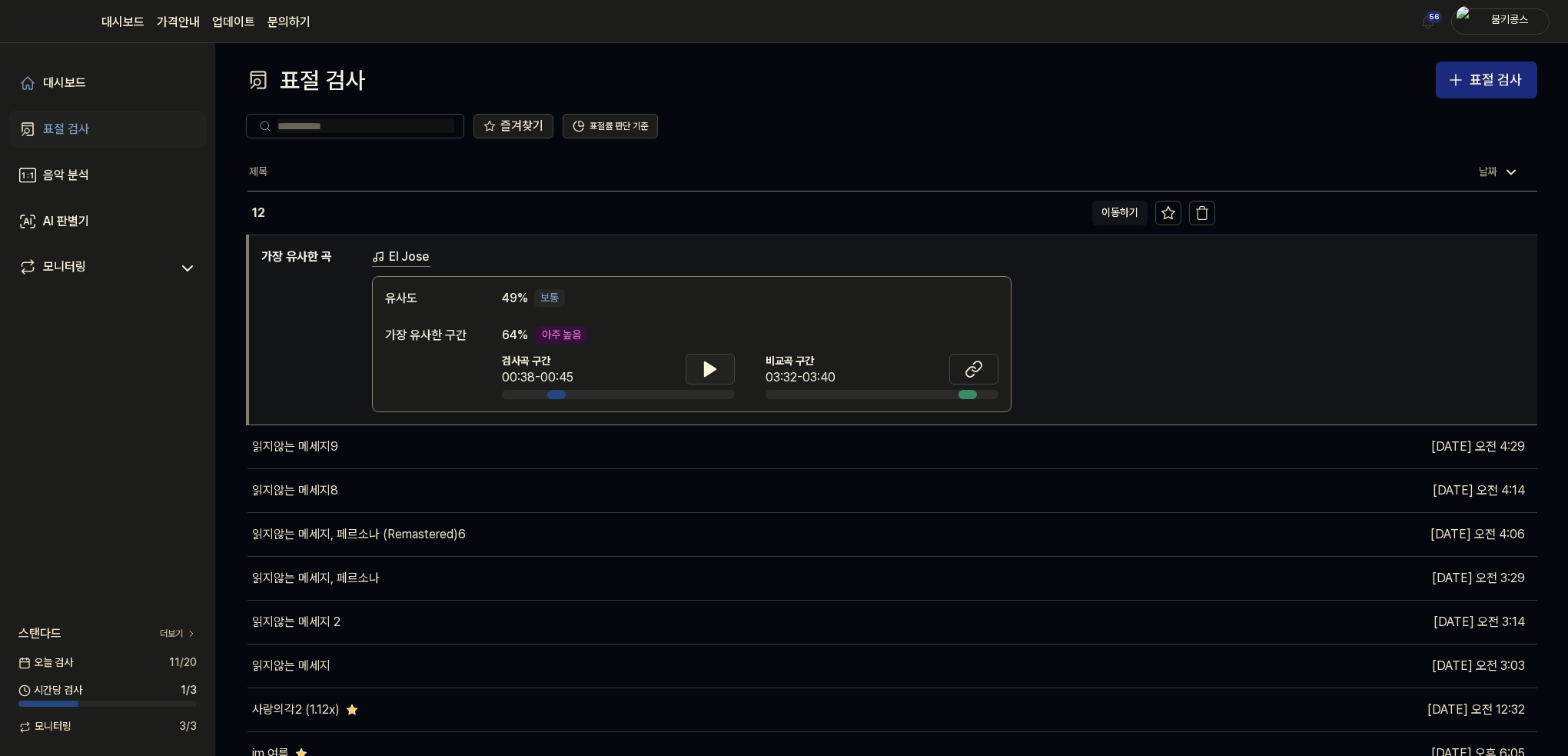
click at [710, 372] on icon at bounding box center [710, 369] width 11 height 14
click at [710, 372] on icon at bounding box center [710, 369] width 19 height 19
click at [978, 370] on icon at bounding box center [974, 369] width 19 height 19
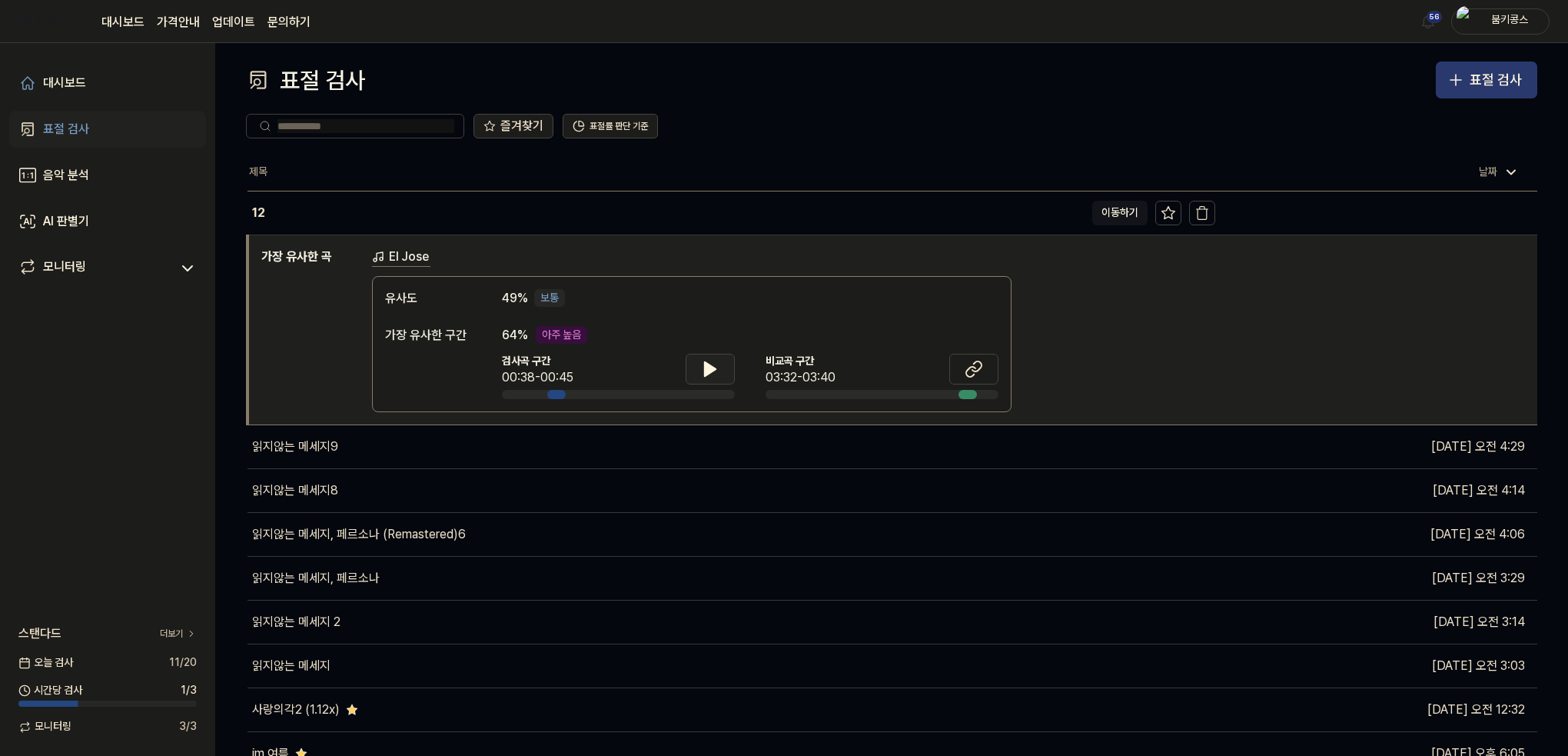
click at [1490, 72] on div "표절 검사" at bounding box center [1495, 80] width 52 height 22
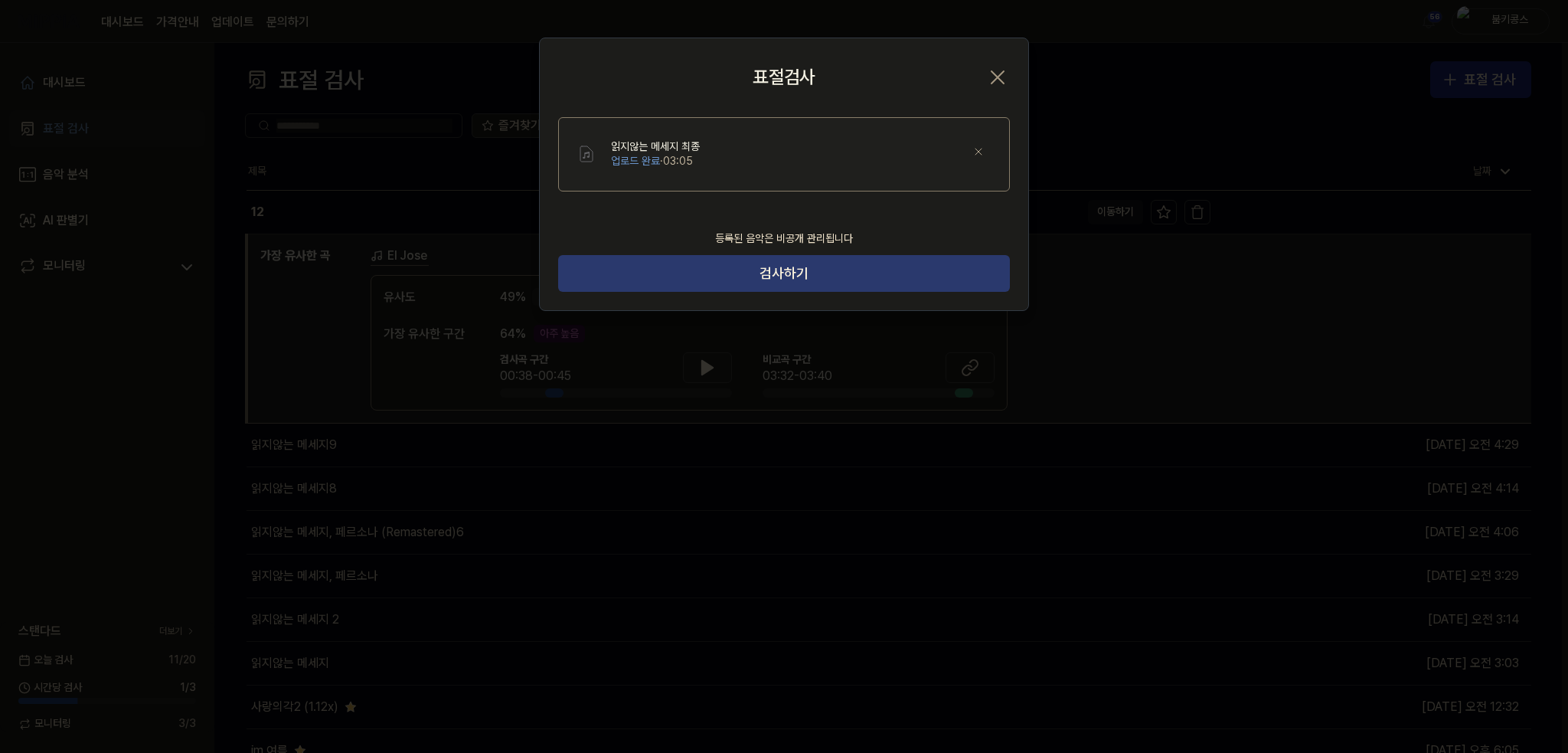
click at [837, 275] on button "검사하기" at bounding box center [784, 273] width 452 height 37
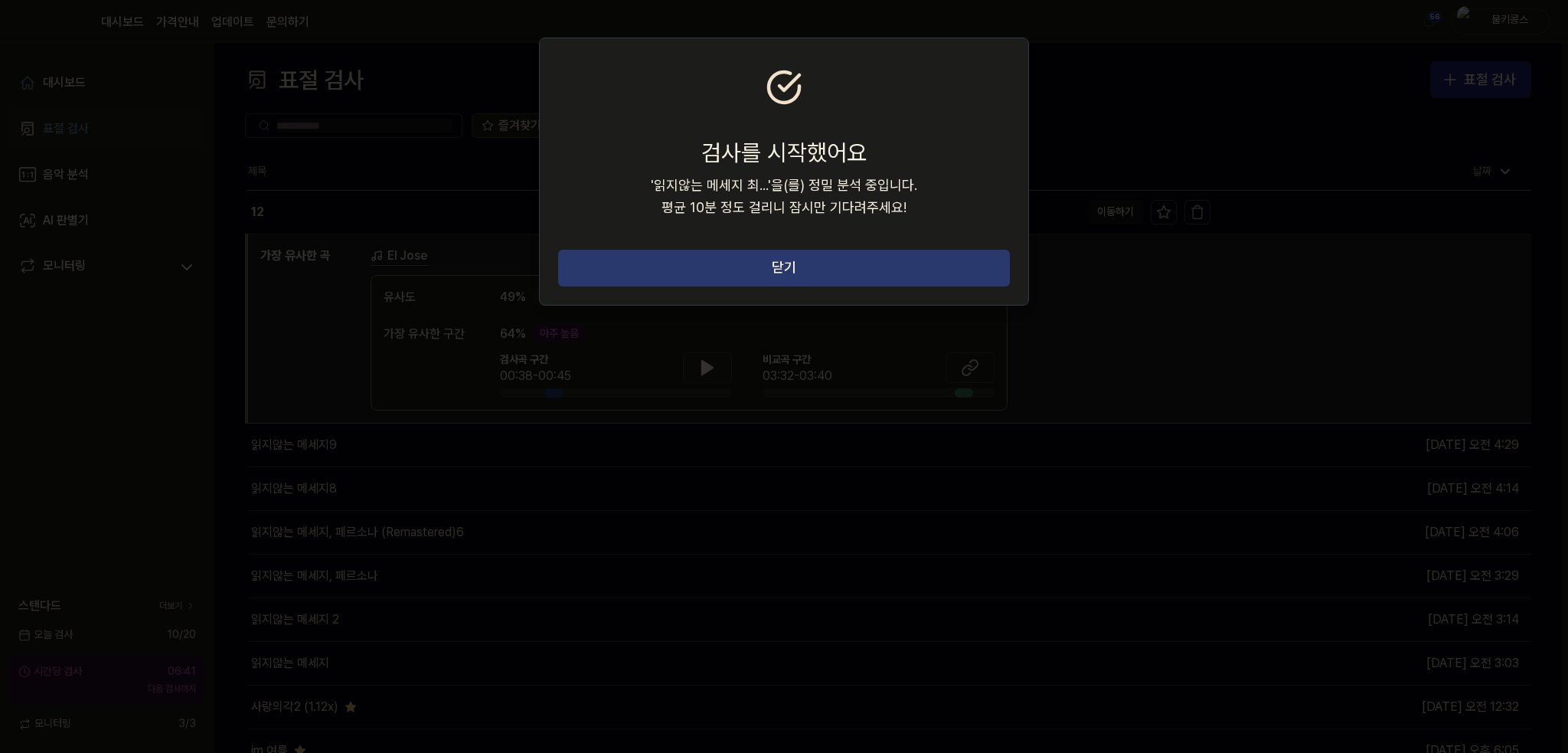
click at [837, 265] on button "닫기" at bounding box center [784, 267] width 452 height 37
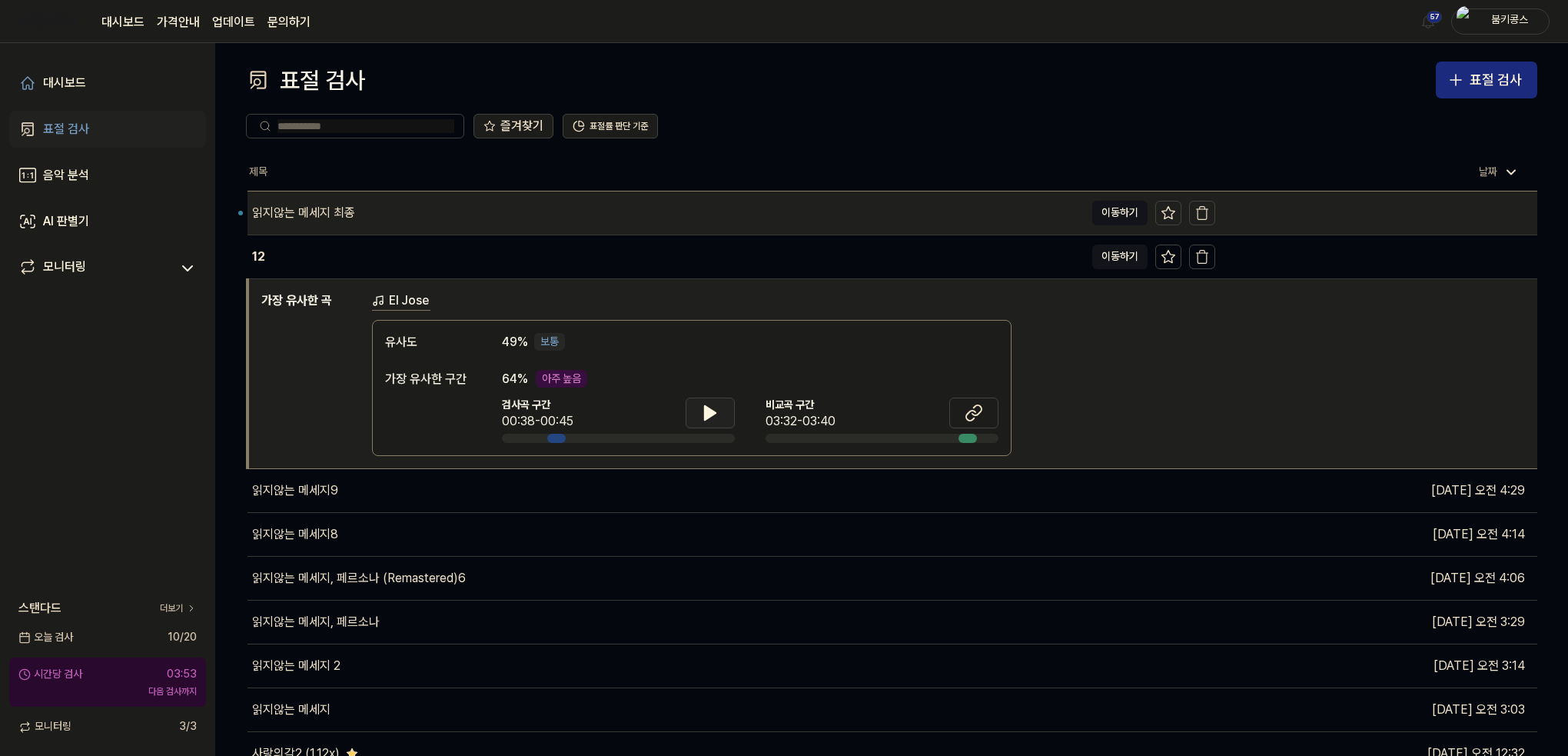
click at [402, 220] on div "읽지않는 메세지 최종" at bounding box center [666, 212] width 837 height 43
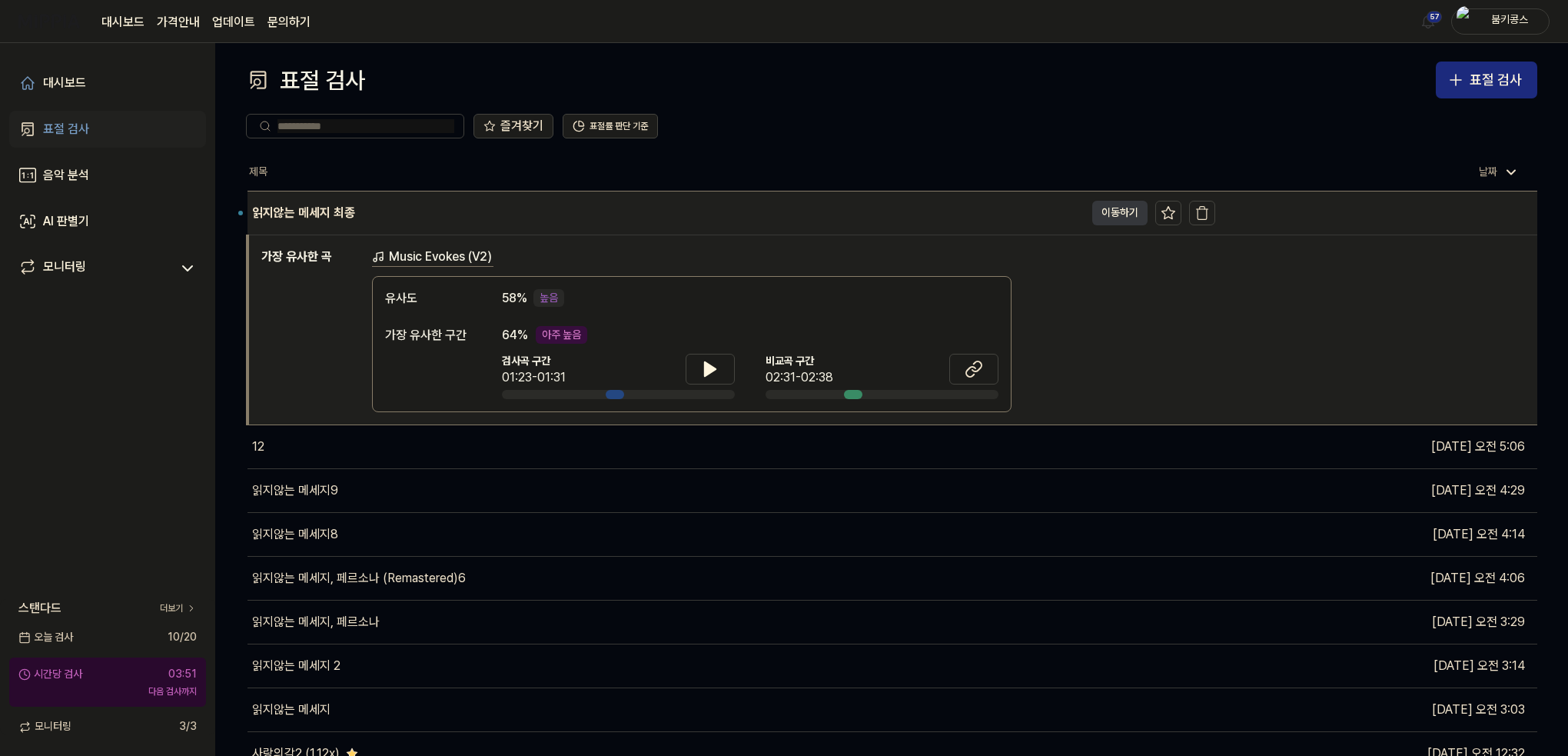
click at [1114, 219] on button "이동하기" at bounding box center [1120, 212] width 56 height 25
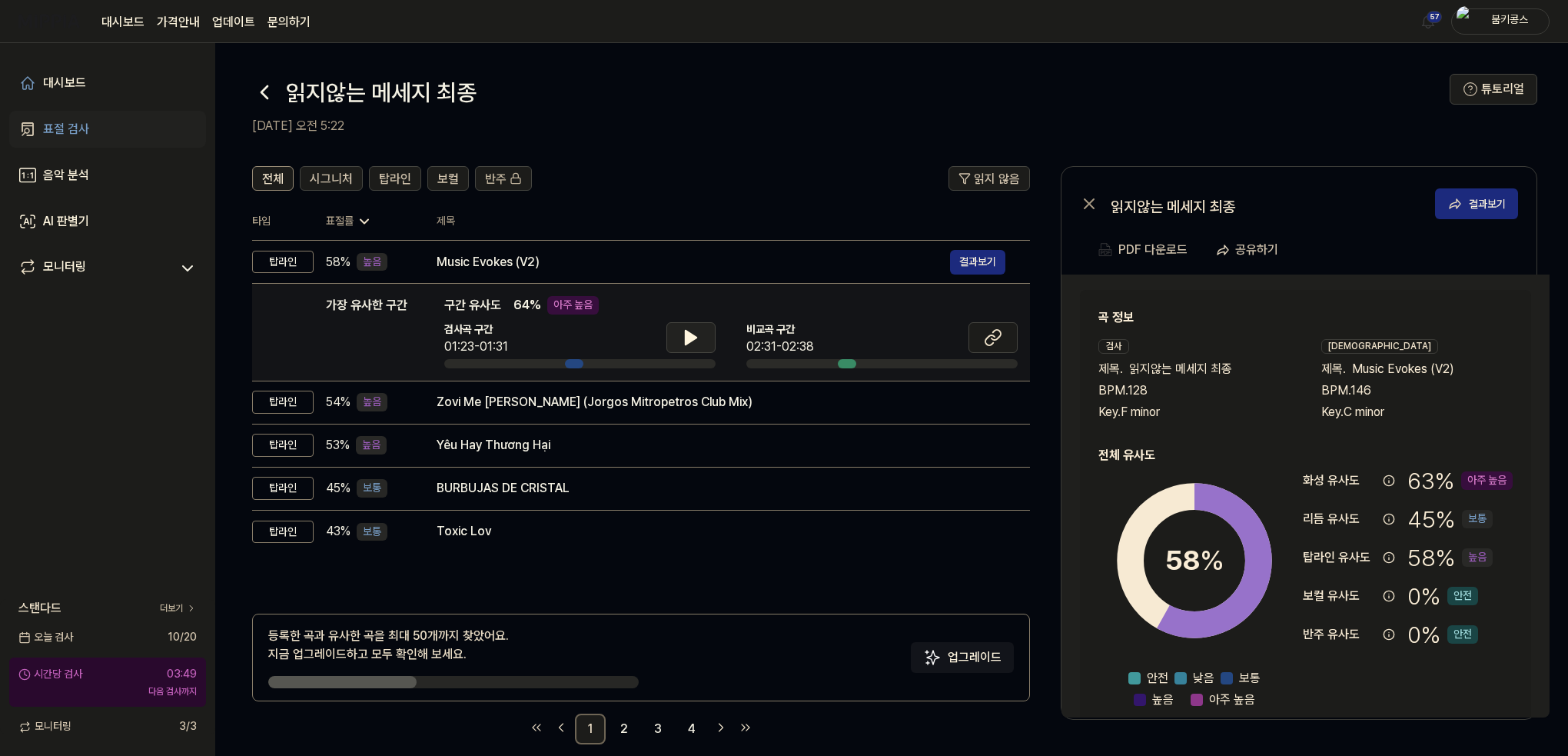
click at [686, 346] on icon at bounding box center [691, 337] width 19 height 19
click at [988, 336] on icon at bounding box center [989, 340] width 9 height 10
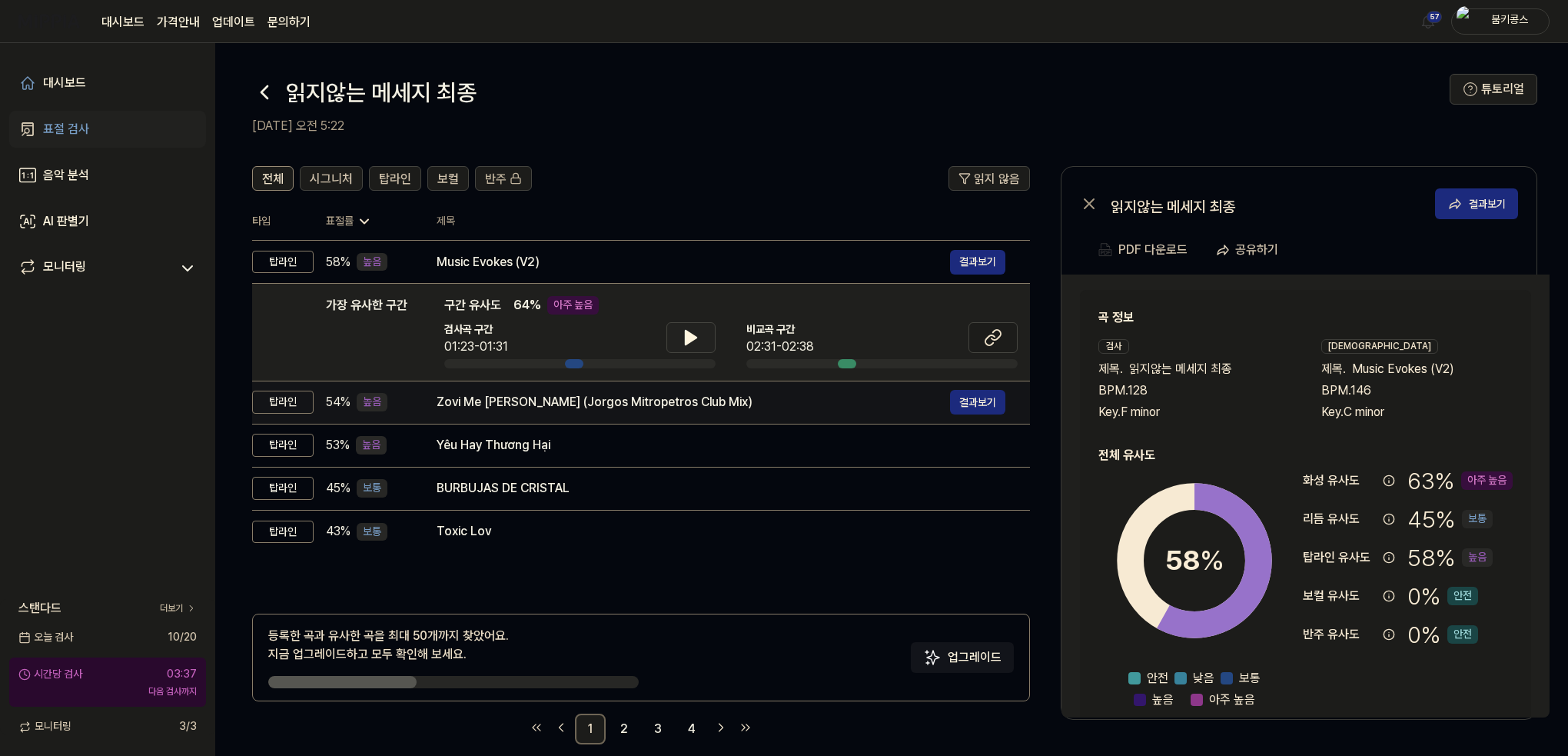
click at [589, 408] on div "Zovi Me [PERSON_NAME] (Jorgos Mitropetros Club Mix)" at bounding box center [693, 402] width 513 height 19
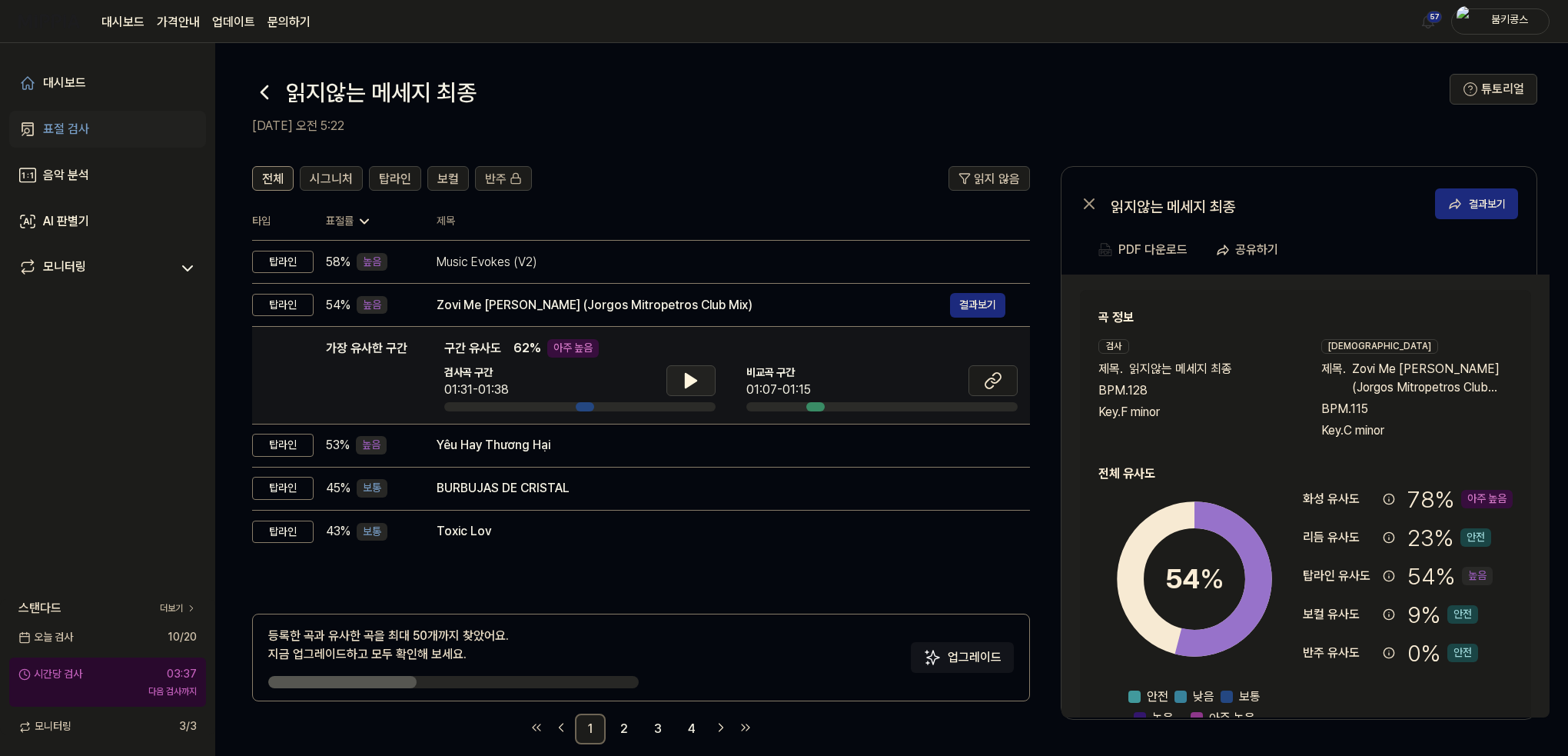
click at [686, 387] on icon at bounding box center [691, 381] width 11 height 14
click at [682, 388] on icon at bounding box center [691, 380] width 19 height 19
click at [999, 388] on icon at bounding box center [993, 380] width 19 height 19
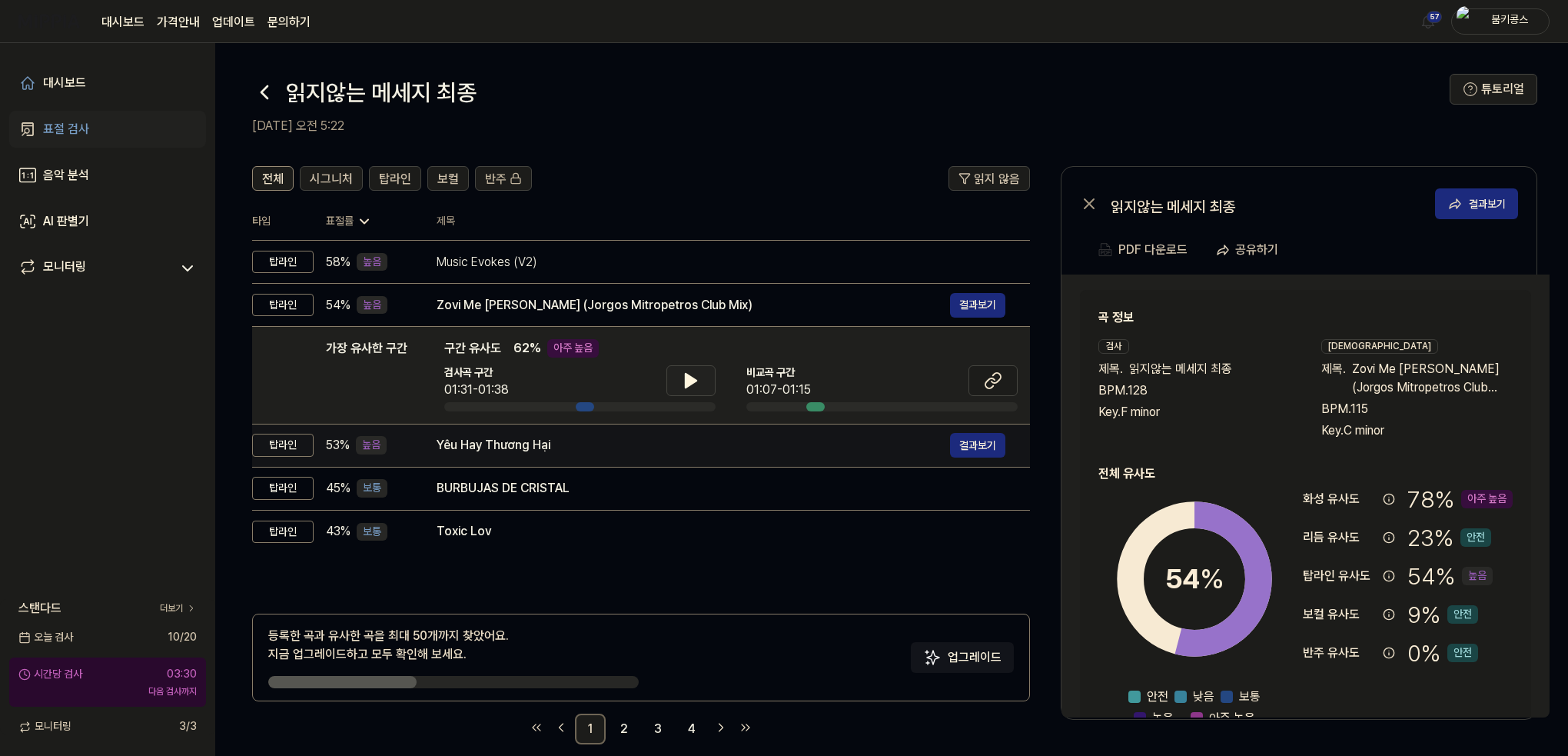
click at [545, 455] on div "Yêu Hay Thương Hại 결과보기" at bounding box center [721, 445] width 569 height 25
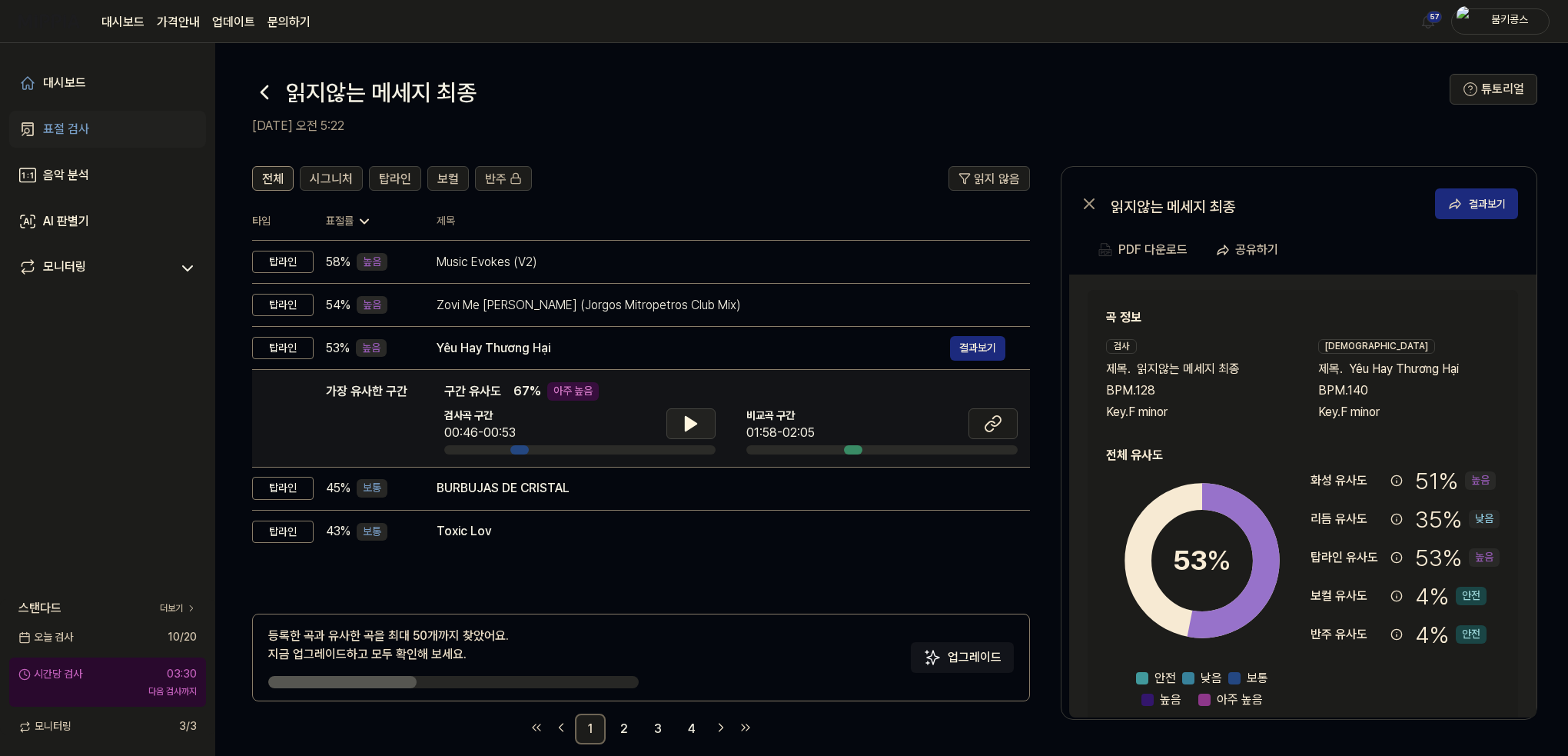
click at [695, 419] on icon at bounding box center [691, 424] width 19 height 19
click at [987, 427] on icon at bounding box center [993, 424] width 19 height 19
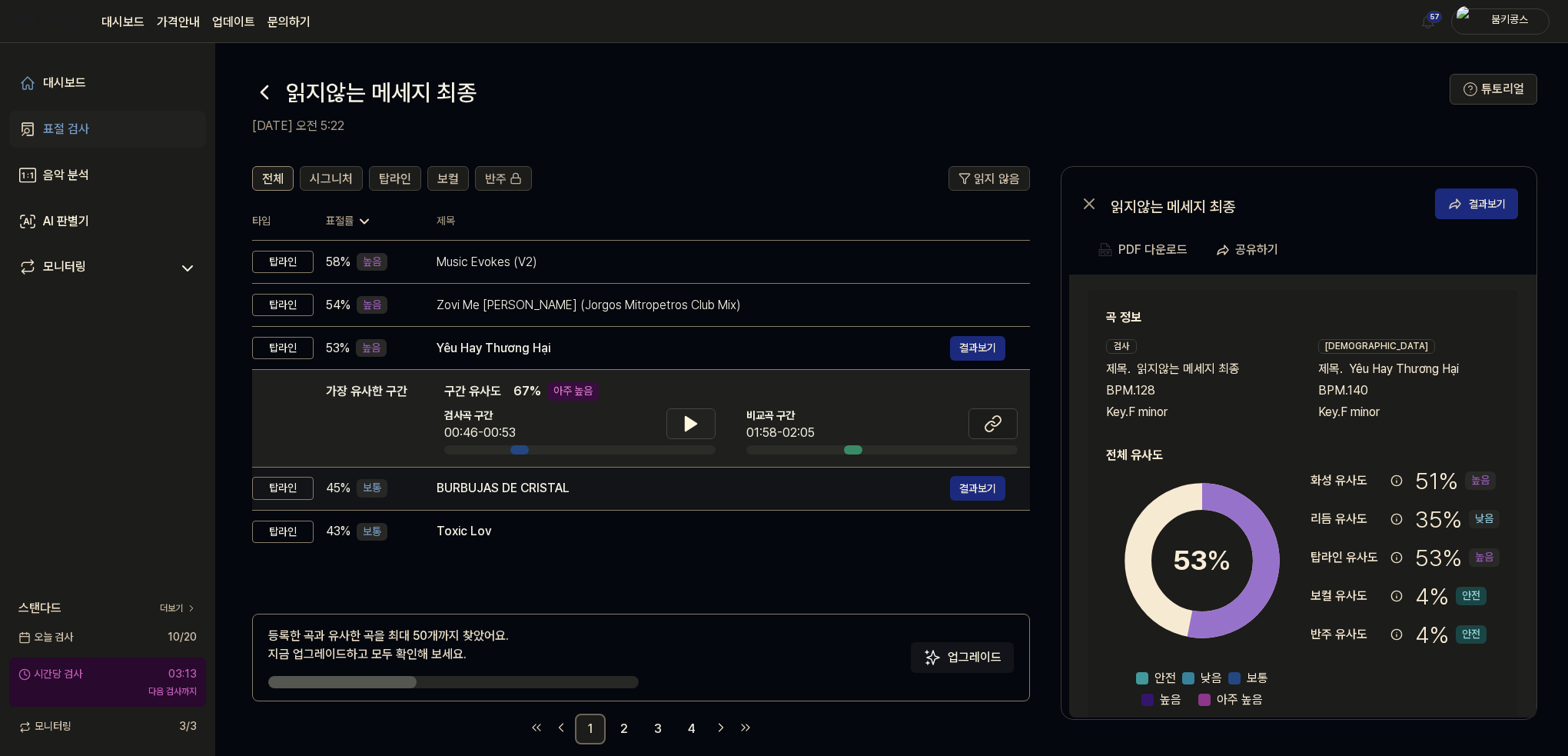
click at [599, 499] on div "BURBUJAS DE CRISTAL 결과보기" at bounding box center [721, 488] width 569 height 25
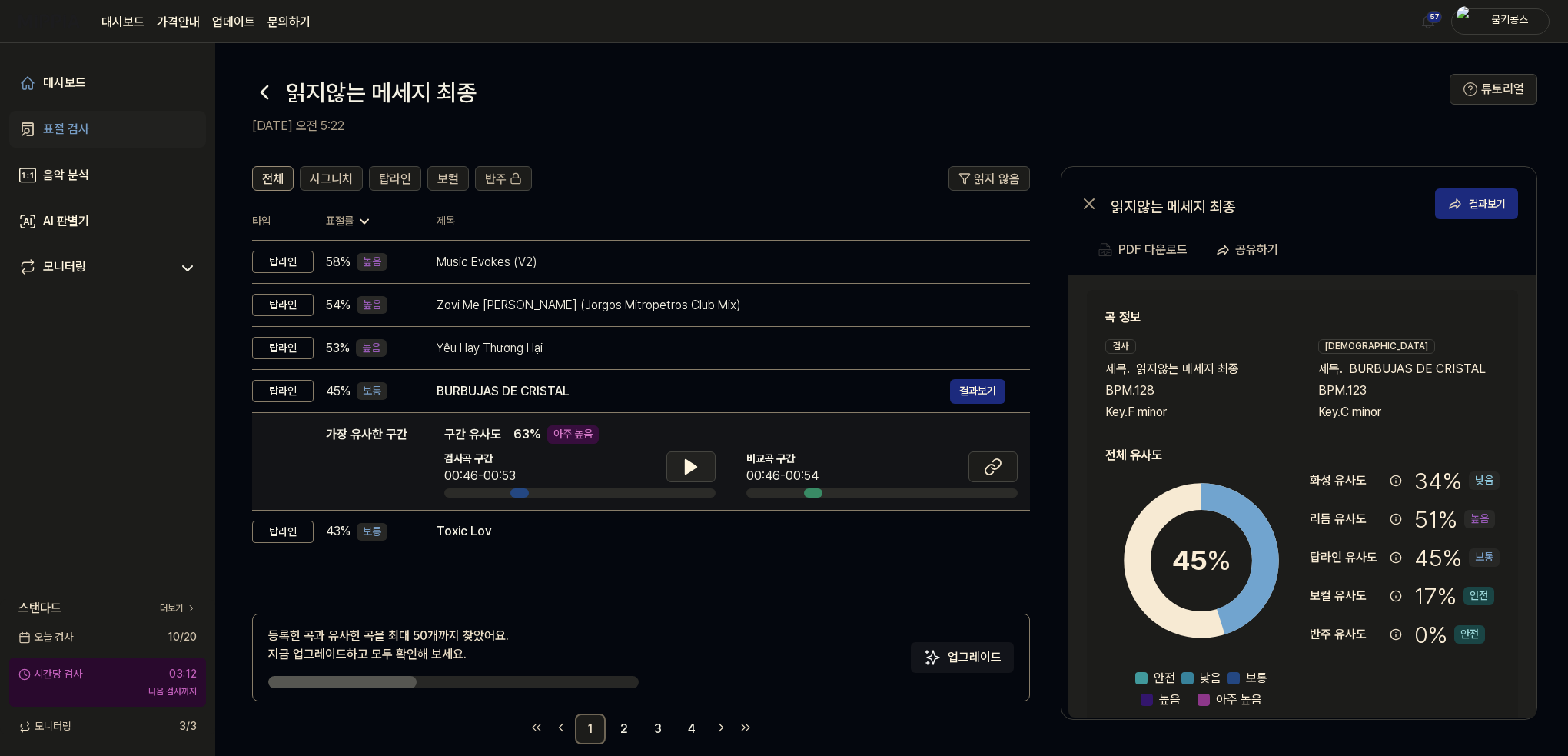
click at [683, 467] on icon at bounding box center [691, 467] width 19 height 19
click at [993, 469] on icon at bounding box center [996, 464] width 9 height 10
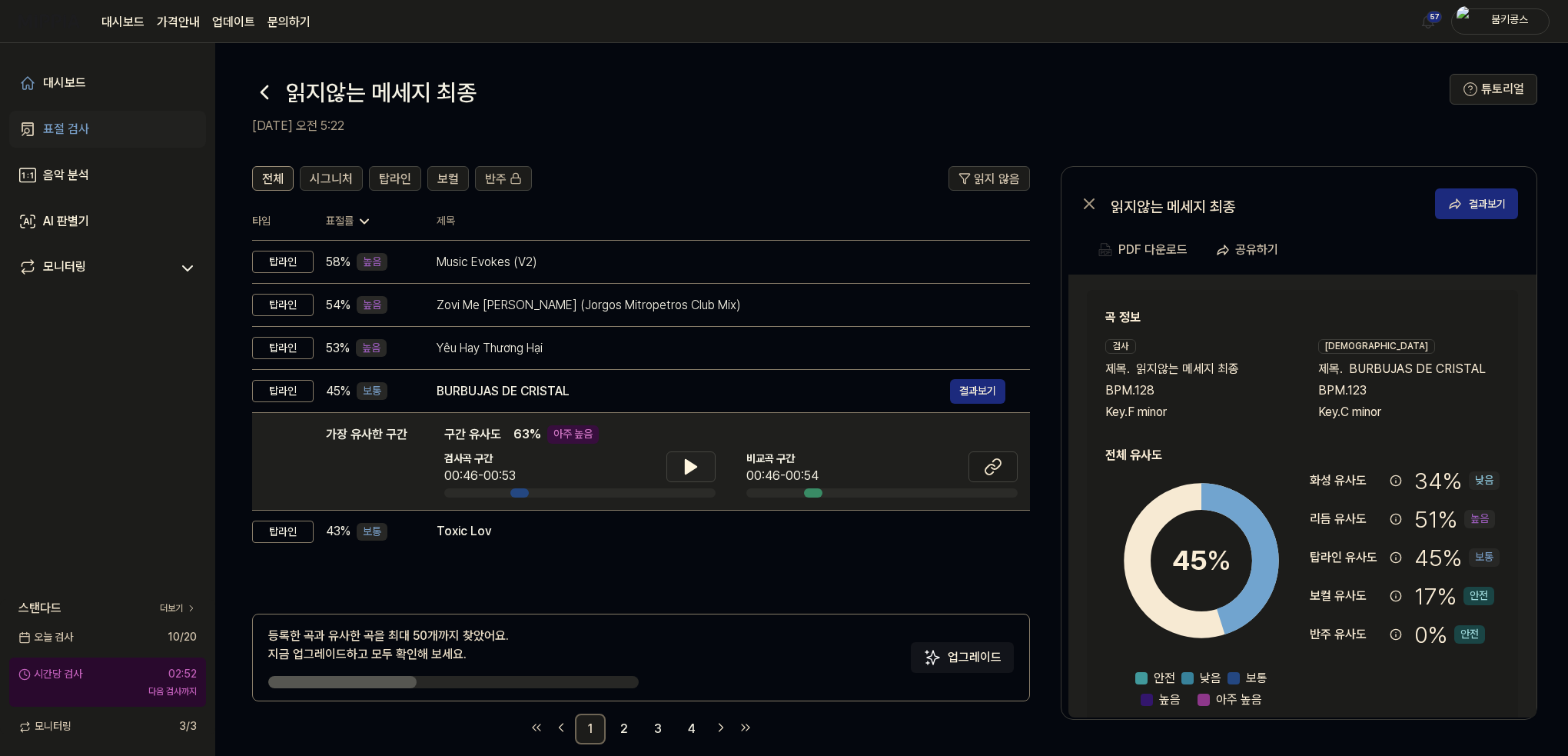
click at [679, 464] on button at bounding box center [690, 467] width 49 height 31
click at [977, 465] on button at bounding box center [992, 467] width 49 height 31
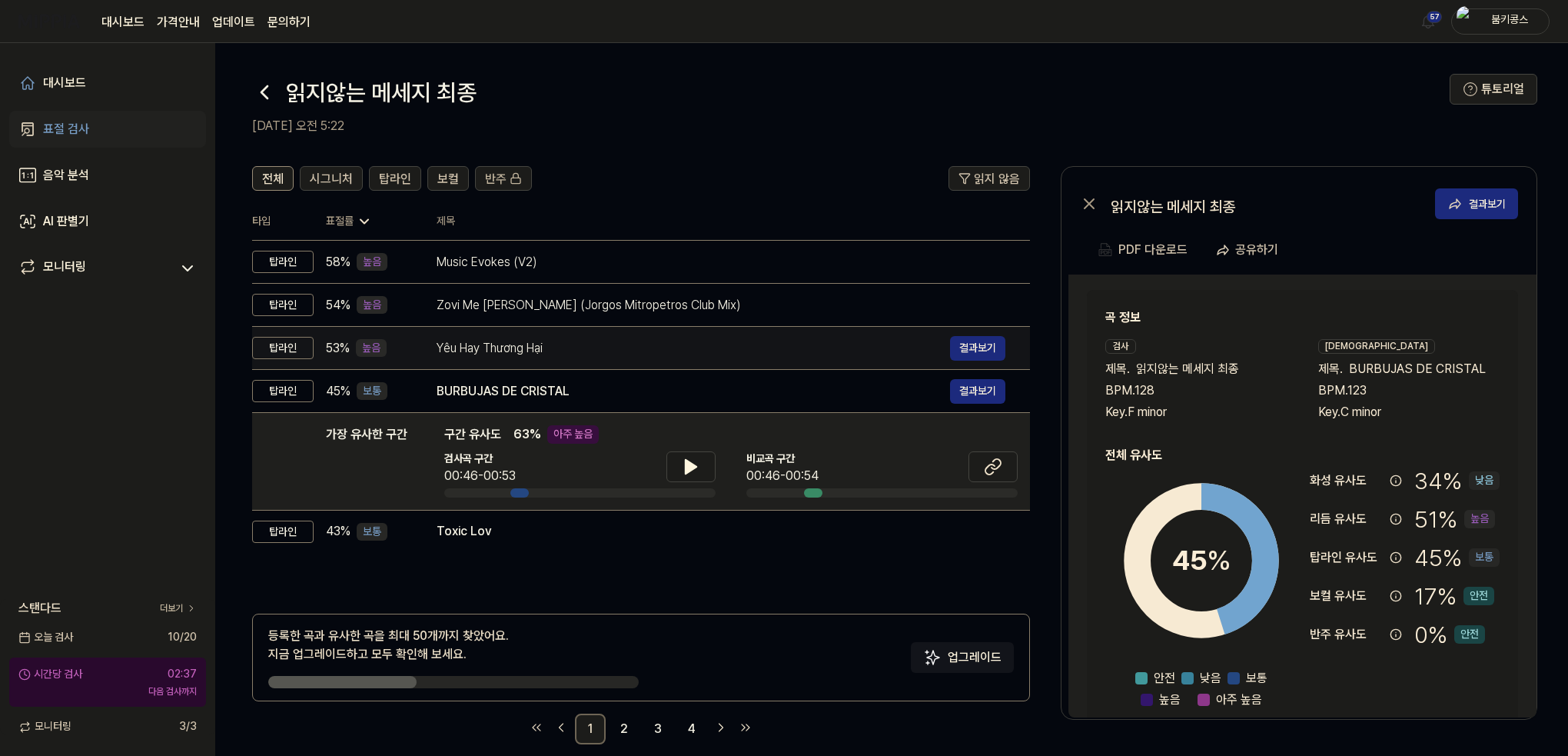
click at [629, 334] on td "Yêu Hay Thương Hại 결과보기" at bounding box center [721, 348] width 618 height 43
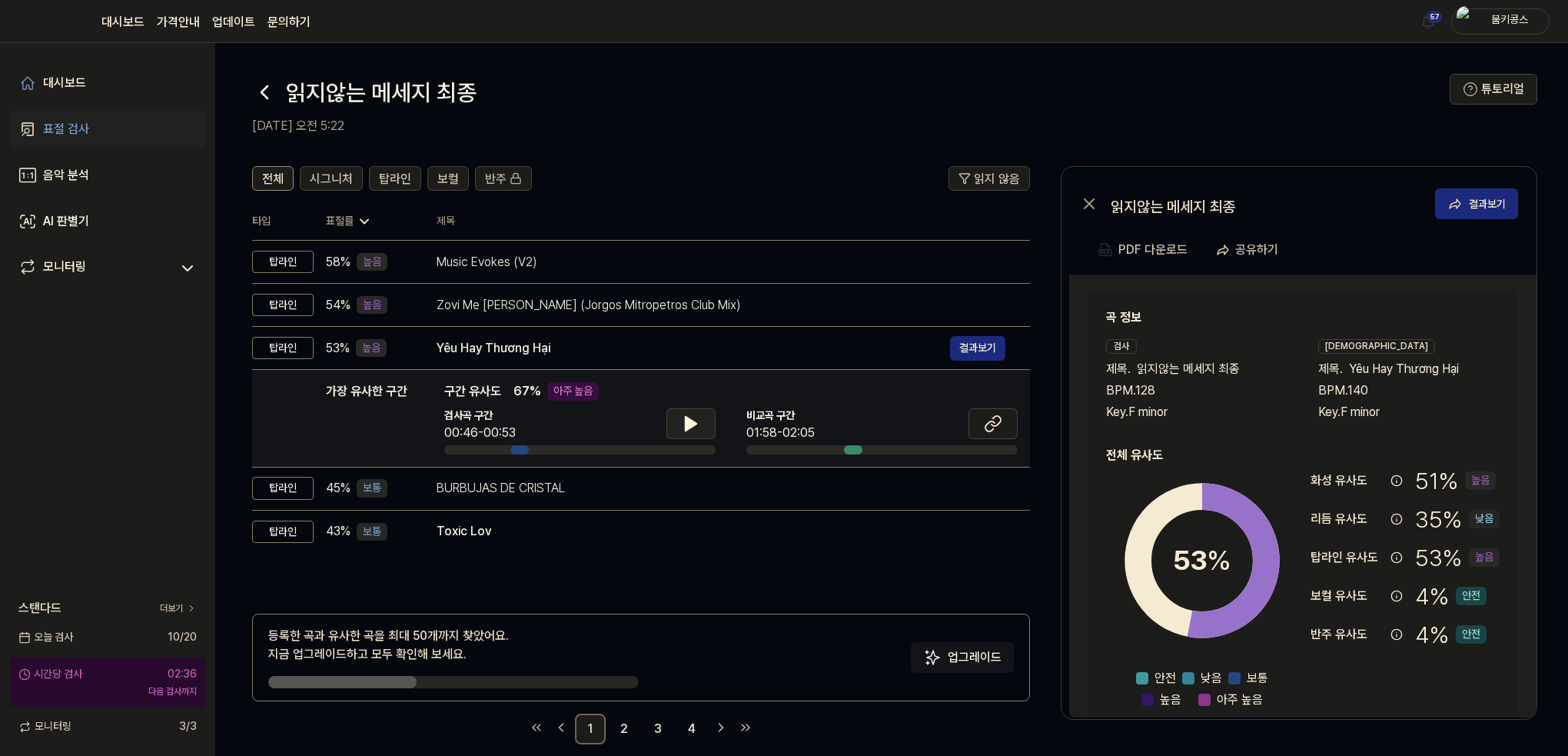
click at [692, 421] on icon at bounding box center [691, 424] width 11 height 14
click at [693, 421] on icon at bounding box center [694, 424] width 3 height 12
click at [995, 420] on icon at bounding box center [993, 424] width 19 height 19
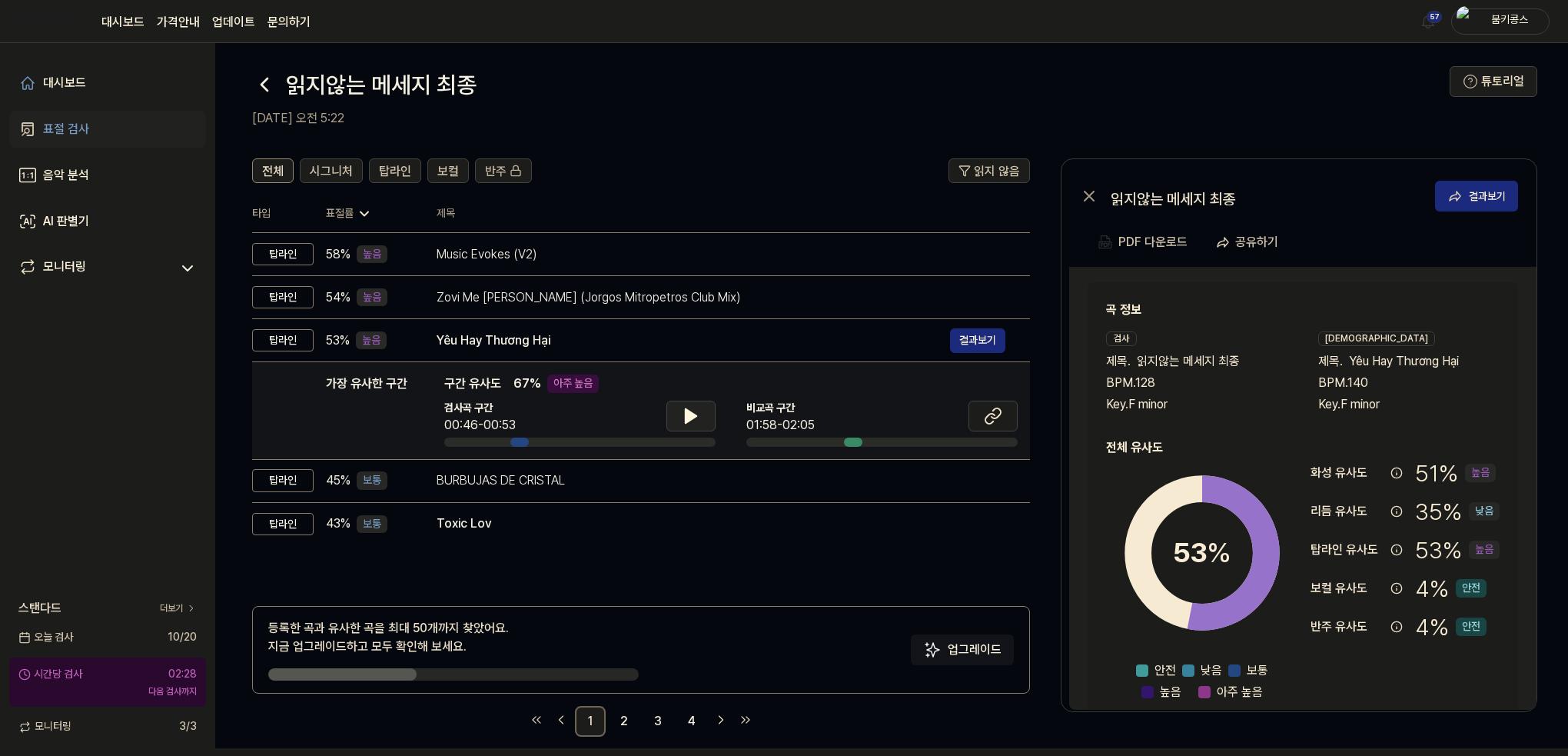
scroll to position [19, 0]
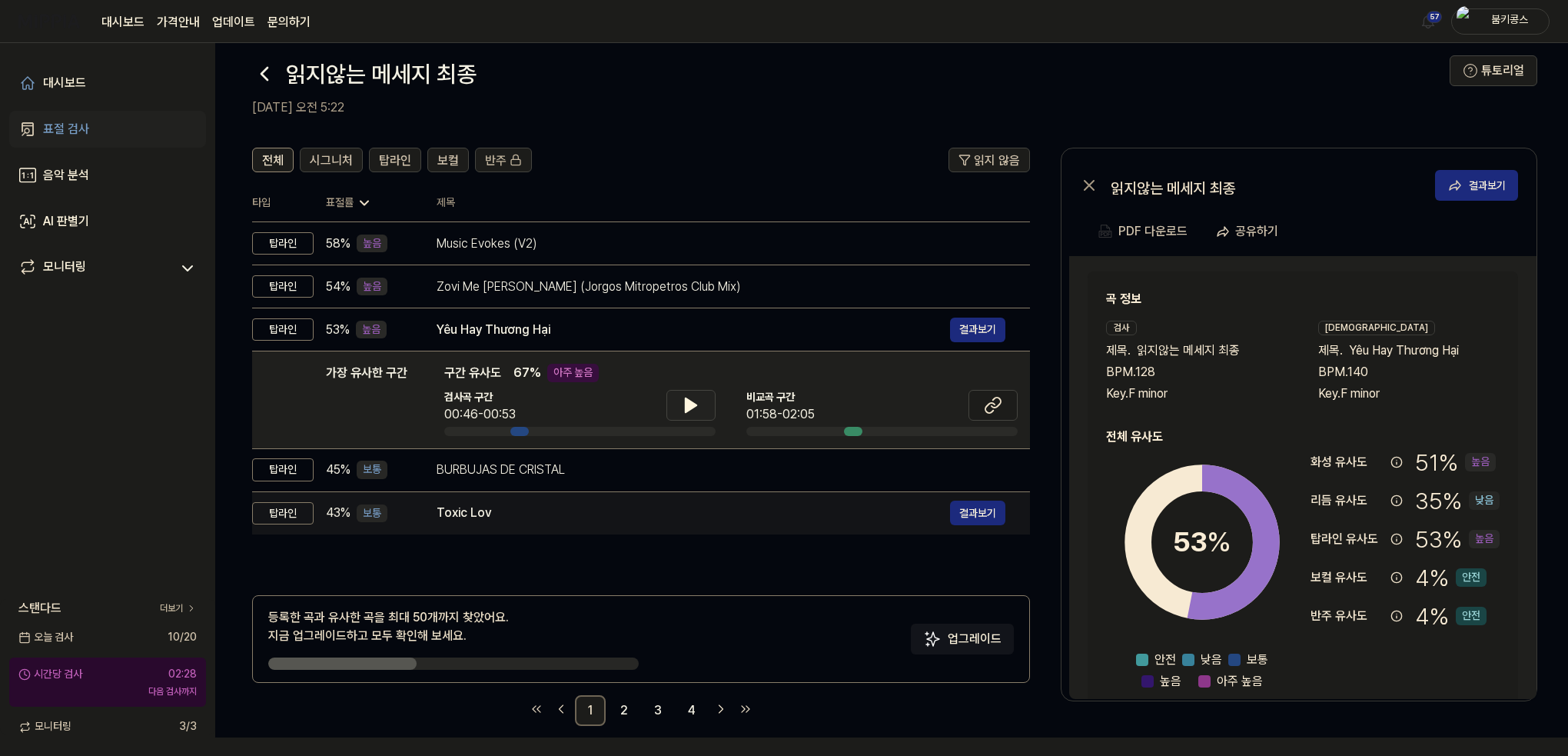
click at [573, 517] on div "Toxic Lov" at bounding box center [693, 513] width 513 height 19
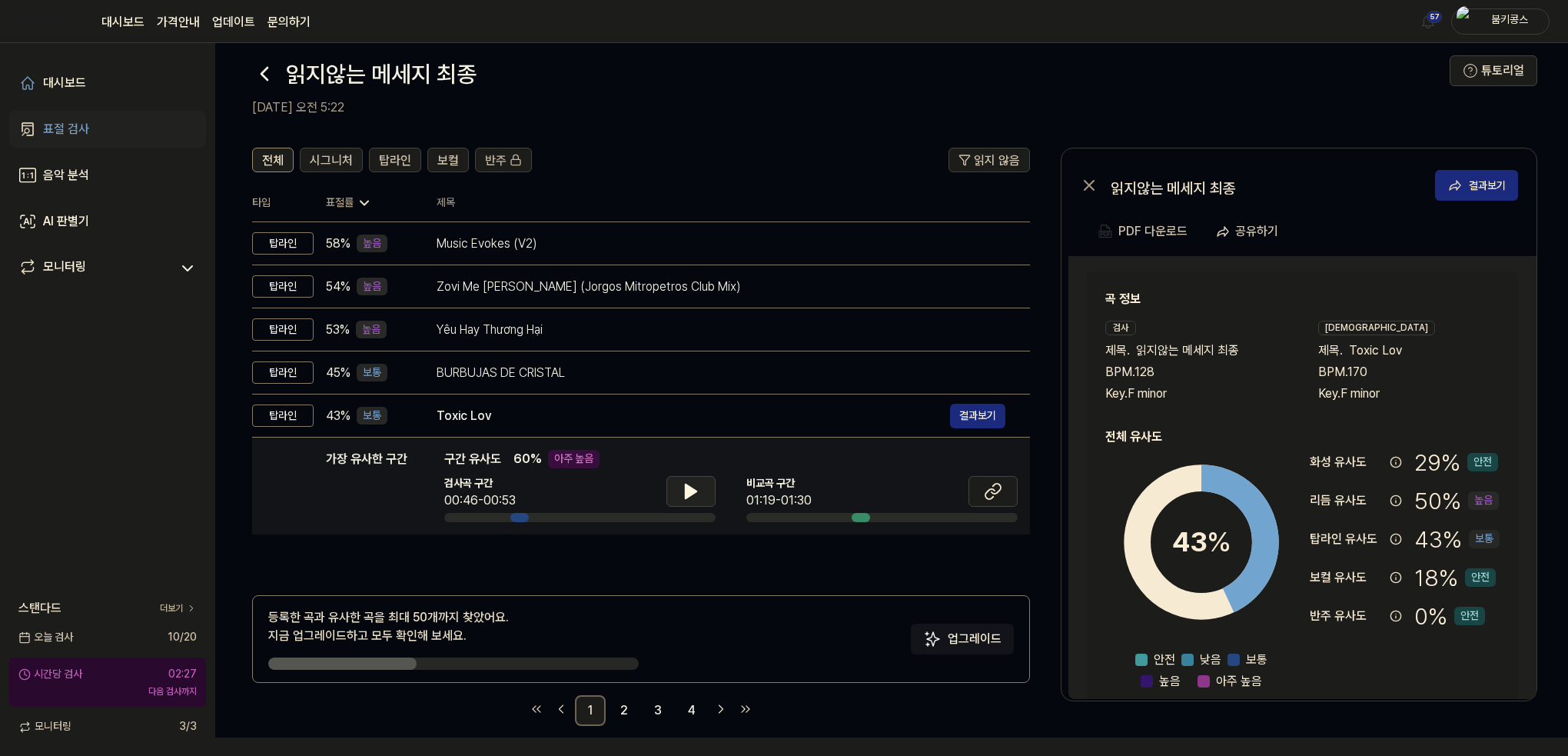
click at [695, 492] on icon at bounding box center [691, 492] width 11 height 14
click at [695, 492] on icon at bounding box center [694, 492] width 3 height 12
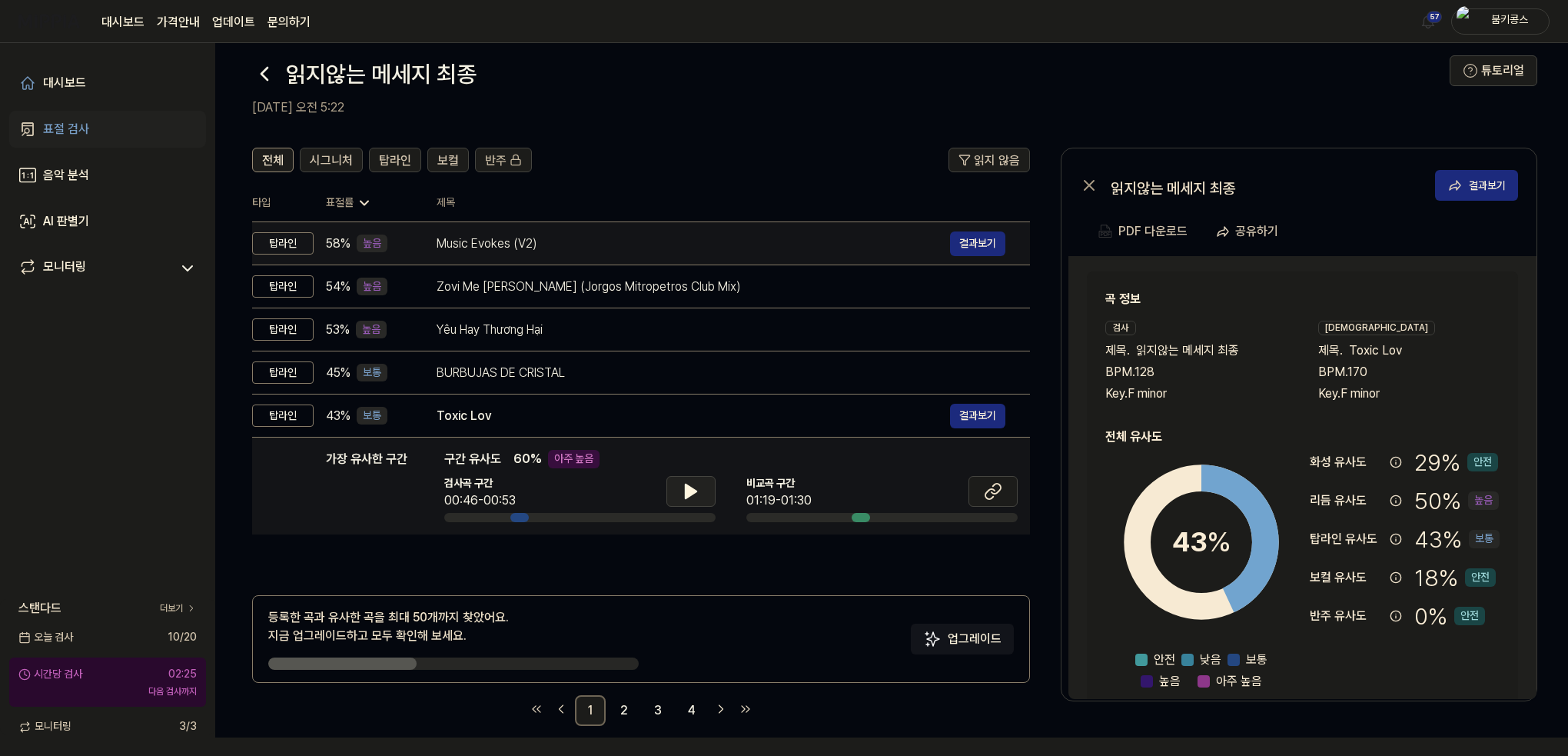
click at [650, 238] on div "Music Evokes (V2)" at bounding box center [693, 243] width 513 height 19
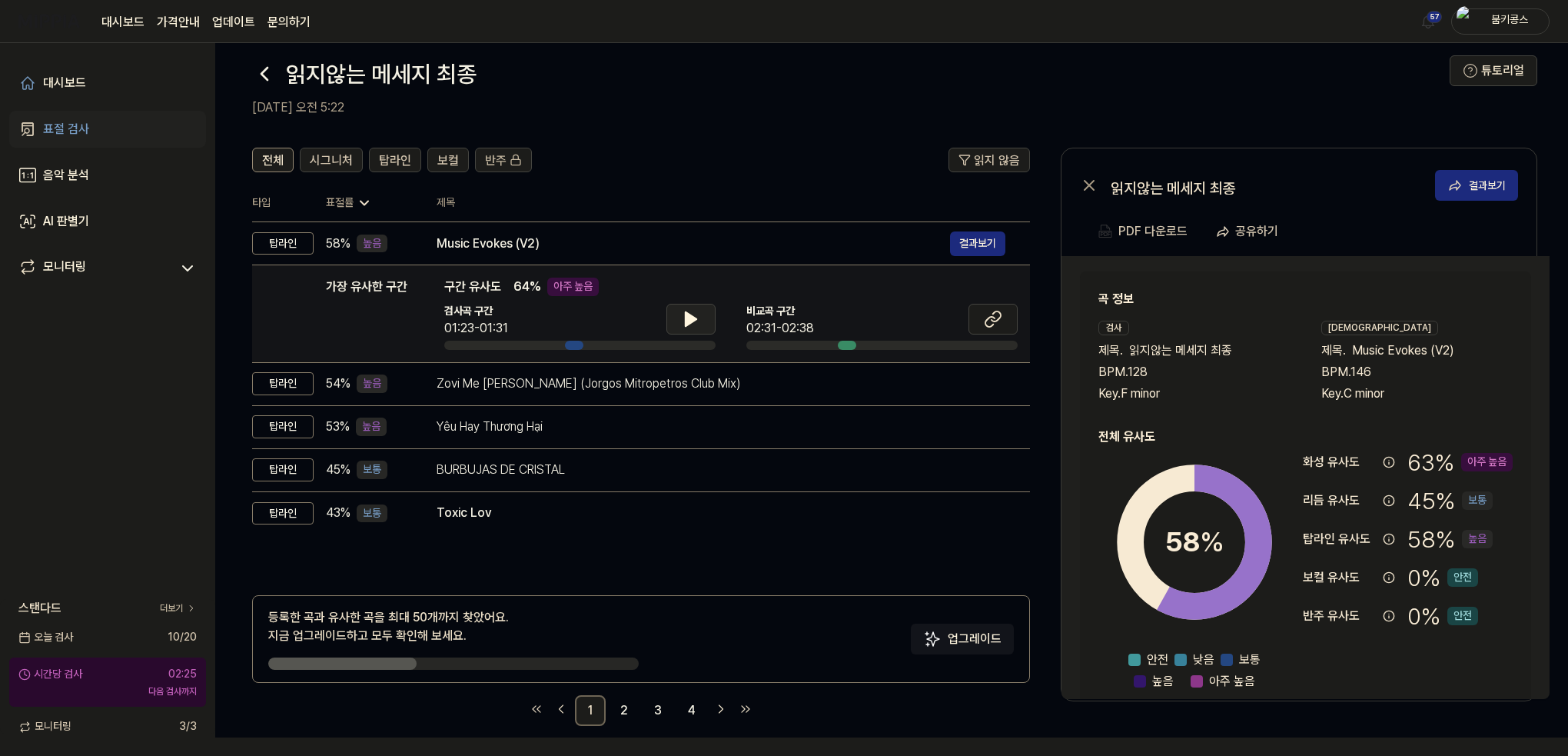
click at [700, 310] on button at bounding box center [690, 319] width 49 height 31
click at [694, 314] on icon at bounding box center [694, 319] width 3 height 12
click at [1002, 320] on icon at bounding box center [993, 319] width 19 height 19
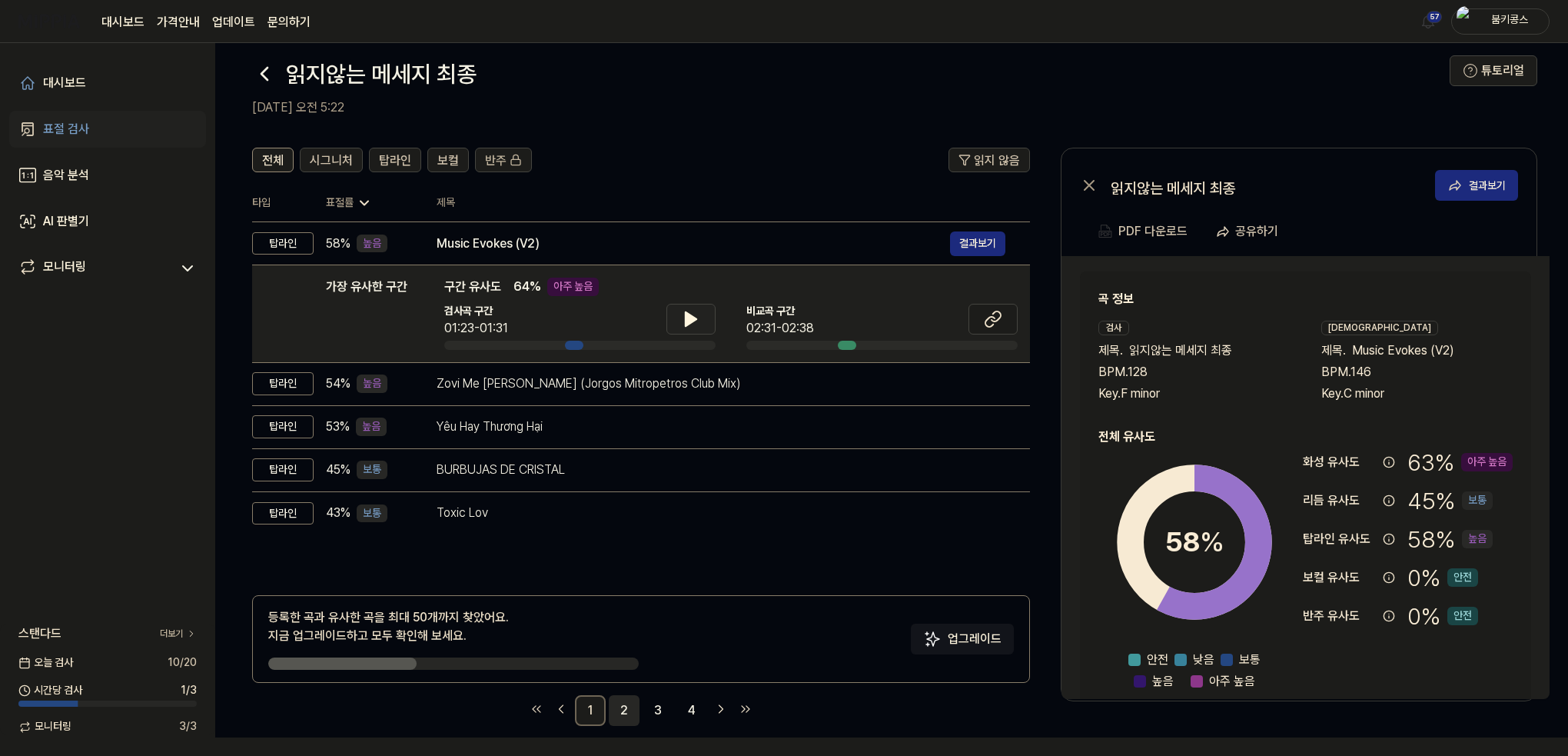
click at [623, 710] on link "2" at bounding box center [624, 710] width 31 height 31
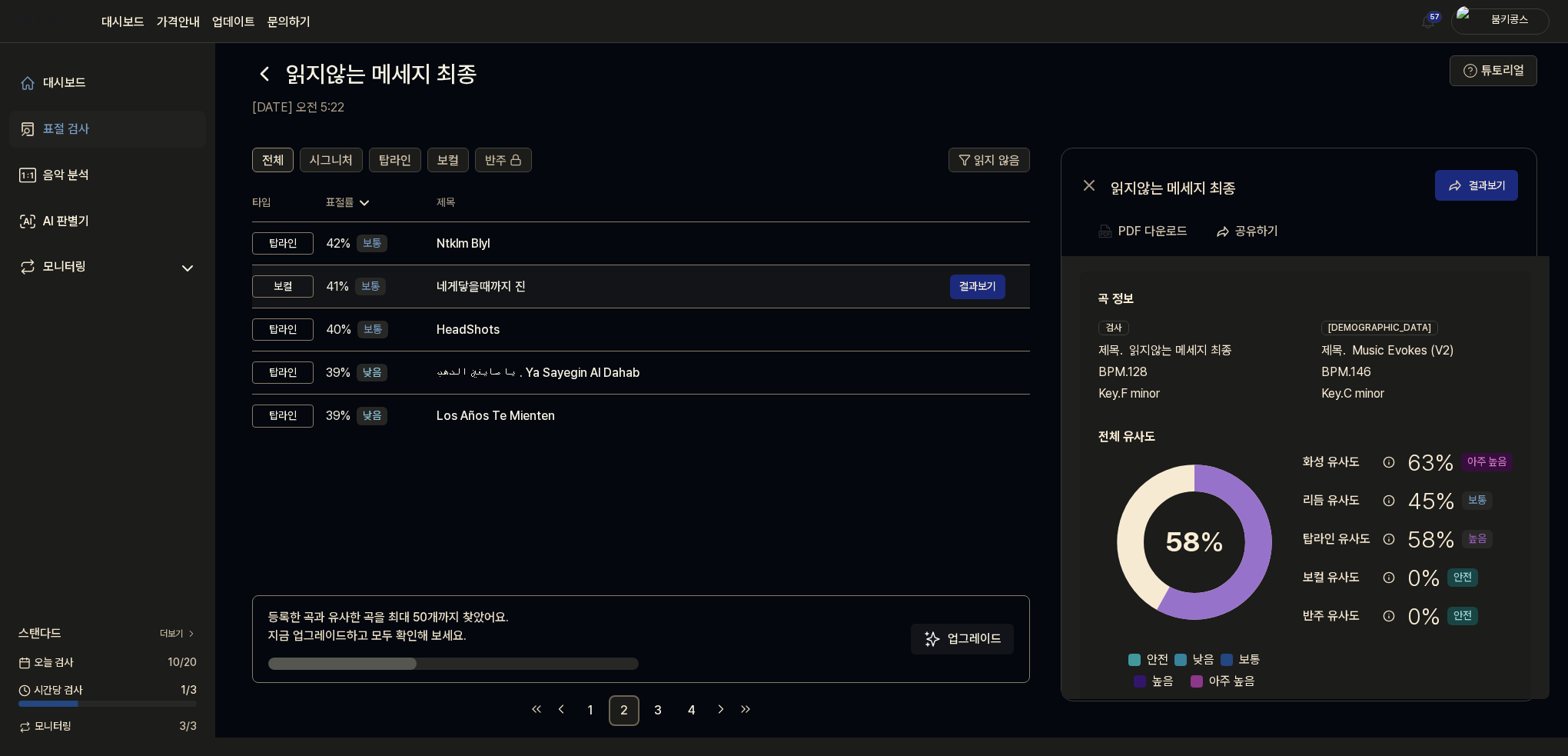
click at [523, 282] on div "네게닿을때까지 진" at bounding box center [693, 286] width 513 height 19
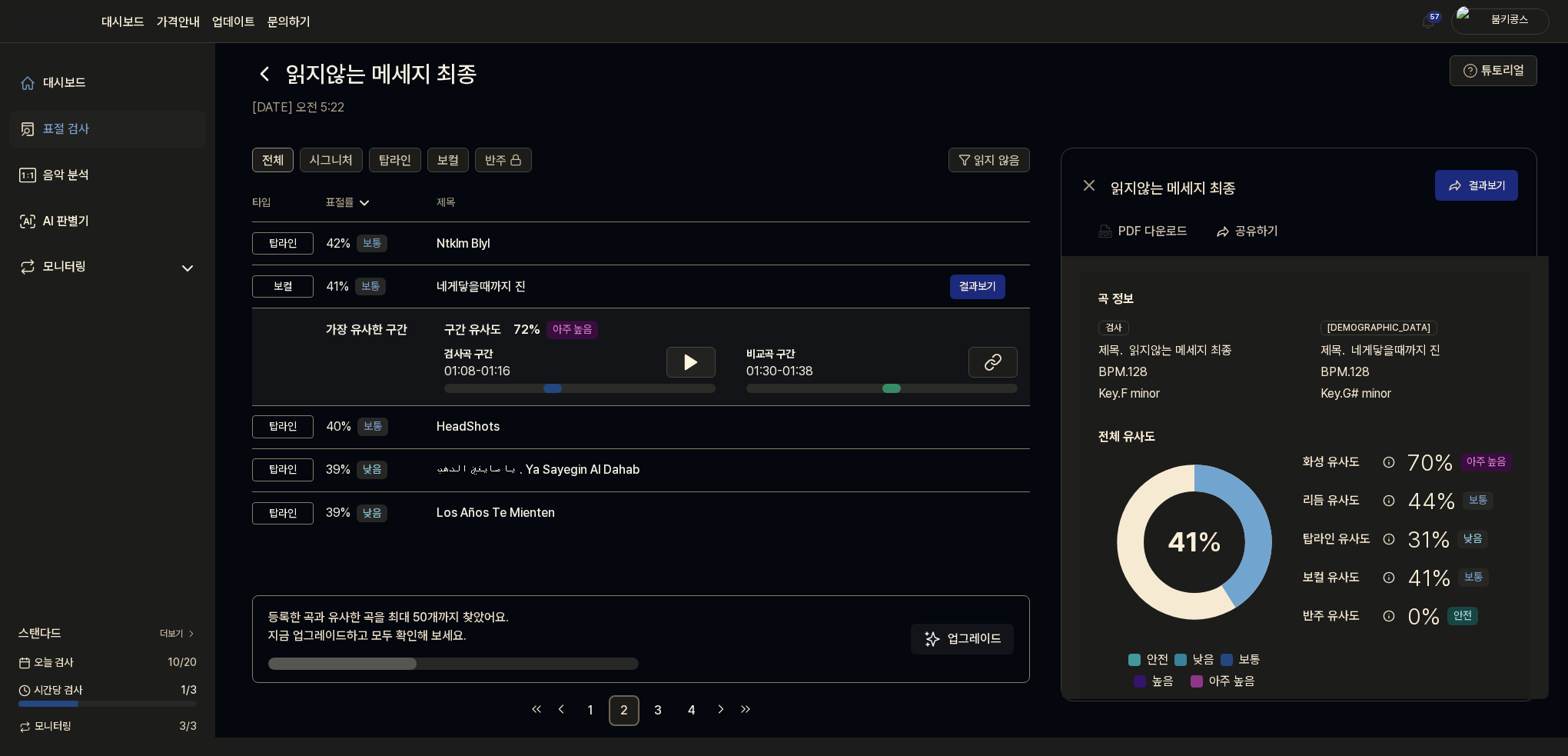
click at [686, 371] on button at bounding box center [690, 362] width 49 height 31
click at [978, 361] on button at bounding box center [992, 362] width 49 height 31
click at [698, 353] on icon at bounding box center [691, 362] width 19 height 19
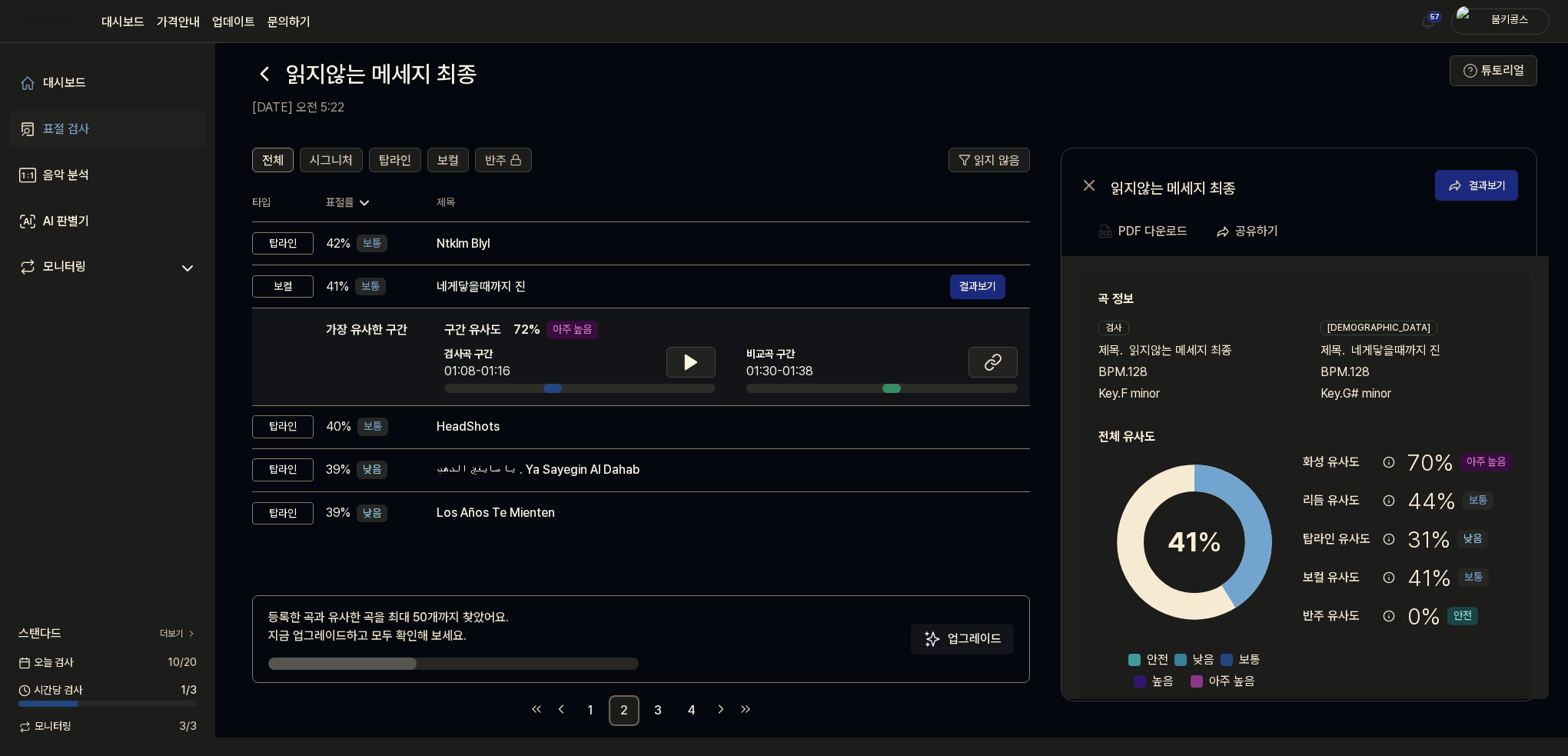
click at [989, 360] on icon at bounding box center [989, 365] width 9 height 10
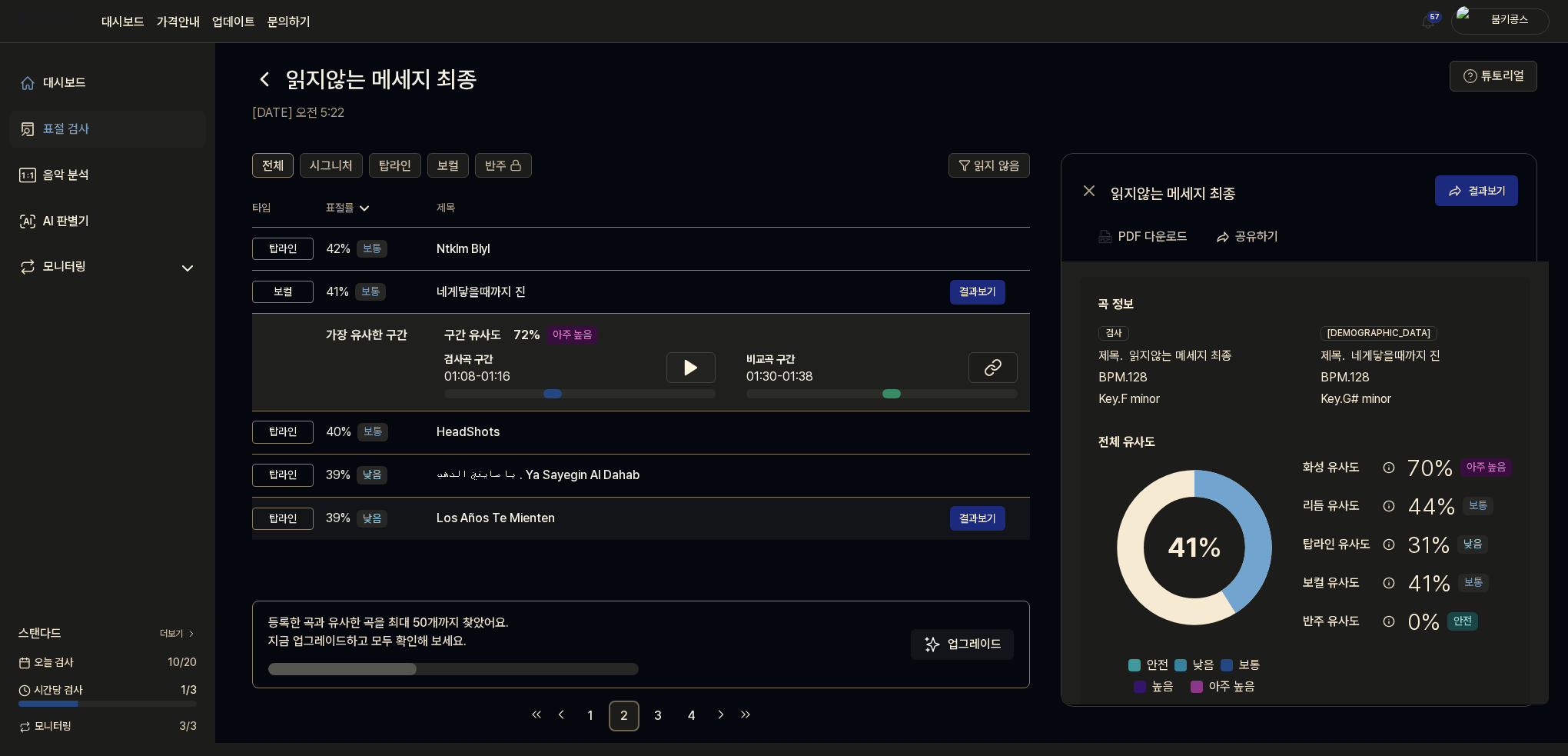
scroll to position [0, 0]
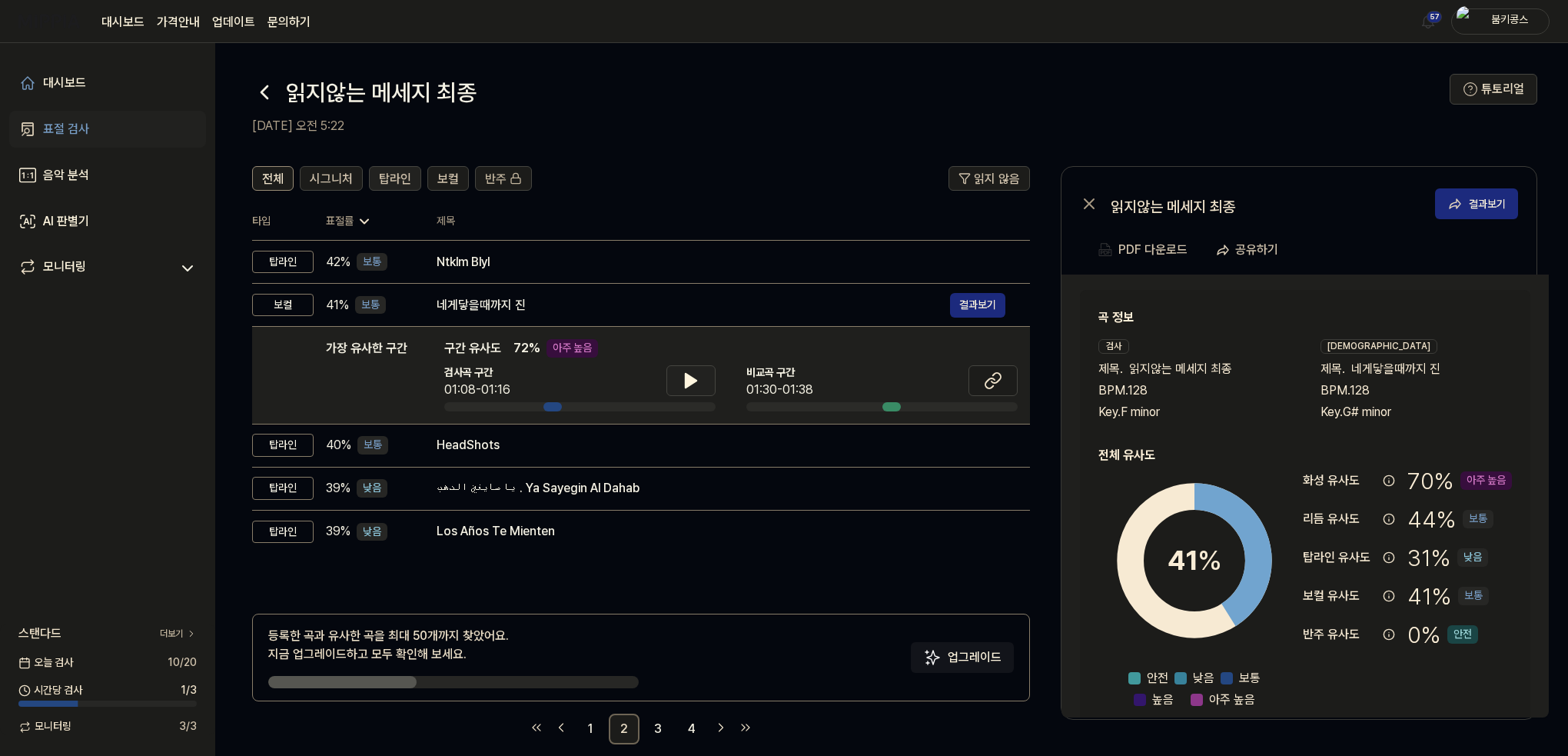
click at [388, 181] on span "탑라인" at bounding box center [395, 179] width 32 height 19
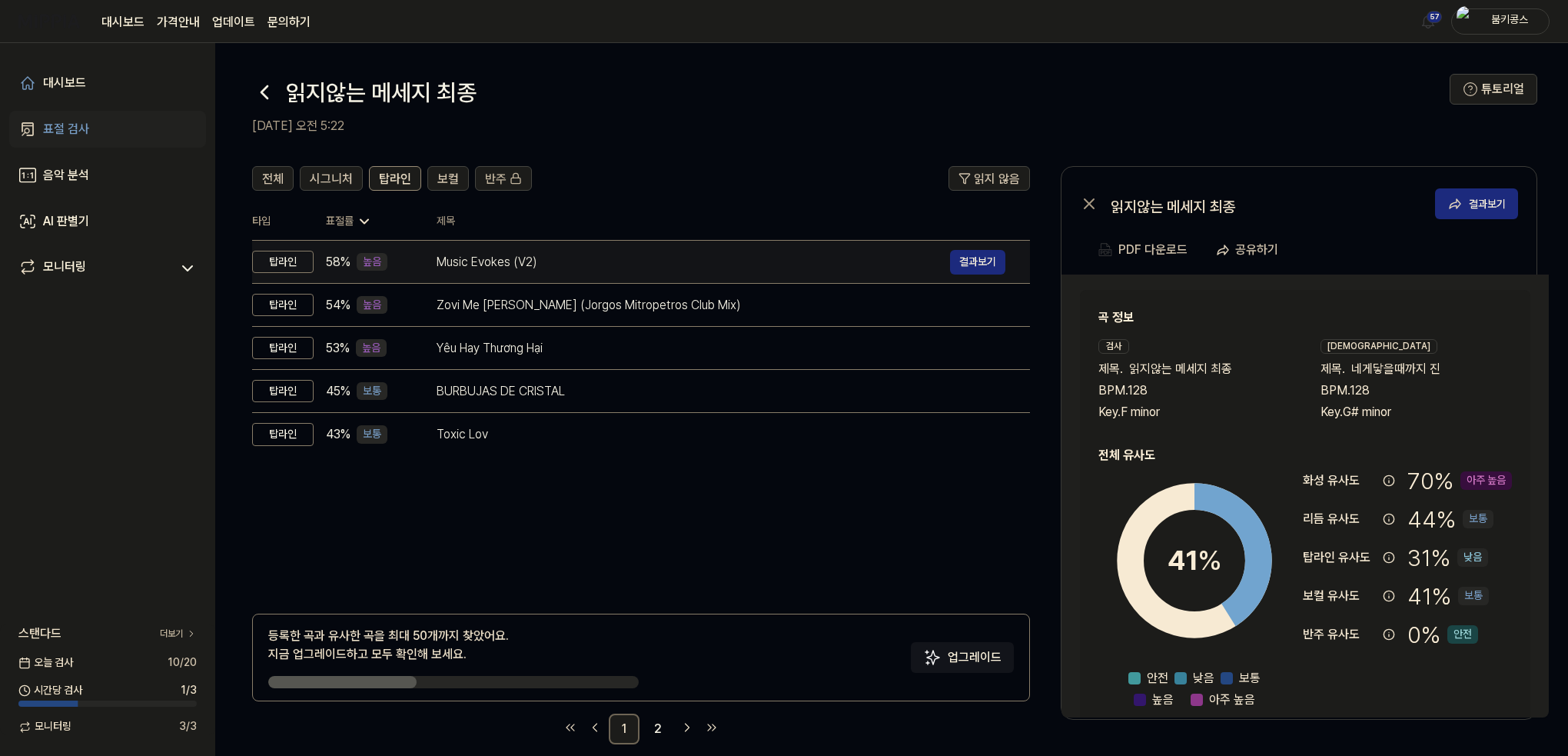
click at [479, 269] on div "Music Evokes (V2)" at bounding box center [693, 262] width 513 height 19
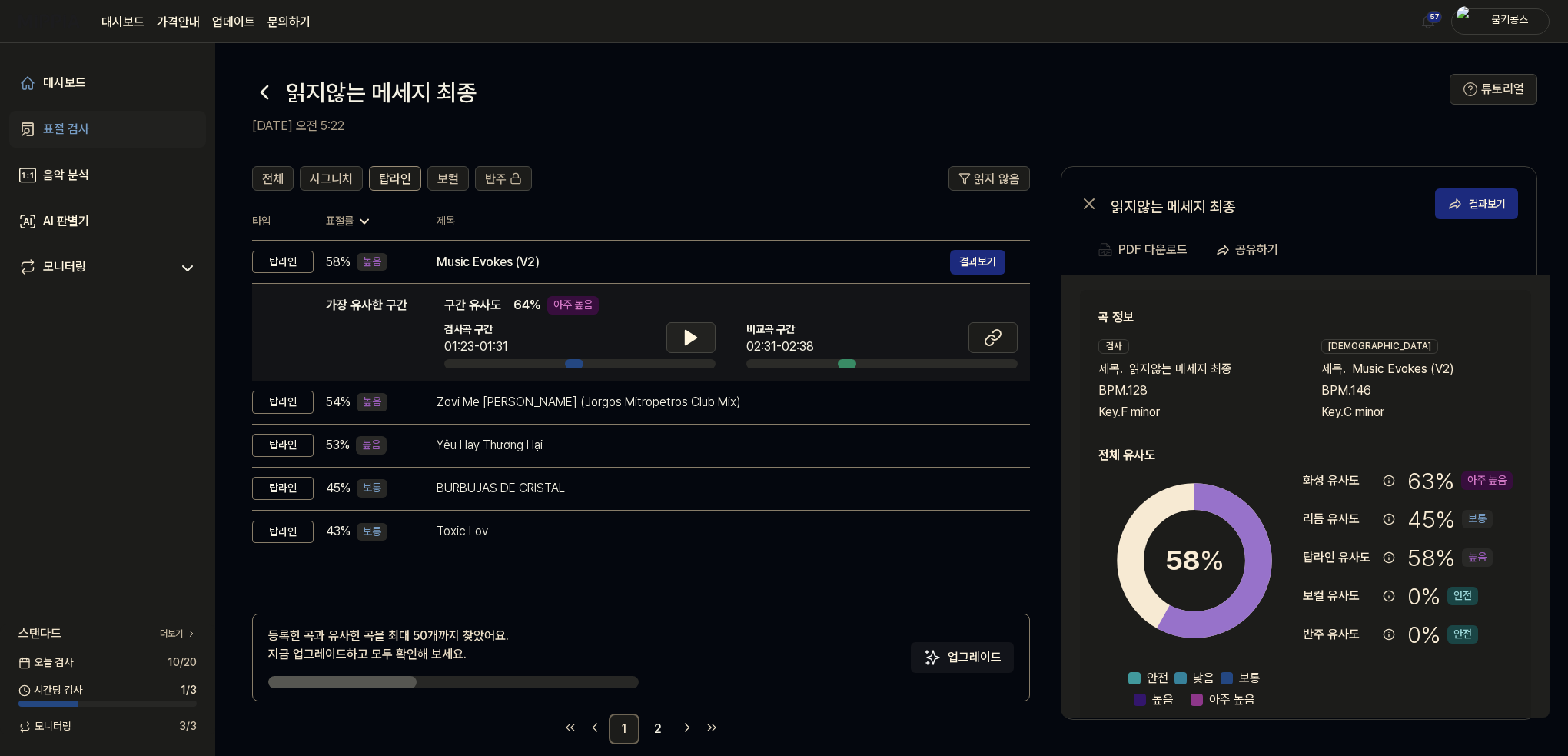
click at [703, 350] on button at bounding box center [690, 337] width 49 height 31
click at [700, 341] on button at bounding box center [690, 337] width 49 height 31
click at [999, 335] on icon at bounding box center [996, 335] width 9 height 10
click at [690, 344] on icon at bounding box center [691, 337] width 19 height 19
click at [684, 338] on icon at bounding box center [691, 337] width 19 height 19
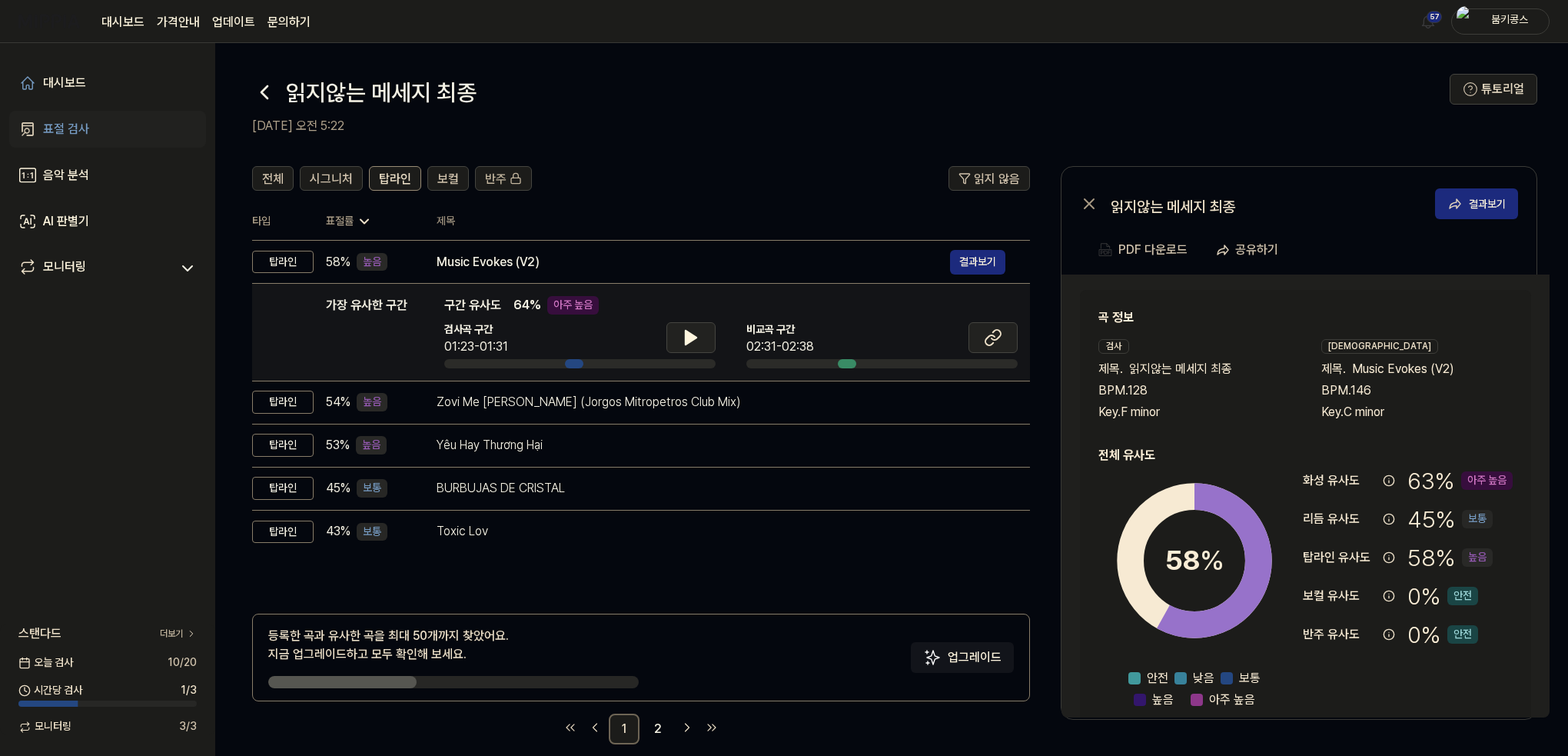
click at [999, 349] on button at bounding box center [992, 337] width 49 height 31
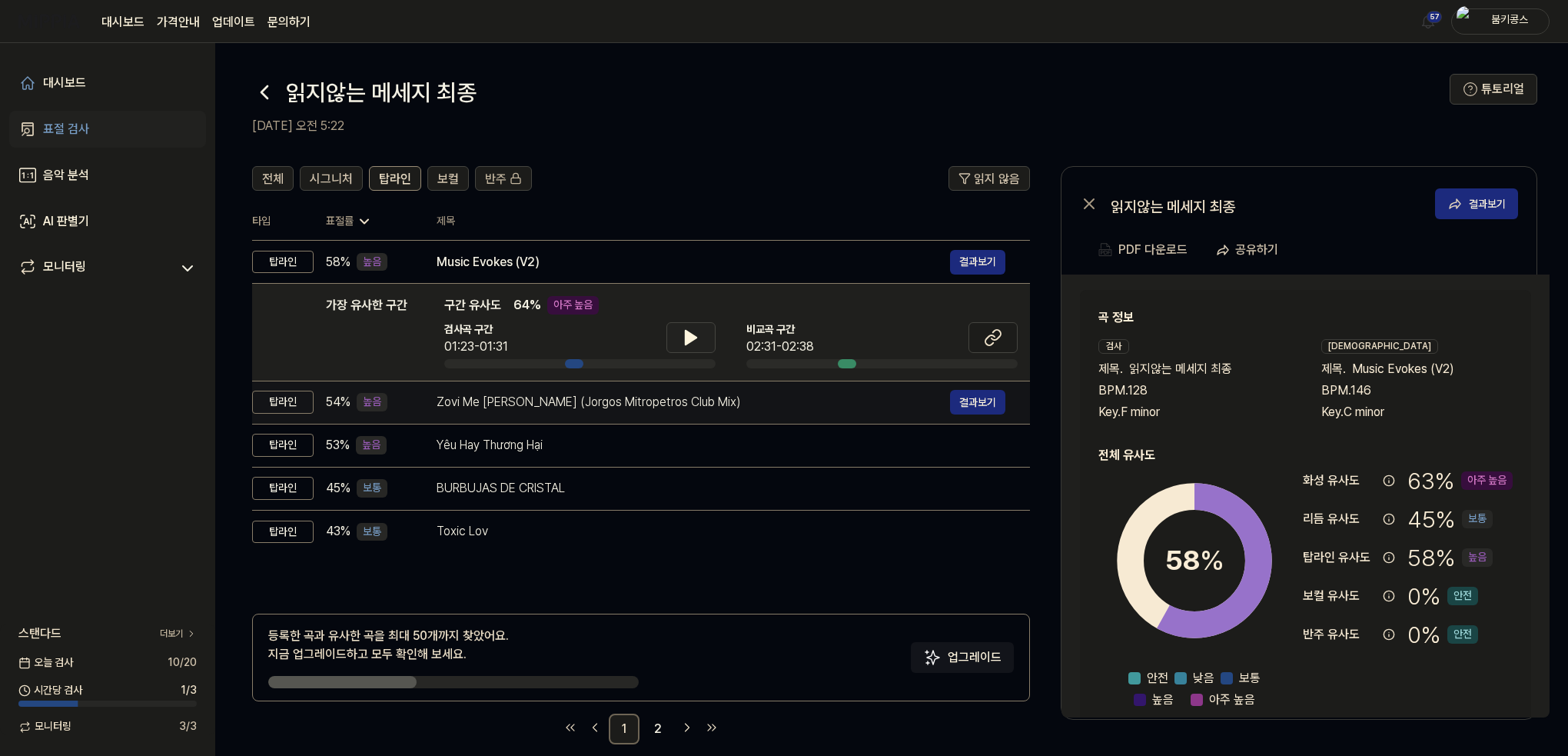
click at [539, 395] on div "Zovi Me [PERSON_NAME] (Jorgos Mitropetros Club Mix)" at bounding box center [693, 402] width 513 height 19
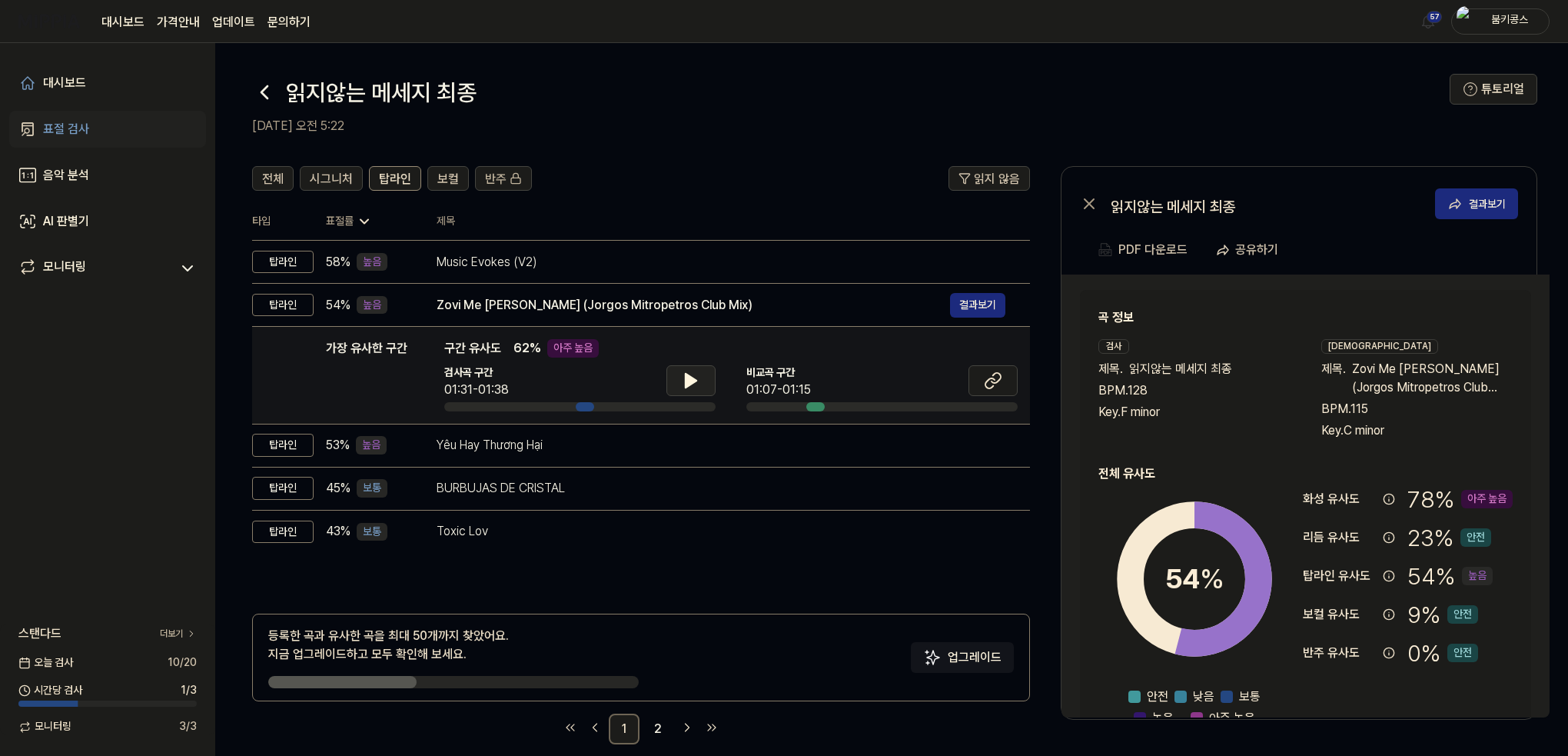
click at [694, 379] on icon at bounding box center [691, 381] width 11 height 14
click at [694, 379] on icon at bounding box center [694, 380] width 3 height 12
click at [989, 385] on icon at bounding box center [993, 380] width 19 height 19
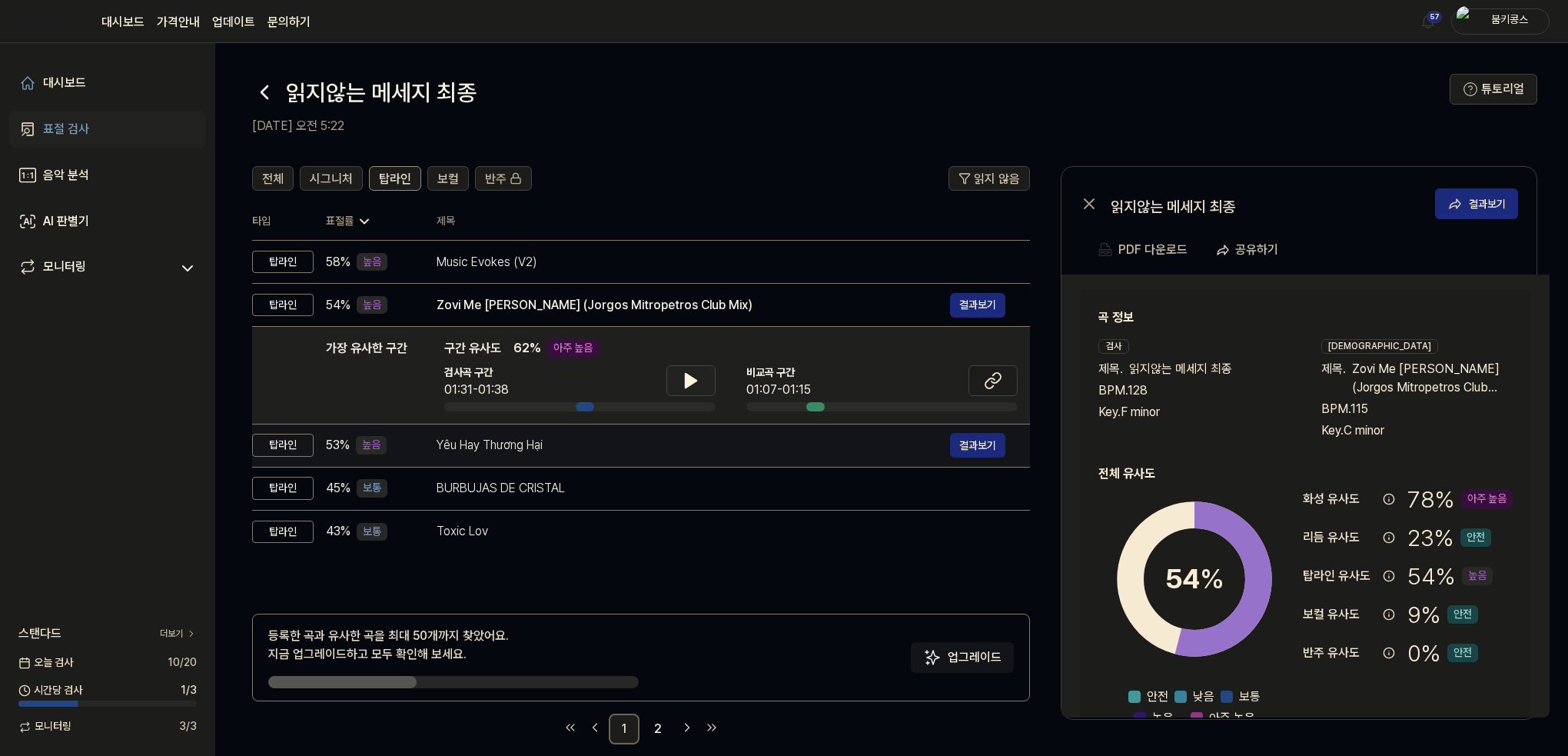
click at [508, 452] on div "Yêu Hay Thương Hại" at bounding box center [693, 445] width 513 height 19
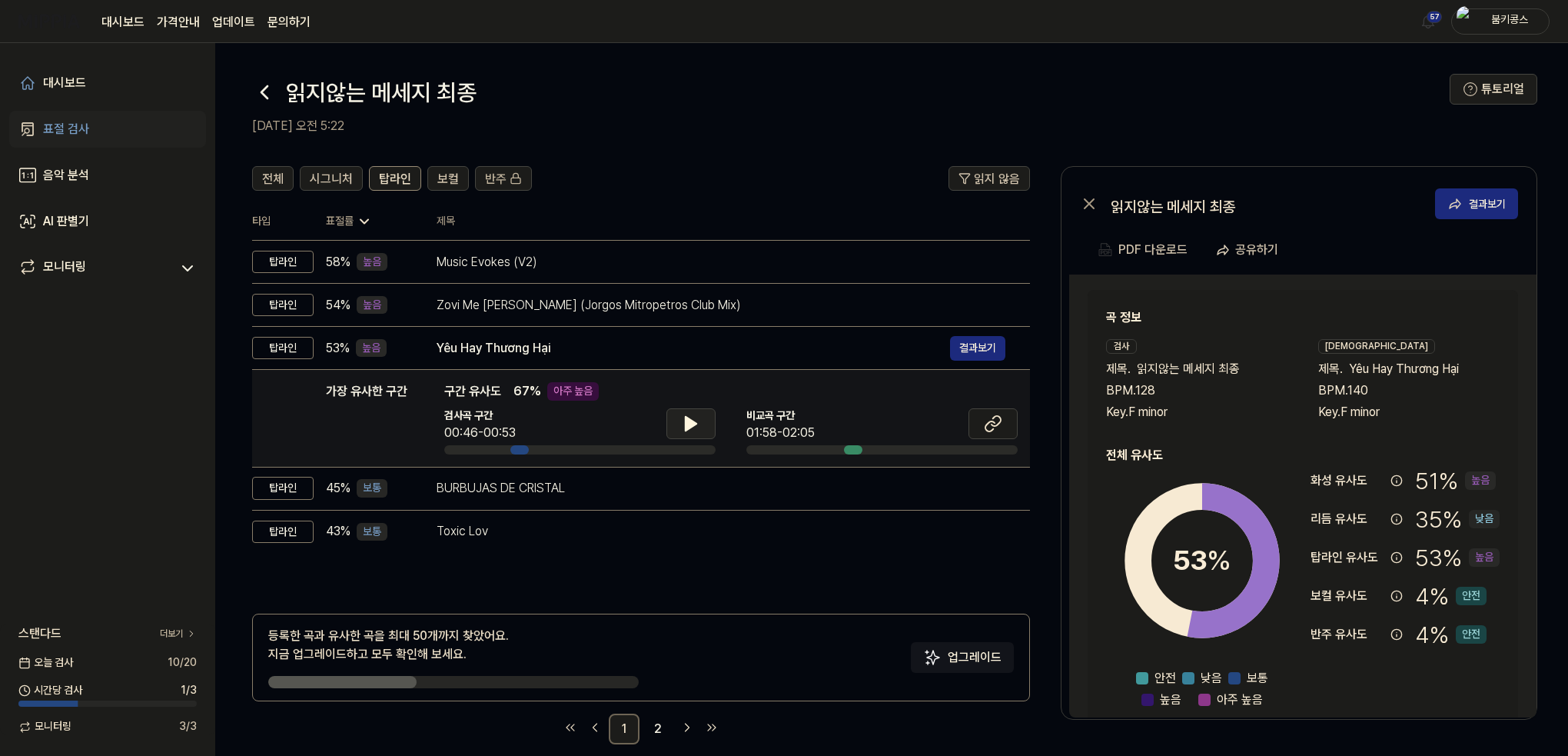
click at [680, 418] on button at bounding box center [690, 423] width 49 height 31
click at [999, 418] on icon at bounding box center [993, 424] width 19 height 19
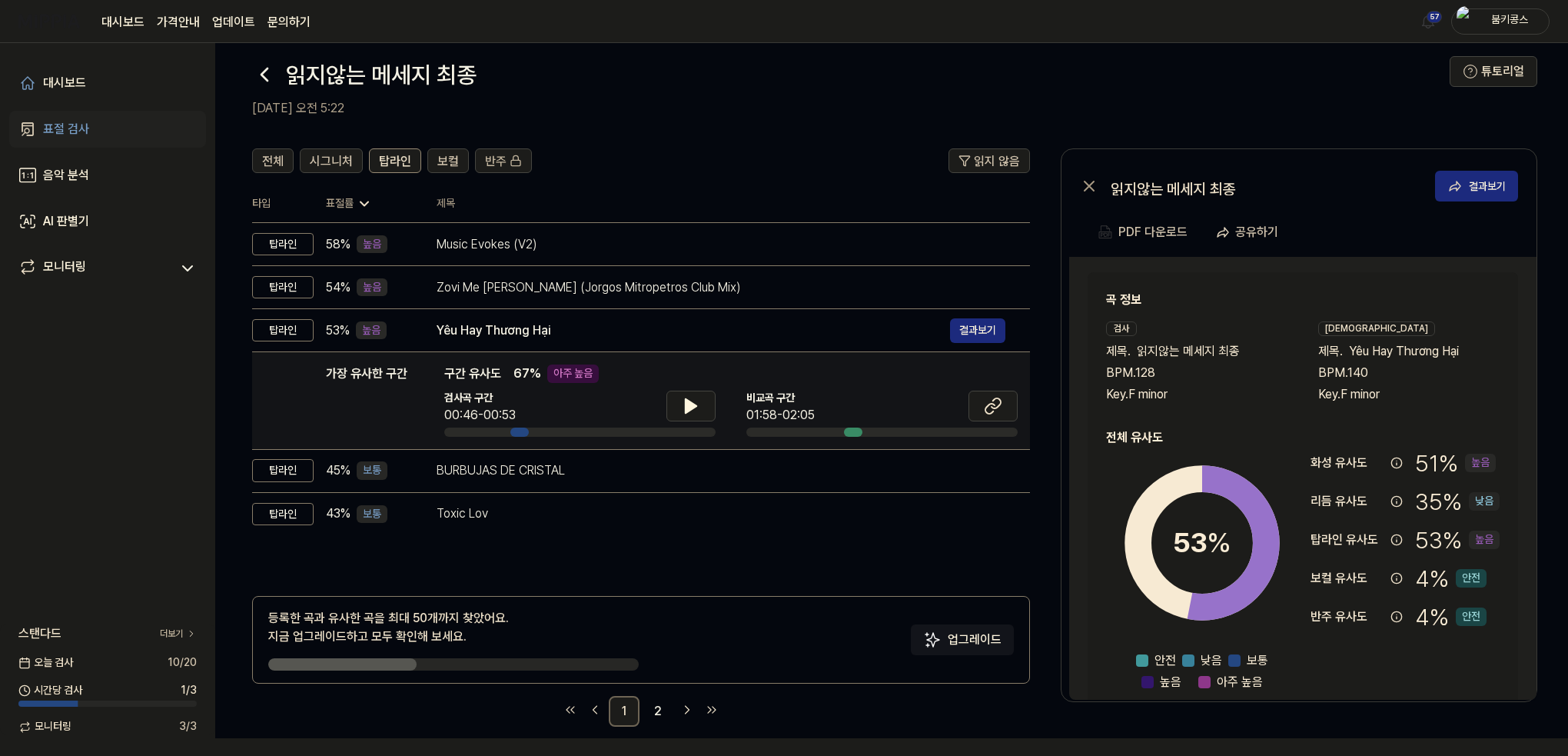
scroll to position [19, 0]
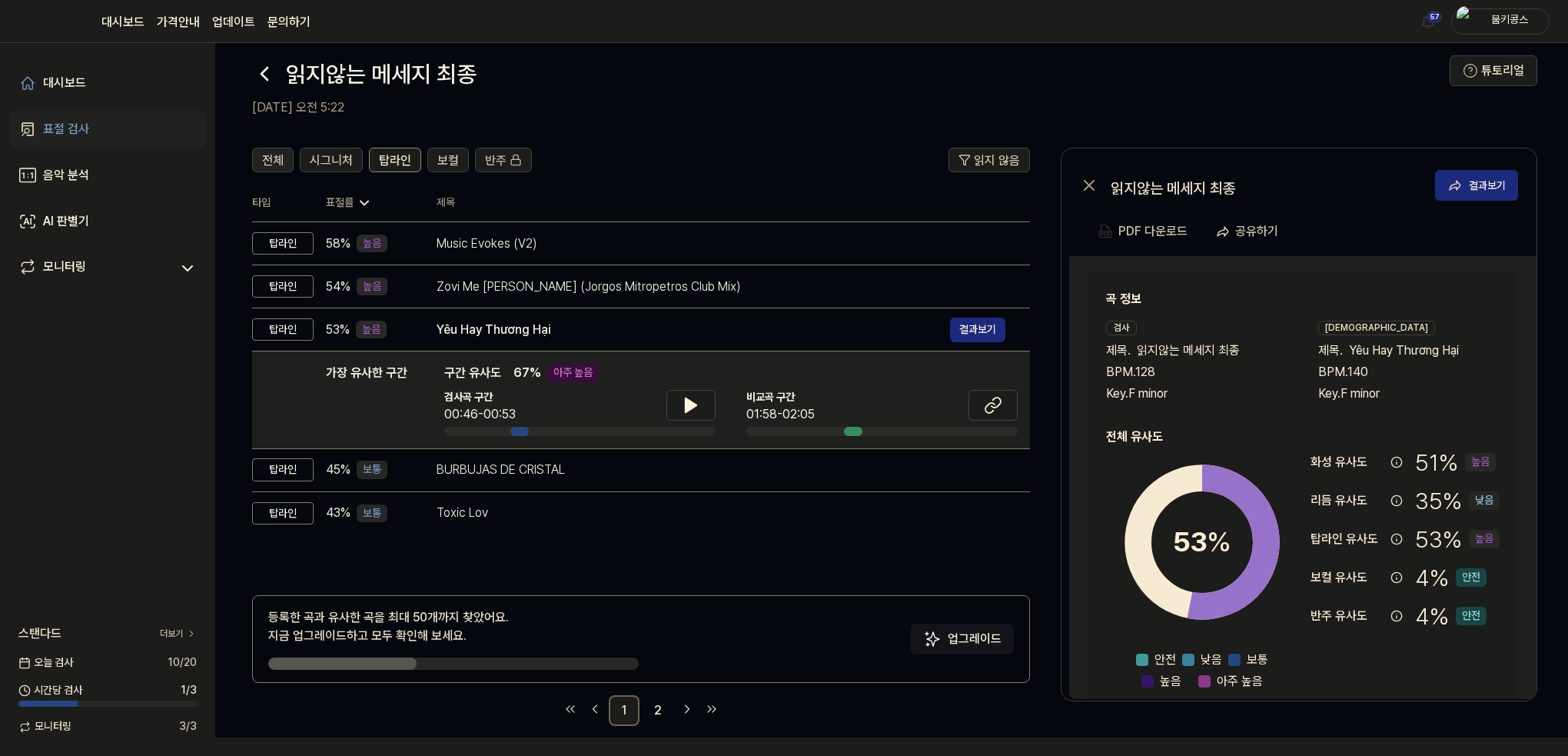
click at [265, 163] on span "전체" at bounding box center [273, 161] width 22 height 19
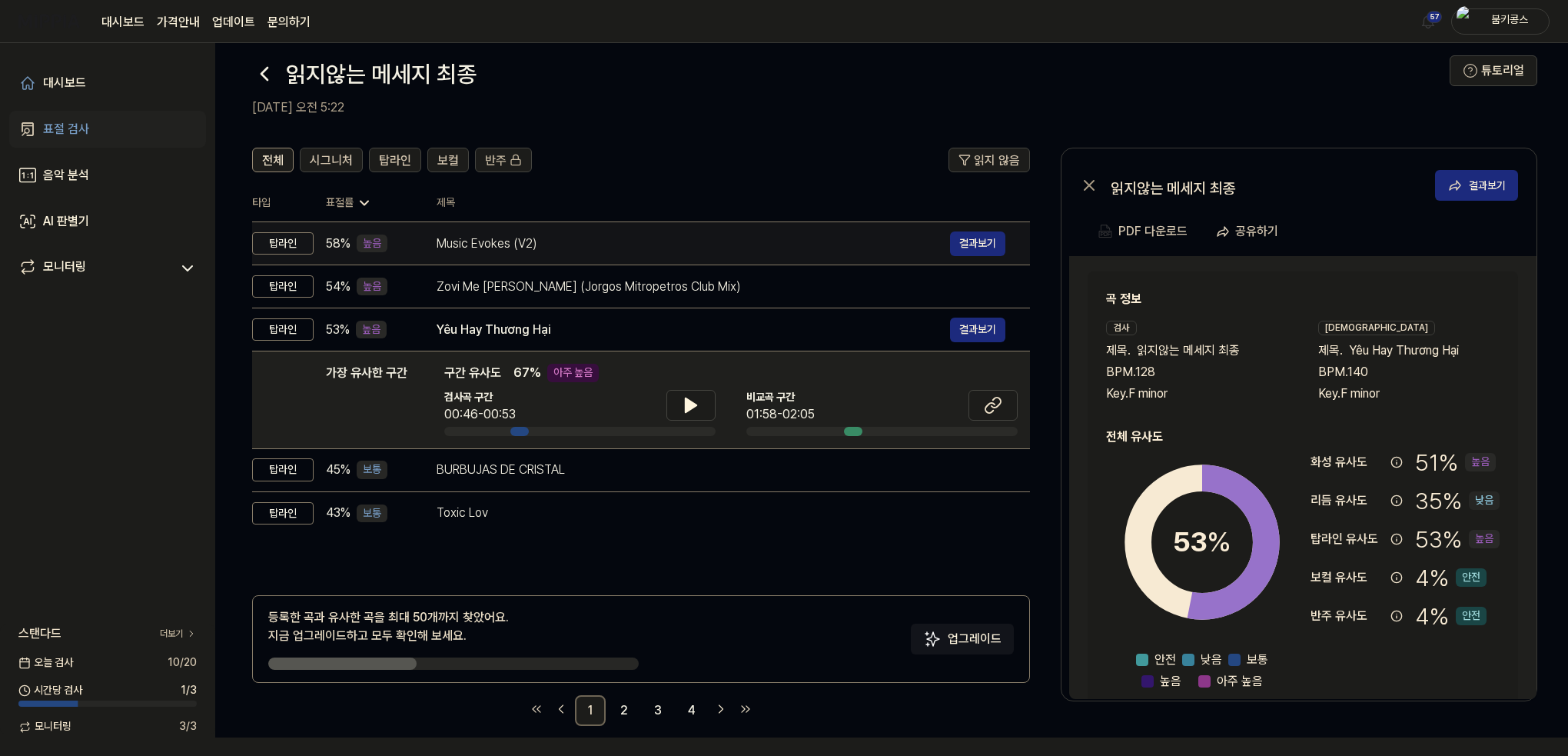
click at [432, 242] on td "Music Evokes (V2) 결과보기" at bounding box center [721, 243] width 618 height 43
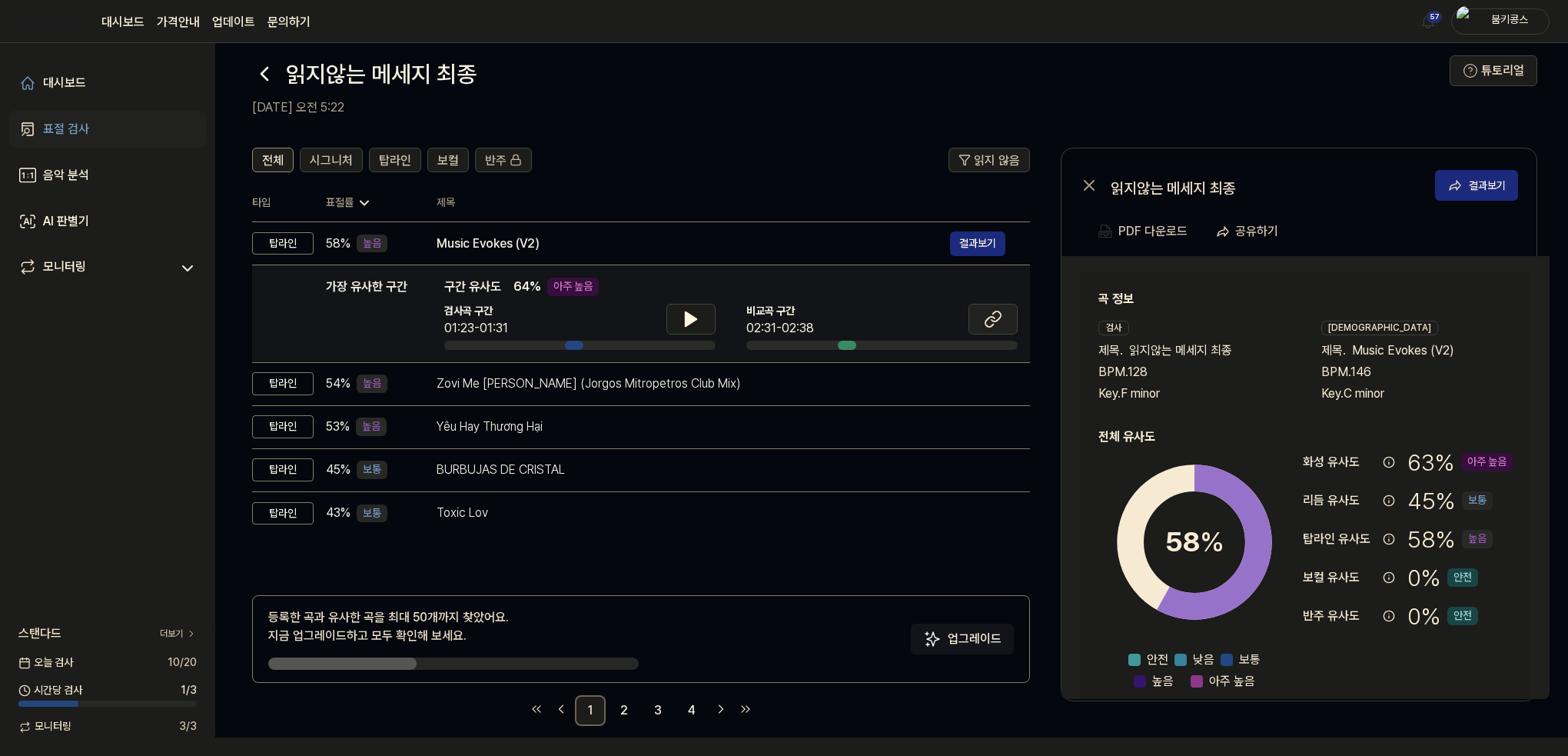
click at [984, 320] on icon at bounding box center [993, 319] width 19 height 19
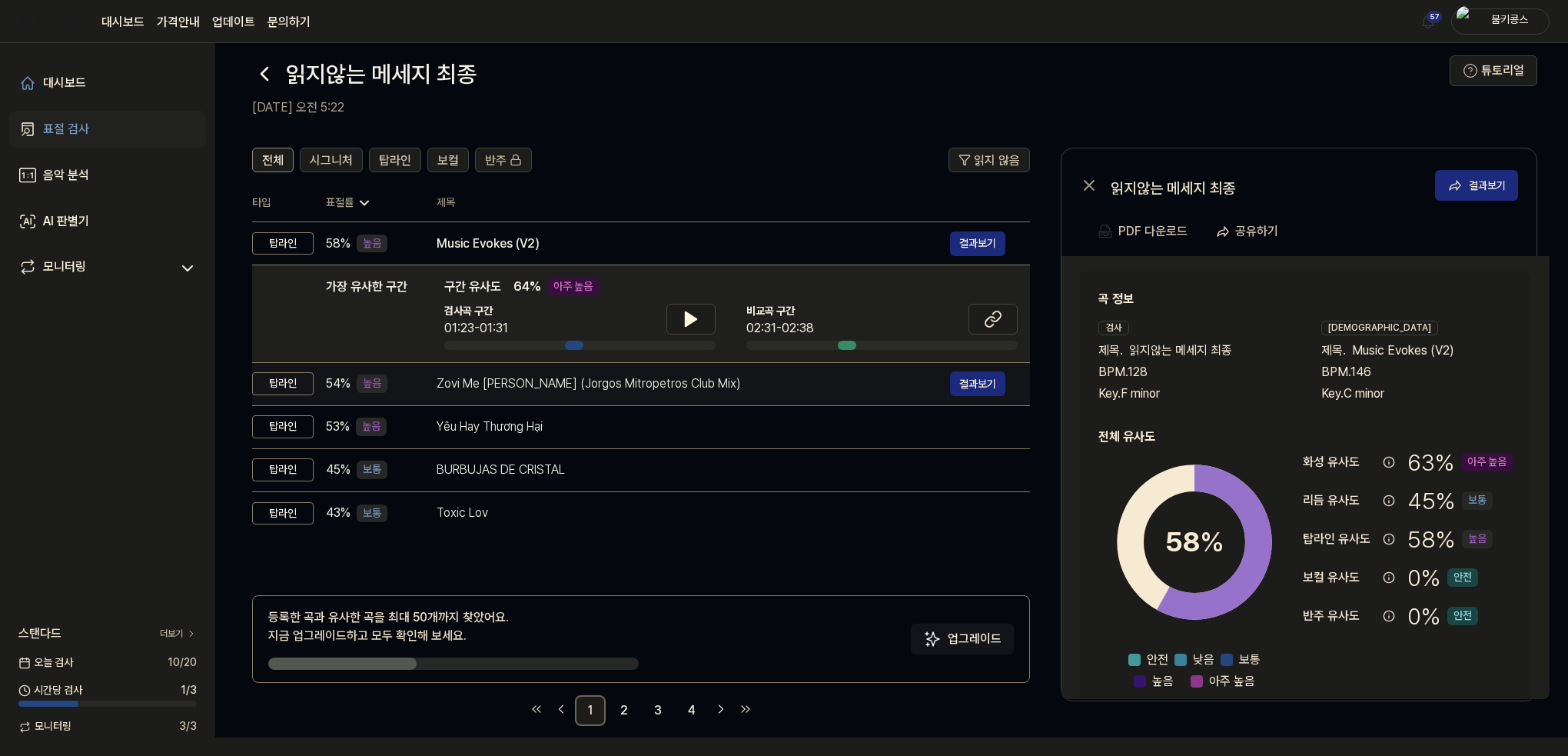
click at [599, 388] on div "Zovi Me [PERSON_NAME] (Jorgos Mitropetros Club Mix)" at bounding box center [693, 383] width 513 height 19
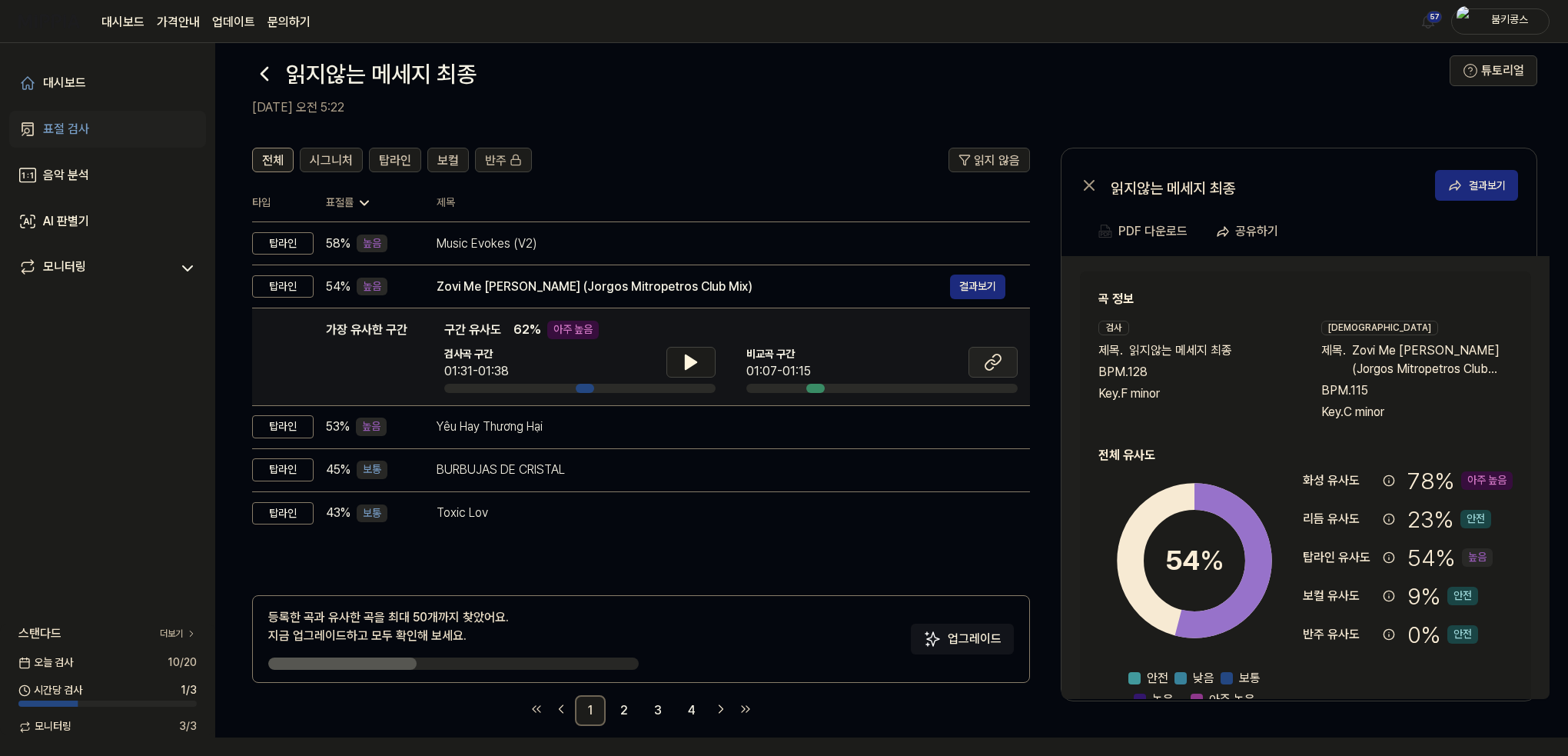
click at [1005, 358] on button at bounding box center [992, 362] width 49 height 31
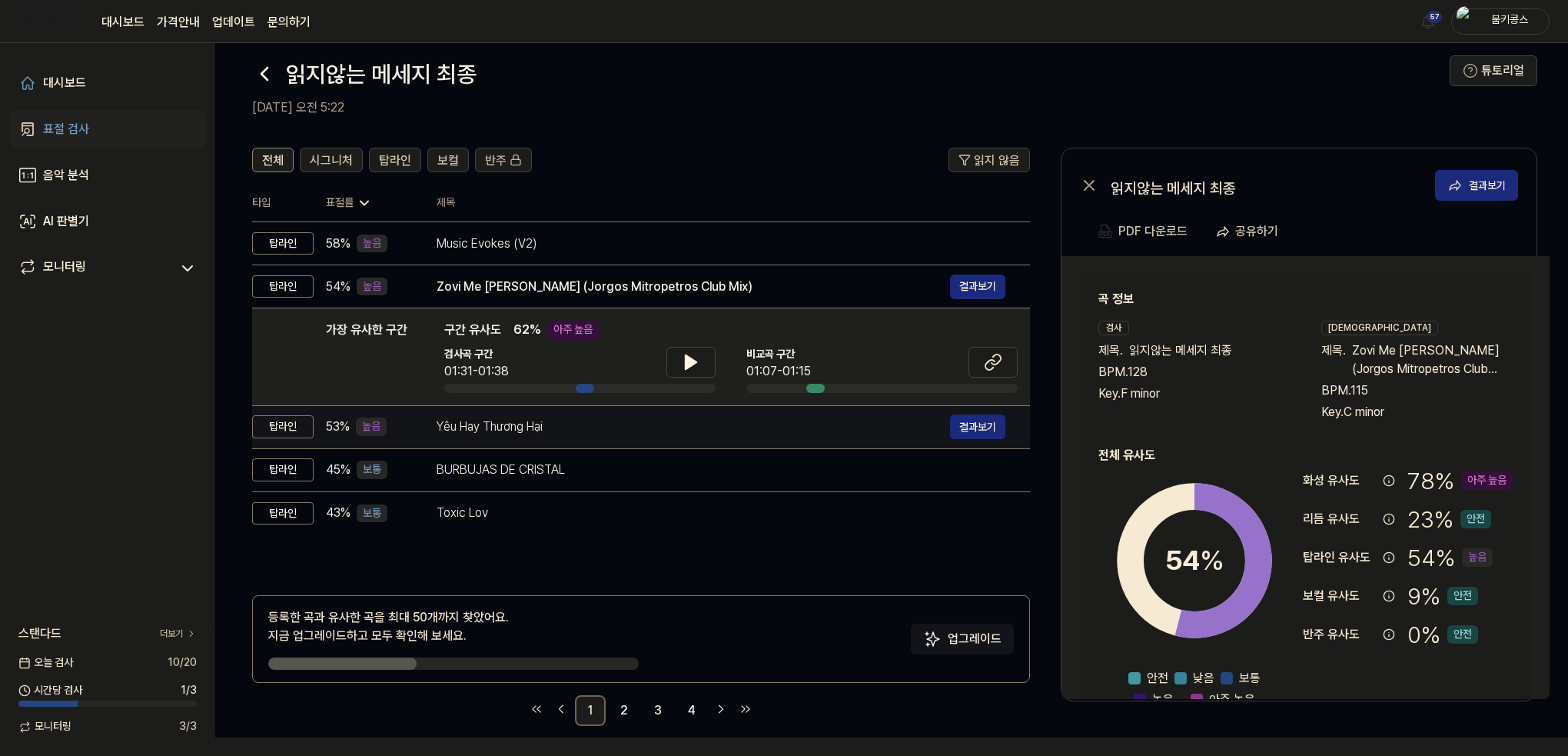
click at [552, 427] on div "Yêu Hay Thương Hại" at bounding box center [693, 427] width 513 height 19
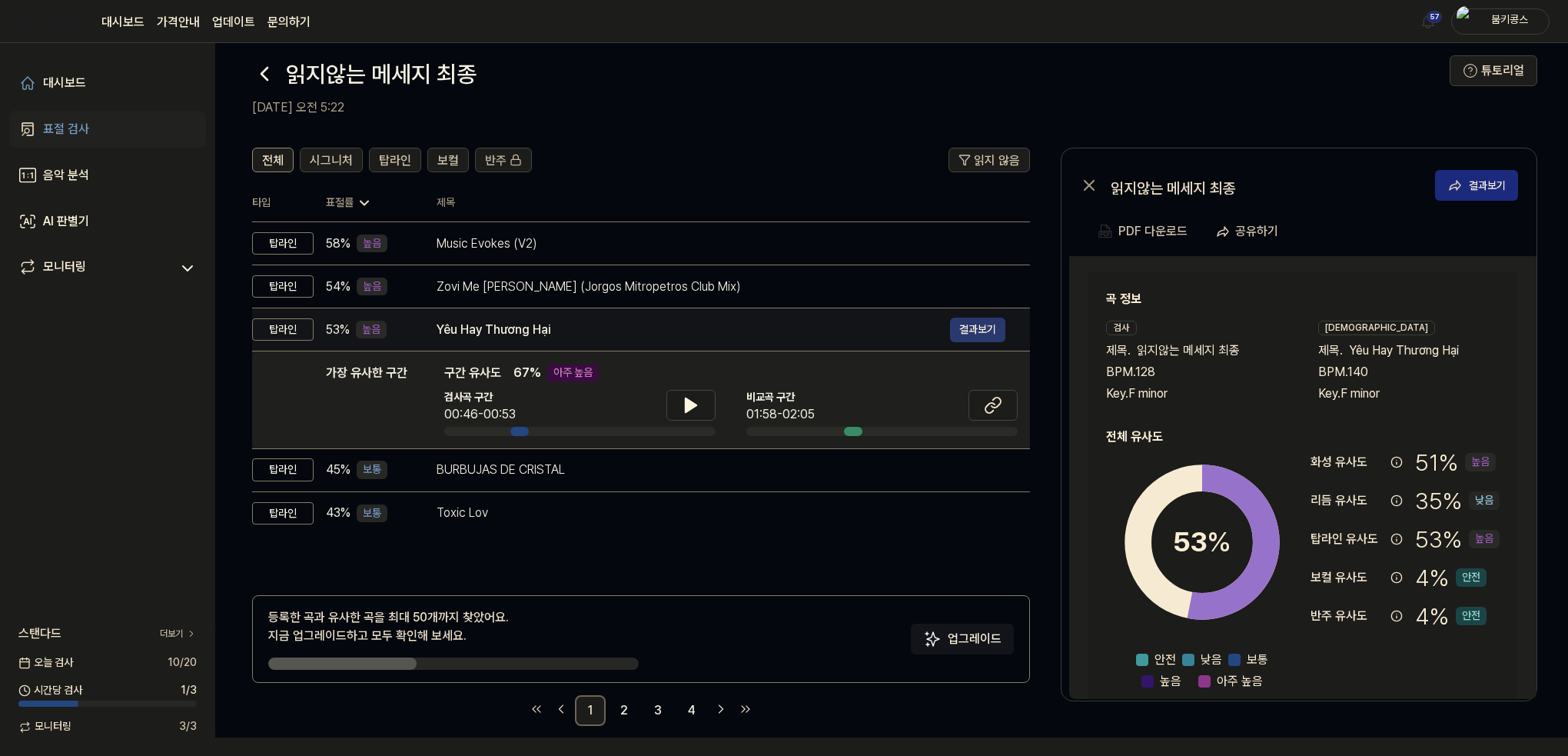
click at [985, 325] on button "결과보기" at bounding box center [978, 329] width 56 height 25
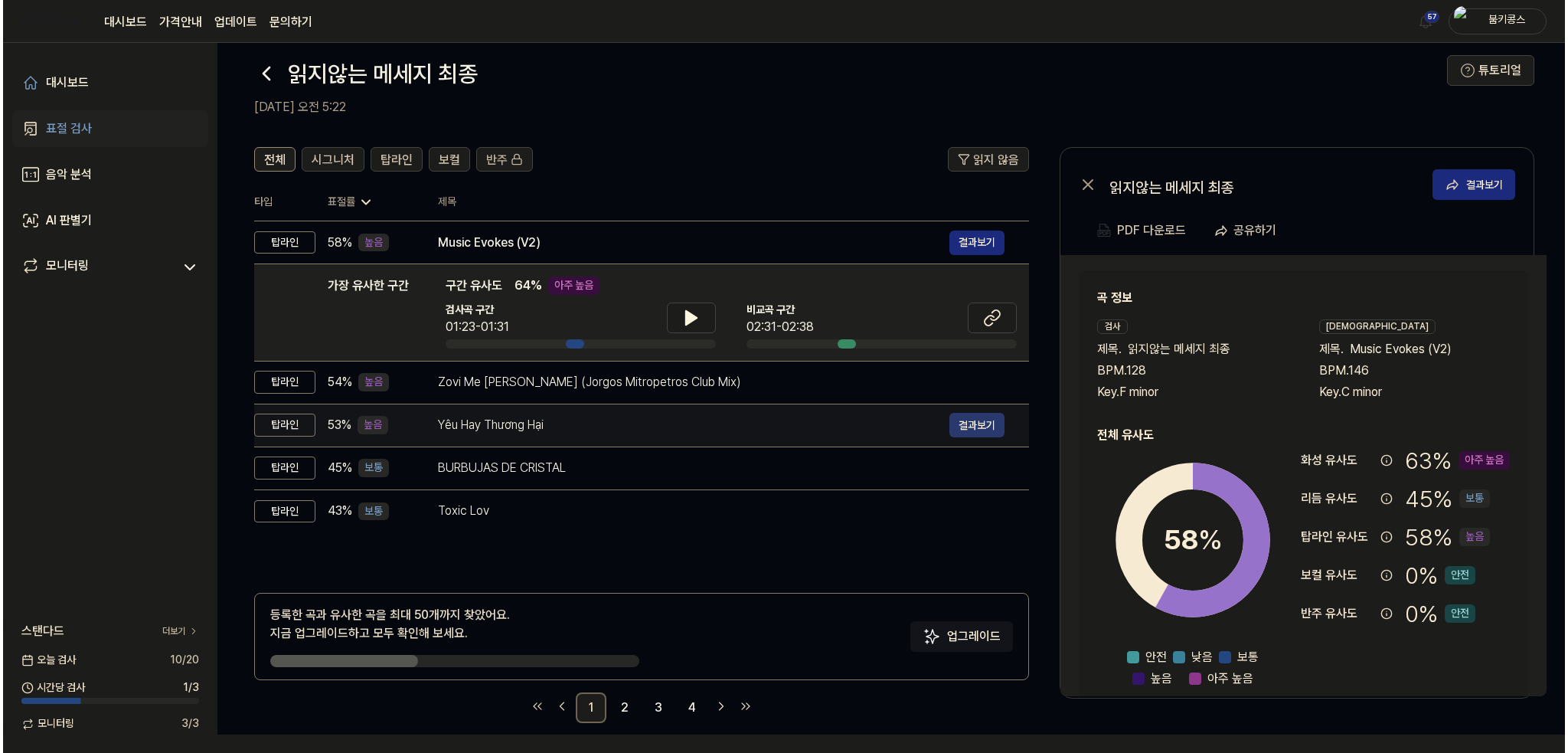
scroll to position [0, 0]
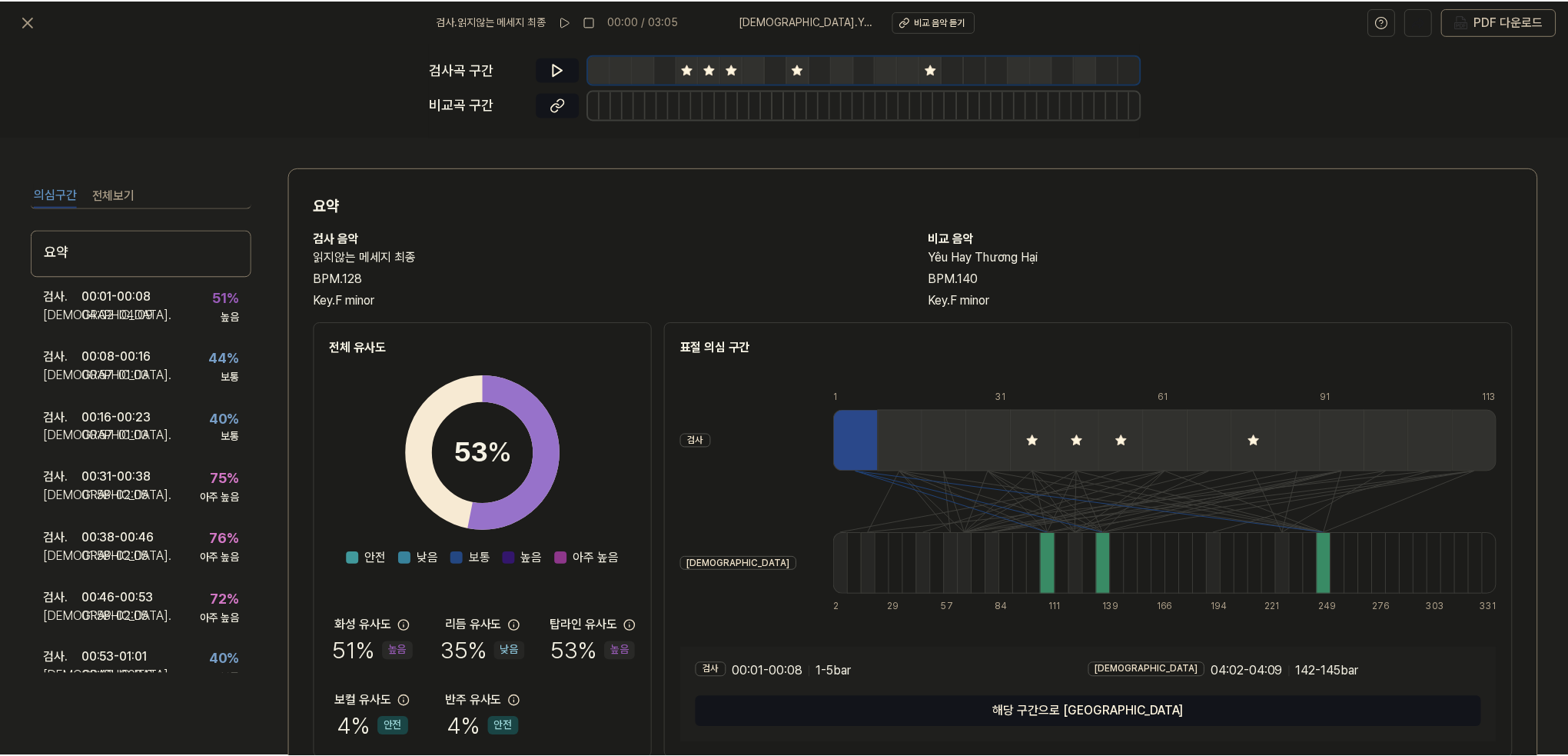
scroll to position [19, 0]
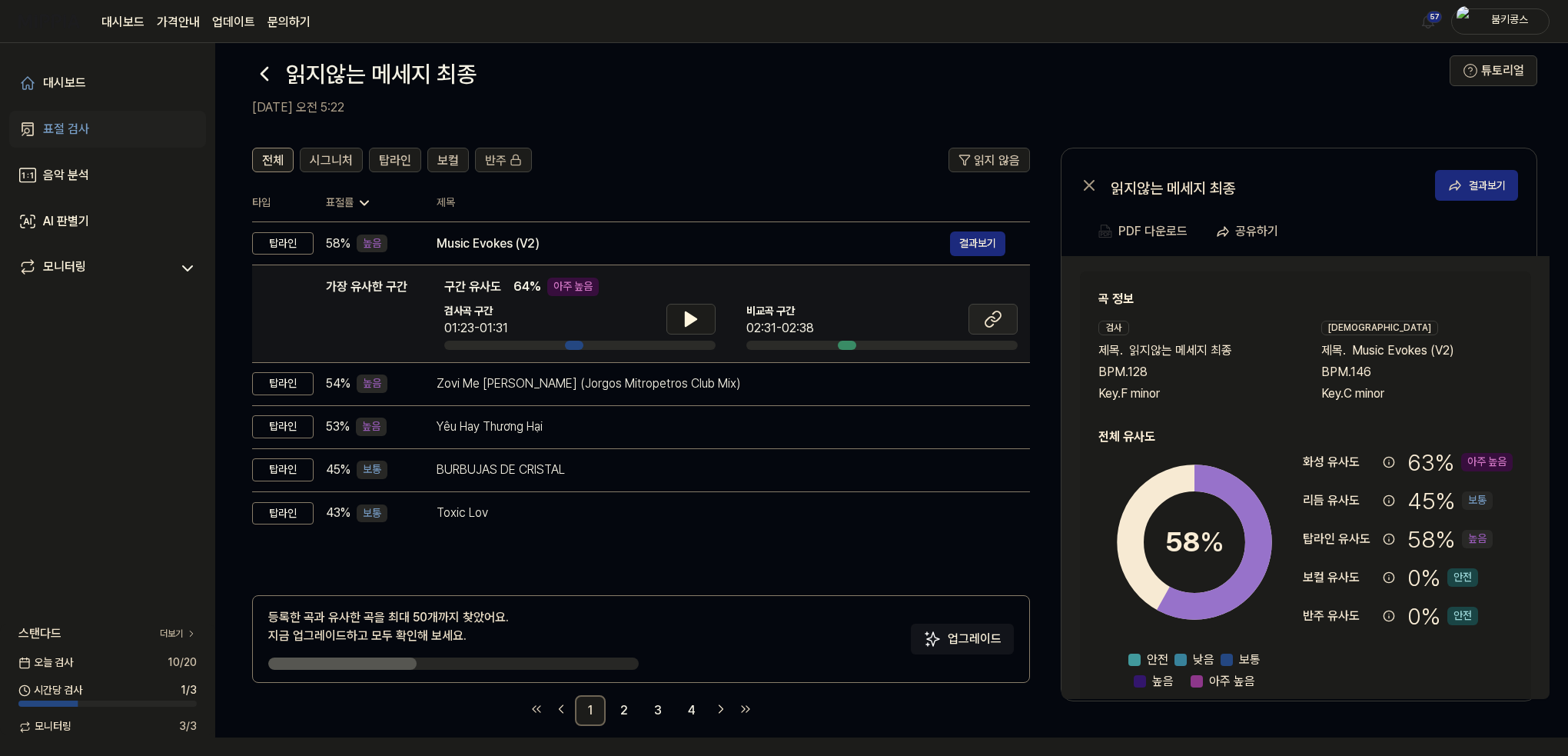
click at [992, 324] on icon at bounding box center [989, 322] width 9 height 10
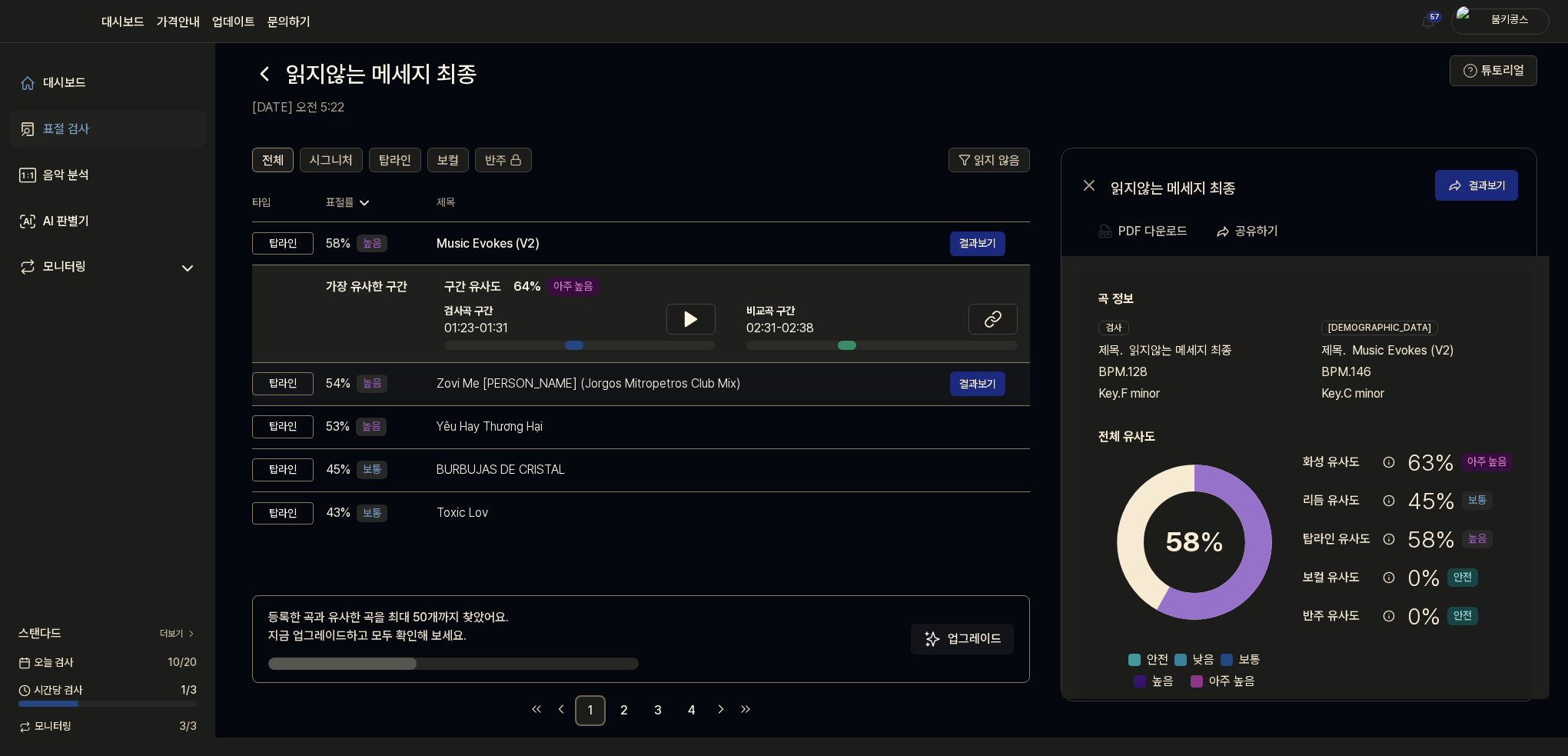
click at [637, 393] on div "Zovi Me [PERSON_NAME] (Jorgos Mitropetros Club Mix) 결과보기" at bounding box center [721, 383] width 569 height 25
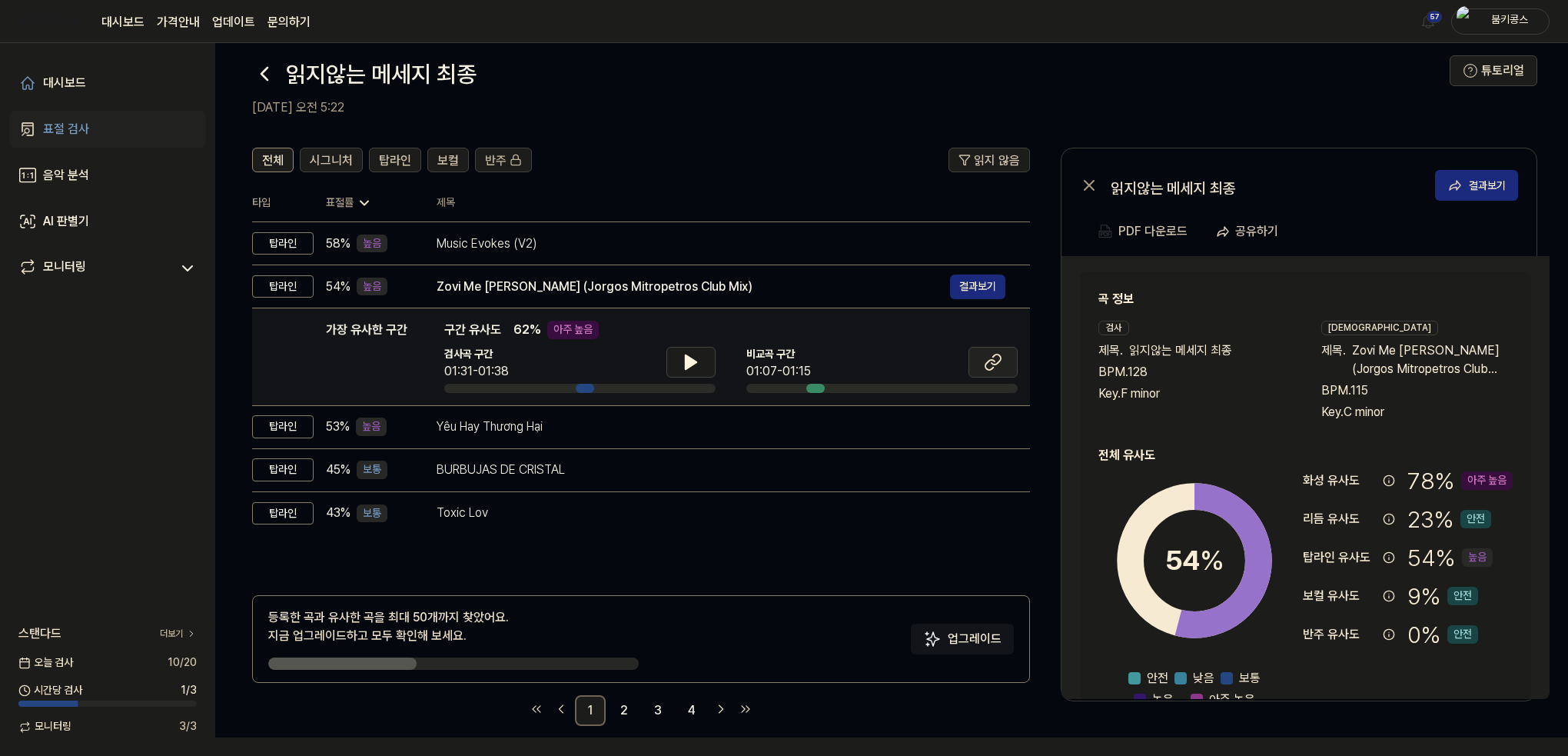
click at [989, 363] on icon at bounding box center [993, 362] width 19 height 19
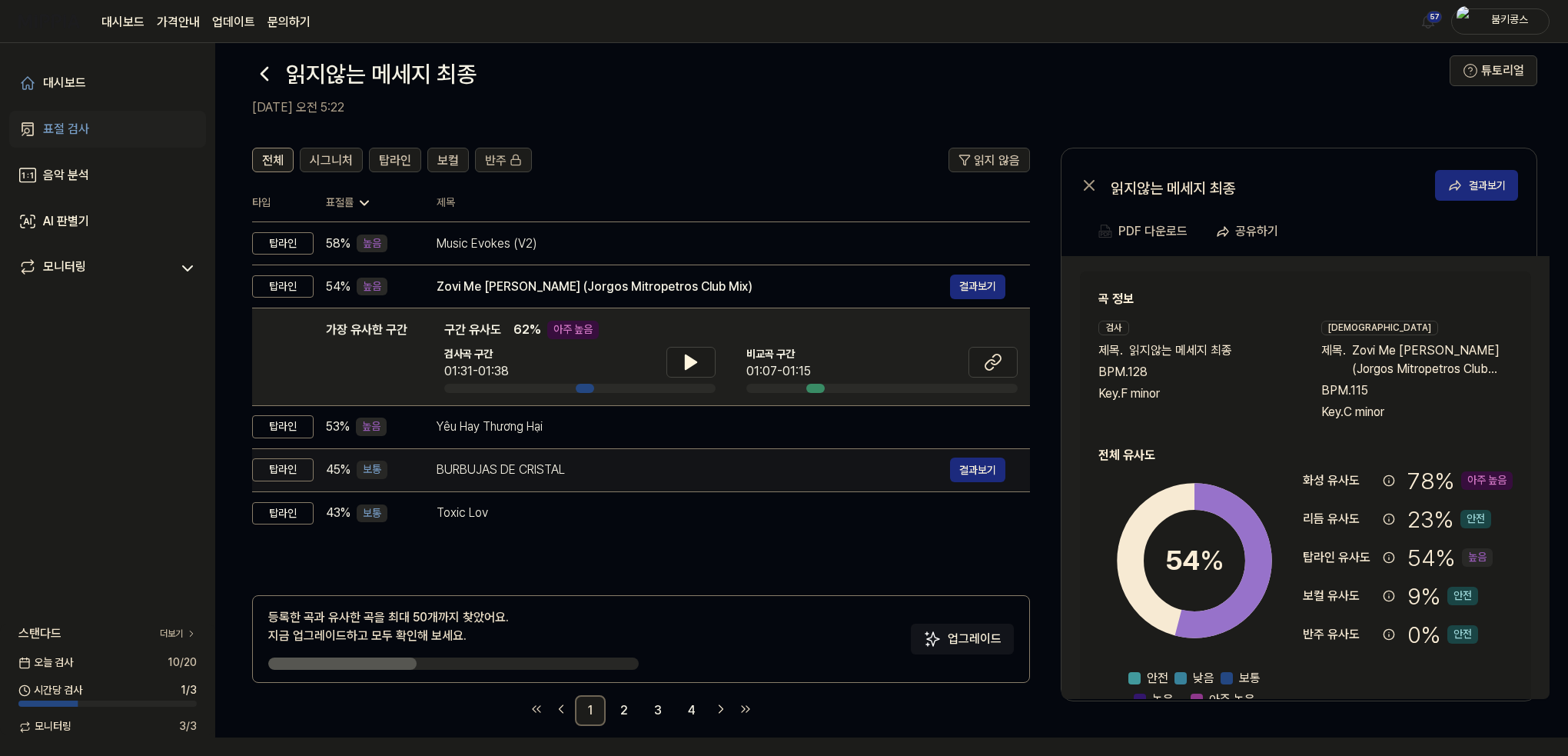
click at [573, 455] on td "BURBUJAS DE CRISTAL 결과보기" at bounding box center [721, 469] width 618 height 43
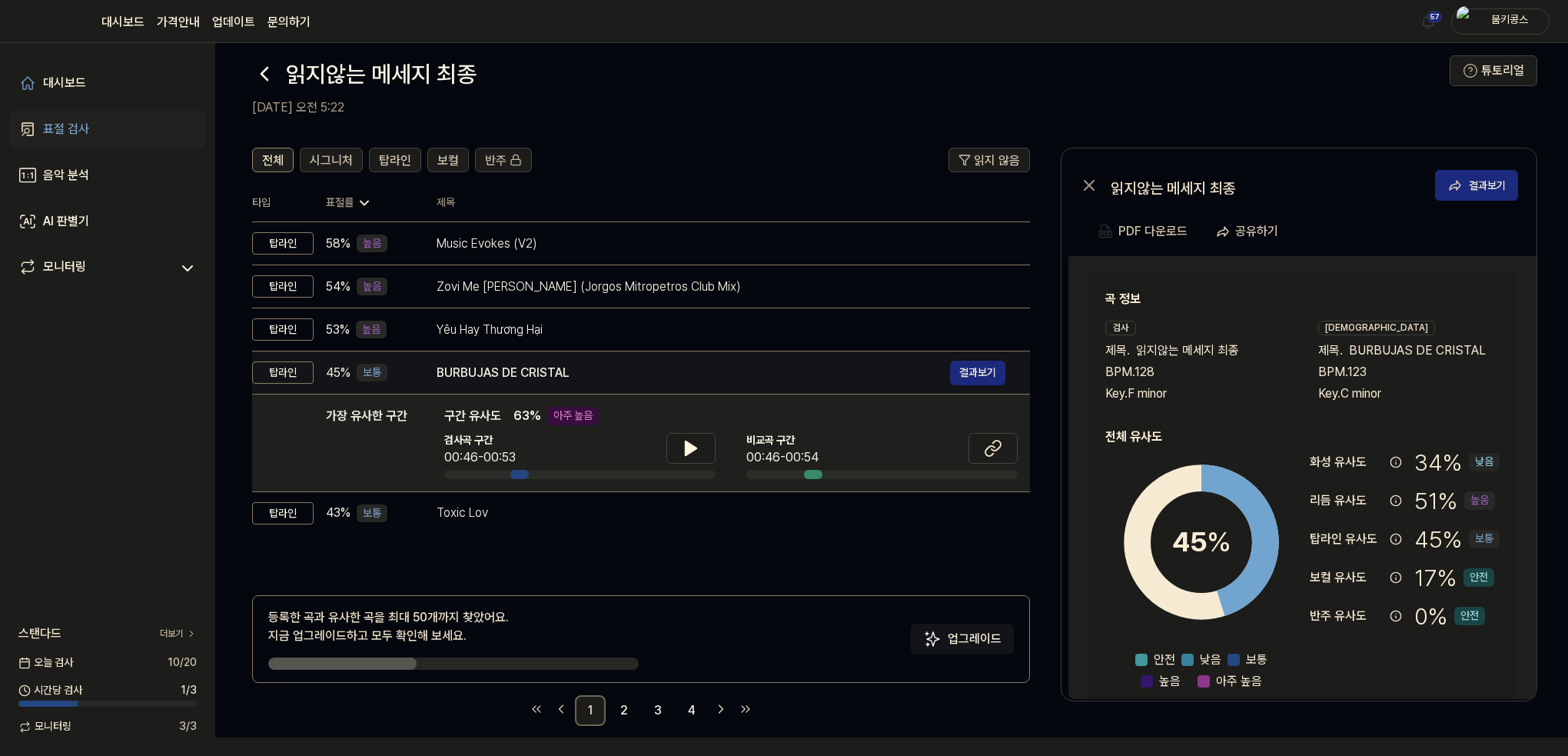
click at [559, 381] on div "BURBUJAS DE CRISTAL 결과보기" at bounding box center [721, 373] width 569 height 25
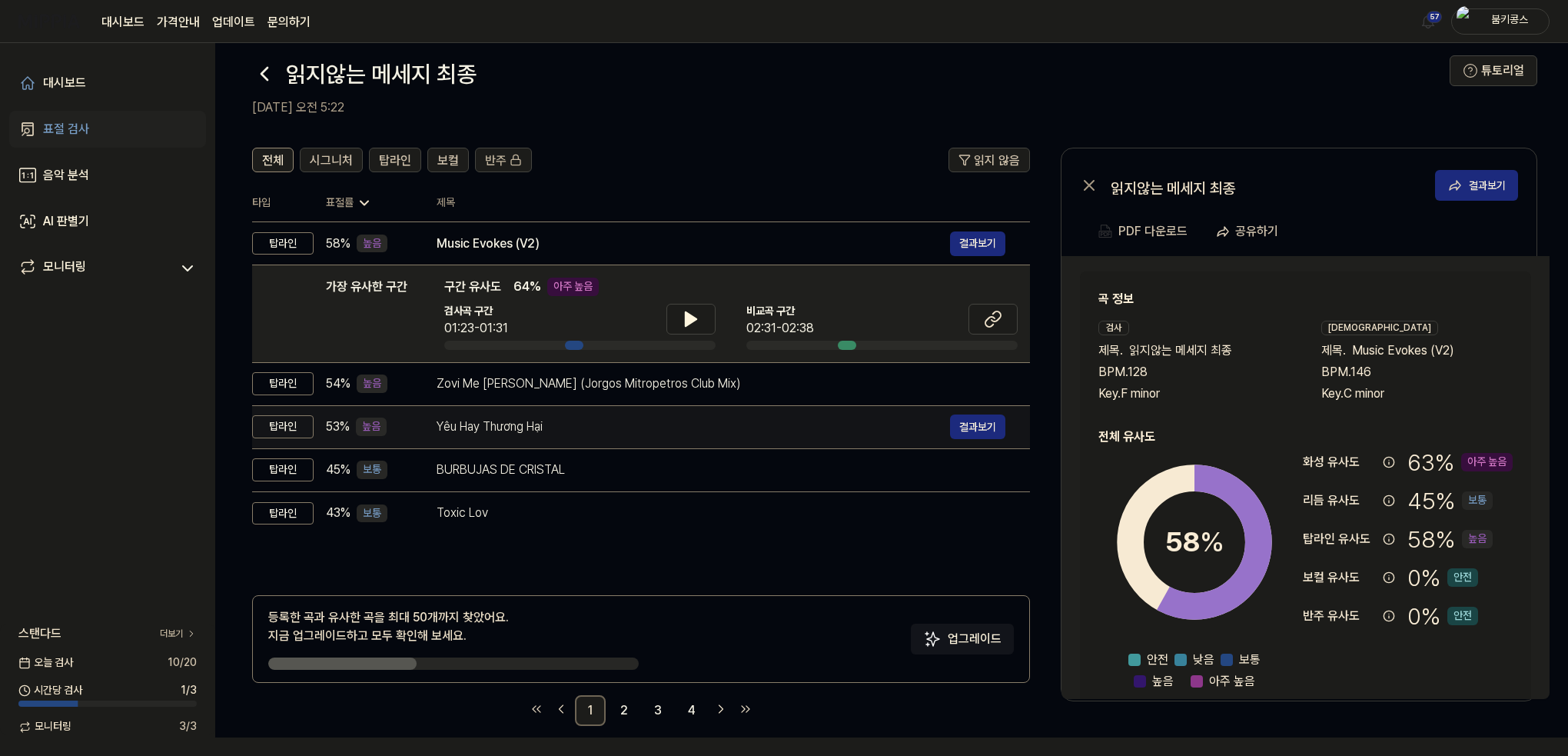
click at [672, 422] on div "Yêu Hay Thương Hại" at bounding box center [693, 427] width 513 height 19
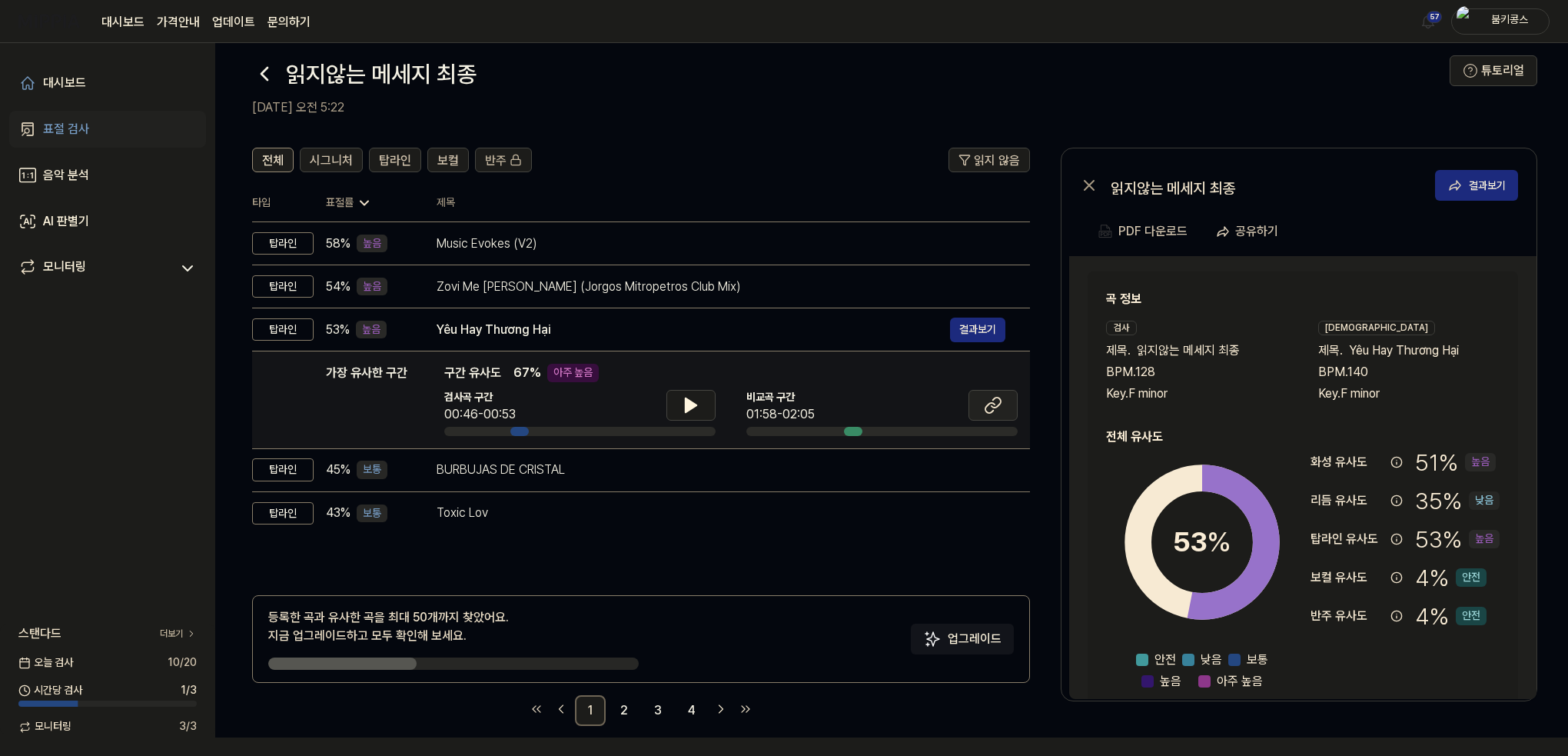
click at [992, 405] on icon at bounding box center [996, 403] width 9 height 10
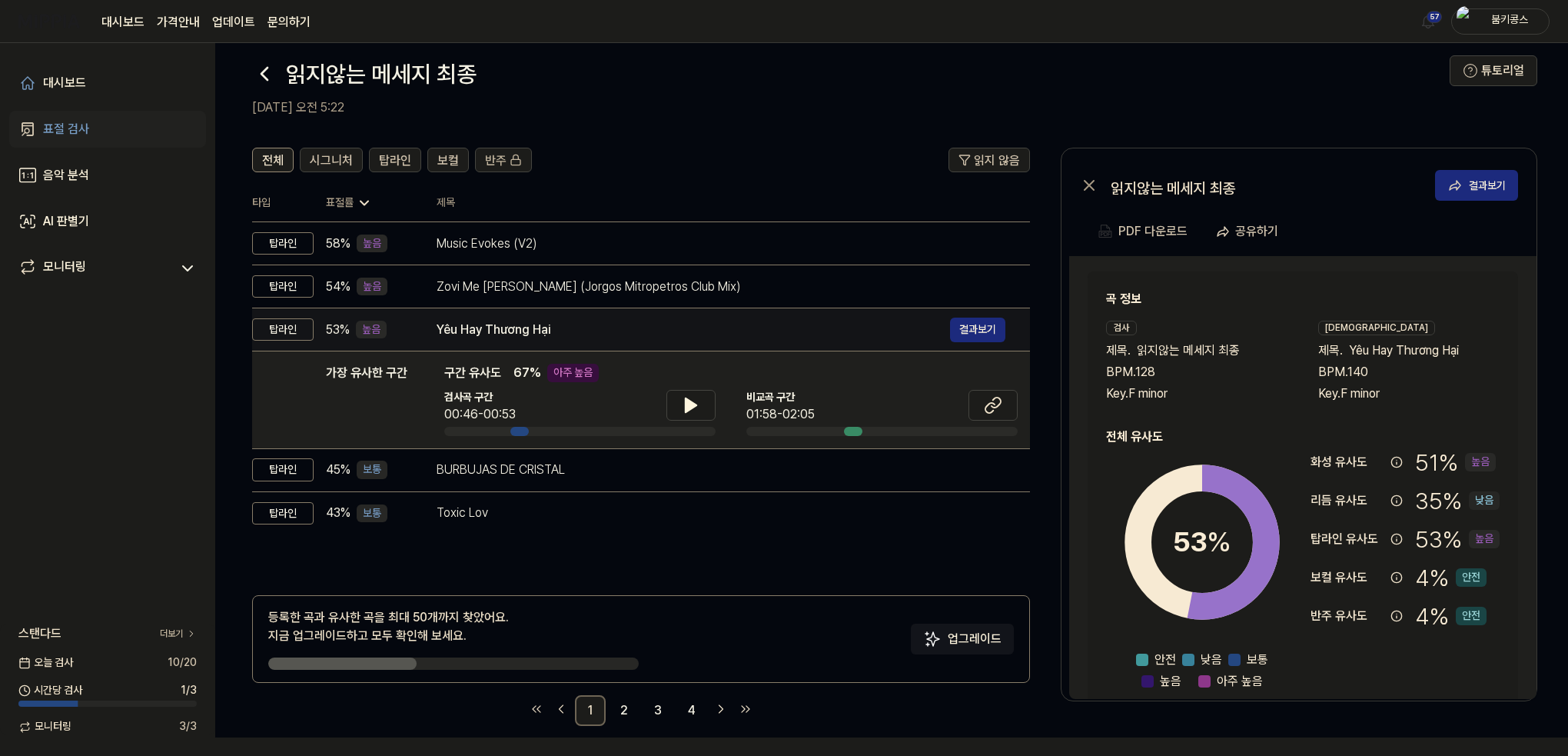
click at [599, 313] on td "Yêu Hay Thương Hại 결과보기" at bounding box center [721, 329] width 618 height 43
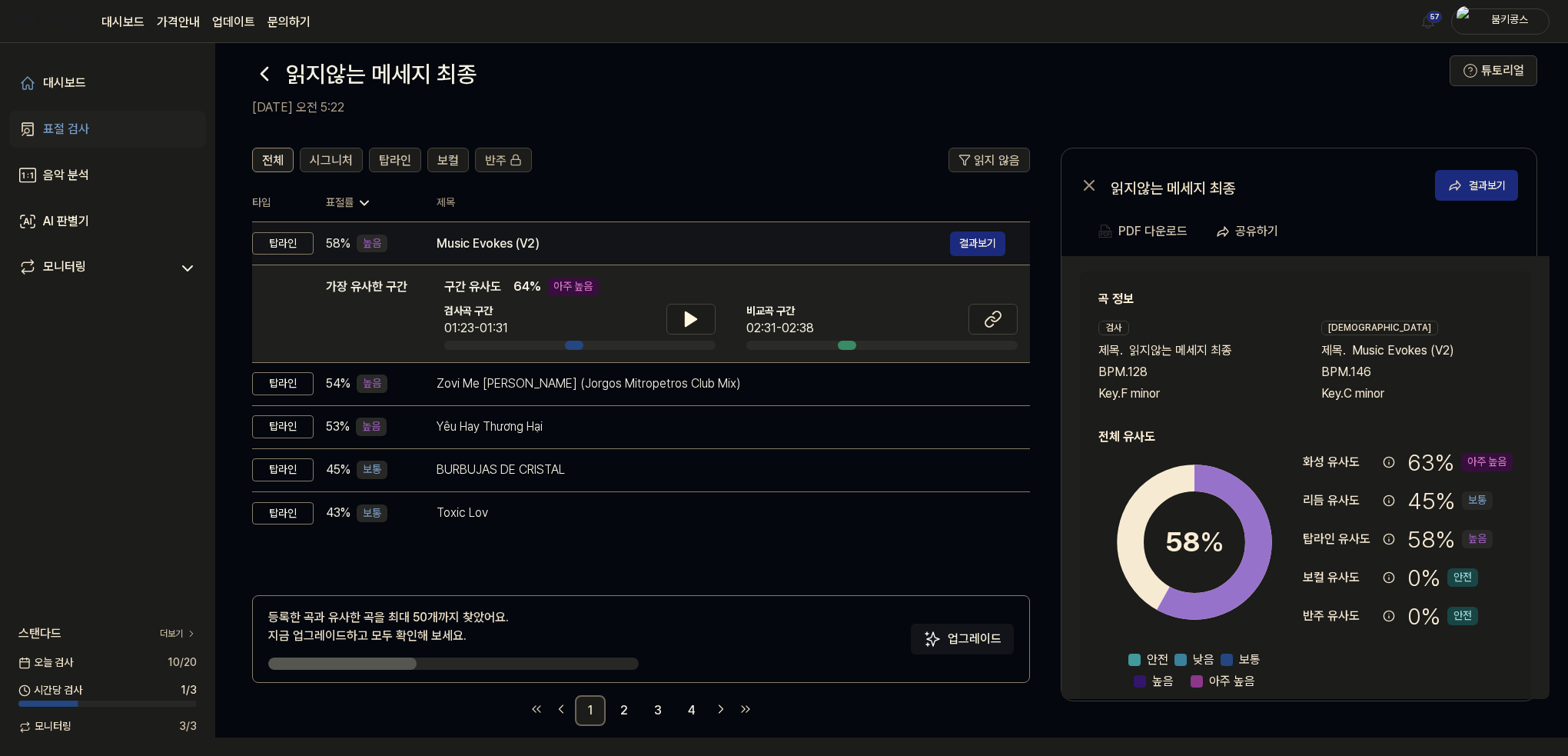
click at [613, 232] on div "Music Evokes (V2) 결과보기" at bounding box center [721, 243] width 569 height 25
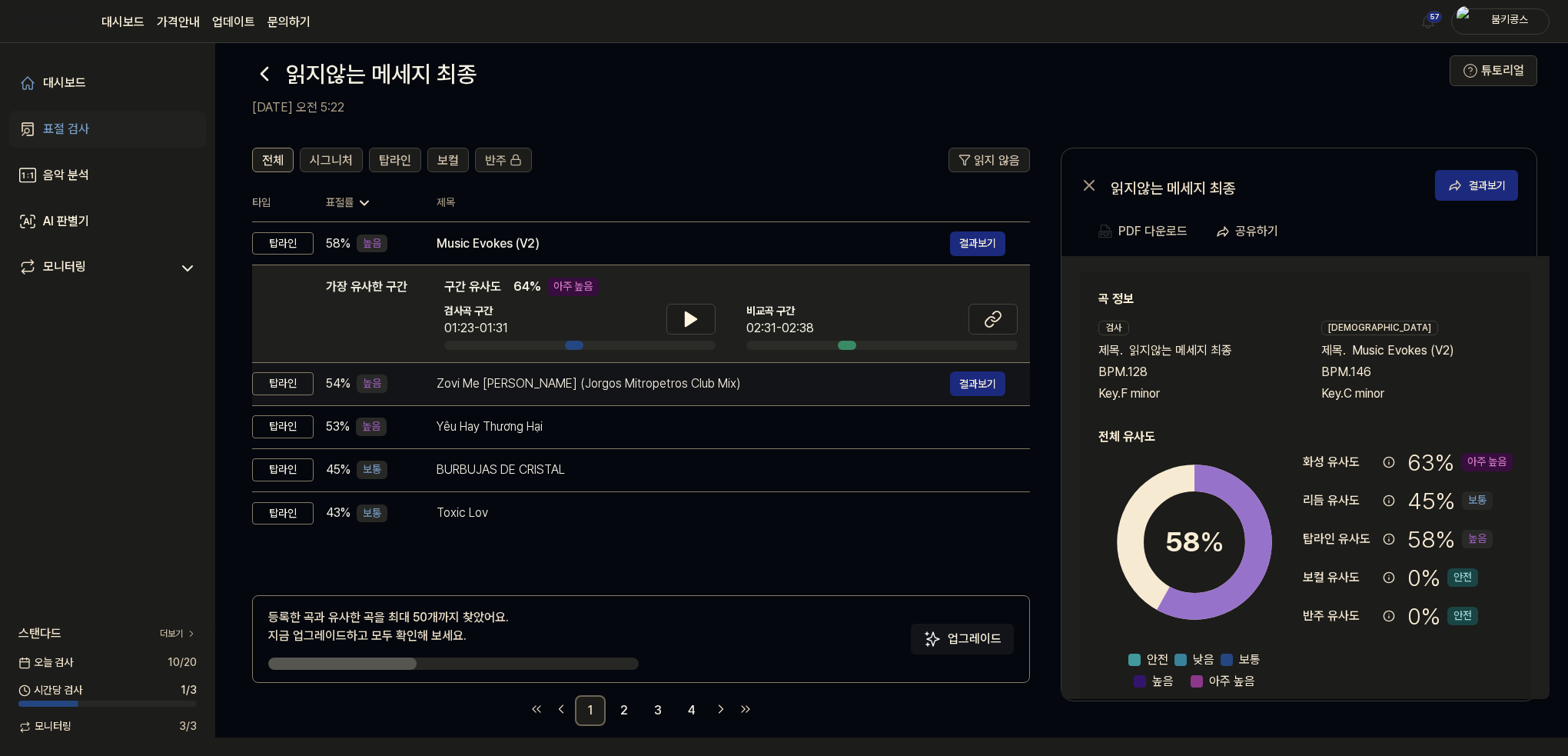
click at [601, 377] on div "Zovi Me [PERSON_NAME] (Jorgos Mitropetros Club Mix)" at bounding box center [693, 383] width 513 height 19
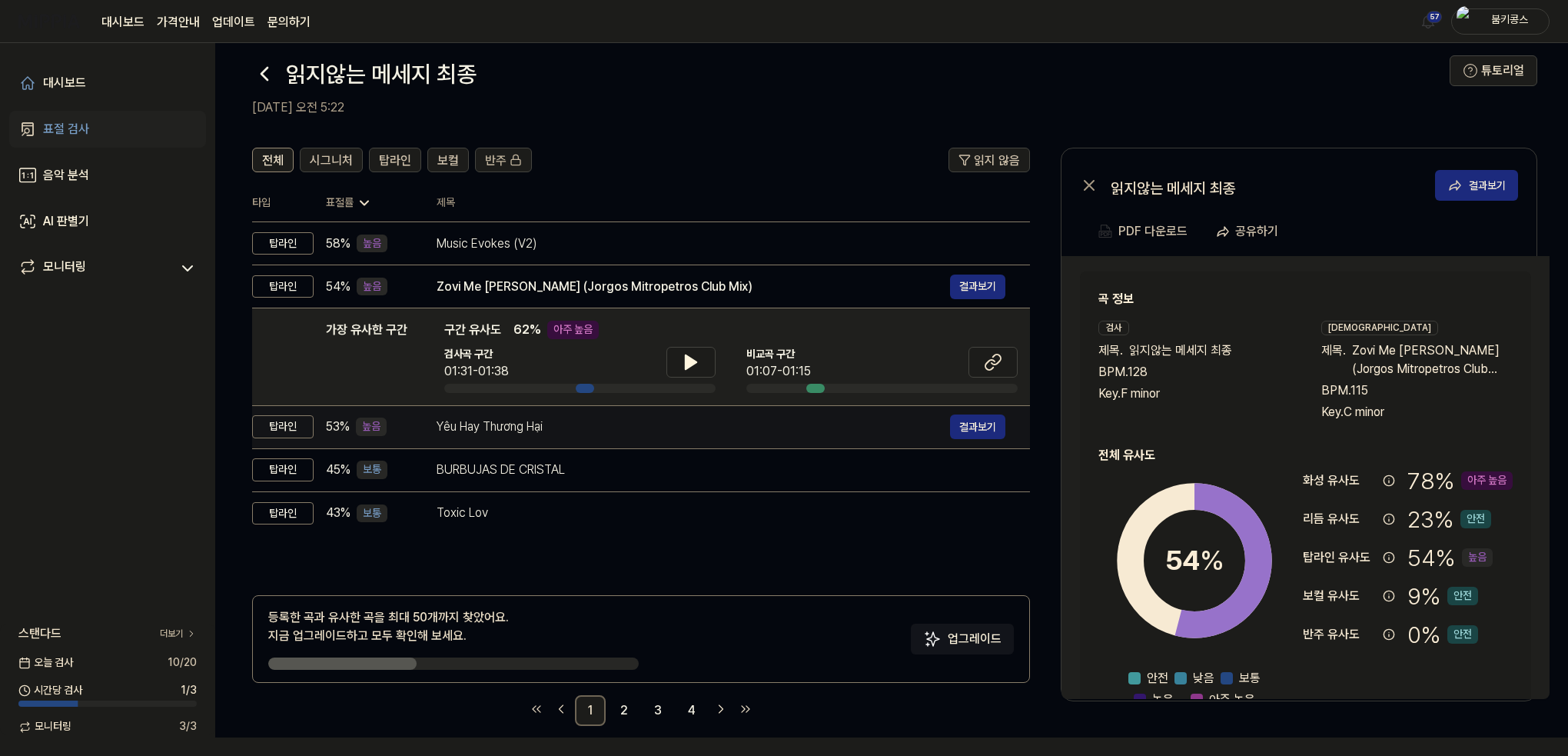
click at [612, 425] on div "Yêu Hay Thương Hại" at bounding box center [693, 427] width 513 height 19
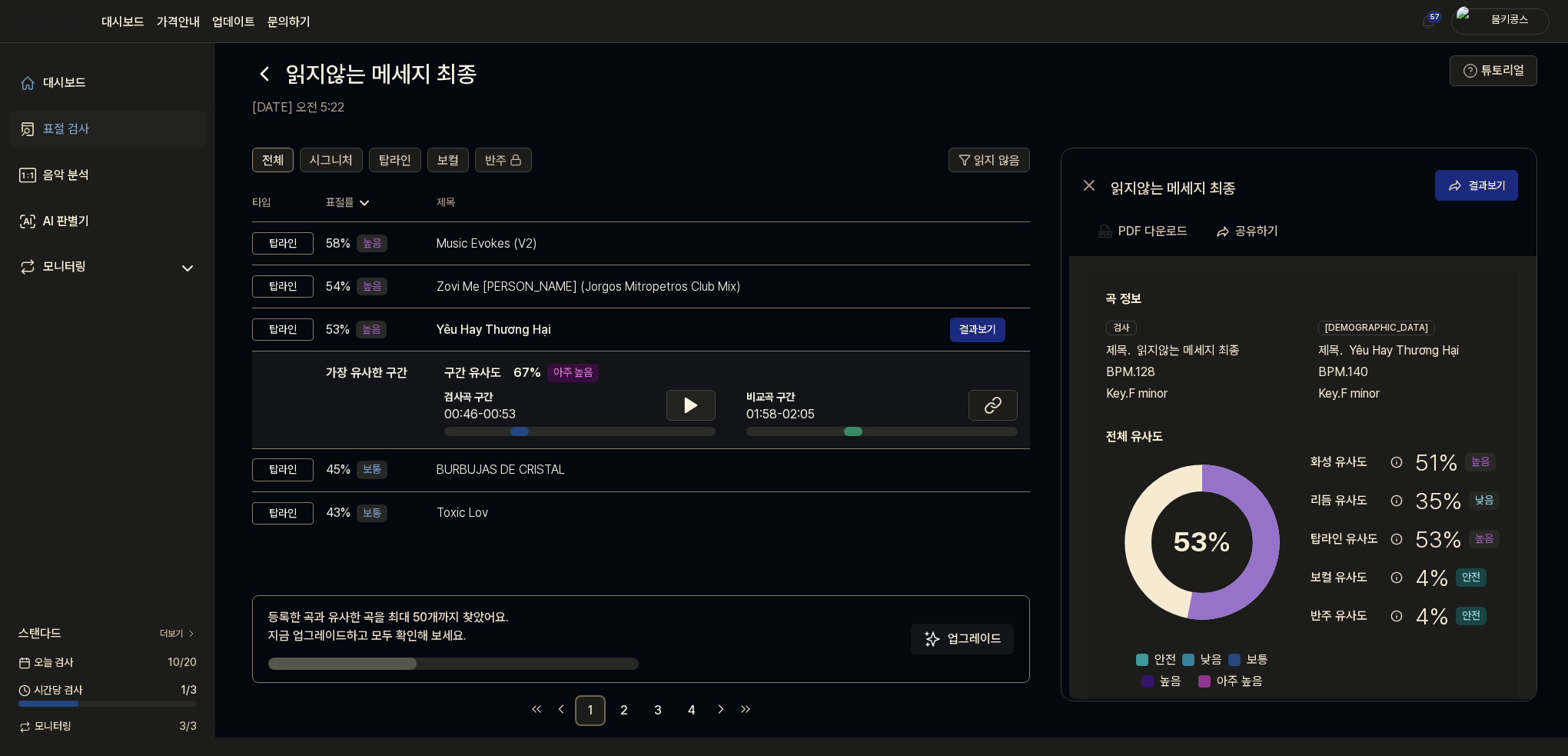
click at [703, 397] on button at bounding box center [690, 405] width 49 height 31
click at [701, 397] on button at bounding box center [690, 405] width 49 height 31
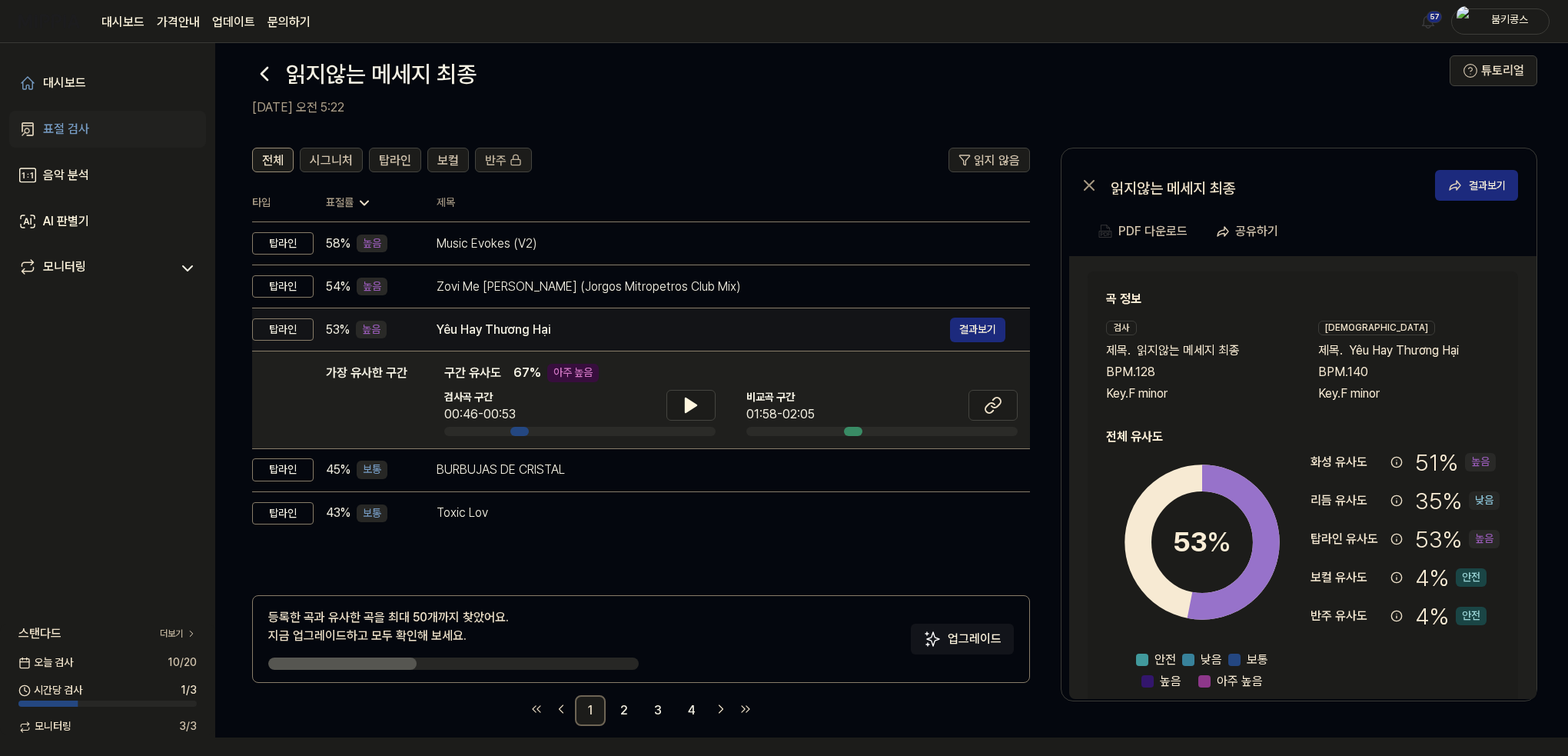
click at [663, 327] on div "Yêu Hay Thương Hại" at bounding box center [693, 330] width 513 height 19
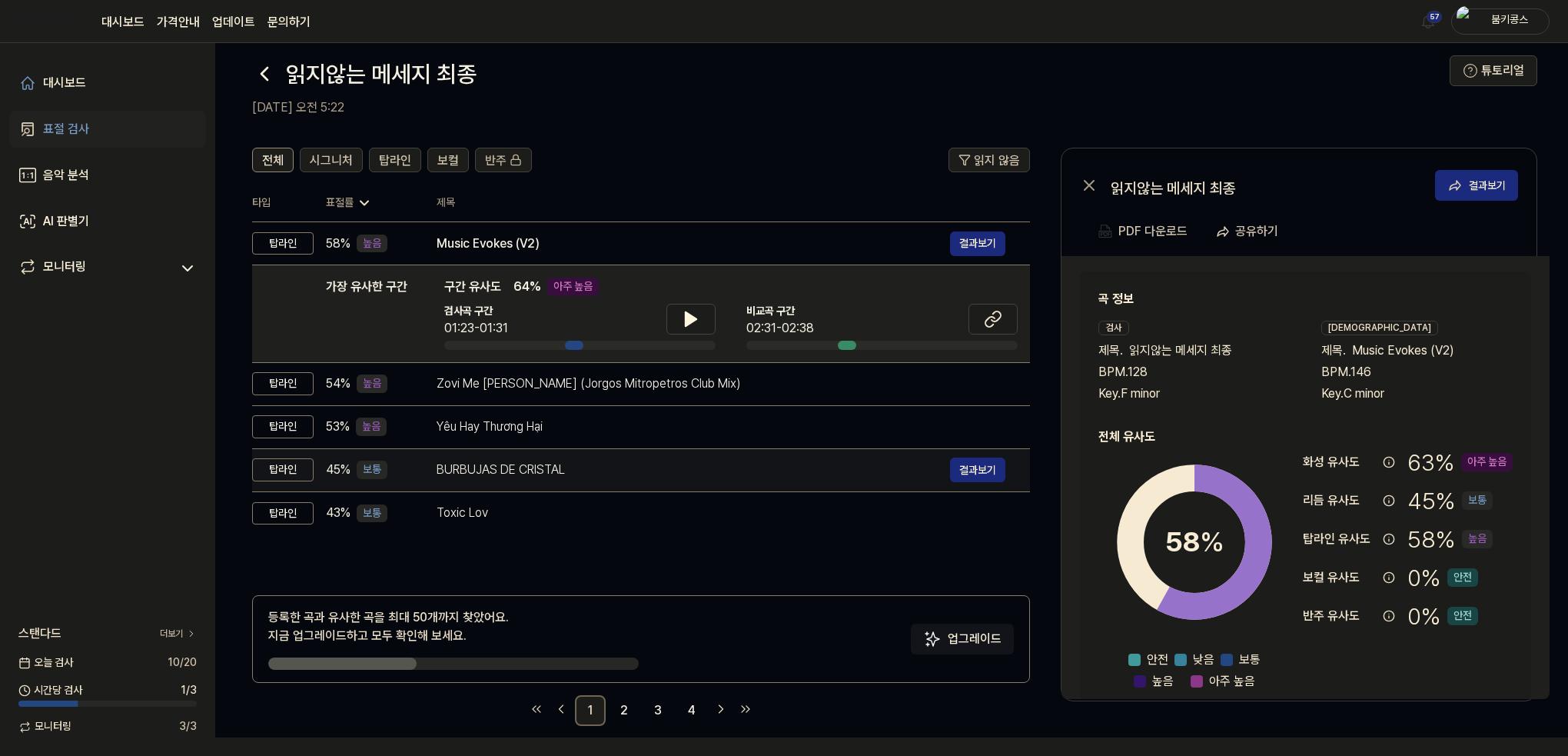
click at [587, 481] on div "BURBUJAS DE CRISTAL 결과보기" at bounding box center [721, 470] width 569 height 25
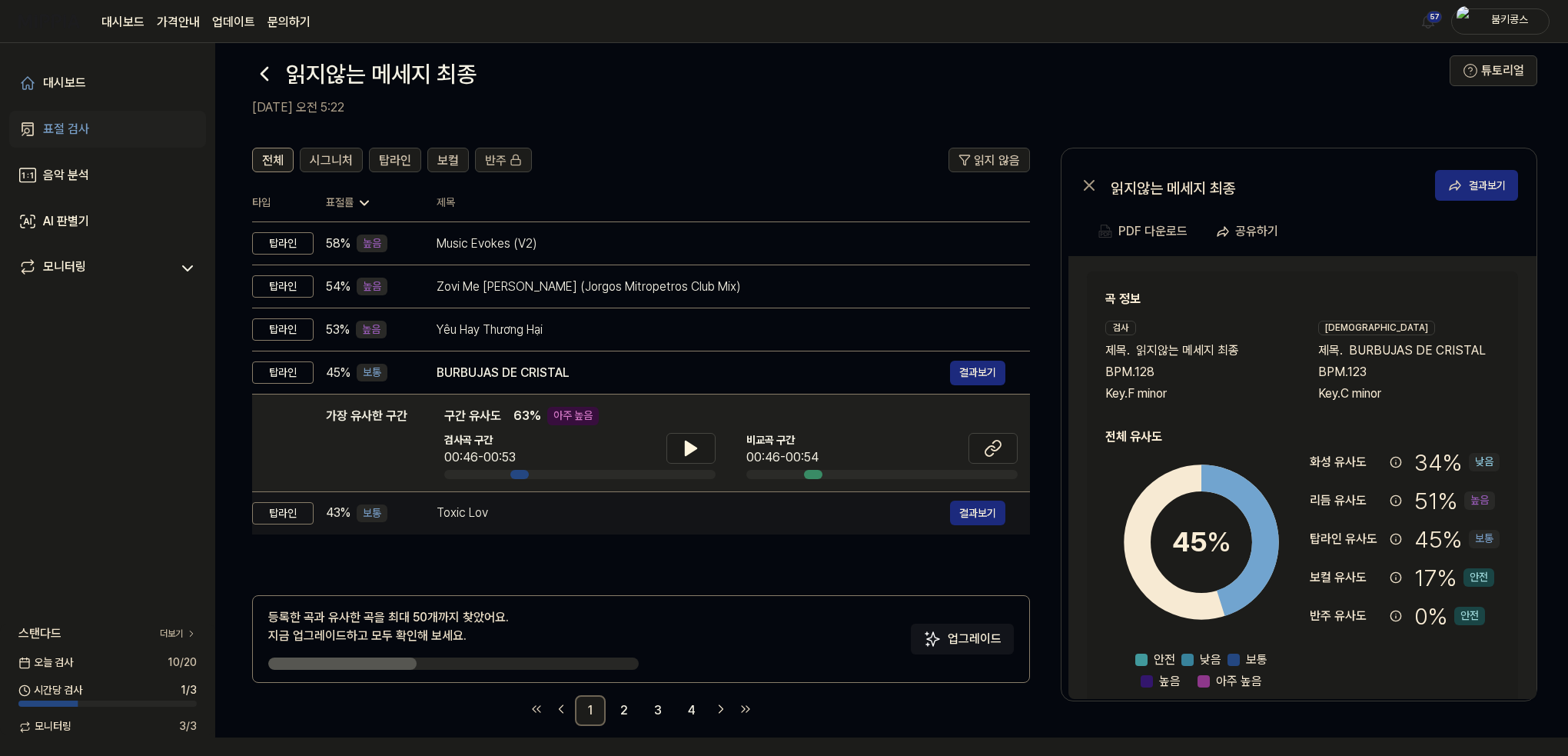
click at [579, 511] on div "Toxic Lov" at bounding box center [693, 513] width 513 height 19
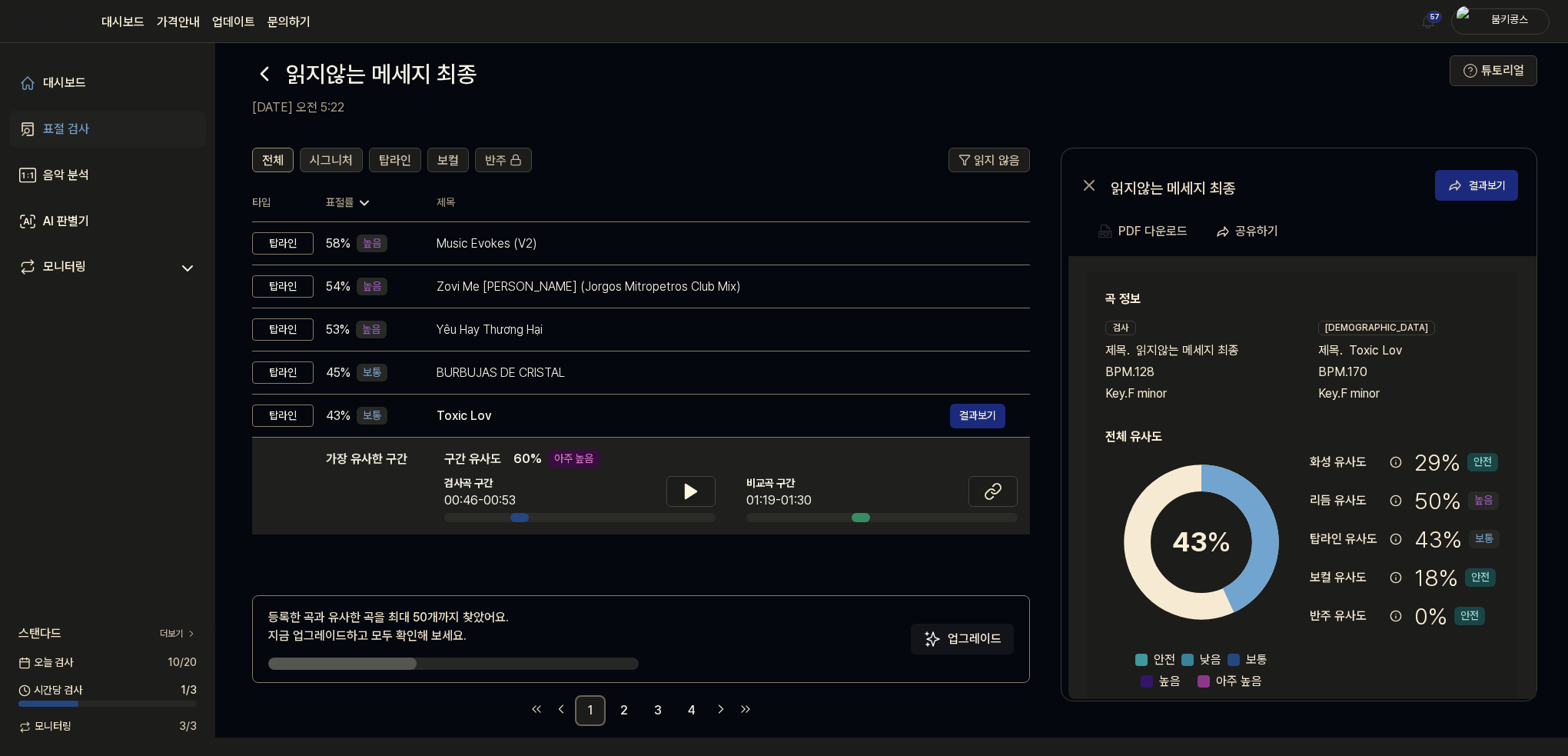
click at [334, 163] on span "시그니처" at bounding box center [331, 161] width 43 height 19
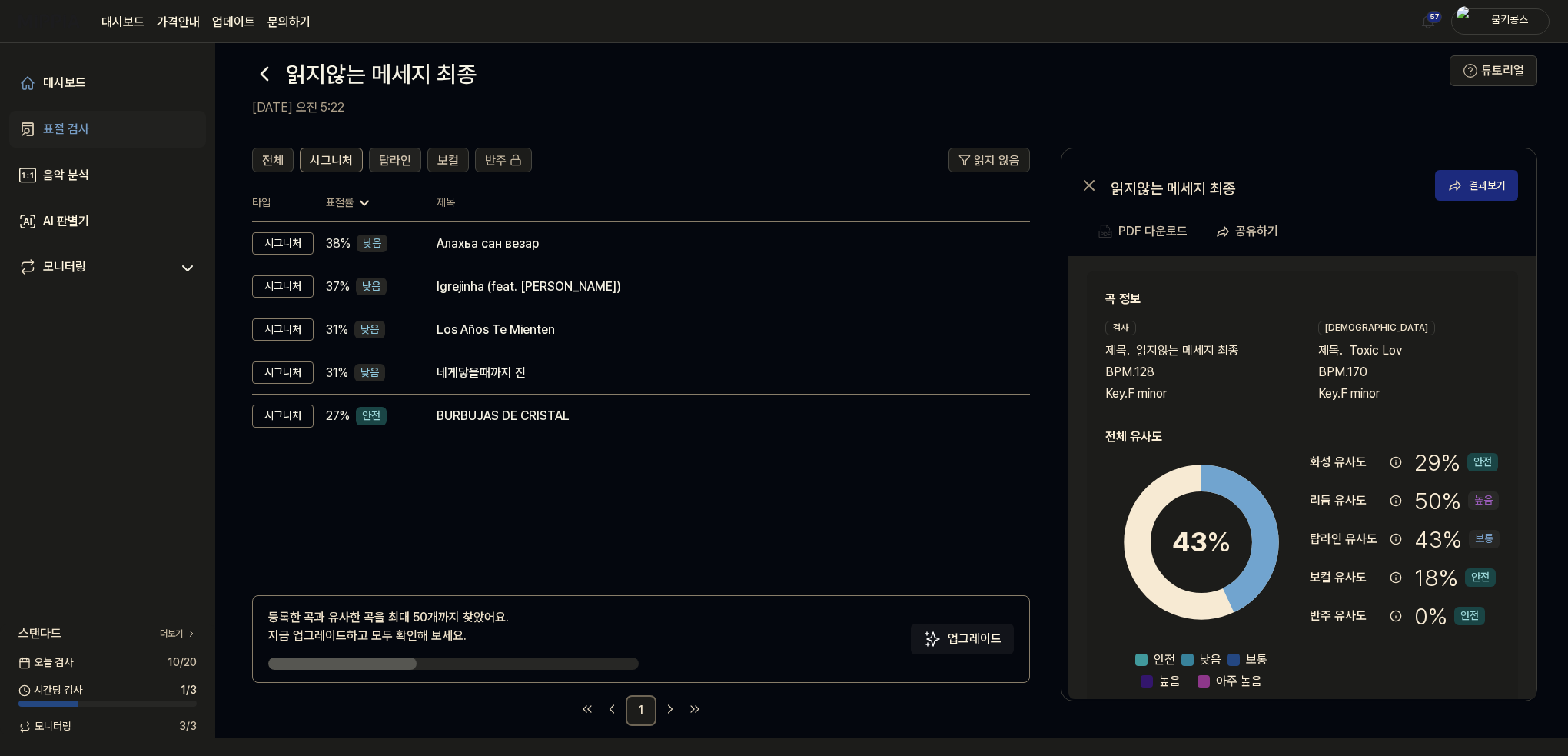
click at [386, 171] on button "탑라인" at bounding box center [395, 160] width 52 height 25
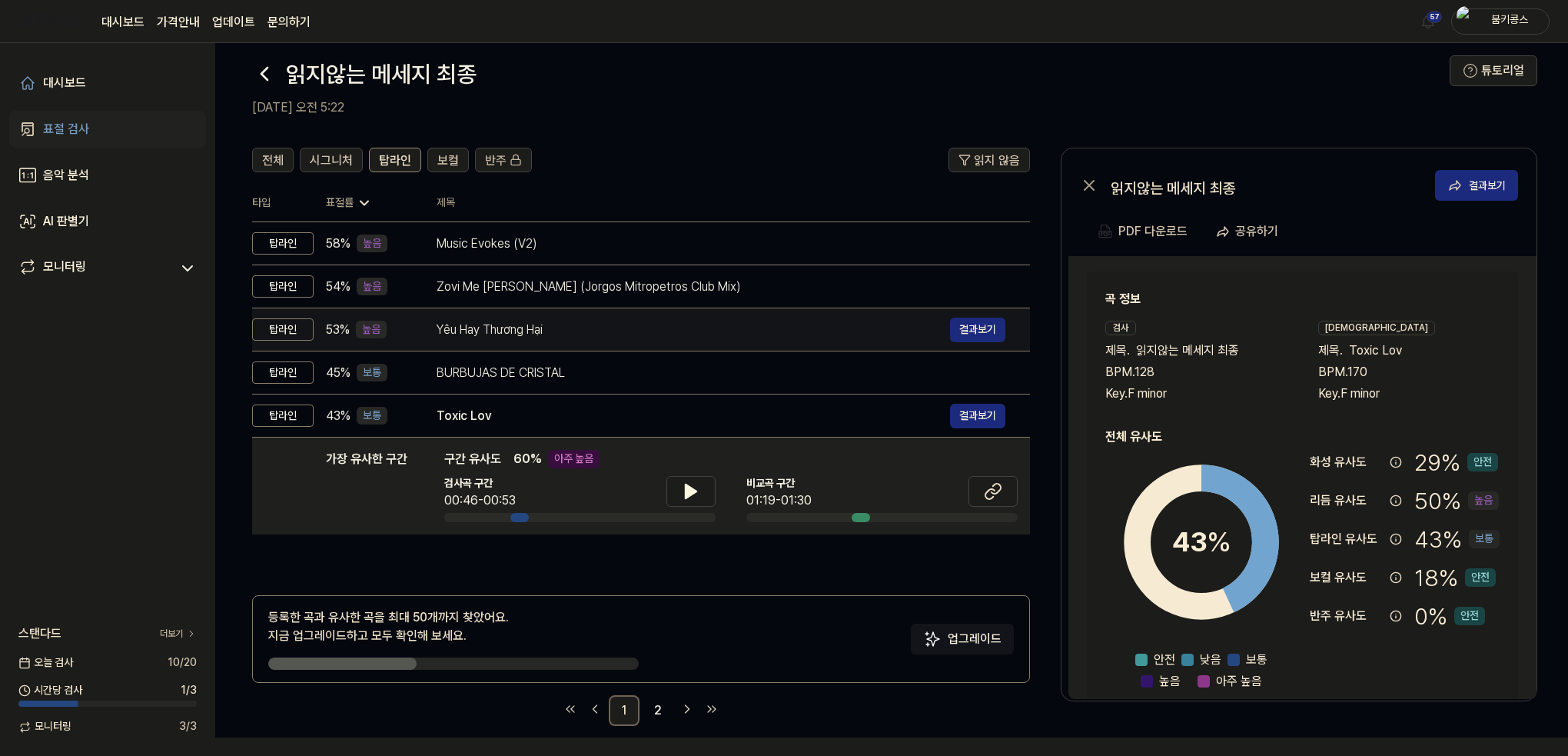
click at [466, 339] on div "Yêu Hay Thương Hại 결과보기" at bounding box center [721, 329] width 569 height 25
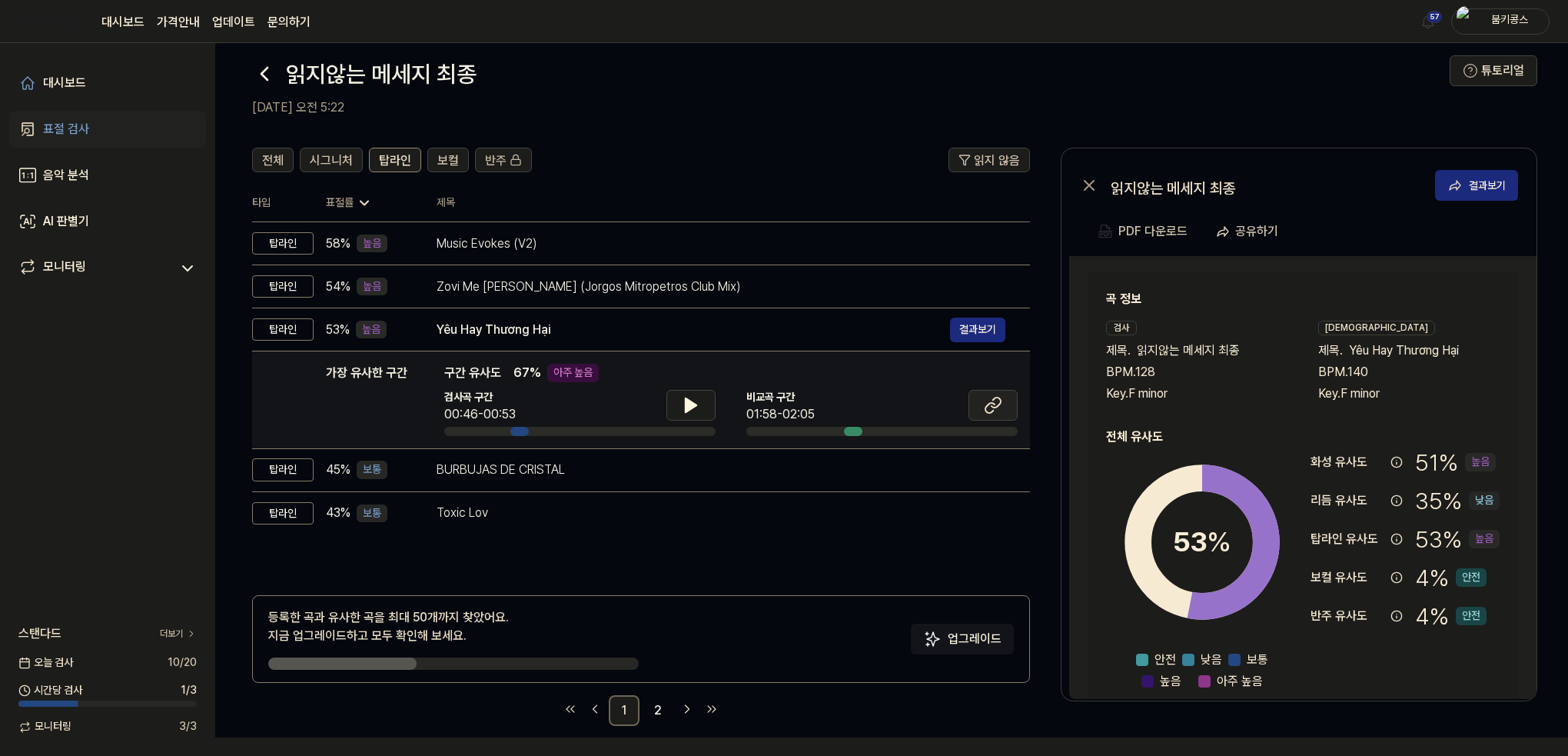
click at [978, 408] on button at bounding box center [992, 405] width 49 height 31
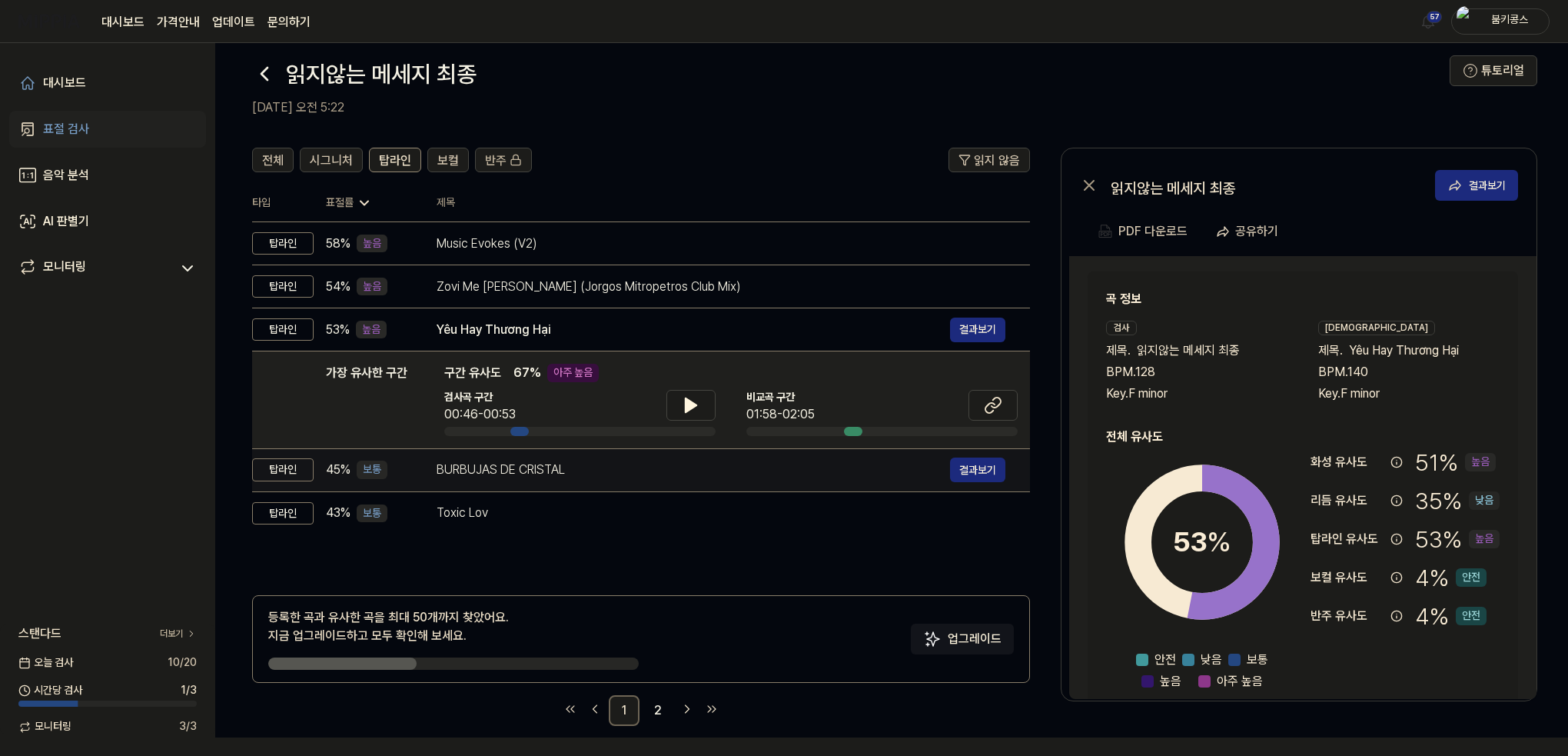
click at [535, 467] on div "BURBUJAS DE CRISTAL" at bounding box center [693, 470] width 513 height 19
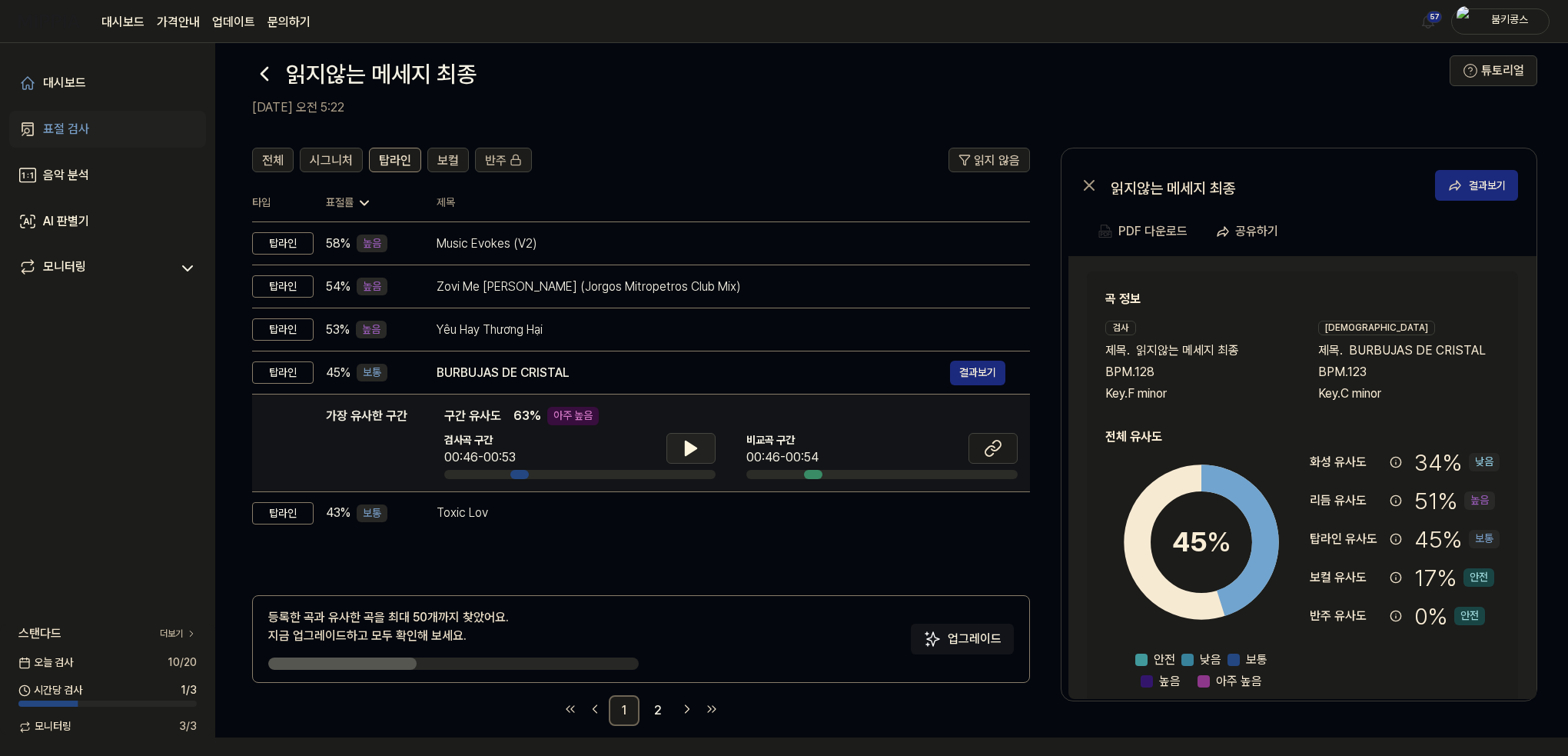
click at [691, 449] on icon at bounding box center [691, 449] width 11 height 14
click at [691, 449] on icon at bounding box center [691, 448] width 19 height 19
click at [993, 454] on icon at bounding box center [989, 451] width 9 height 10
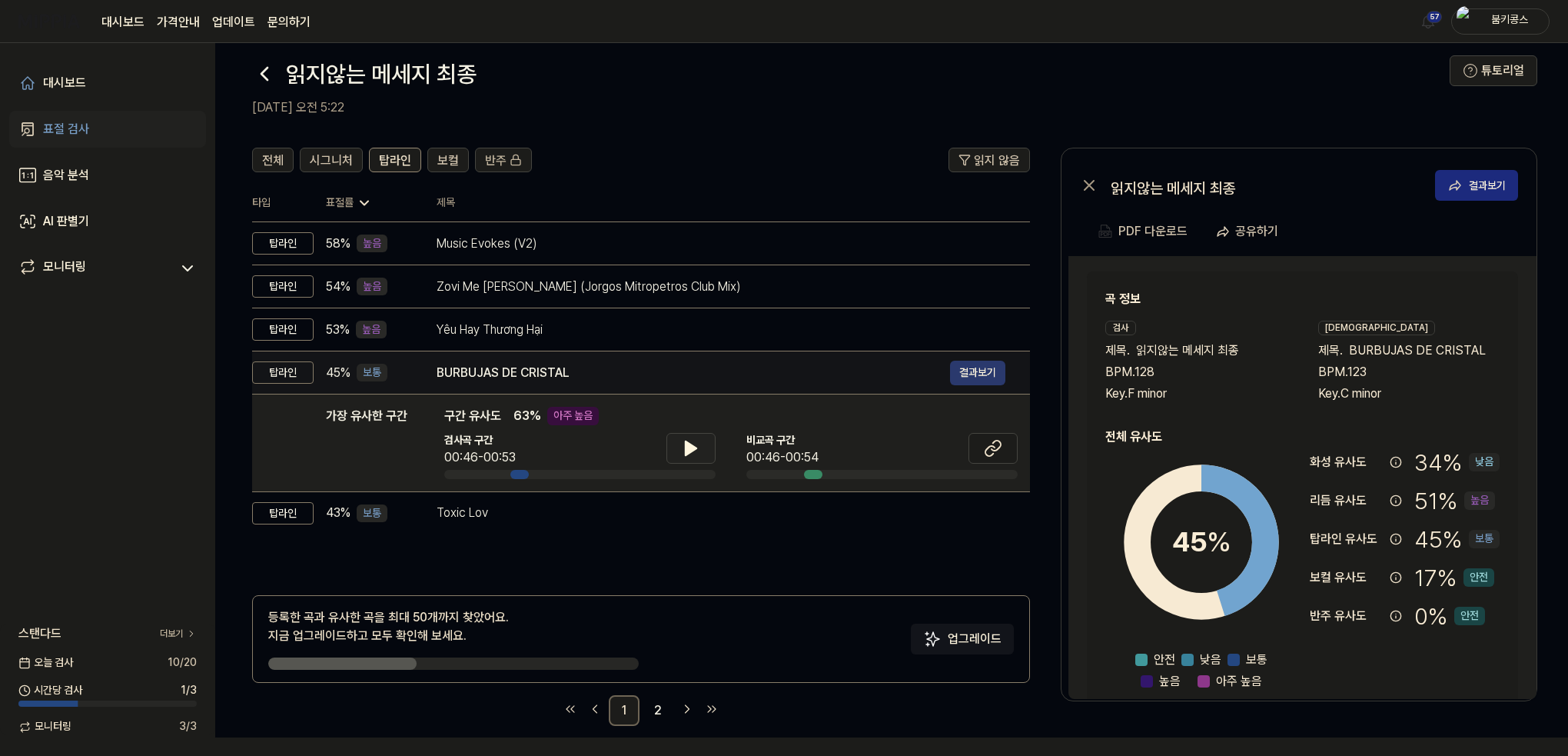
click at [974, 375] on button "결과보기" at bounding box center [978, 373] width 56 height 25
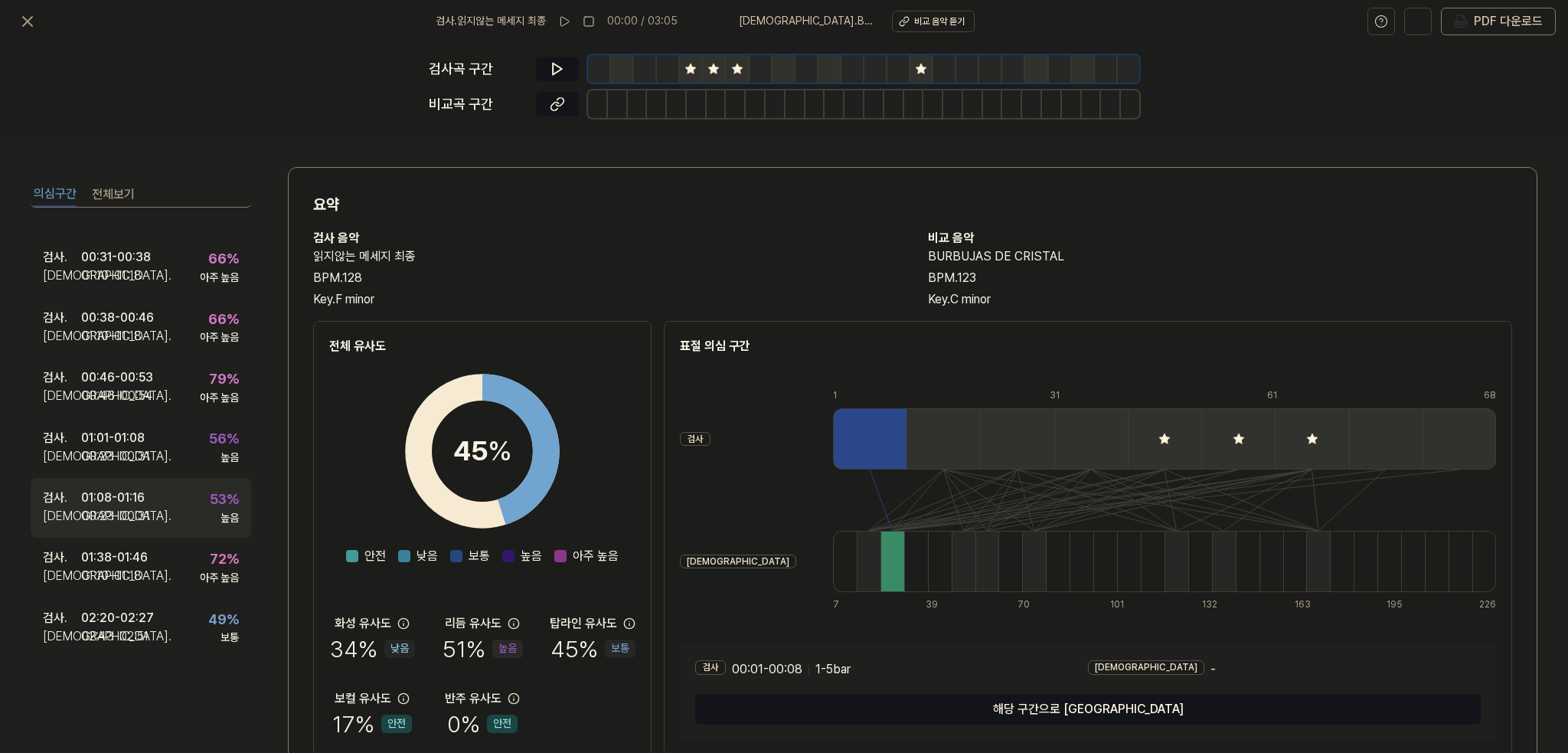
scroll to position [144, 0]
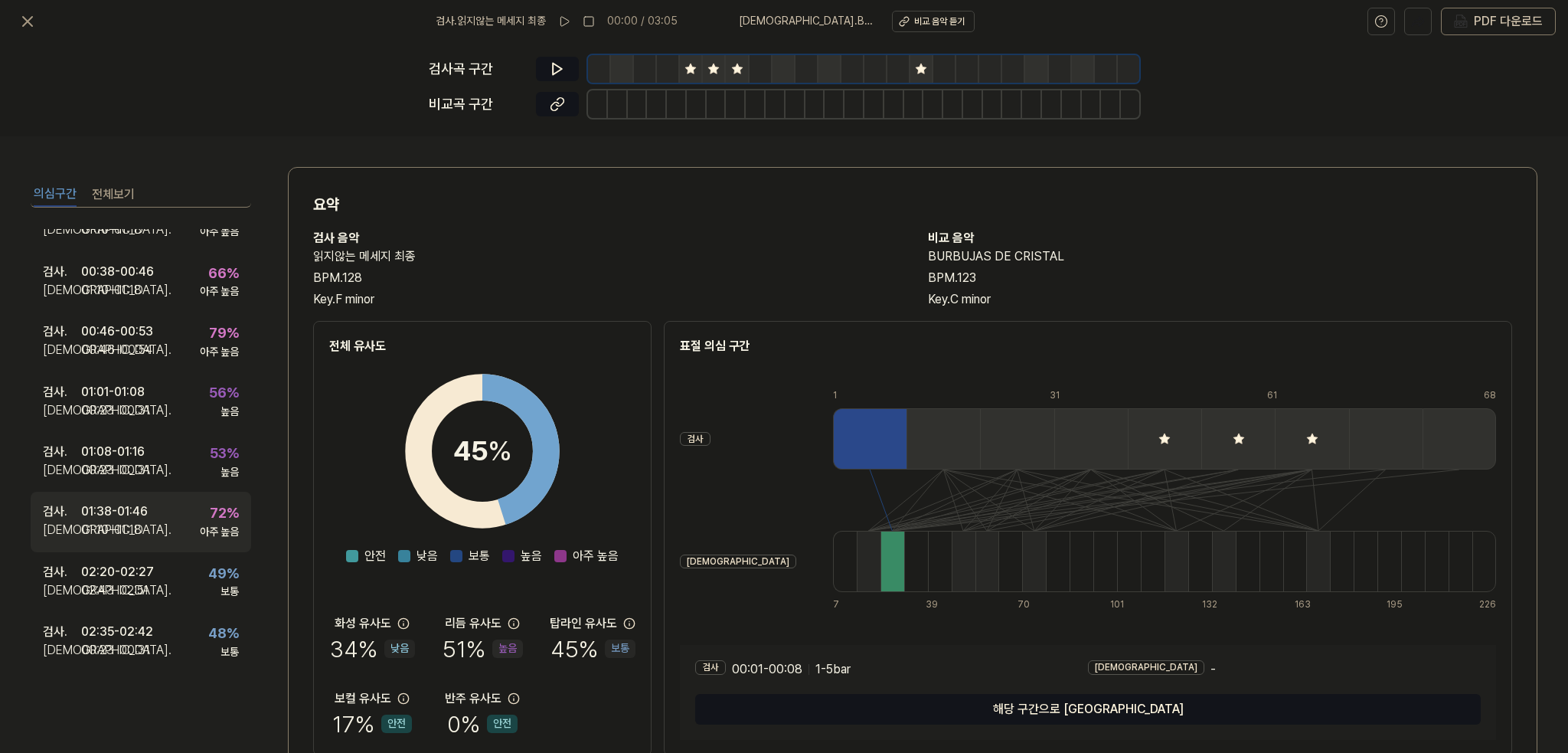
click at [150, 520] on div "검사 . 01:38 - 01:46 비교 . 01:10 - 01:18 72 % 아주 높음" at bounding box center [141, 522] width 220 height 60
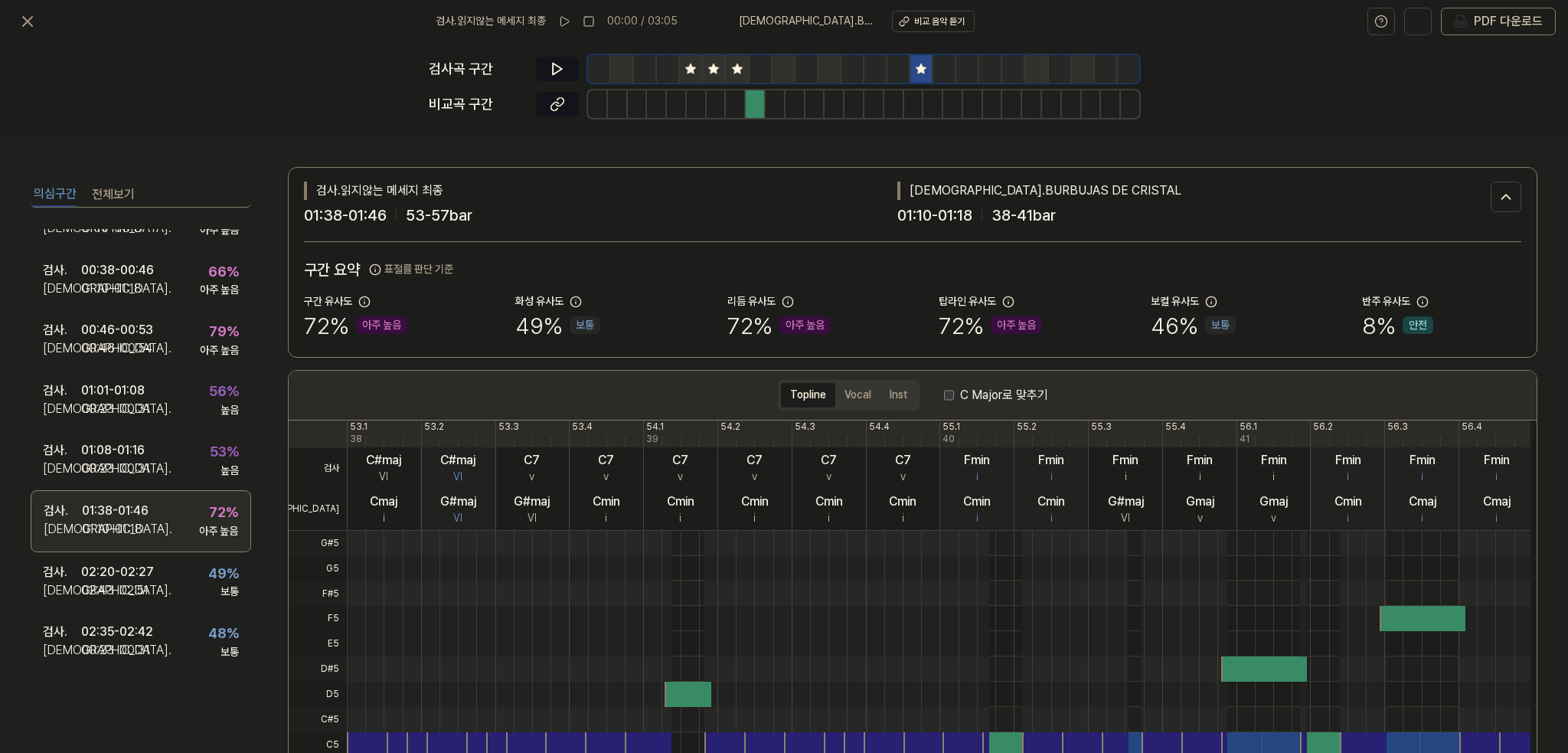
scroll to position [143, 0]
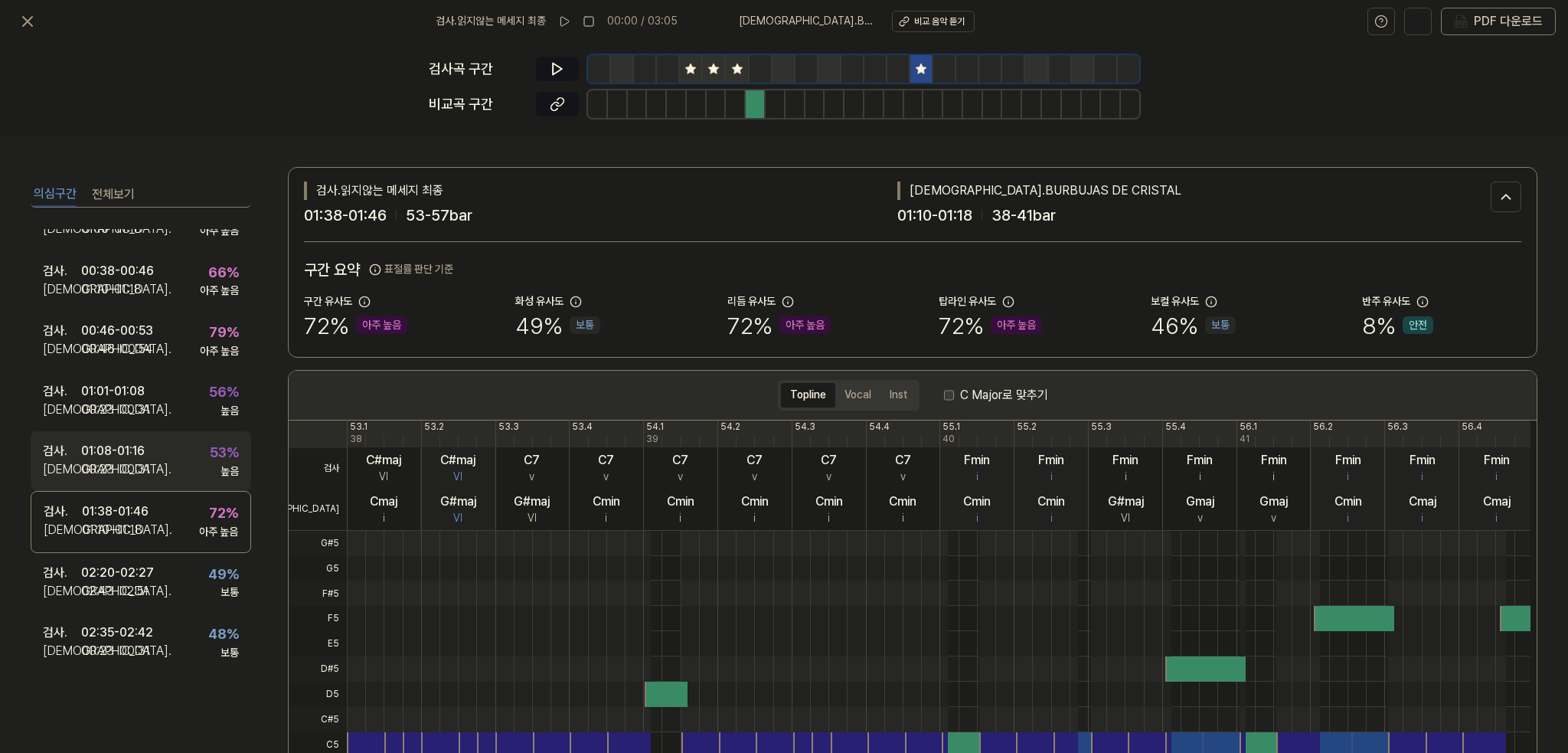
click at [151, 462] on div "검사 . 01:08 - 01:16 비교 . 00:23 - 00:31 53 % 높음" at bounding box center [141, 461] width 220 height 60
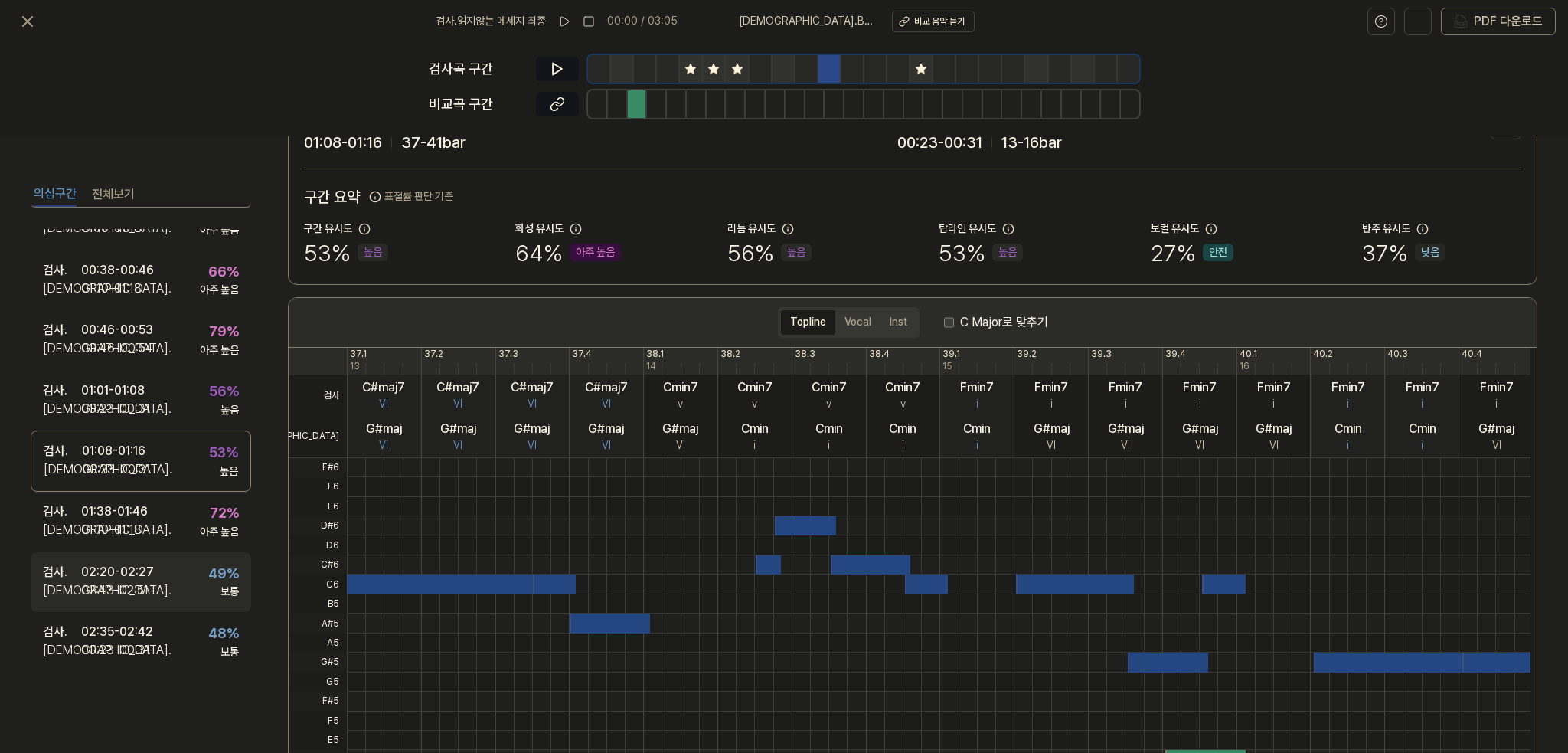
scroll to position [76, 0]
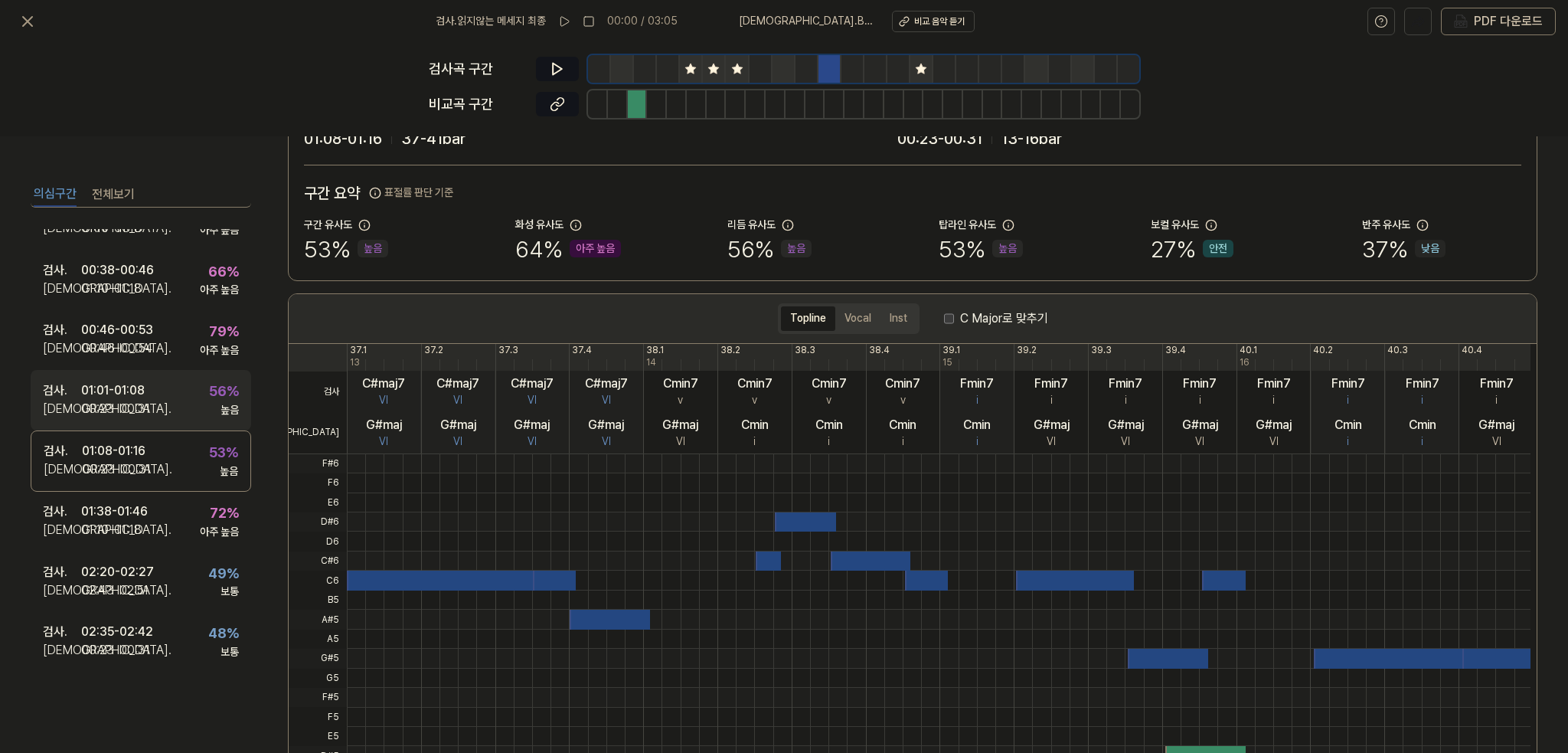
click at [141, 386] on div "01:01 - 01:08" at bounding box center [113, 390] width 64 height 19
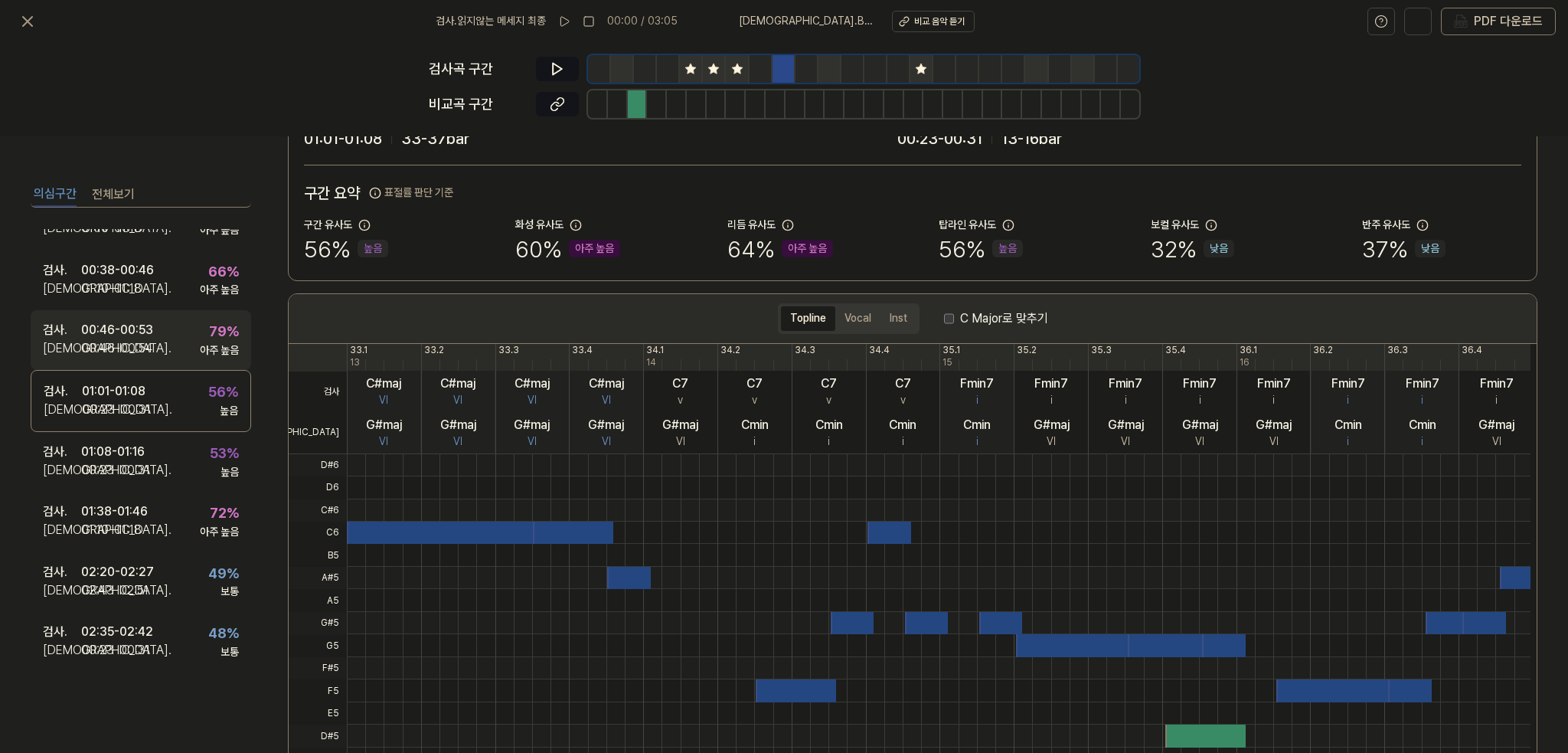
click at [149, 337] on div "00:46 - 00:53" at bounding box center [117, 330] width 71 height 19
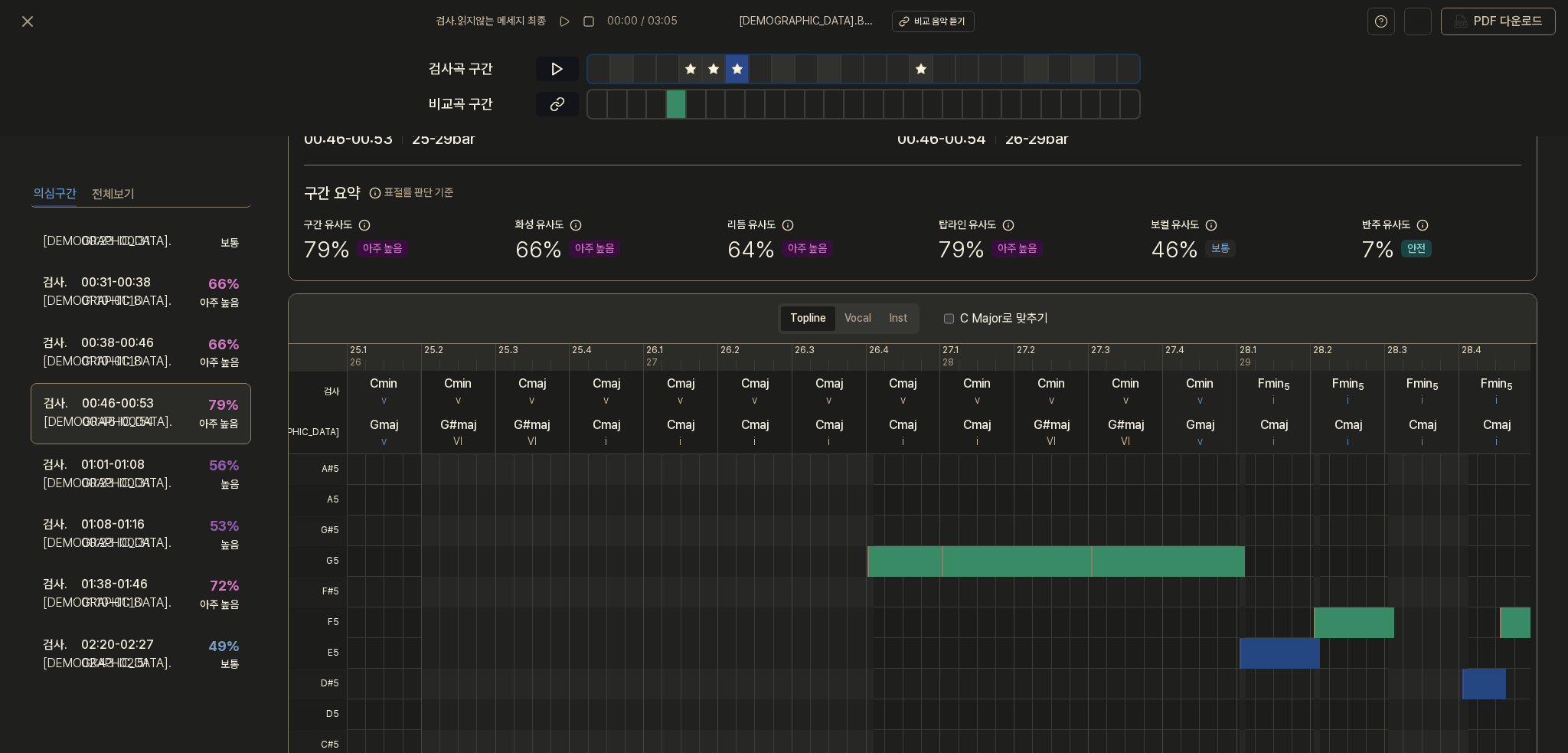
scroll to position [68, 0]
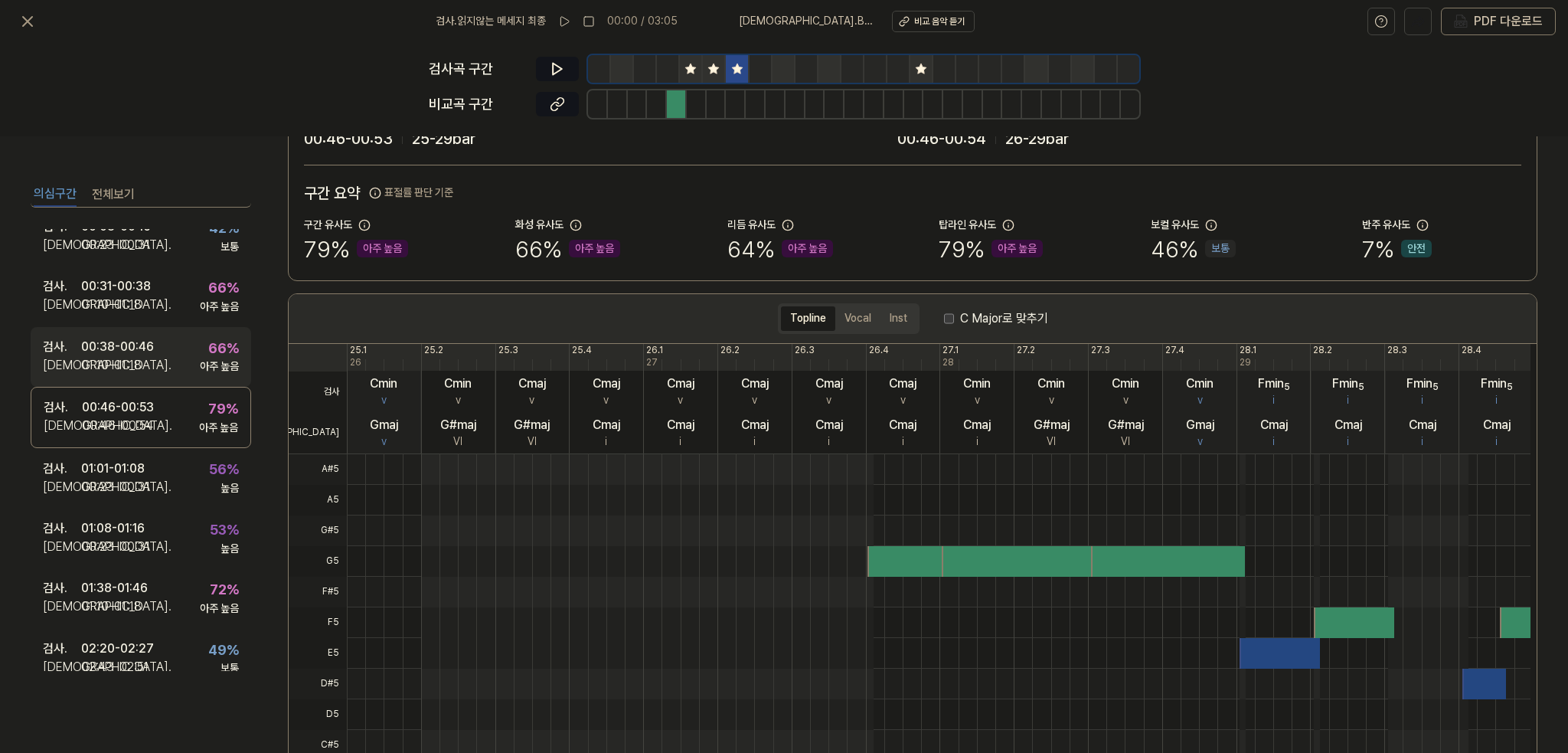
click at [172, 350] on div "검사 . 00:38 - 00:46 비교 . 01:10 - 01:18 66 % 아주 높음" at bounding box center [141, 357] width 220 height 60
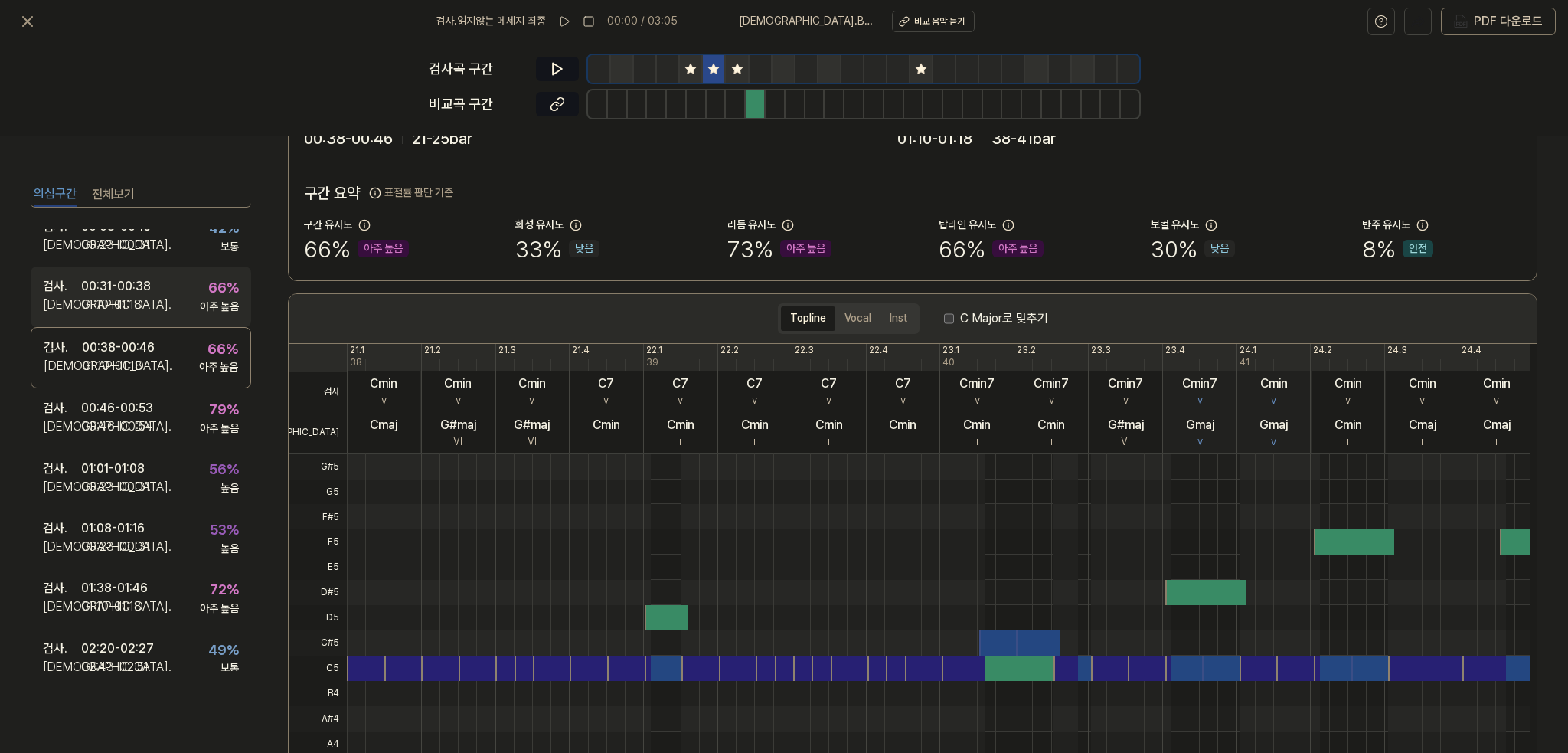
click at [189, 287] on div "검사 . 00:31 - 00:38 비교 . 01:10 - 01:18 66 % 아주 높음" at bounding box center [141, 296] width 220 height 60
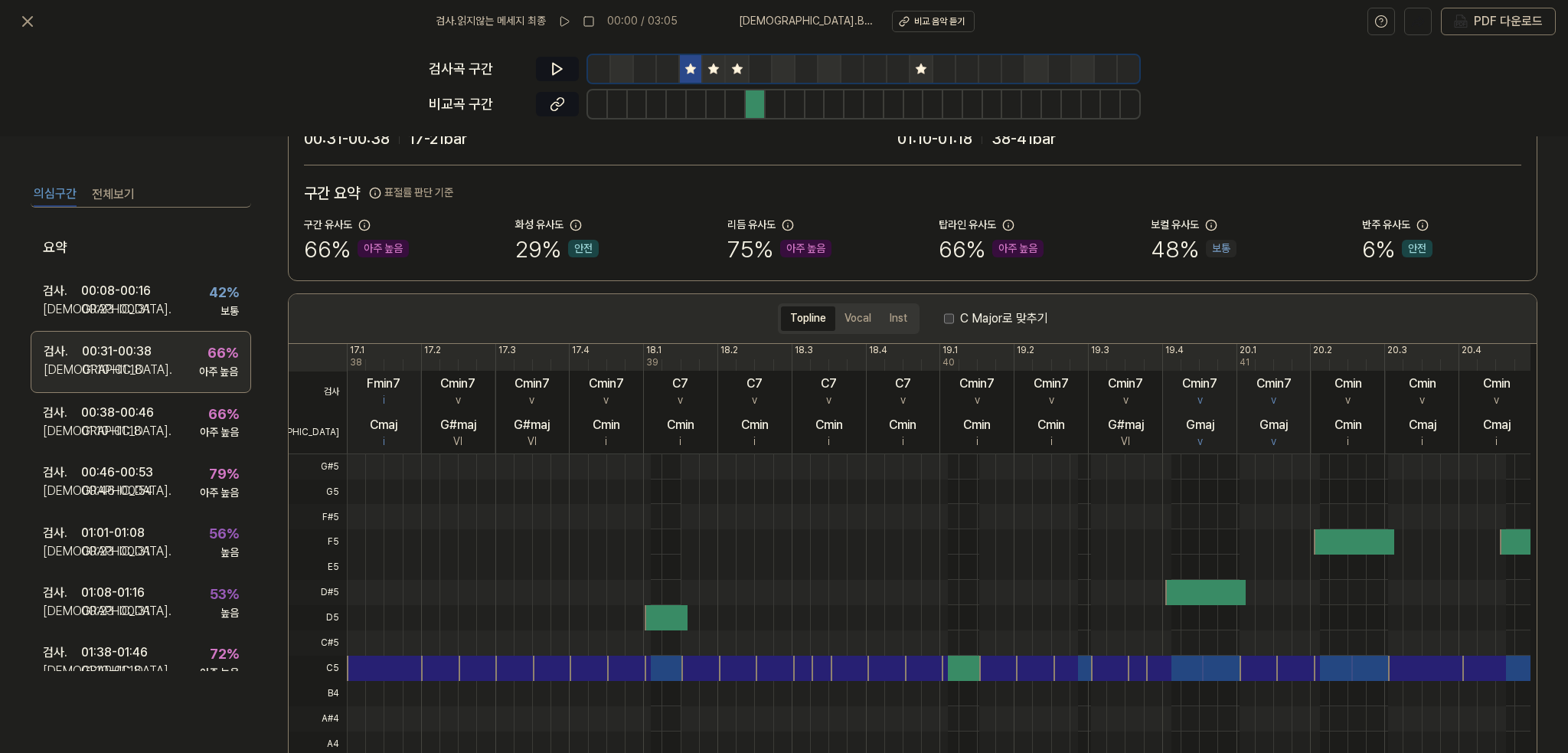
scroll to position [0, 0]
click at [209, 373] on div "아주 높음" at bounding box center [217, 375] width 39 height 15
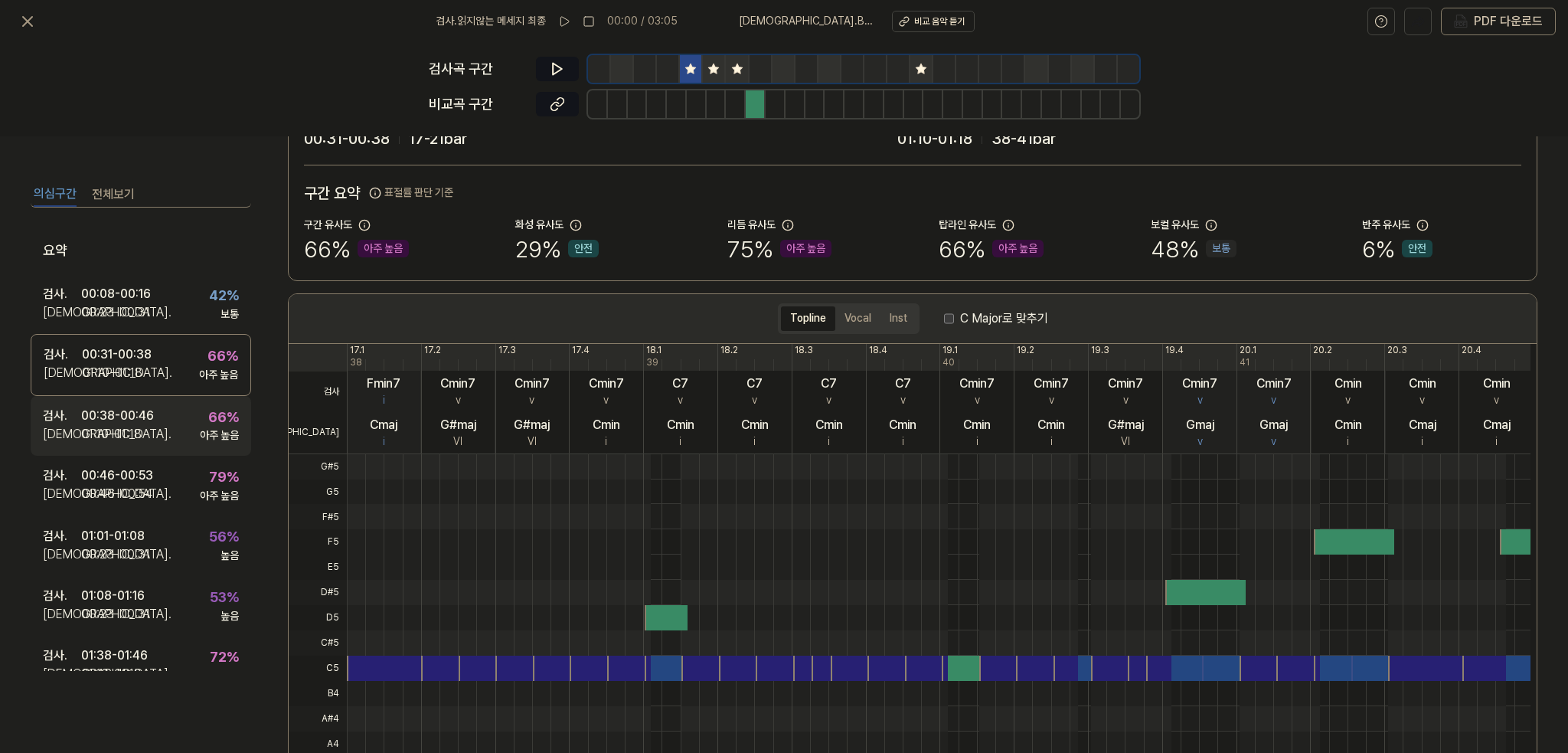
click at [191, 434] on div "검사 . 00:38 - 00:46 비교 . 01:10 - 01:18 66 % 아주 높음" at bounding box center [141, 426] width 220 height 60
click at [24, 24] on icon at bounding box center [28, 21] width 19 height 19
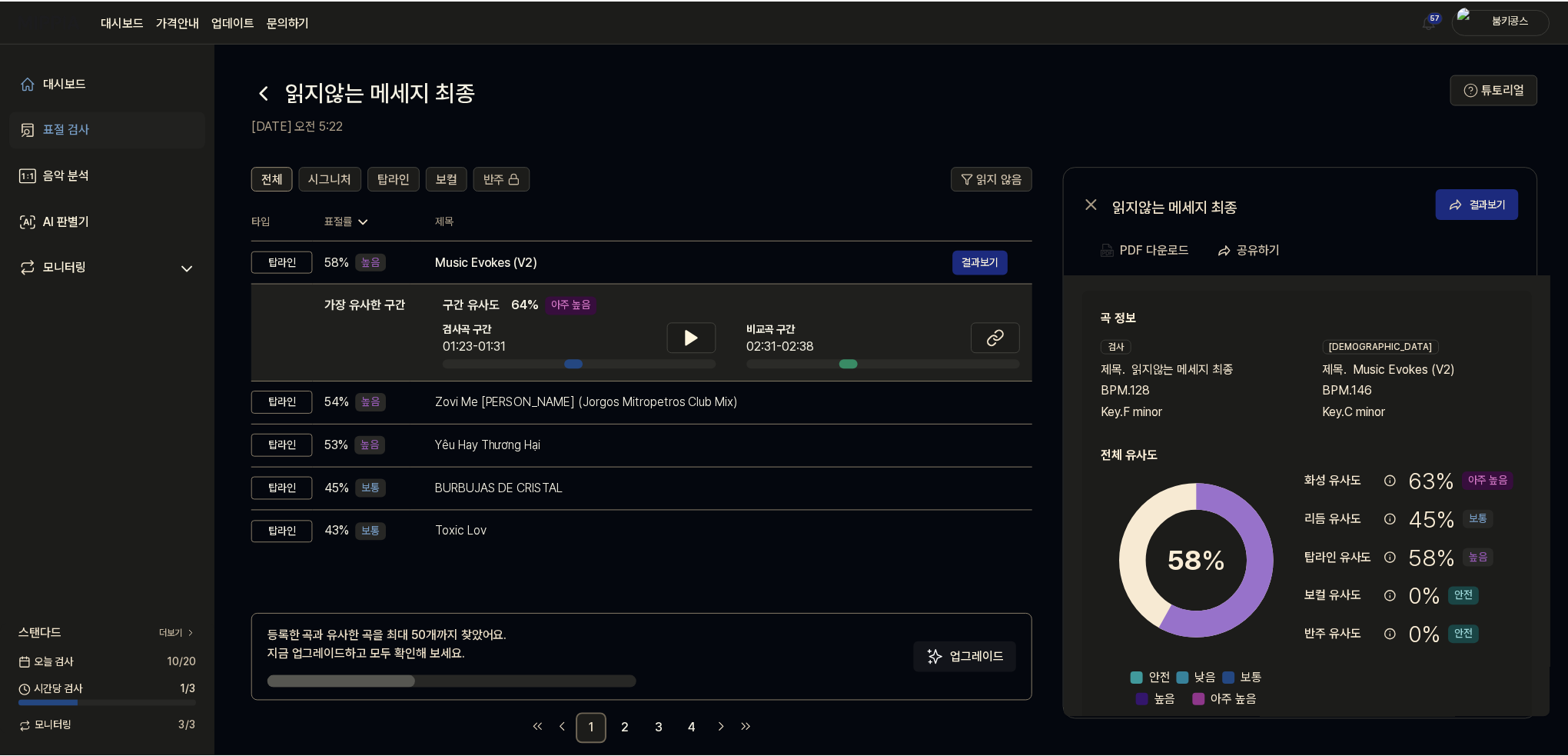
scroll to position [19, 0]
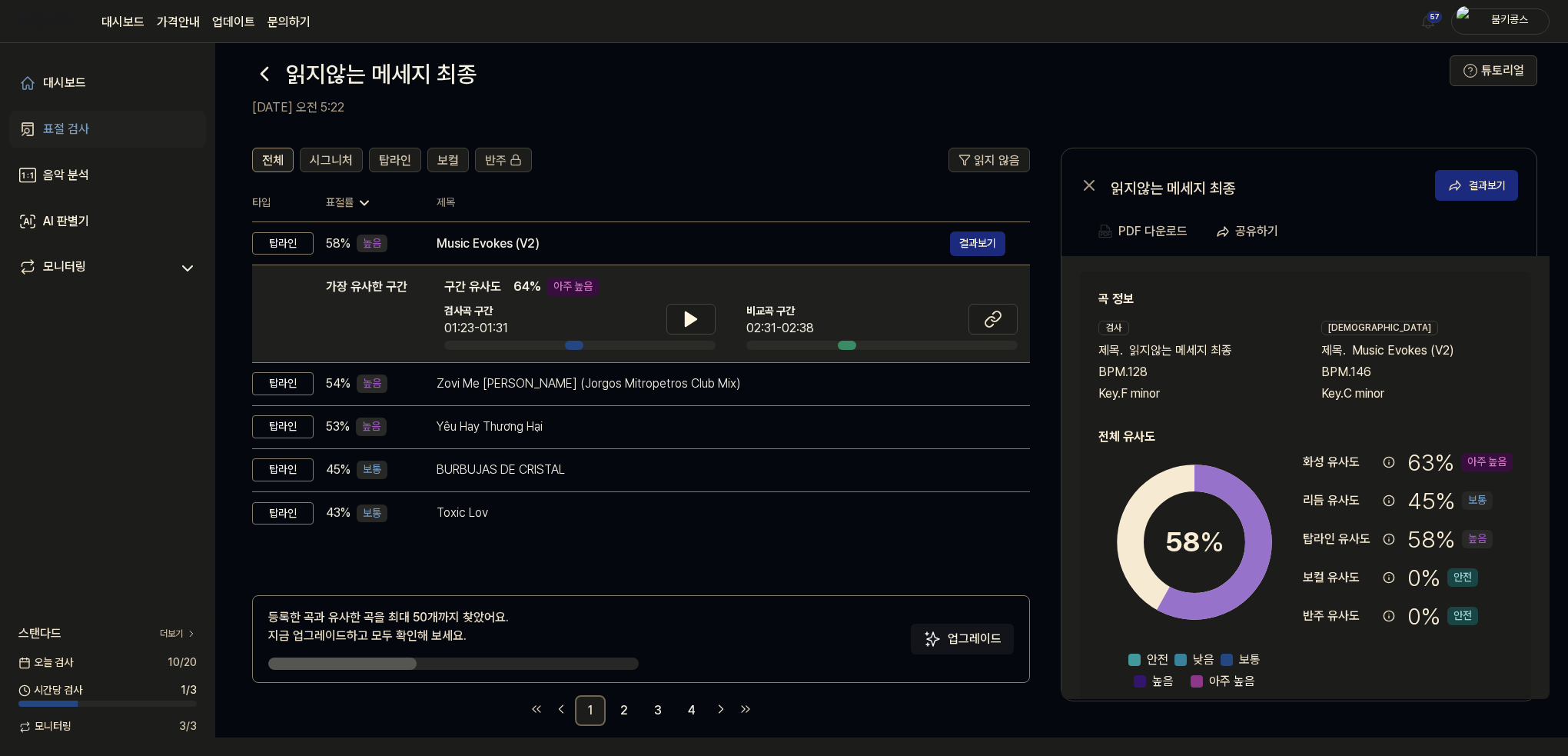
click at [263, 79] on icon at bounding box center [264, 74] width 25 height 25
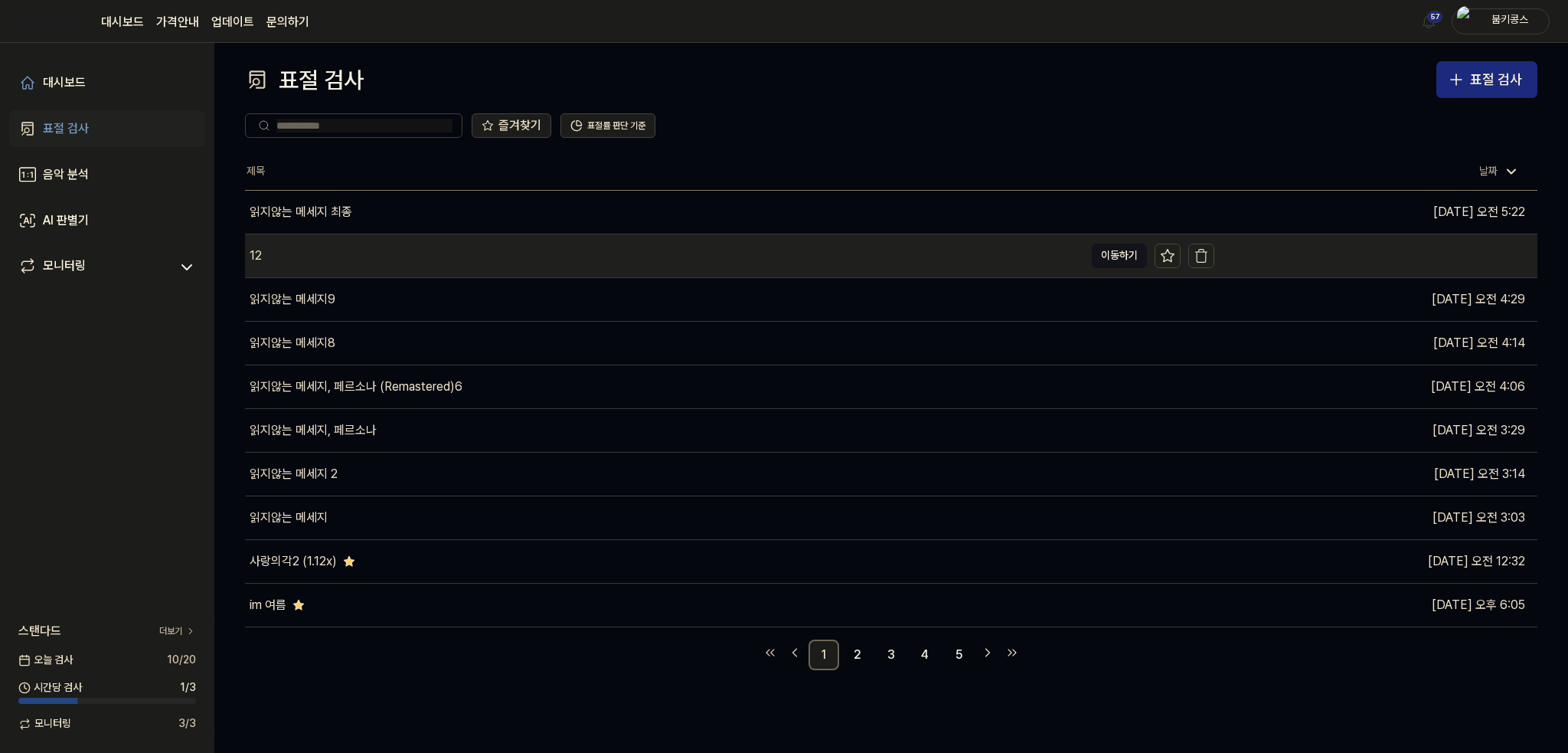
click at [423, 249] on div "12" at bounding box center [664, 255] width 839 height 43
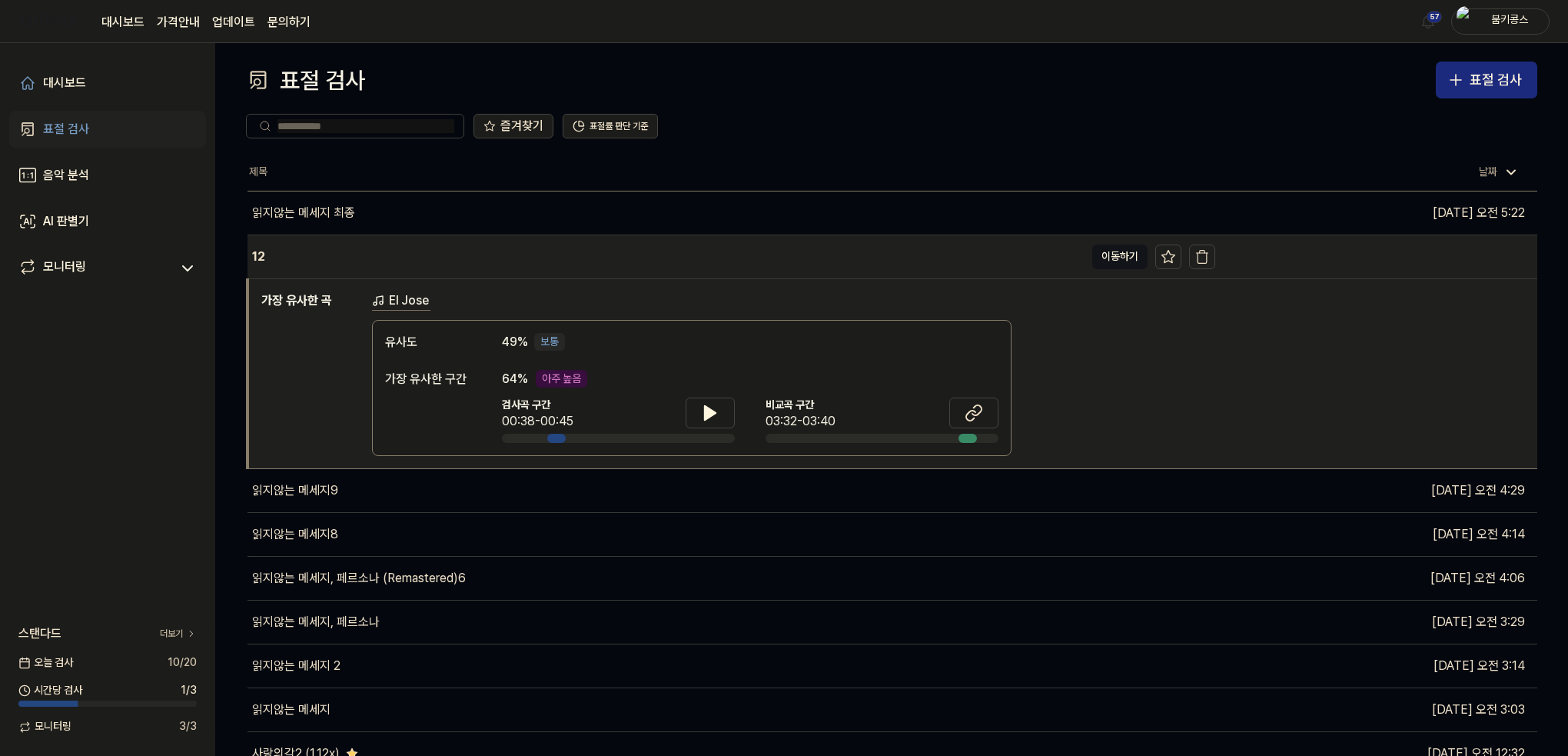
click at [434, 264] on div "12" at bounding box center [666, 256] width 837 height 43
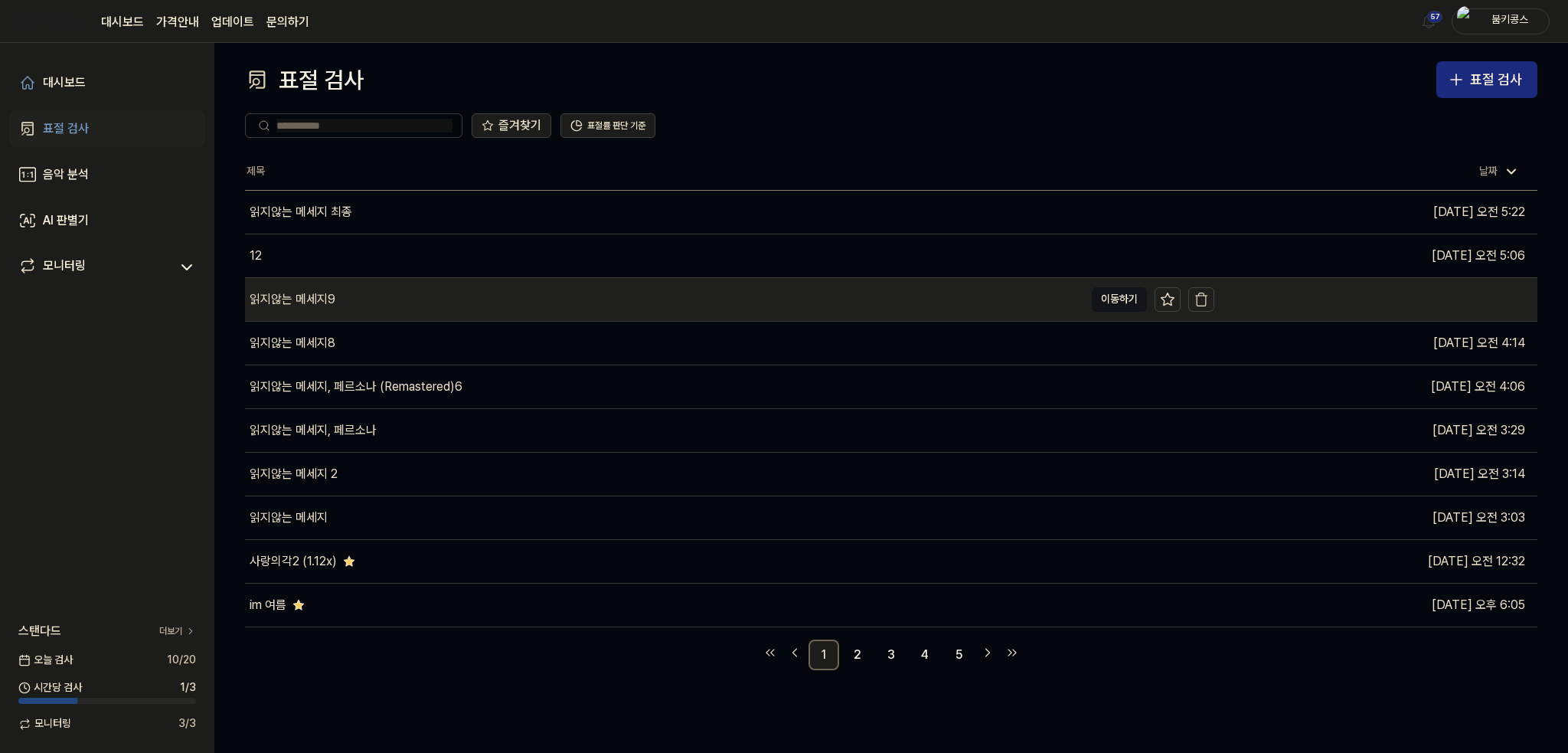
click at [409, 316] on div "읽지않는 메세지9" at bounding box center [664, 299] width 839 height 43
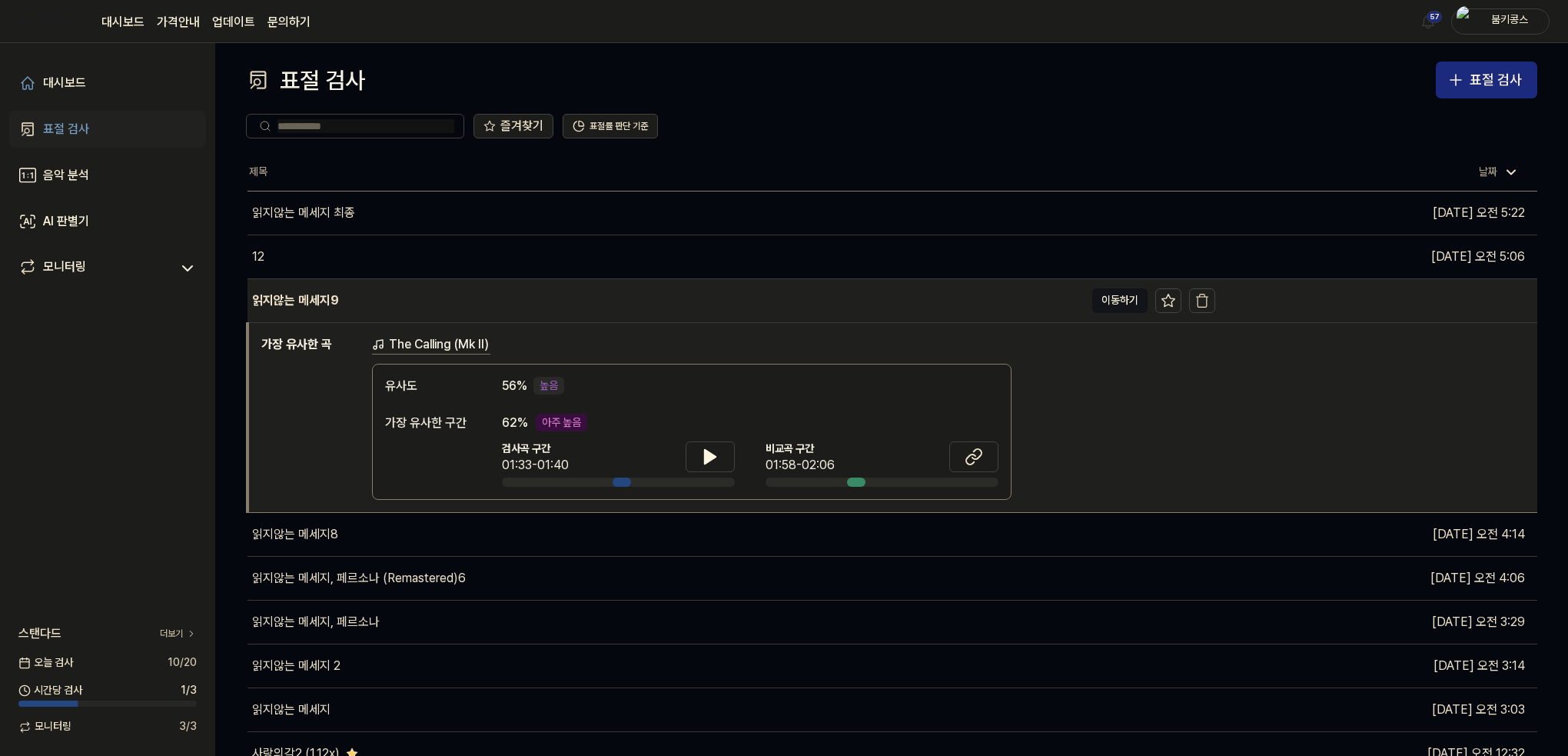
click at [458, 313] on div "읽지않는 메세지9" at bounding box center [666, 300] width 837 height 43
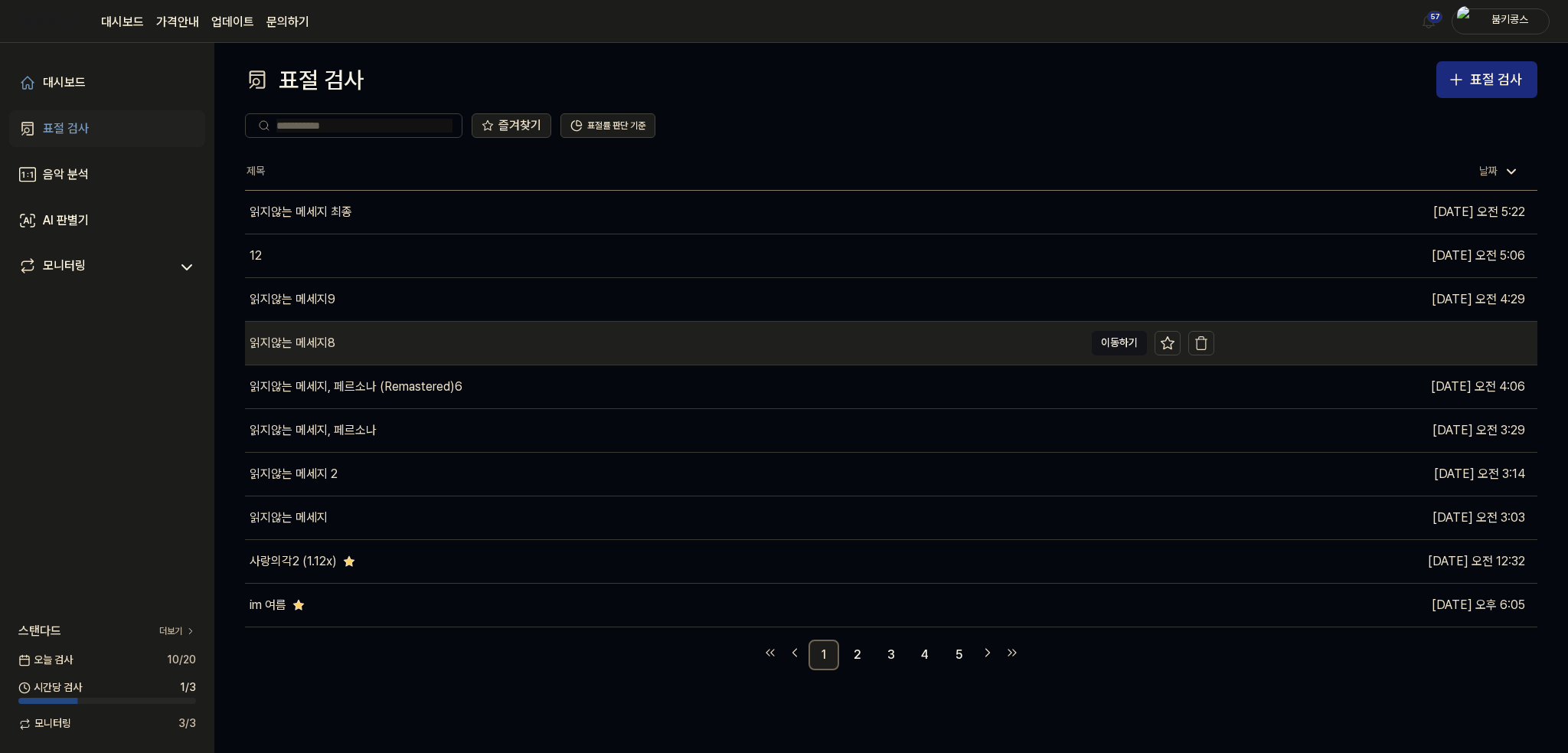
click at [406, 360] on div "읽지않는 메세지8" at bounding box center [664, 343] width 839 height 43
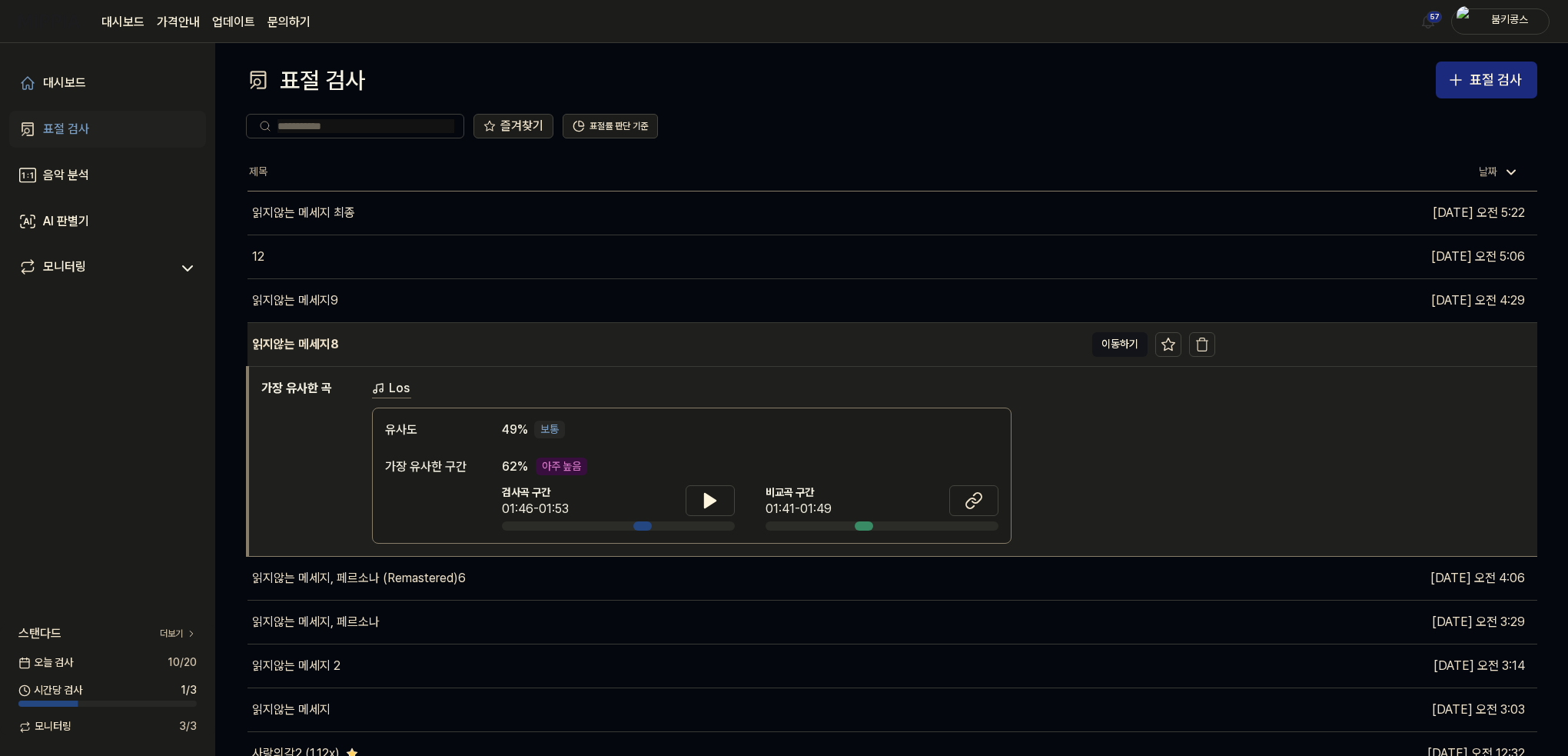
click at [408, 361] on div "읽지않는 메세지8" at bounding box center [666, 344] width 837 height 43
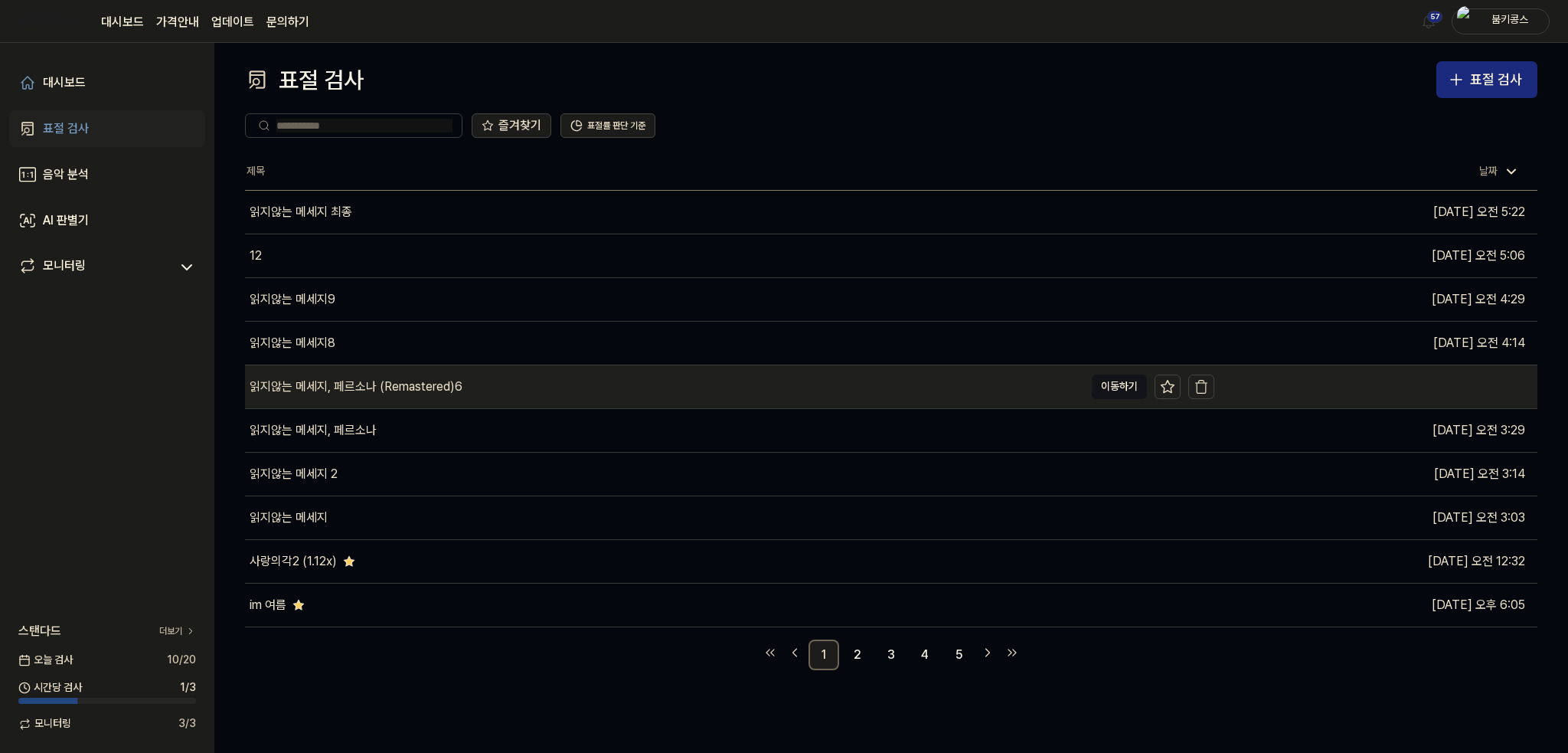
click at [383, 391] on div "읽지않는 메세지, 페르소나 (Remastered)6" at bounding box center [356, 386] width 213 height 19
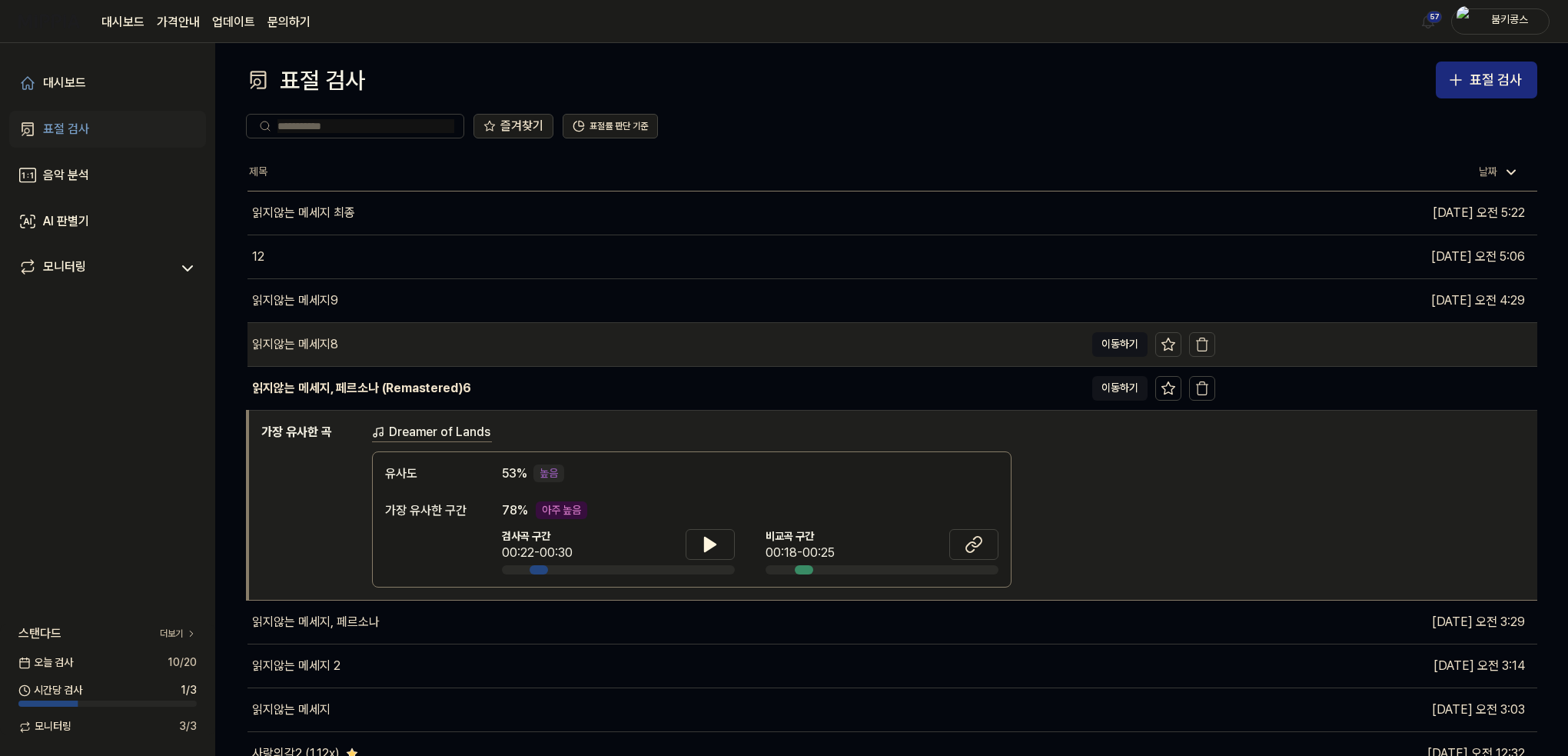
click at [381, 346] on div "읽지않는 메세지8" at bounding box center [666, 344] width 837 height 43
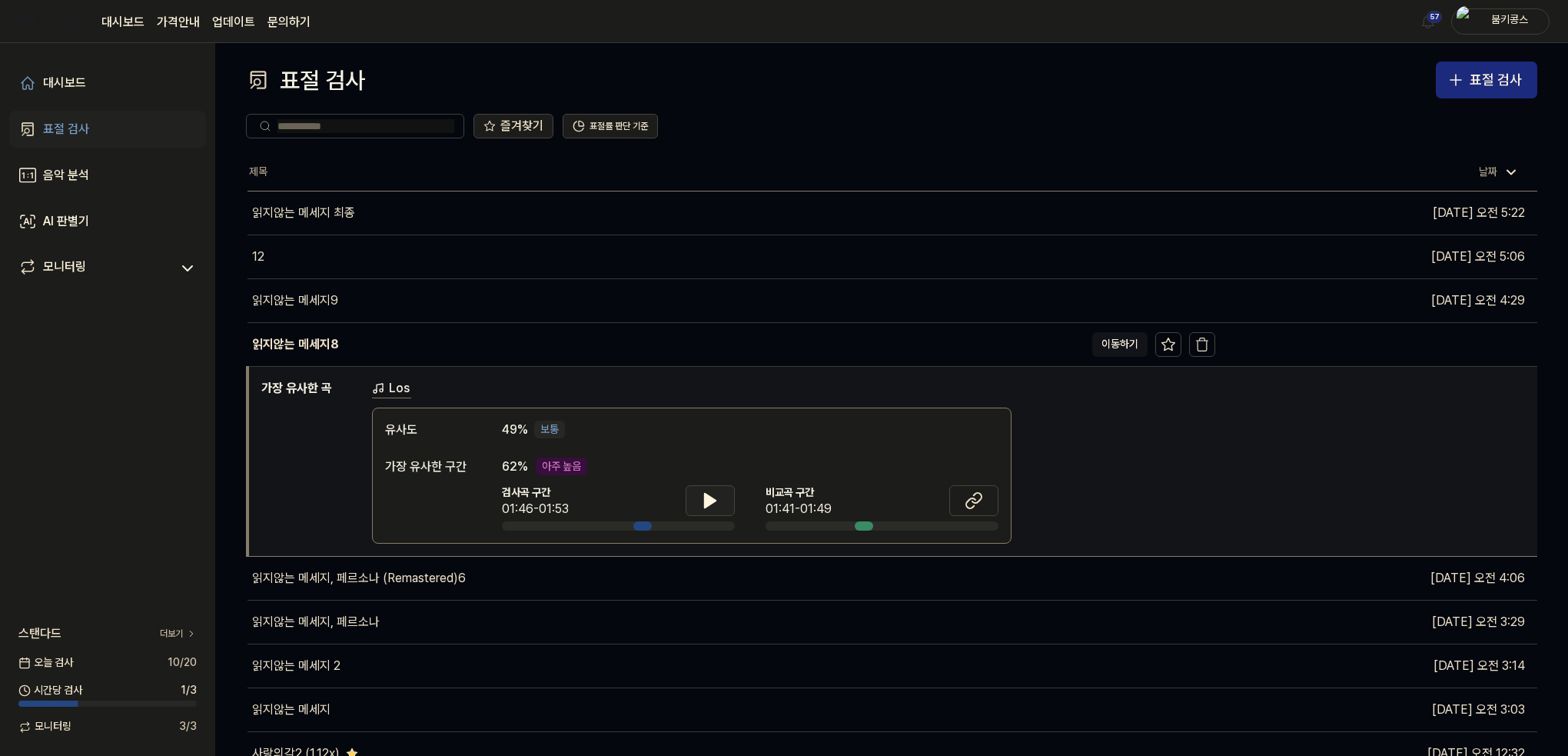
click at [699, 497] on button at bounding box center [710, 501] width 49 height 31
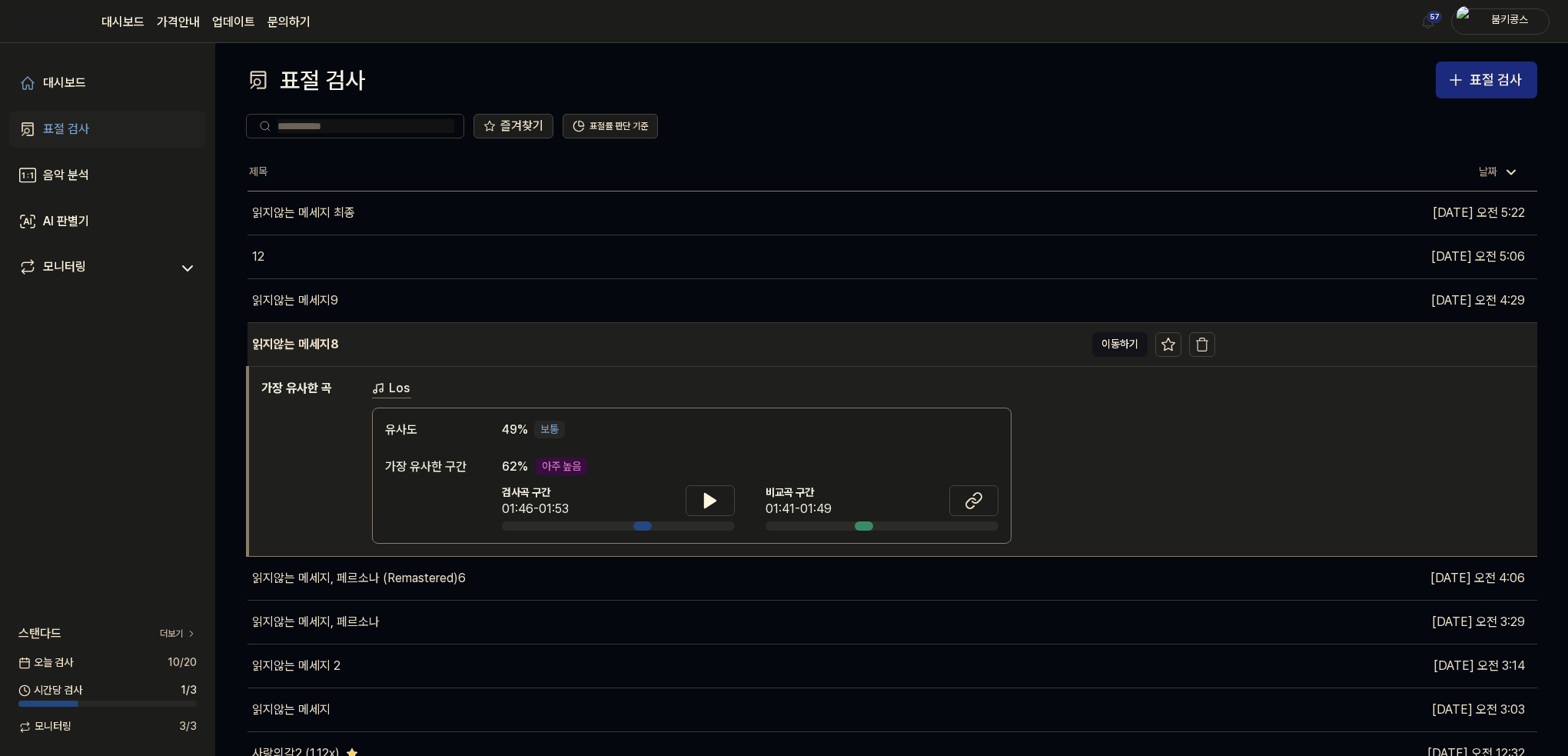
click at [398, 347] on div "읽지않는 메세지8" at bounding box center [666, 344] width 837 height 43
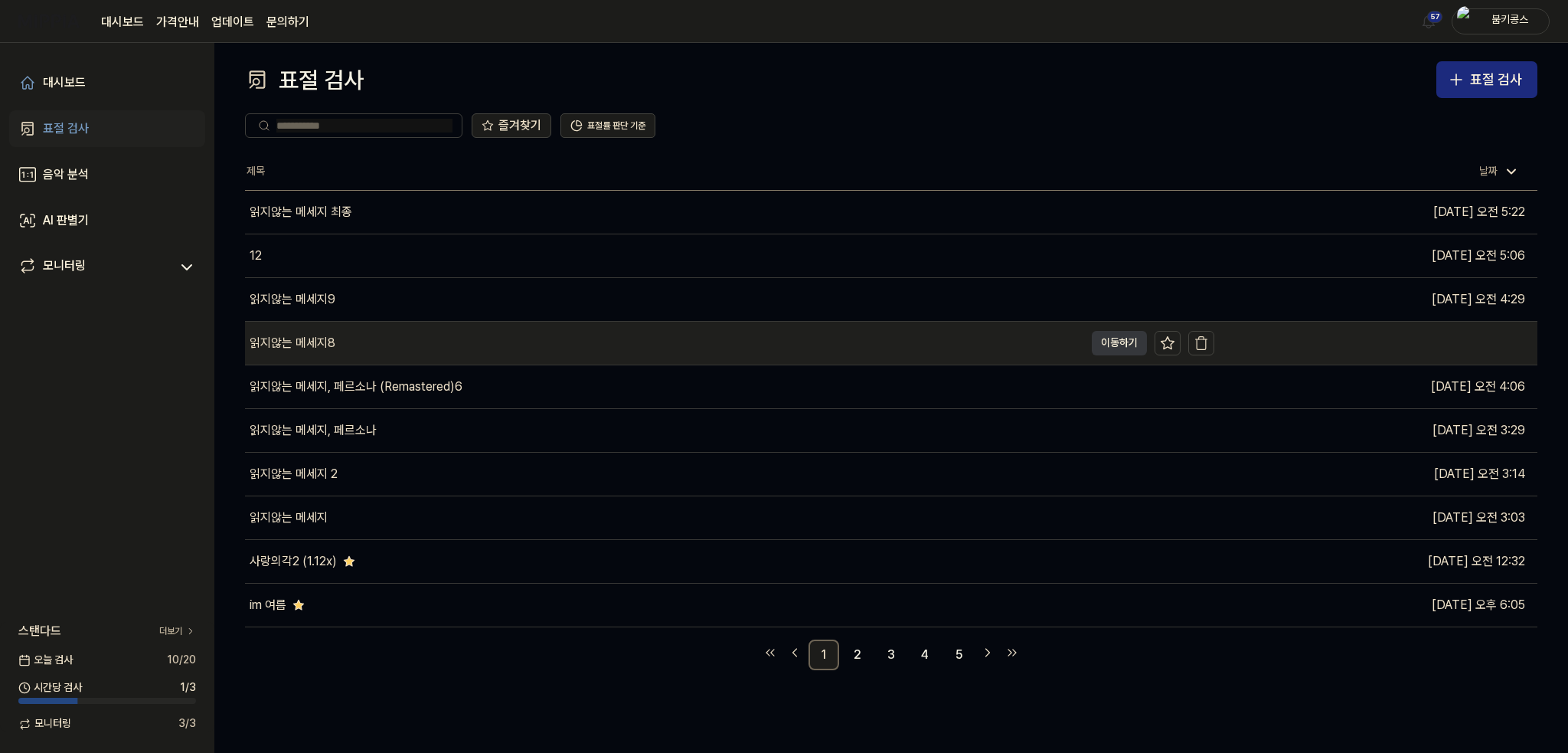
click at [1110, 338] on button "이동하기" at bounding box center [1119, 343] width 56 height 25
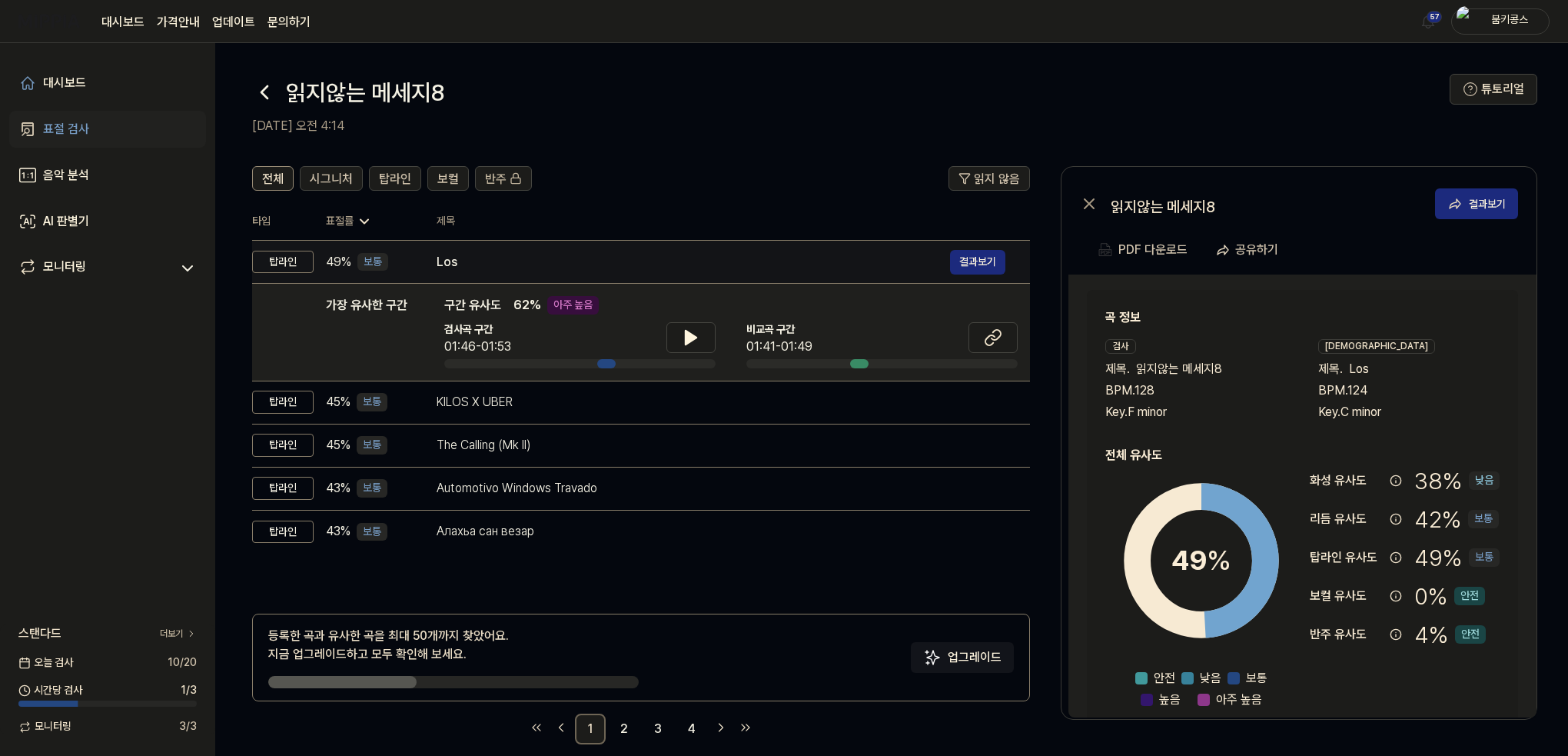
click at [474, 265] on div "Los" at bounding box center [693, 262] width 513 height 19
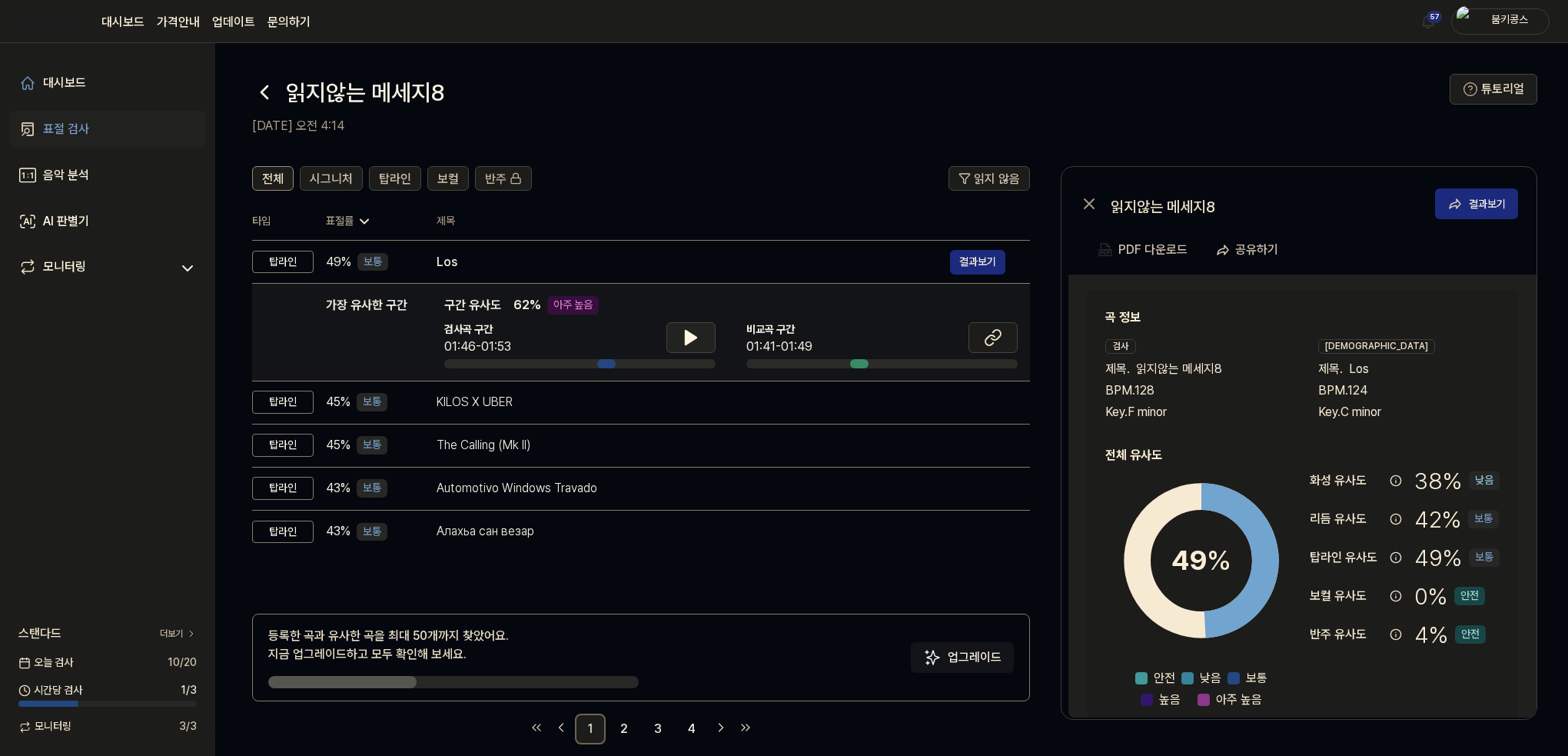
click at [694, 334] on icon at bounding box center [691, 337] width 19 height 19
click at [697, 334] on icon at bounding box center [691, 337] width 19 height 19
click at [990, 349] on button at bounding box center [992, 337] width 49 height 31
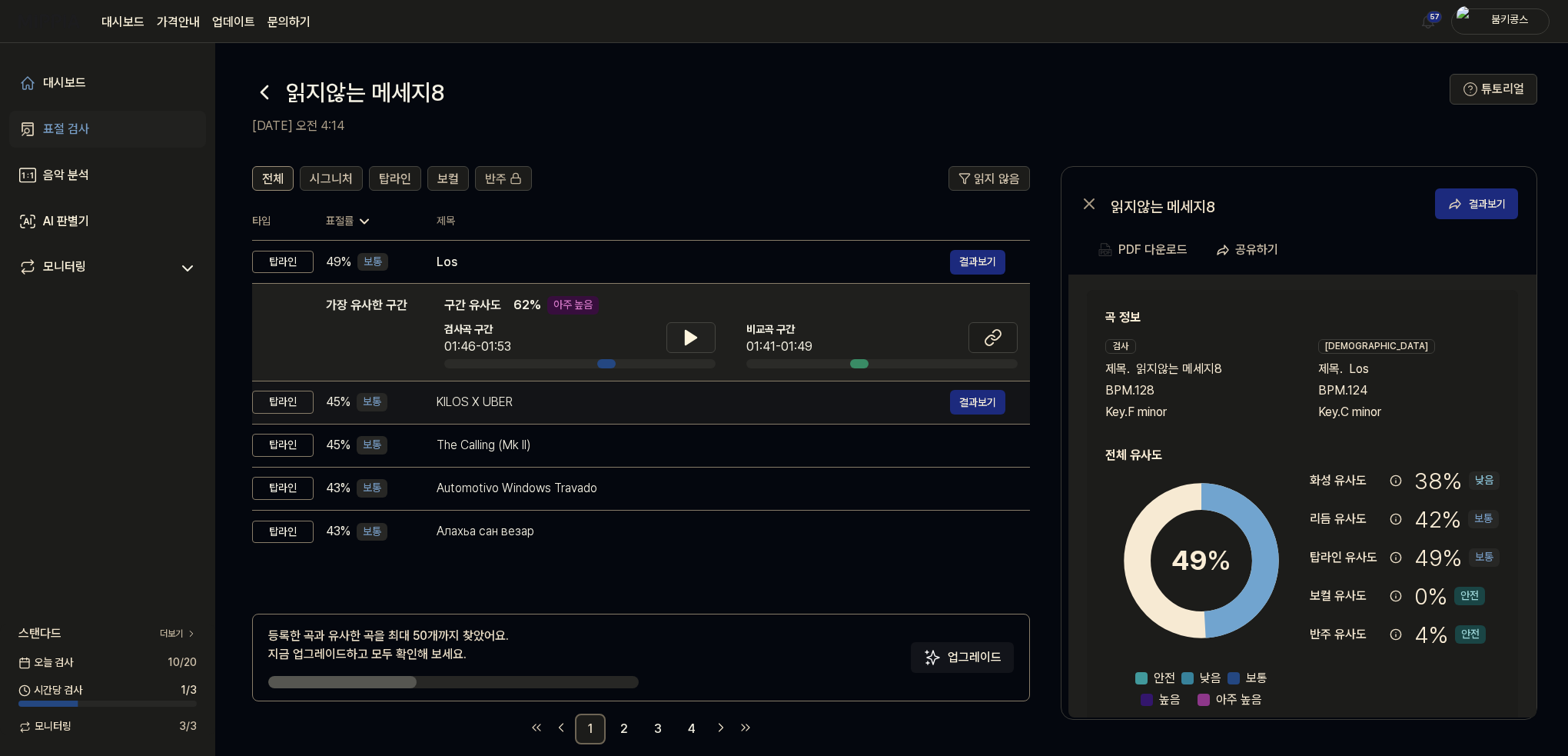
click at [488, 406] on div "KILOS X UBER" at bounding box center [693, 402] width 513 height 19
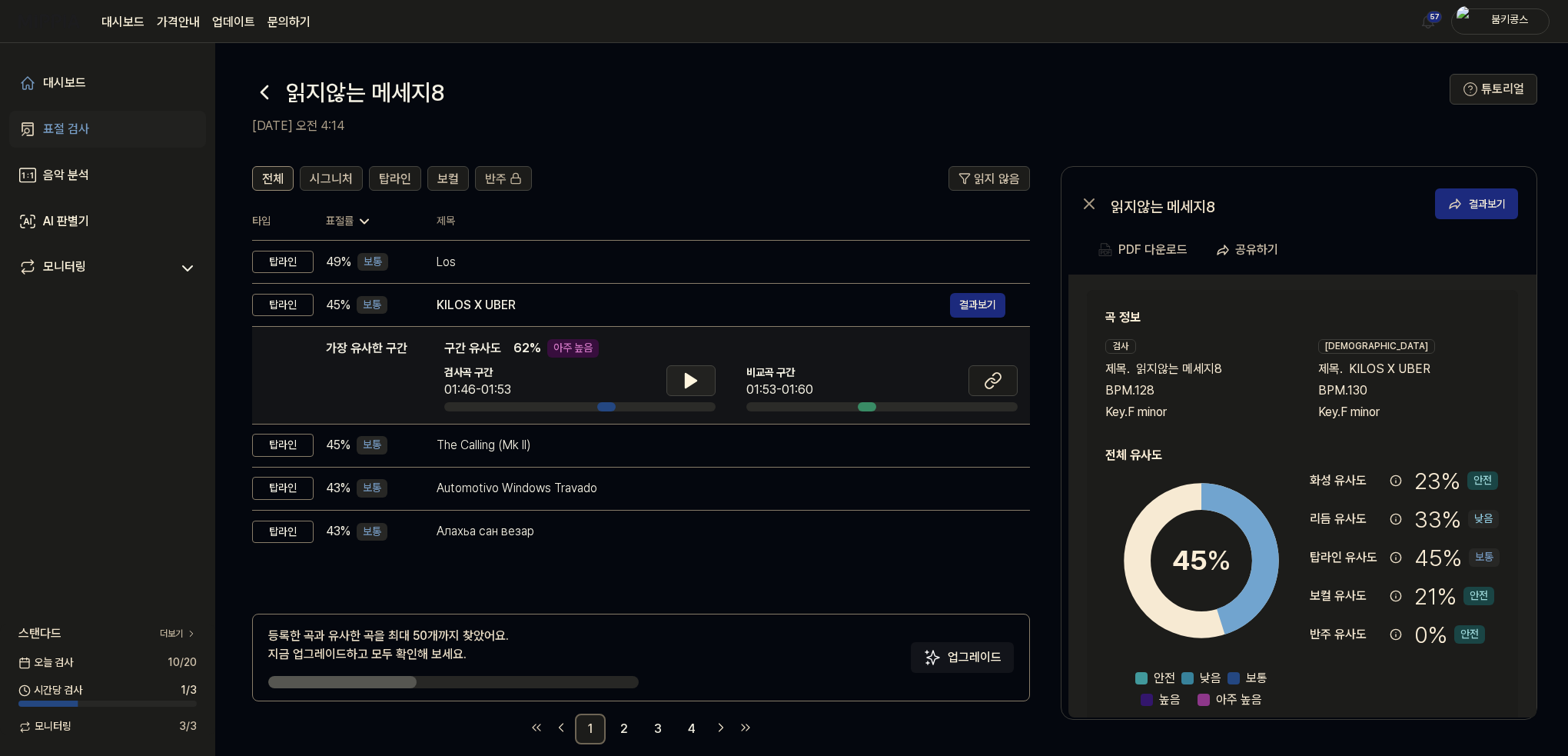
click at [693, 384] on icon at bounding box center [691, 380] width 19 height 19
click at [693, 384] on icon at bounding box center [694, 380] width 3 height 12
click at [1009, 387] on button at bounding box center [992, 380] width 49 height 31
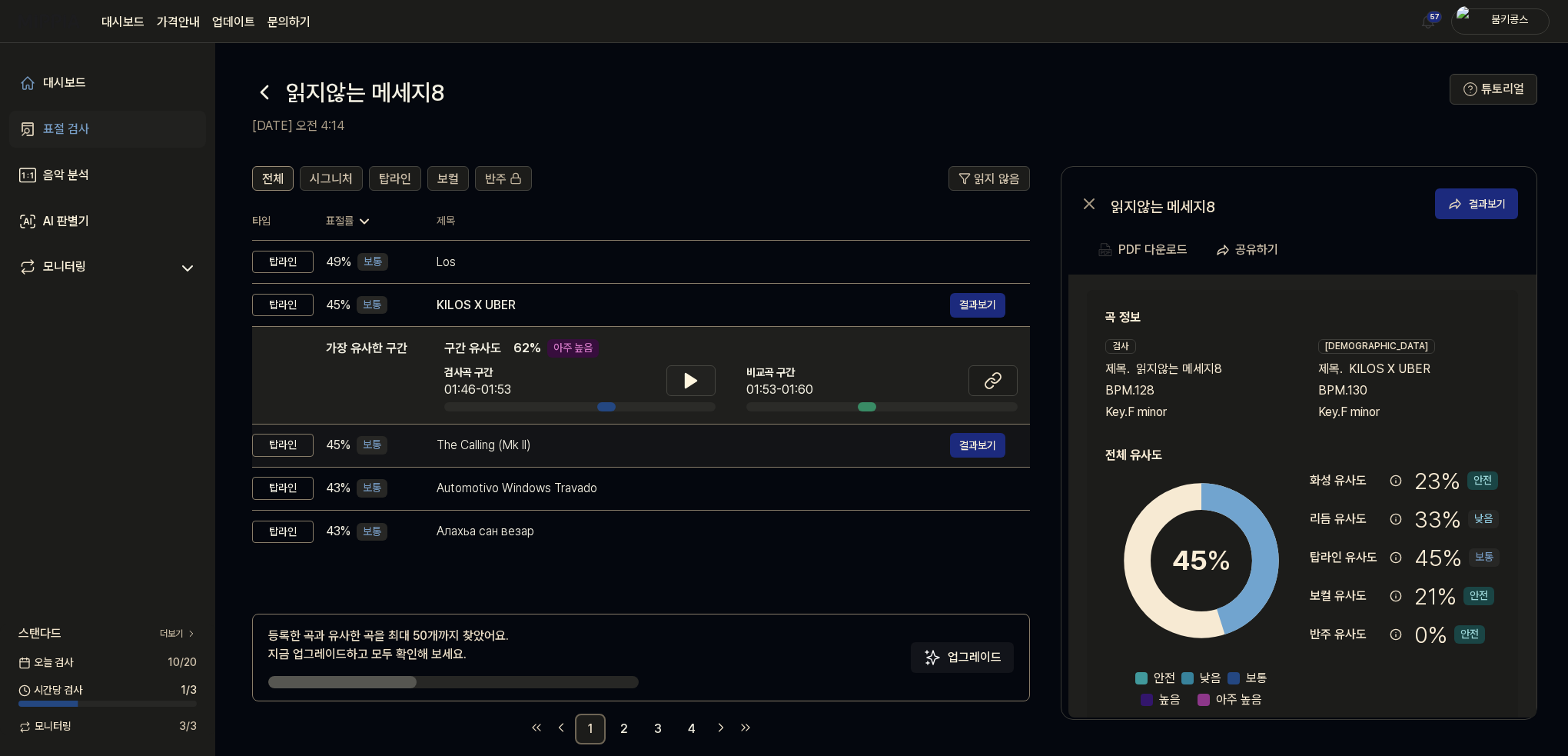
click at [504, 448] on div "The Calling (Mk II)" at bounding box center [693, 445] width 513 height 19
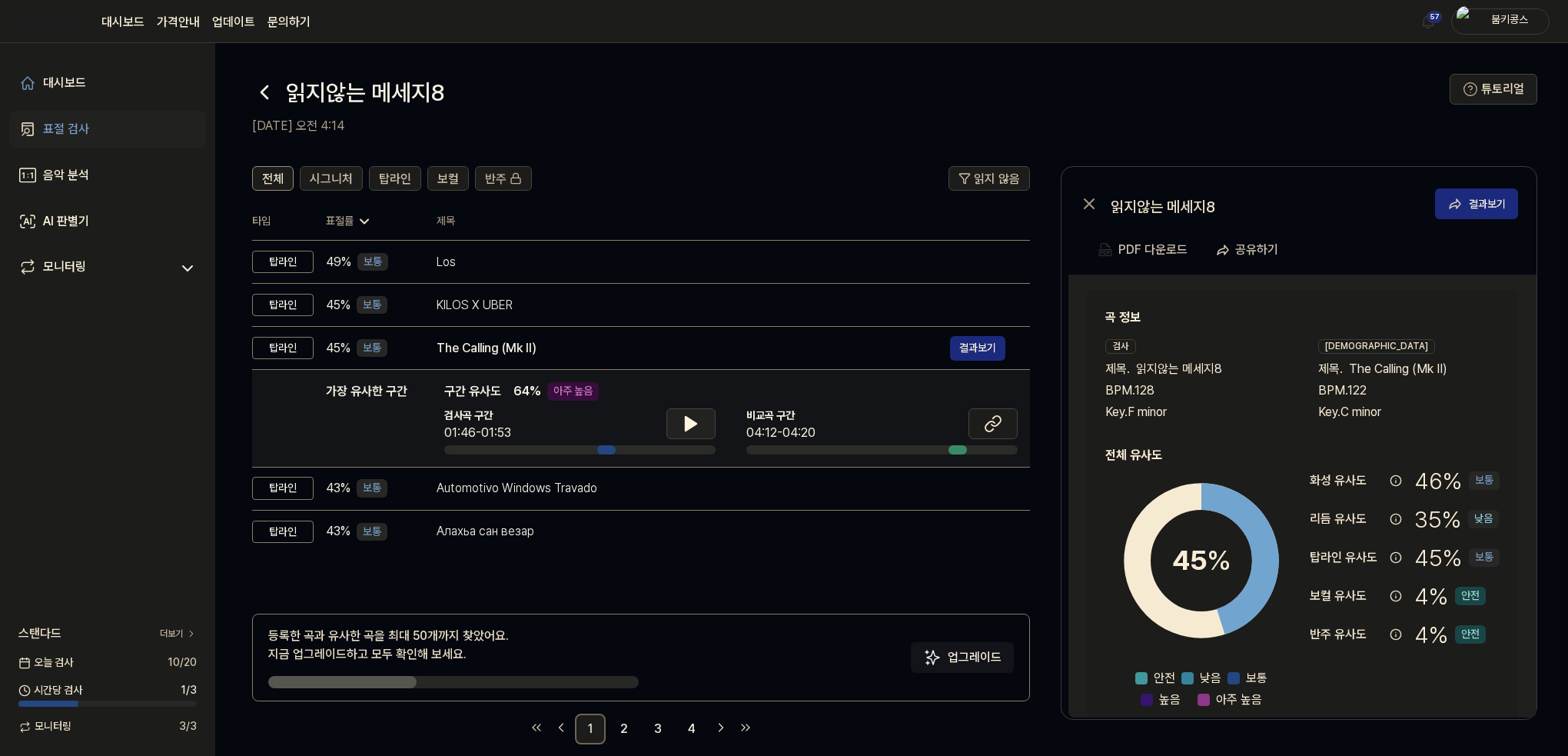
click at [687, 428] on icon at bounding box center [691, 424] width 11 height 14
click at [687, 428] on icon at bounding box center [688, 424] width 3 height 12
click at [990, 422] on icon at bounding box center [989, 427] width 9 height 10
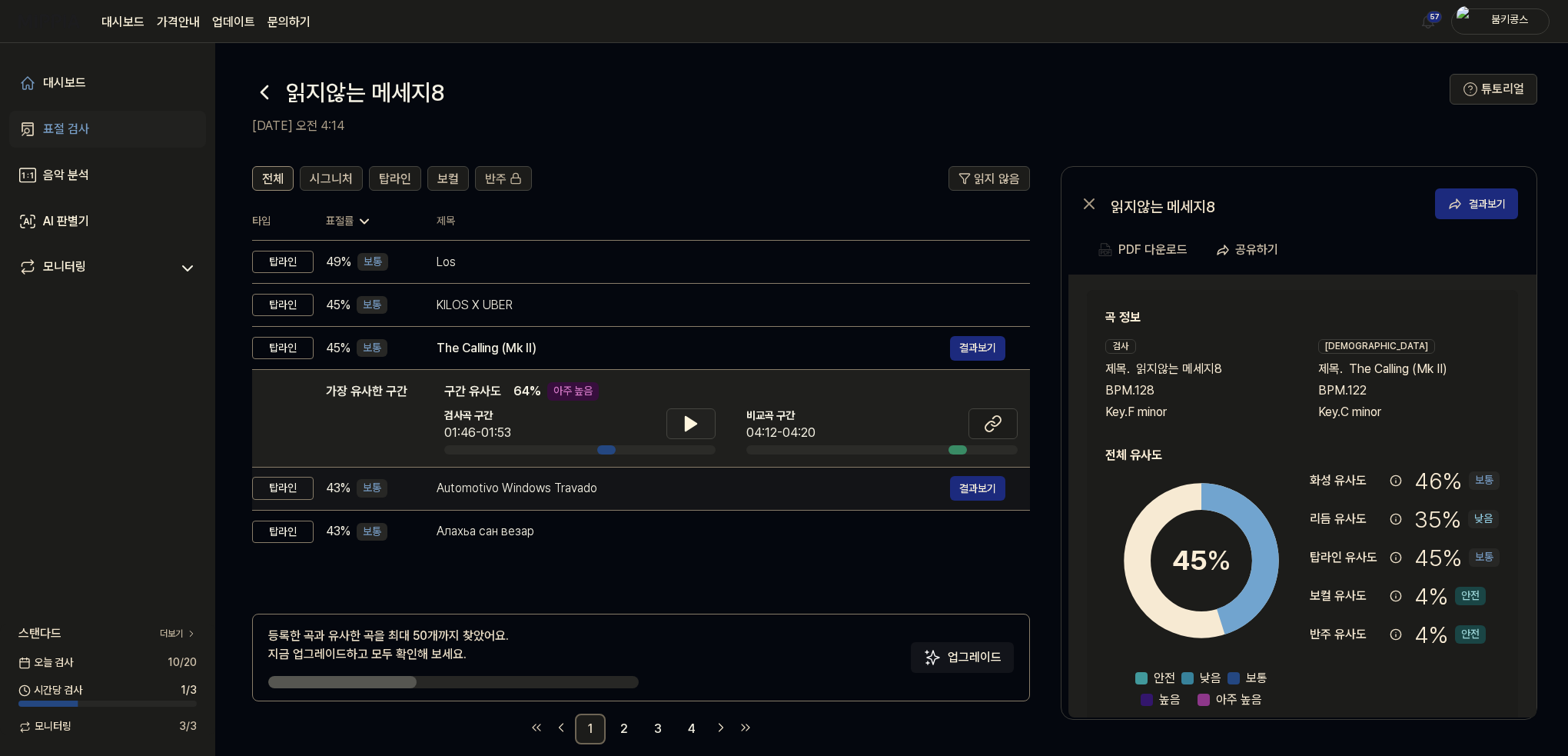
click at [569, 495] on div "Automotivo Windows Travado" at bounding box center [693, 488] width 513 height 19
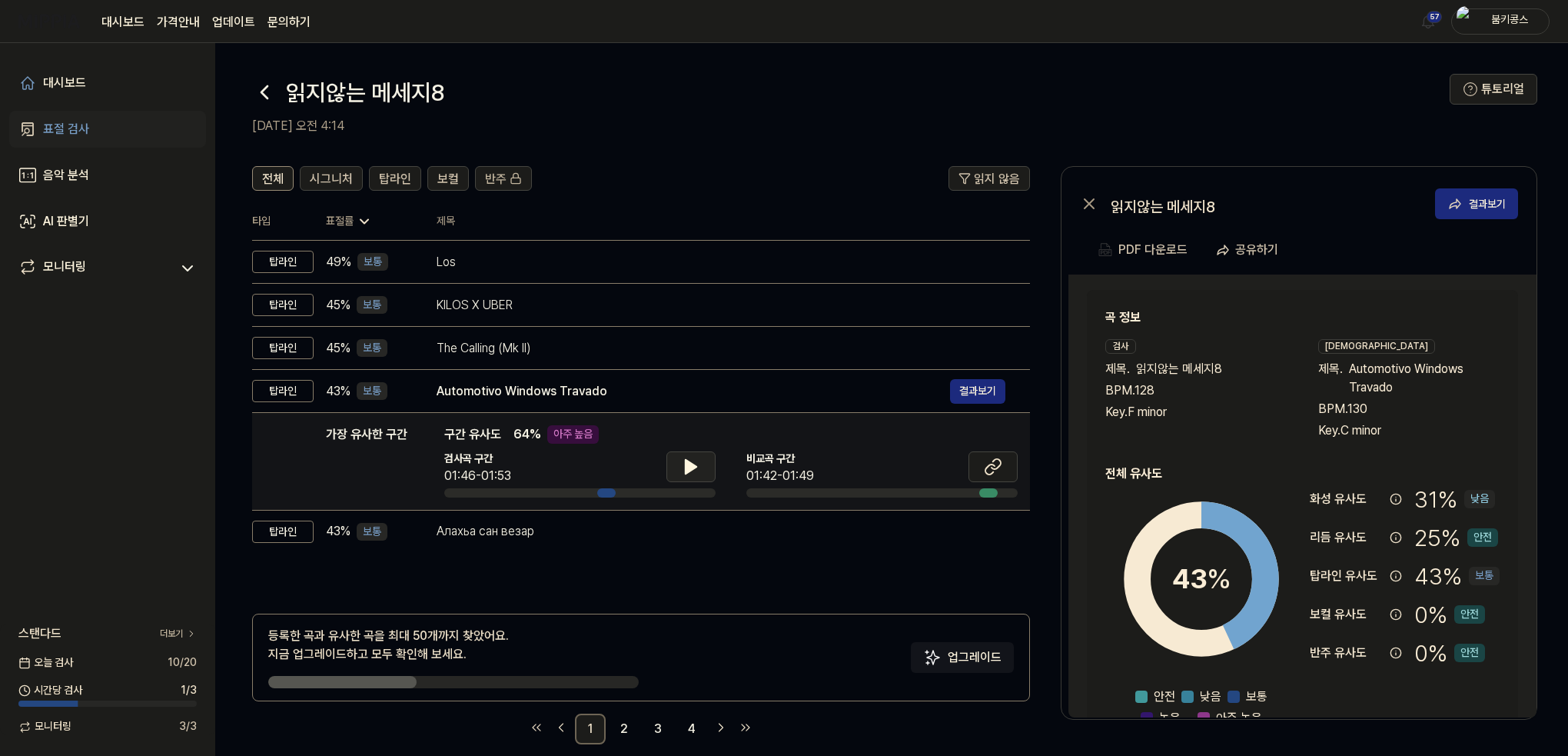
click at [693, 467] on icon at bounding box center [691, 467] width 11 height 14
click at [693, 467] on icon at bounding box center [694, 467] width 3 height 12
click at [394, 184] on span "탑라인" at bounding box center [395, 179] width 32 height 19
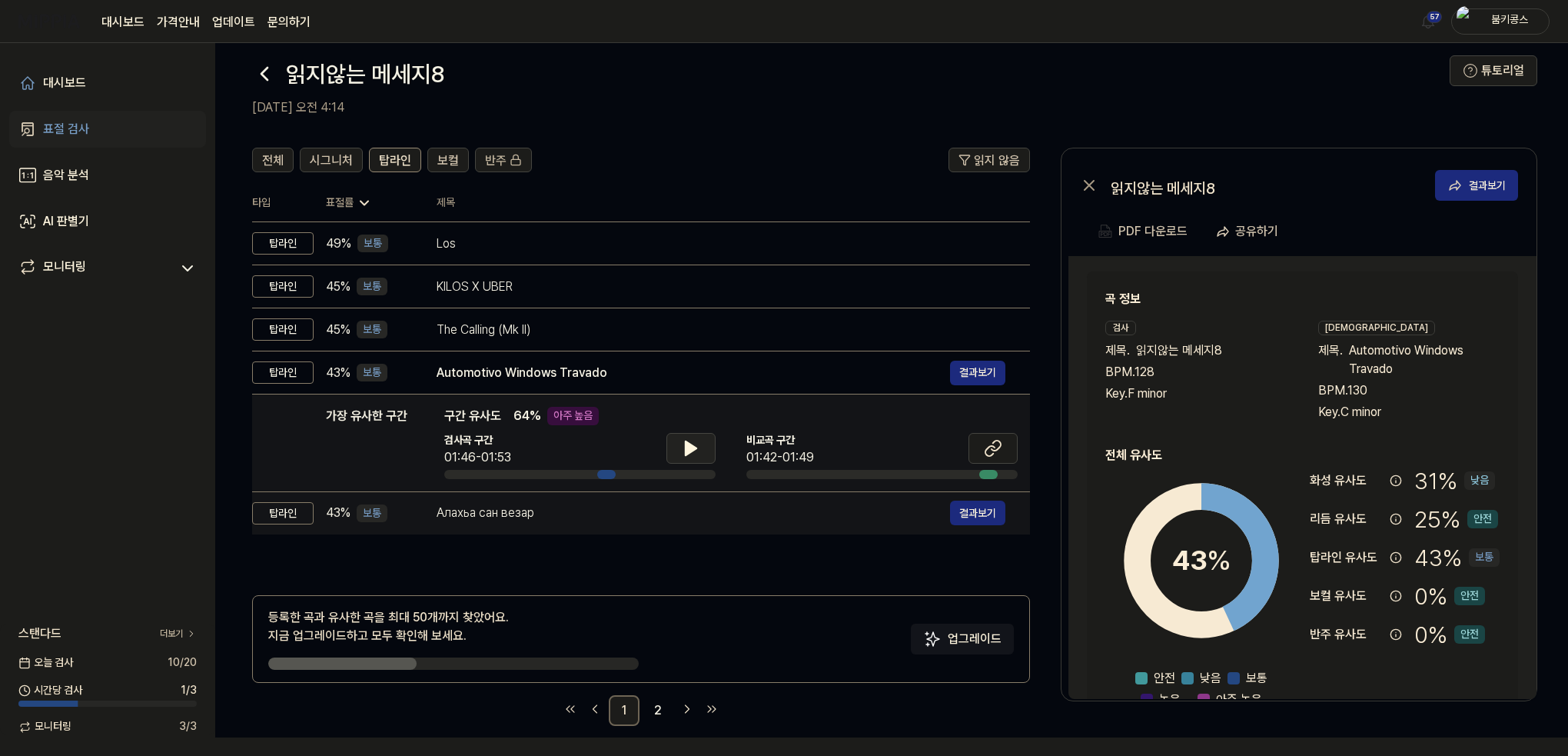
scroll to position [19, 0]
click at [491, 512] on div "Алахьа сан везар" at bounding box center [693, 513] width 513 height 19
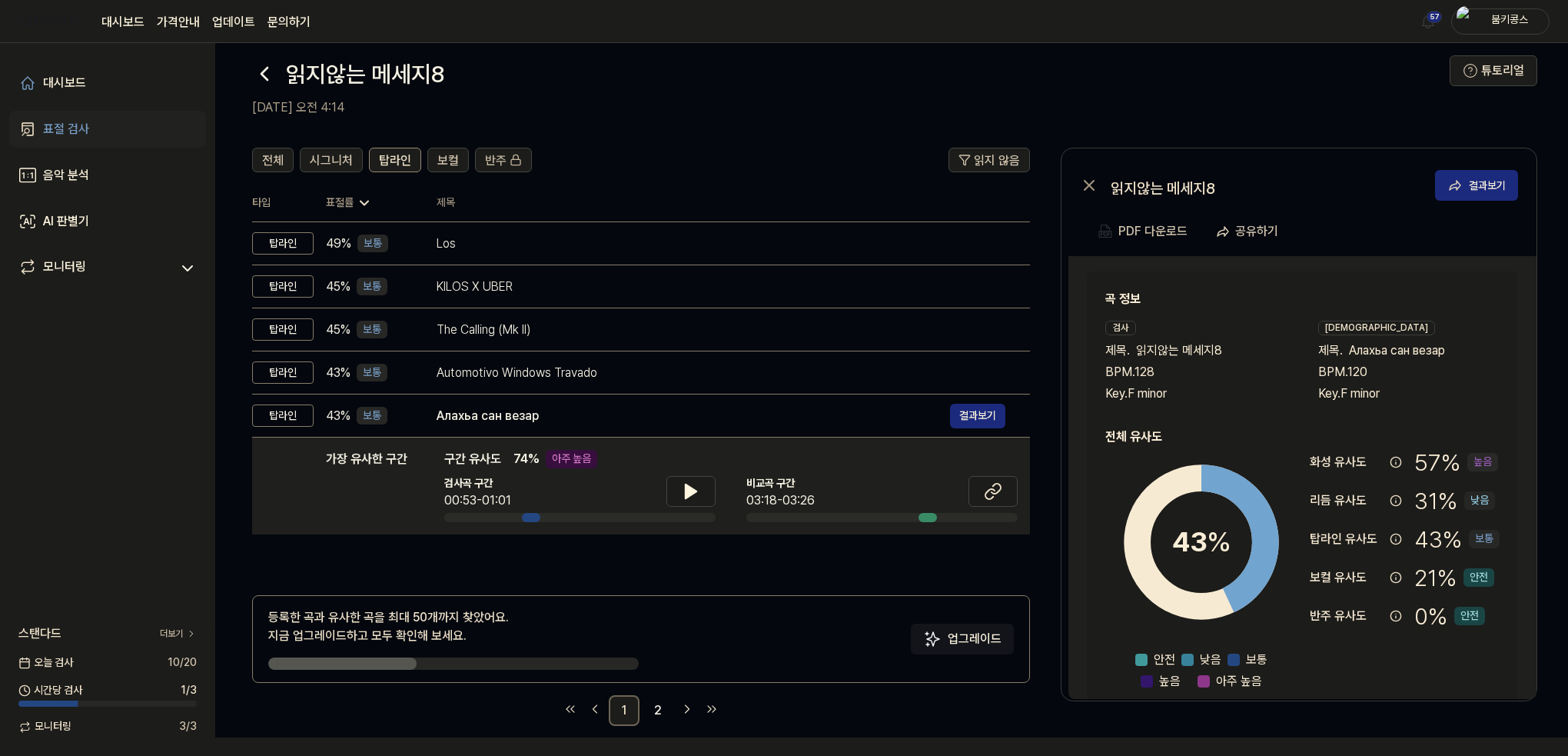
click at [262, 78] on icon at bounding box center [264, 74] width 25 height 25
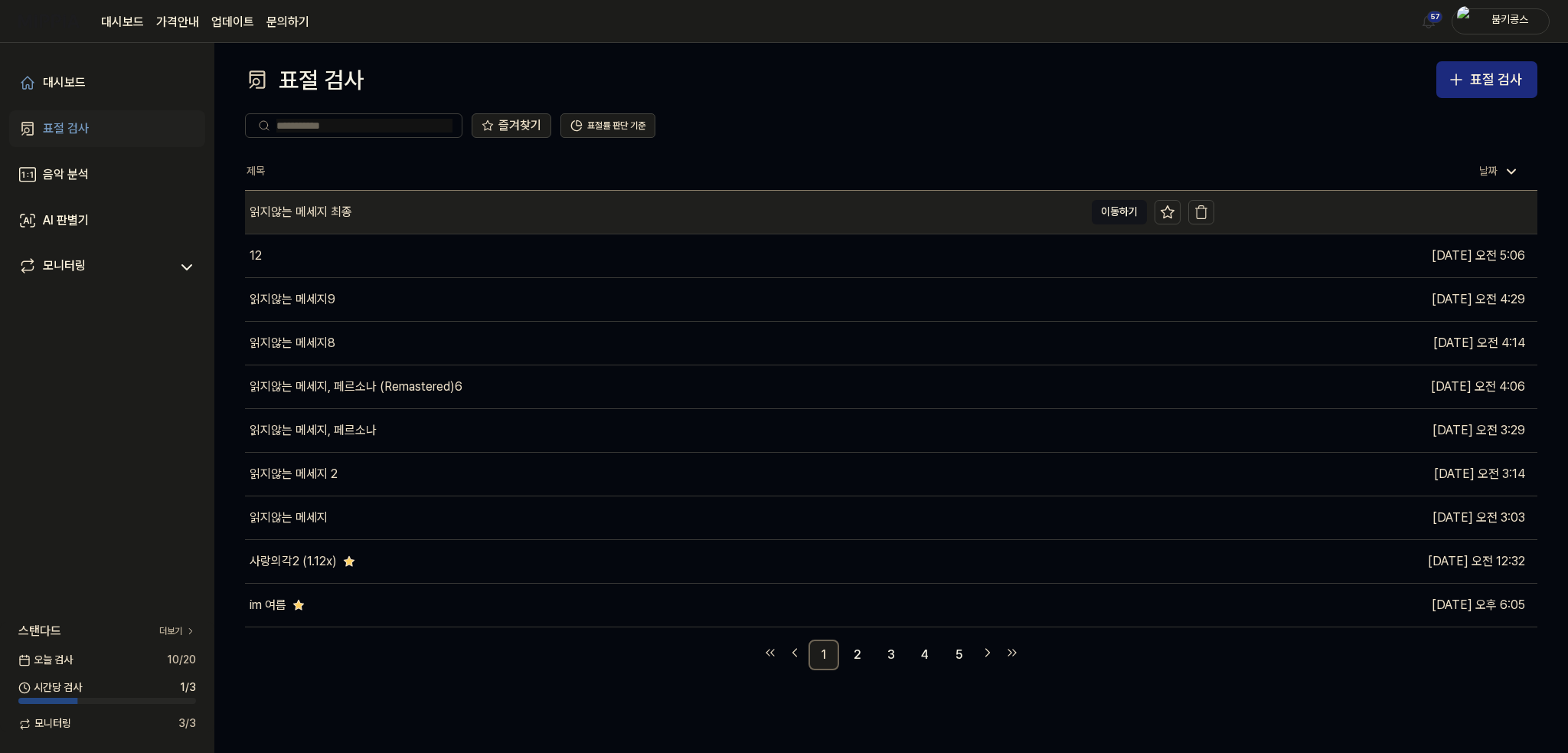
click at [415, 223] on div "읽지않는 메세지 최종" at bounding box center [664, 212] width 839 height 43
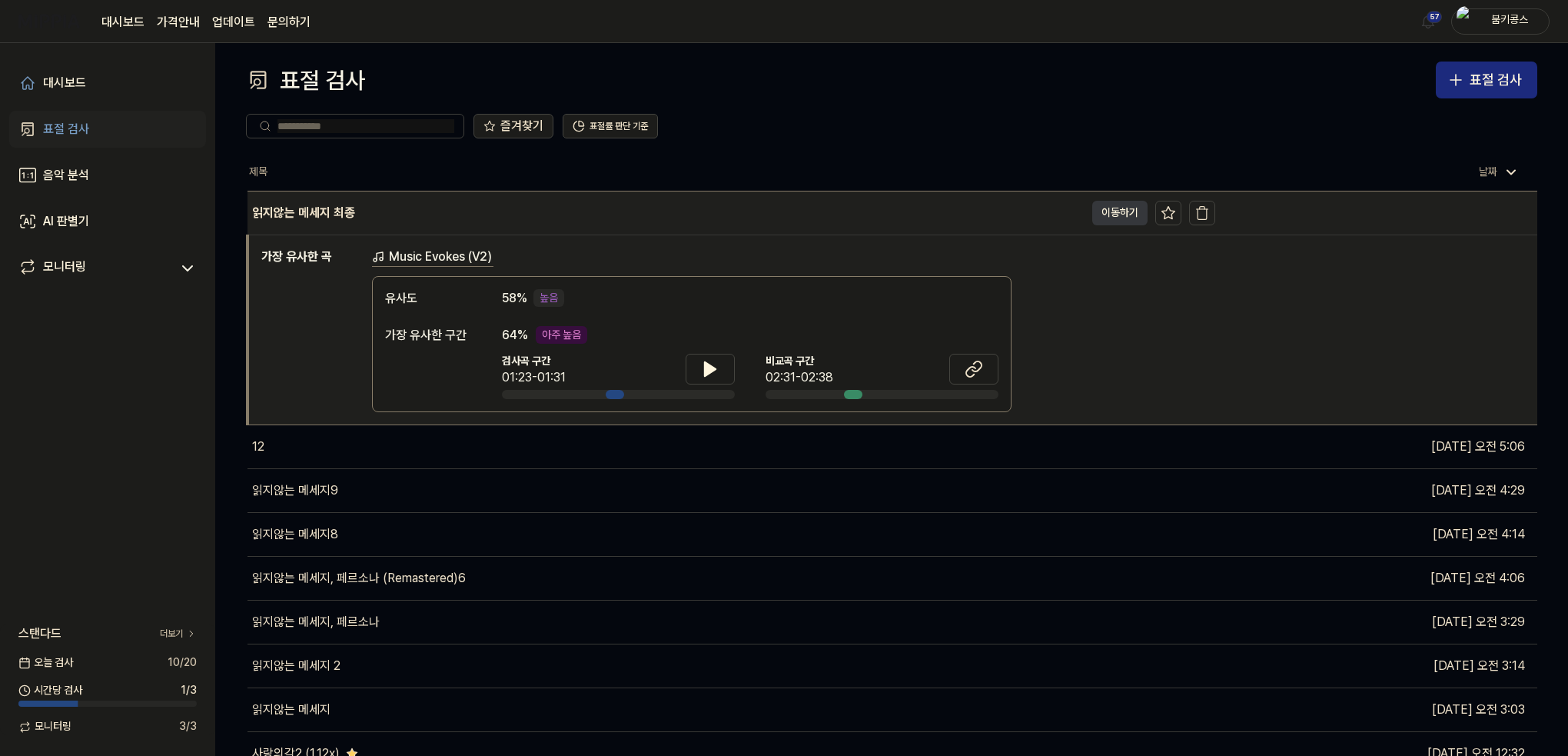
click at [1110, 214] on button "이동하기" at bounding box center [1120, 212] width 56 height 25
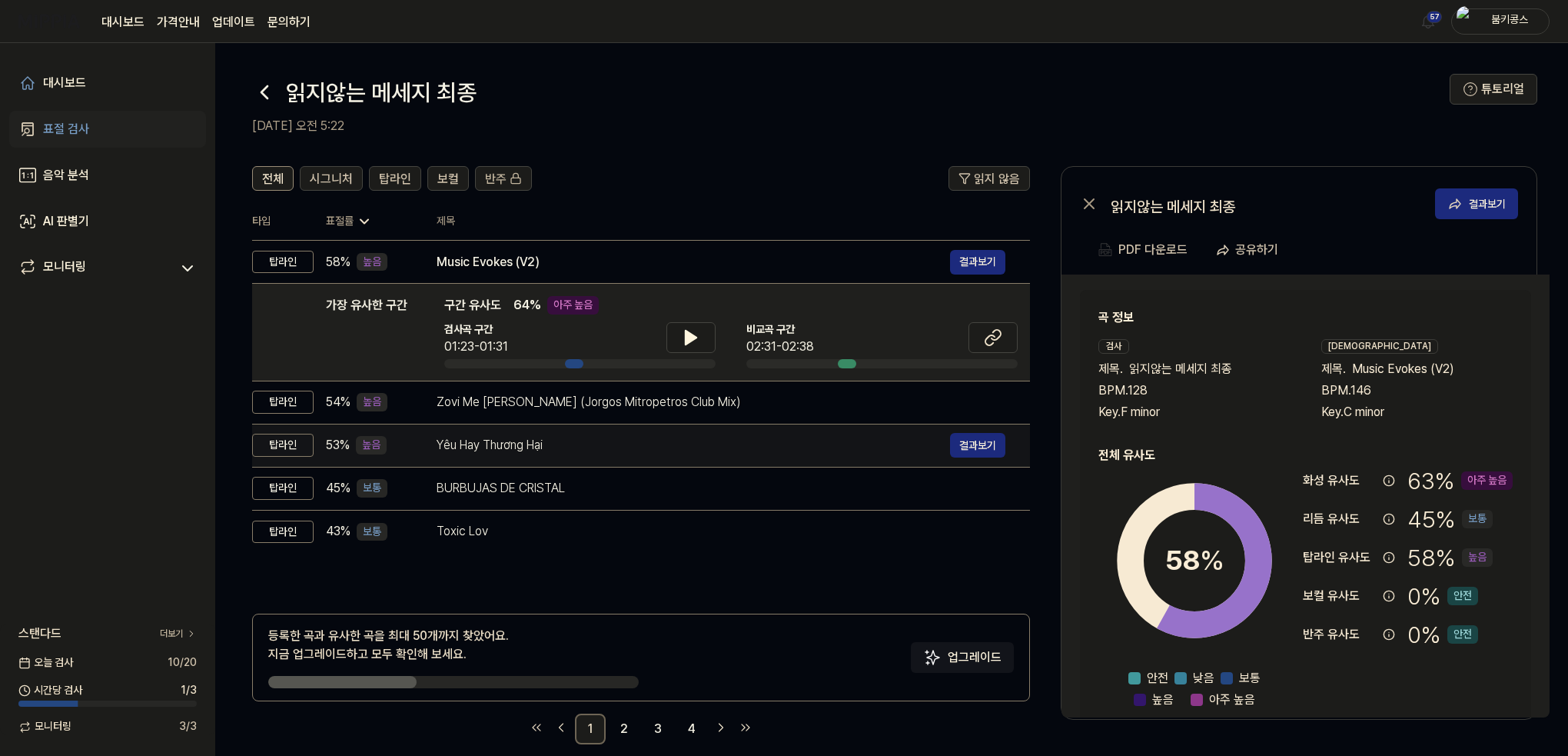
click at [530, 445] on div "Yêu Hay Thương Hại" at bounding box center [693, 445] width 513 height 19
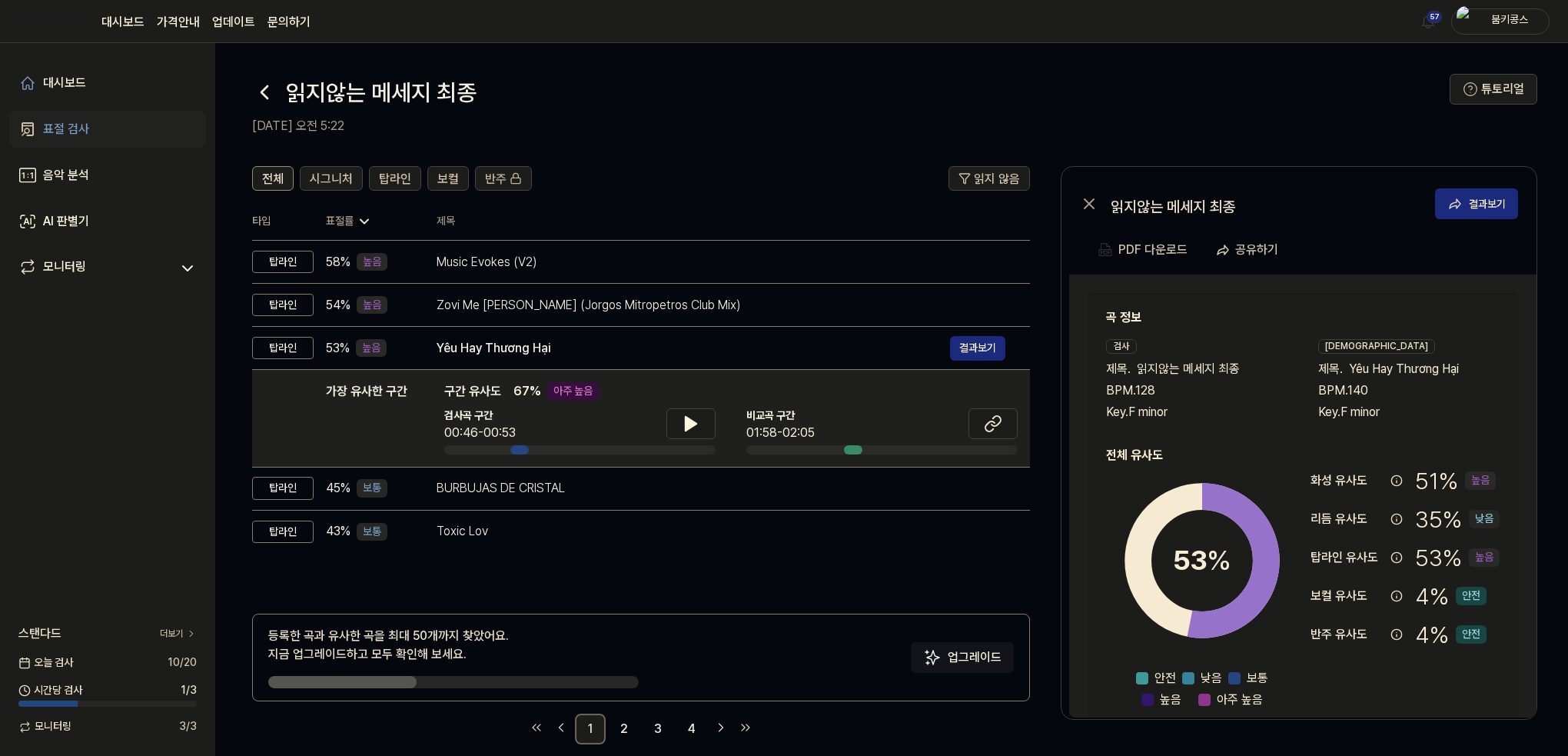
click at [261, 97] on icon at bounding box center [264, 92] width 25 height 25
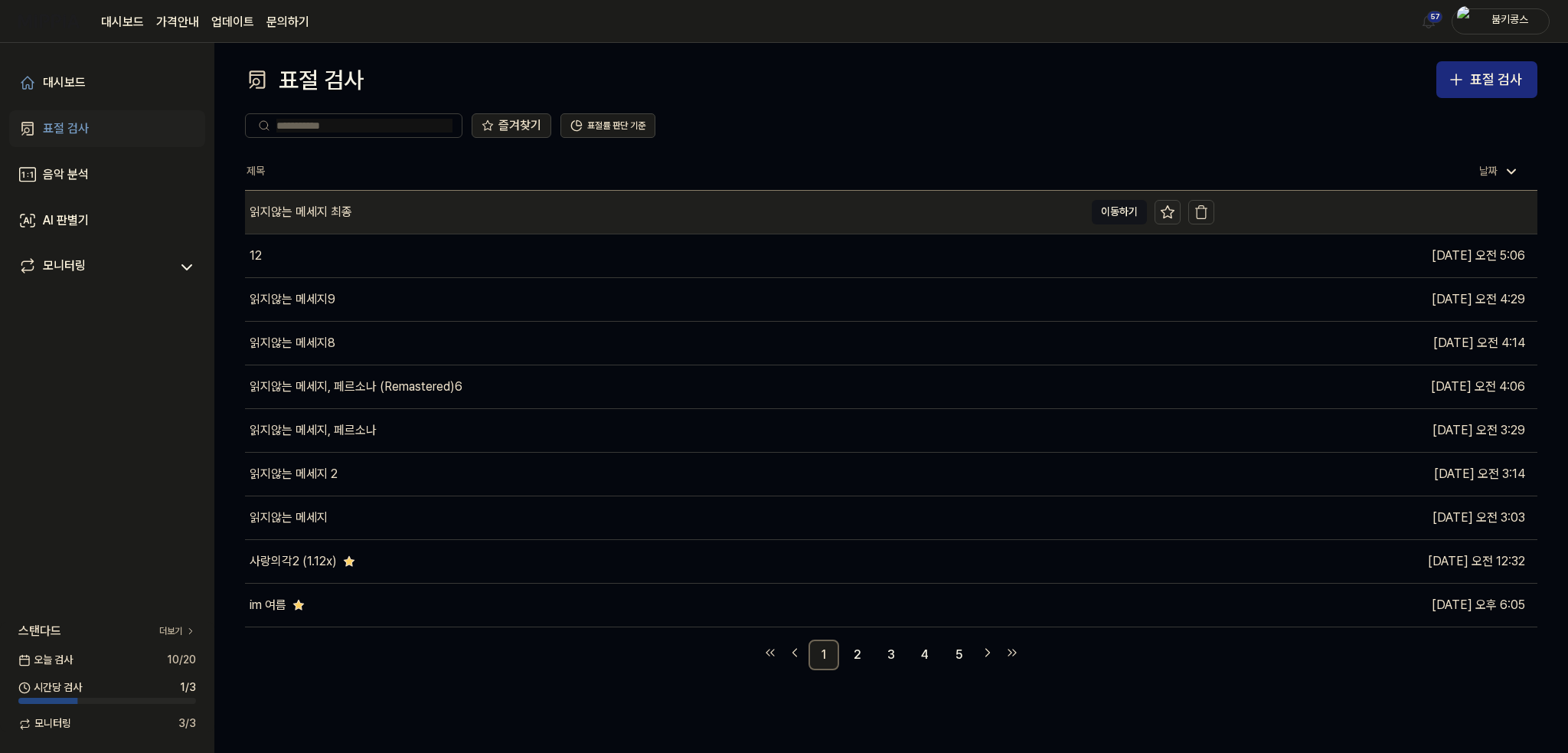
click at [1170, 209] on icon at bounding box center [1168, 212] width 13 height 12
click at [506, 218] on div "읽지않는 메세지 최종" at bounding box center [664, 212] width 839 height 43
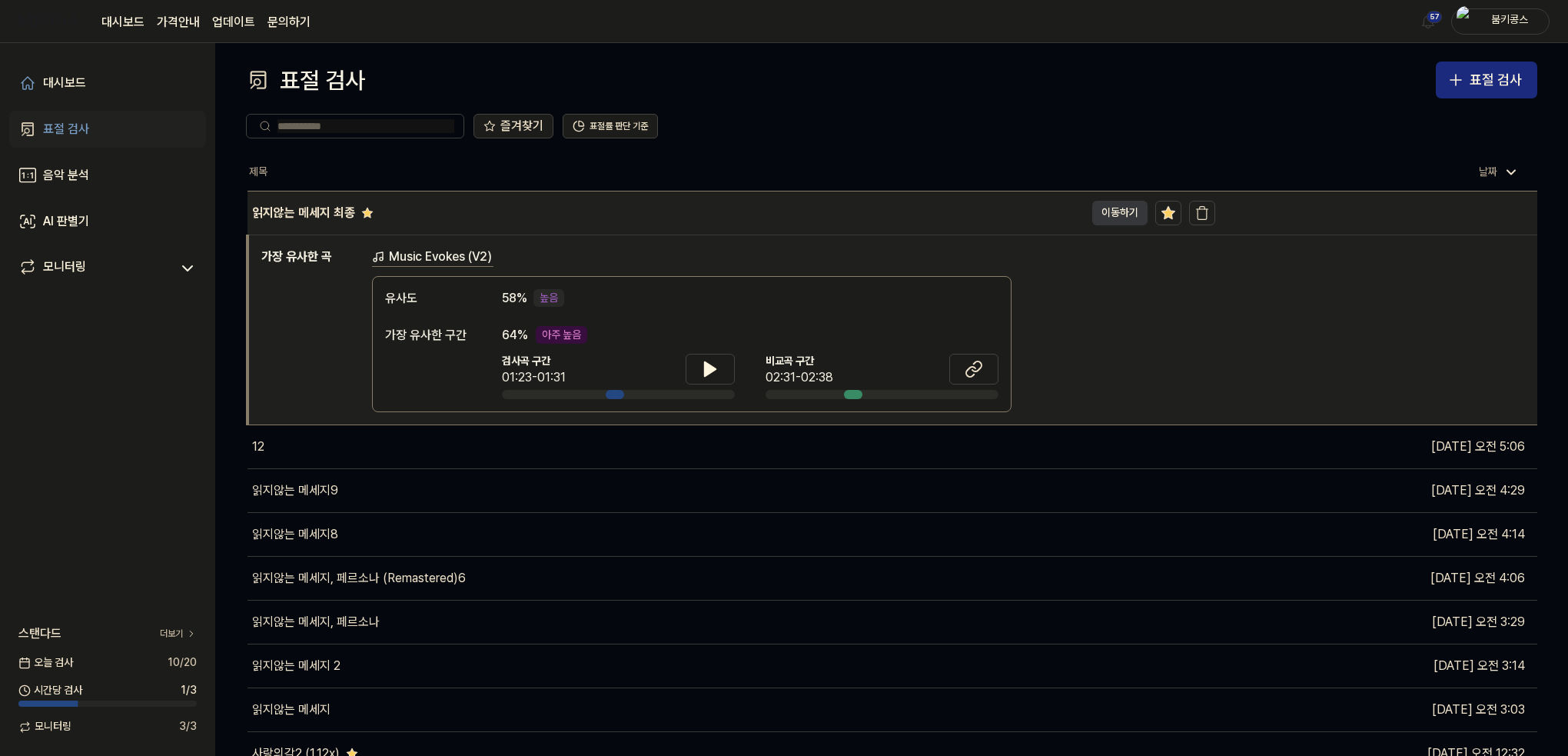
click at [1101, 205] on button "이동하기" at bounding box center [1120, 212] width 56 height 25
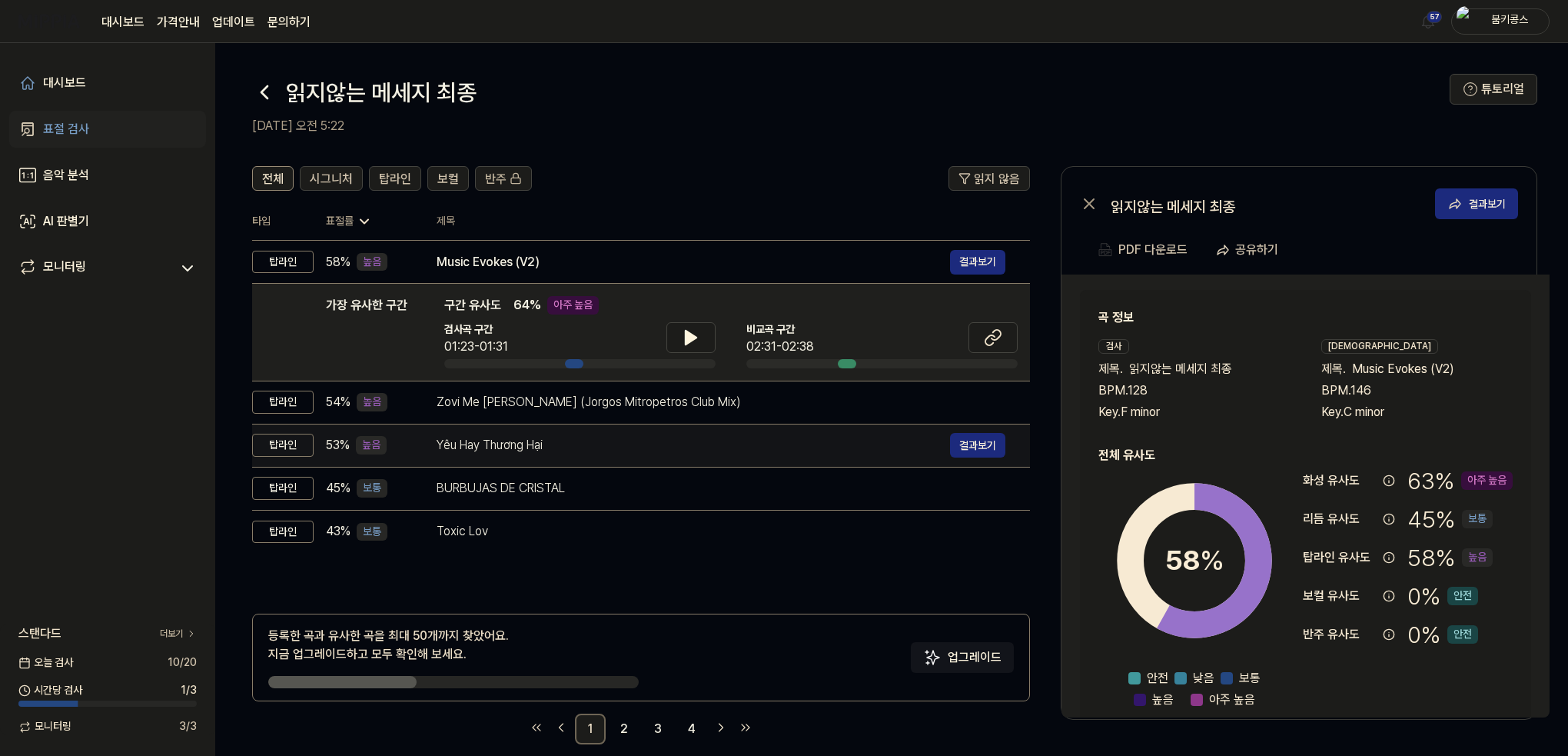
click at [468, 438] on div "Yêu Hay Thương Hại" at bounding box center [693, 445] width 513 height 19
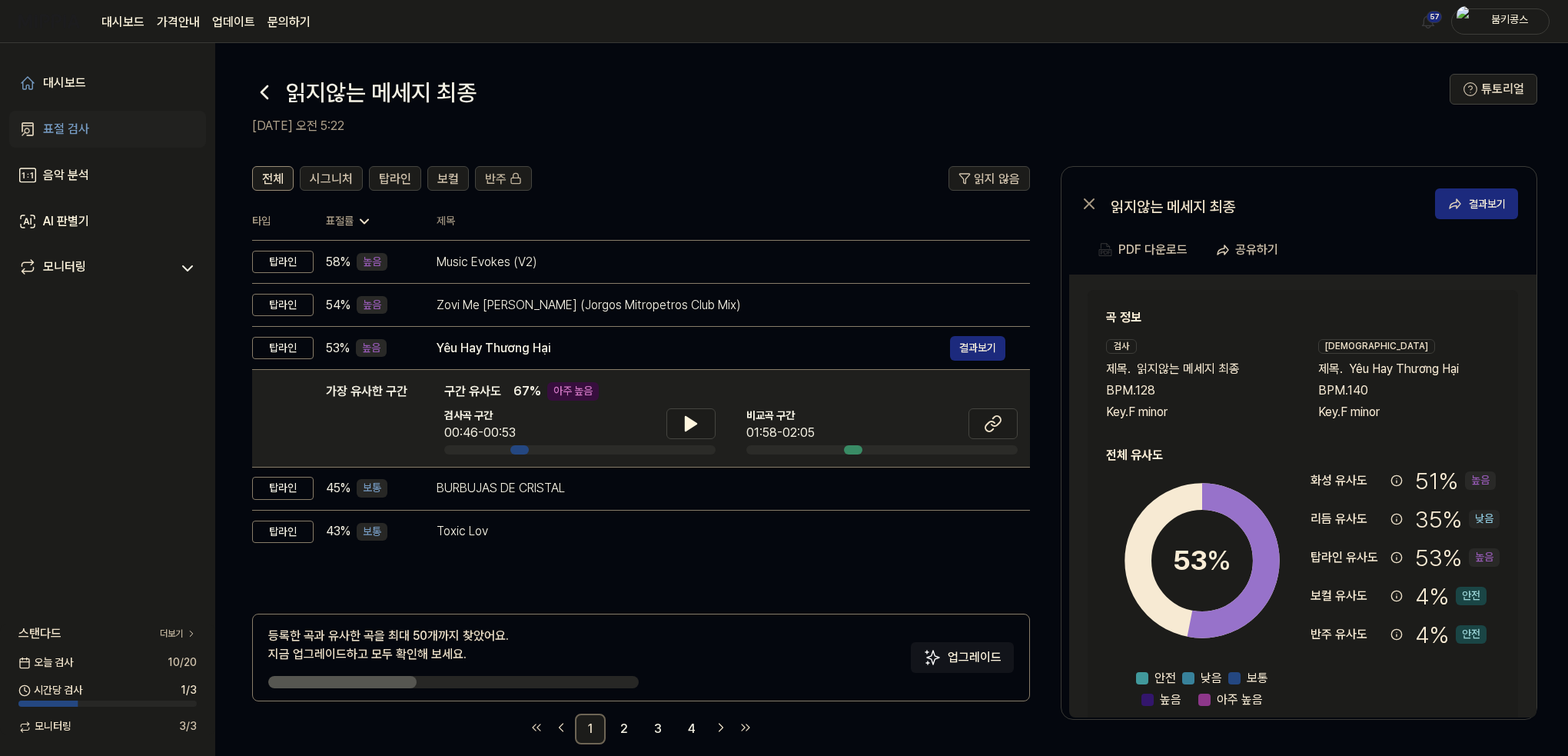
click at [262, 92] on icon at bounding box center [264, 92] width 6 height 12
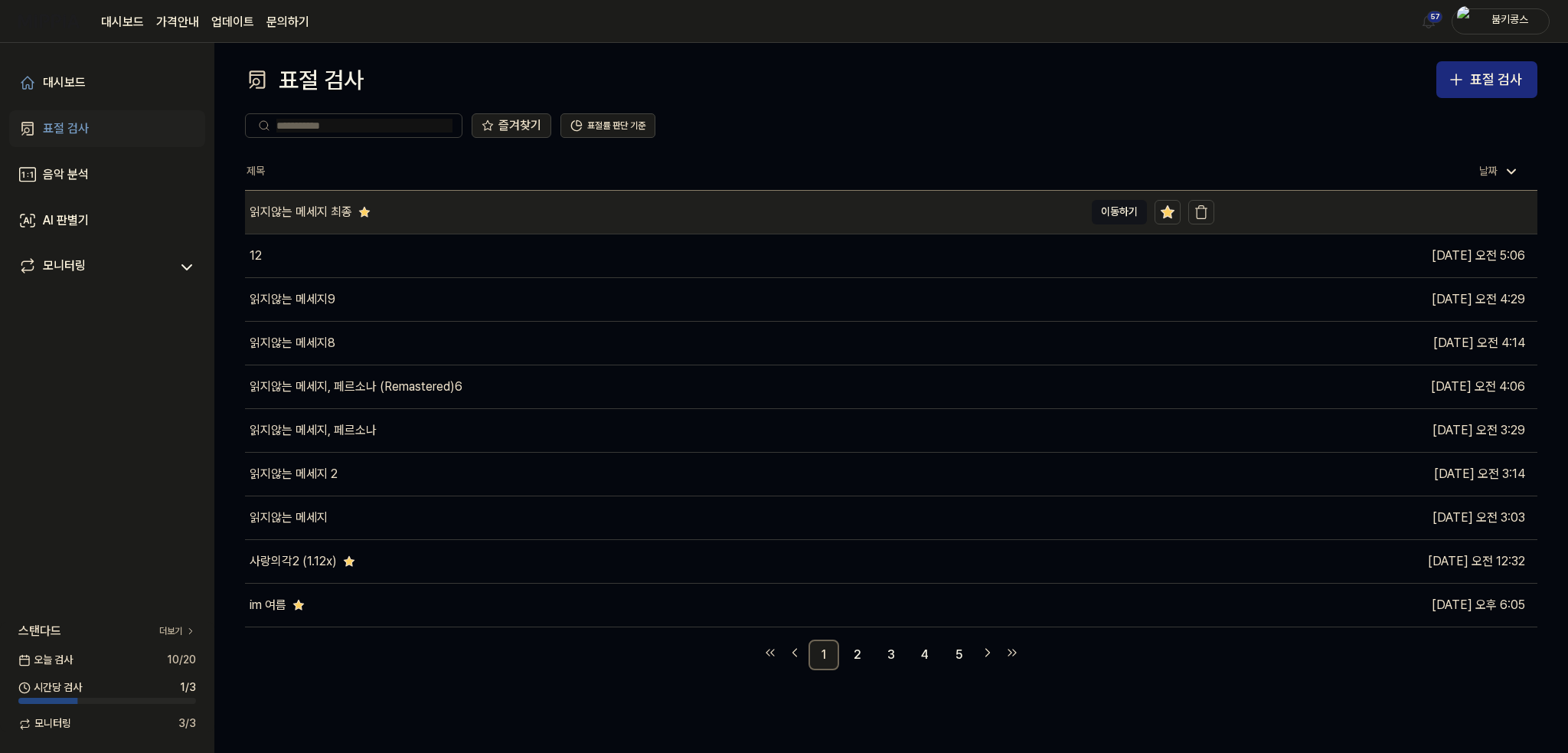
click at [426, 212] on div "읽지않는 메세지 최종" at bounding box center [664, 212] width 839 height 43
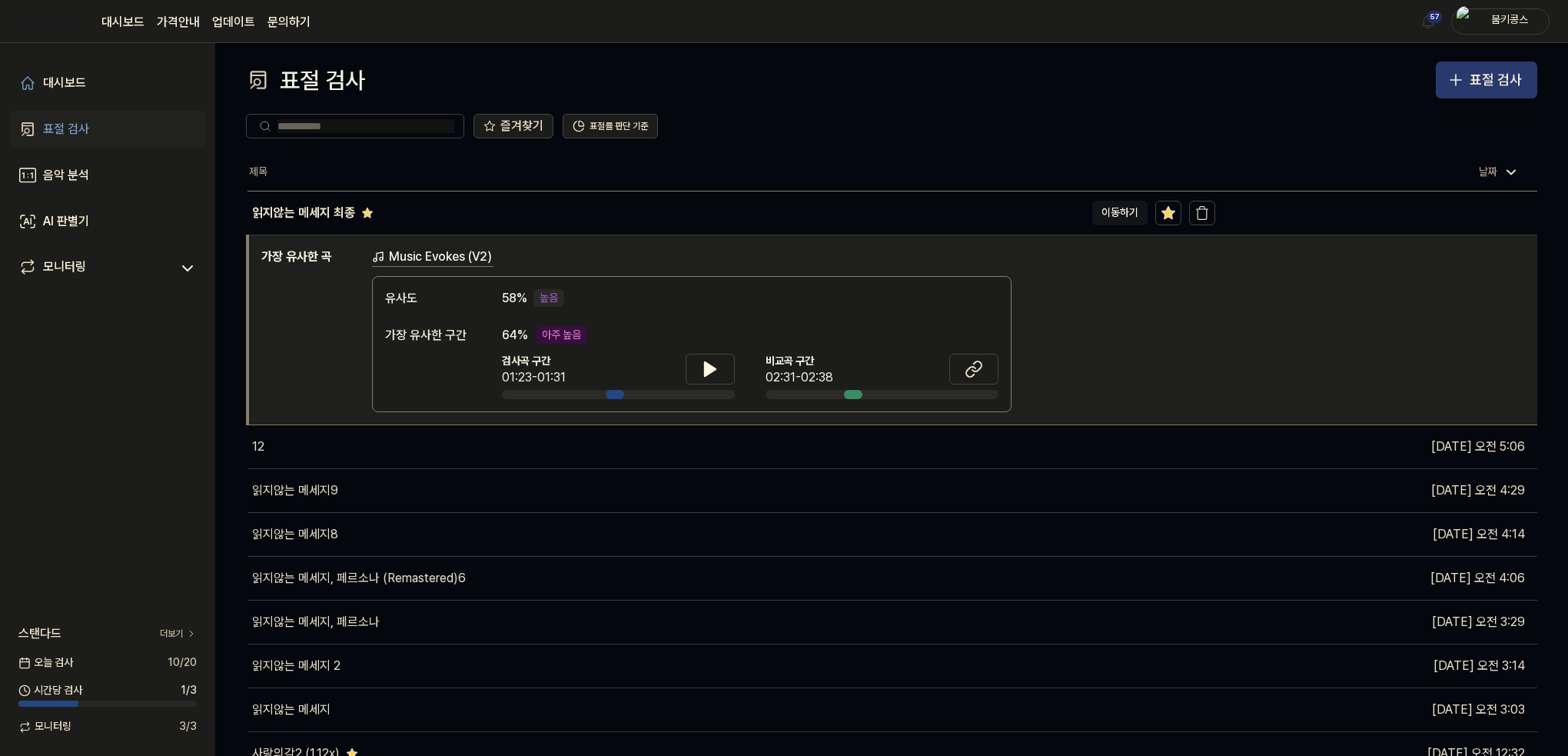
click at [1475, 82] on div "표절 검사" at bounding box center [1495, 80] width 52 height 22
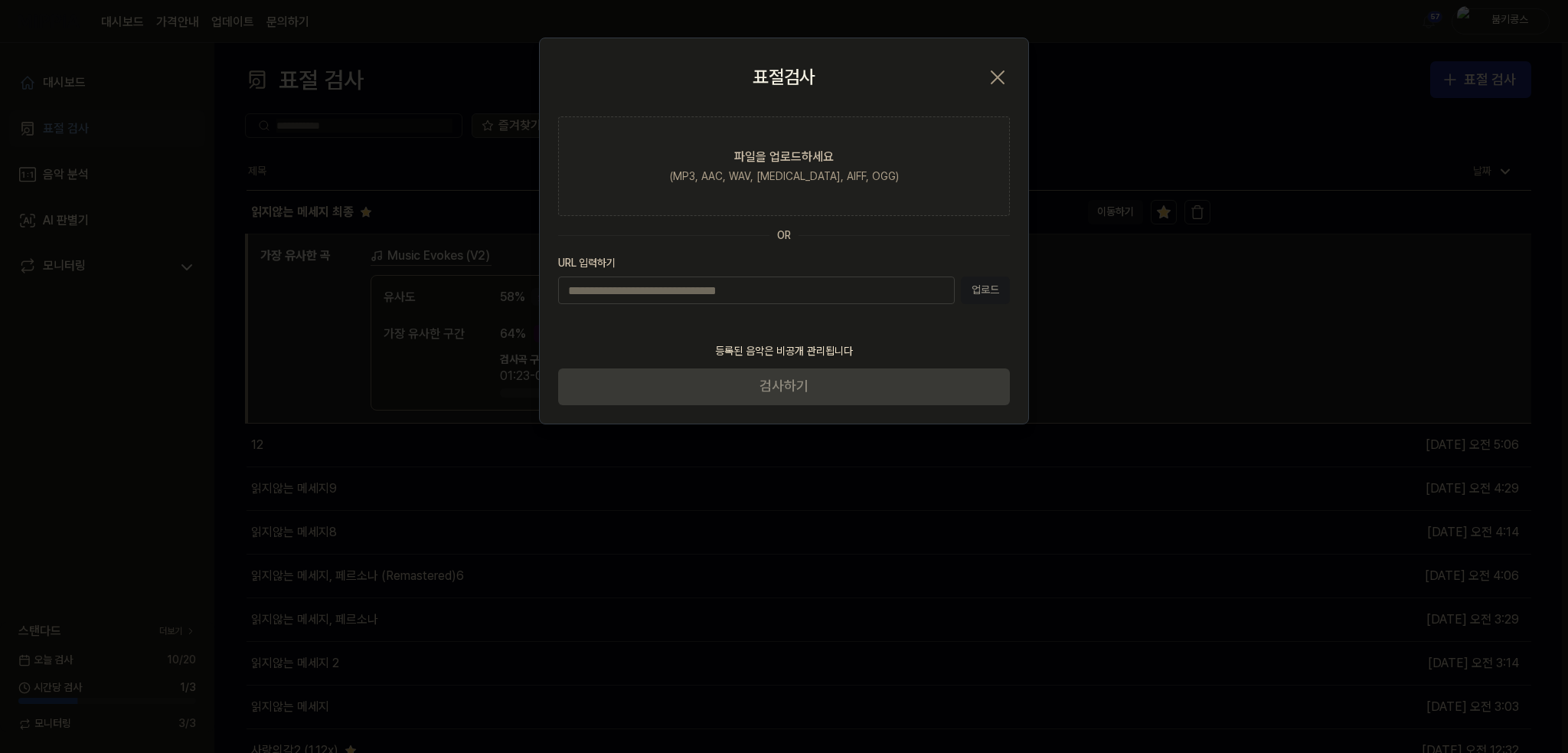
click at [997, 70] on icon "button" at bounding box center [997, 77] width 25 height 25
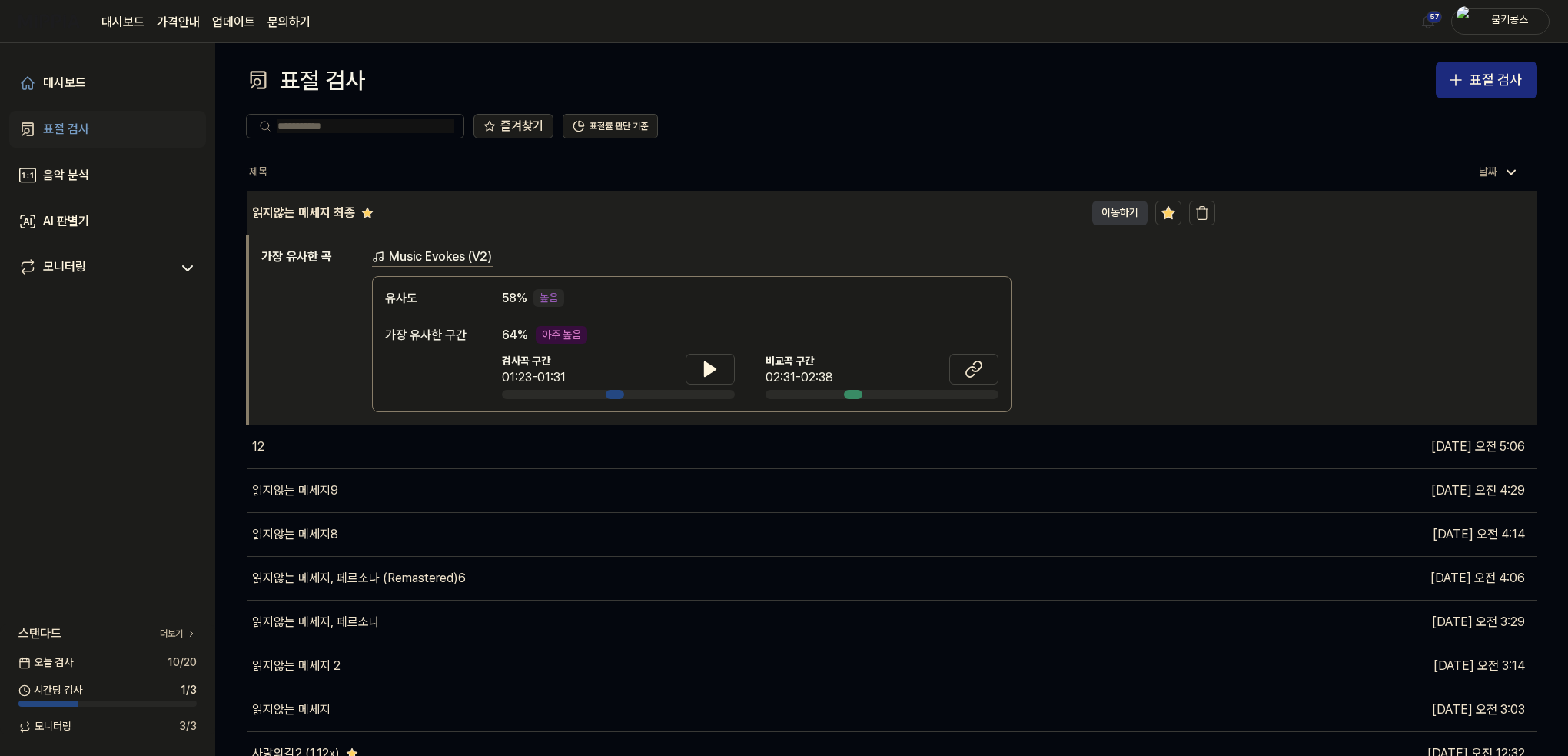
click at [1098, 215] on button "이동하기" at bounding box center [1120, 212] width 56 height 25
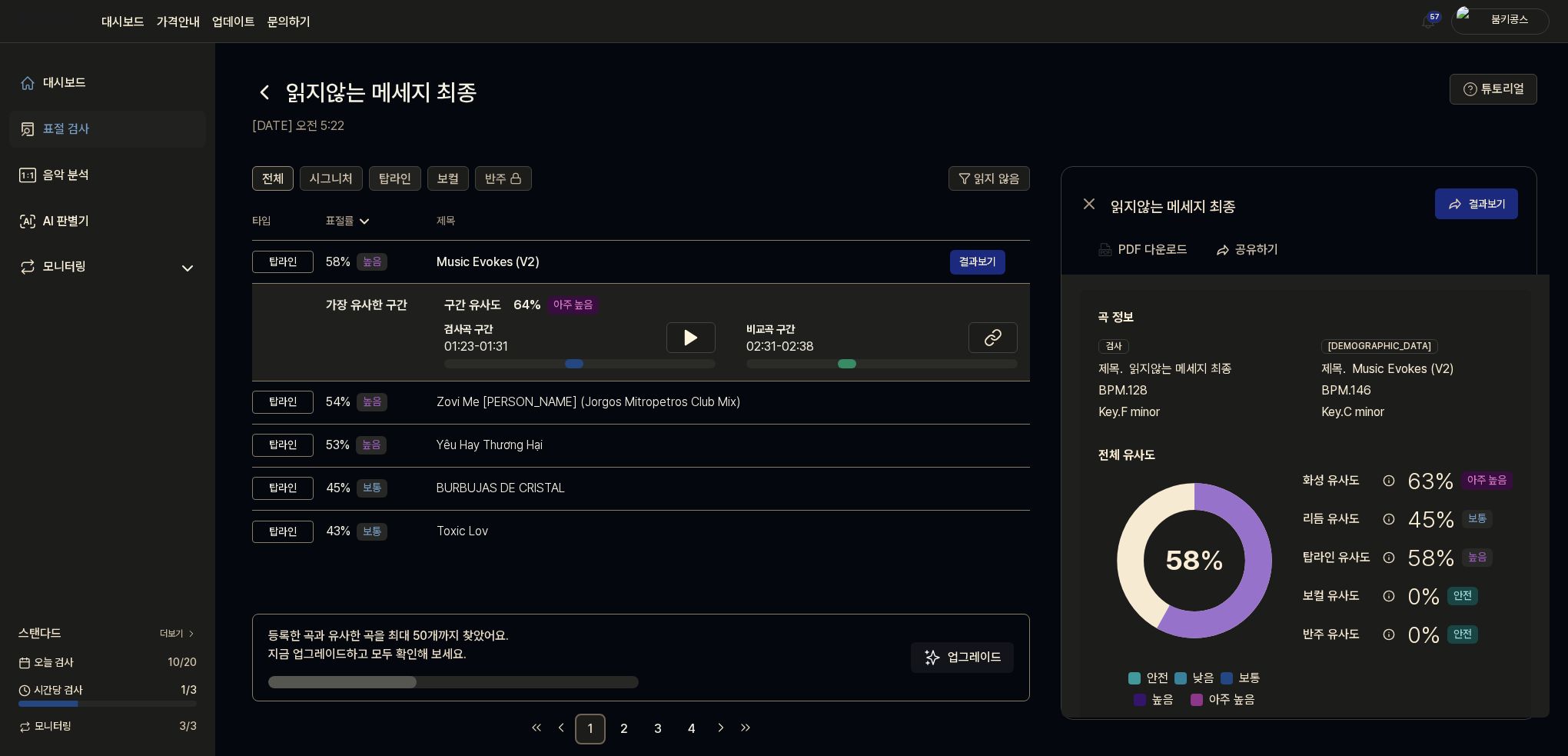
click at [373, 184] on button "탑라인" at bounding box center [395, 179] width 52 height 25
click at [438, 179] on span "보컬" at bounding box center [449, 179] width 22 height 19
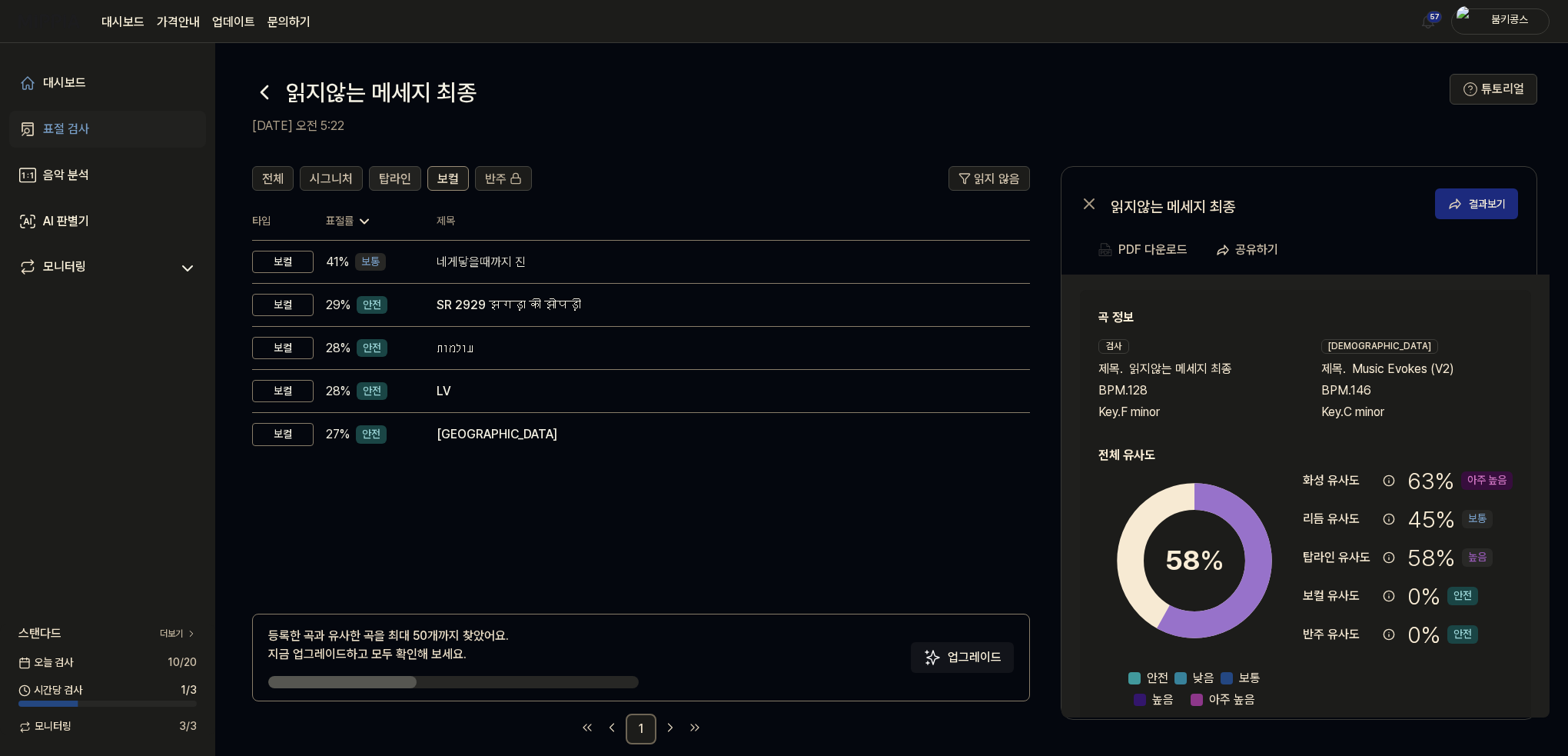
click at [405, 178] on span "탑라인" at bounding box center [395, 179] width 32 height 19
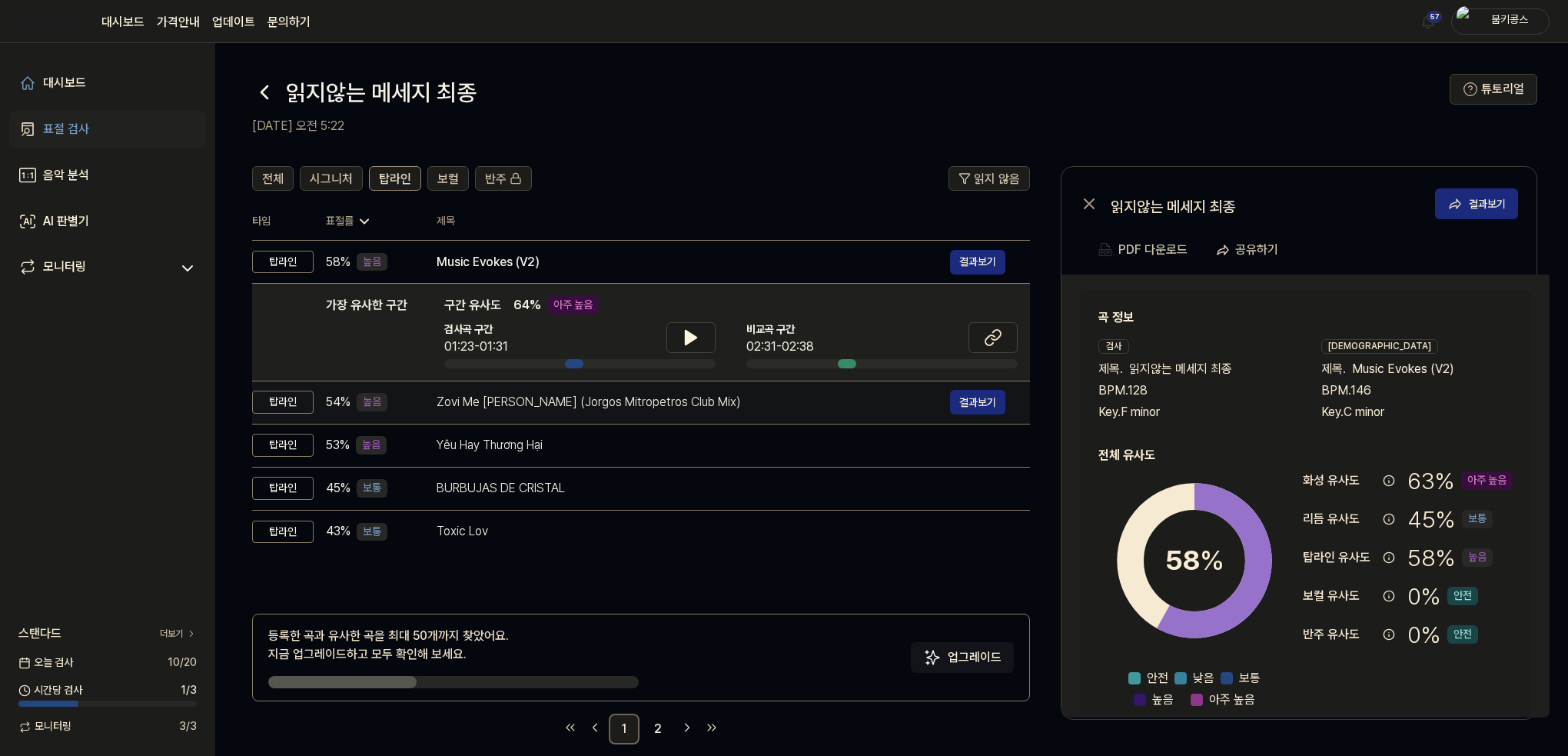
click at [488, 400] on div "Zovi Me [PERSON_NAME] (Jorgos Mitropetros Club Mix)" at bounding box center [693, 402] width 513 height 19
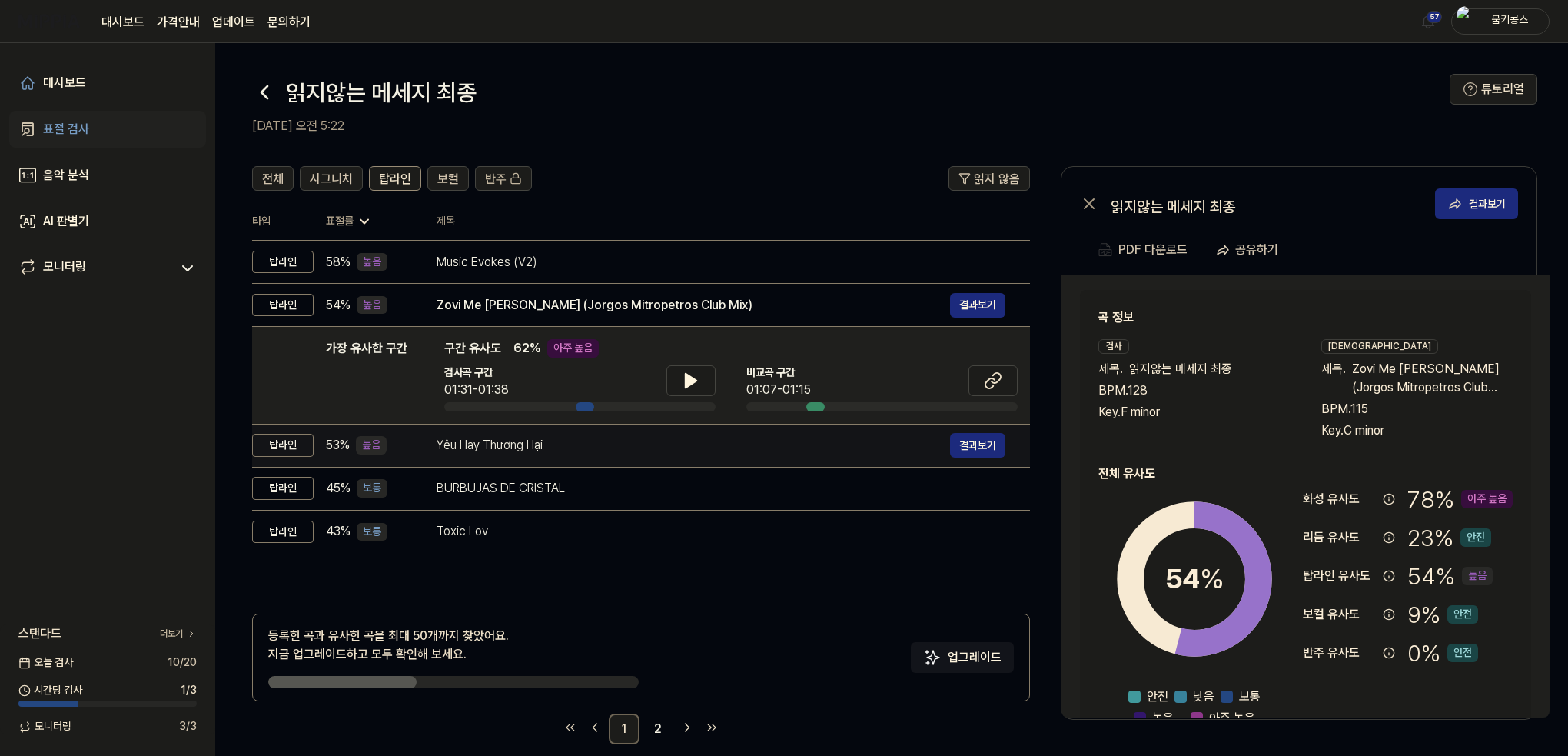
click at [498, 430] on td "Yêu Hay Thương Hại 결과보기" at bounding box center [721, 445] width 618 height 43
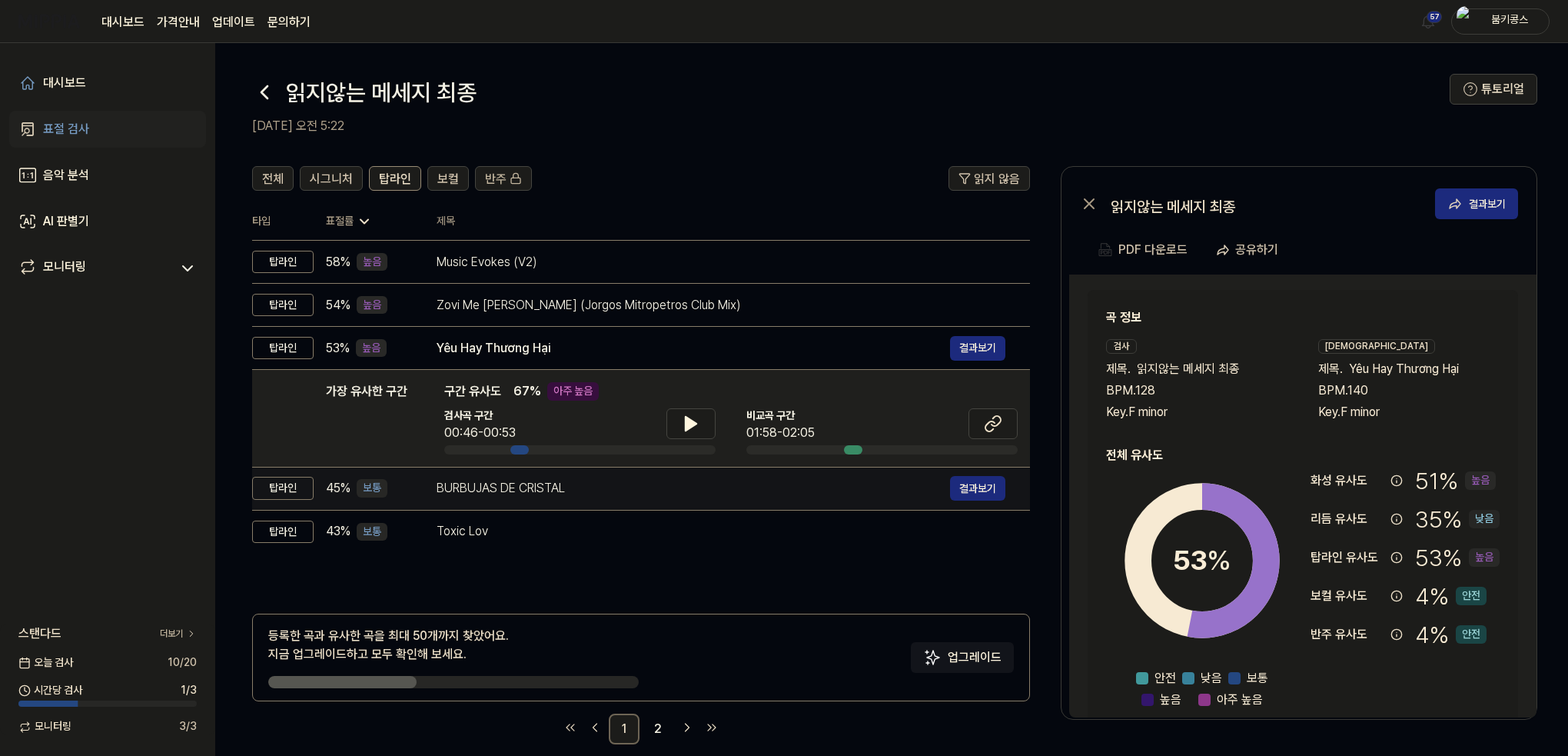
click at [525, 486] on div "BURBUJAS DE CRISTAL" at bounding box center [693, 488] width 513 height 19
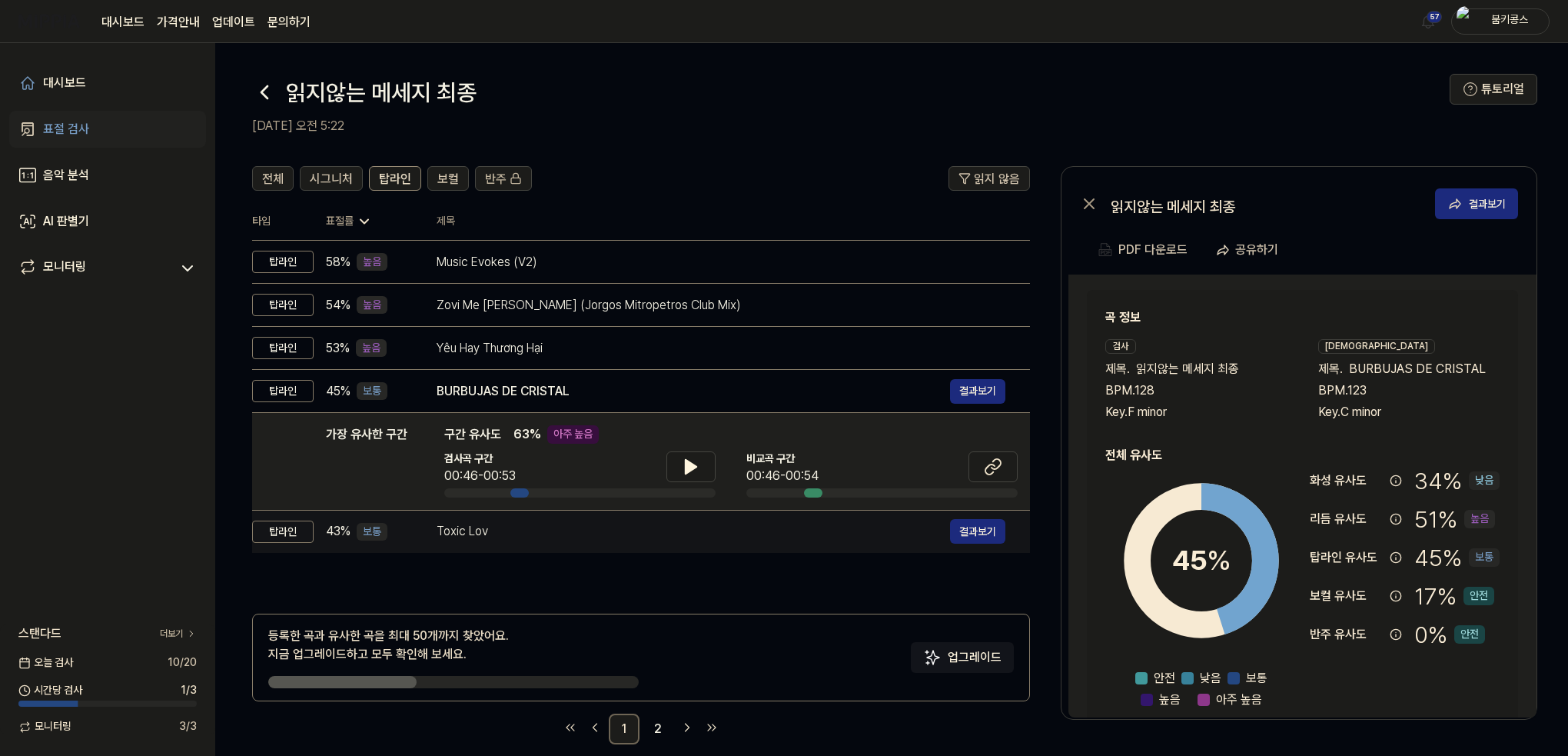
click at [575, 522] on div "Toxic Lov 결과보기" at bounding box center [721, 531] width 569 height 25
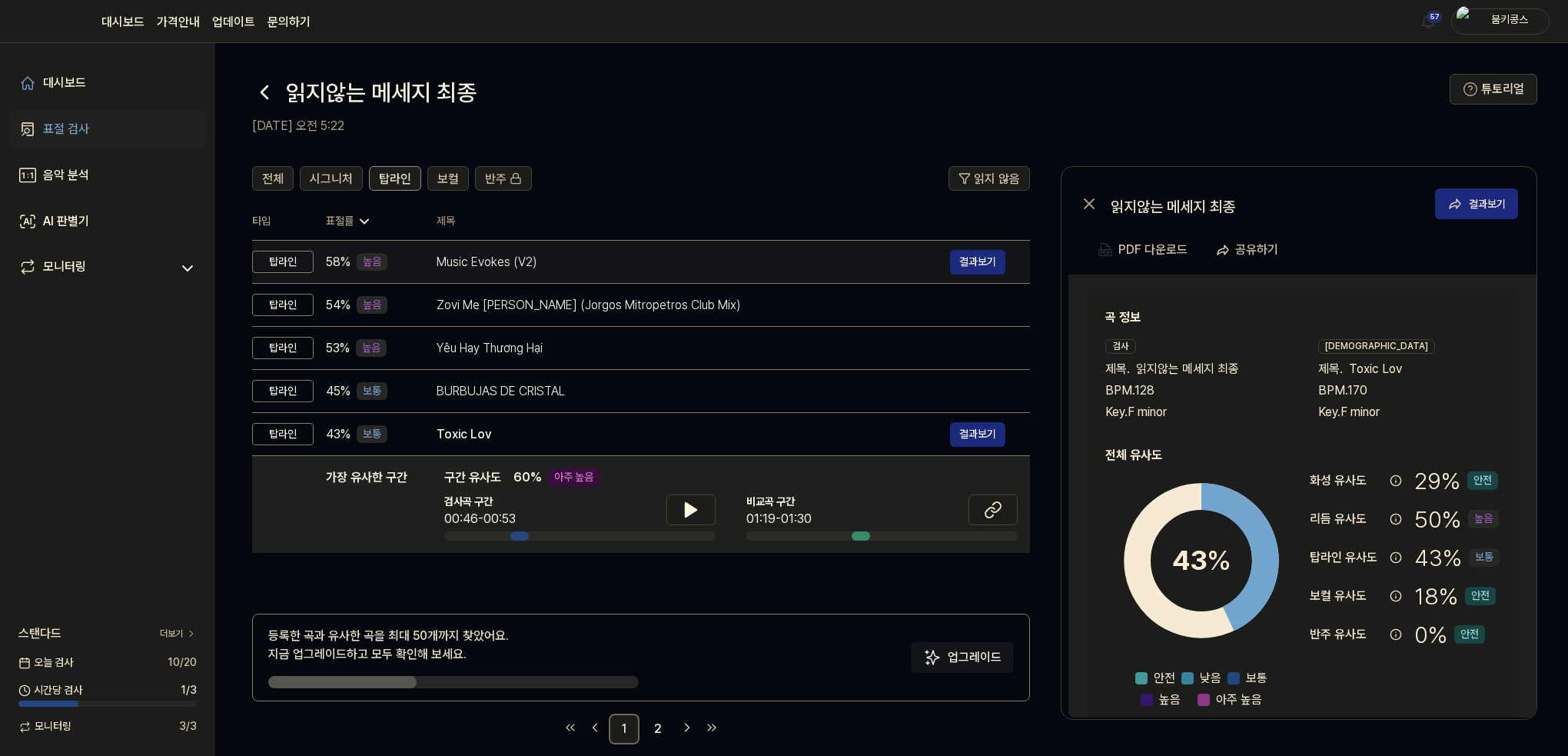
click at [431, 267] on td "Music Evokes (V2) 결과보기" at bounding box center [721, 261] width 618 height 43
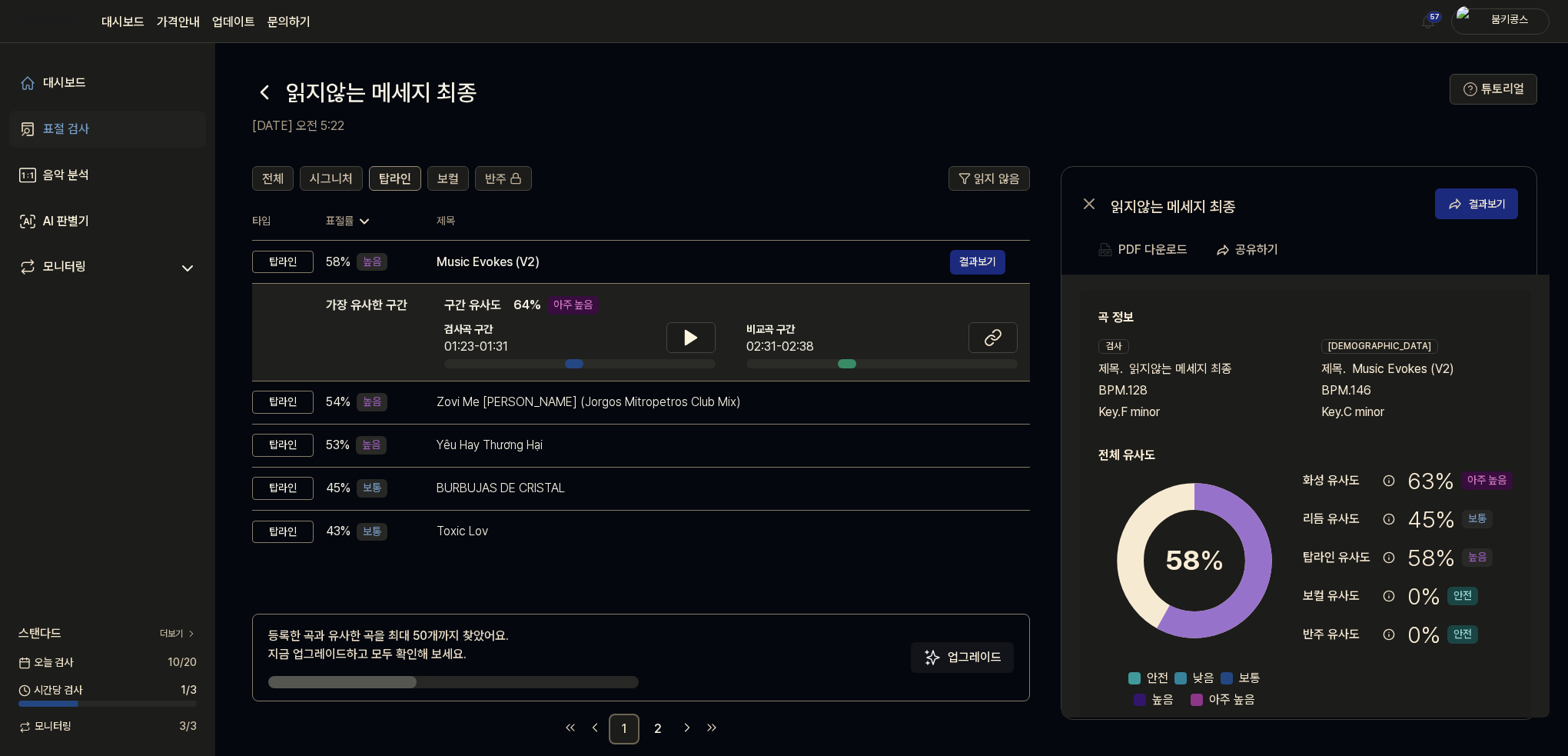
click at [263, 92] on icon at bounding box center [264, 92] width 25 height 25
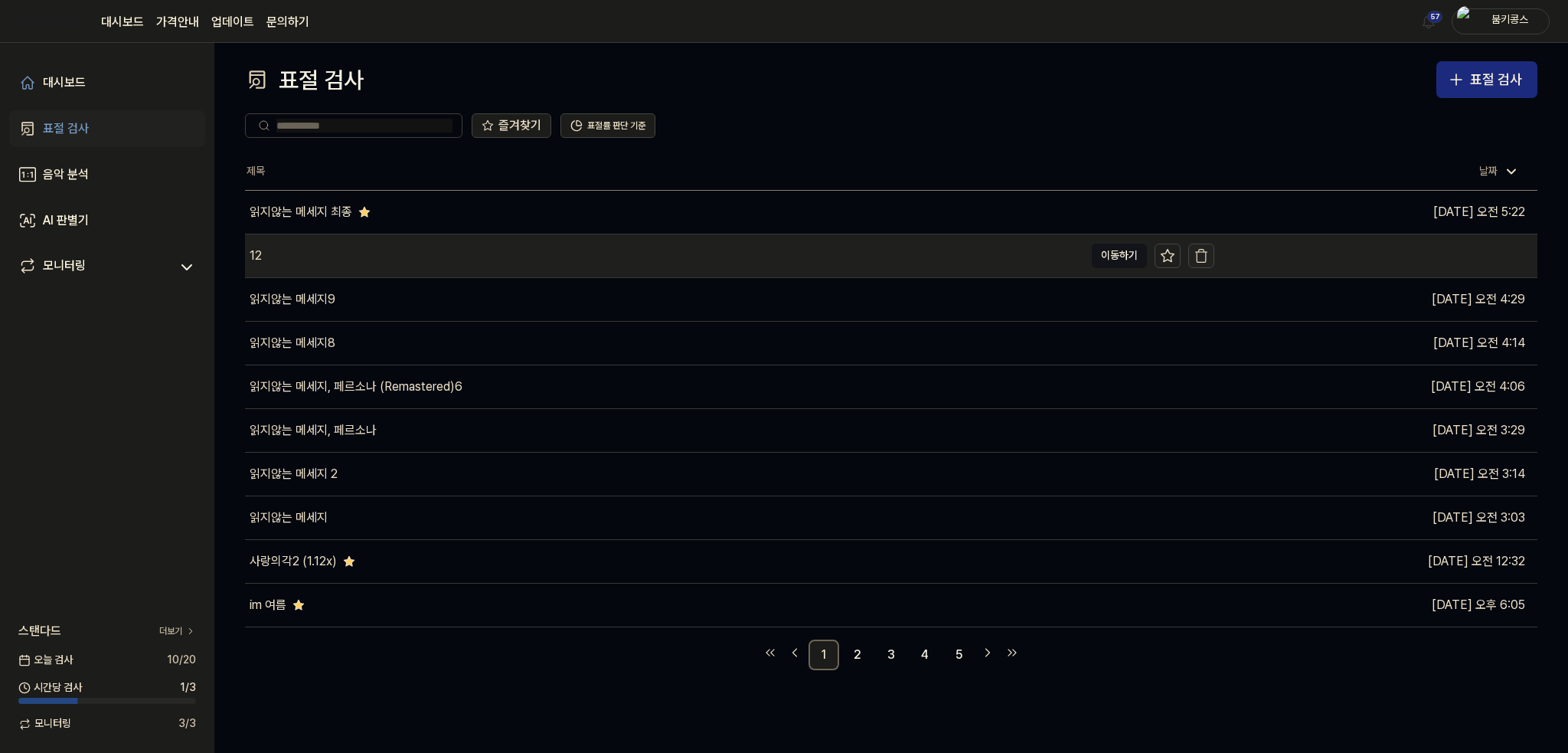
click at [1209, 256] on icon "button" at bounding box center [1201, 255] width 15 height 15
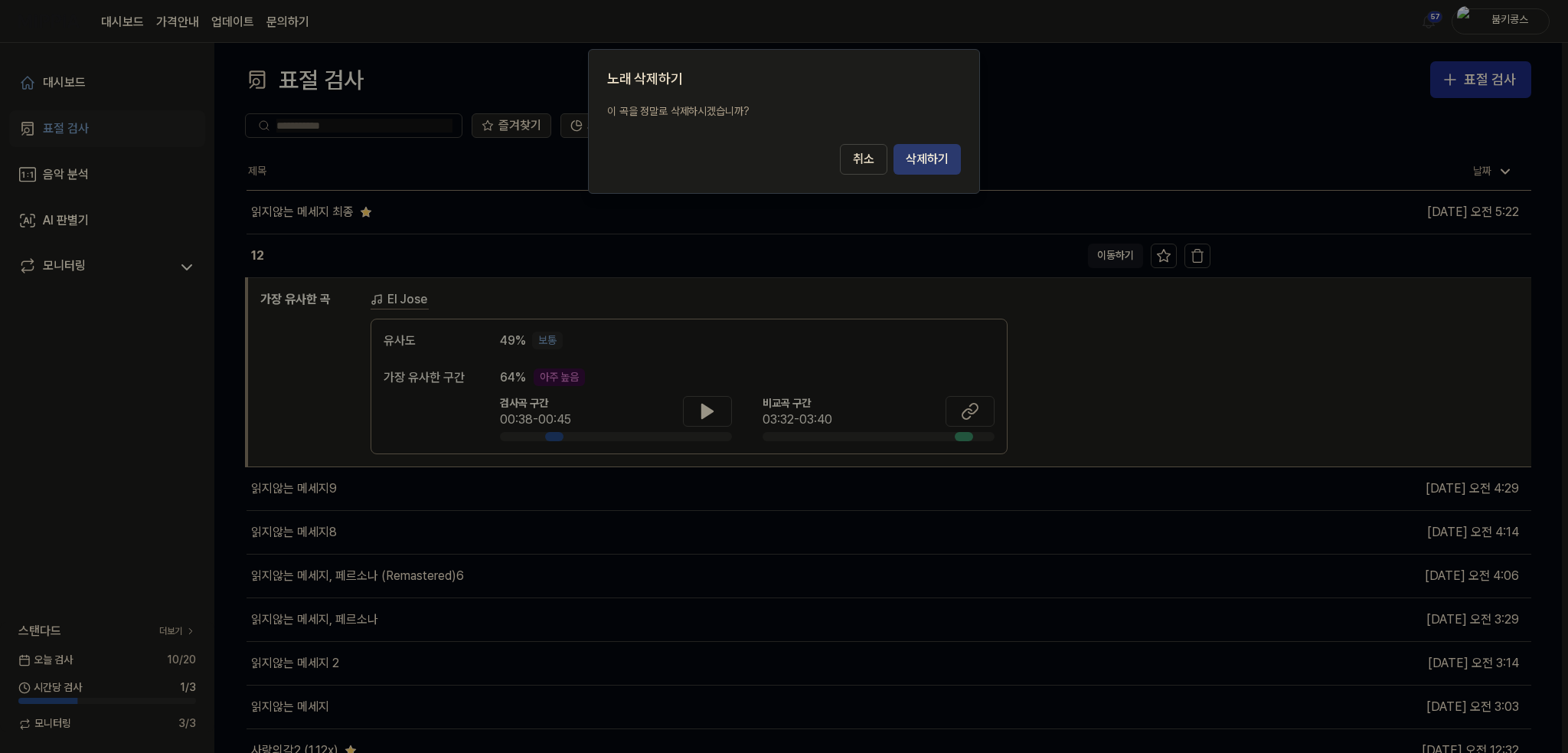
click at [937, 162] on button "삭제하기" at bounding box center [927, 159] width 68 height 31
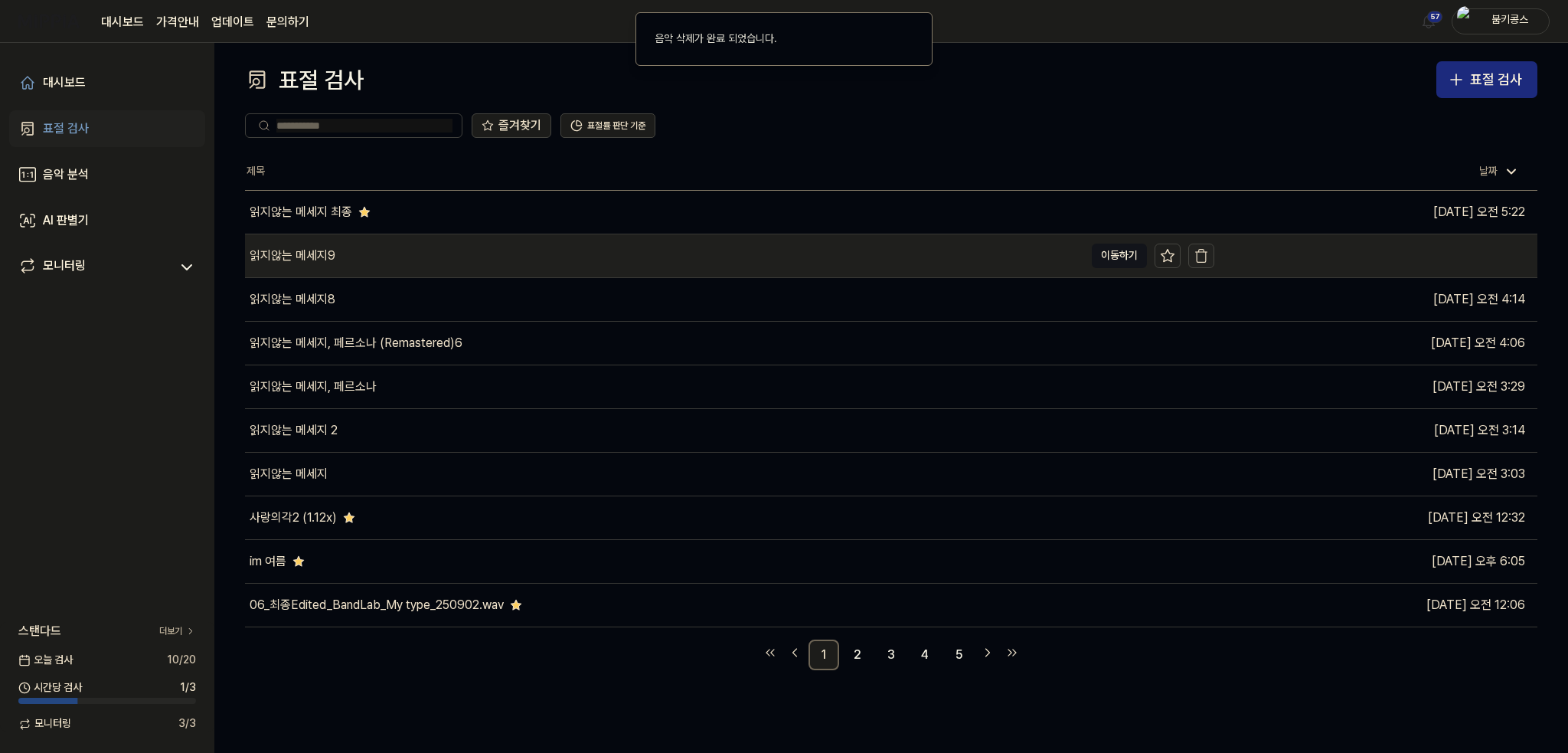
click at [1206, 258] on icon "button" at bounding box center [1201, 255] width 15 height 15
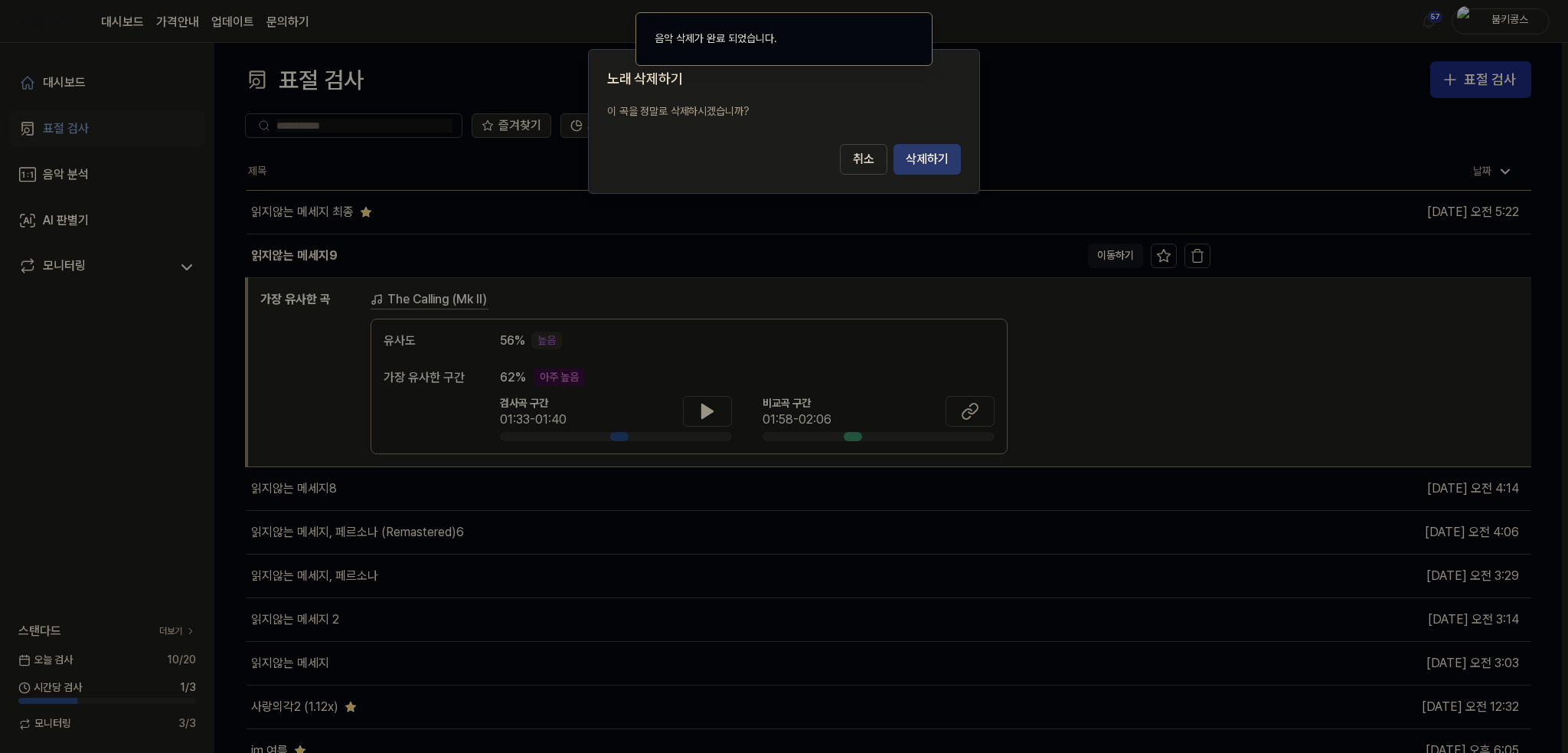
click at [925, 149] on button "삭제하기" at bounding box center [927, 159] width 68 height 31
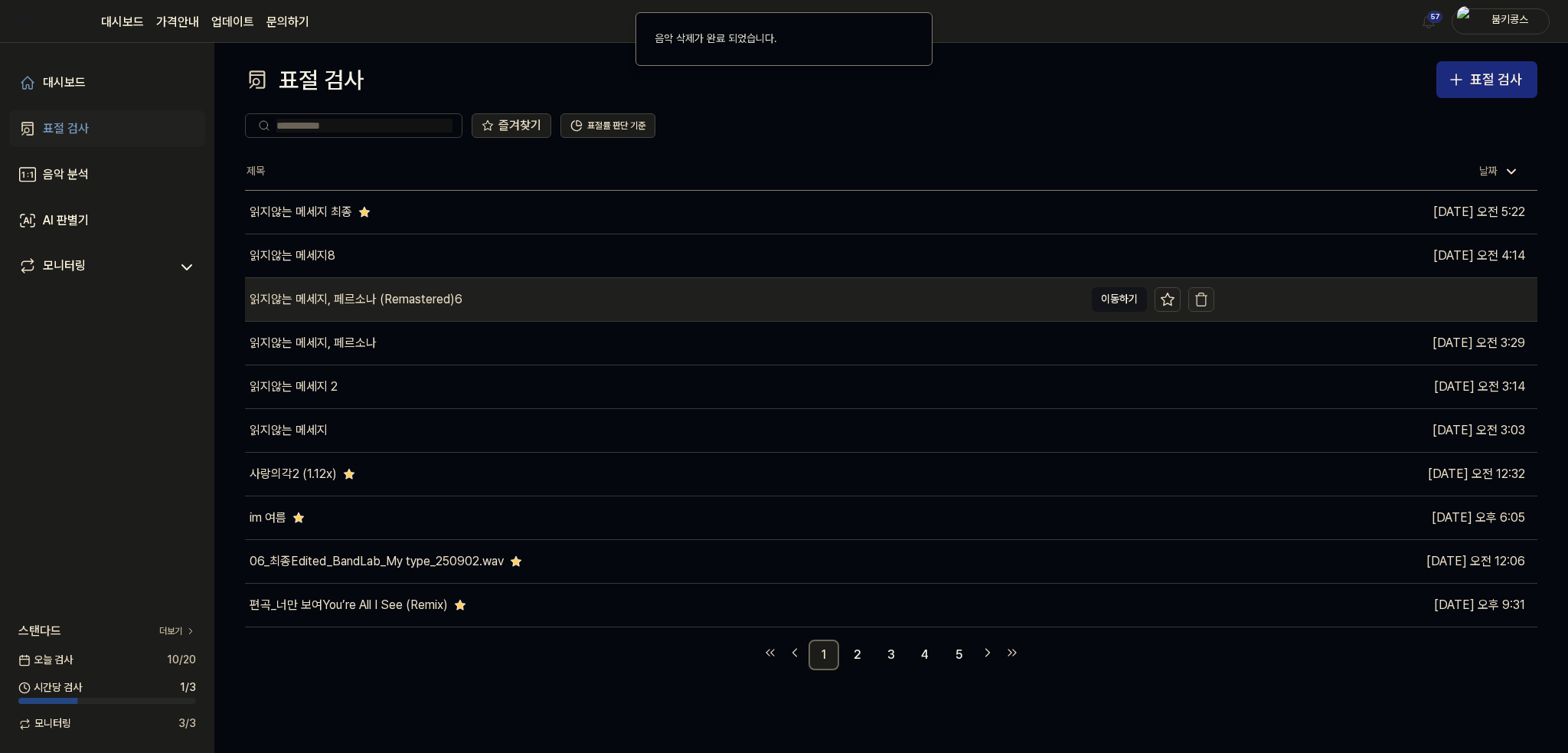
click at [1203, 297] on icon "button" at bounding box center [1201, 299] width 15 height 15
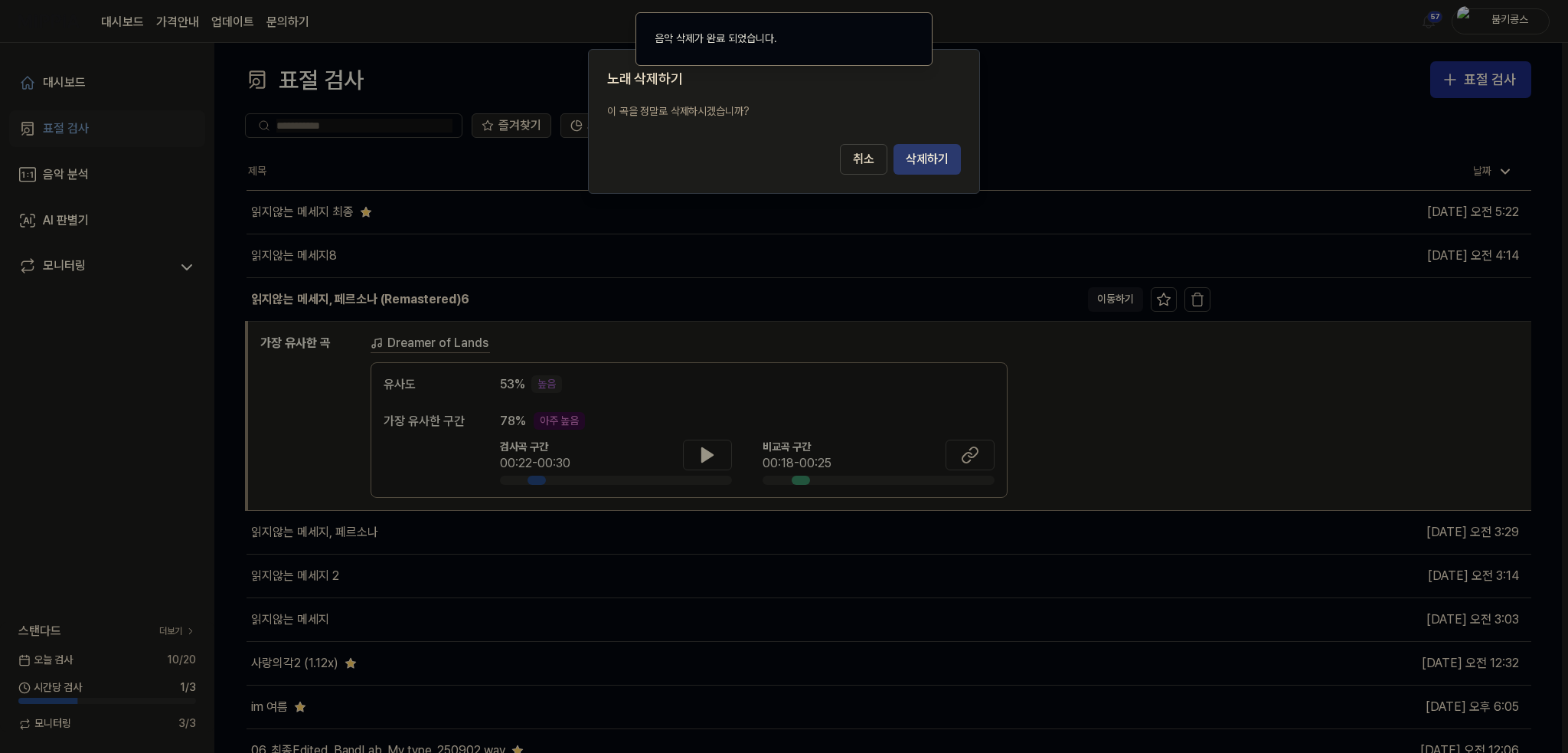
click at [927, 158] on button "삭제하기" at bounding box center [927, 159] width 68 height 31
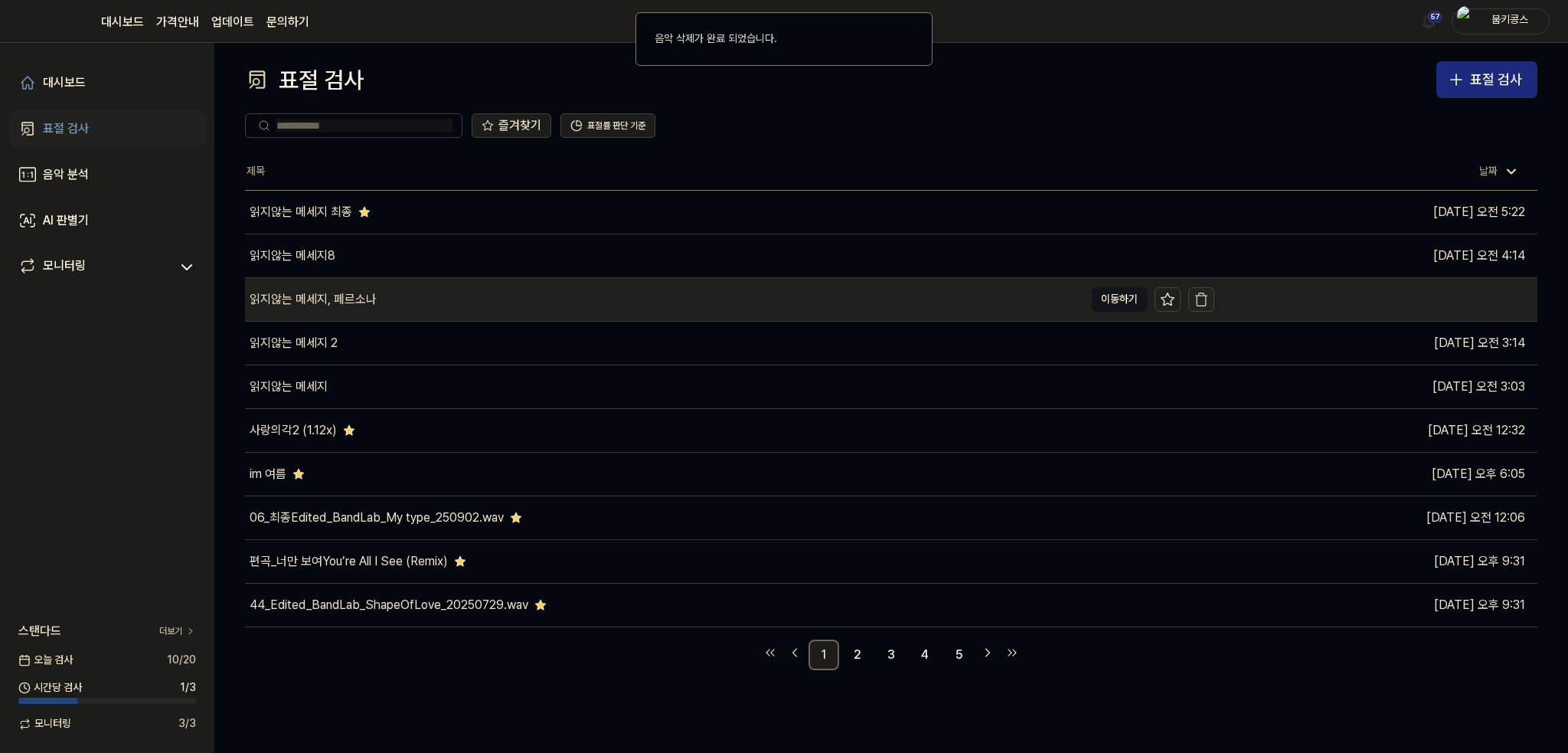
click at [1202, 302] on icon "button" at bounding box center [1201, 299] width 15 height 15
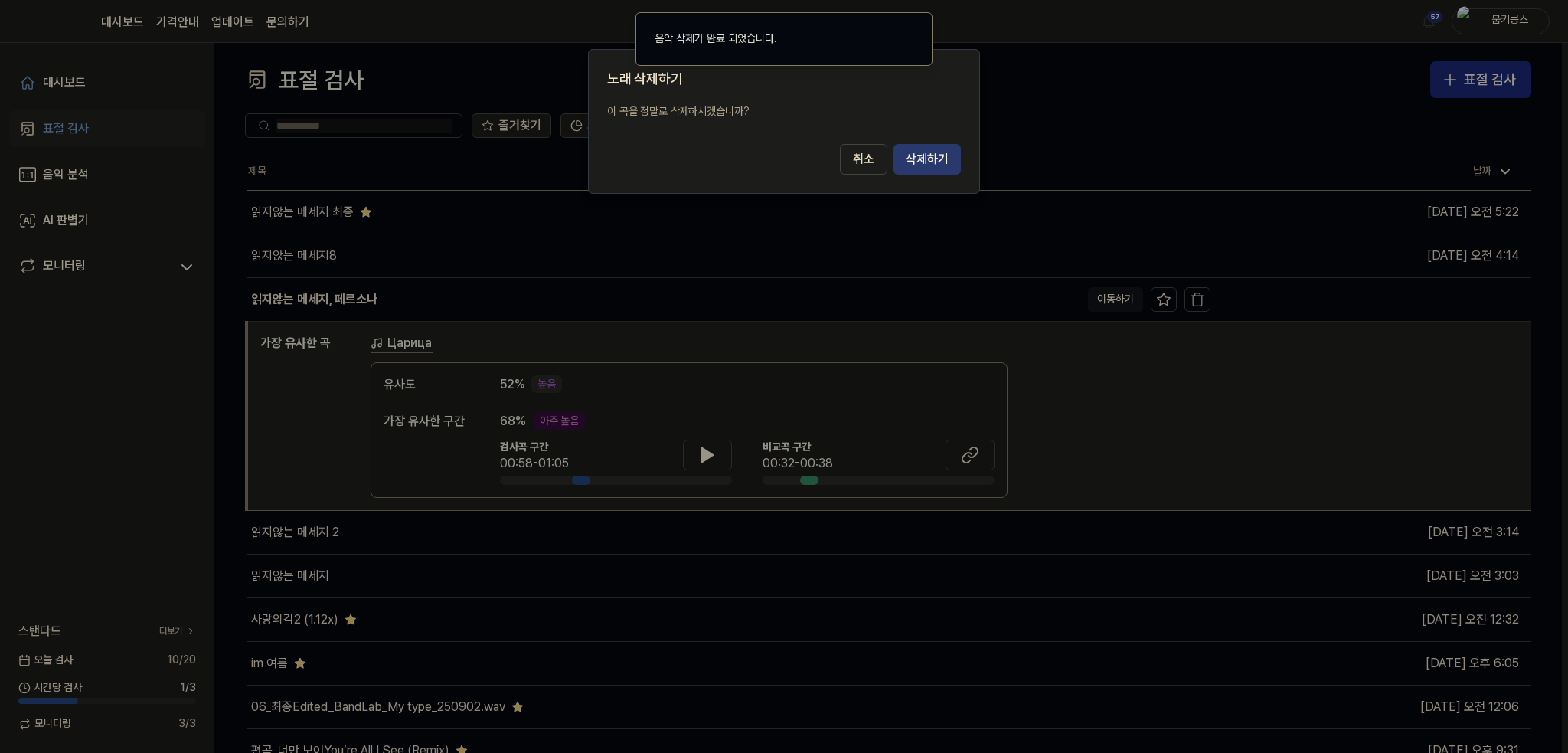
click at [933, 163] on button "삭제하기" at bounding box center [927, 159] width 68 height 31
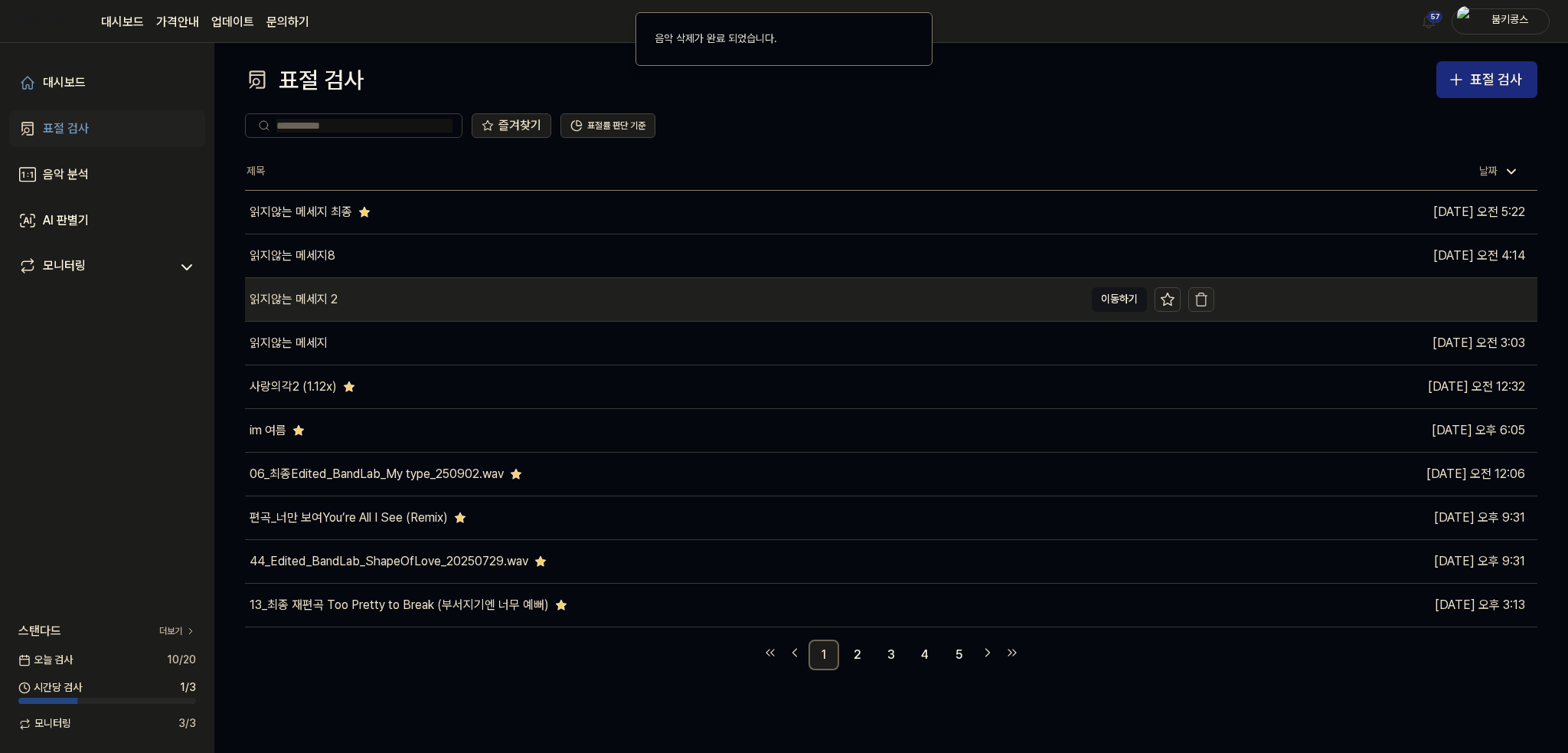
click at [1199, 302] on icon "button" at bounding box center [1201, 299] width 15 height 15
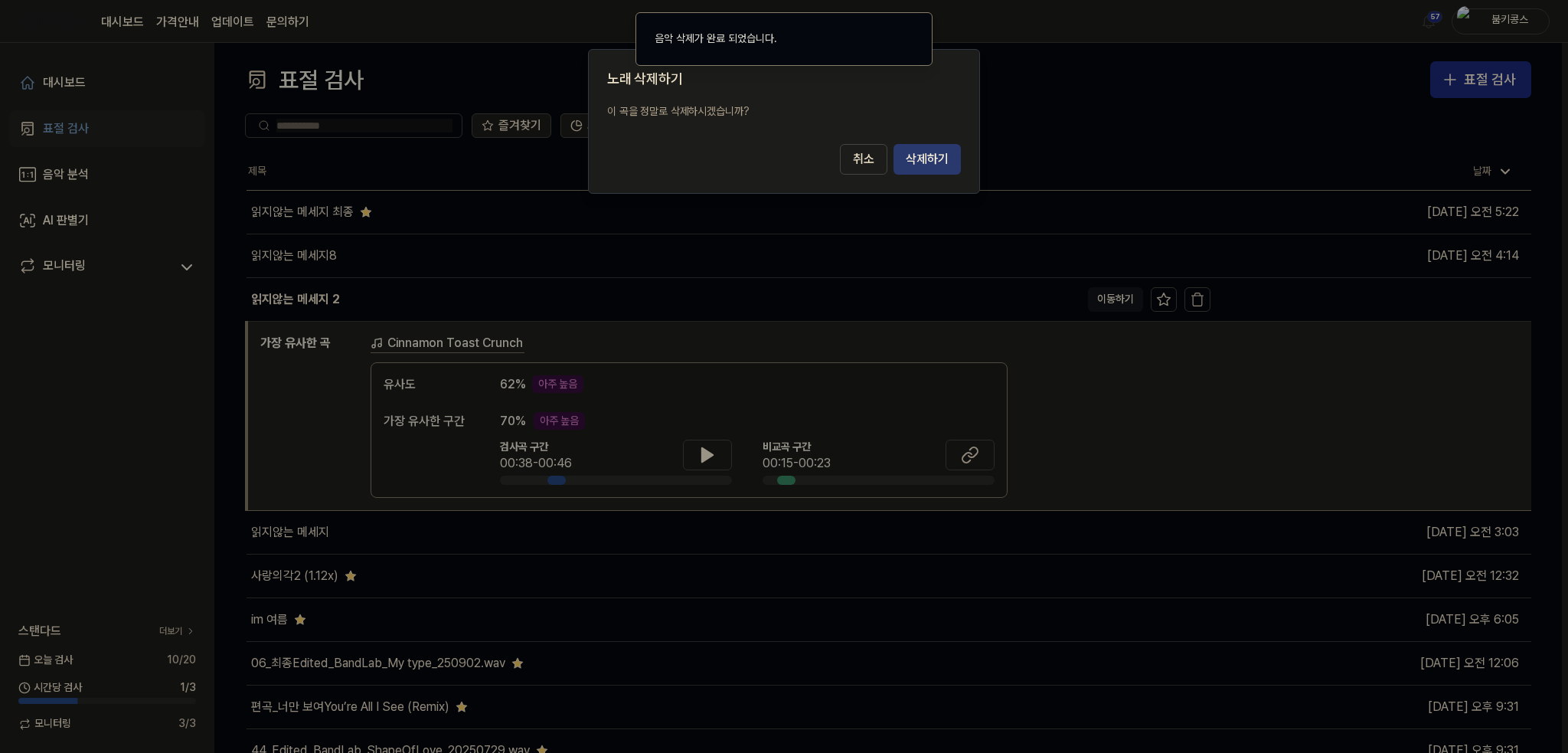
click at [931, 159] on button "삭제하기" at bounding box center [927, 159] width 68 height 31
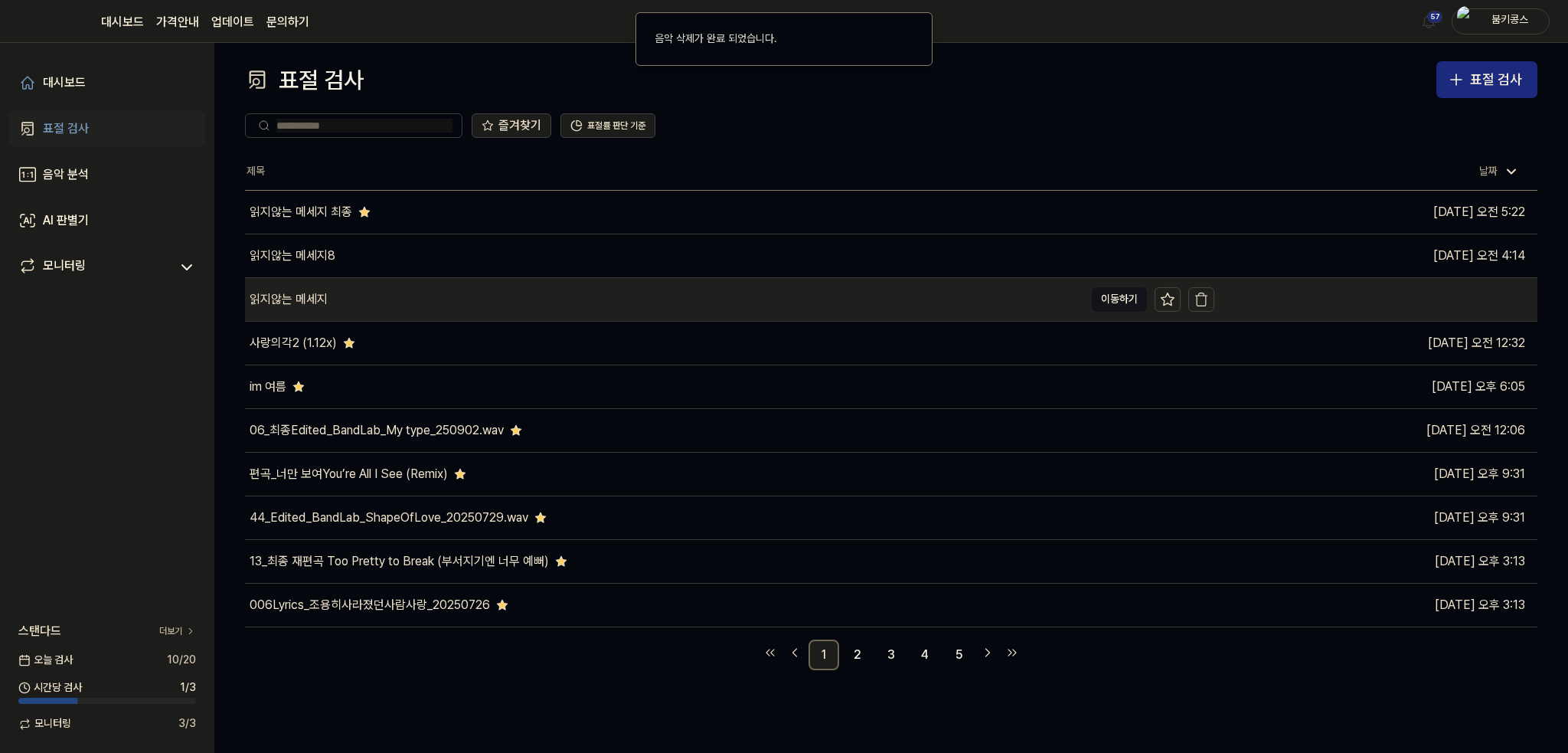
click at [564, 303] on div "읽지않는 메세지" at bounding box center [664, 299] width 839 height 43
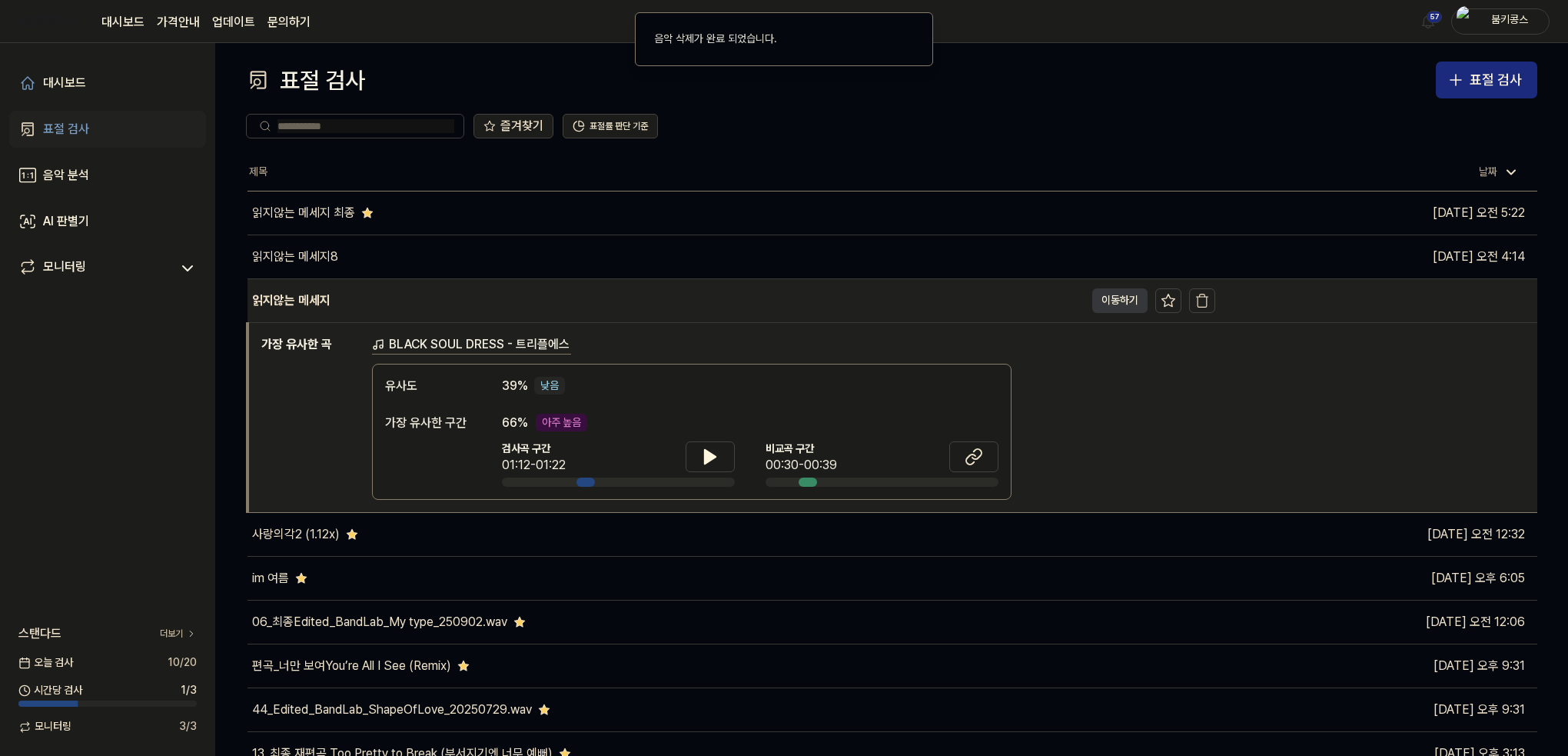
click at [1103, 307] on button "이동하기" at bounding box center [1120, 300] width 56 height 25
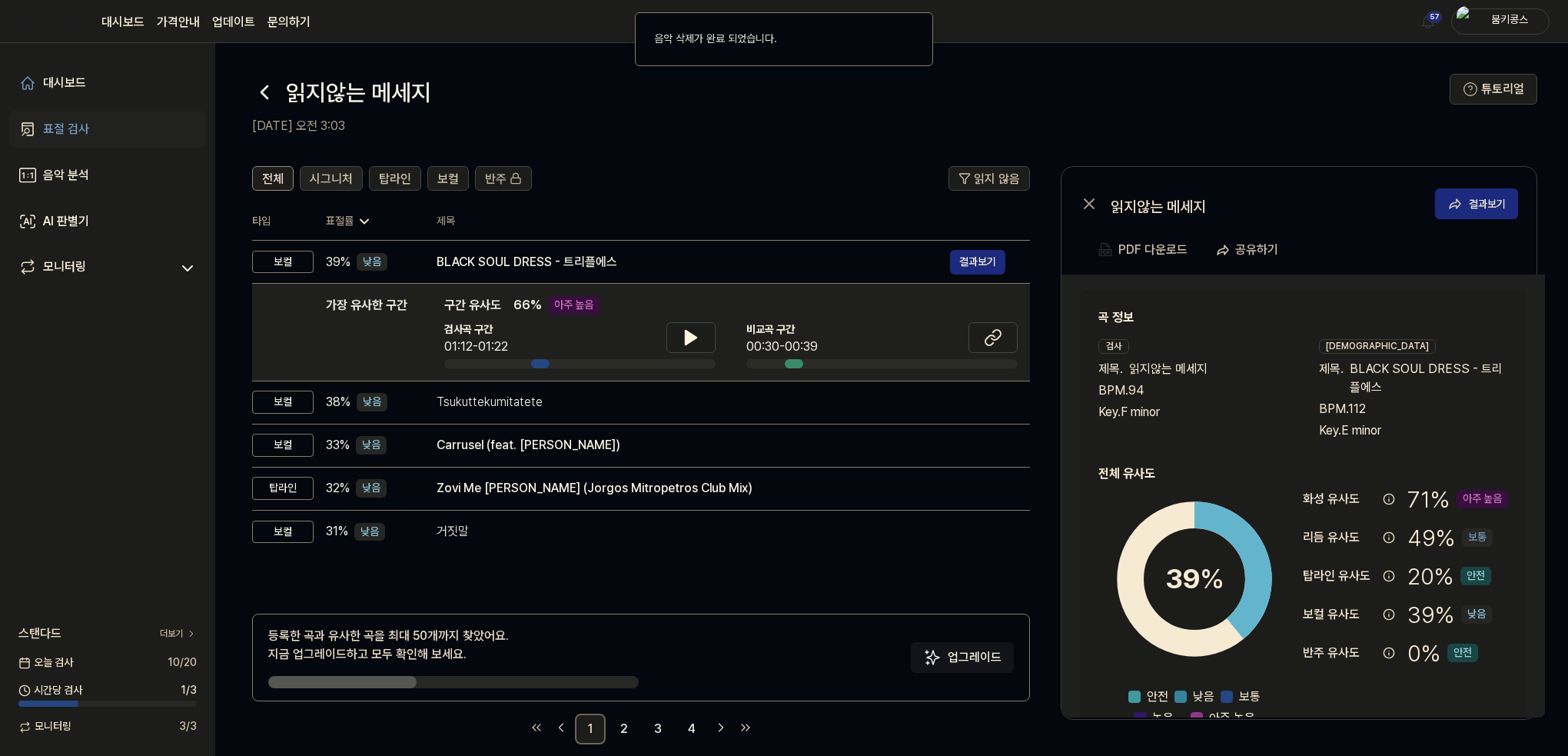
click at [347, 176] on span "시그니처" at bounding box center [331, 179] width 43 height 19
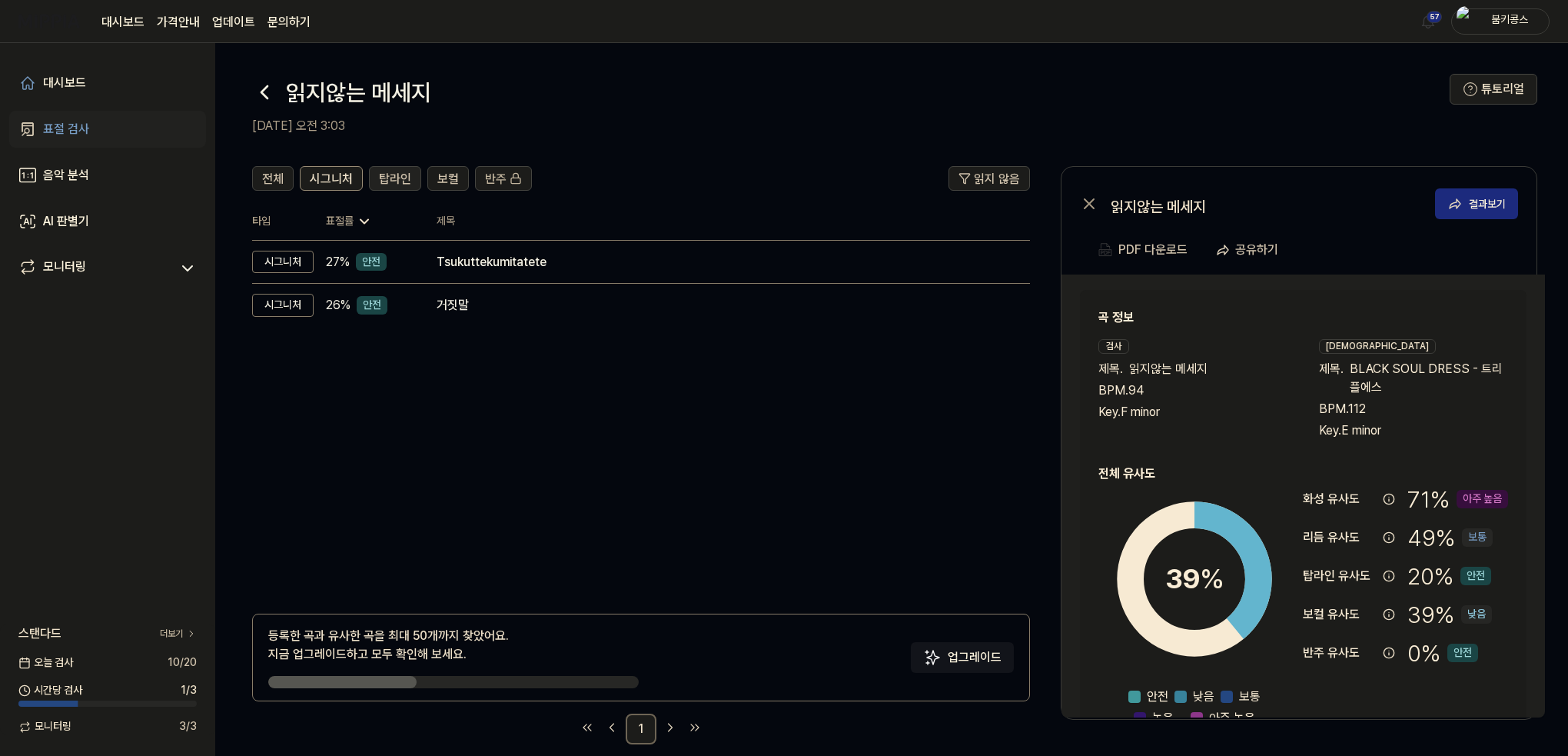
click at [391, 186] on span "탑라인" at bounding box center [395, 179] width 32 height 19
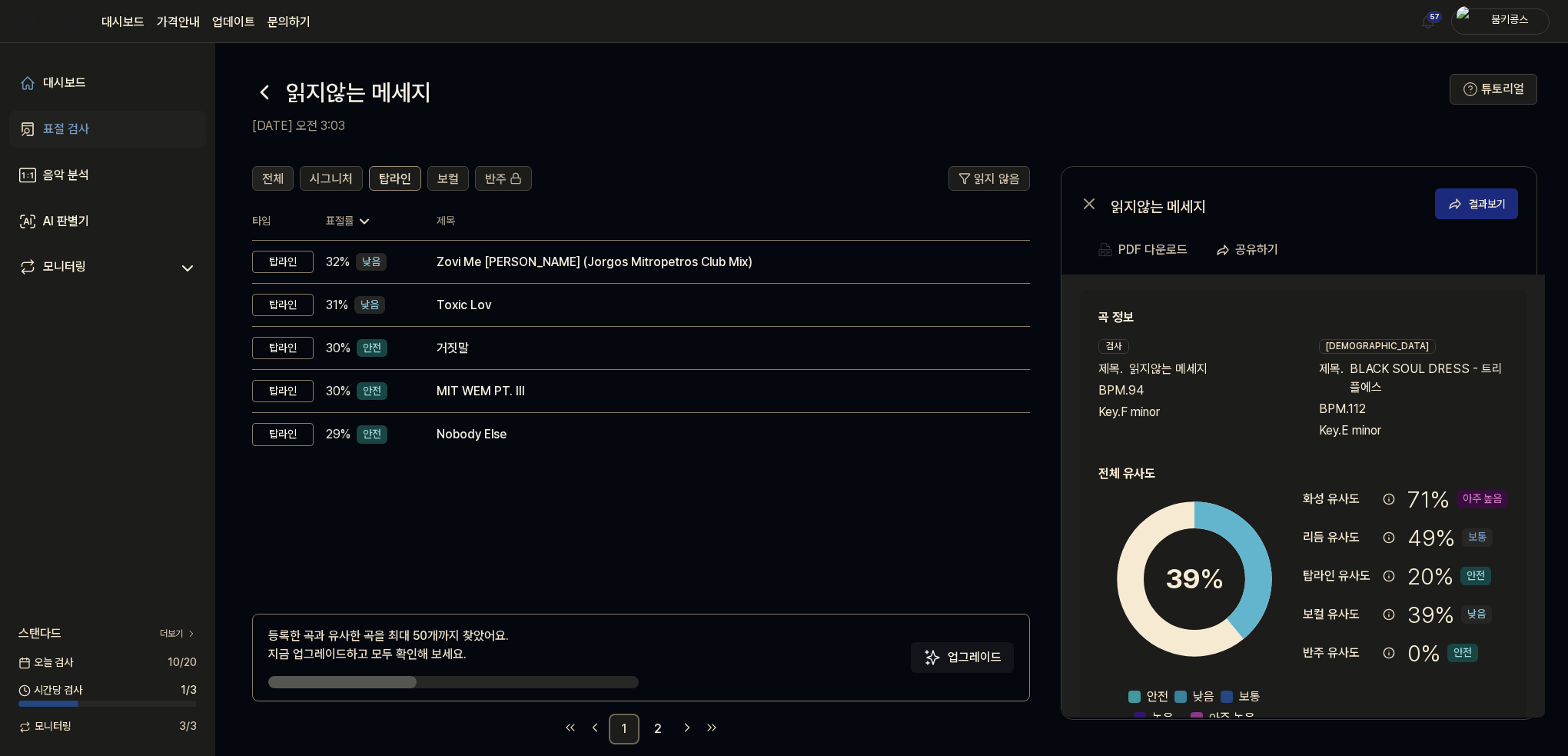
click at [265, 176] on span "전체" at bounding box center [273, 179] width 22 height 19
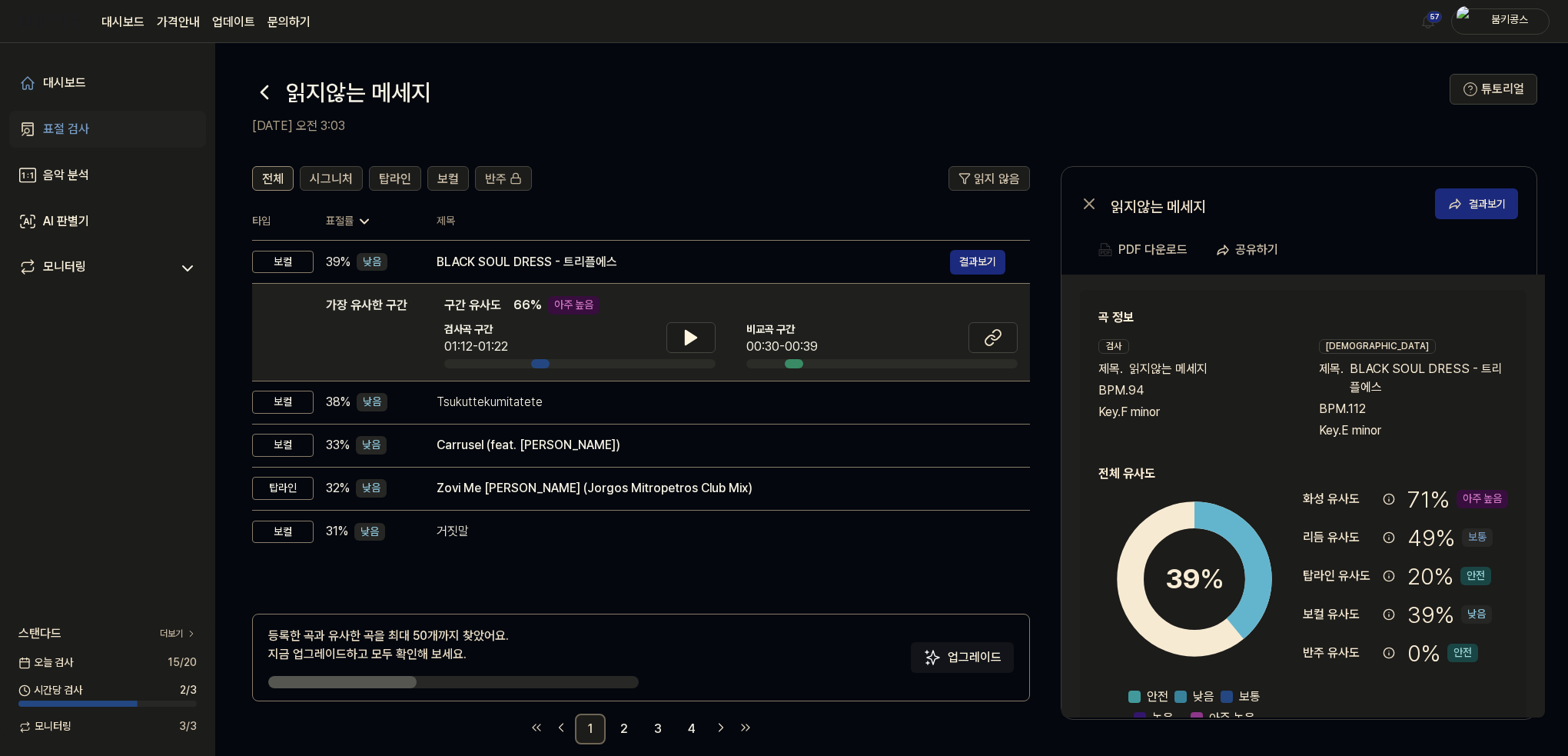
click at [264, 91] on icon at bounding box center [264, 92] width 25 height 25
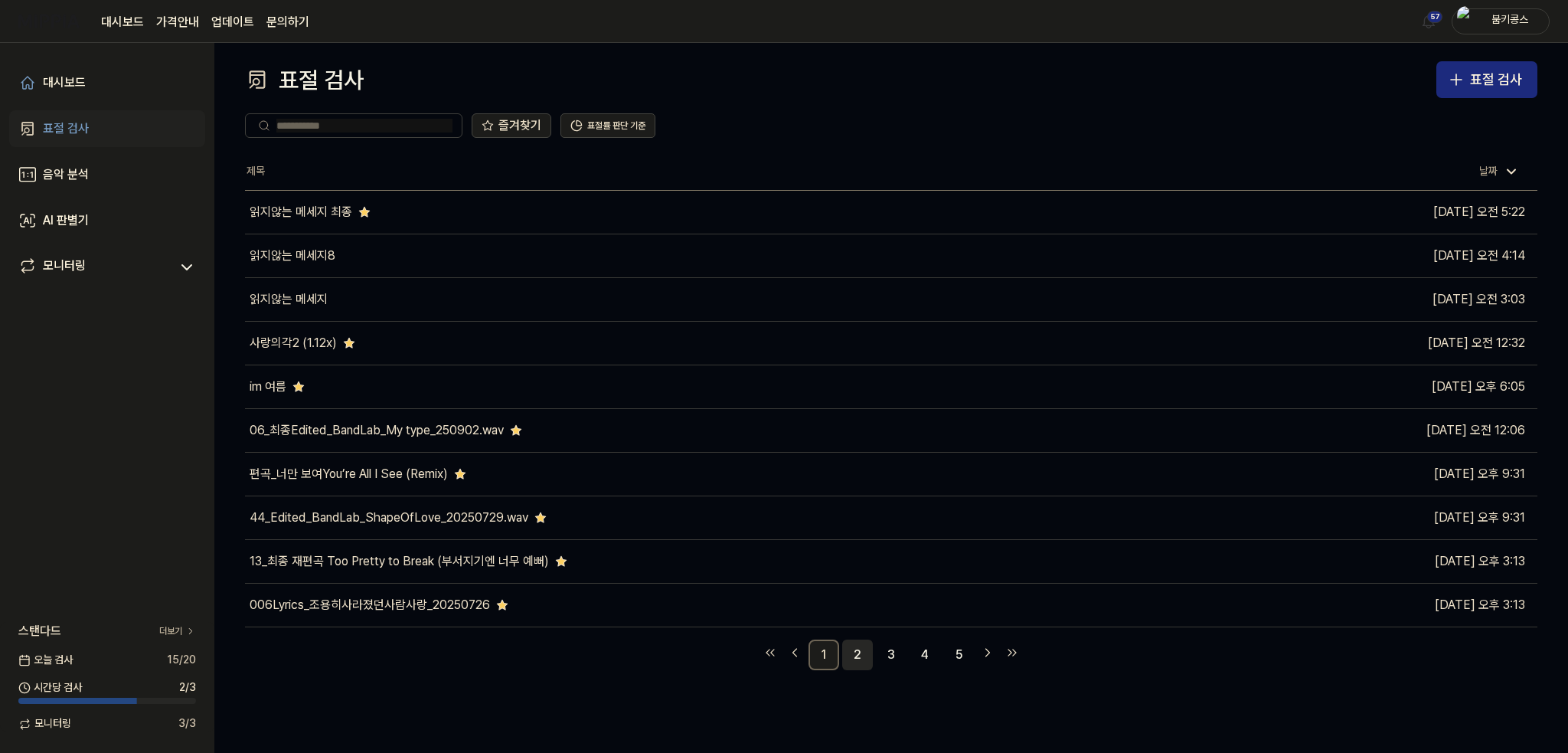
click at [857, 651] on link "2" at bounding box center [857, 655] width 31 height 31
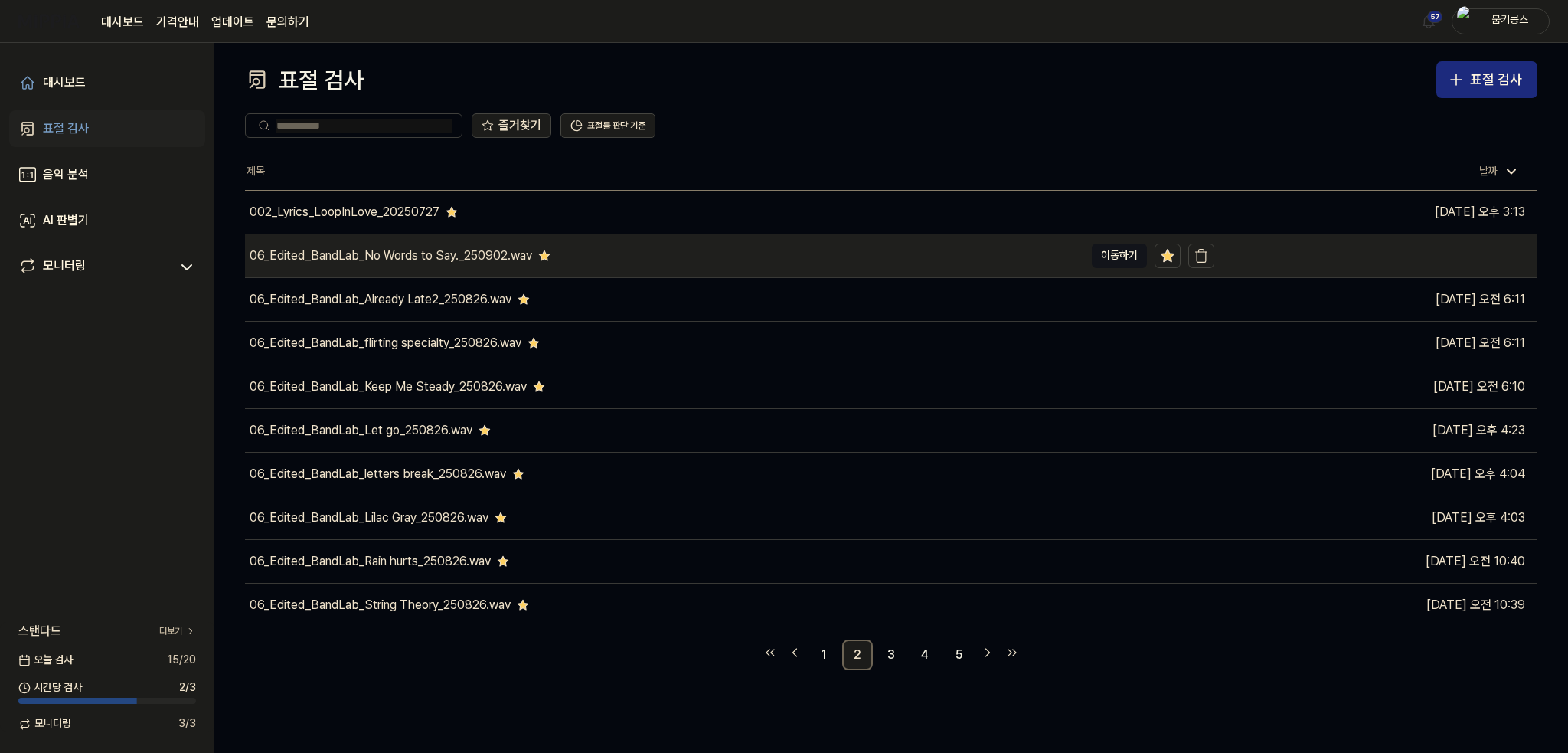
click at [464, 252] on div "06_Edited_BandLab_No Words to Say._250902.wav" at bounding box center [390, 255] width 283 height 19
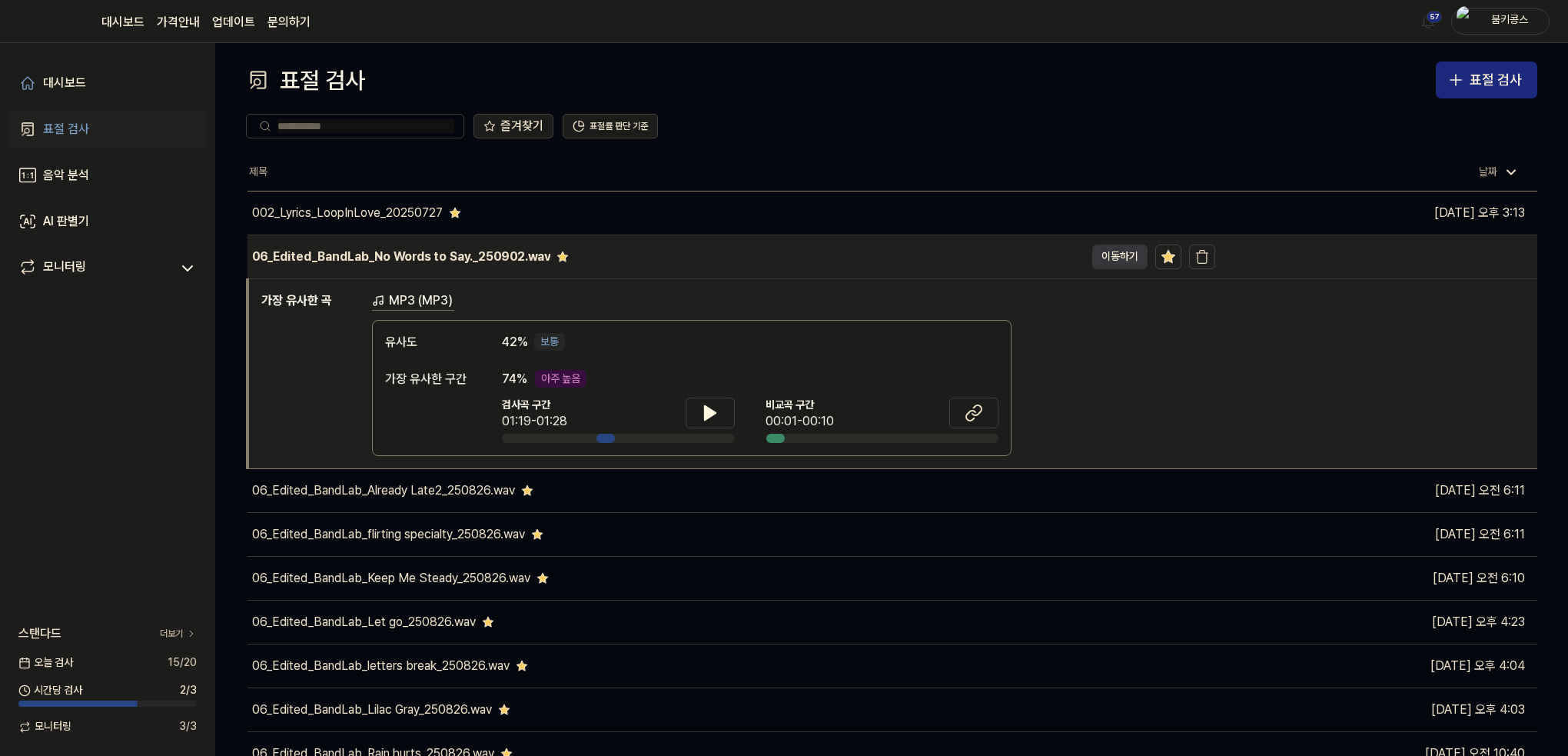
click at [1102, 260] on button "이동하기" at bounding box center [1120, 256] width 56 height 25
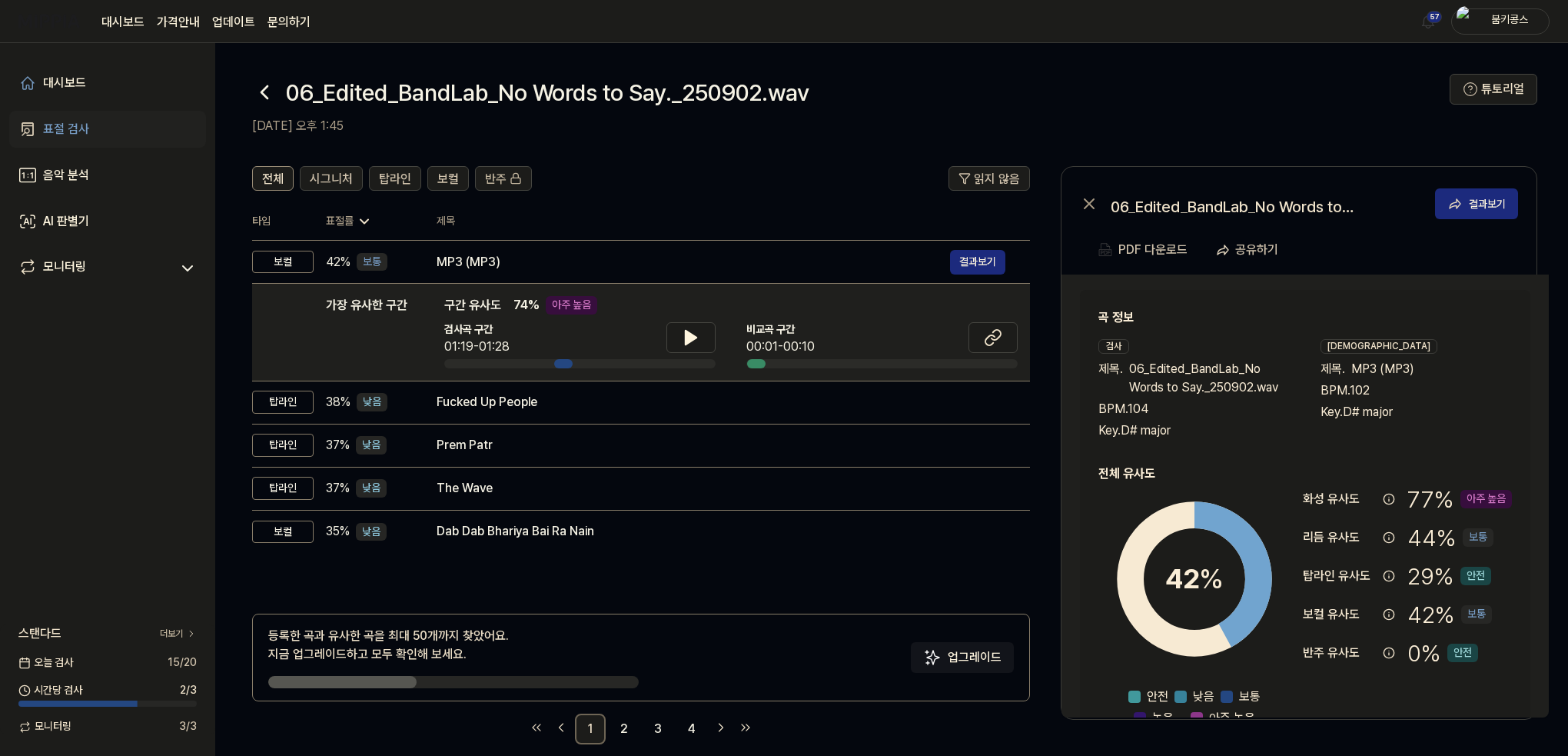
click at [268, 96] on icon at bounding box center [264, 92] width 25 height 25
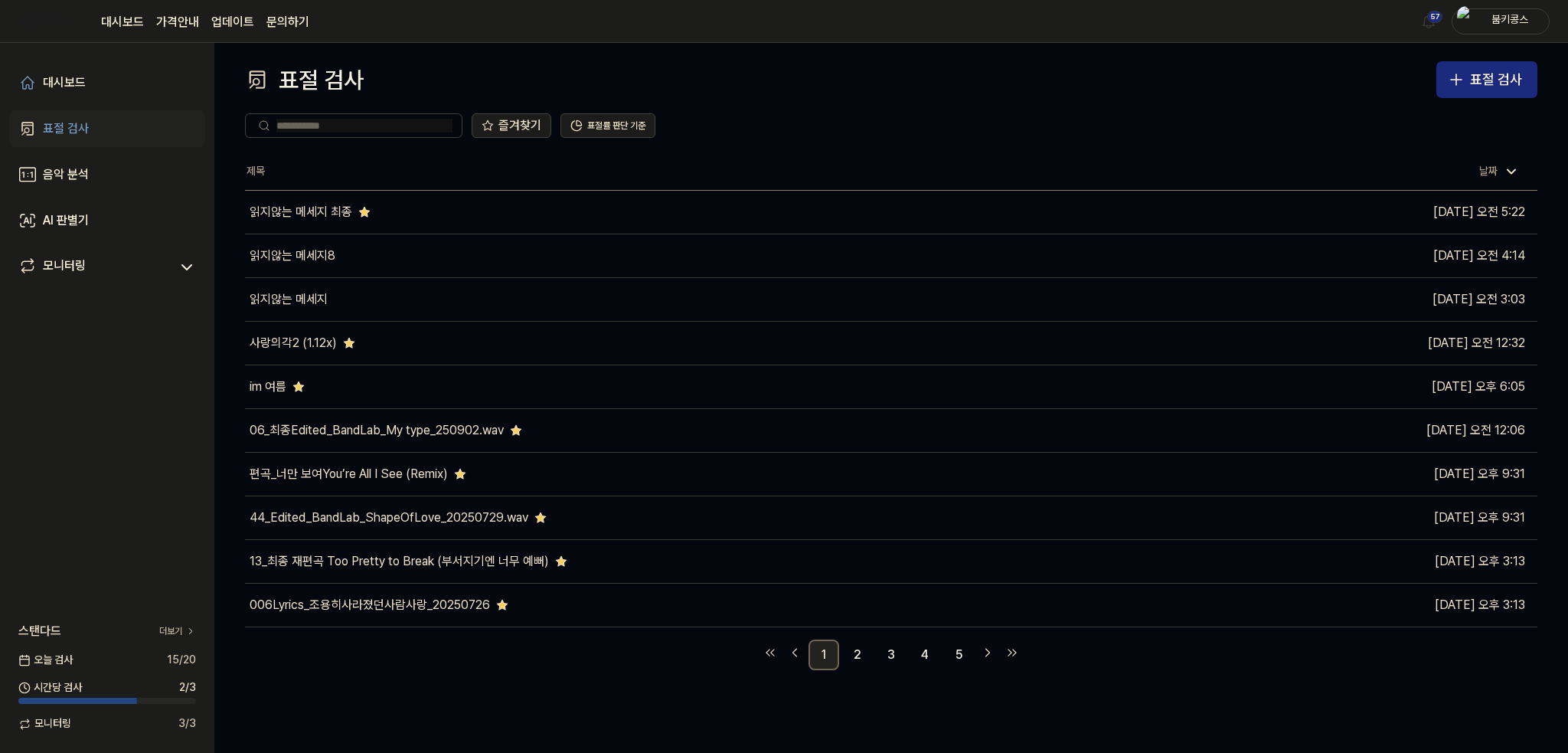
click at [833, 658] on link "1" at bounding box center [823, 655] width 31 height 31
click at [129, 484] on div "대시보드 표절 검사 음악 분석 AI 판별기 모니터링 스탠다드 더보기 [DATE] 검사 15 / 20 시간당 검사 2 / 3 모니터링 3 / 3" at bounding box center [107, 397] width 214 height 710
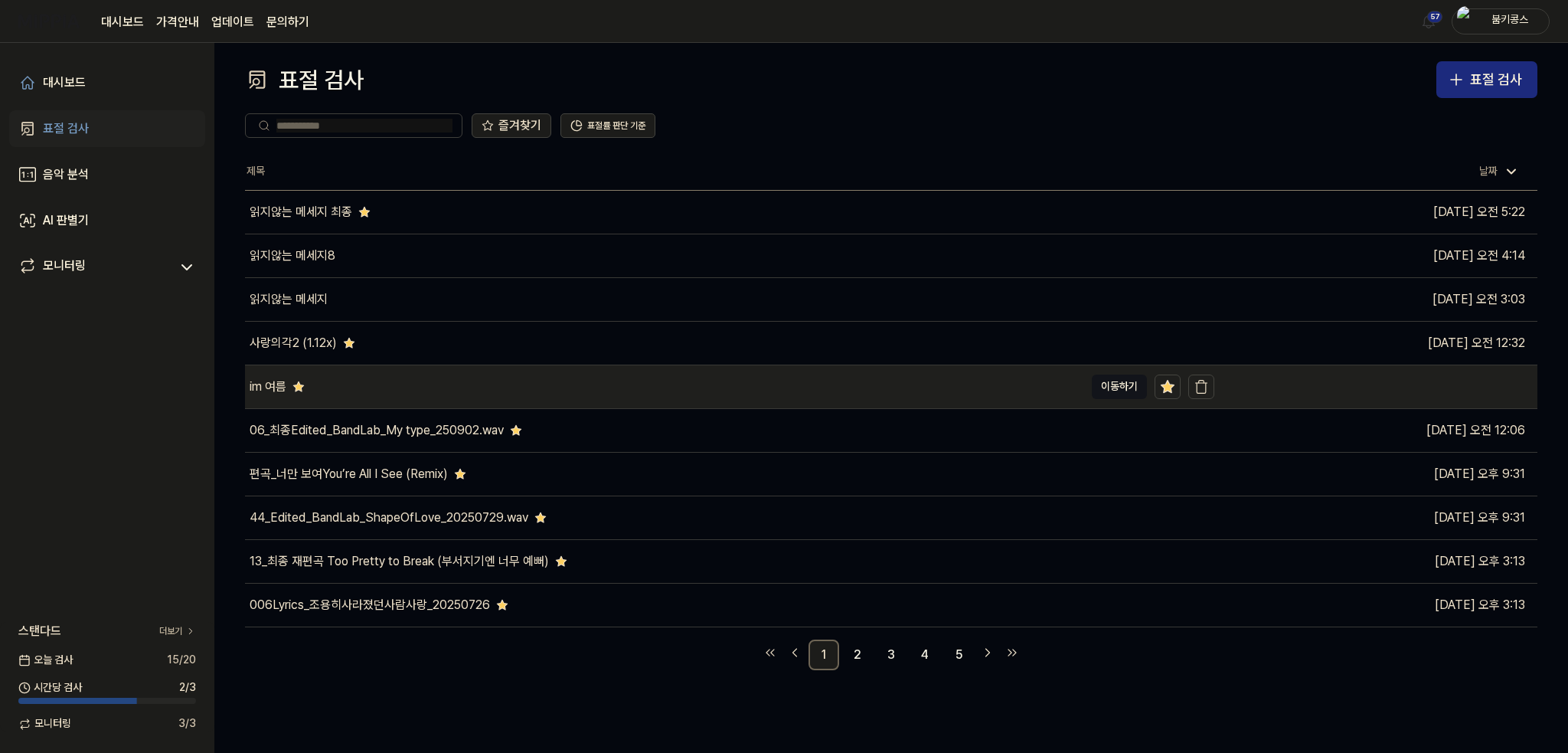
click at [400, 385] on div "im 여름" at bounding box center [664, 386] width 839 height 43
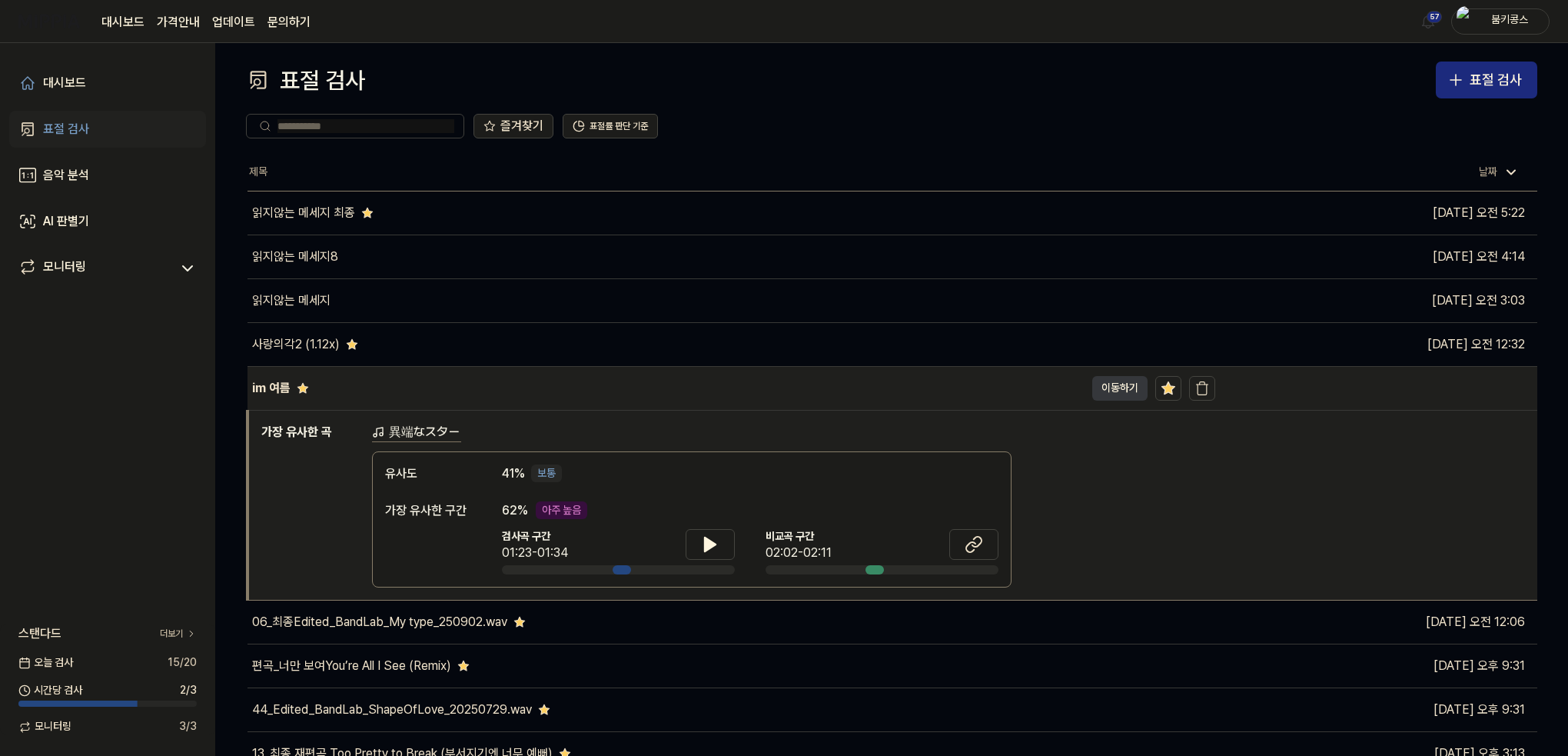
click at [1096, 386] on button "이동하기" at bounding box center [1120, 388] width 56 height 25
